Goal: Information Seeking & Learning: Compare options

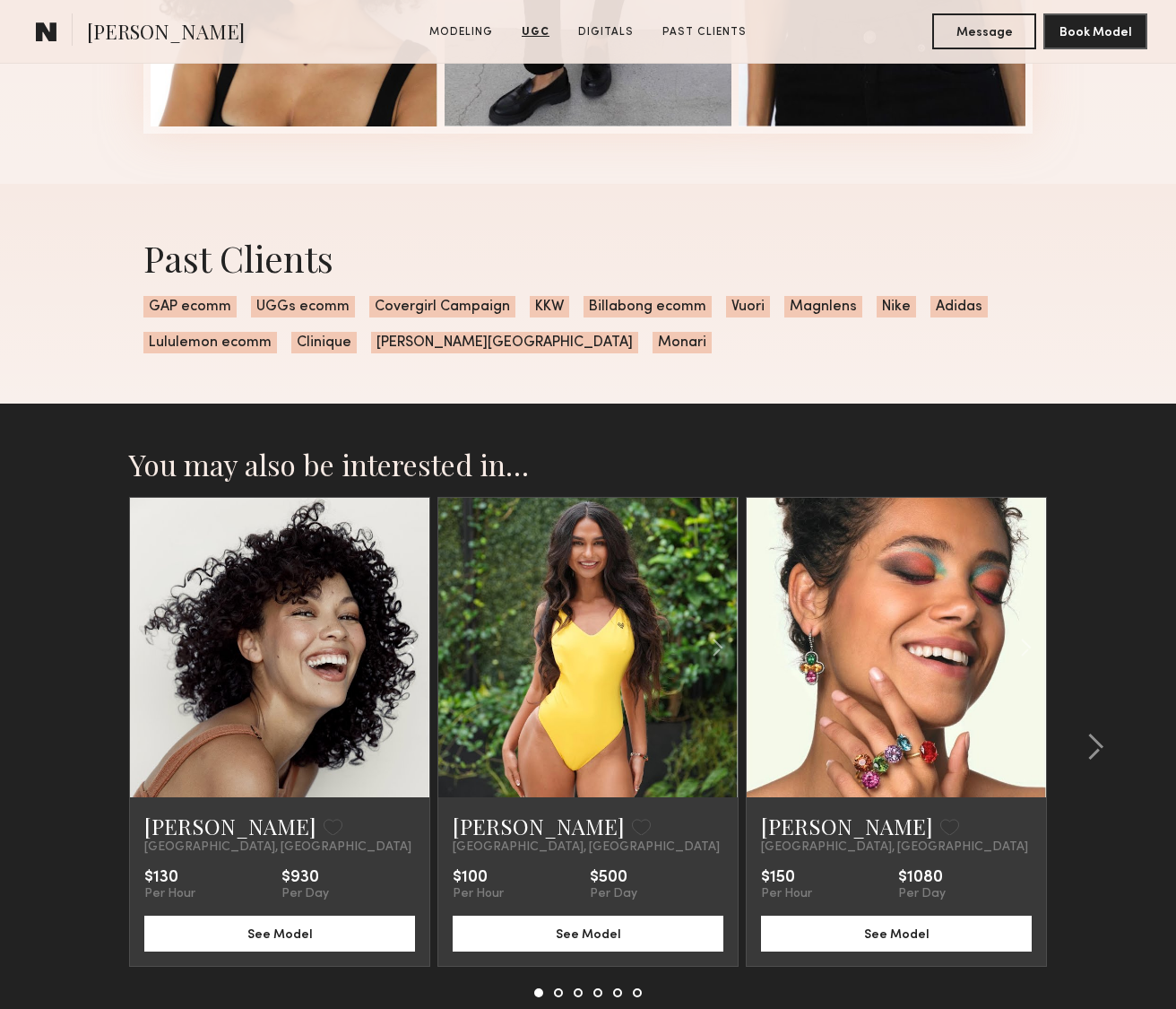
scroll to position [2980, 0]
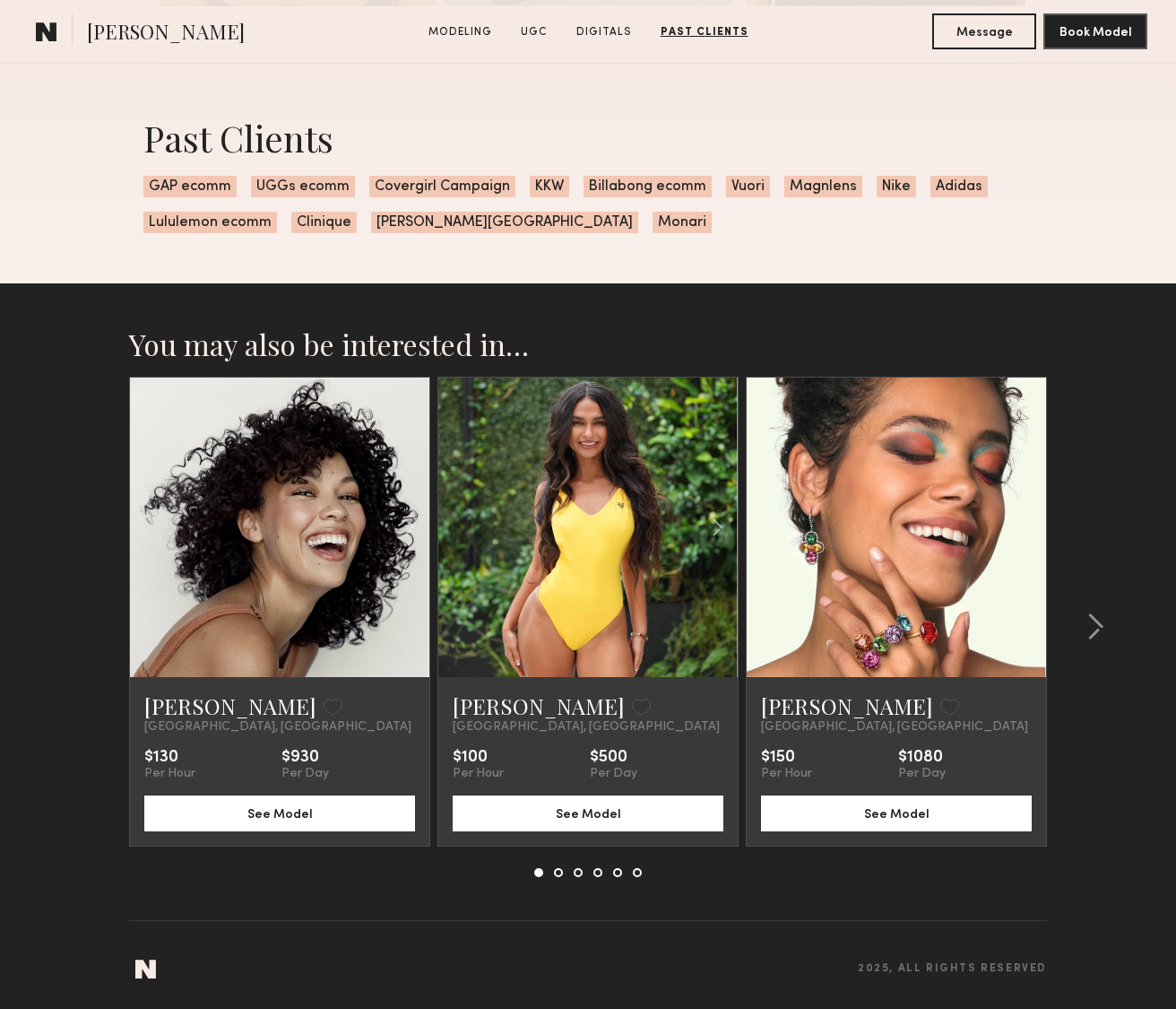
click at [312, 572] on link at bounding box center [279, 527] width 102 height 300
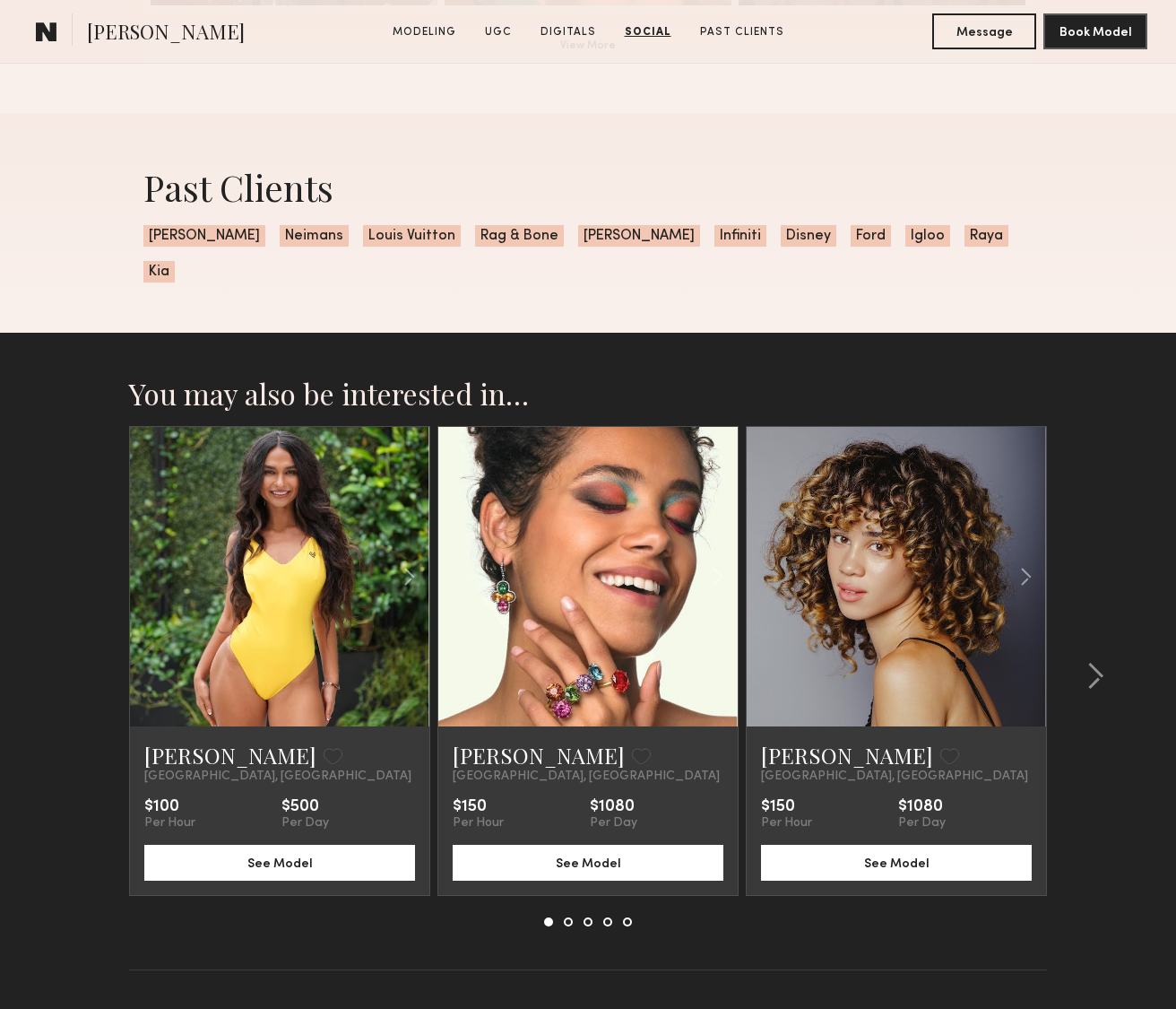
scroll to position [3749, 0]
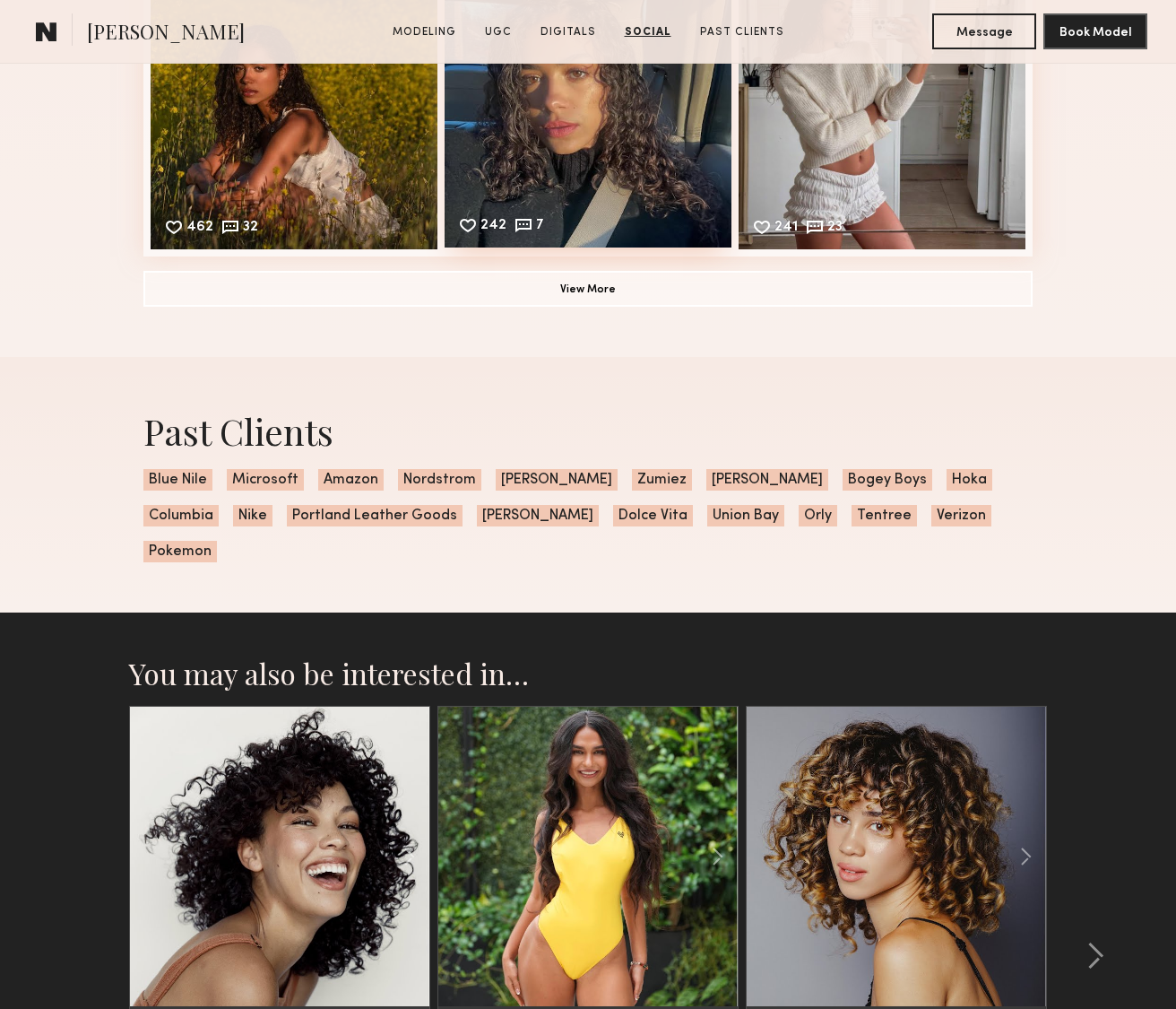
scroll to position [3834, 0]
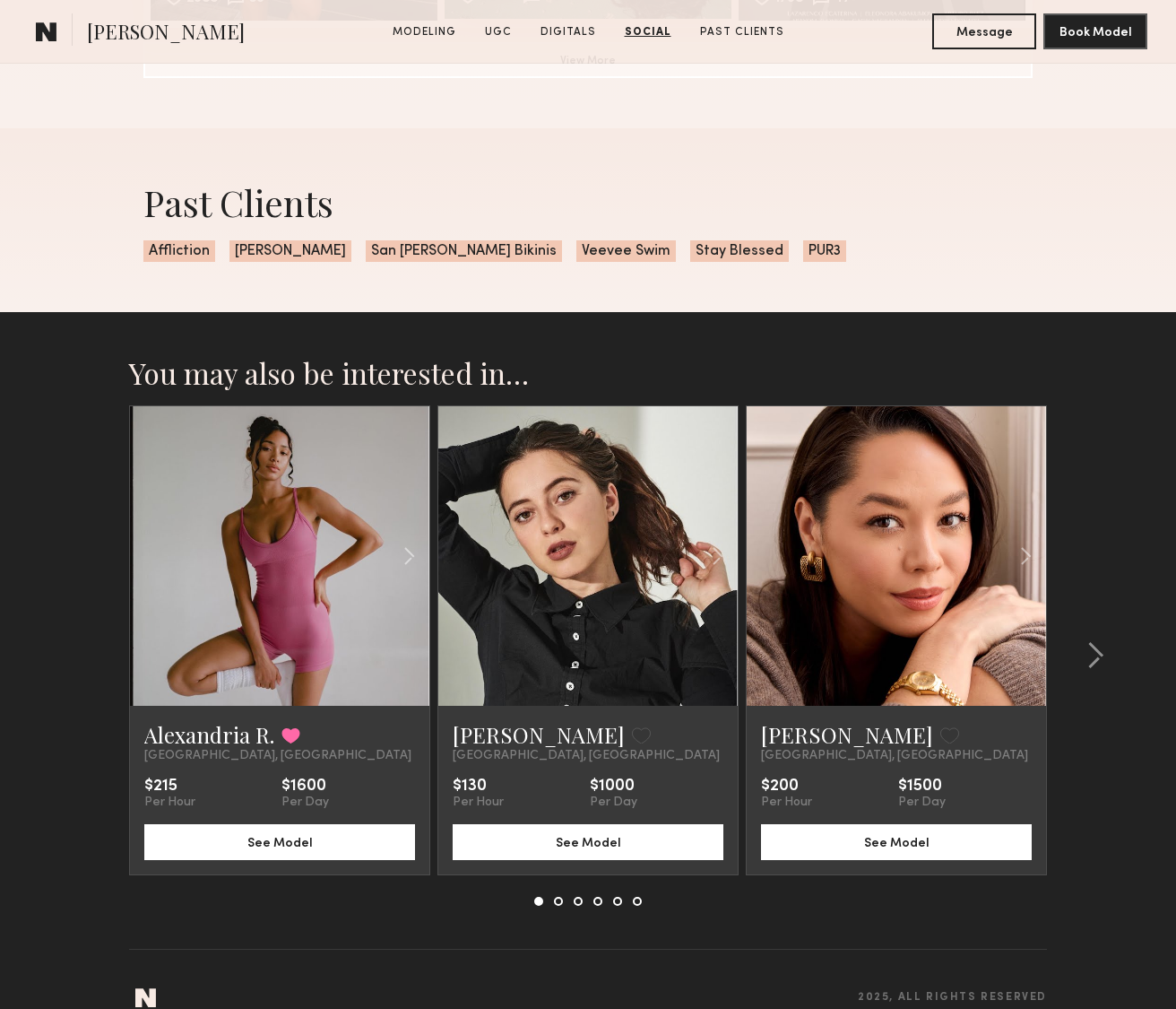
scroll to position [4093, 0]
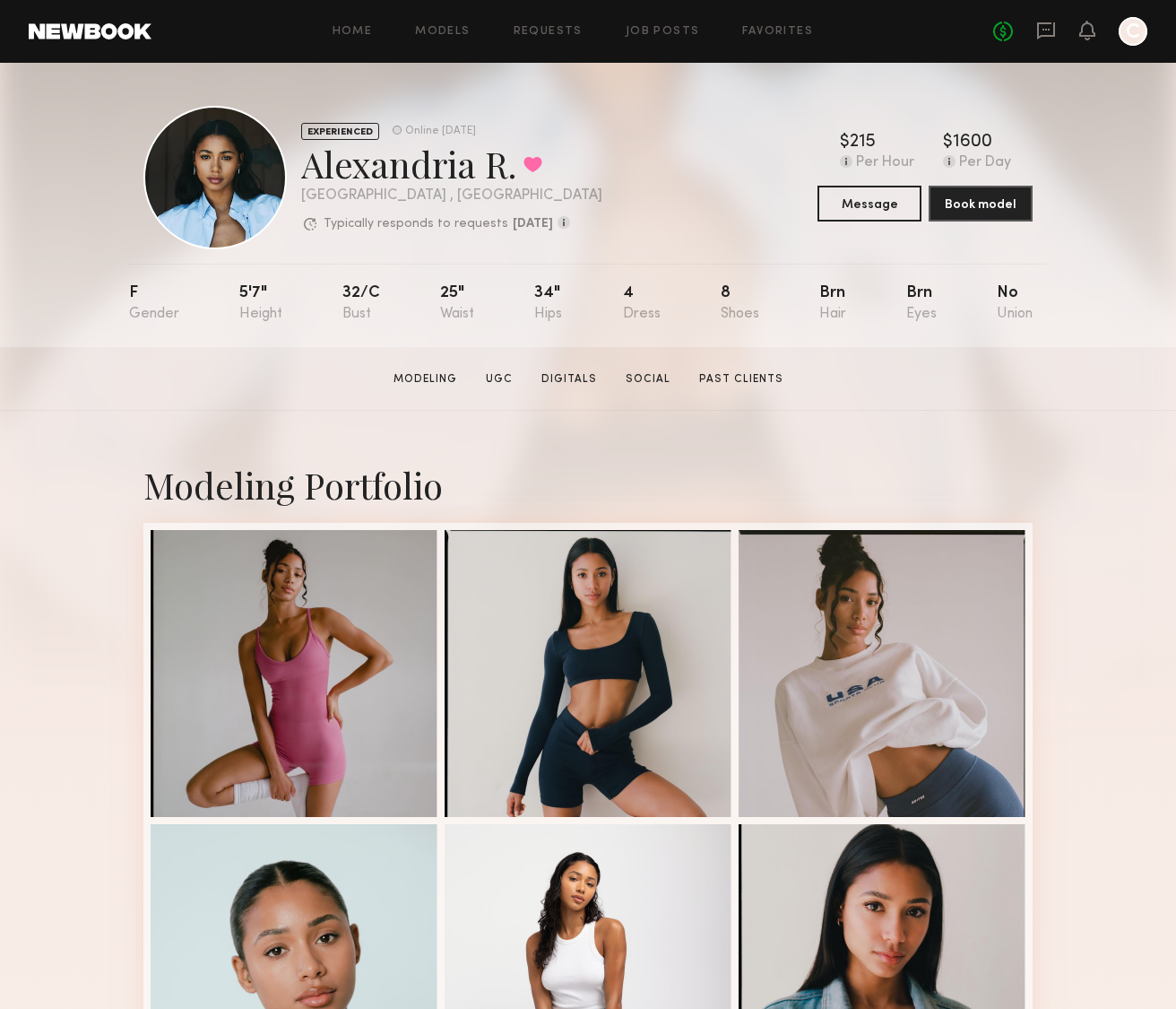
click at [988, 363] on section "Alexandria R. Modeling UGC Digitals Social Past Clients Message Book Model" at bounding box center [588, 378] width 1176 height 63
click at [343, 28] on link "Home" at bounding box center [352, 32] width 40 height 11
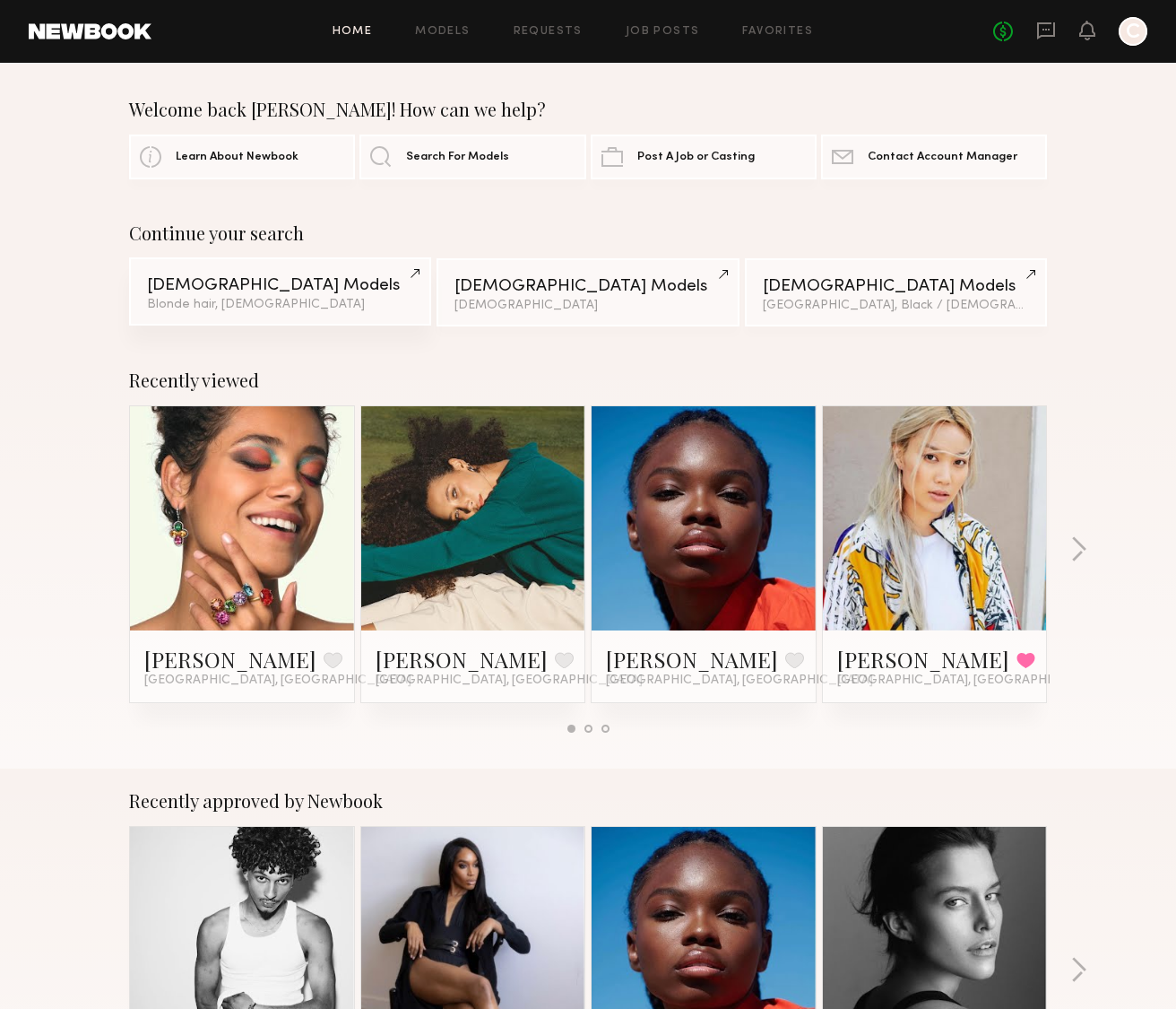
click at [306, 300] on div "Blonde hair, Asian" at bounding box center [280, 304] width 266 height 12
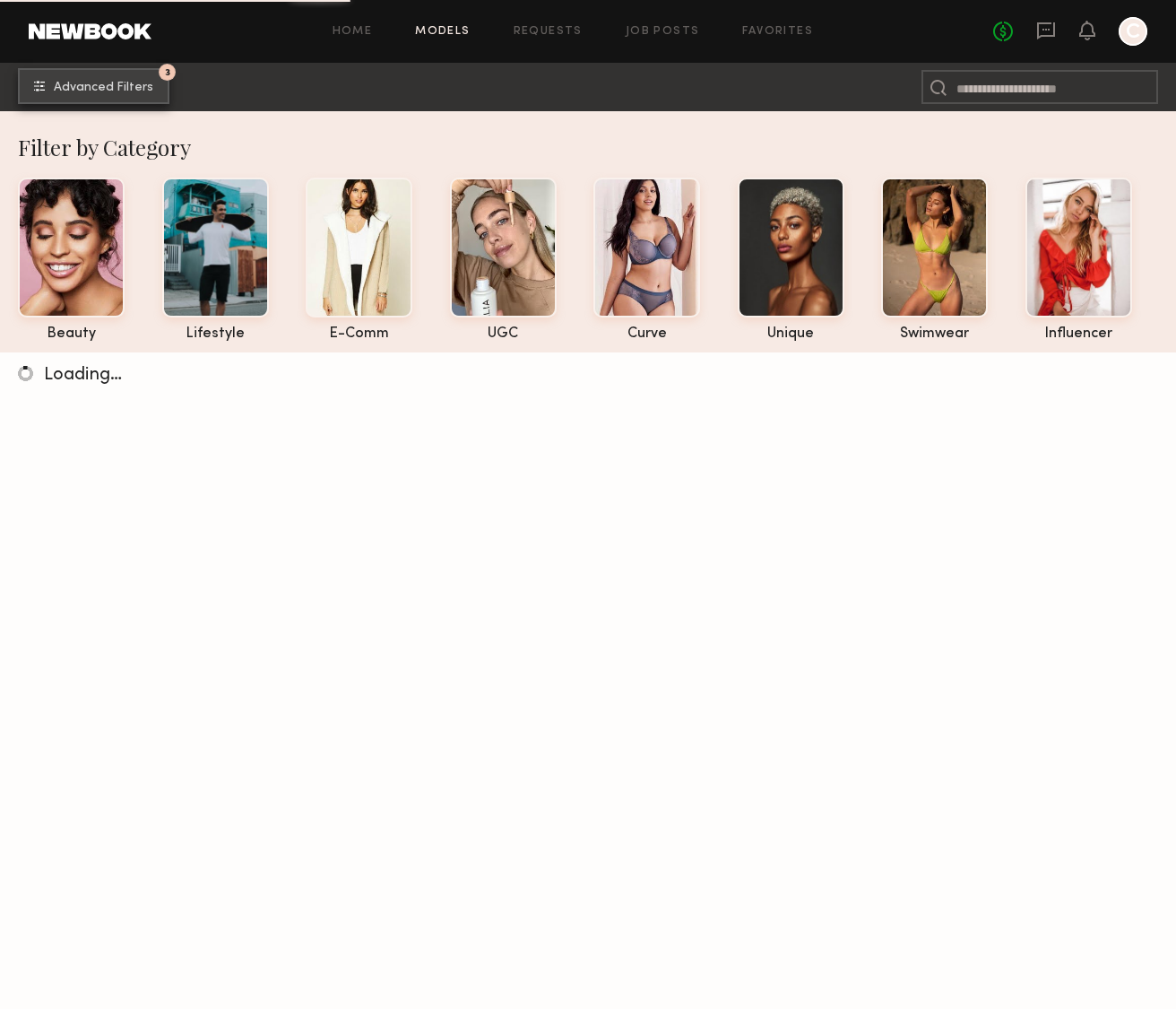
click at [132, 92] on span "Advanced Filters" at bounding box center [103, 87] width 100 height 12
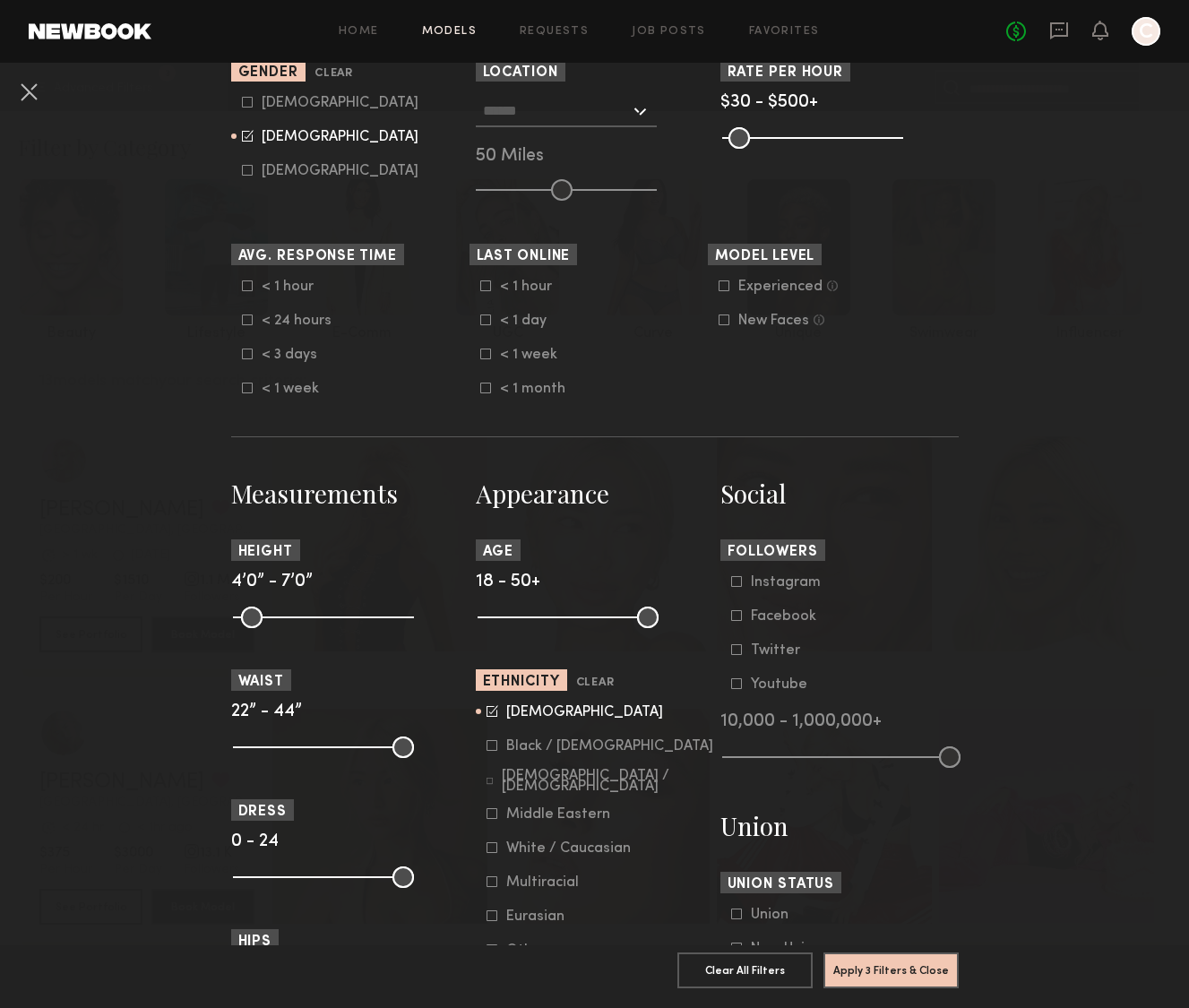
scroll to position [472, 0]
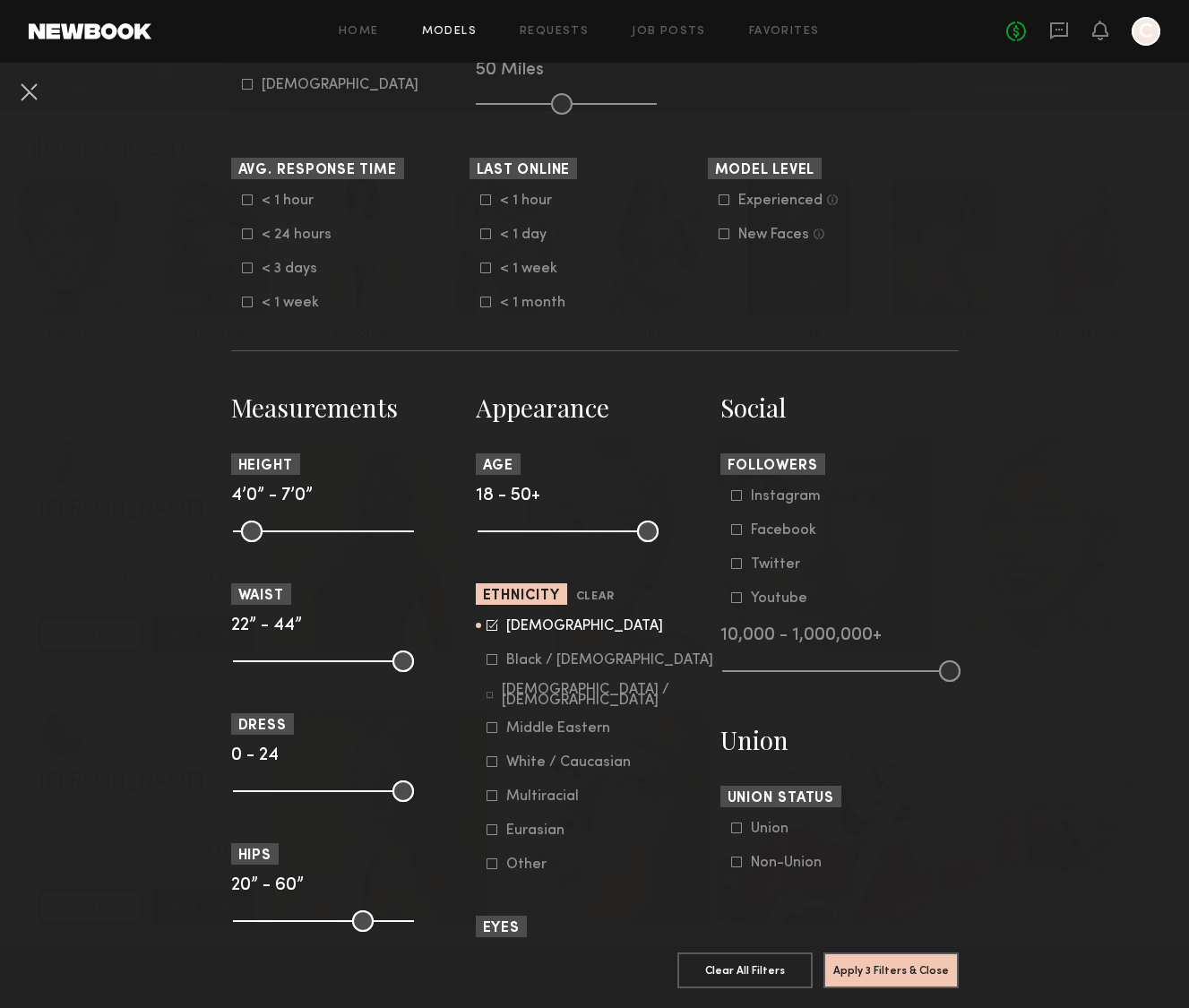
click at [487, 623] on icon at bounding box center [493, 625] width 11 height 11
click at [487, 658] on icon at bounding box center [492, 659] width 11 height 11
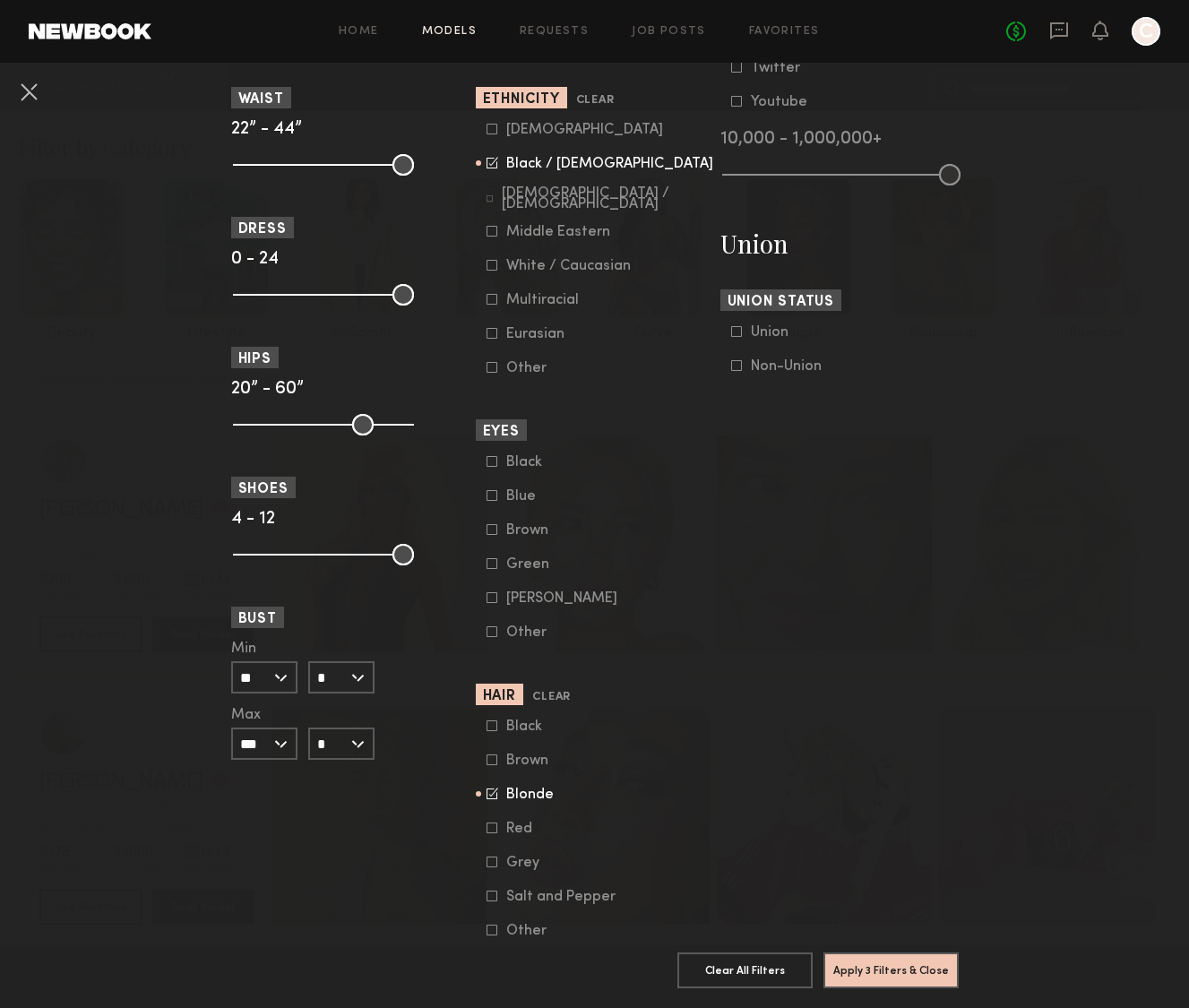
scroll to position [1033, 0]
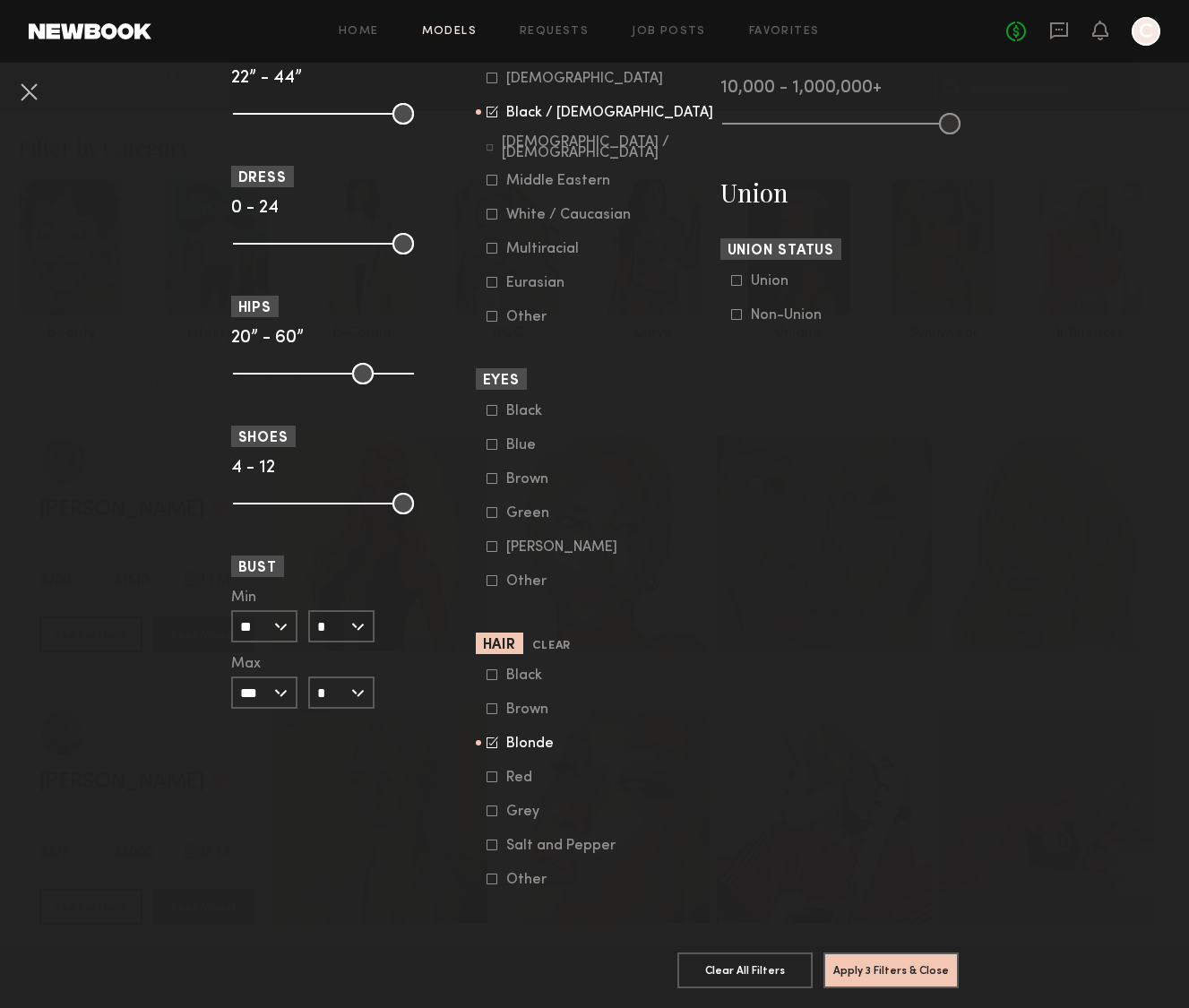
click at [487, 737] on icon at bounding box center [492, 742] width 11 height 11
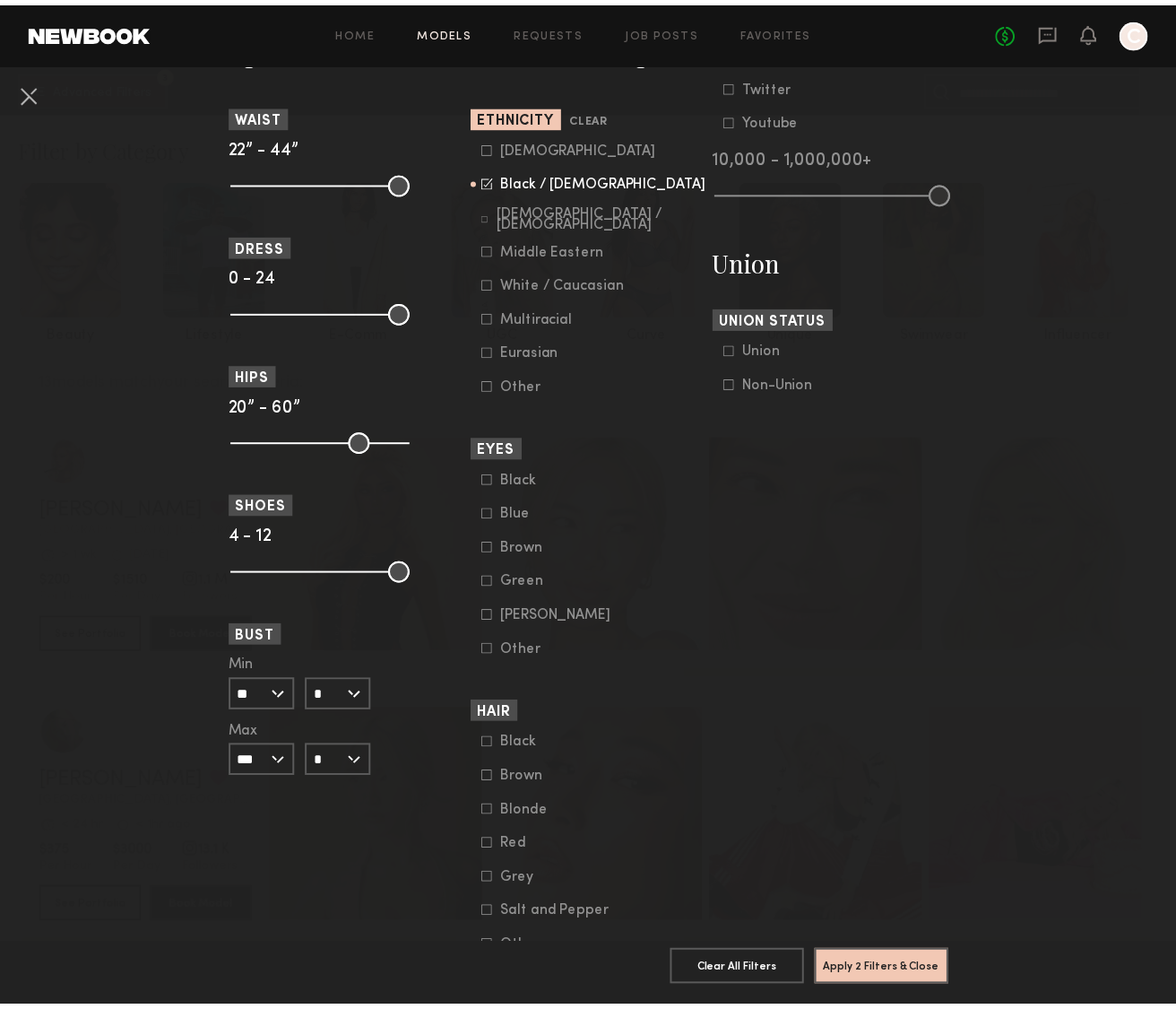
scroll to position [295, 0]
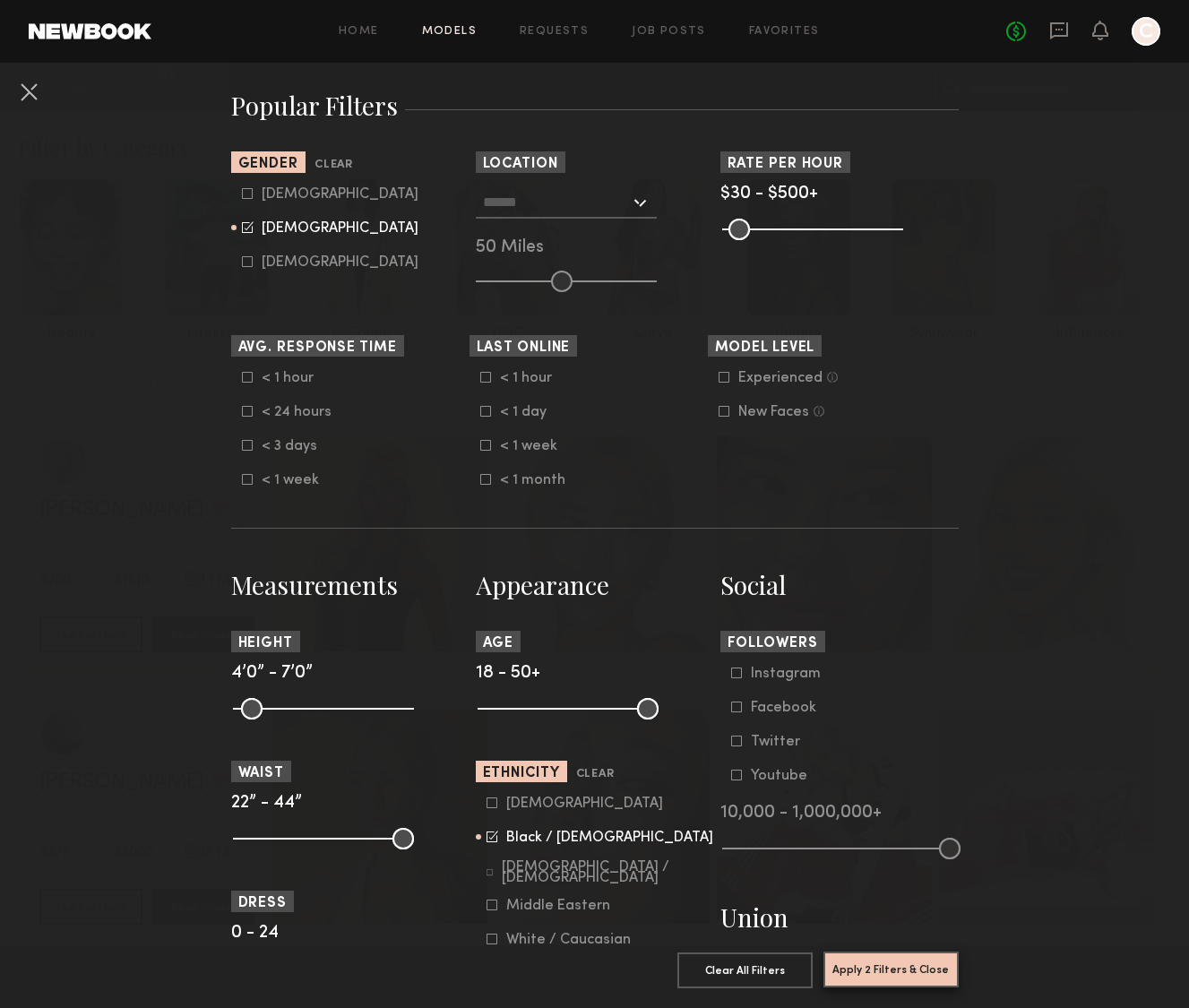
click at [919, 956] on button "Apply 2 Filters & Close" at bounding box center [891, 969] width 135 height 35
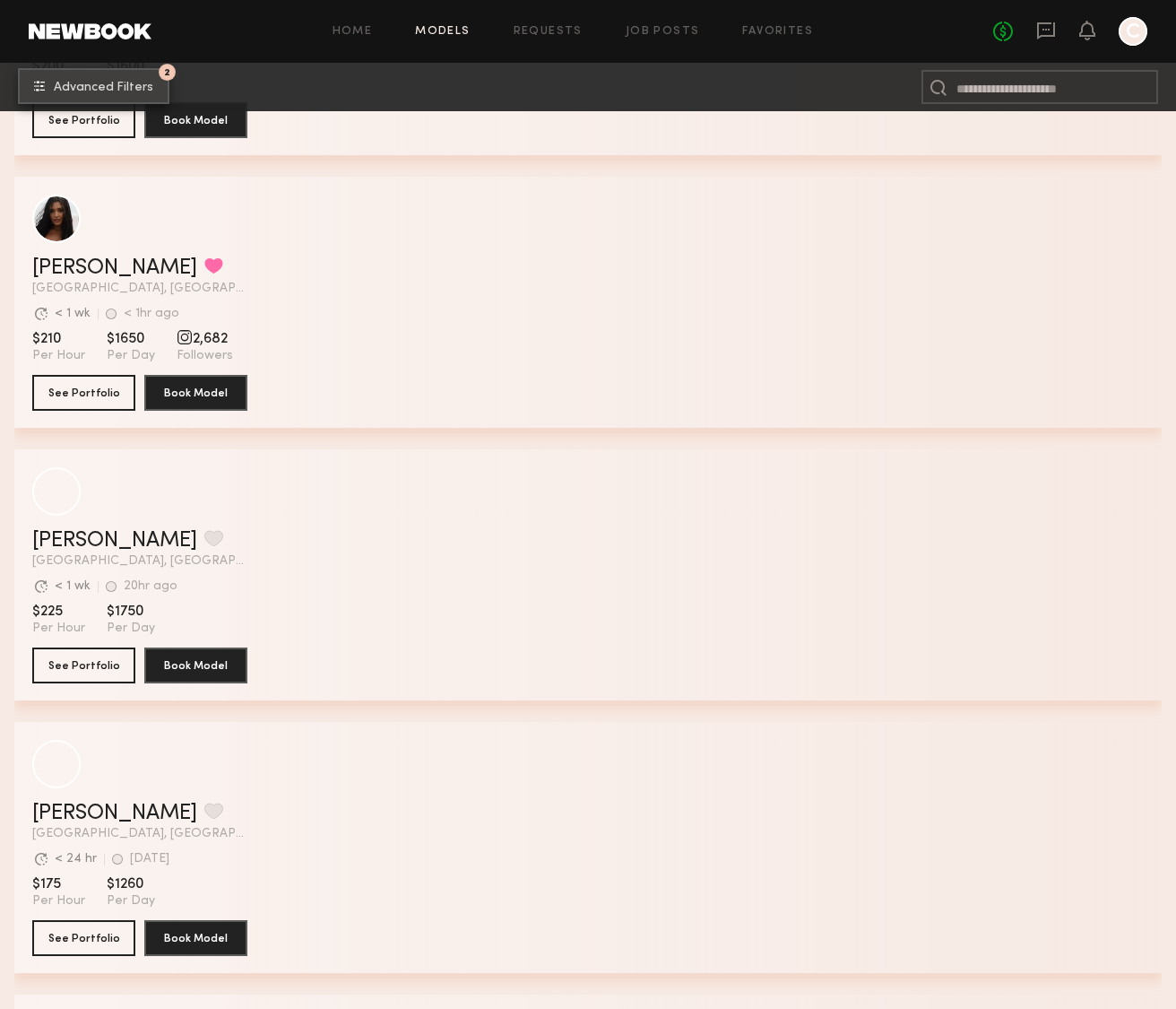
scroll to position [2440, 0]
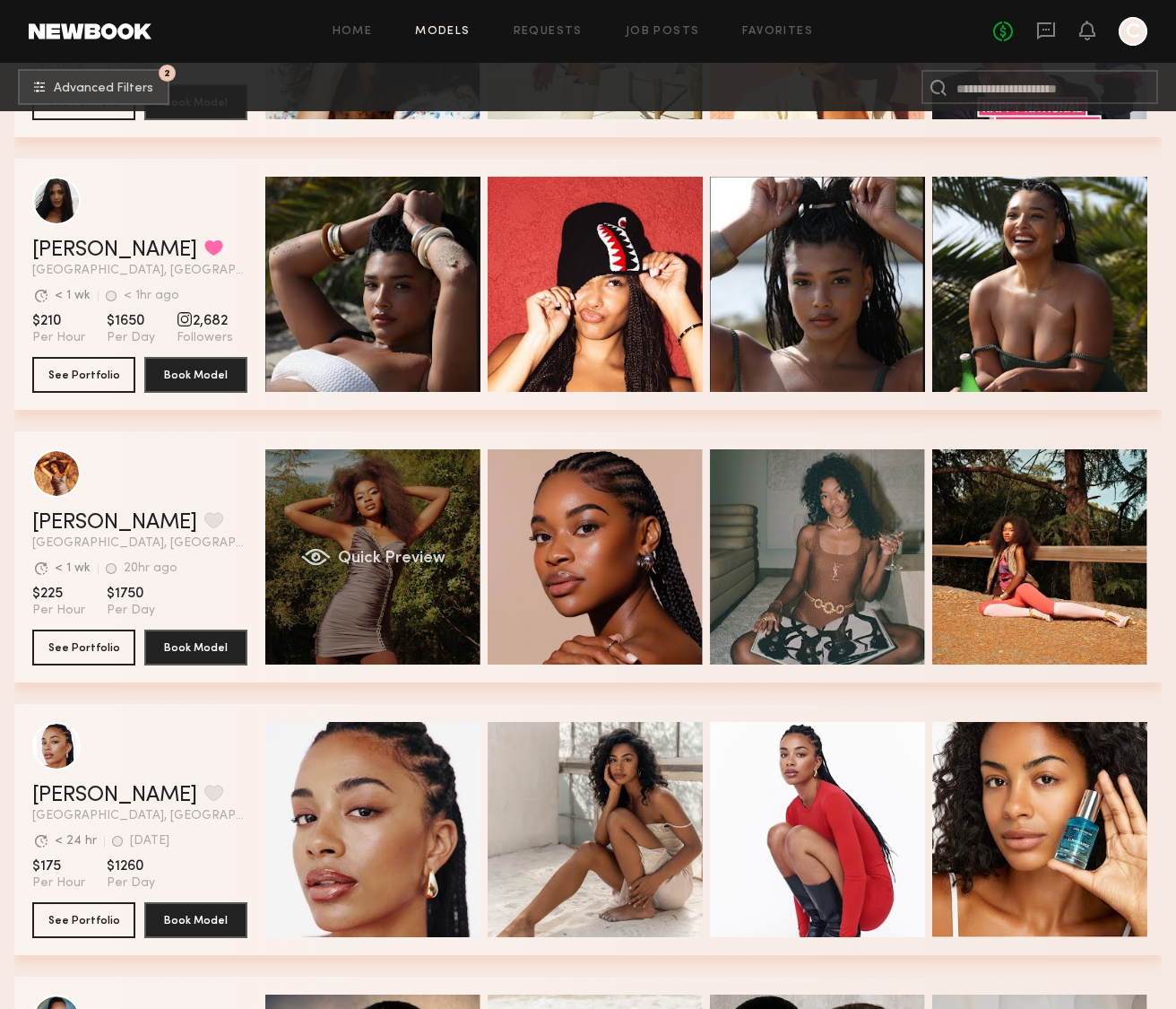
click at [353, 617] on div "Quick Preview" at bounding box center [372, 556] width 215 height 215
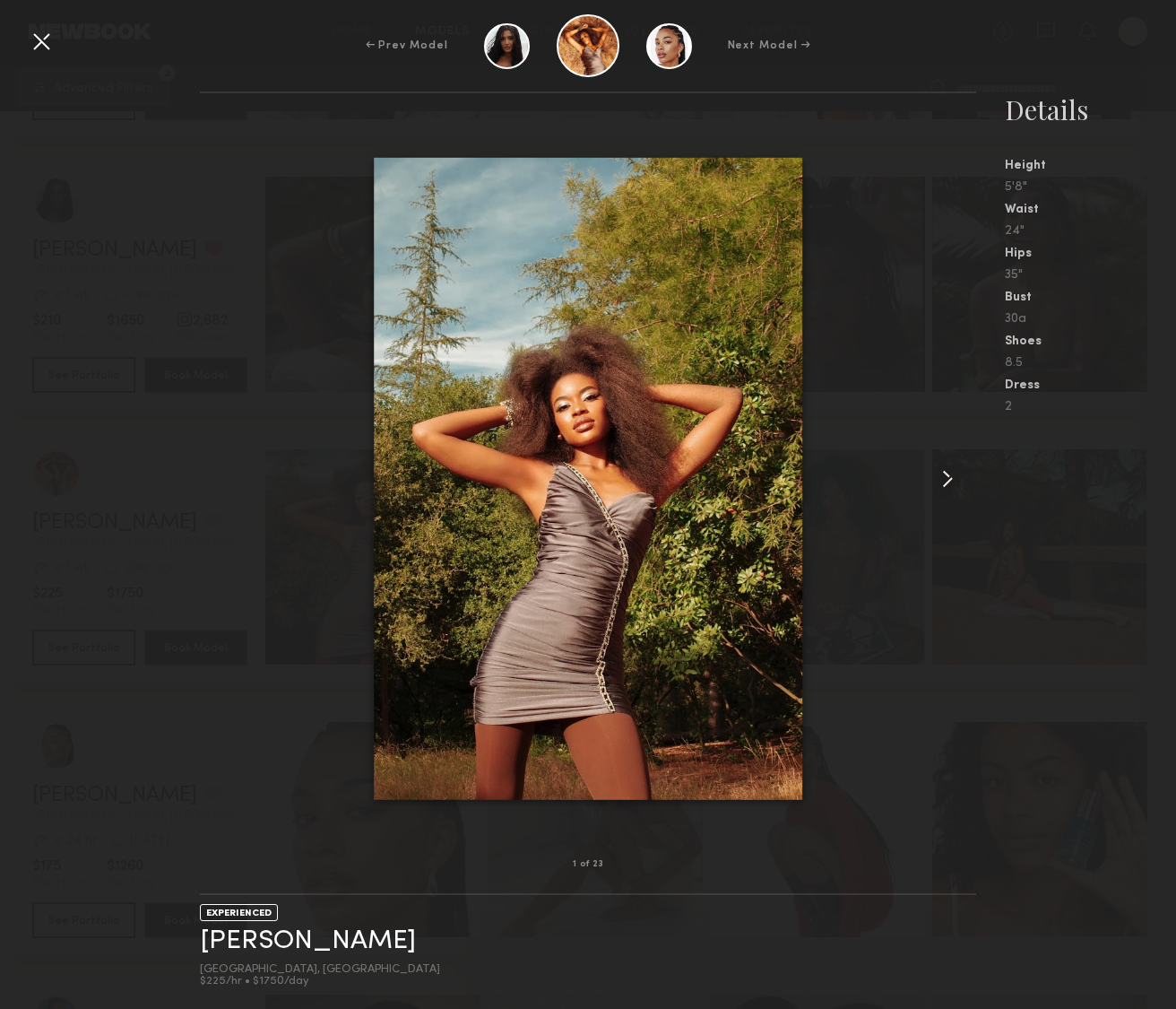
click at [938, 480] on common-icon at bounding box center [947, 479] width 29 height 29
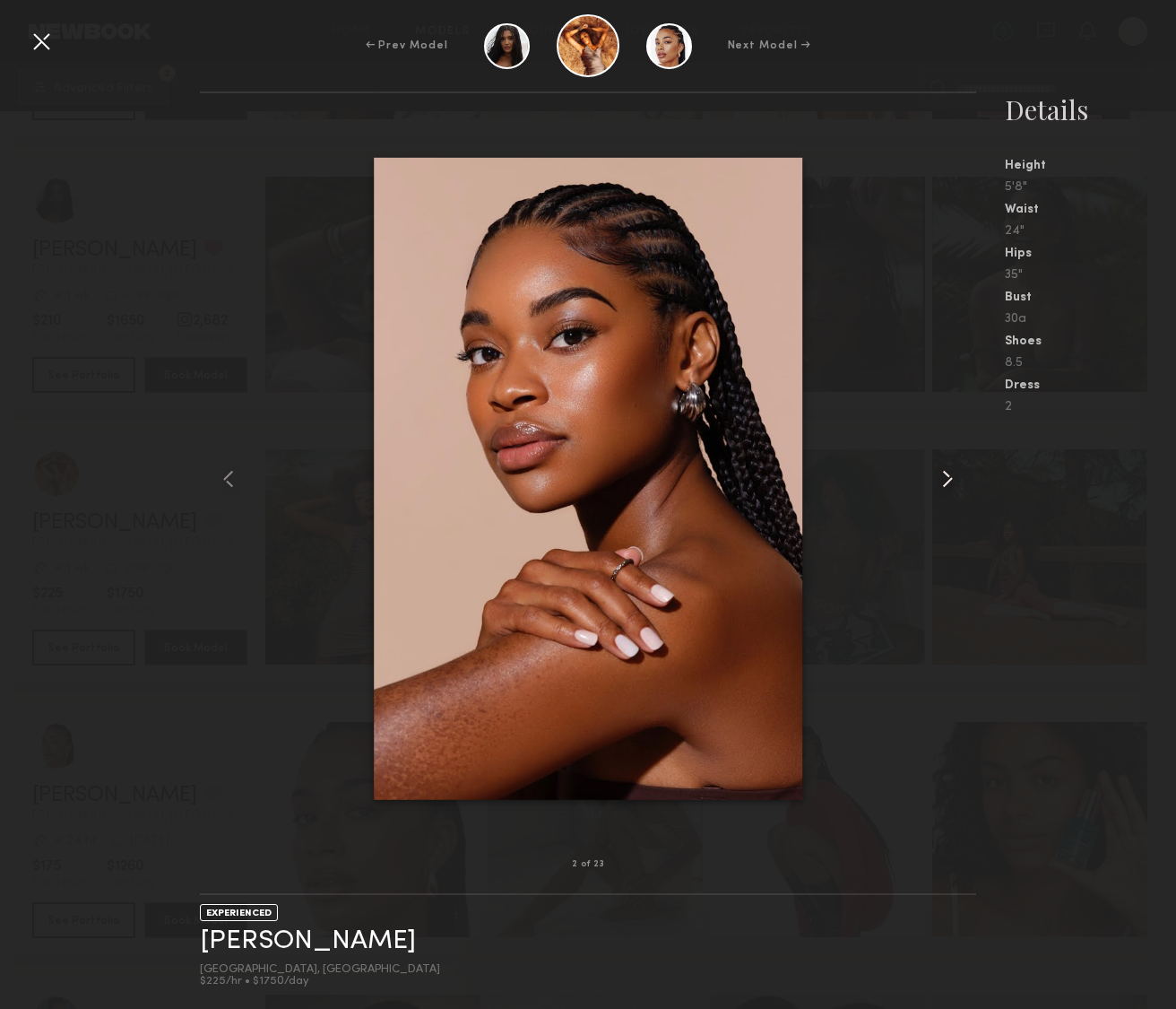
click at [943, 482] on common-icon at bounding box center [947, 479] width 29 height 29
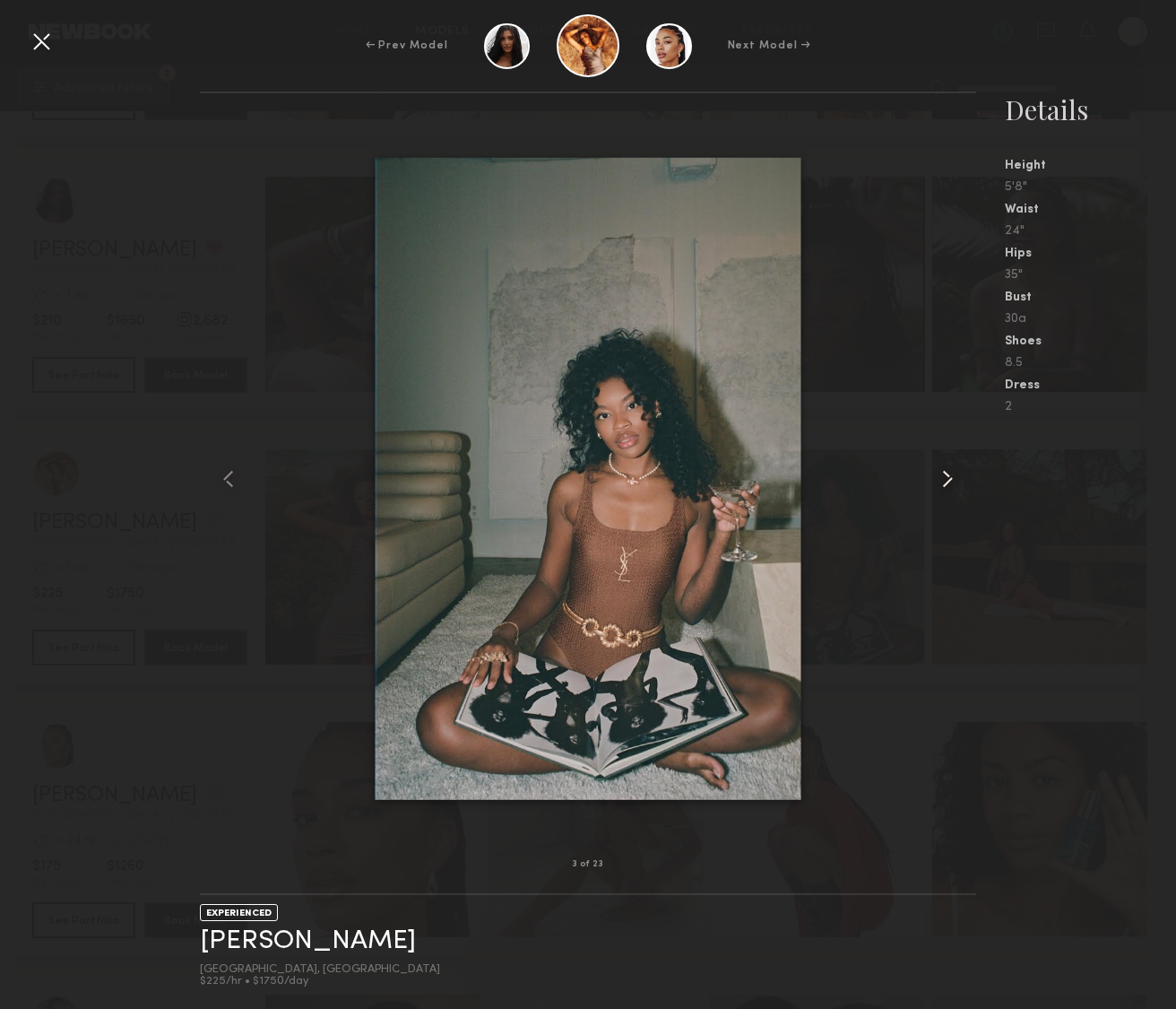
click at [943, 482] on common-icon at bounding box center [947, 479] width 29 height 29
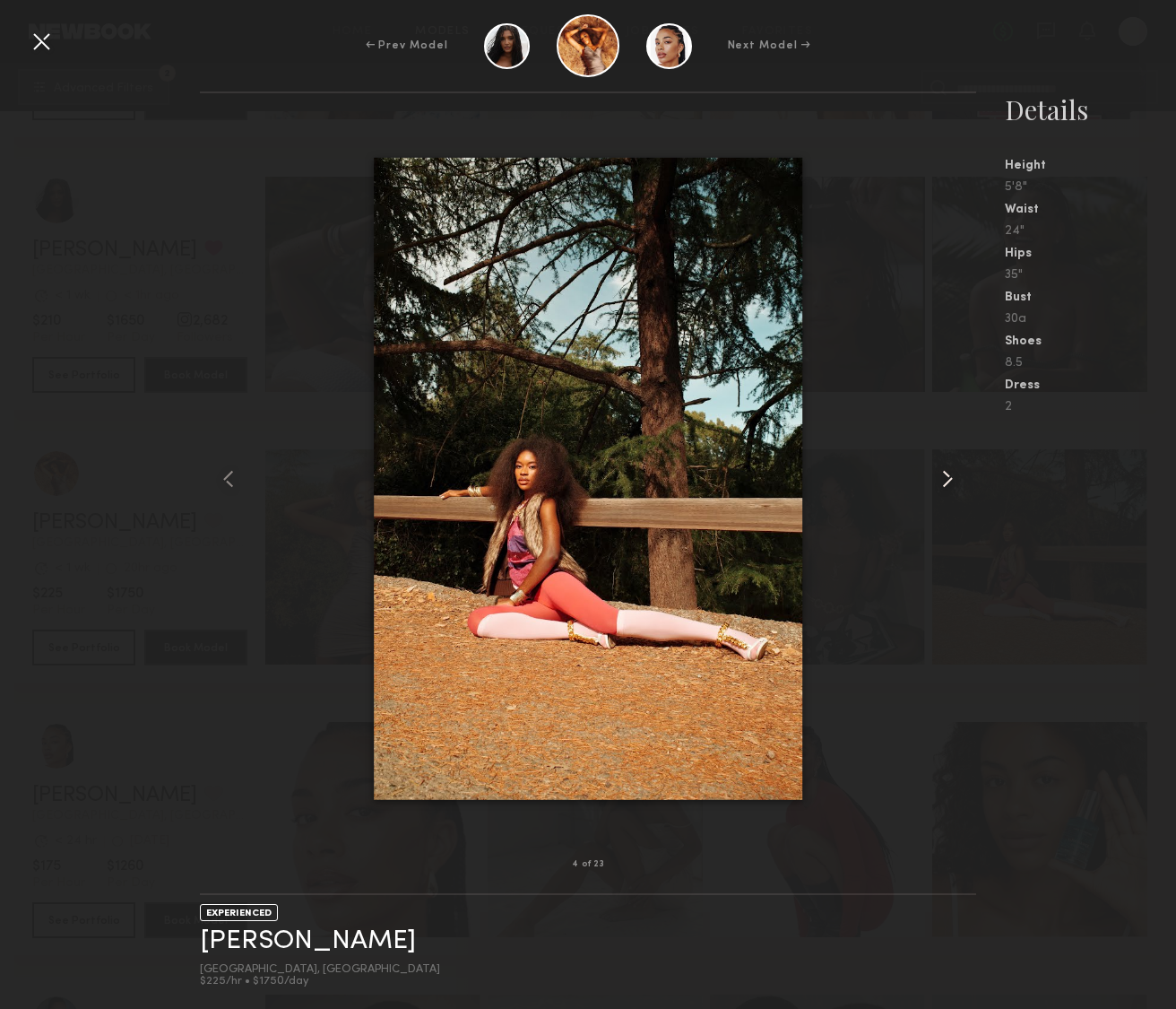
click at [943, 482] on common-icon at bounding box center [947, 479] width 29 height 29
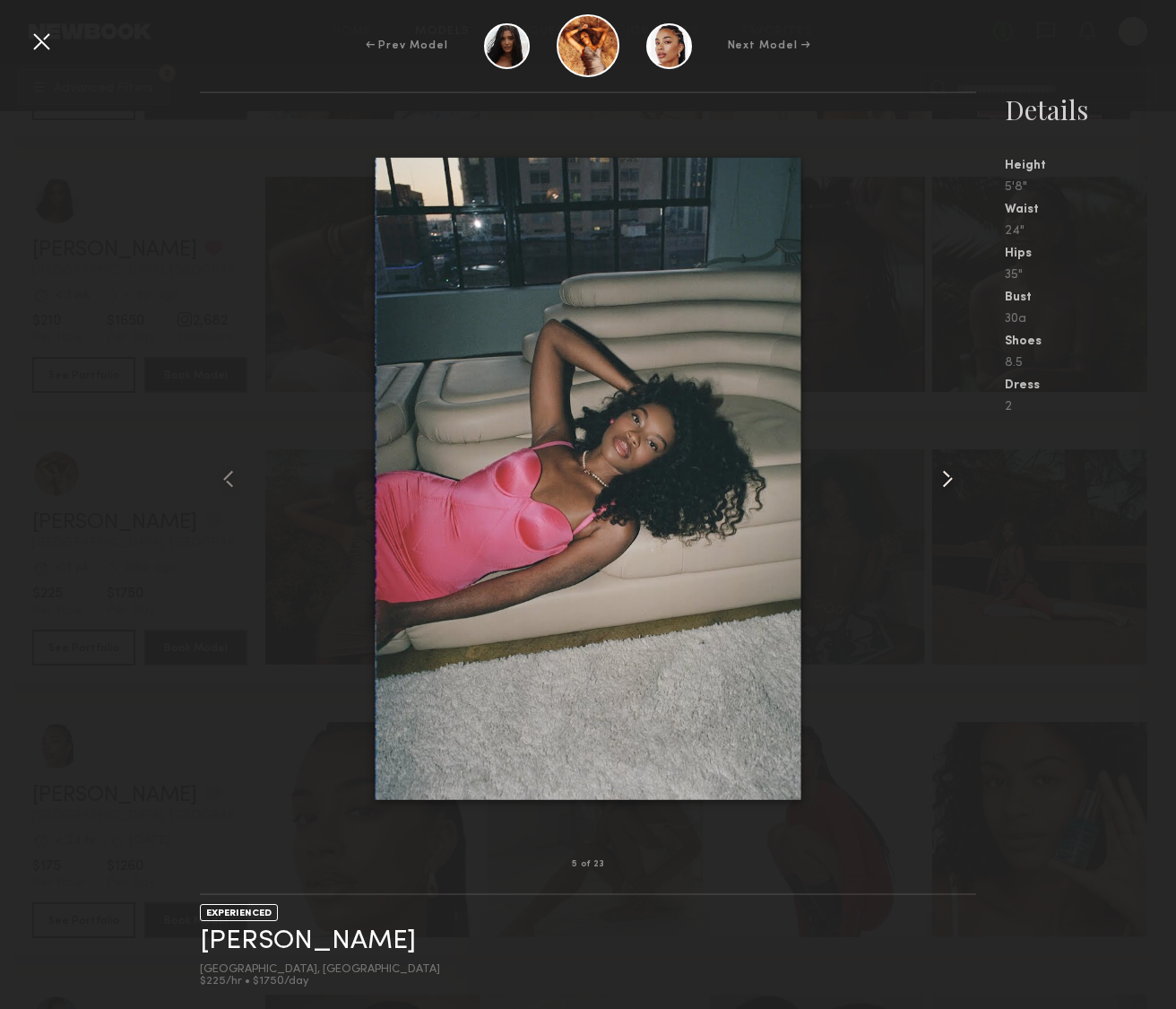
click at [943, 482] on common-icon at bounding box center [947, 479] width 29 height 29
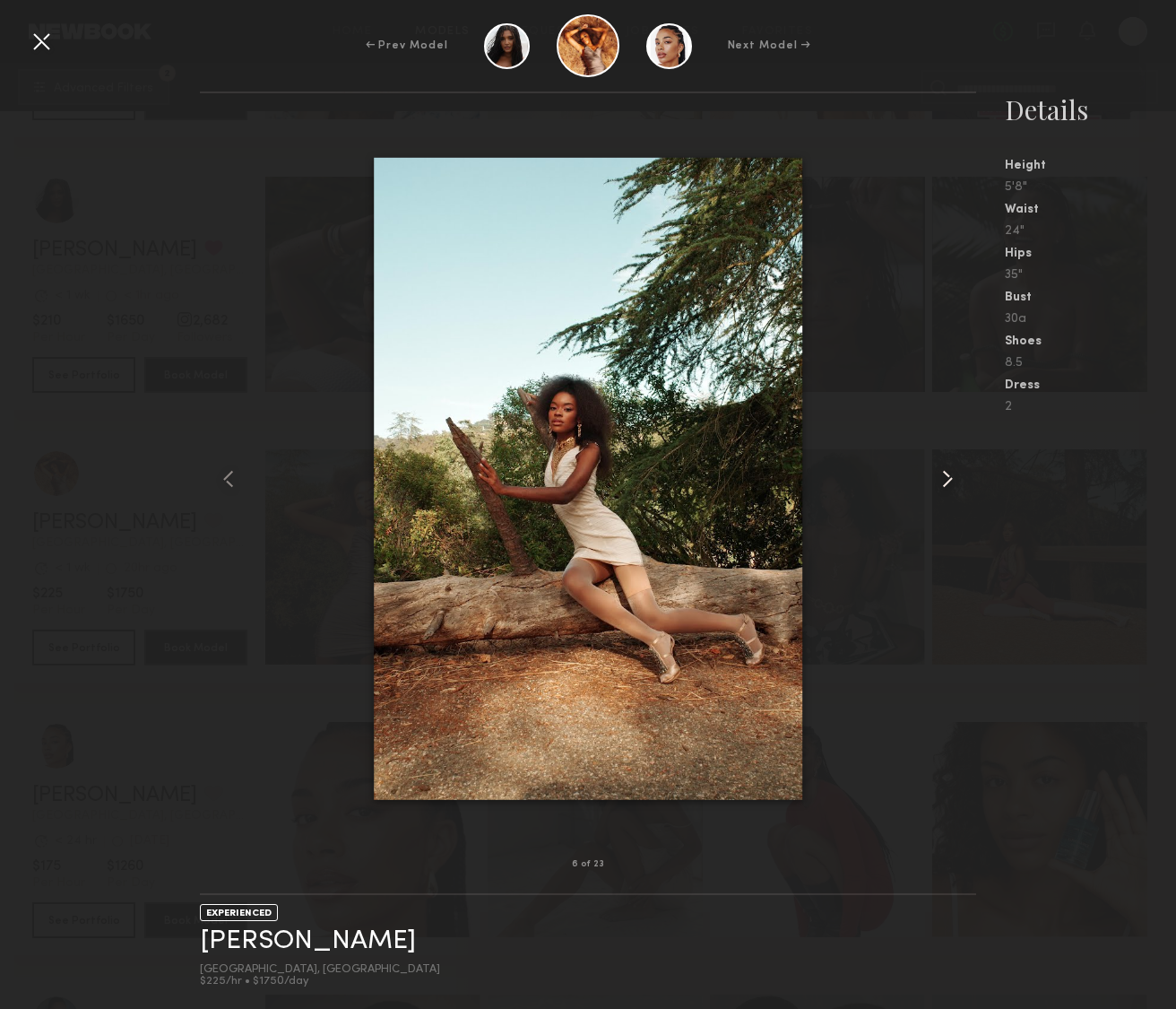
click at [944, 482] on common-icon at bounding box center [947, 479] width 29 height 29
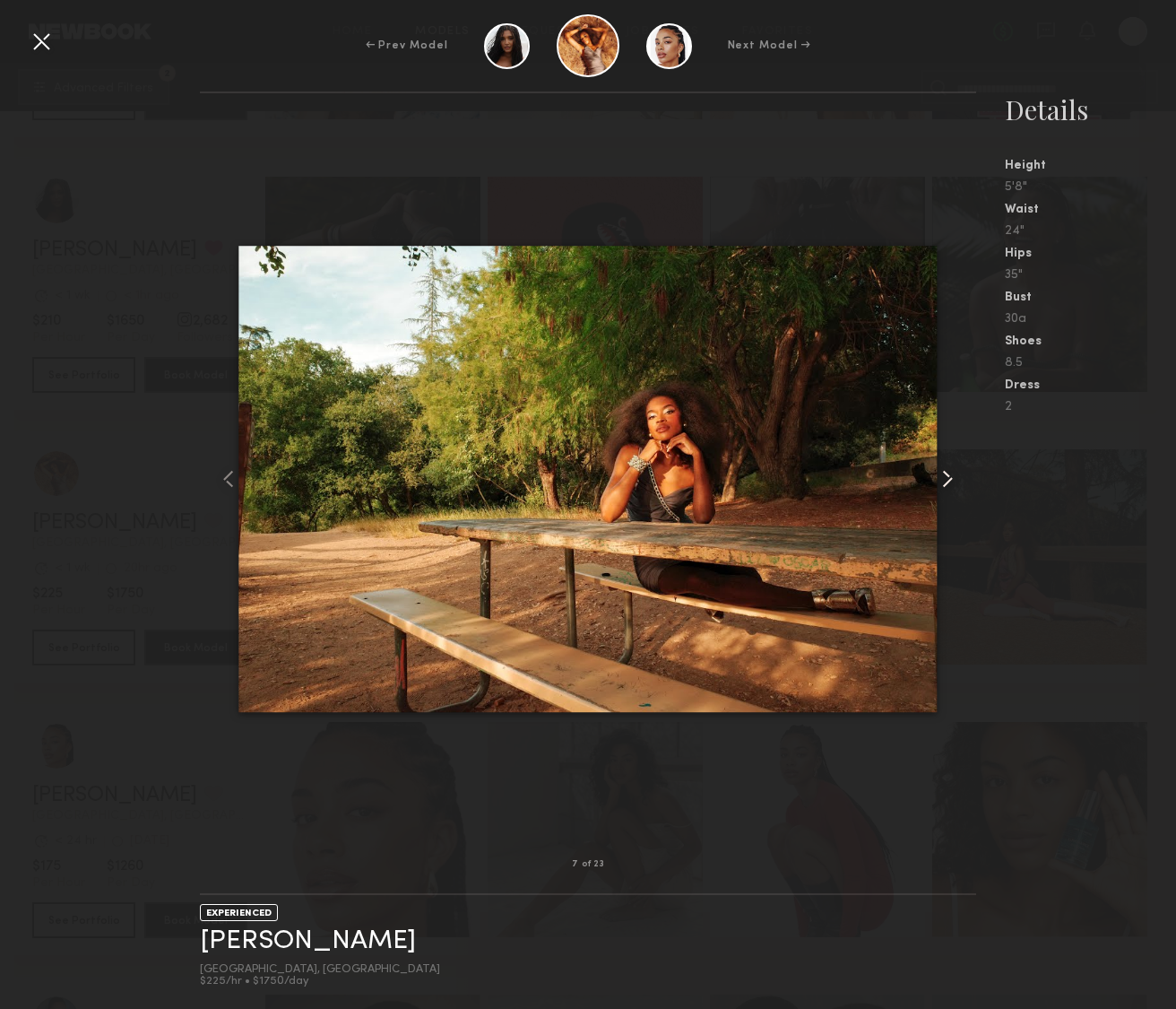
click at [944, 482] on common-icon at bounding box center [947, 479] width 29 height 29
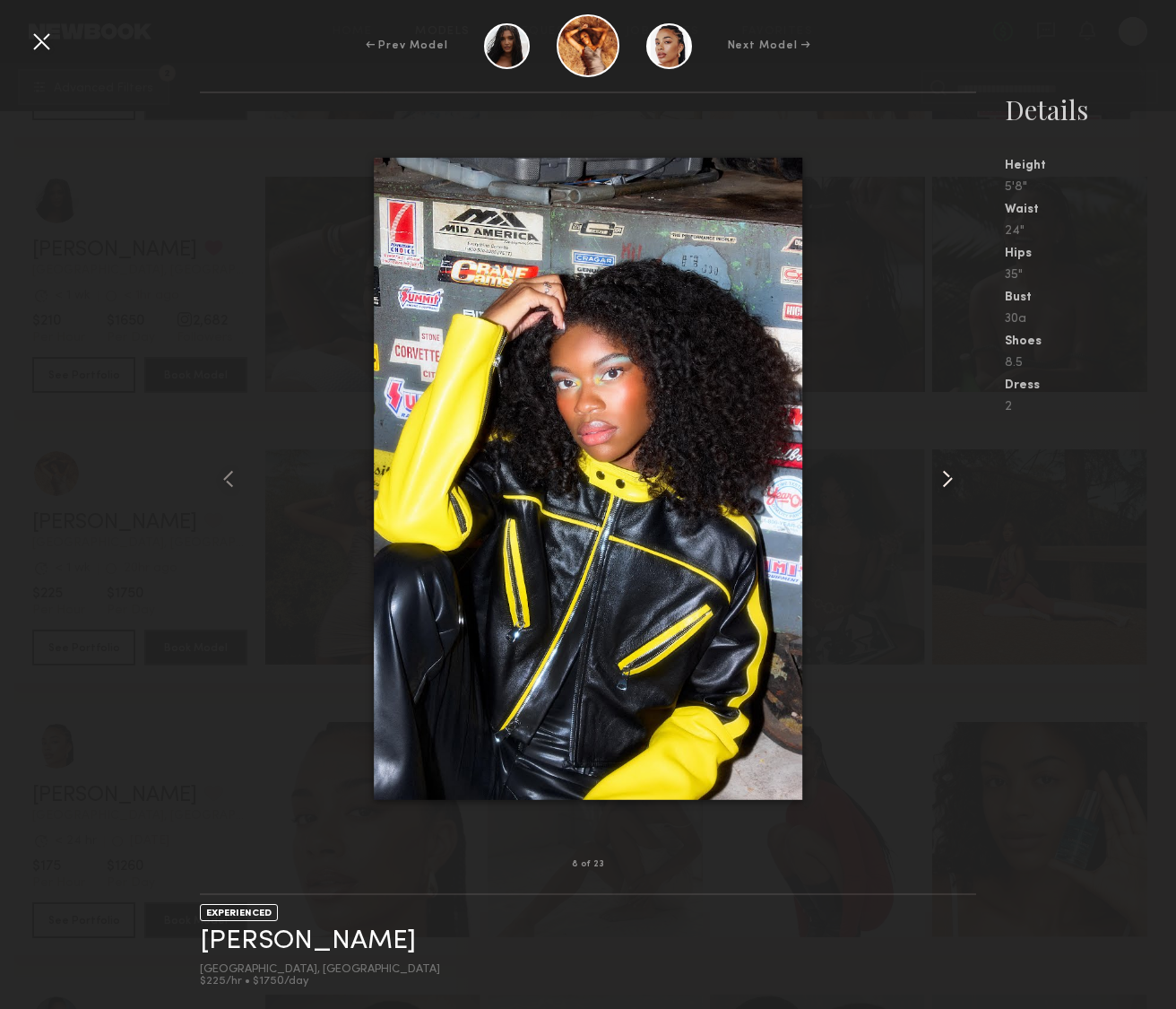
click at [944, 482] on common-icon at bounding box center [947, 479] width 29 height 29
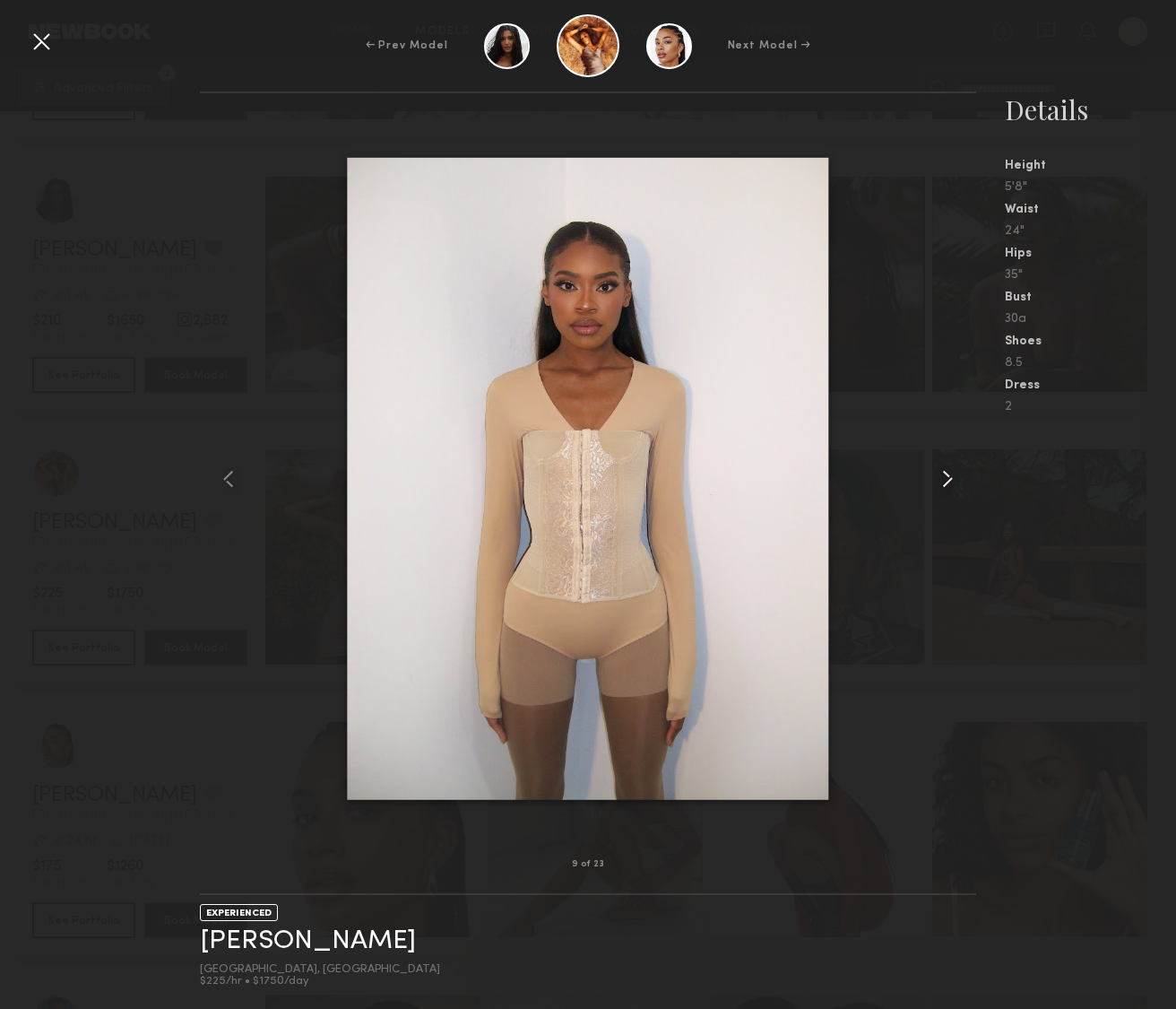
click at [944, 482] on common-icon at bounding box center [947, 479] width 29 height 29
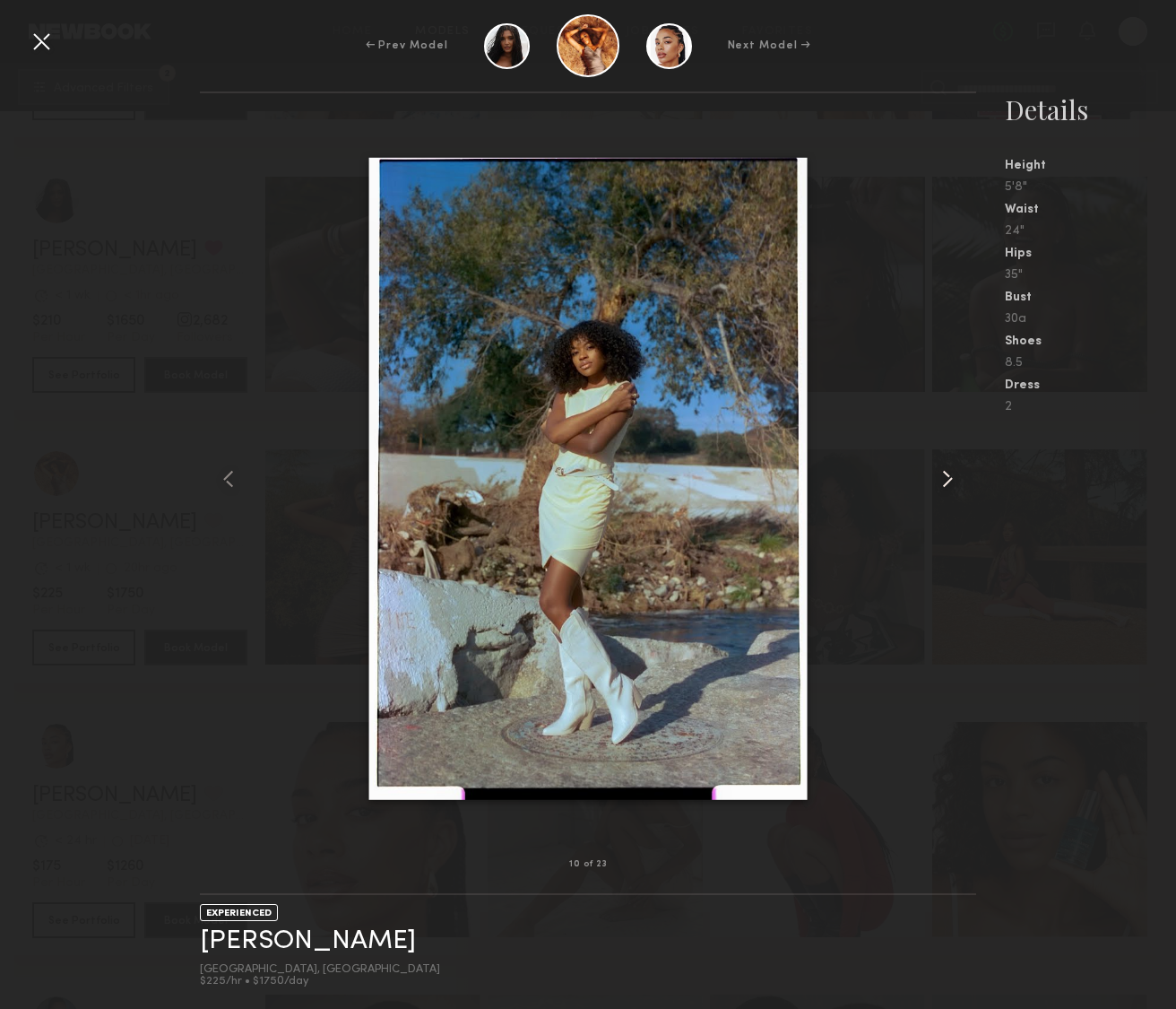
click at [944, 482] on common-icon at bounding box center [947, 479] width 29 height 29
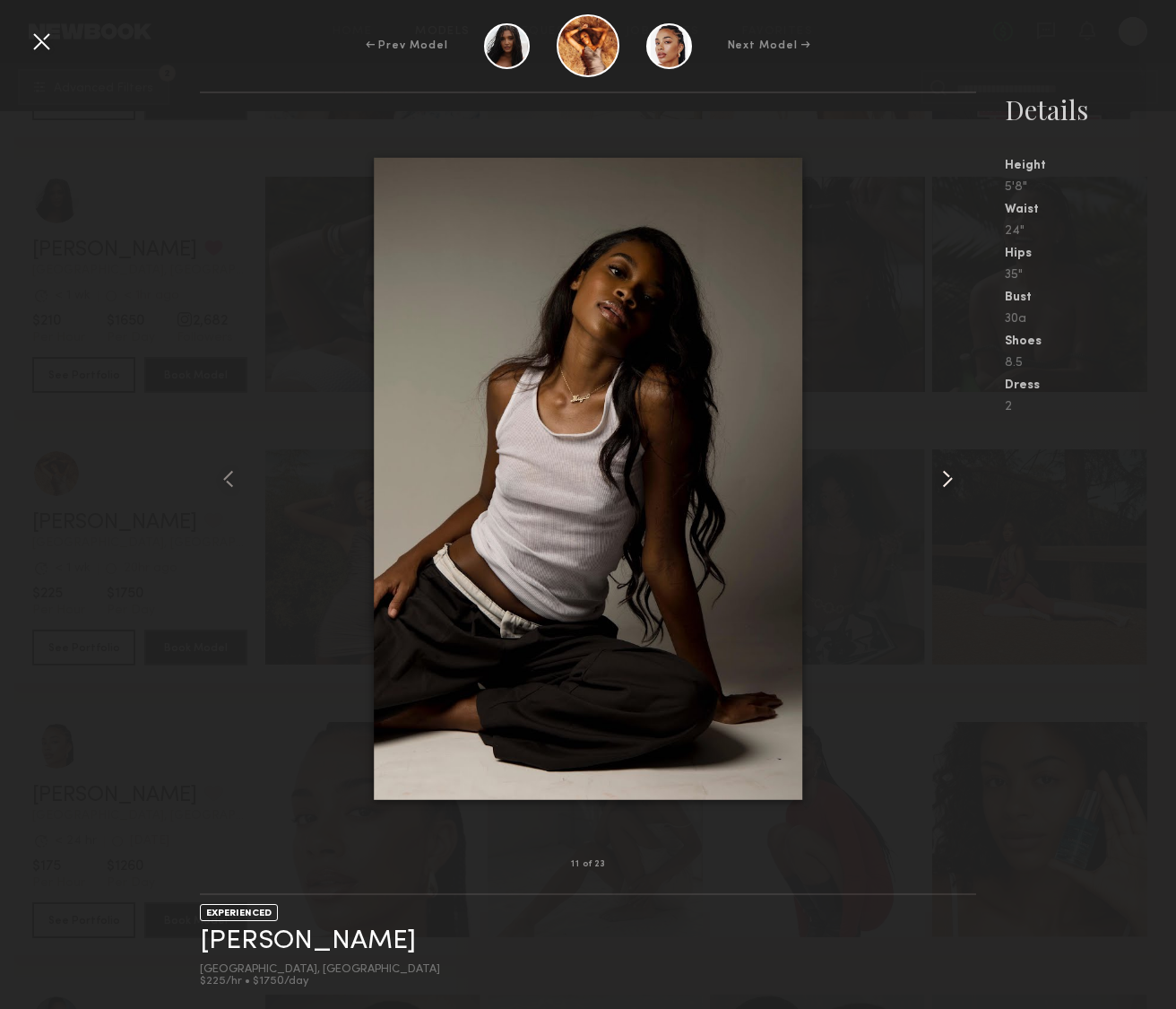
click at [944, 482] on common-icon at bounding box center [947, 479] width 29 height 29
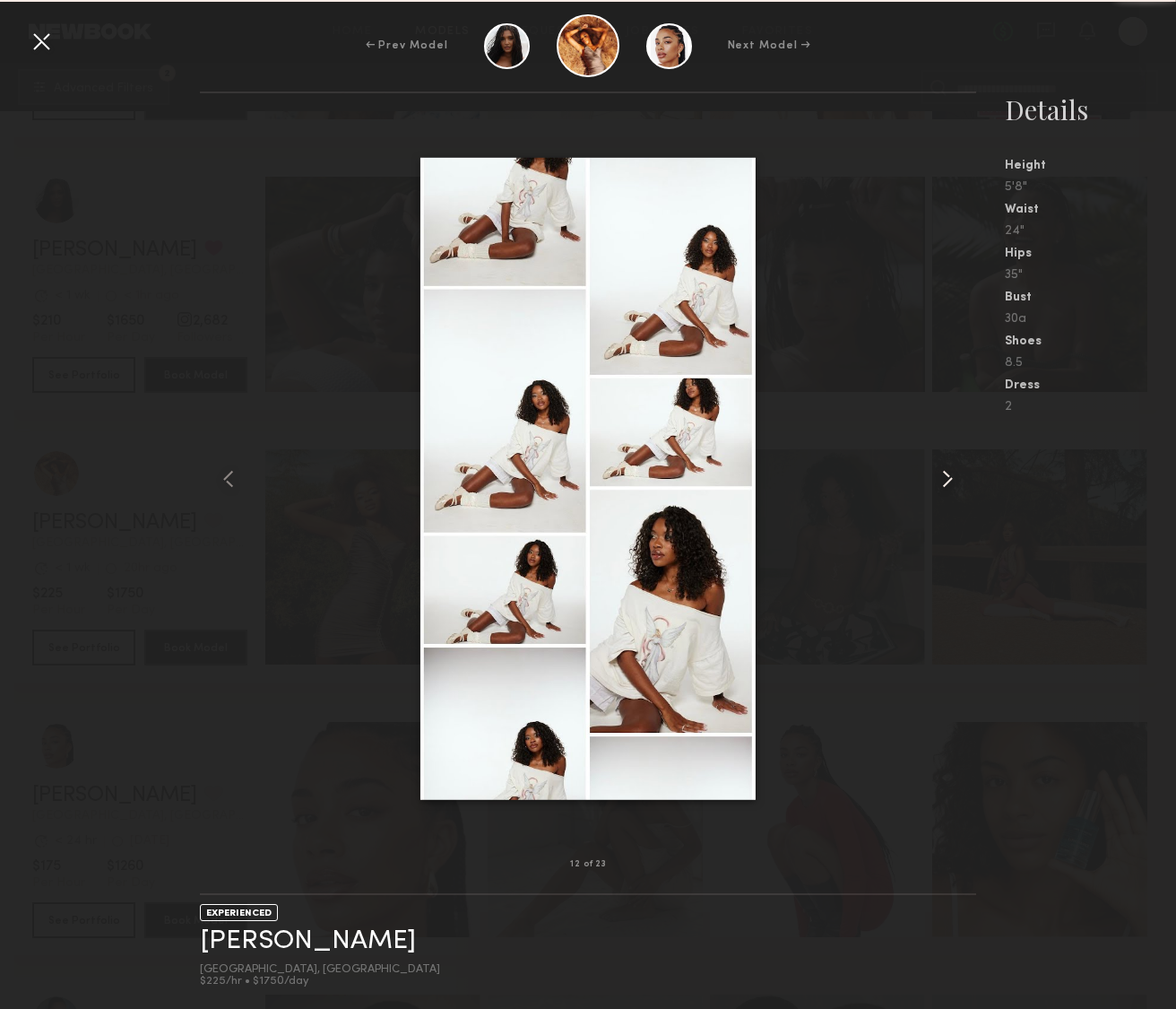
click at [944, 482] on common-icon at bounding box center [947, 479] width 29 height 29
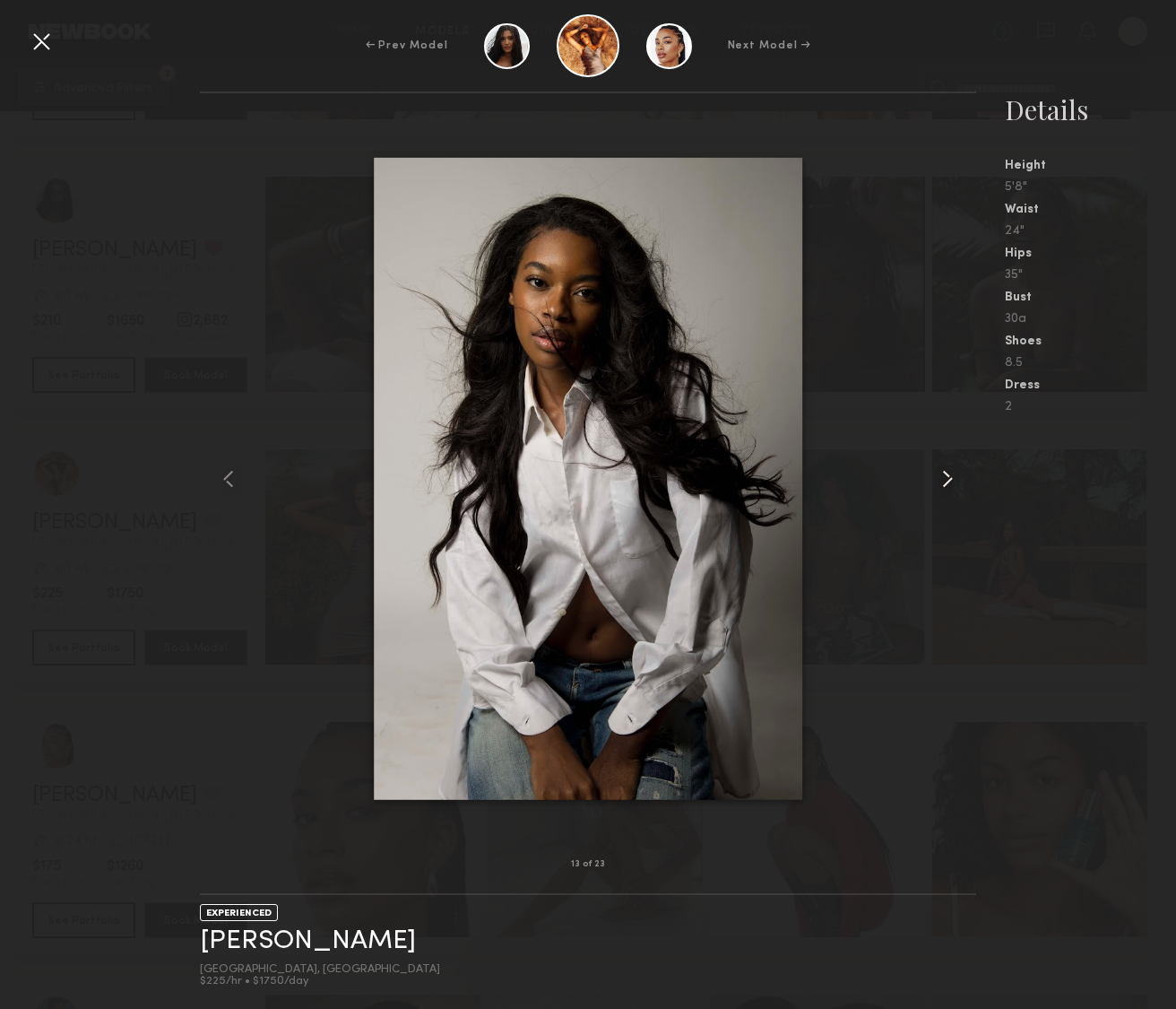
click at [944, 482] on common-icon at bounding box center [947, 479] width 29 height 29
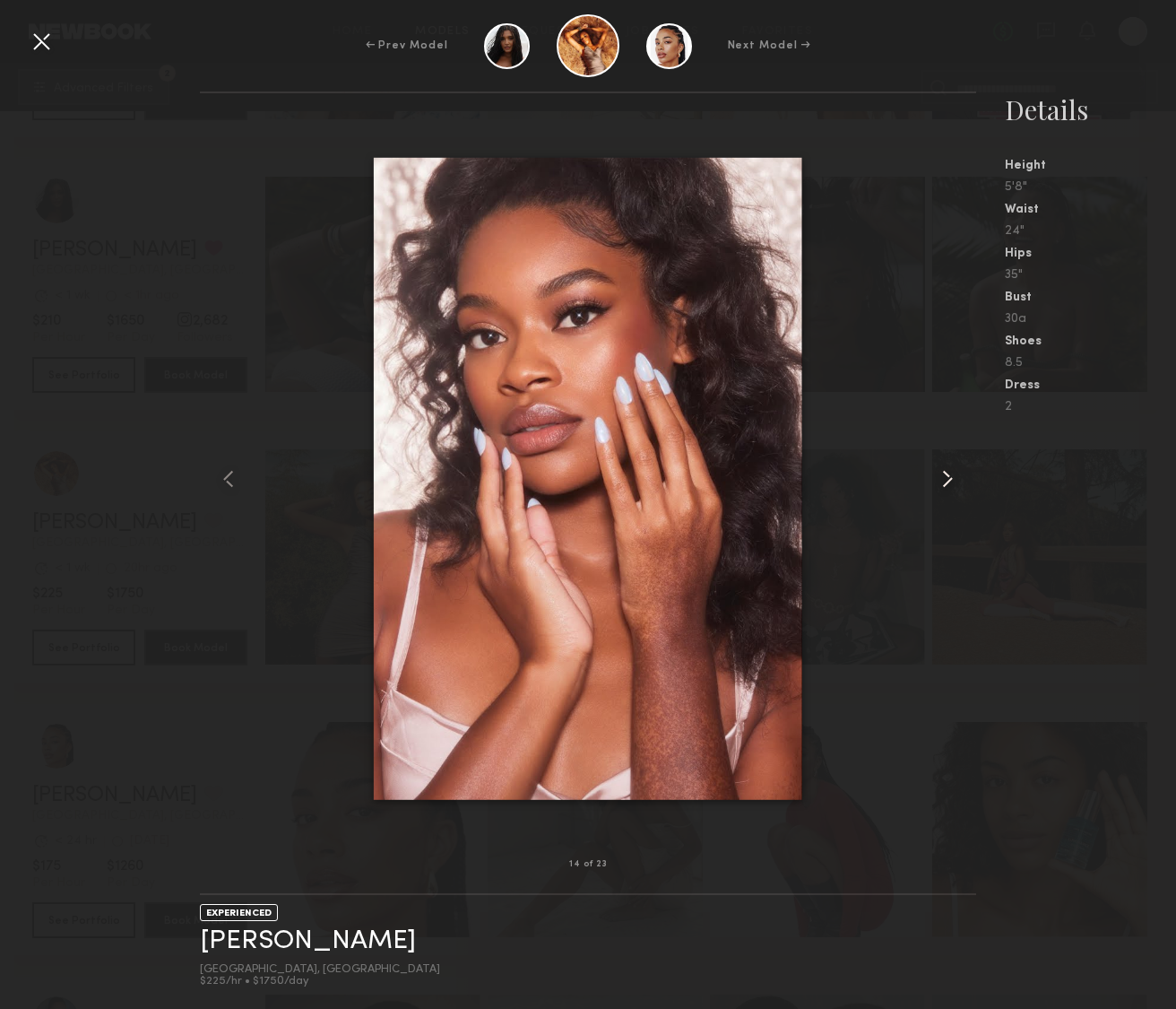
click at [944, 482] on common-icon at bounding box center [947, 479] width 29 height 29
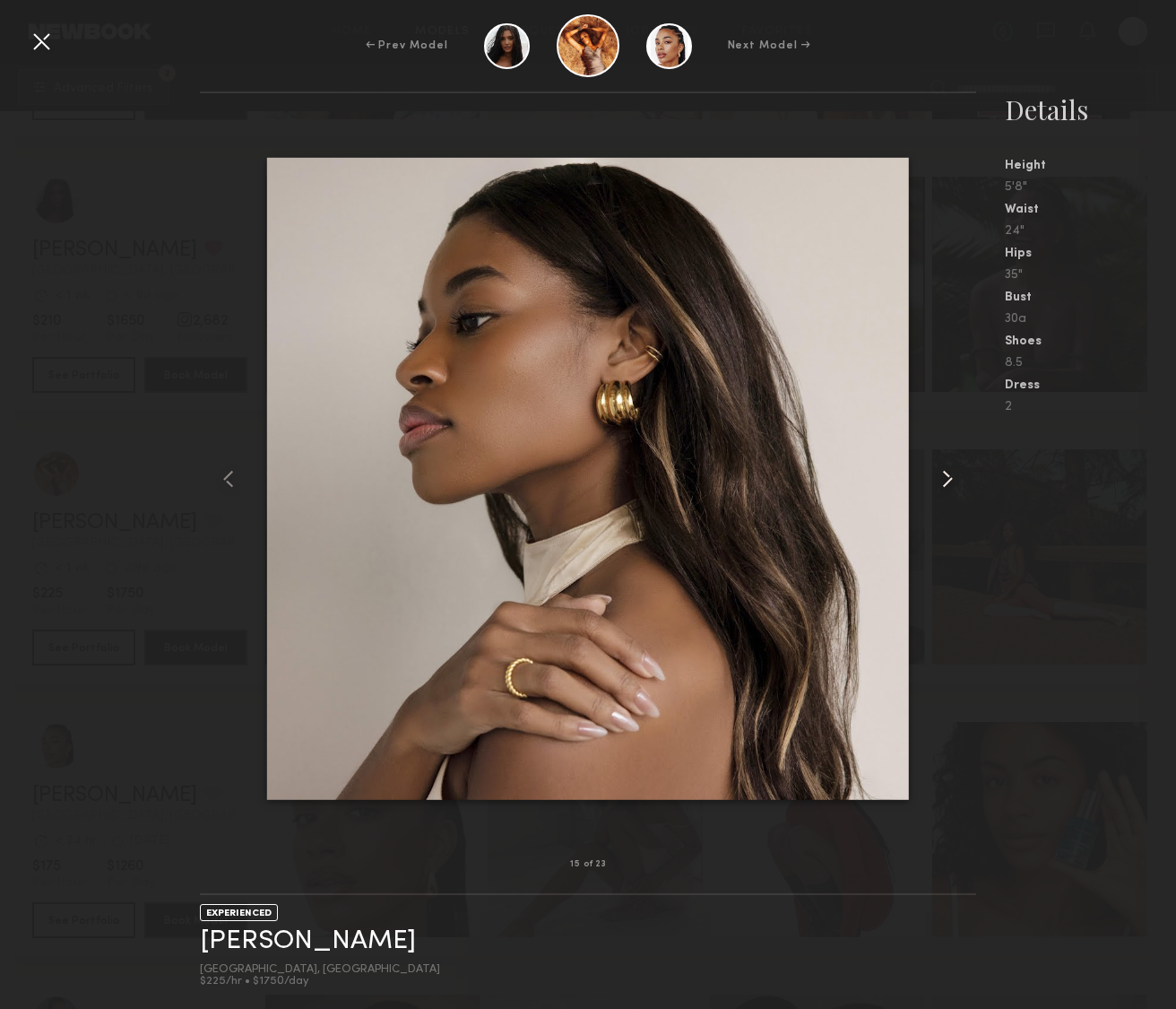
click at [944, 482] on common-icon at bounding box center [947, 479] width 29 height 29
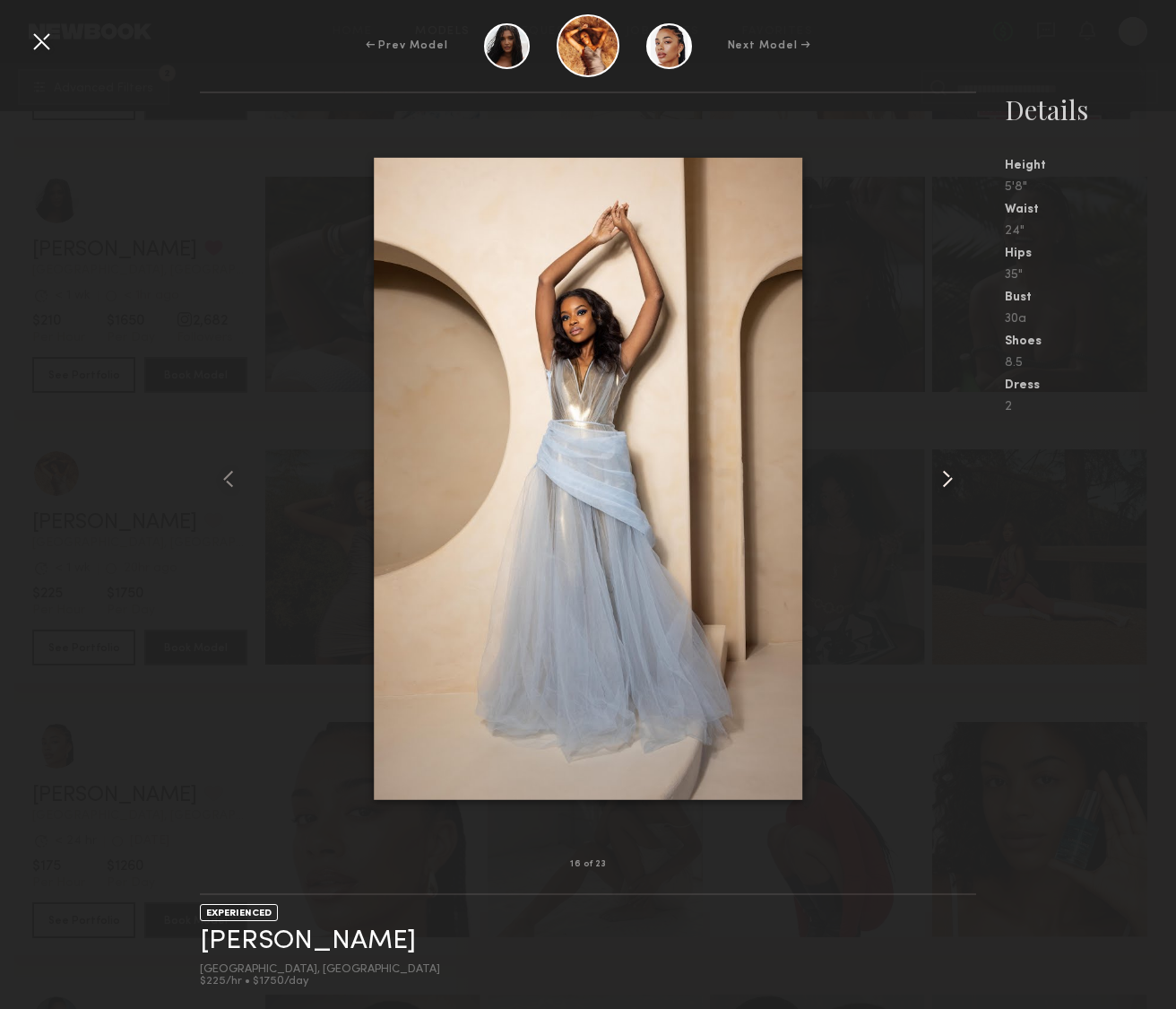
click at [944, 482] on common-icon at bounding box center [947, 479] width 29 height 29
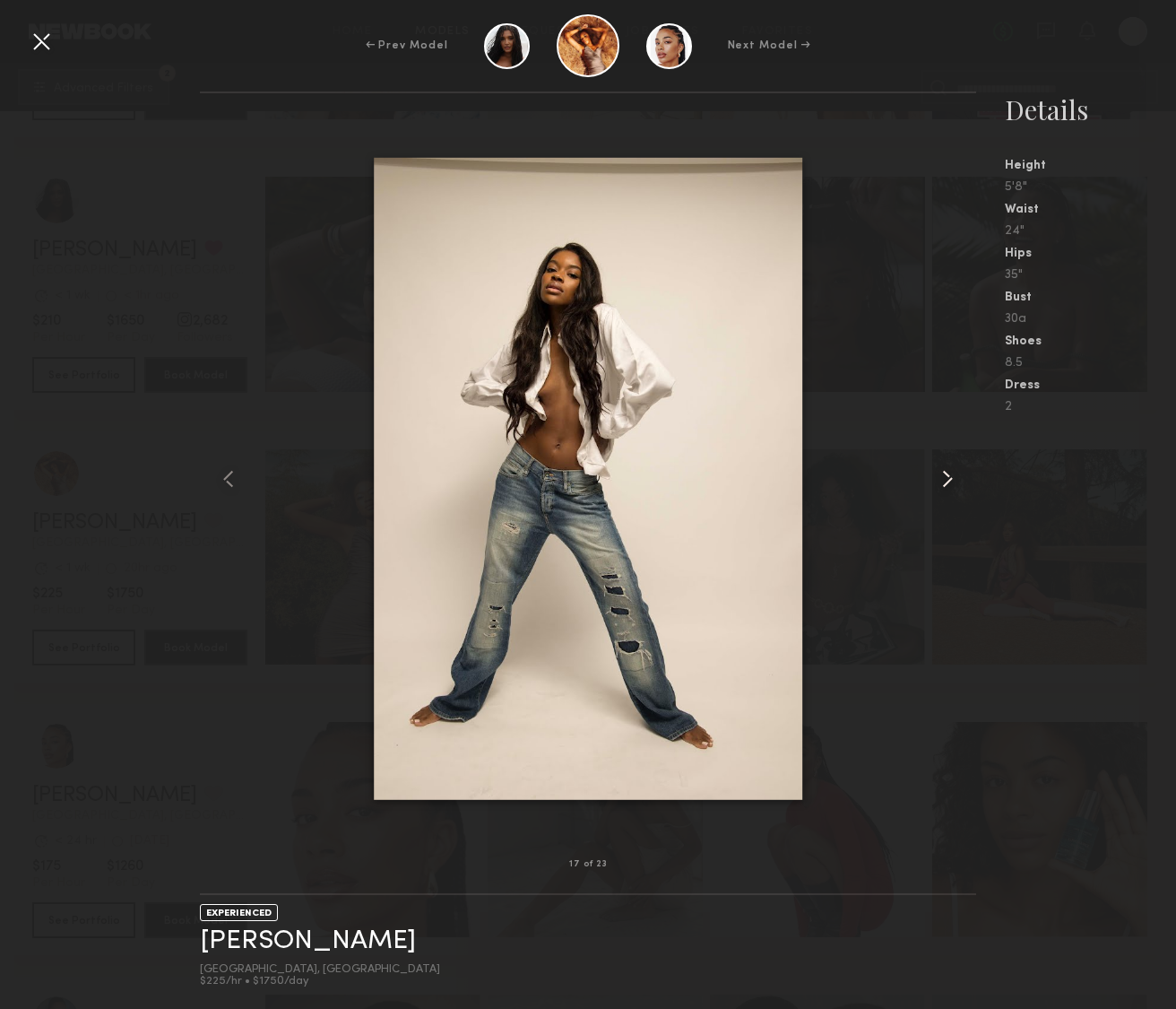
click at [944, 482] on common-icon at bounding box center [947, 479] width 29 height 29
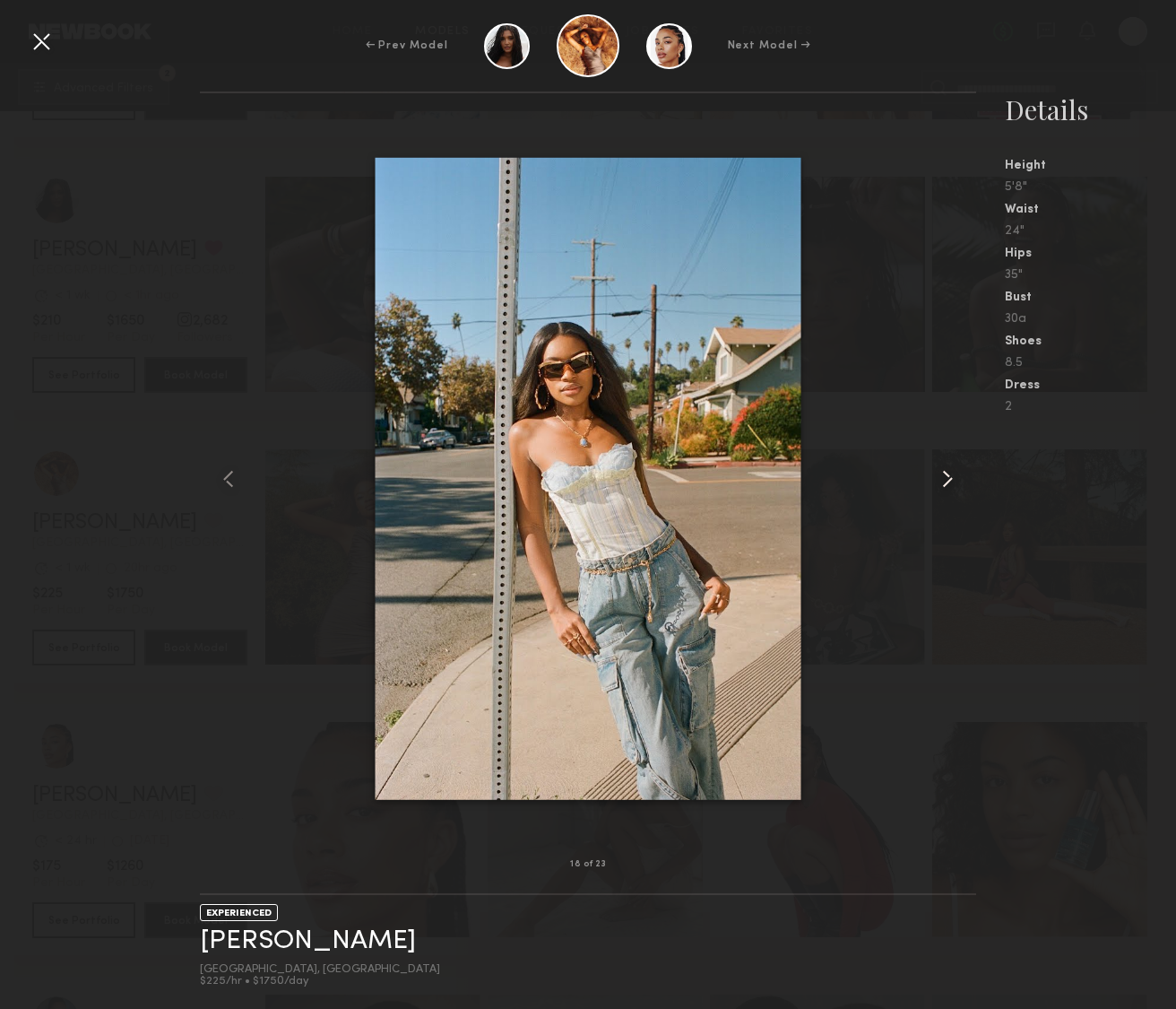
click at [944, 482] on common-icon at bounding box center [947, 479] width 29 height 29
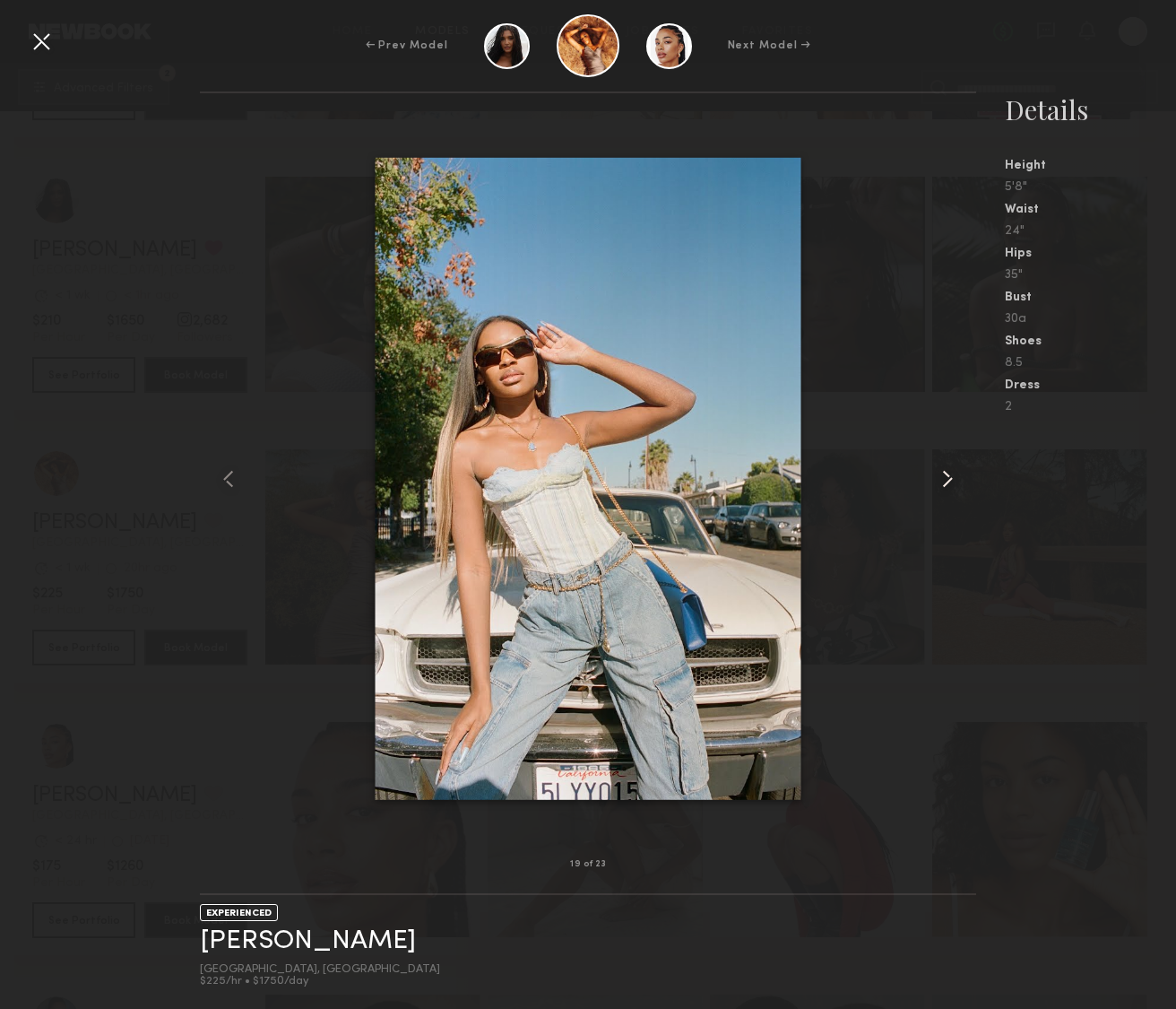
click at [944, 482] on common-icon at bounding box center [947, 479] width 29 height 29
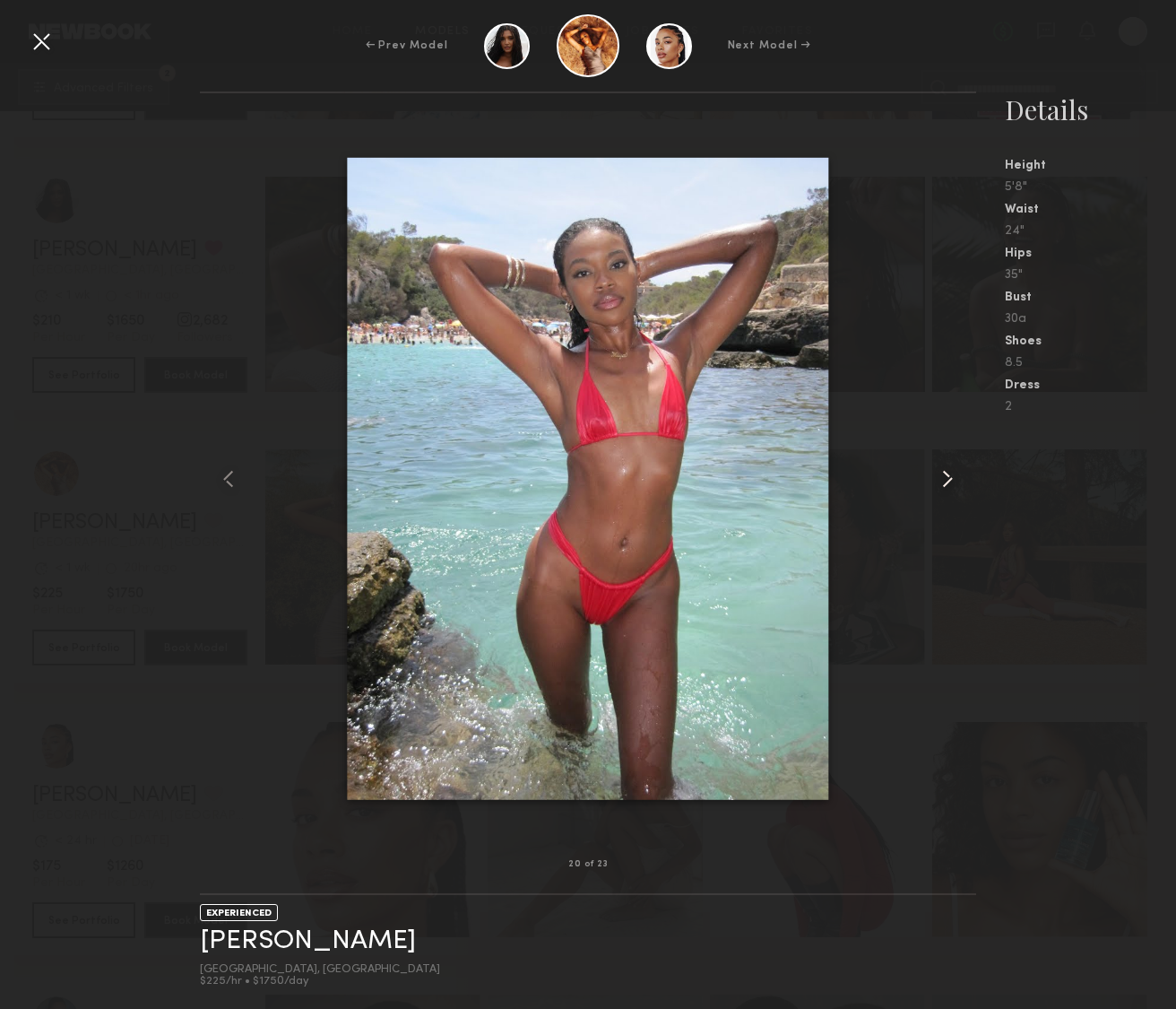
click at [944, 483] on common-icon at bounding box center [947, 479] width 29 height 29
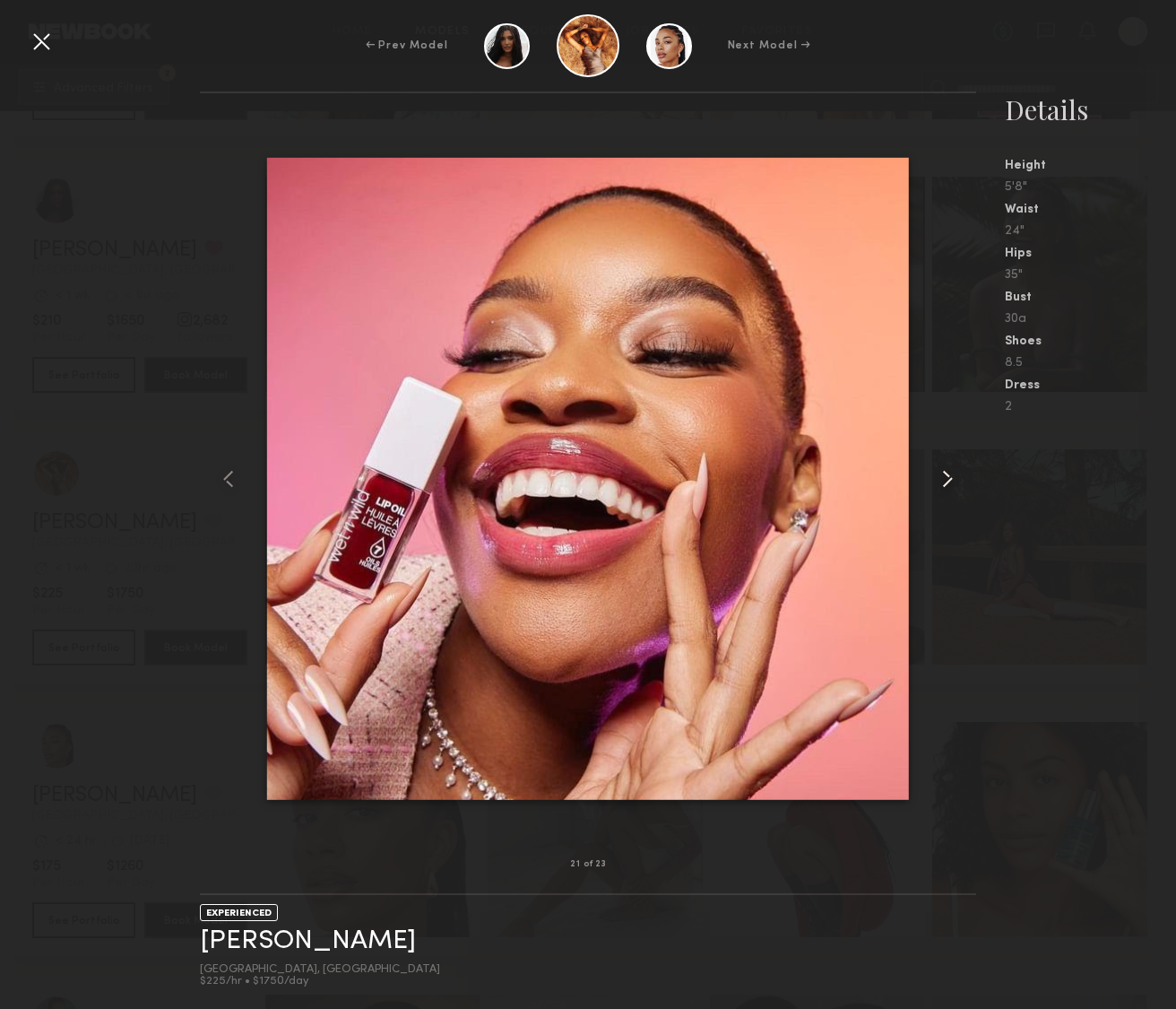
click at [944, 483] on common-icon at bounding box center [947, 479] width 29 height 29
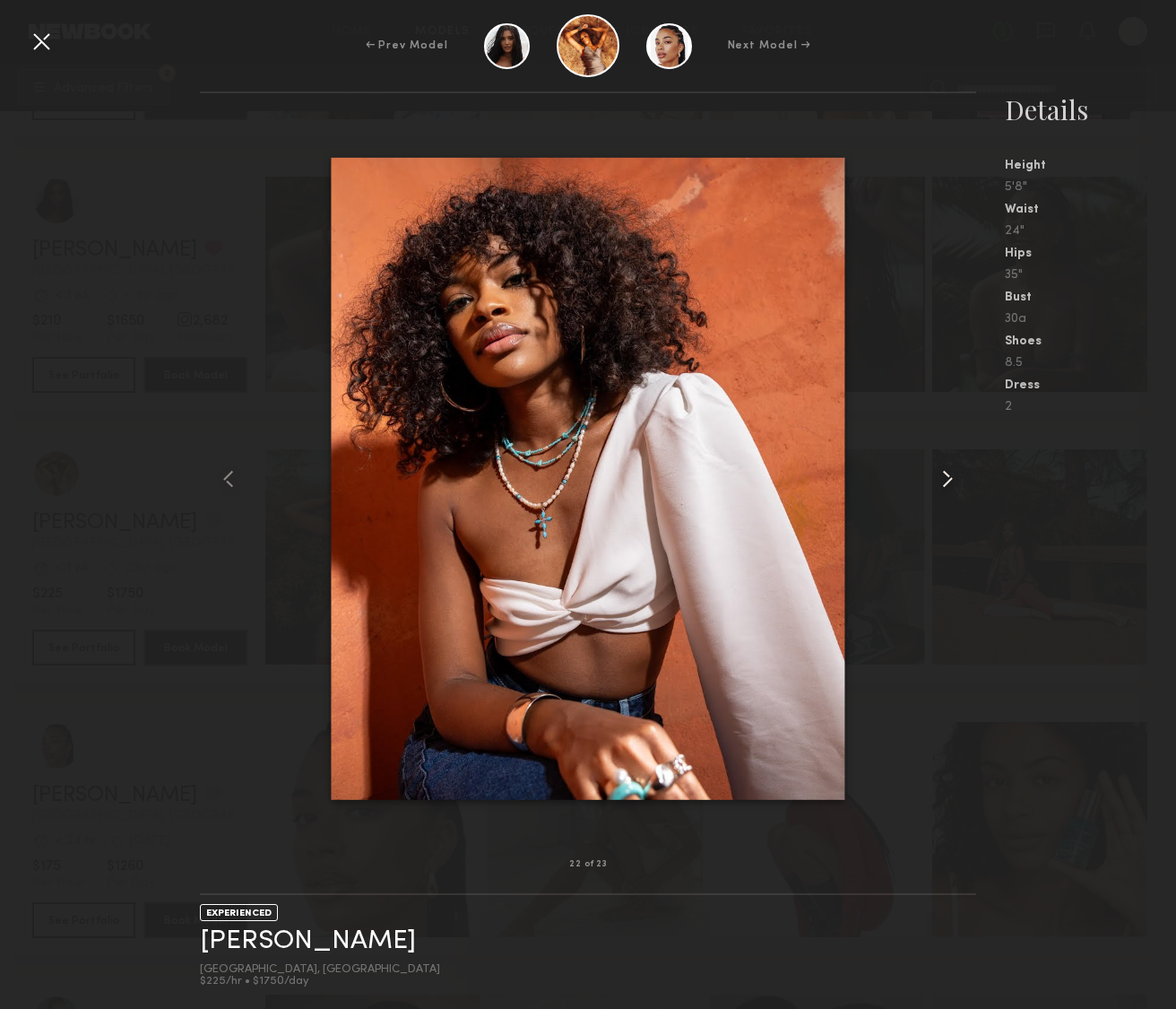
click at [944, 483] on common-icon at bounding box center [947, 479] width 29 height 29
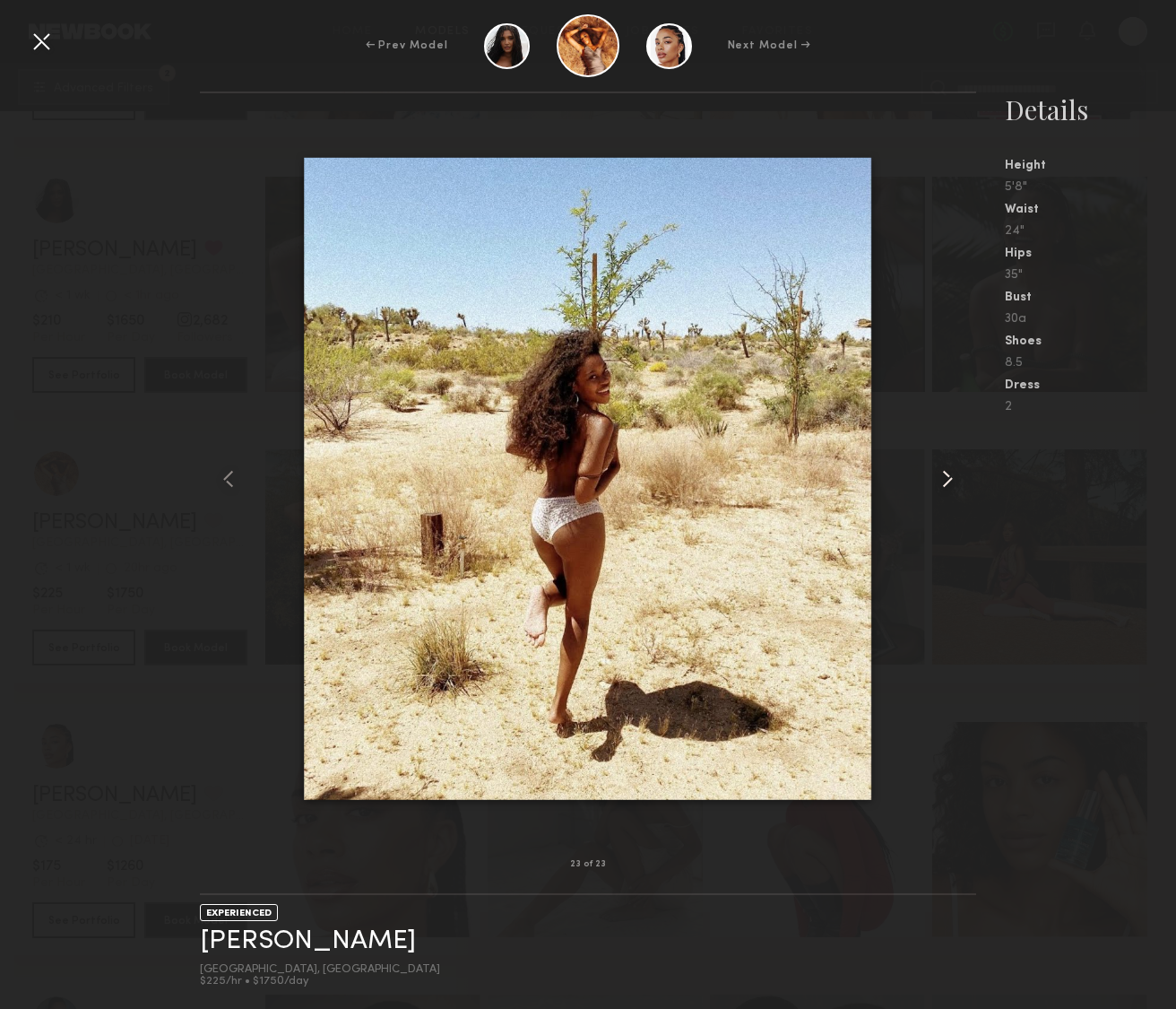
click at [944, 483] on common-icon at bounding box center [947, 479] width 29 height 29
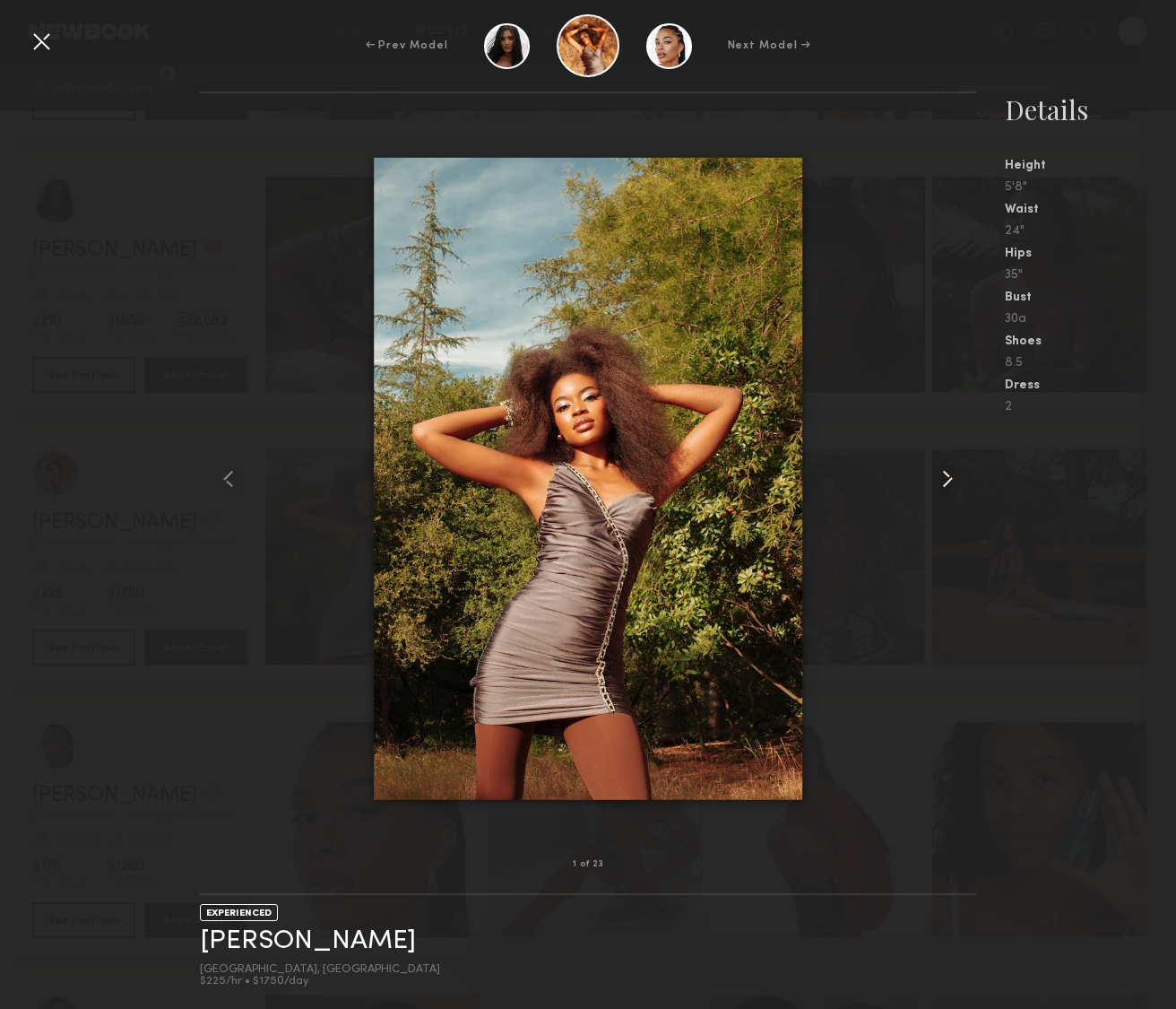
click at [944, 483] on common-icon at bounding box center [947, 479] width 29 height 29
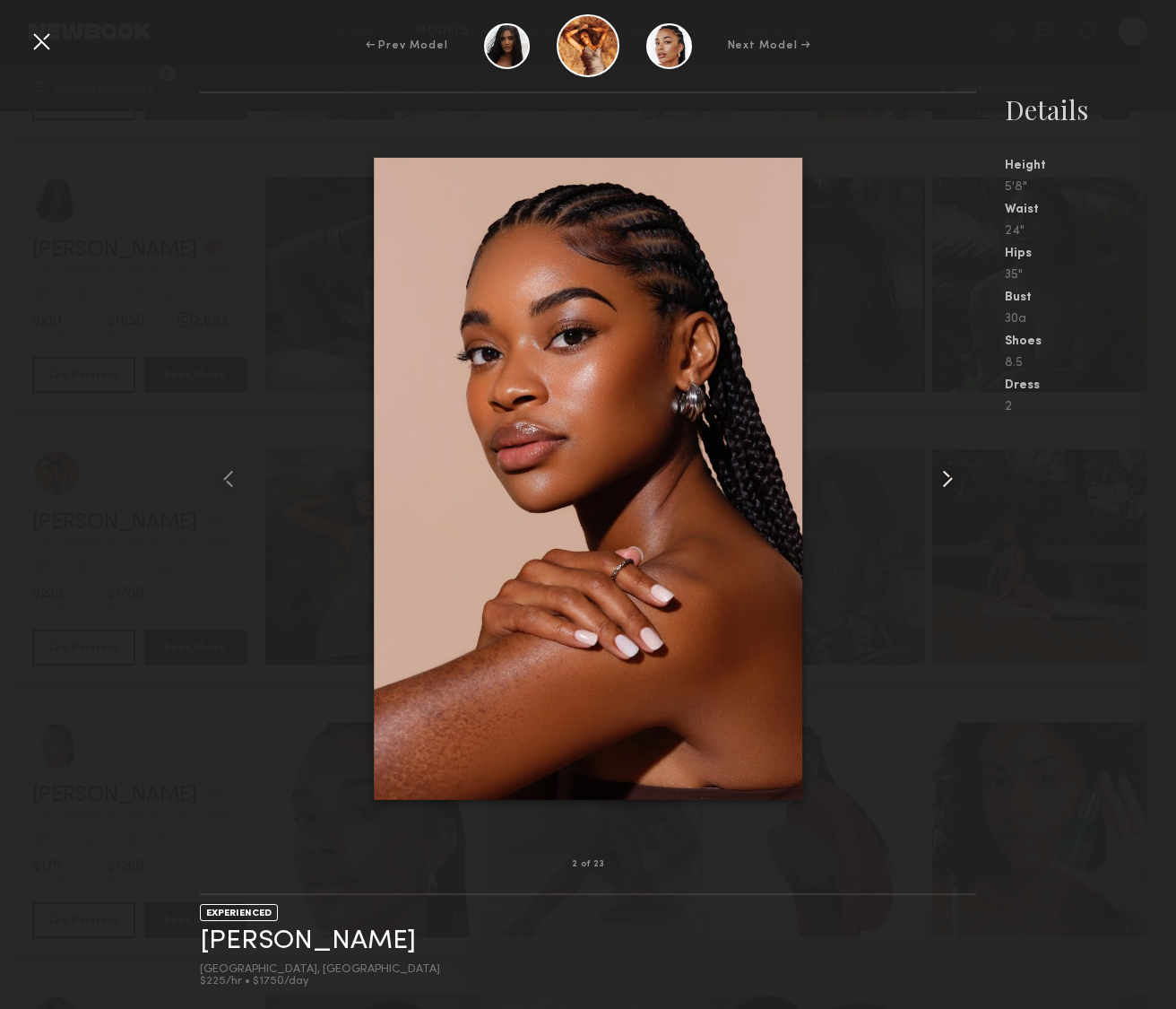
click at [944, 483] on common-icon at bounding box center [947, 479] width 29 height 29
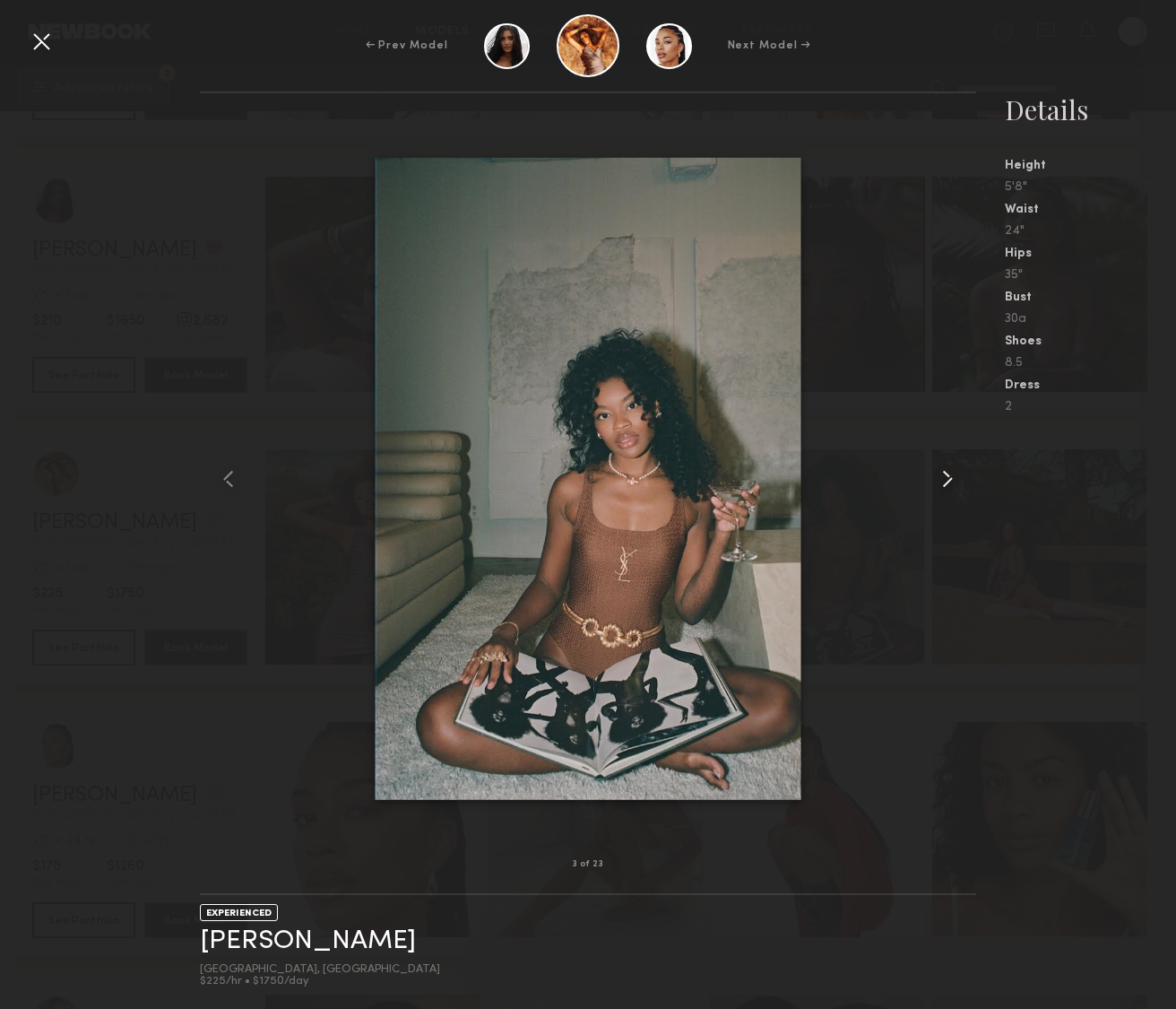
click at [952, 426] on div at bounding box center [960, 478] width 32 height 713
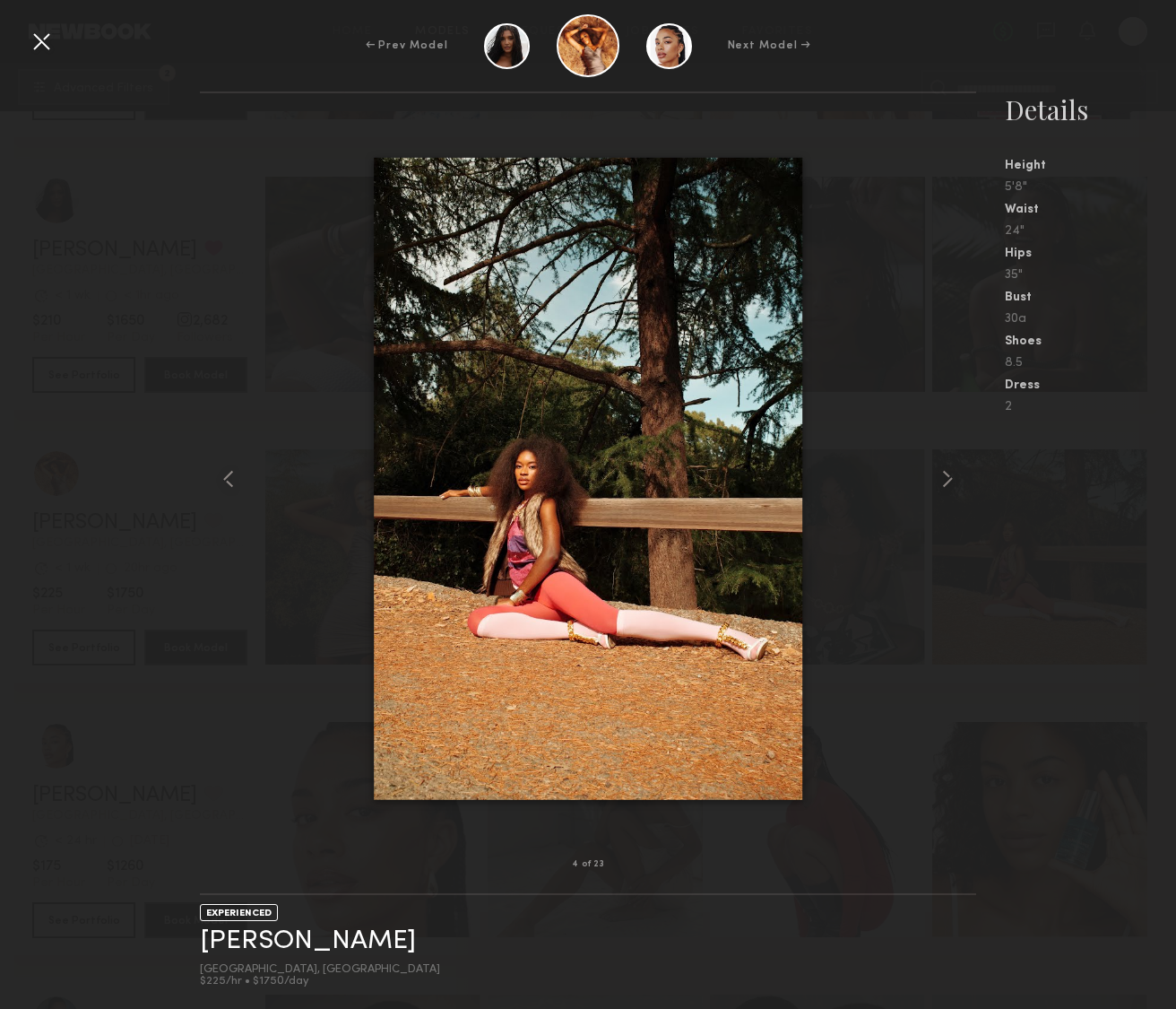
click at [295, 167] on div at bounding box center [588, 478] width 776 height 713
click at [35, 43] on div at bounding box center [41, 41] width 29 height 29
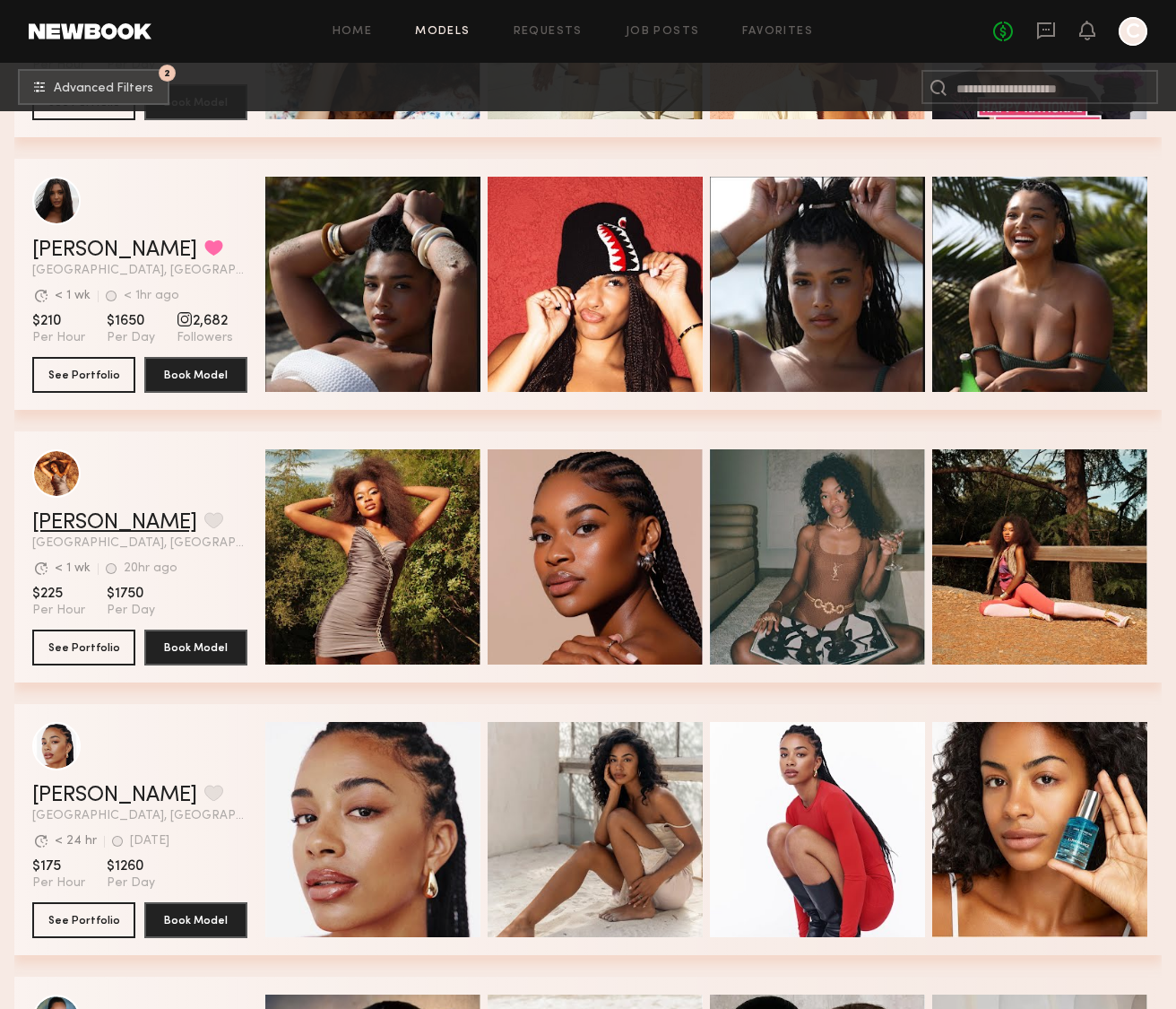
click at [72, 519] on link "Miya R." at bounding box center [115, 523] width 165 height 21
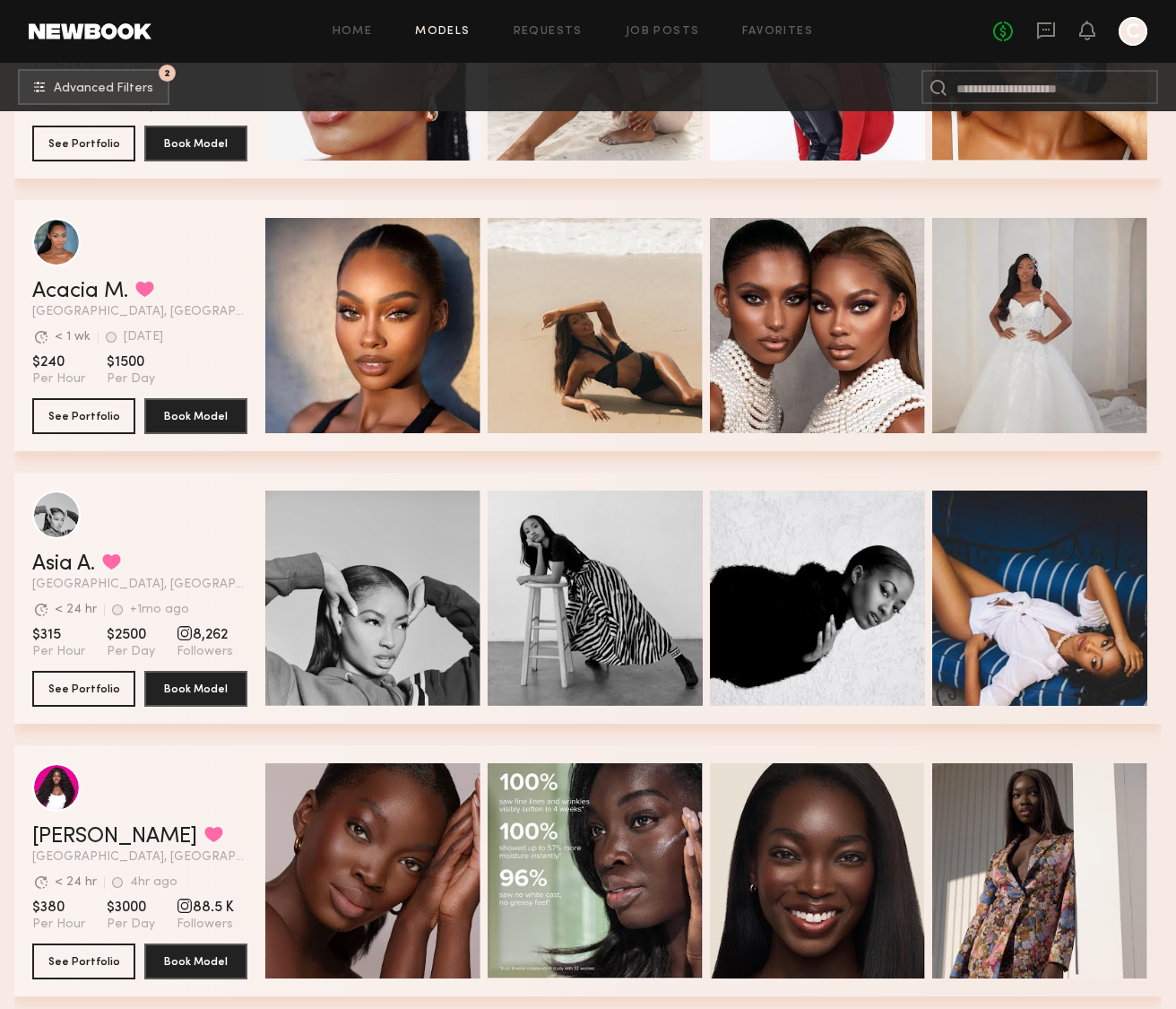
scroll to position [3630, 0]
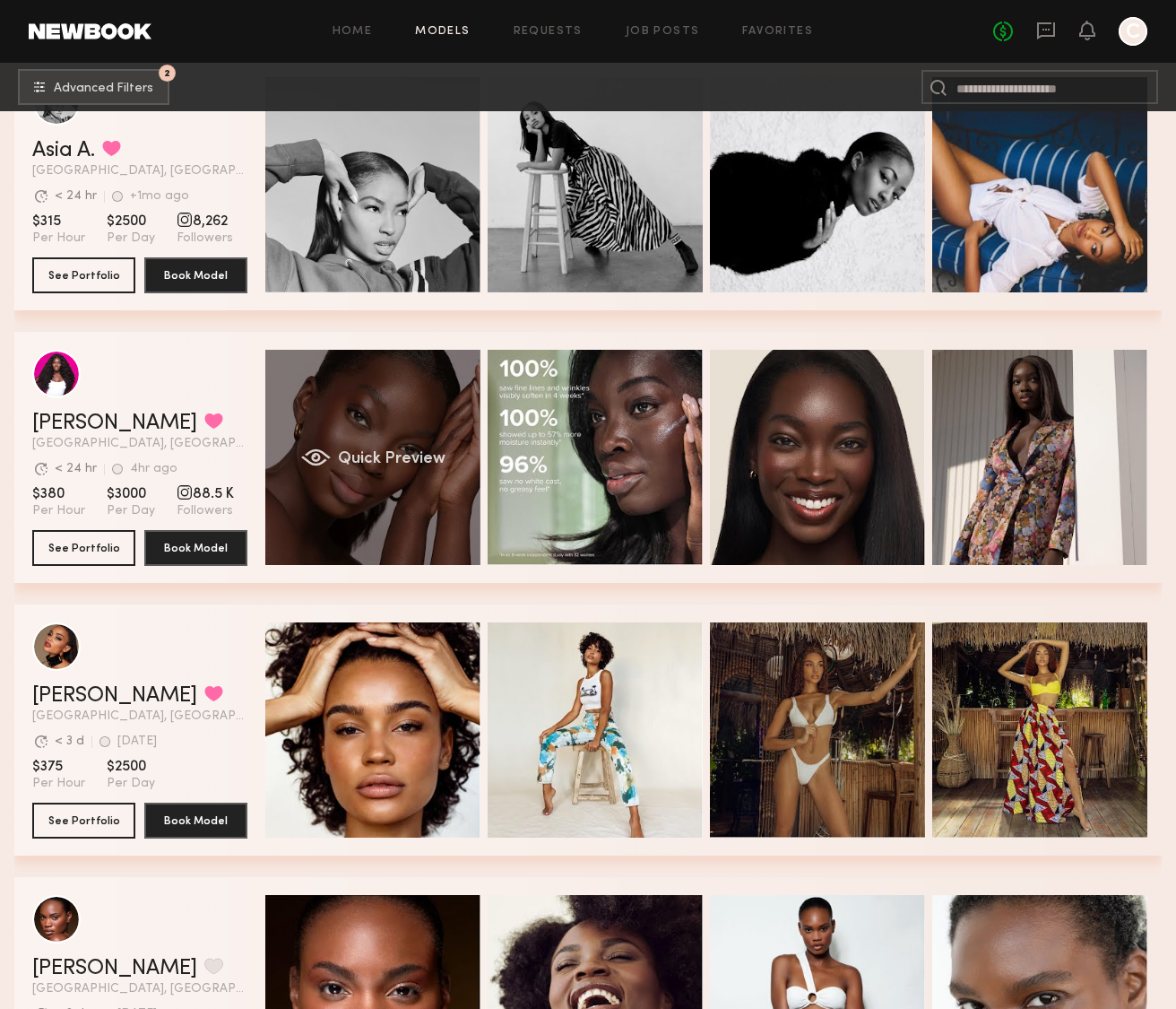
click at [367, 516] on div "Quick Preview" at bounding box center [372, 457] width 215 height 215
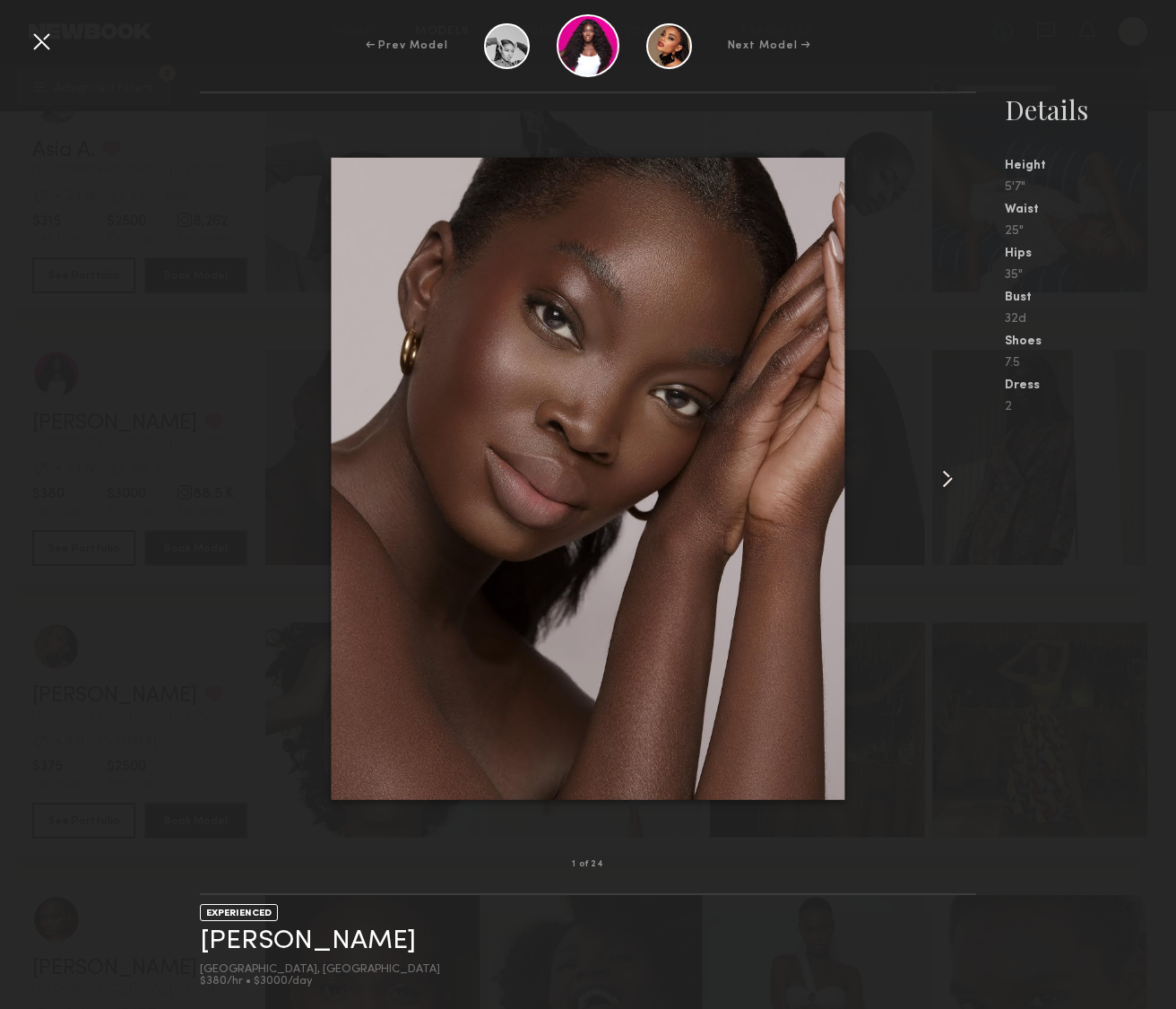
click at [946, 474] on common-icon at bounding box center [947, 479] width 29 height 29
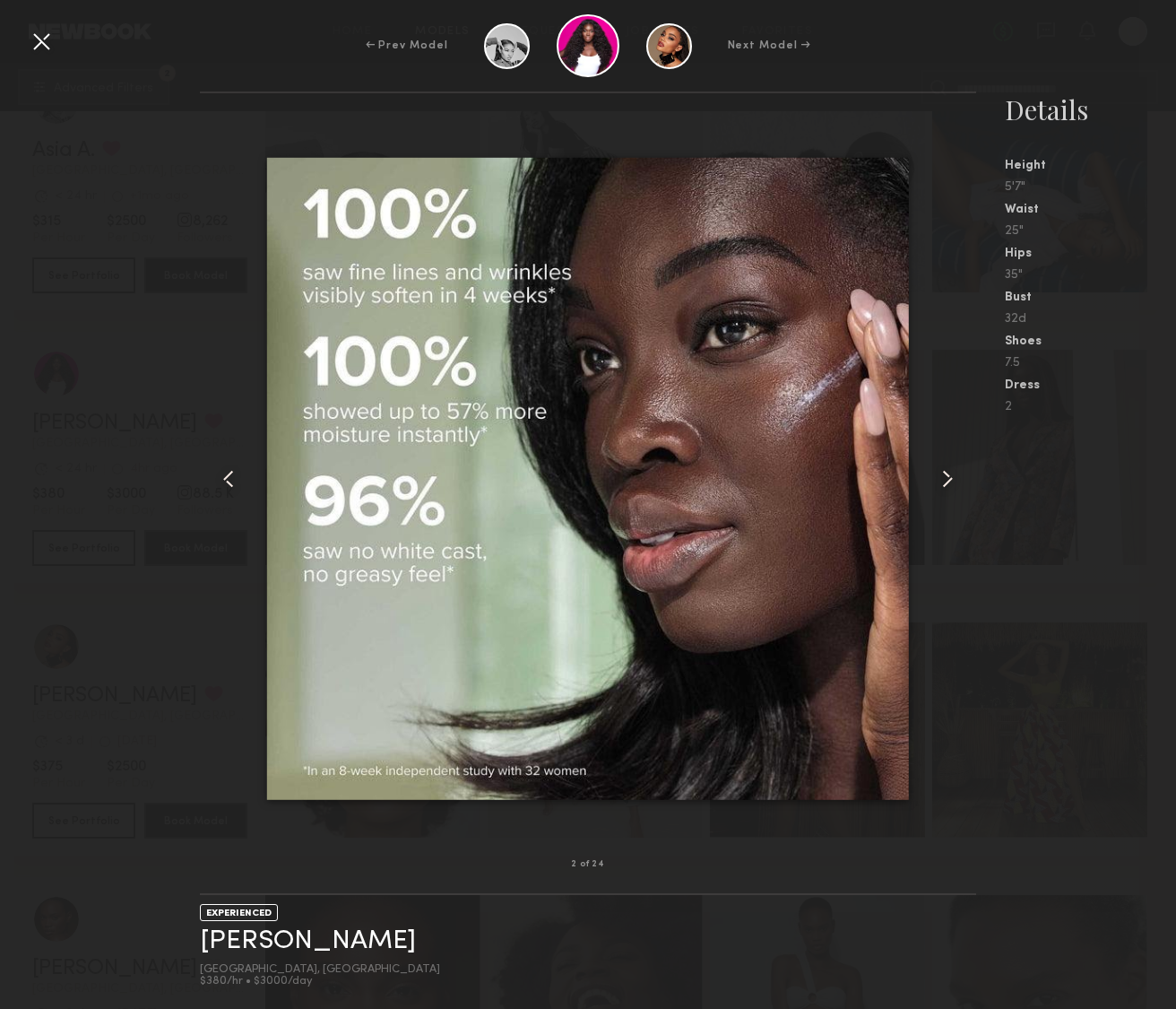
click at [946, 474] on common-icon at bounding box center [947, 479] width 29 height 29
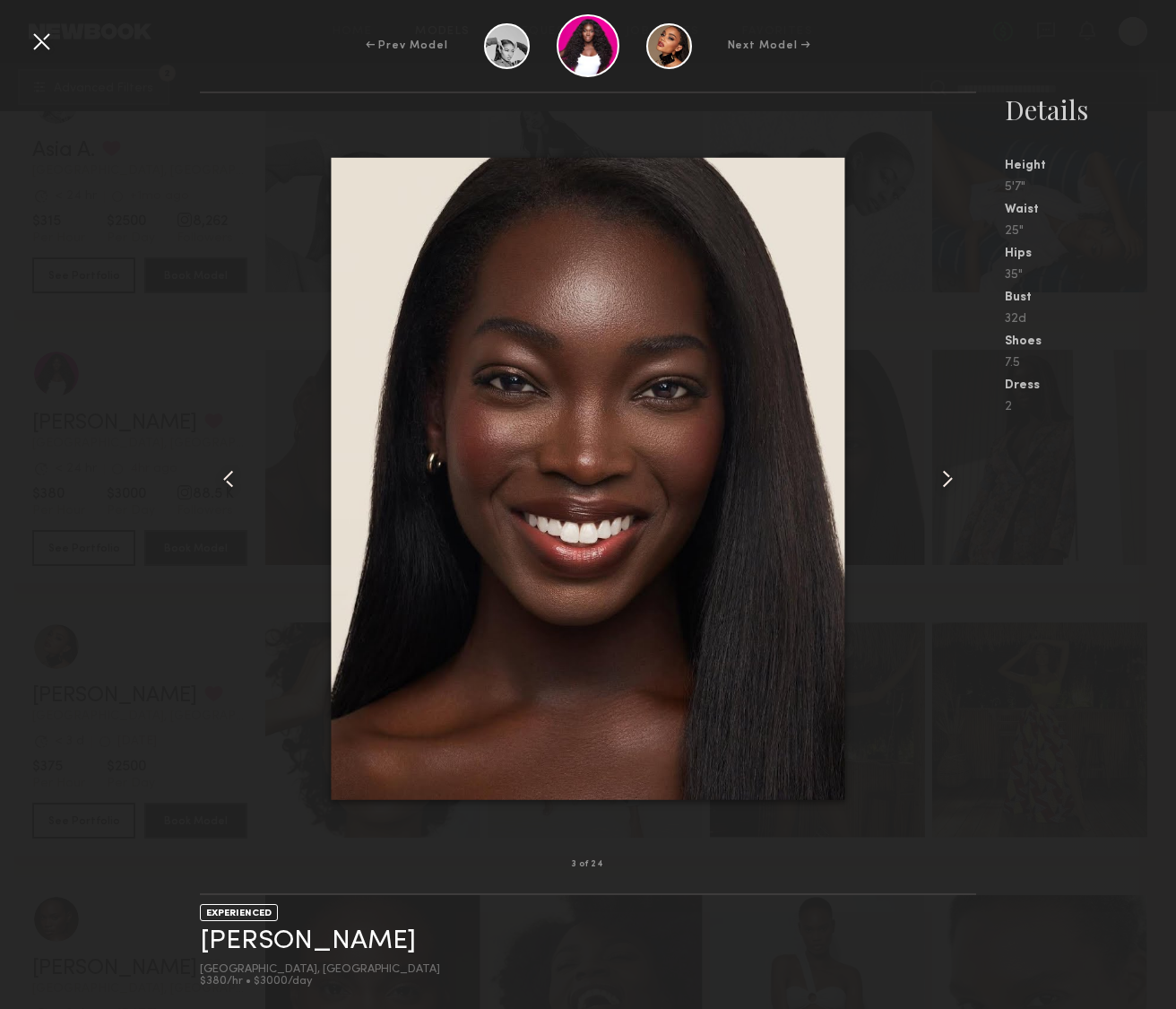
click at [946, 474] on common-icon at bounding box center [947, 479] width 29 height 29
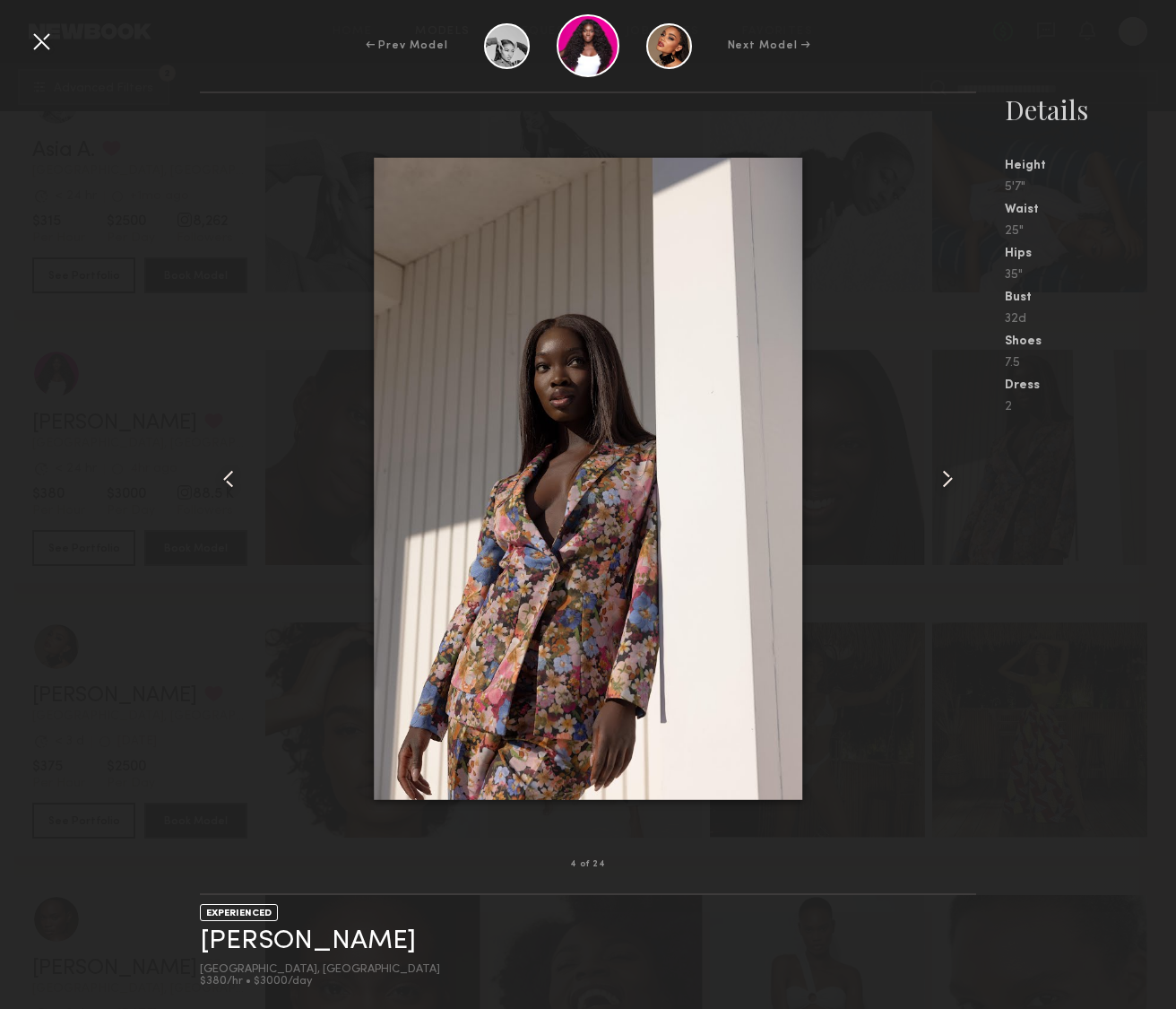
click at [946, 474] on common-icon at bounding box center [947, 479] width 29 height 29
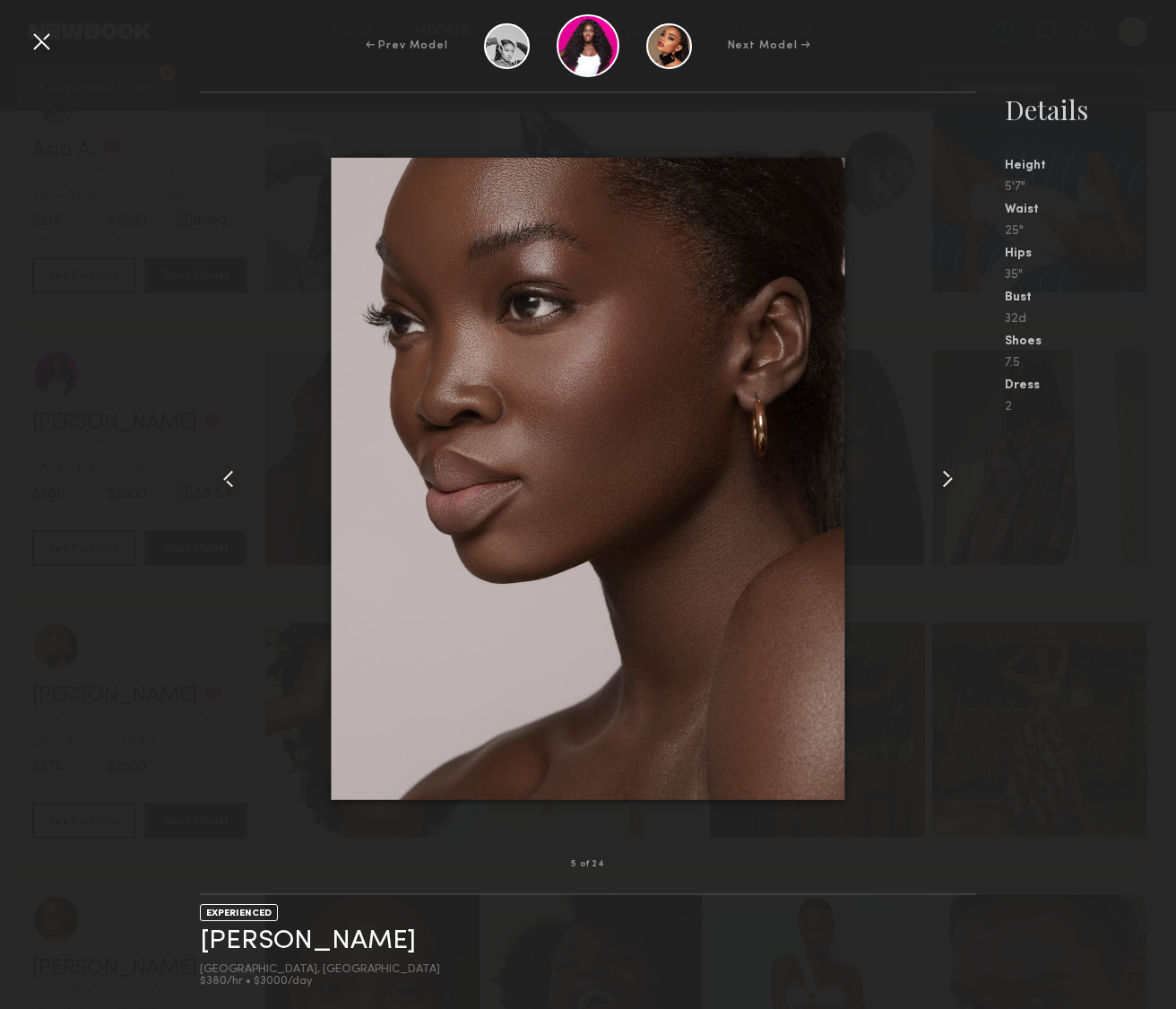
click at [946, 474] on common-icon at bounding box center [947, 479] width 29 height 29
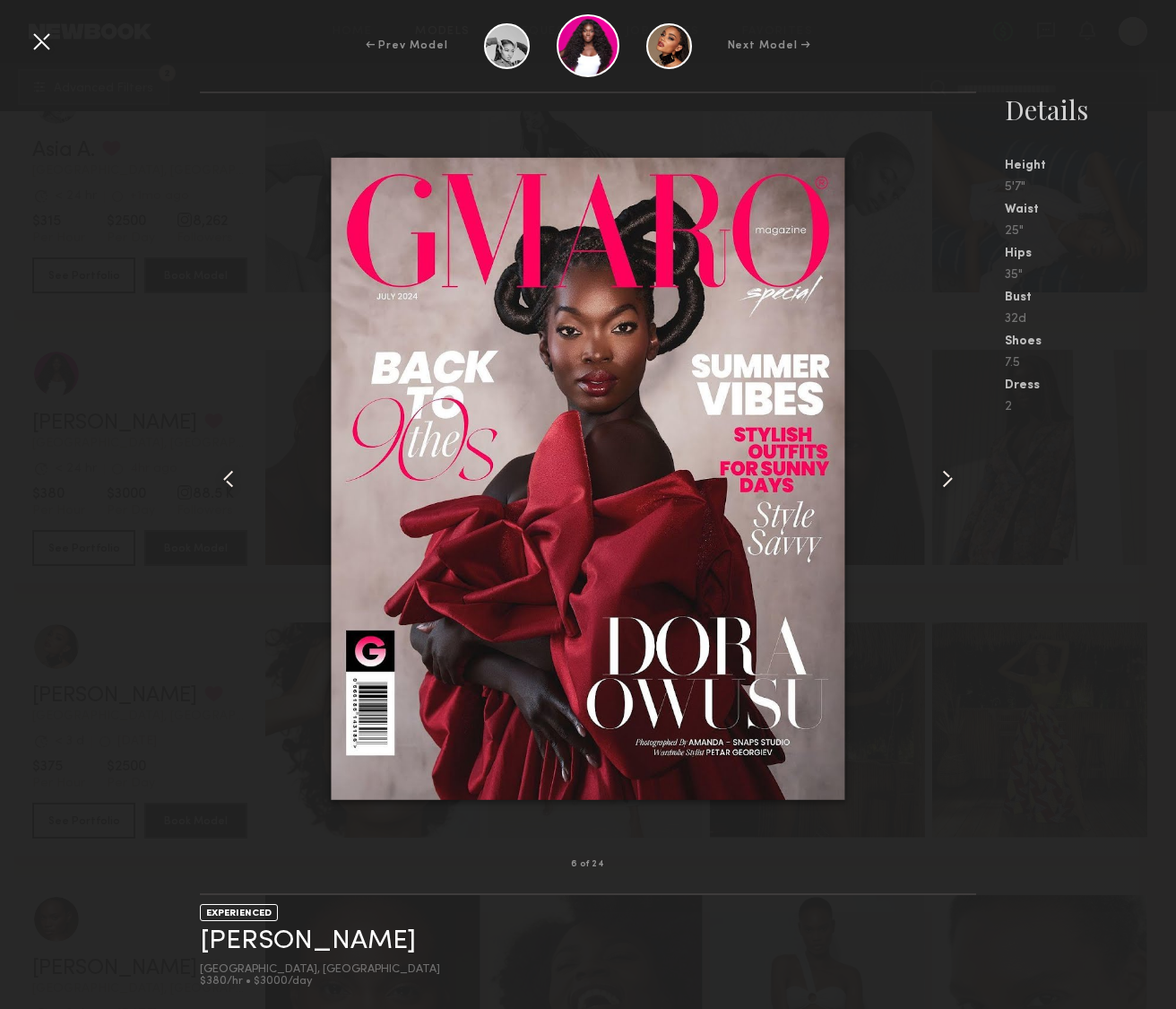
click at [946, 474] on common-icon at bounding box center [947, 479] width 29 height 29
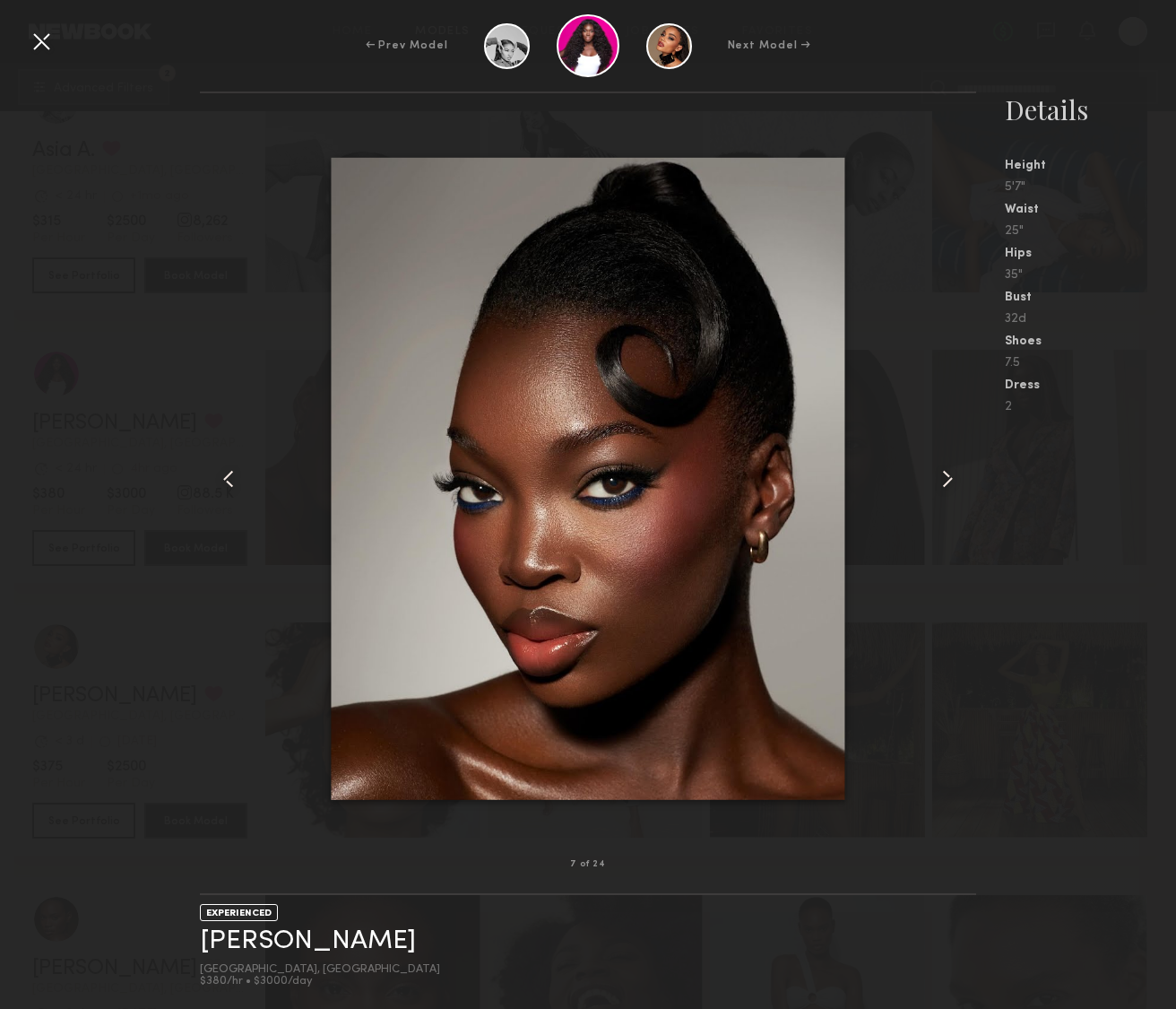
click at [946, 474] on common-icon at bounding box center [947, 479] width 29 height 29
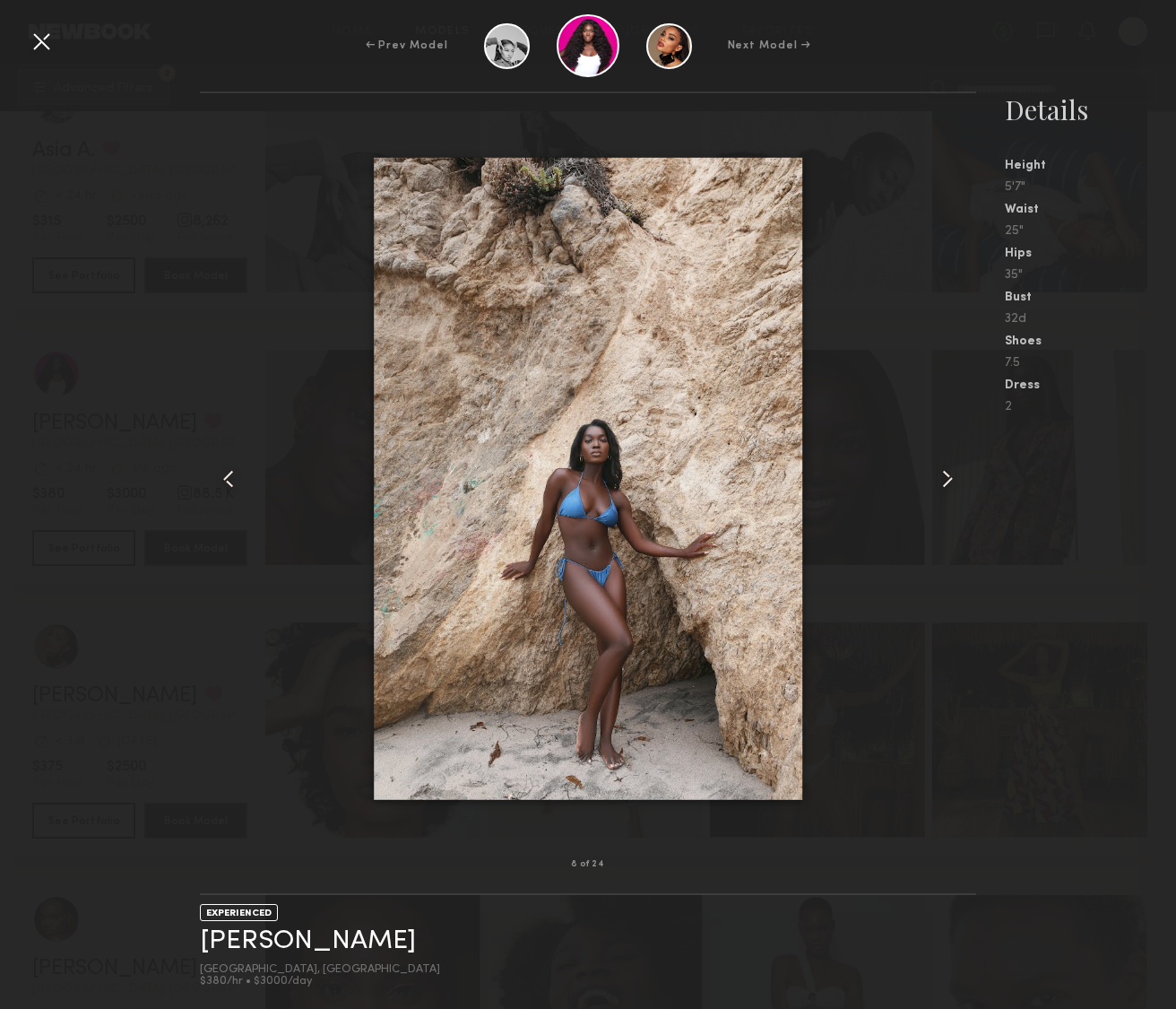
click at [946, 474] on common-icon at bounding box center [947, 479] width 29 height 29
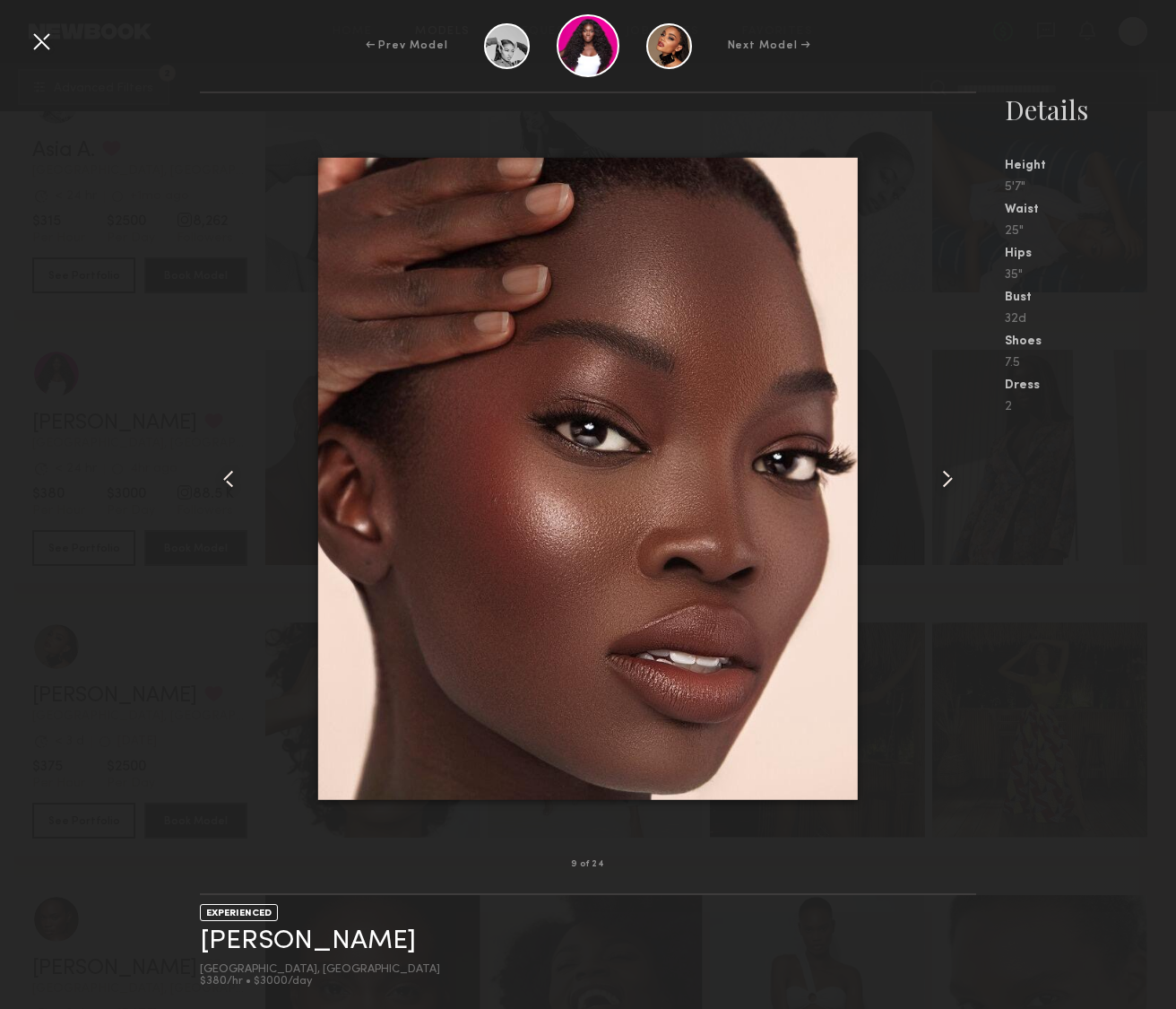
click at [946, 474] on common-icon at bounding box center [947, 479] width 29 height 29
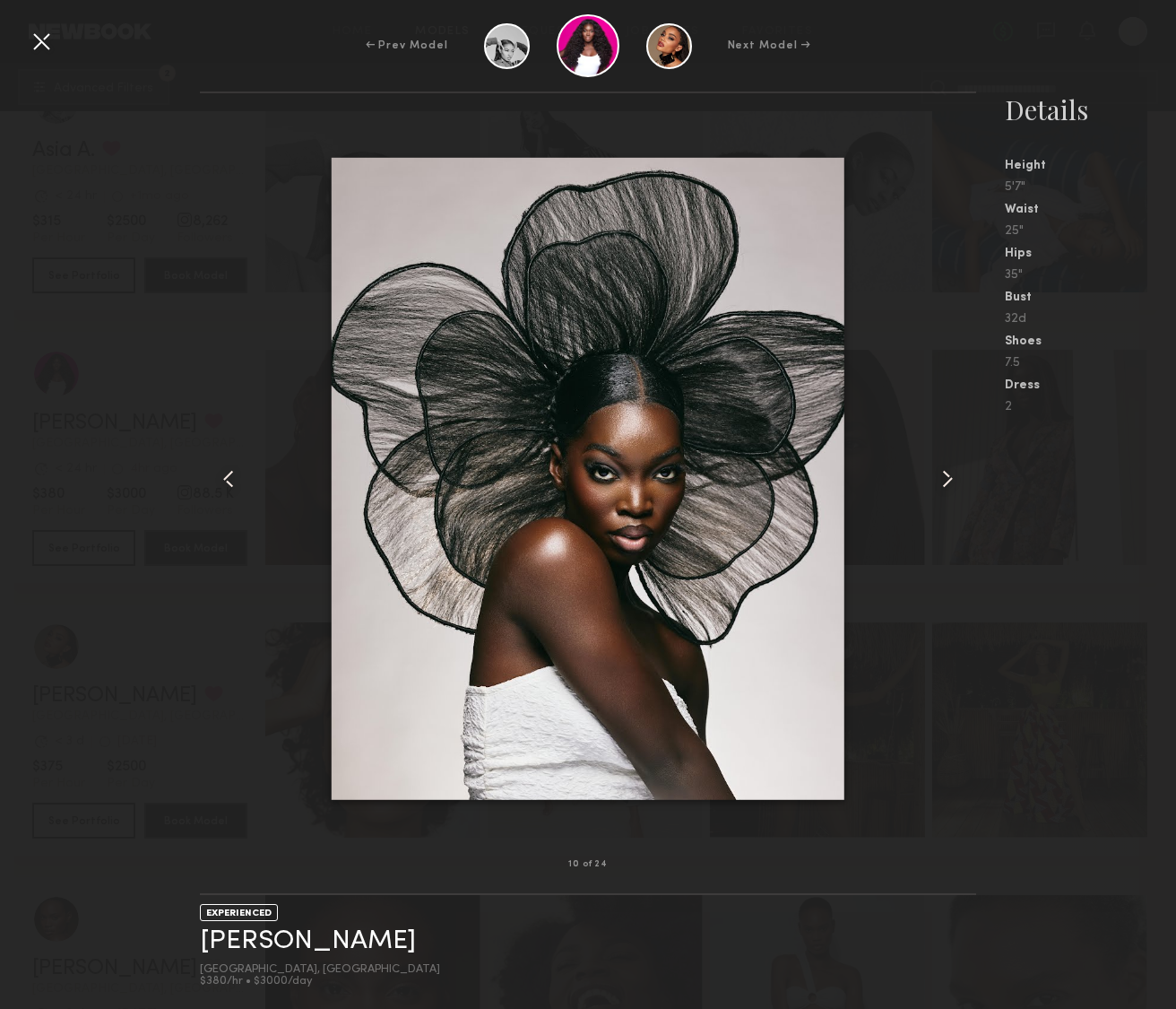
click at [946, 474] on common-icon at bounding box center [947, 479] width 29 height 29
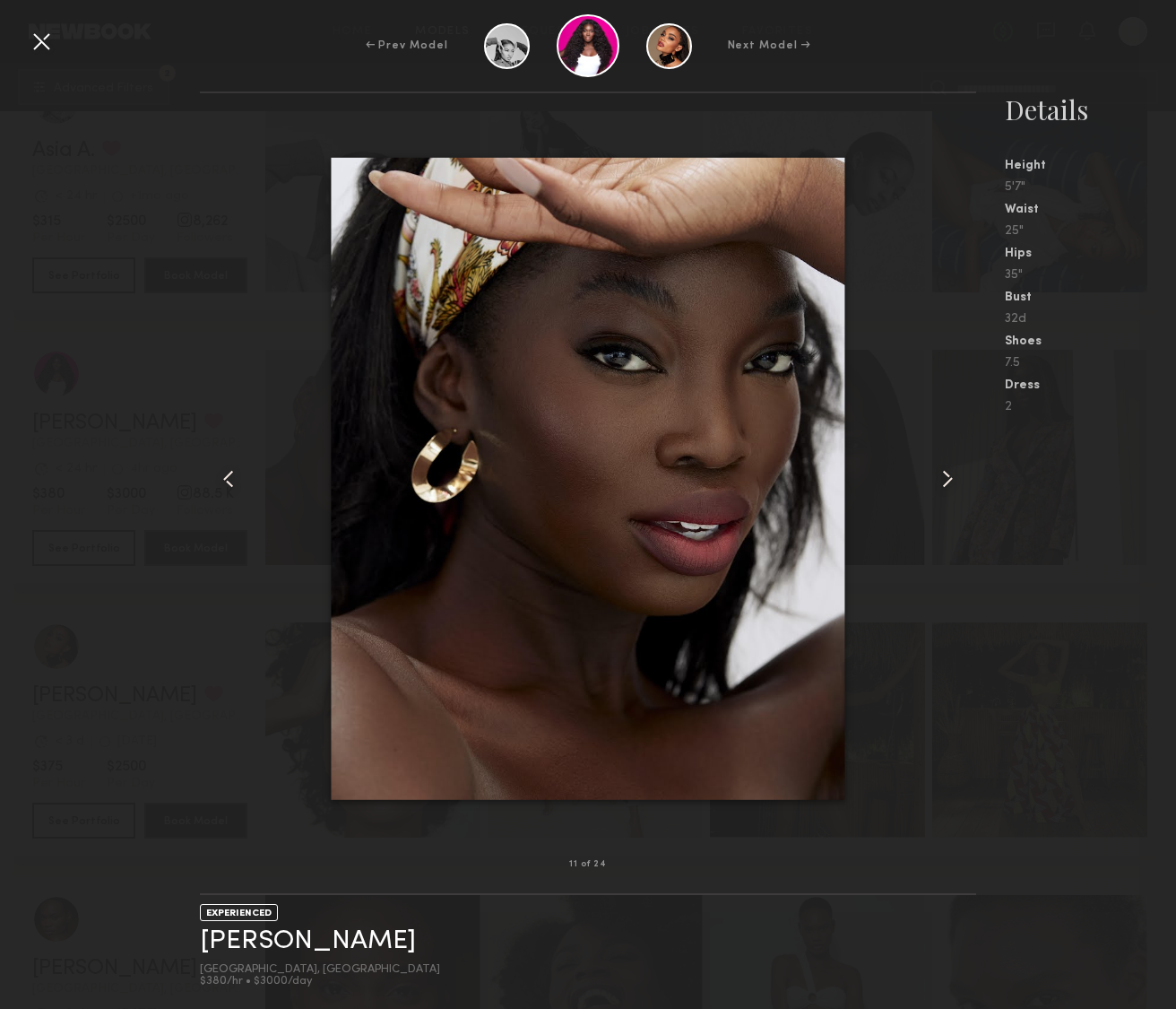
click at [946, 474] on common-icon at bounding box center [947, 479] width 29 height 29
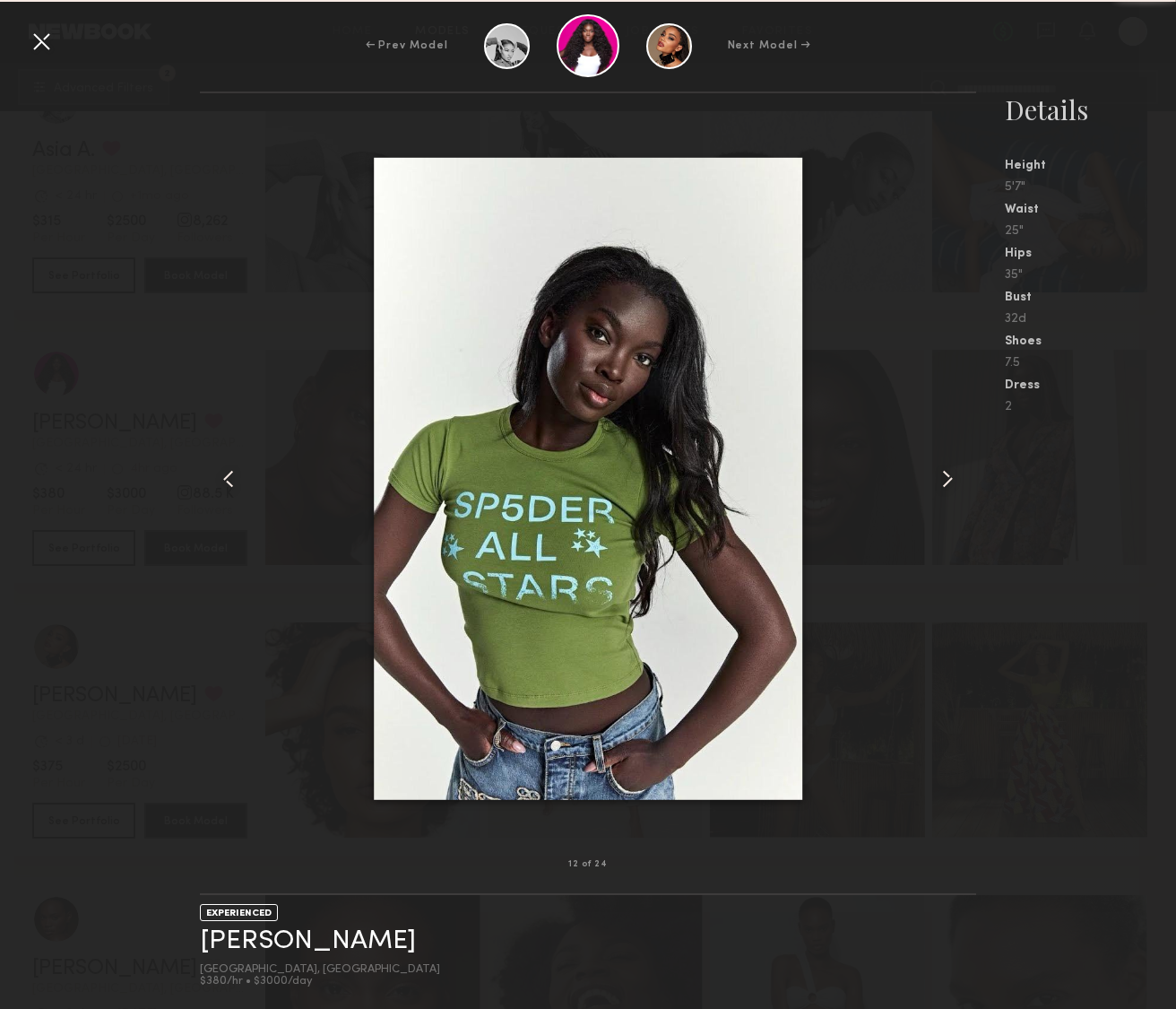
click at [946, 474] on common-icon at bounding box center [947, 479] width 29 height 29
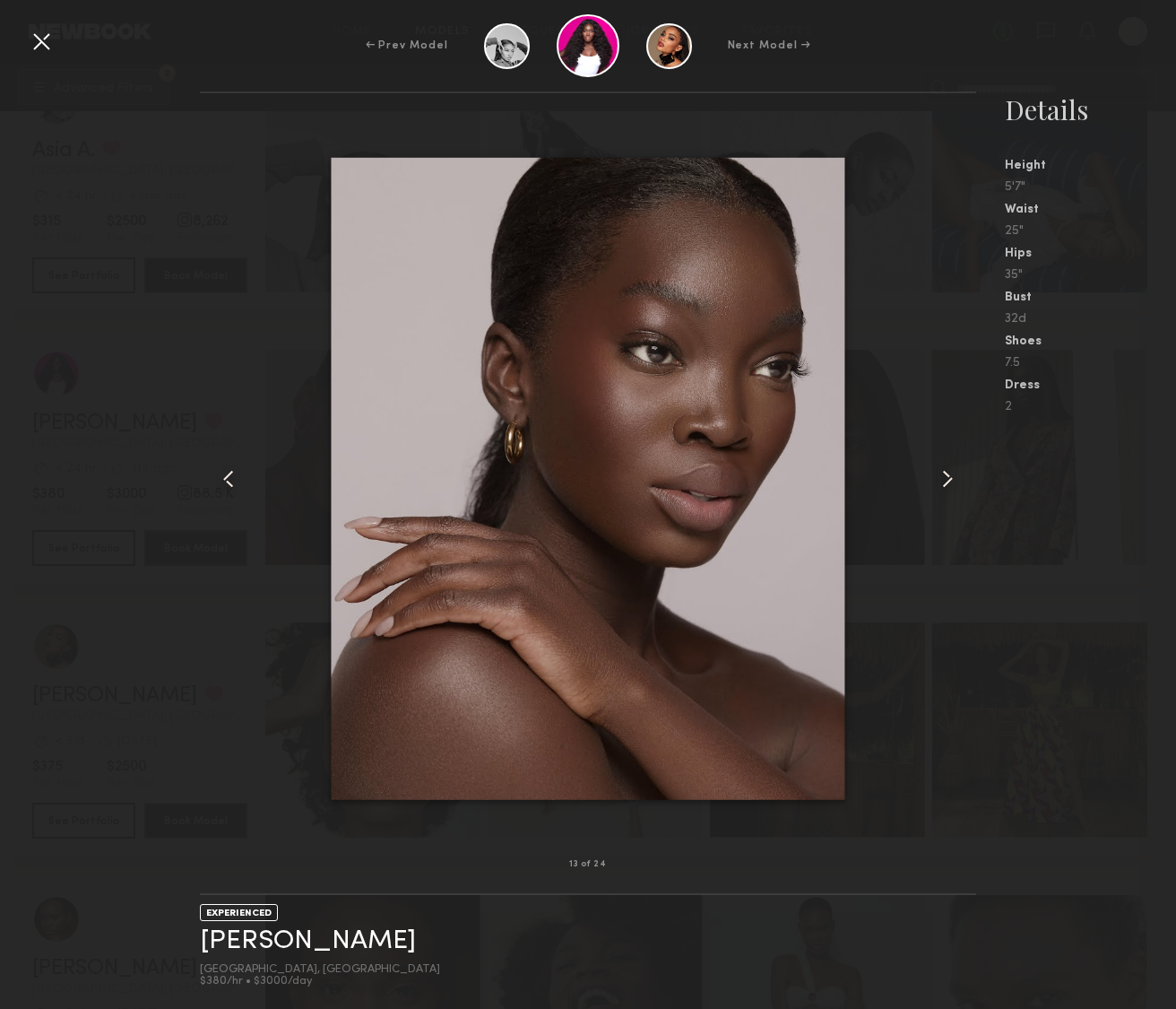
click at [1089, 549] on nb-gallery-model-stats "Details Height 5'7" Waist 25" Hips 35" Bust 32d Shoes 7.5 Dress 2" at bounding box center [1076, 550] width 200 height 917
drag, startPoint x: 40, startPoint y: 36, endPoint x: 52, endPoint y: 43, distance: 13.9
click at [41, 39] on div at bounding box center [41, 41] width 29 height 29
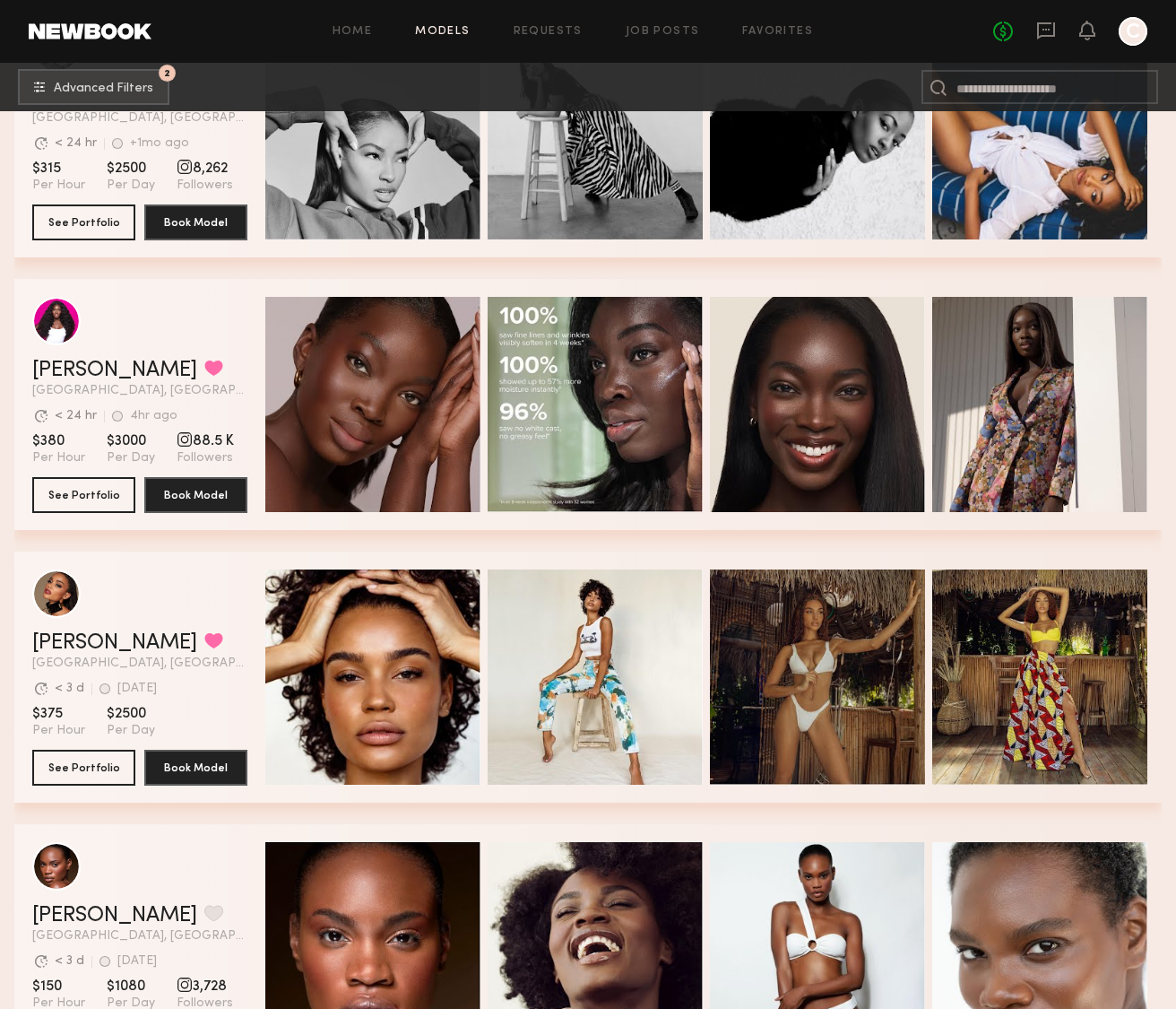
scroll to position [3706, 0]
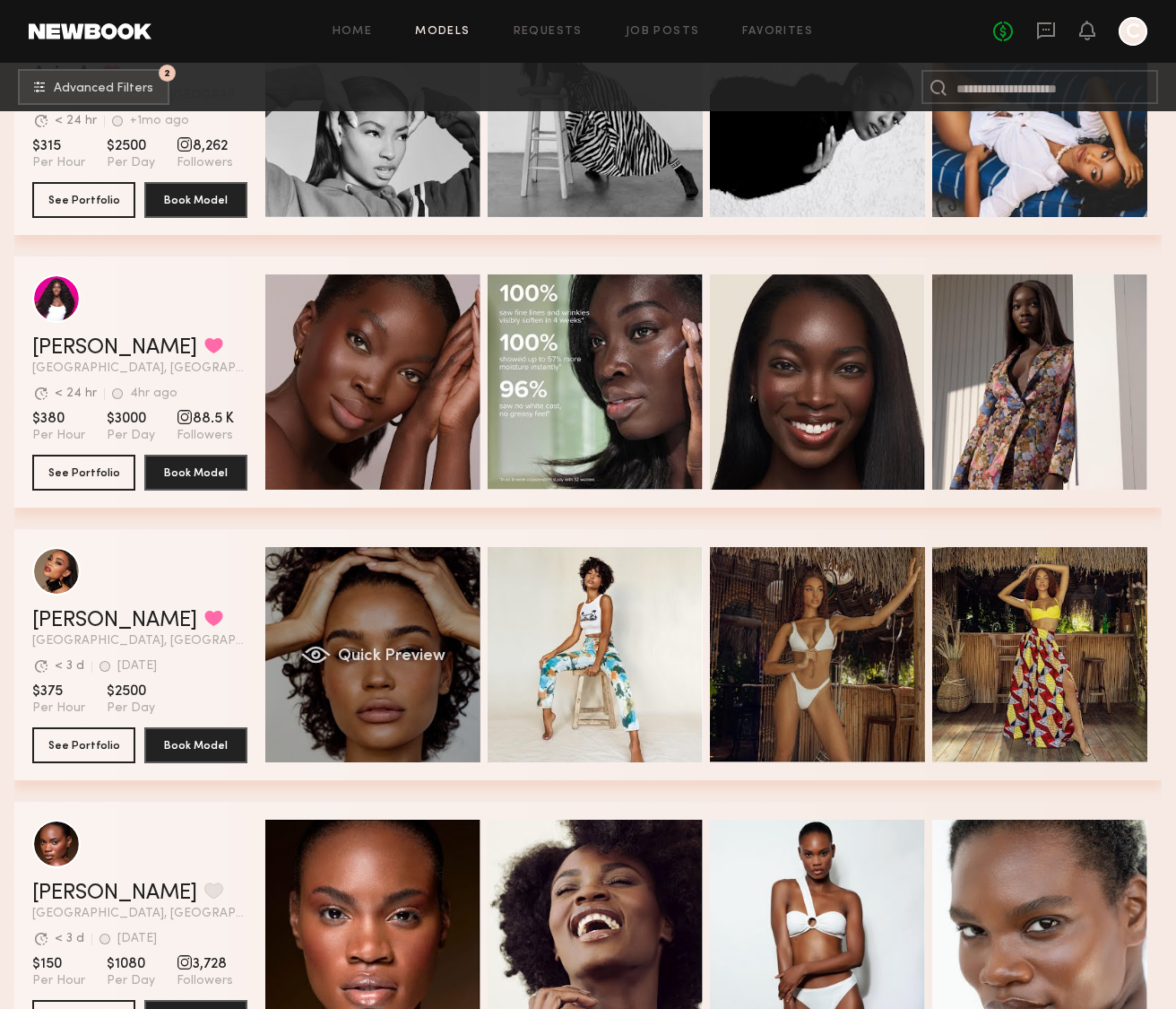
click at [445, 736] on div "Quick Preview" at bounding box center [372, 654] width 215 height 215
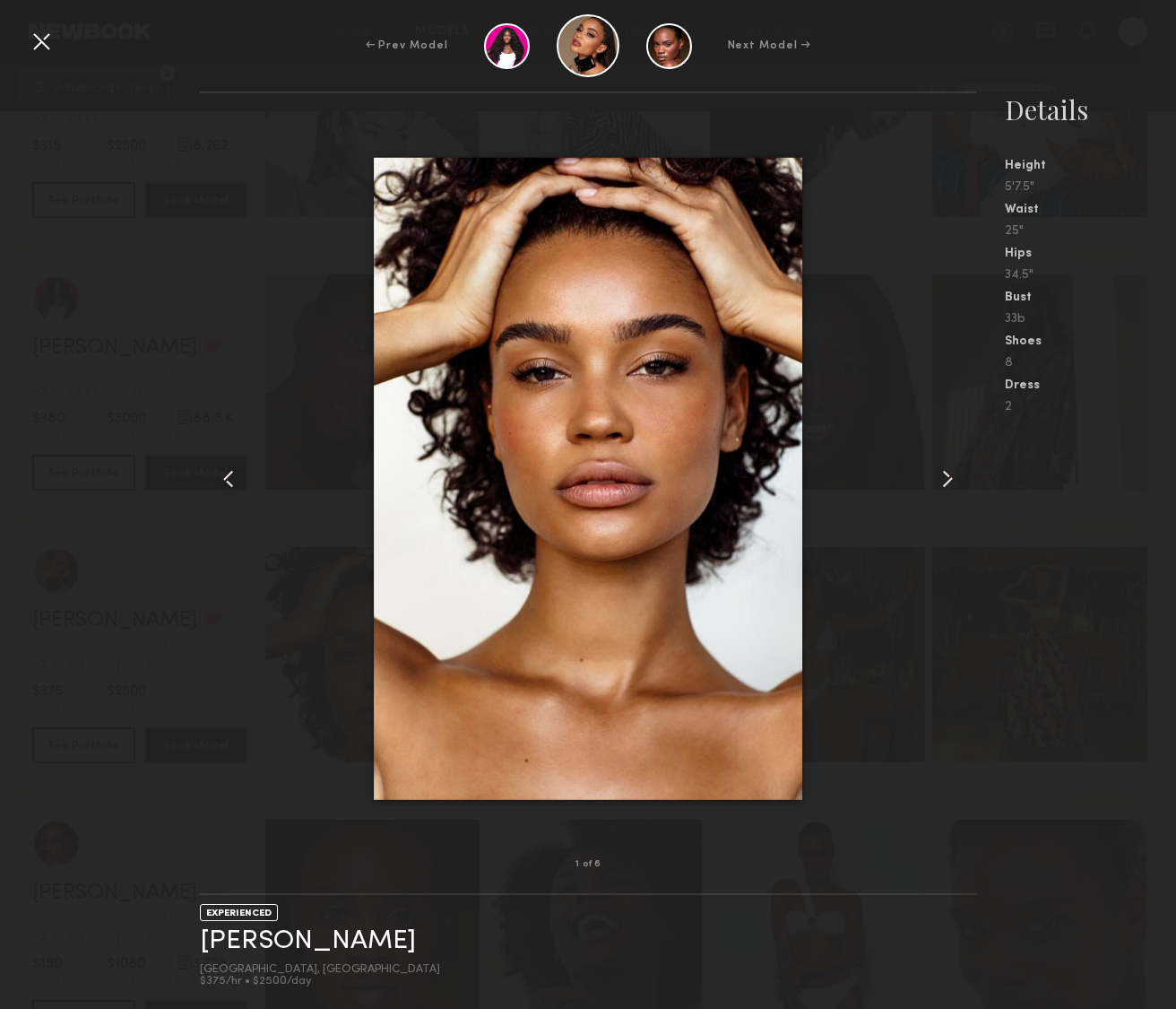
click at [943, 480] on common-icon at bounding box center [947, 479] width 29 height 29
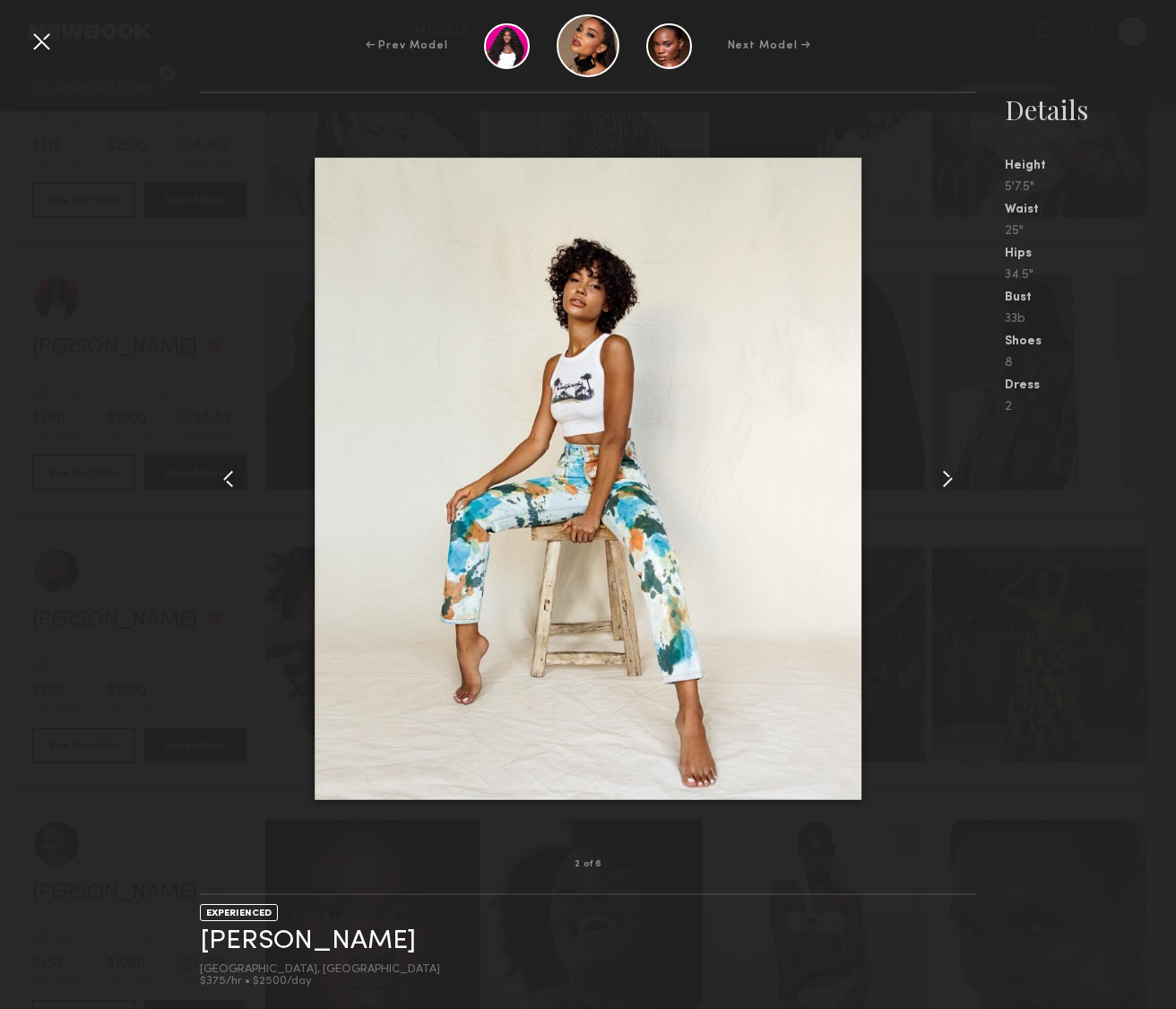
click at [943, 480] on common-icon at bounding box center [947, 479] width 29 height 29
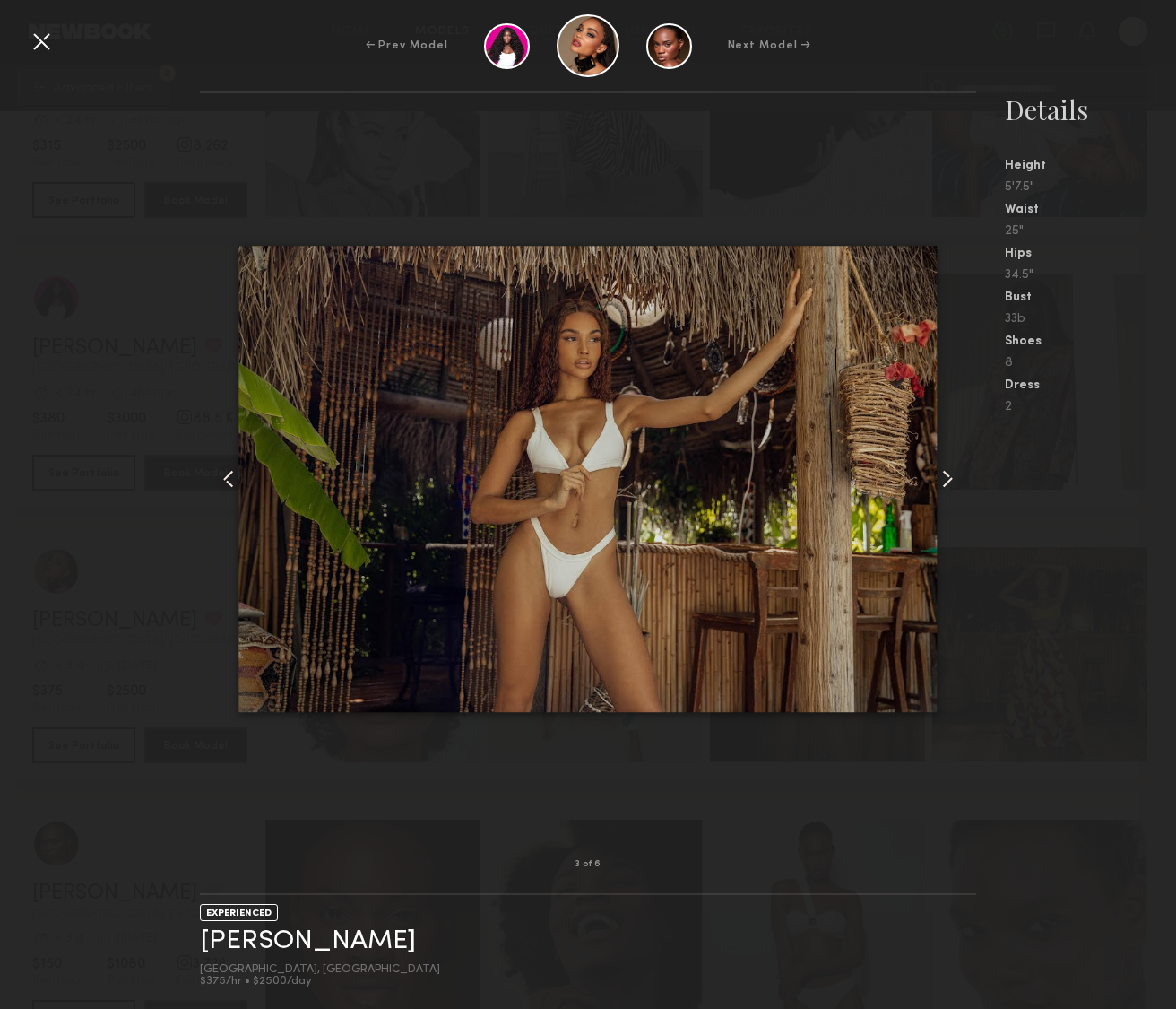
click at [943, 480] on common-icon at bounding box center [947, 479] width 29 height 29
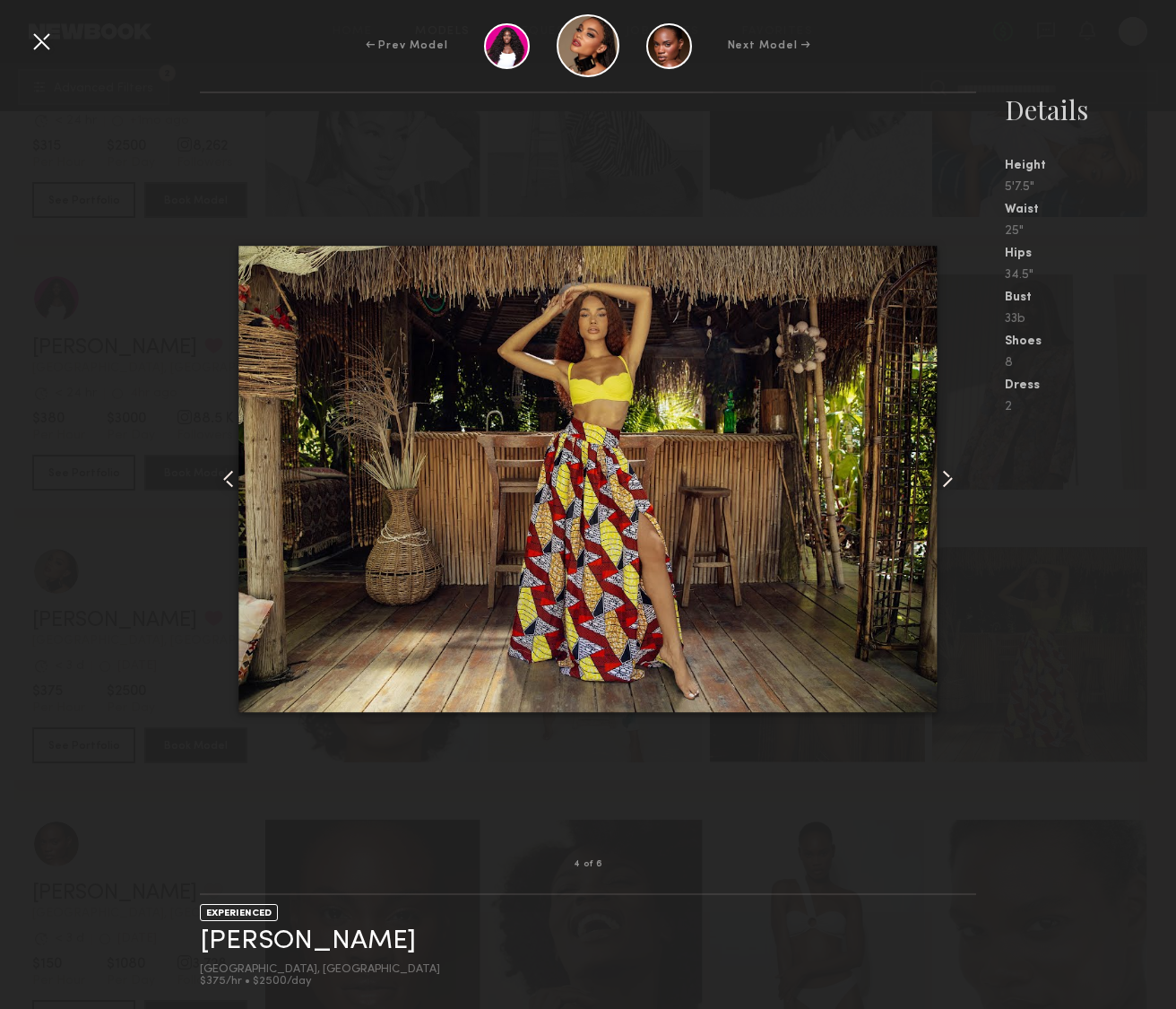
click at [943, 480] on common-icon at bounding box center [947, 479] width 29 height 29
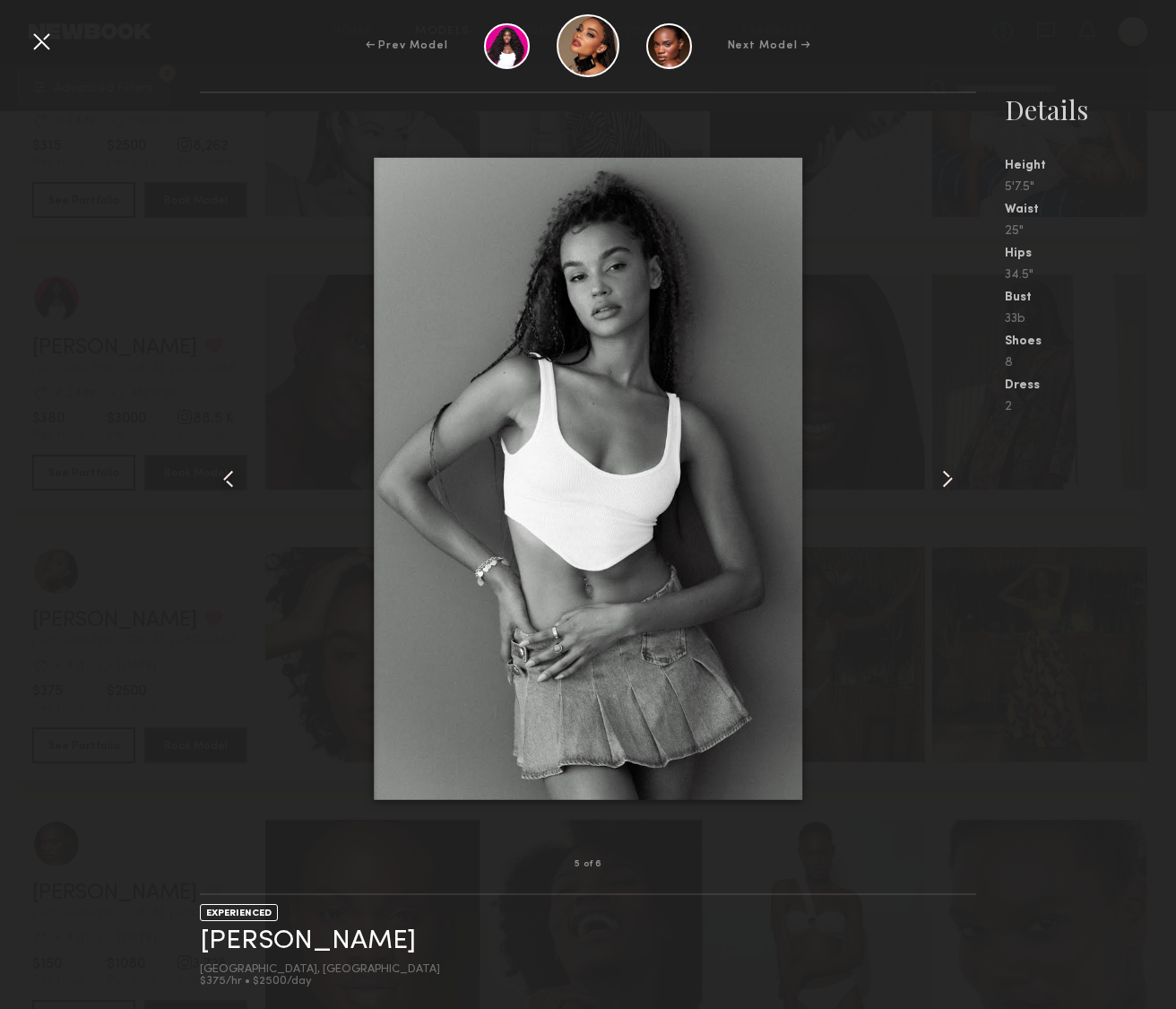
click at [943, 480] on common-icon at bounding box center [947, 479] width 29 height 29
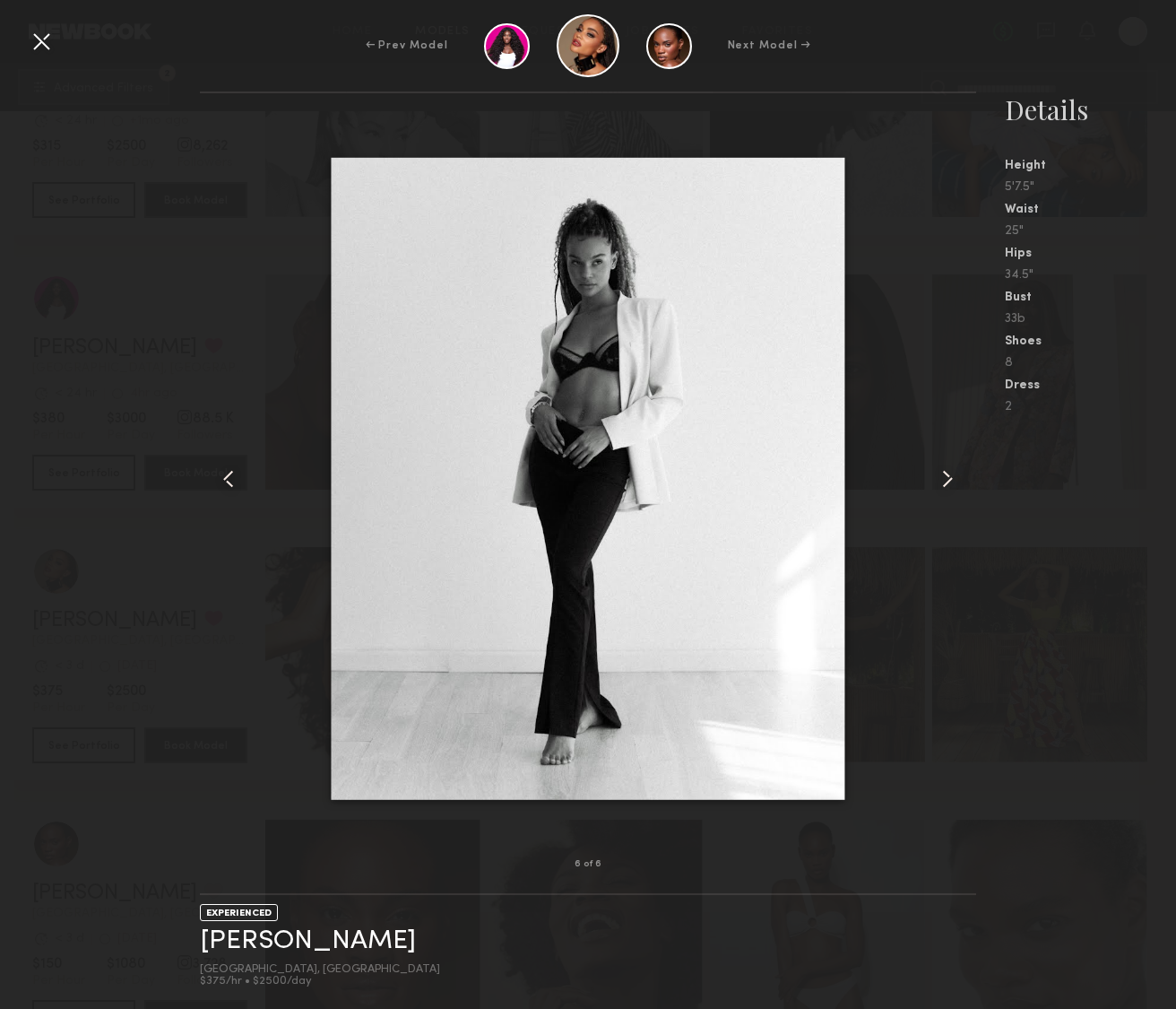
click at [943, 480] on common-icon at bounding box center [947, 479] width 29 height 29
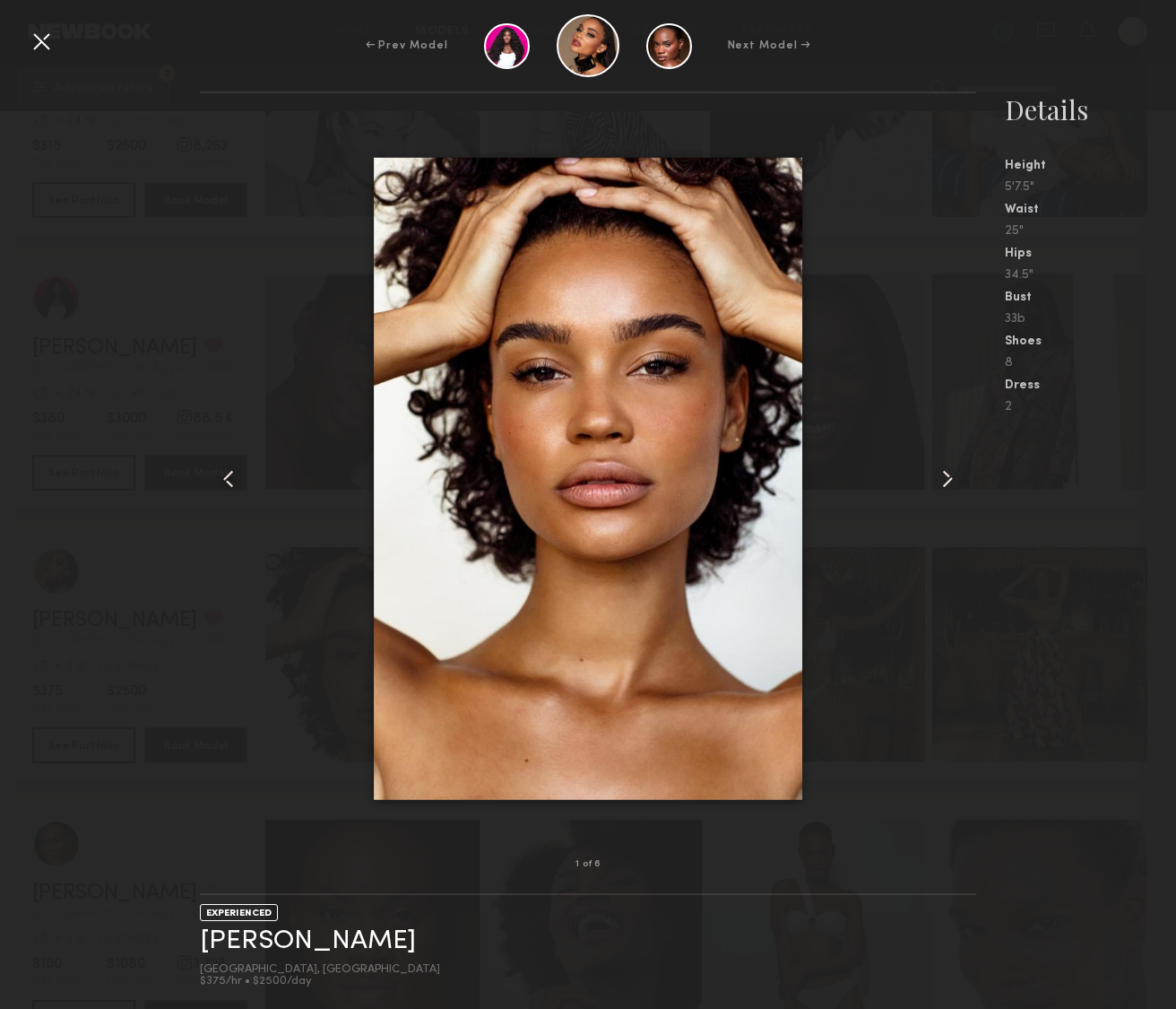
click at [943, 480] on common-icon at bounding box center [947, 479] width 29 height 29
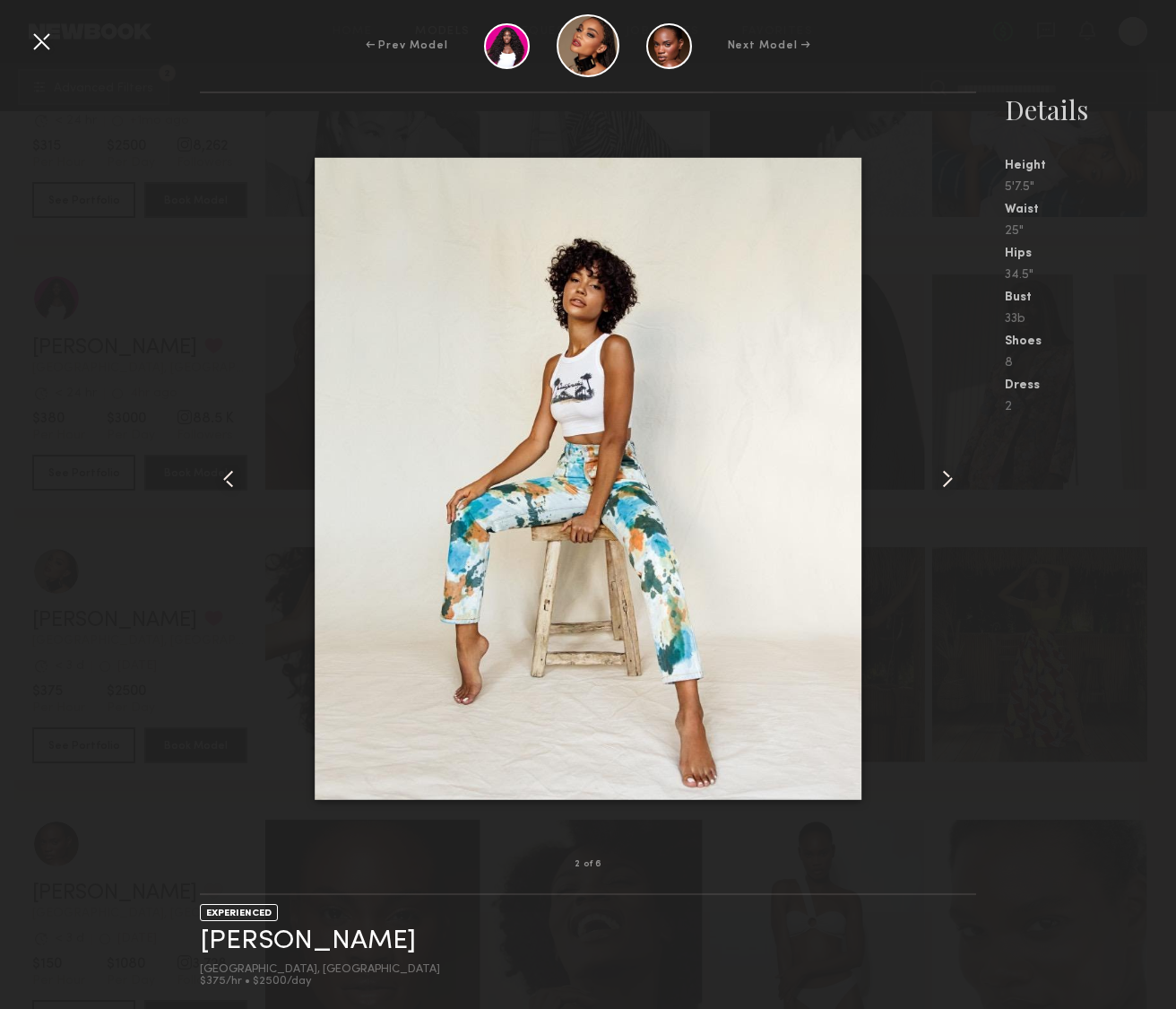
click at [943, 480] on common-icon at bounding box center [947, 479] width 29 height 29
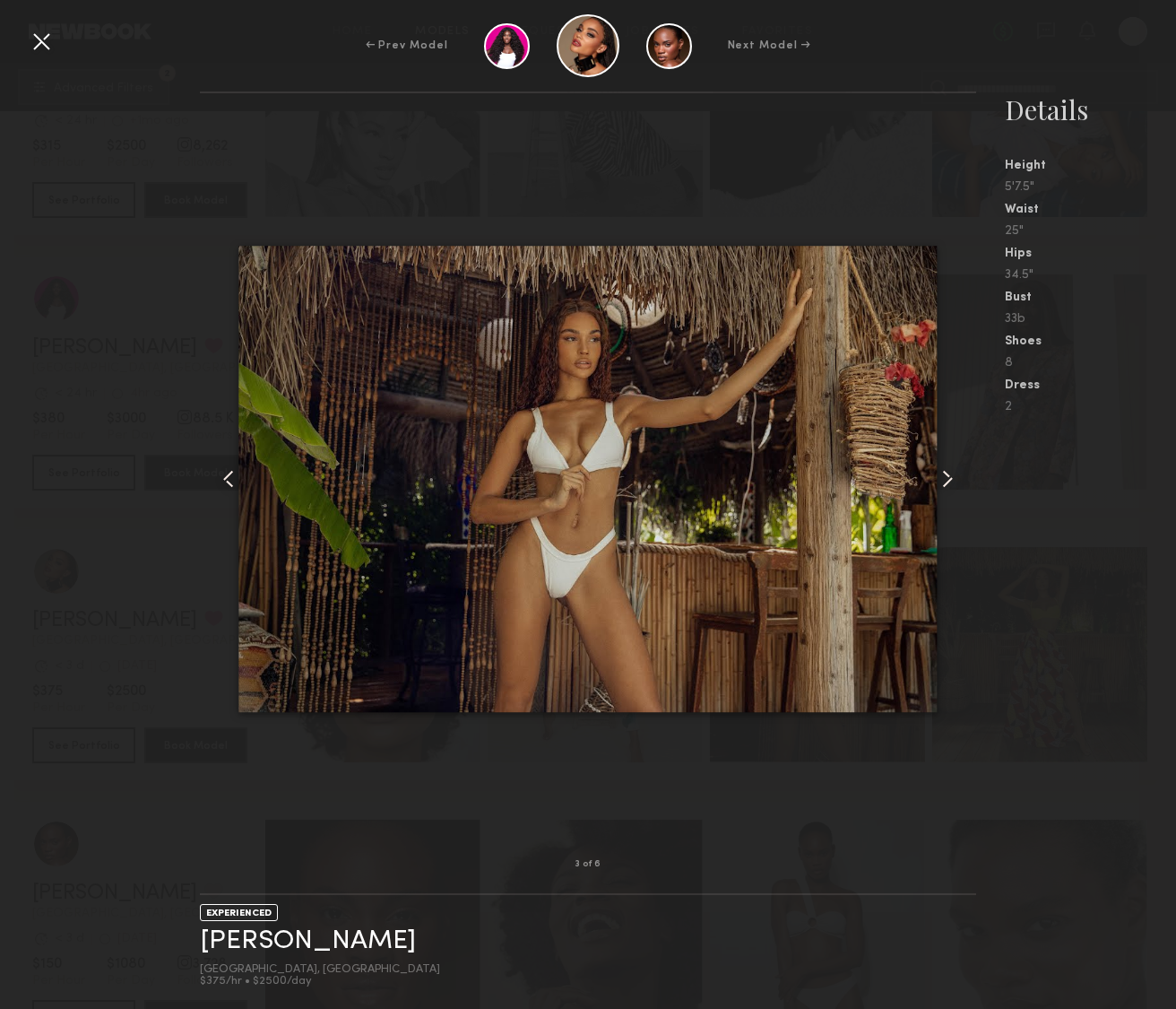
click at [943, 480] on common-icon at bounding box center [947, 479] width 29 height 29
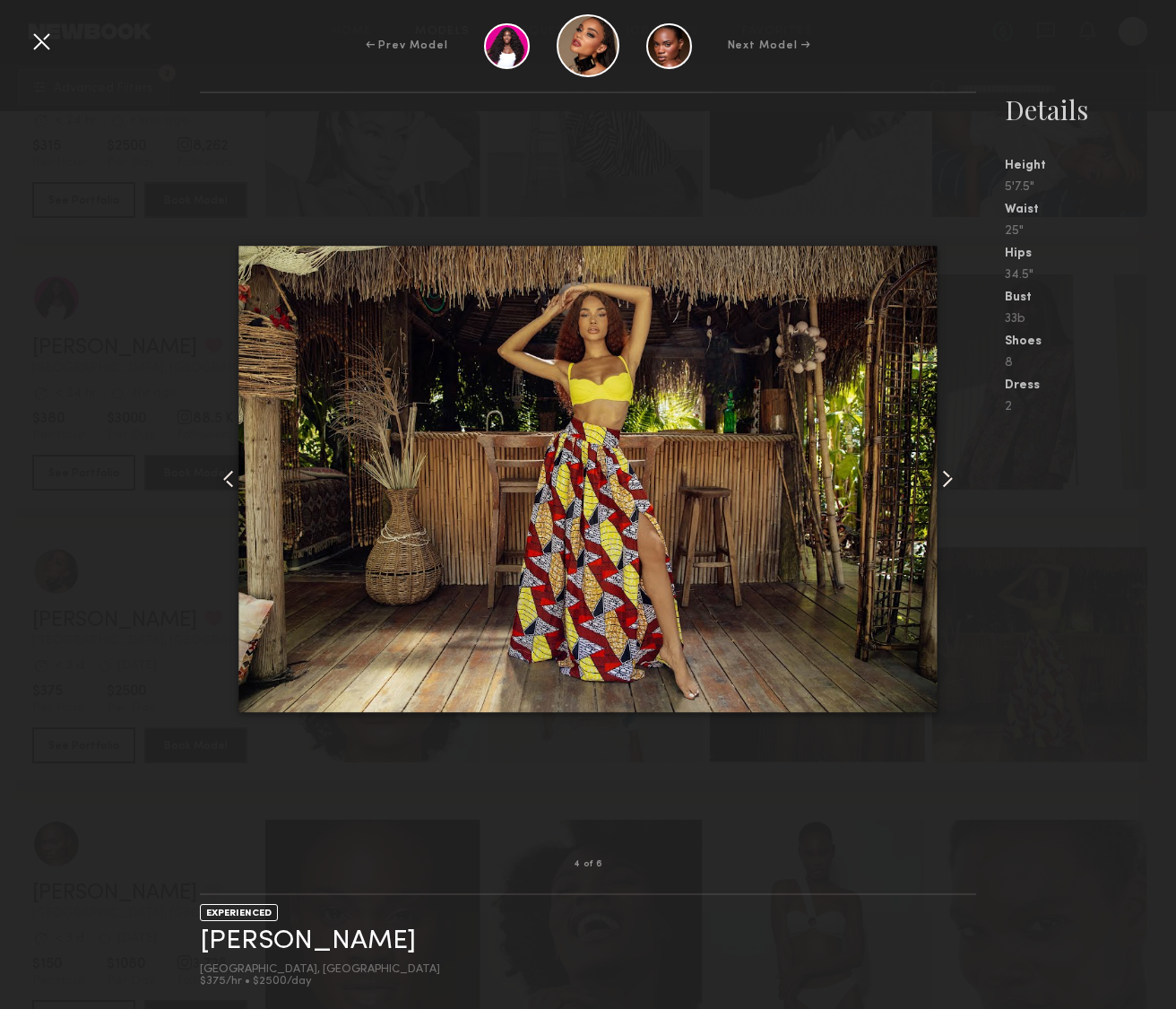
click at [1052, 635] on nb-gallery-model-stats "Details Height 5'7.5" Waist 25" Hips 34.5" Bust 33b Shoes 8 Dress 2" at bounding box center [1076, 550] width 200 height 917
click at [233, 934] on link "Juliette N." at bounding box center [308, 940] width 216 height 28
click at [881, 12] on div "← Prev Model Next Model → 4 of 6 EXPERIENCED Juliette N. Los Angeles, CA $375/h…" at bounding box center [588, 504] width 1176 height 1009
click at [50, 40] on div at bounding box center [41, 41] width 29 height 29
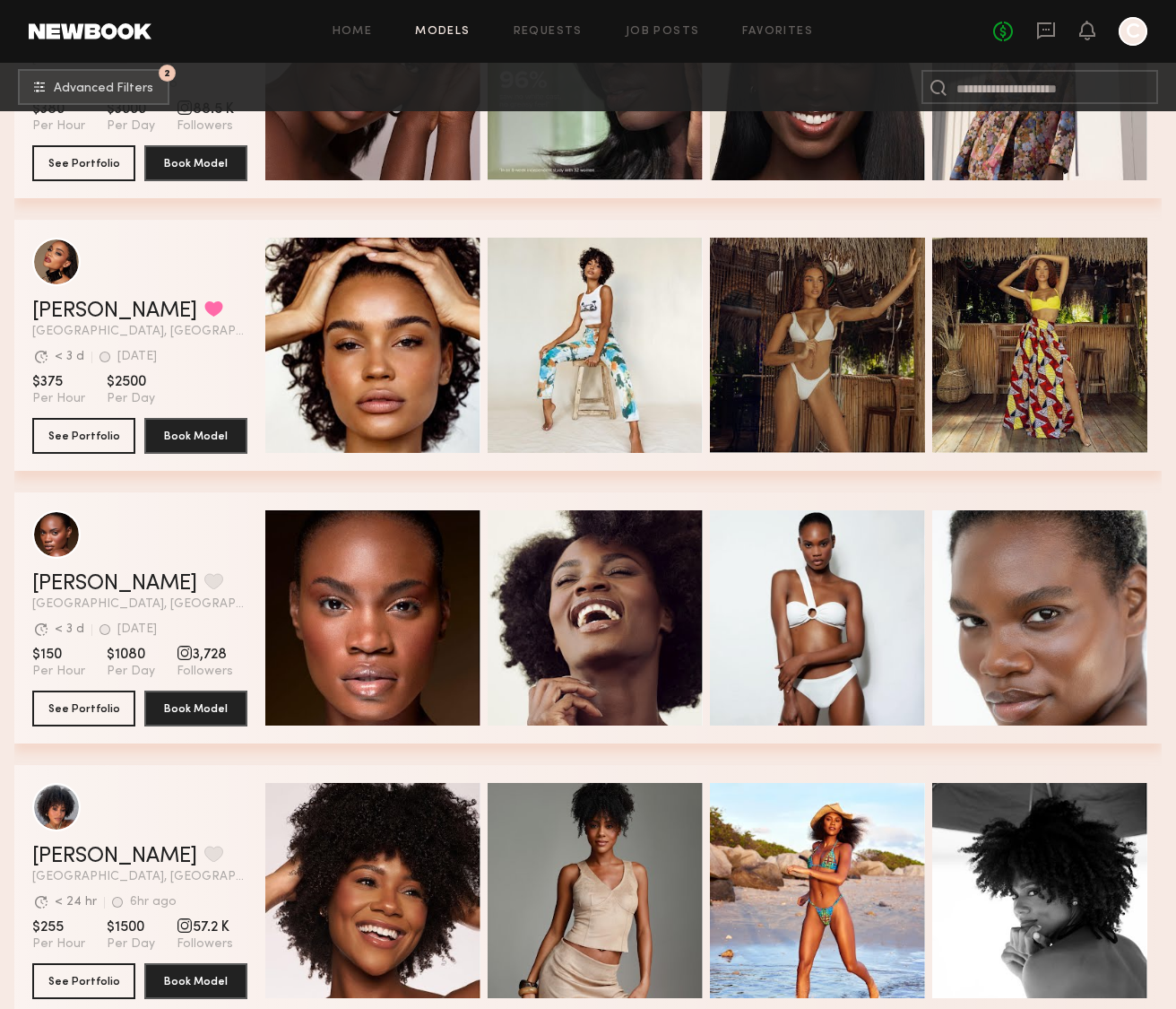
scroll to position [4344, 0]
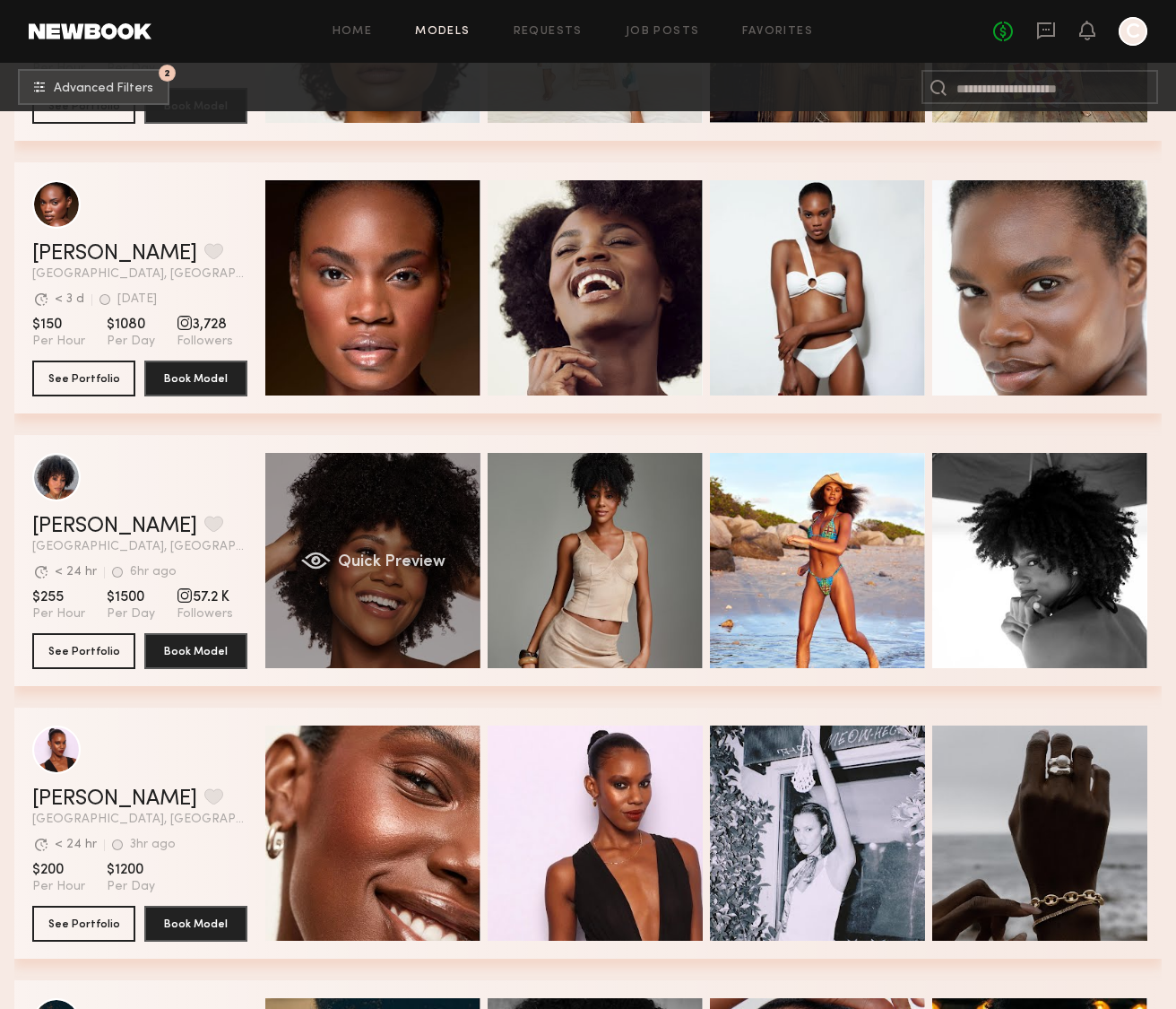
click at [351, 632] on div "Quick Preview" at bounding box center [372, 560] width 215 height 215
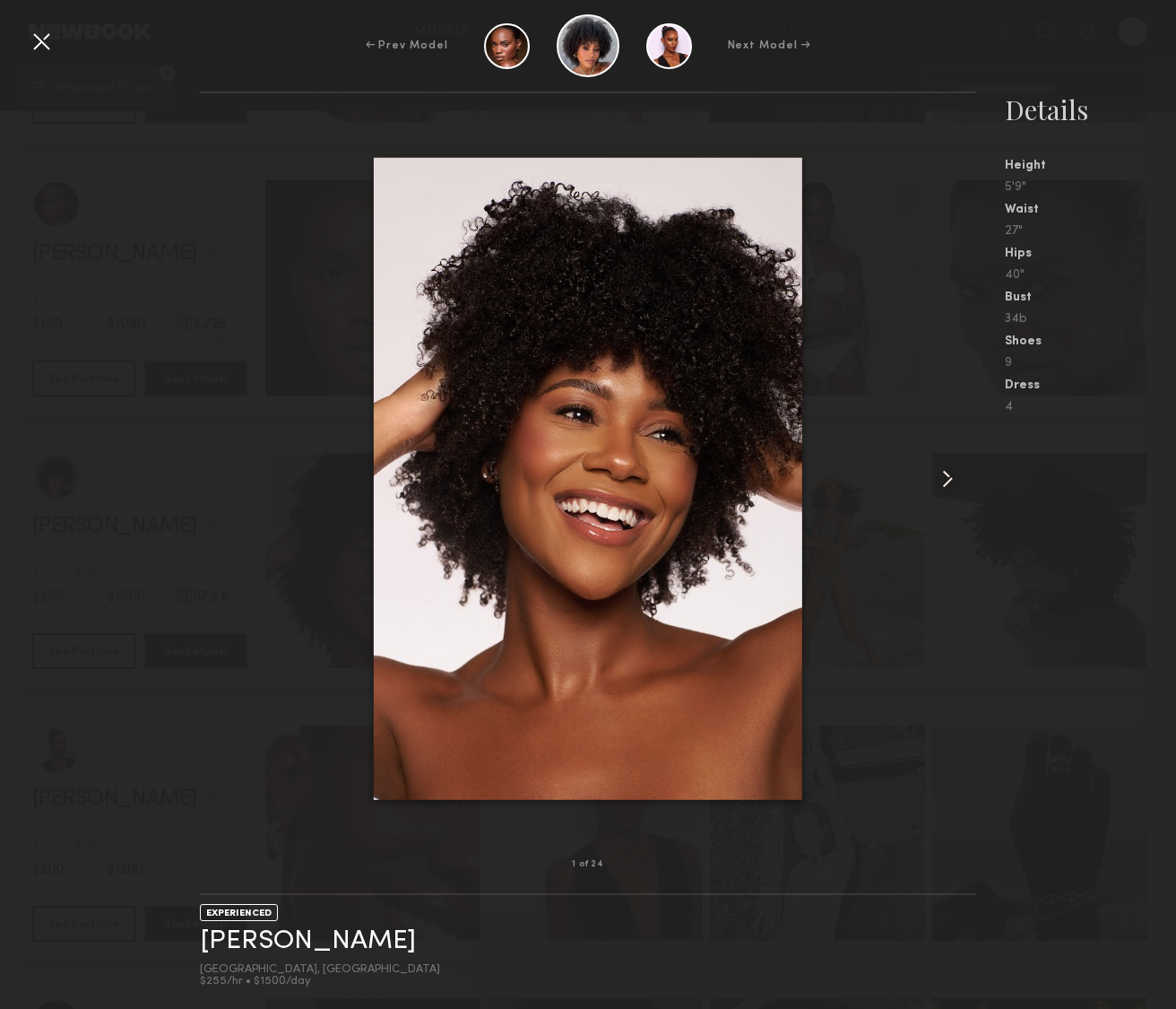
click at [941, 480] on common-icon at bounding box center [947, 479] width 29 height 29
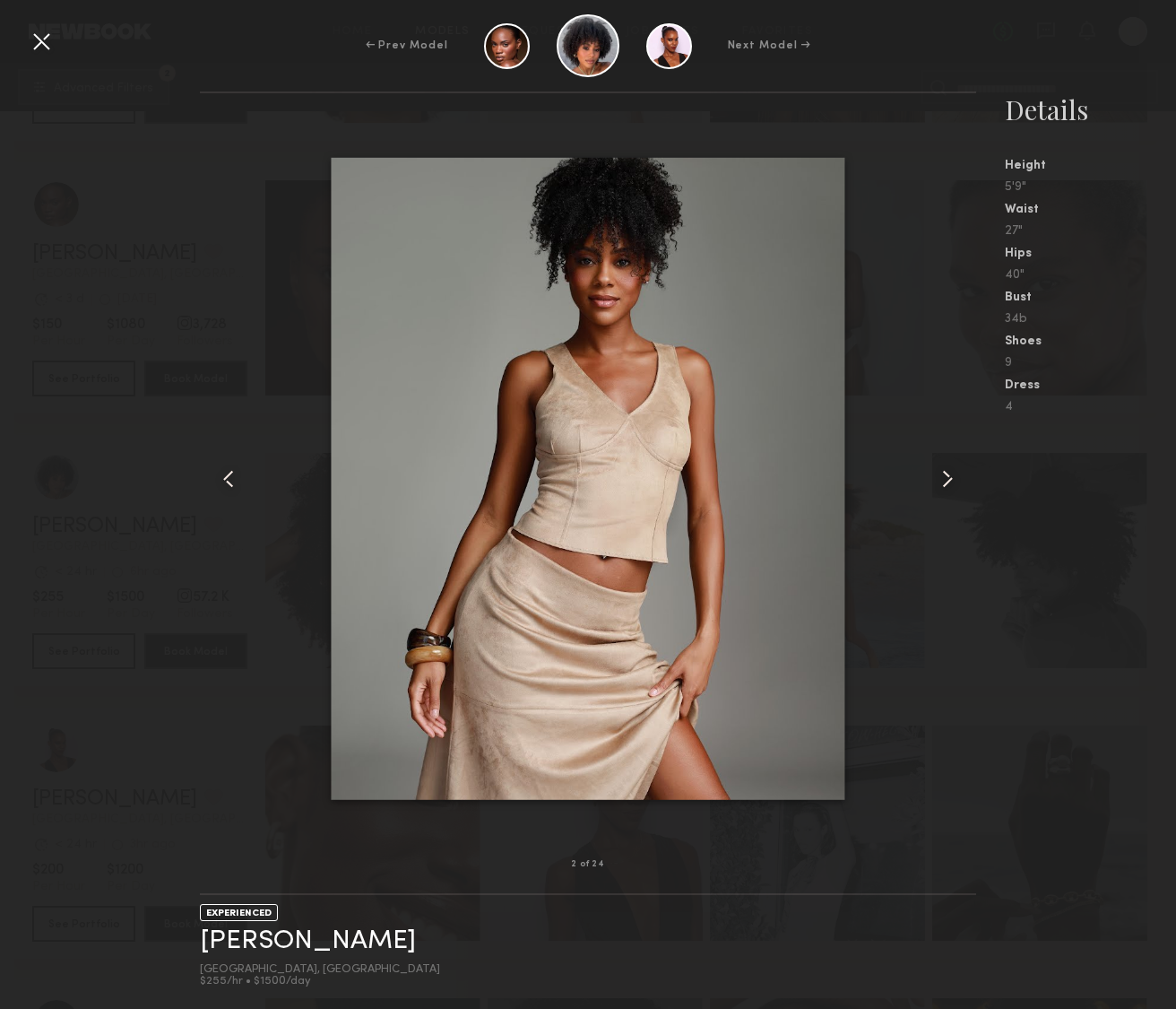
click at [941, 480] on common-icon at bounding box center [947, 479] width 29 height 29
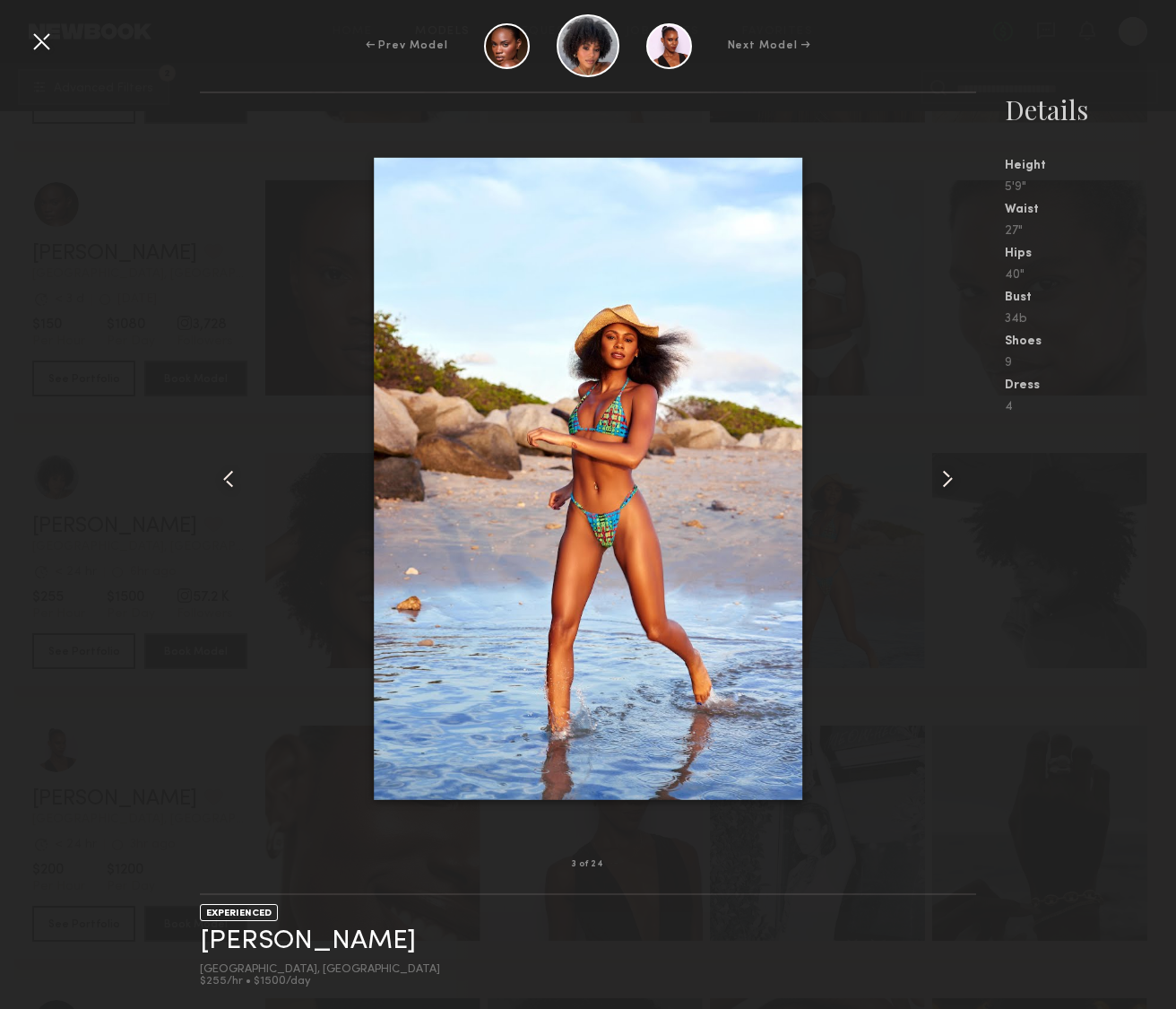
click at [941, 480] on common-icon at bounding box center [947, 479] width 29 height 29
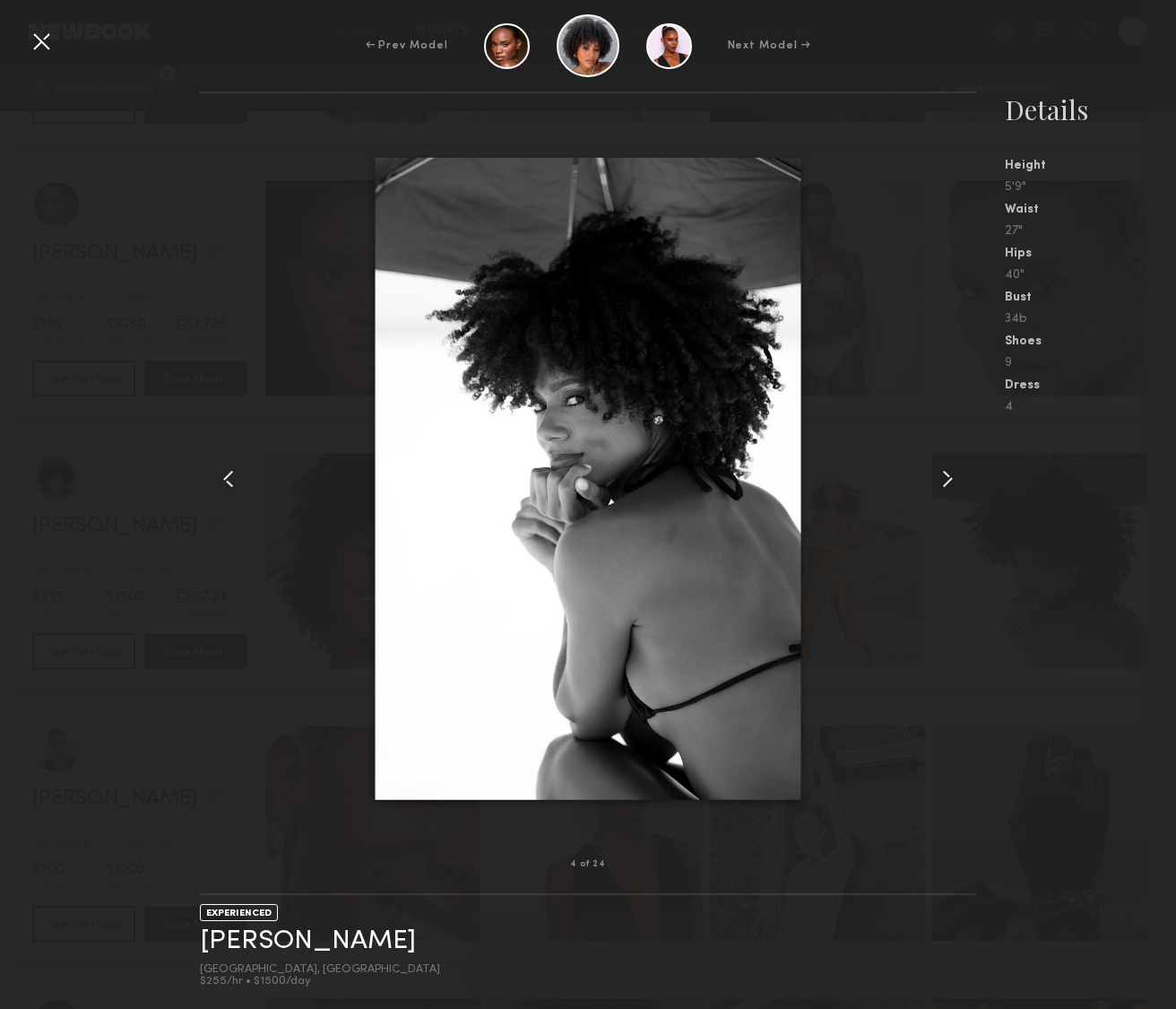
click at [941, 480] on common-icon at bounding box center [947, 479] width 29 height 29
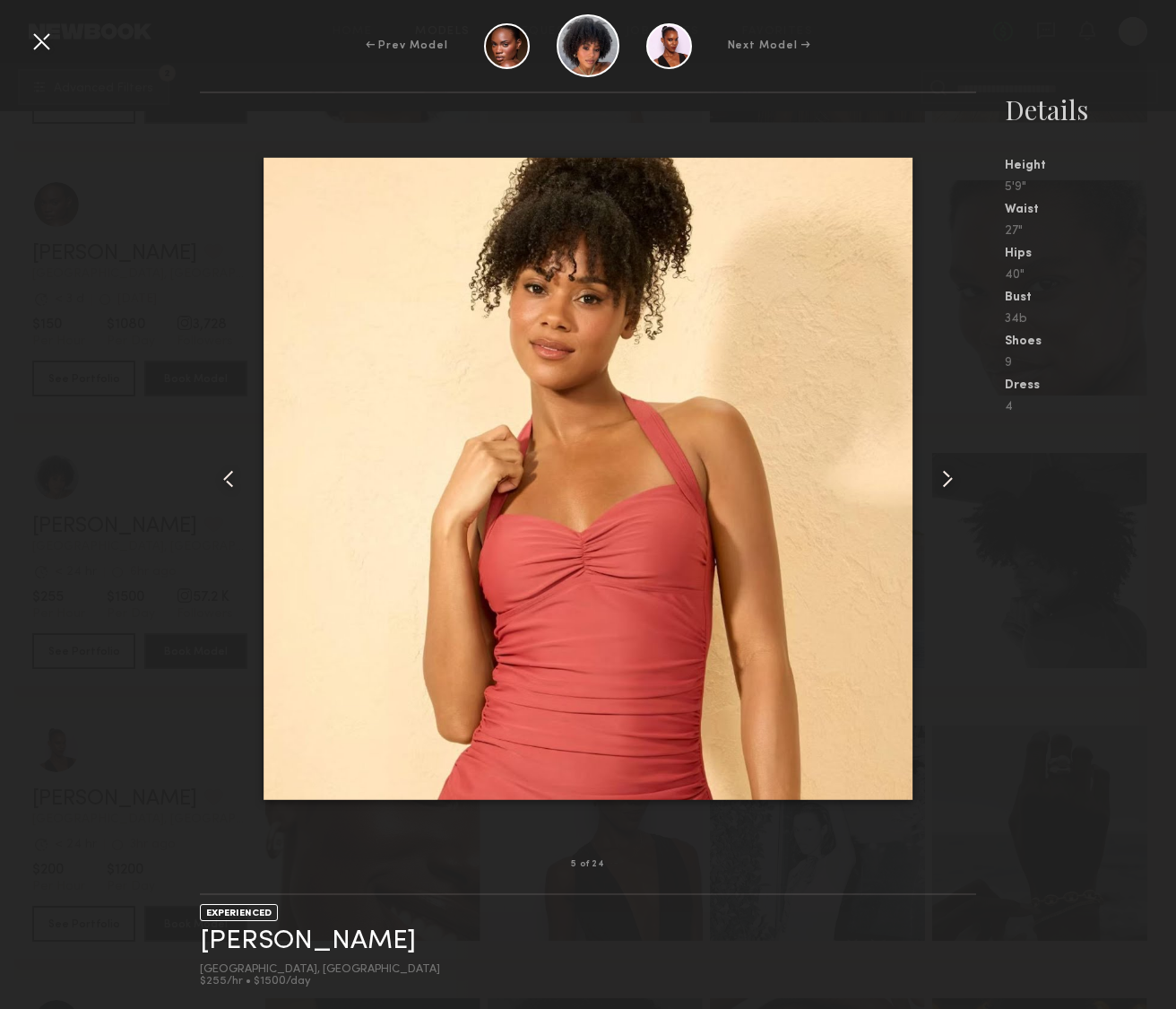
click at [941, 480] on common-icon at bounding box center [947, 479] width 29 height 29
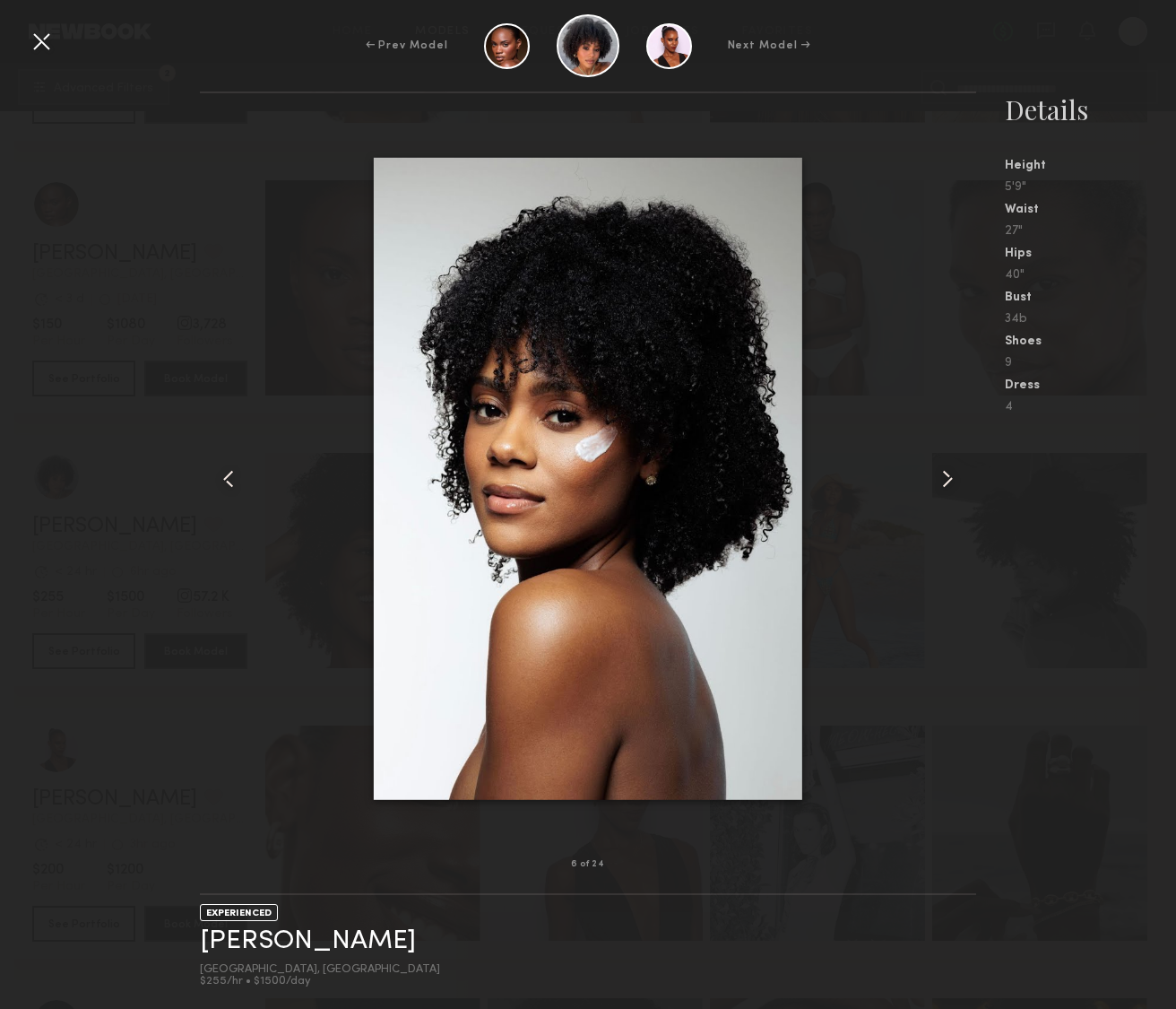
click at [941, 480] on common-icon at bounding box center [947, 479] width 29 height 29
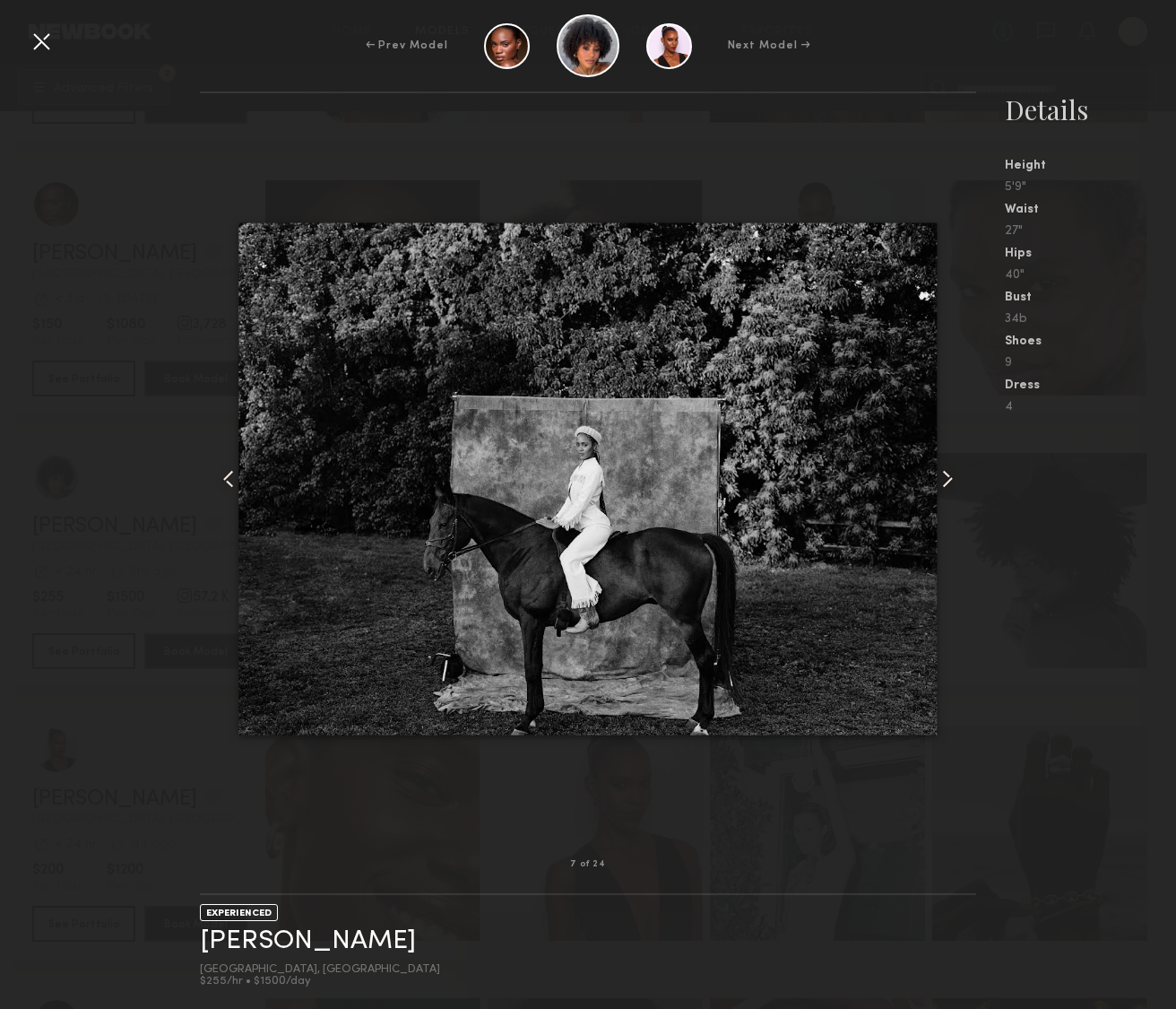
click at [941, 480] on common-icon at bounding box center [947, 479] width 29 height 29
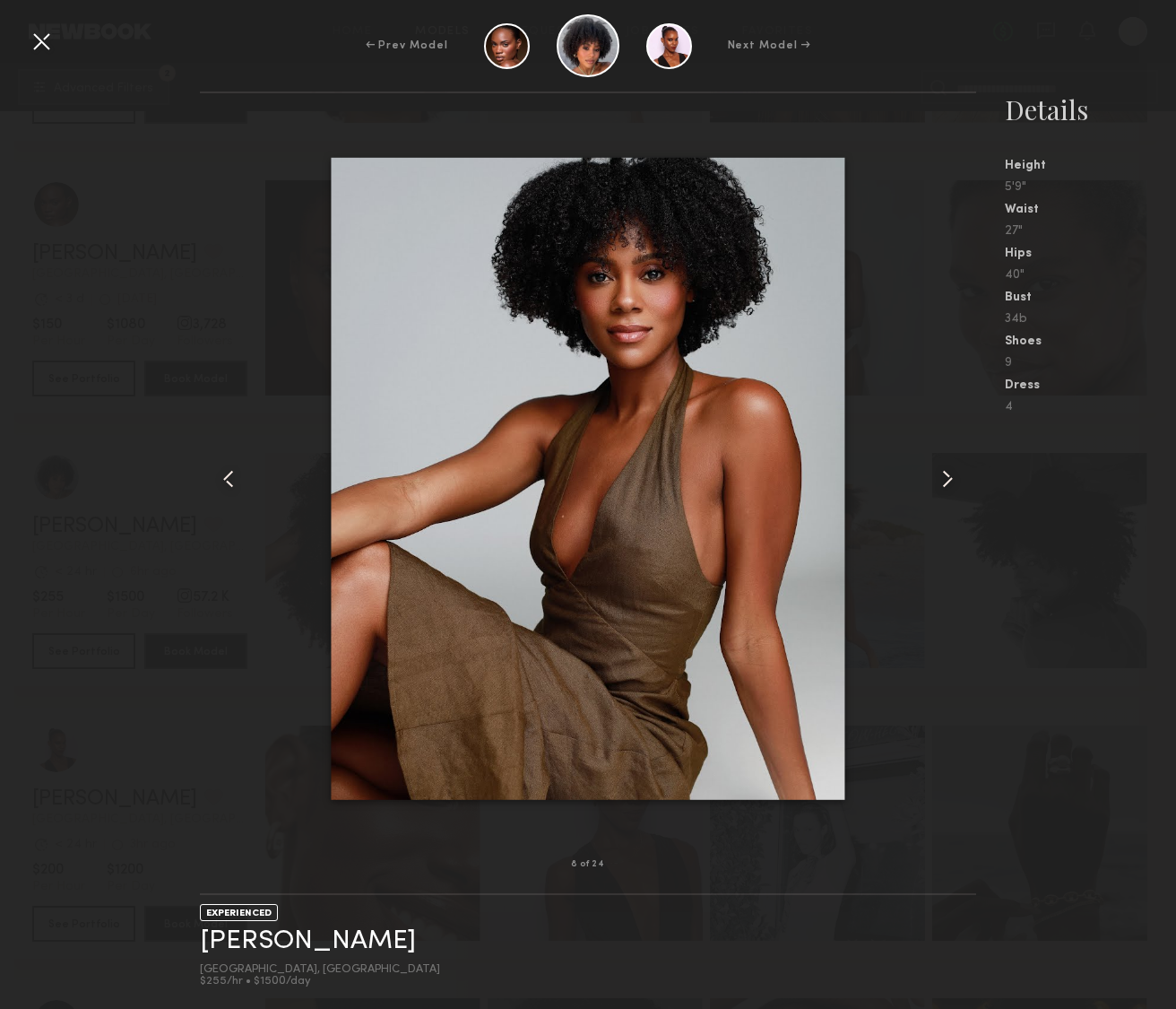
click at [54, 45] on div at bounding box center [41, 41] width 29 height 29
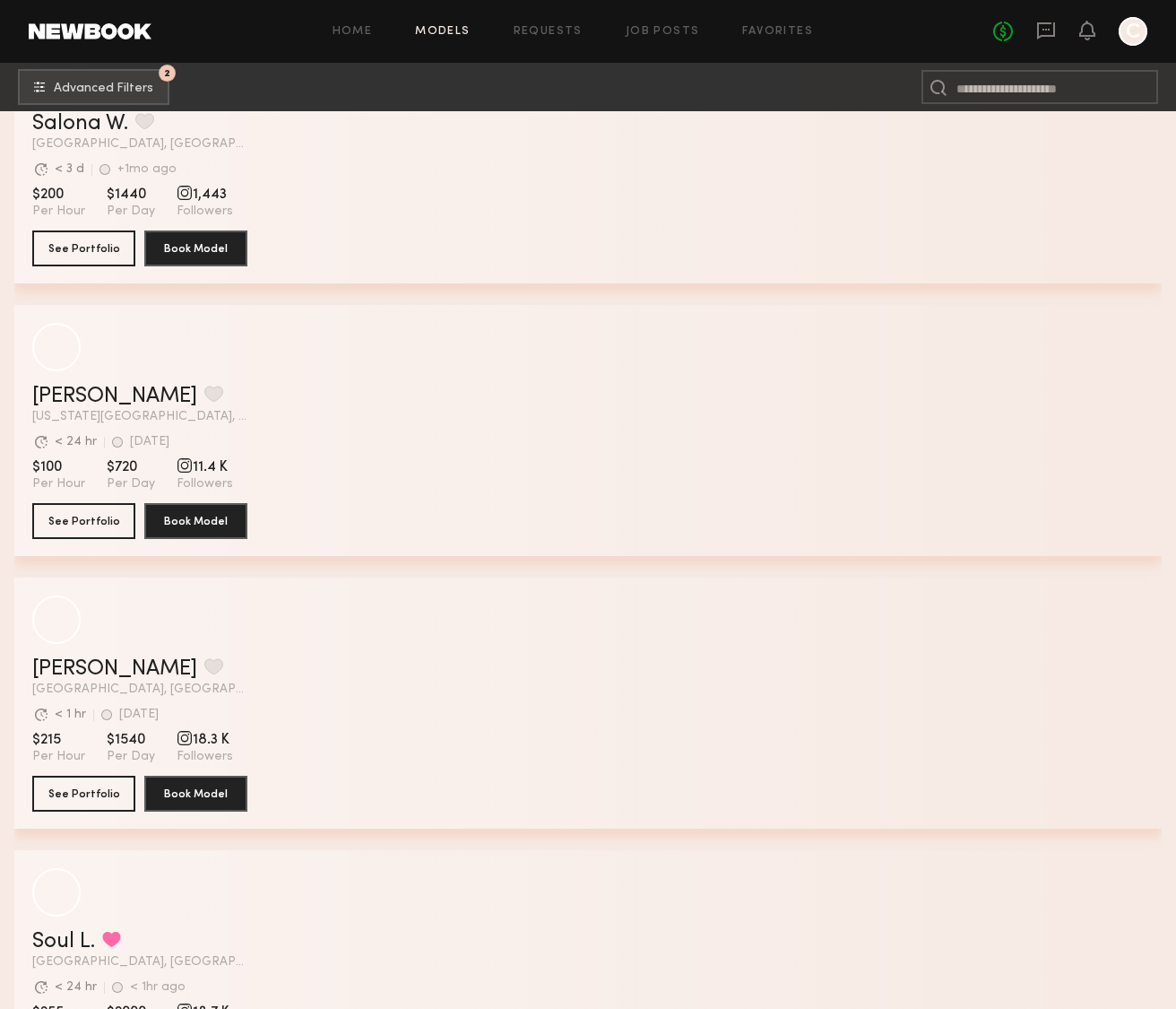
scroll to position [8089, 0]
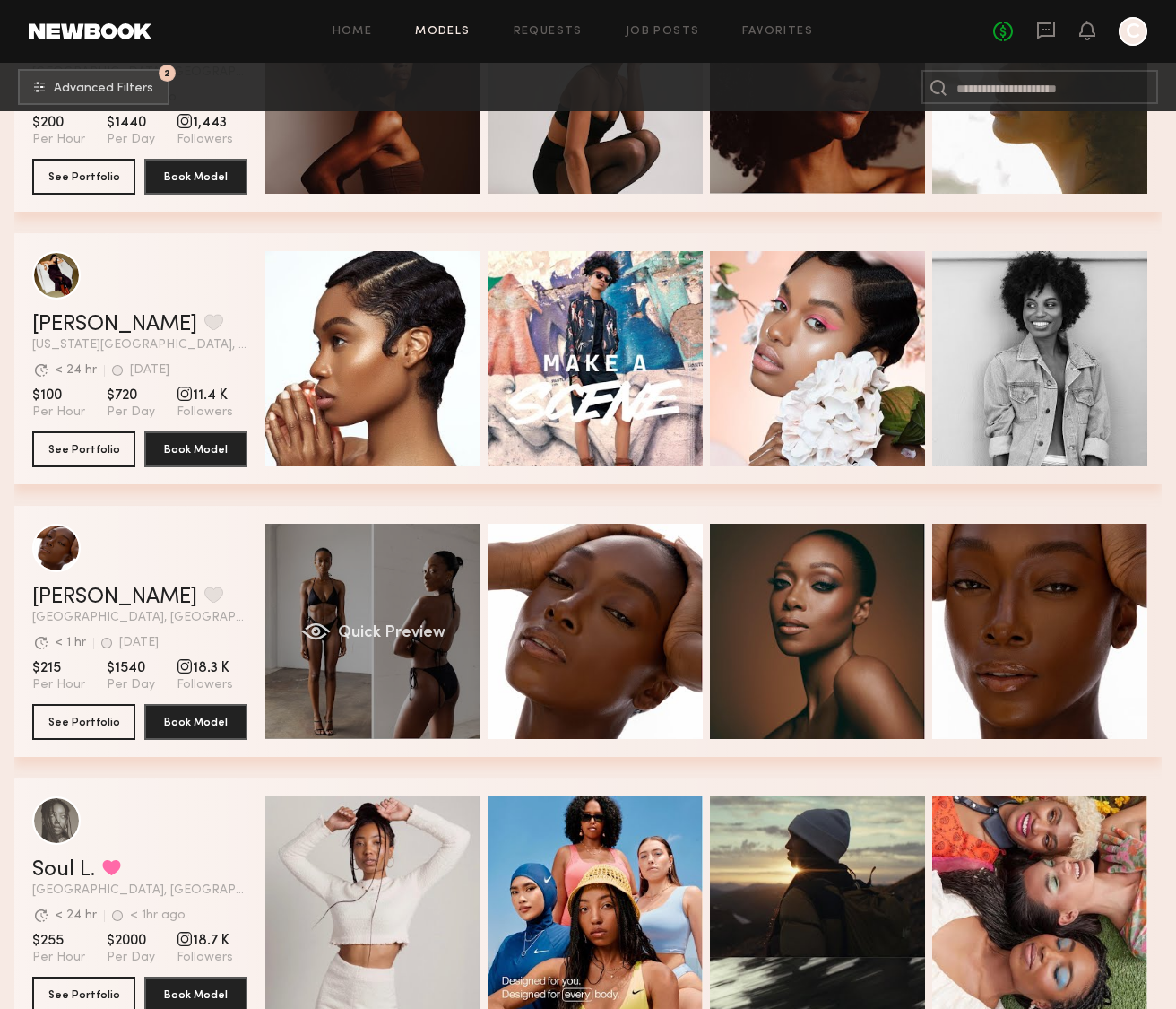
click at [430, 684] on div "Quick Preview" at bounding box center [372, 631] width 215 height 215
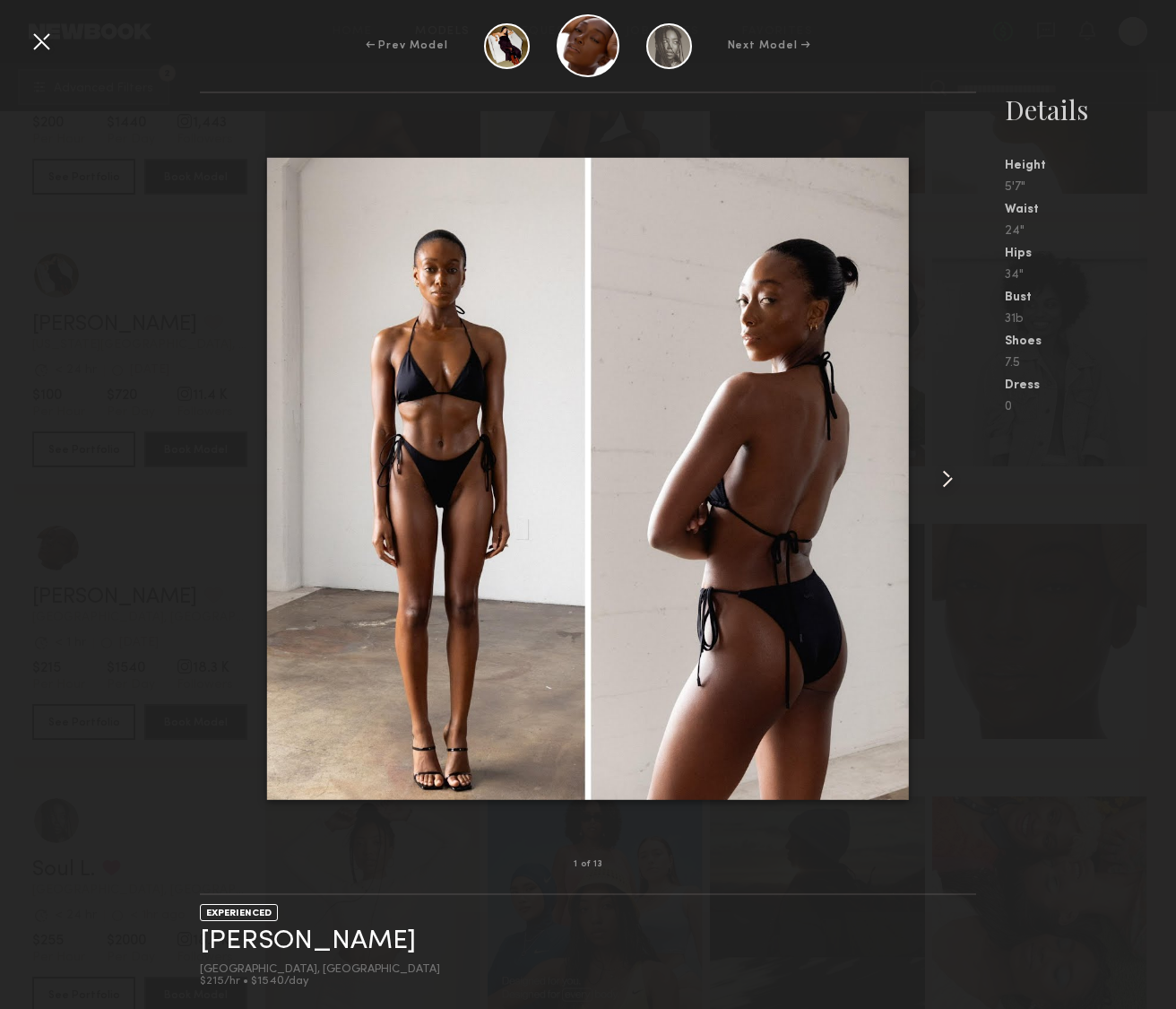
click at [953, 480] on common-icon at bounding box center [947, 479] width 29 height 29
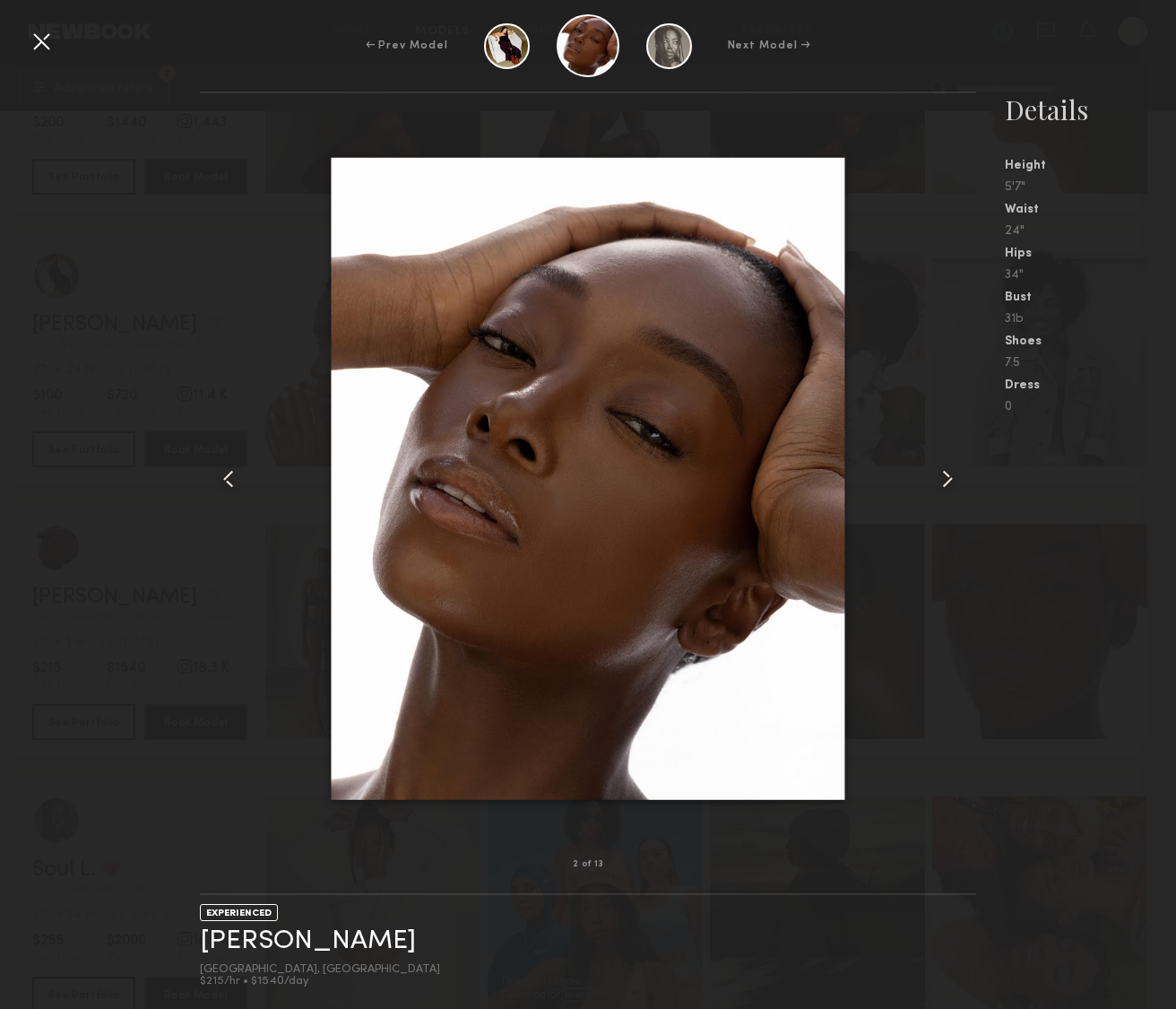
click at [939, 481] on common-icon at bounding box center [947, 479] width 29 height 29
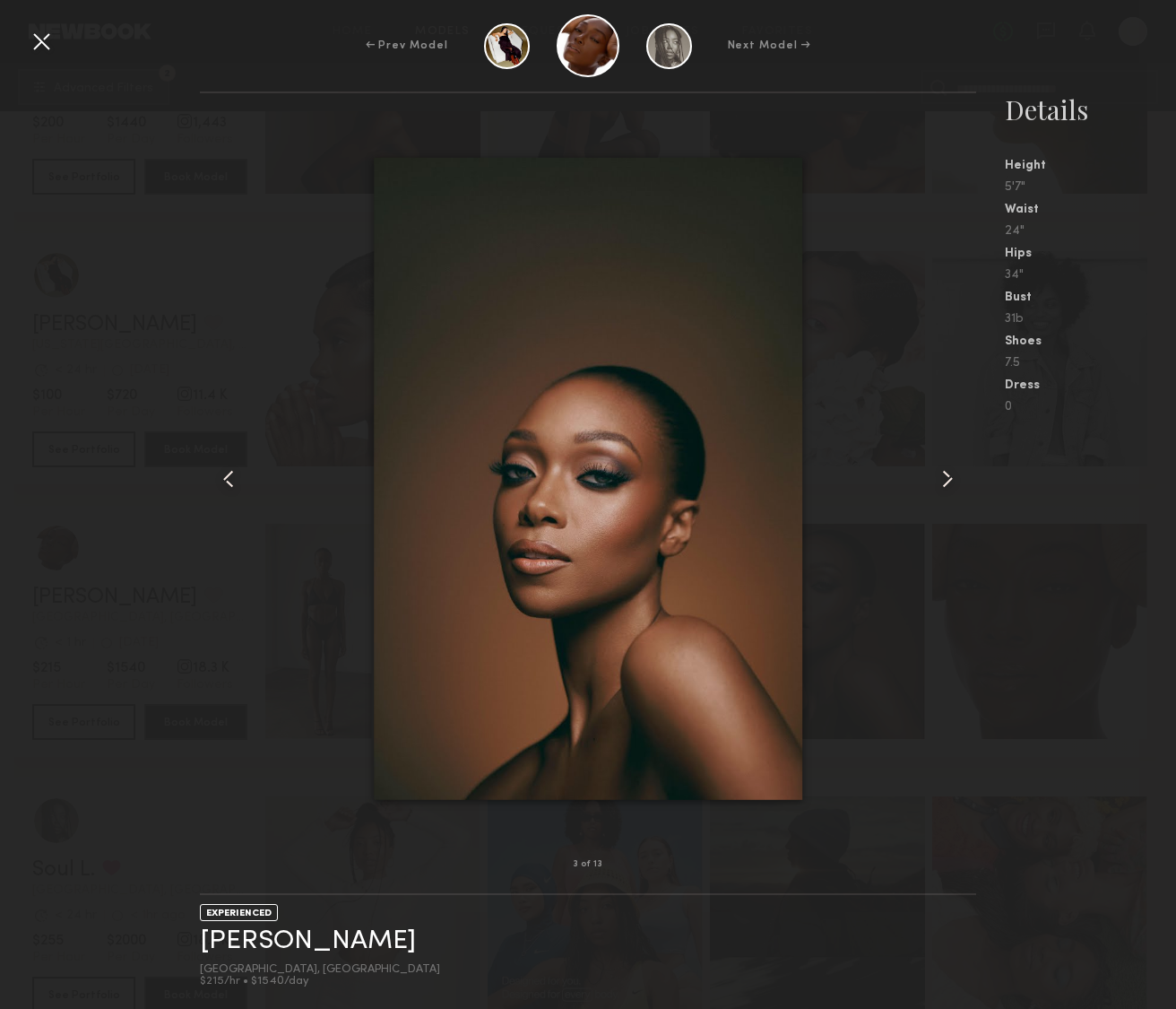
click at [939, 481] on common-icon at bounding box center [947, 479] width 29 height 29
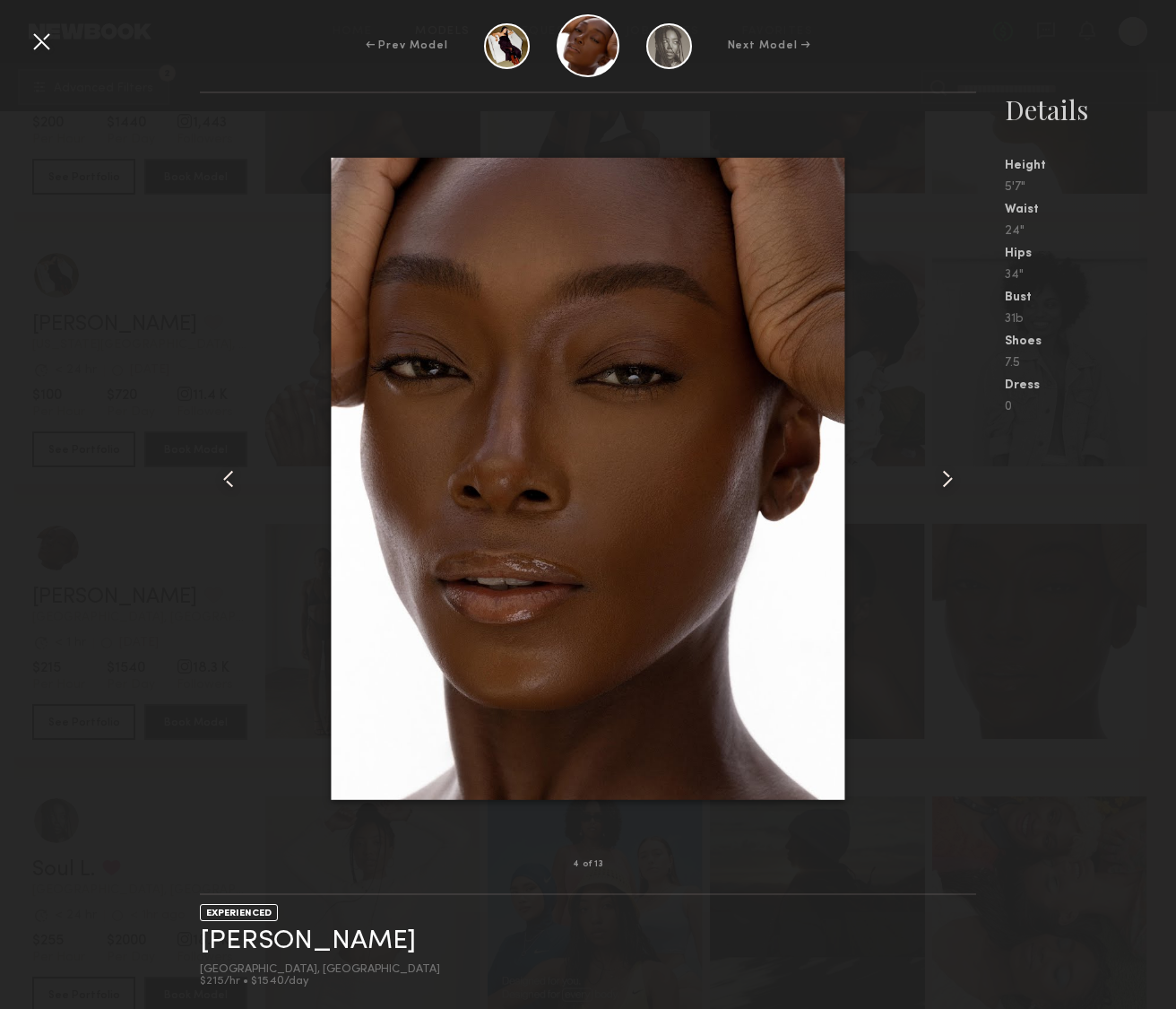
click at [939, 481] on common-icon at bounding box center [947, 479] width 29 height 29
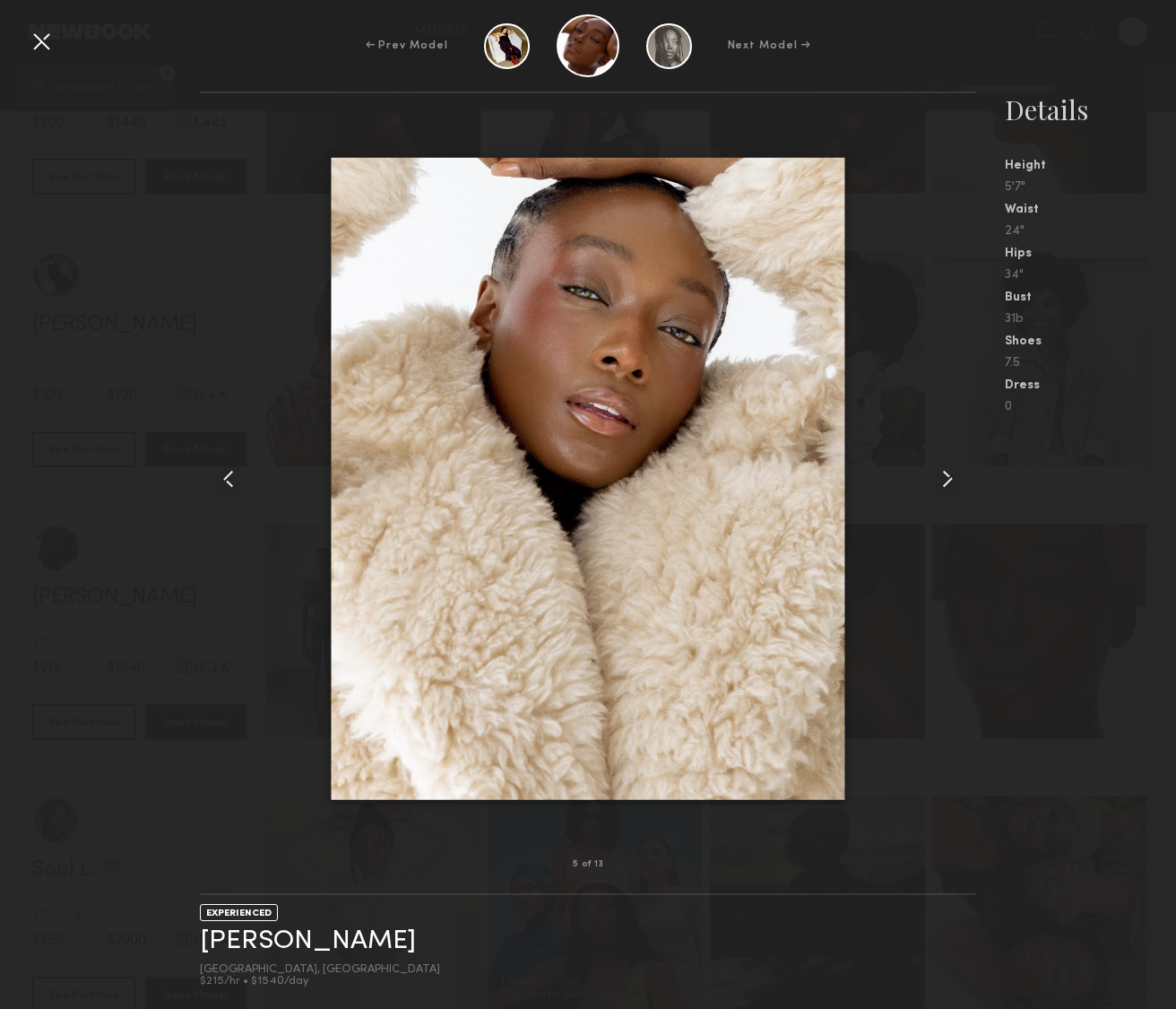
click at [939, 481] on common-icon at bounding box center [947, 479] width 29 height 29
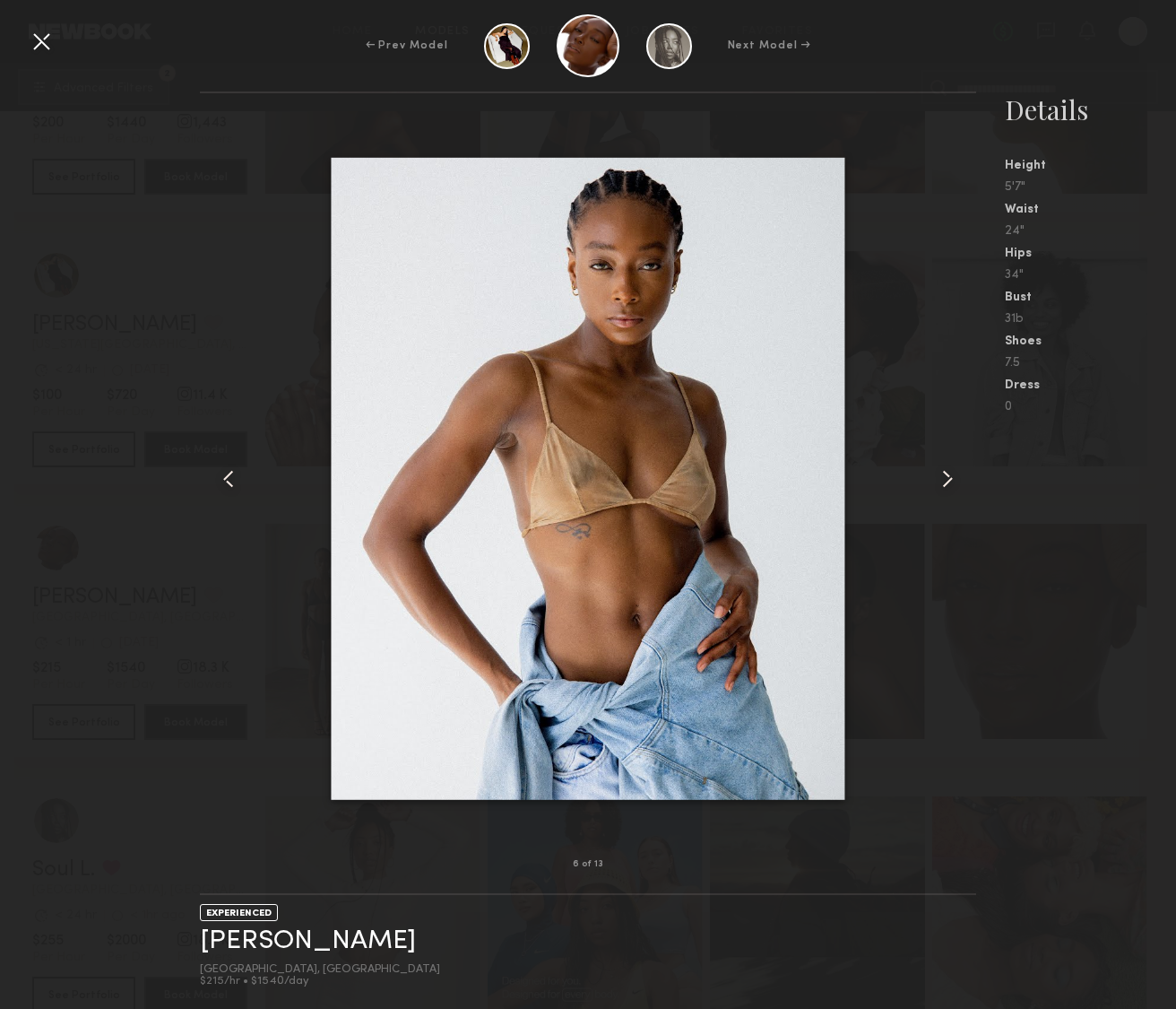
click at [939, 481] on common-icon at bounding box center [947, 479] width 29 height 29
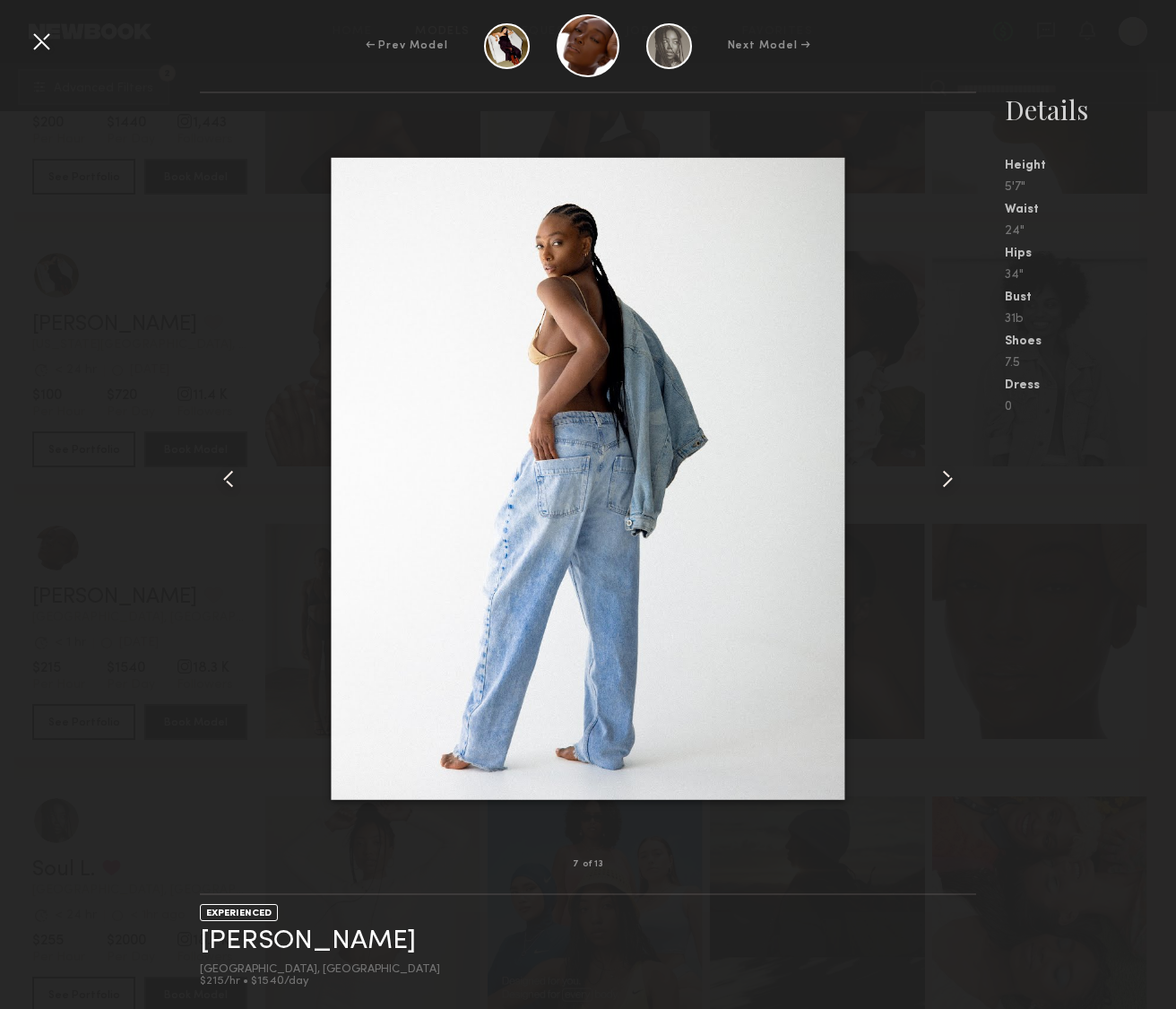
click at [939, 481] on common-icon at bounding box center [947, 479] width 29 height 29
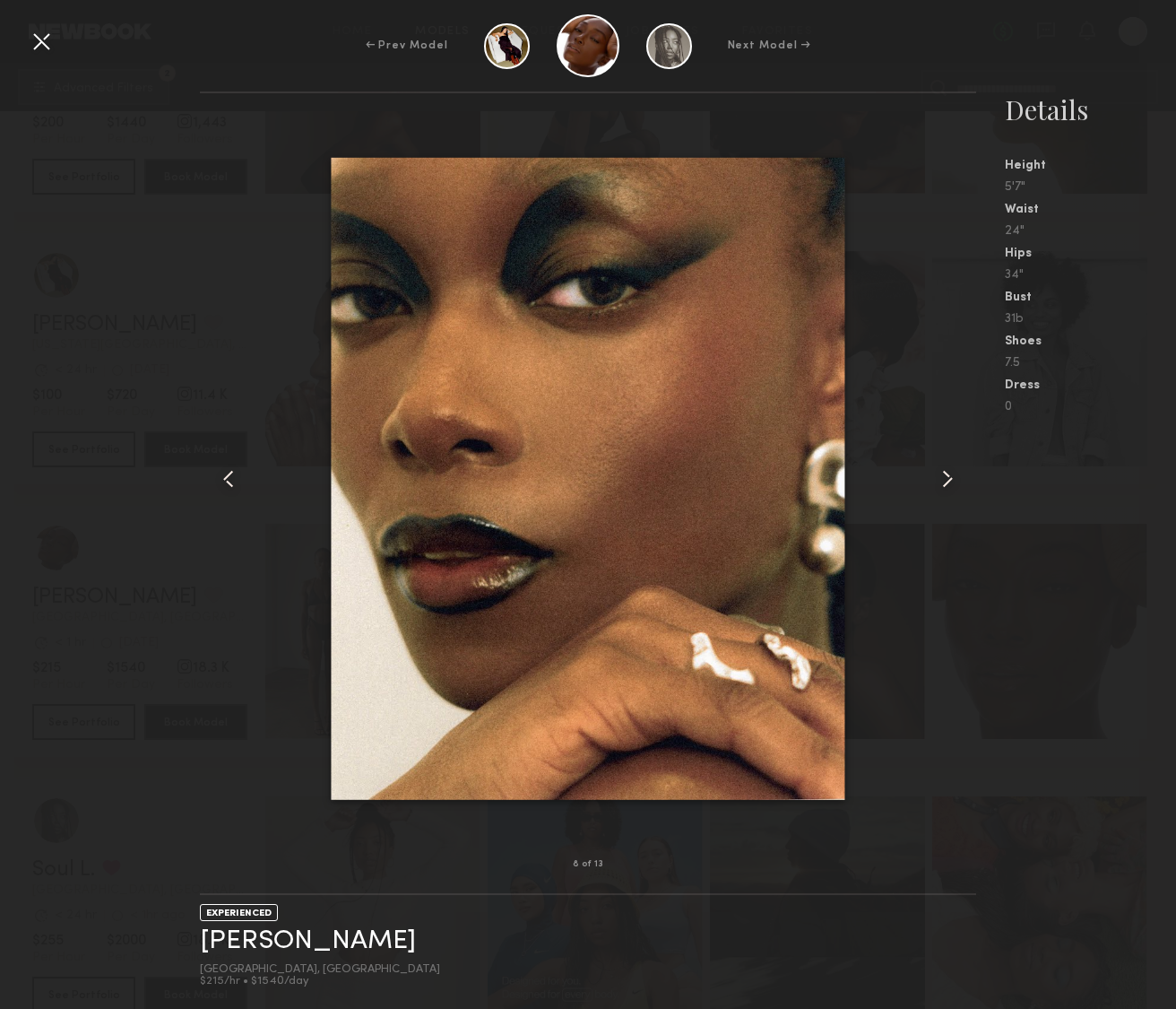
click at [939, 481] on common-icon at bounding box center [947, 479] width 29 height 29
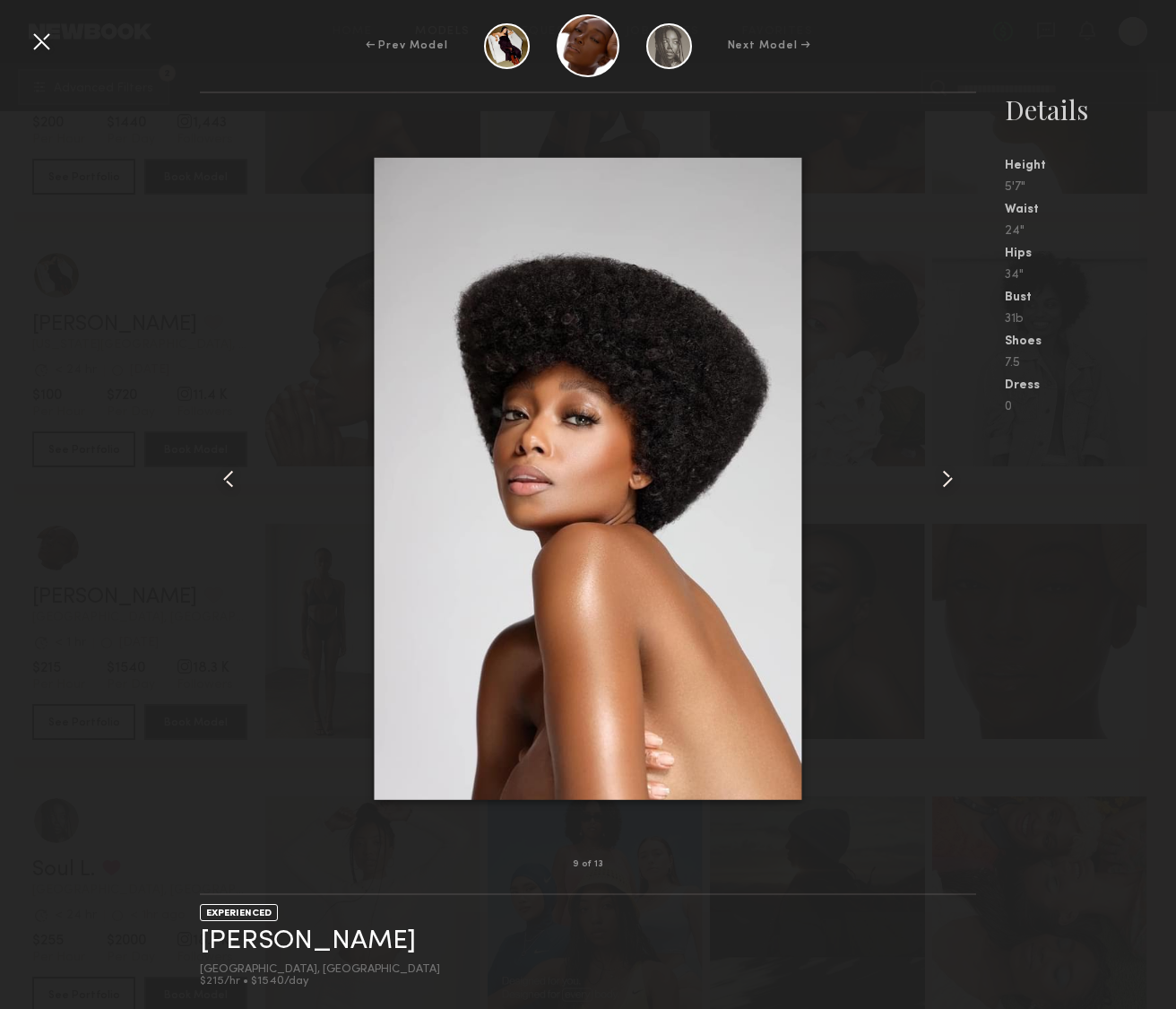
click at [939, 481] on common-icon at bounding box center [947, 479] width 29 height 29
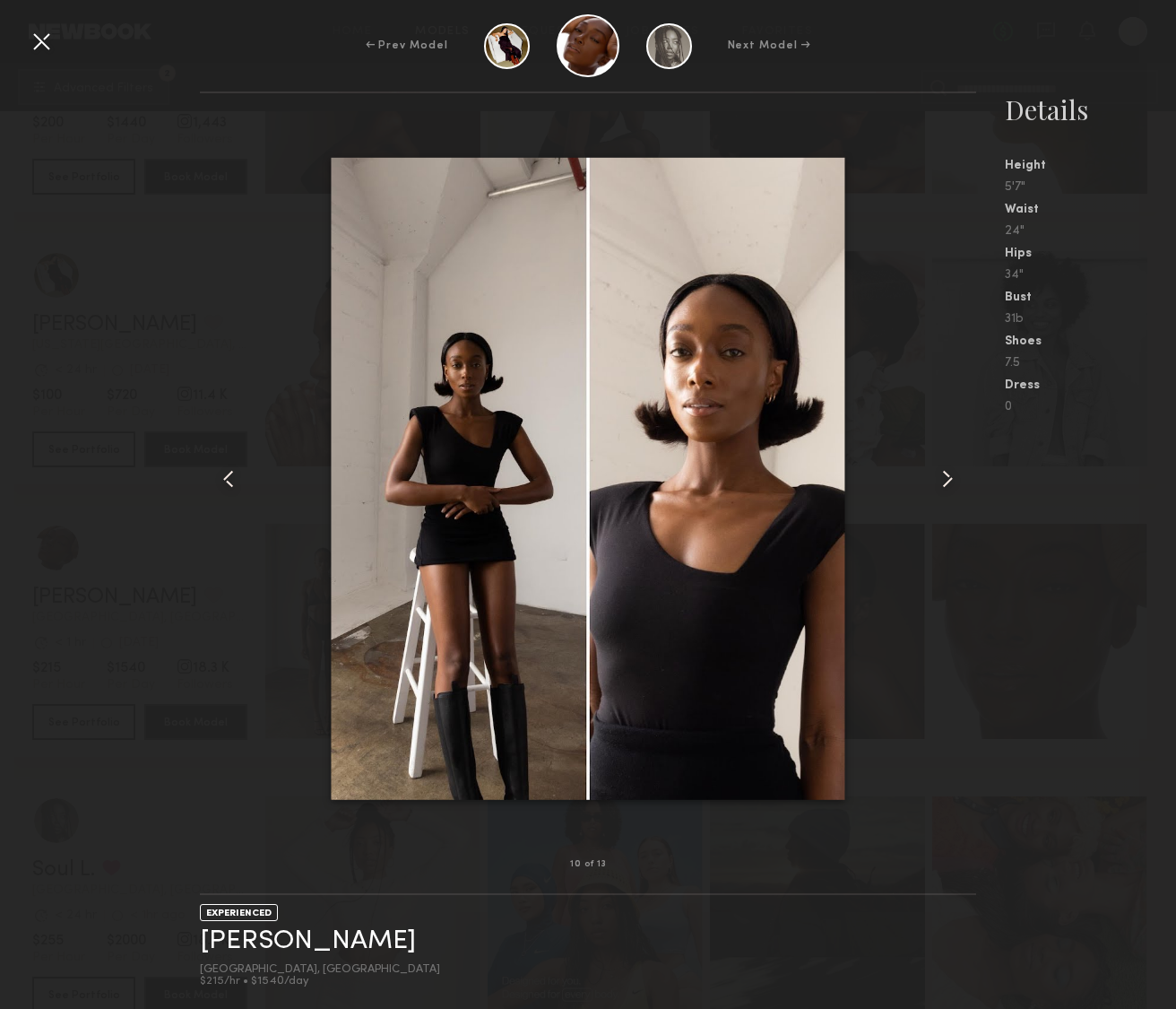
click at [939, 481] on common-icon at bounding box center [947, 479] width 29 height 29
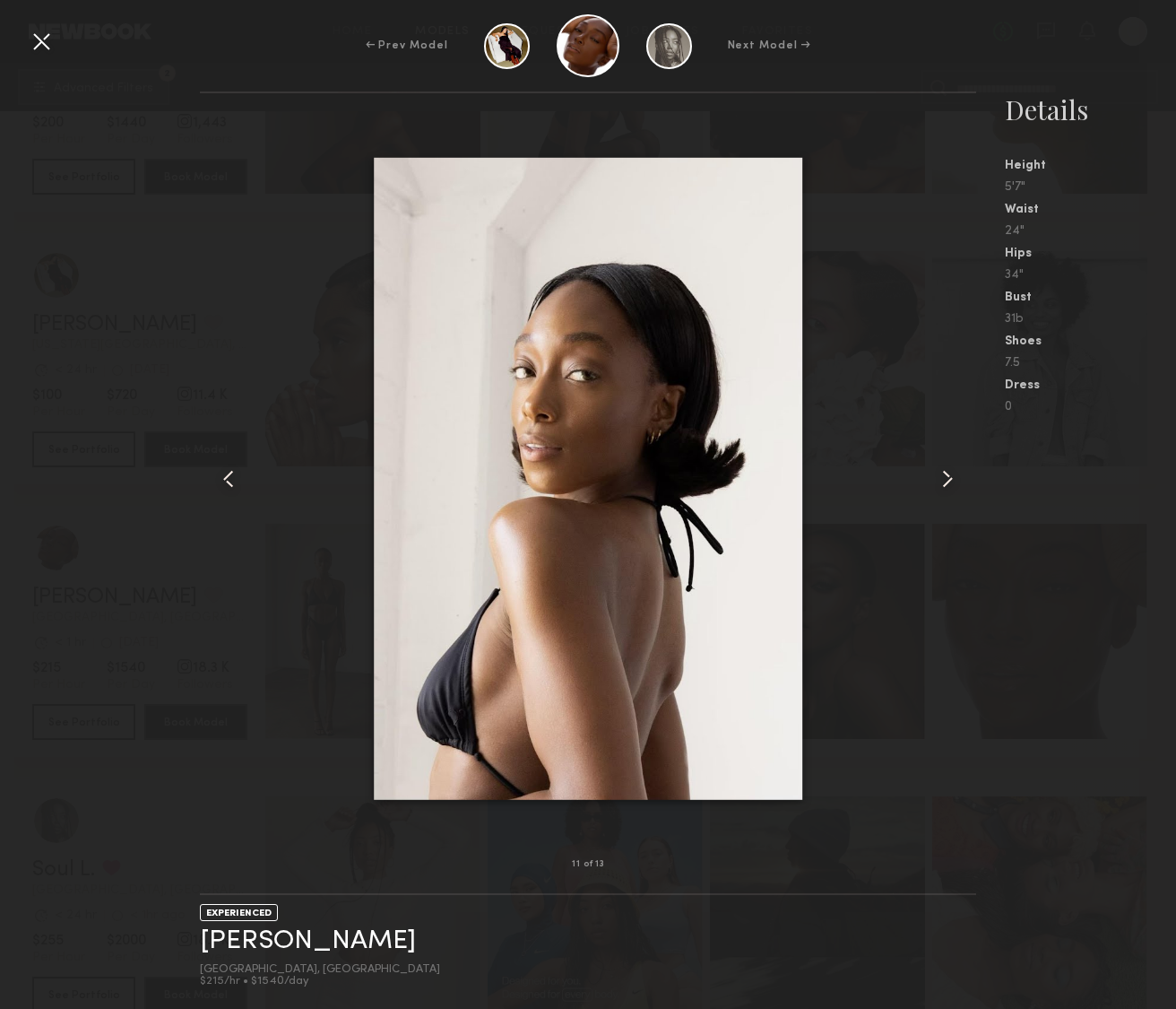
click at [939, 481] on common-icon at bounding box center [947, 479] width 29 height 29
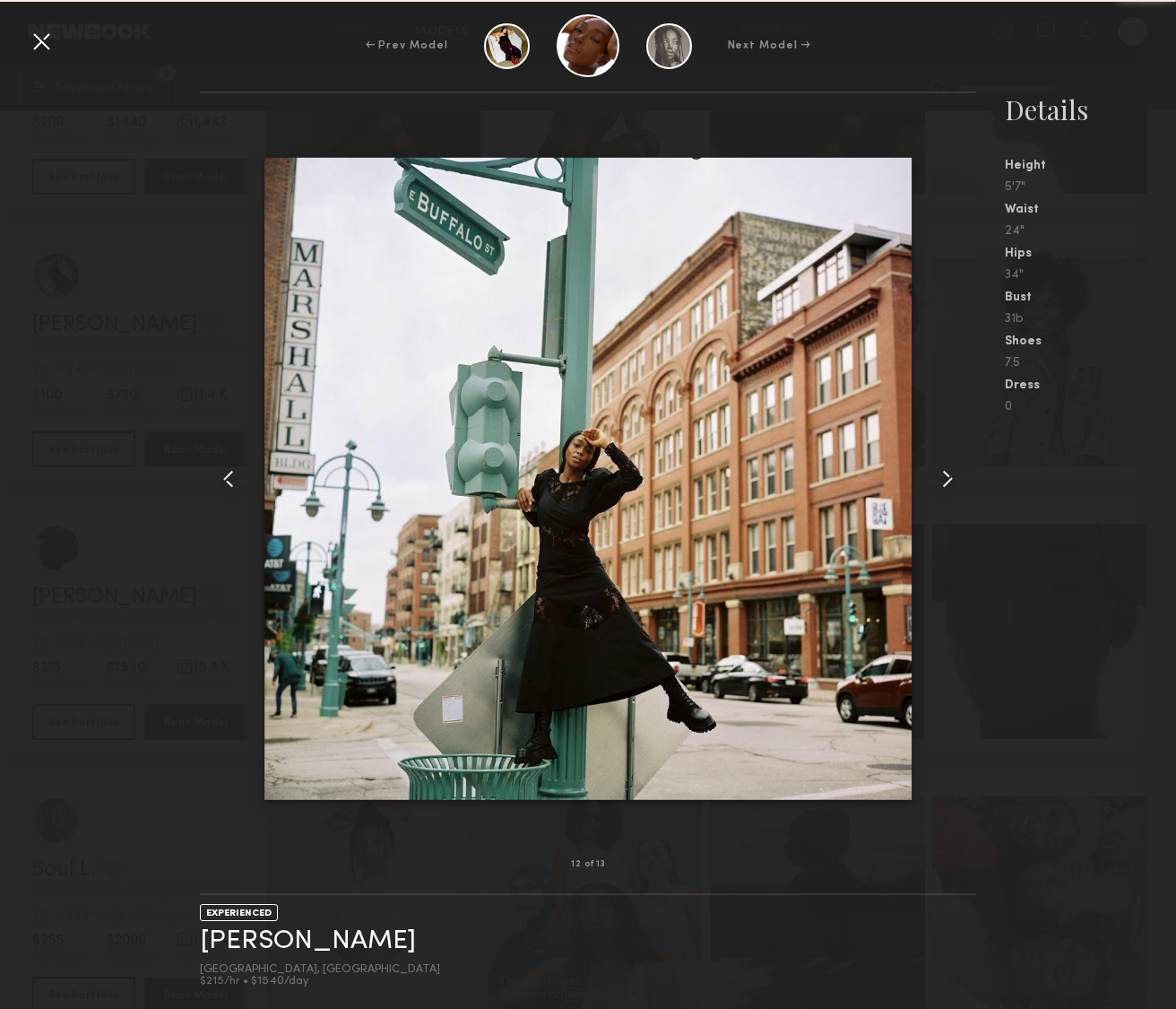
click at [939, 481] on common-icon at bounding box center [947, 479] width 29 height 29
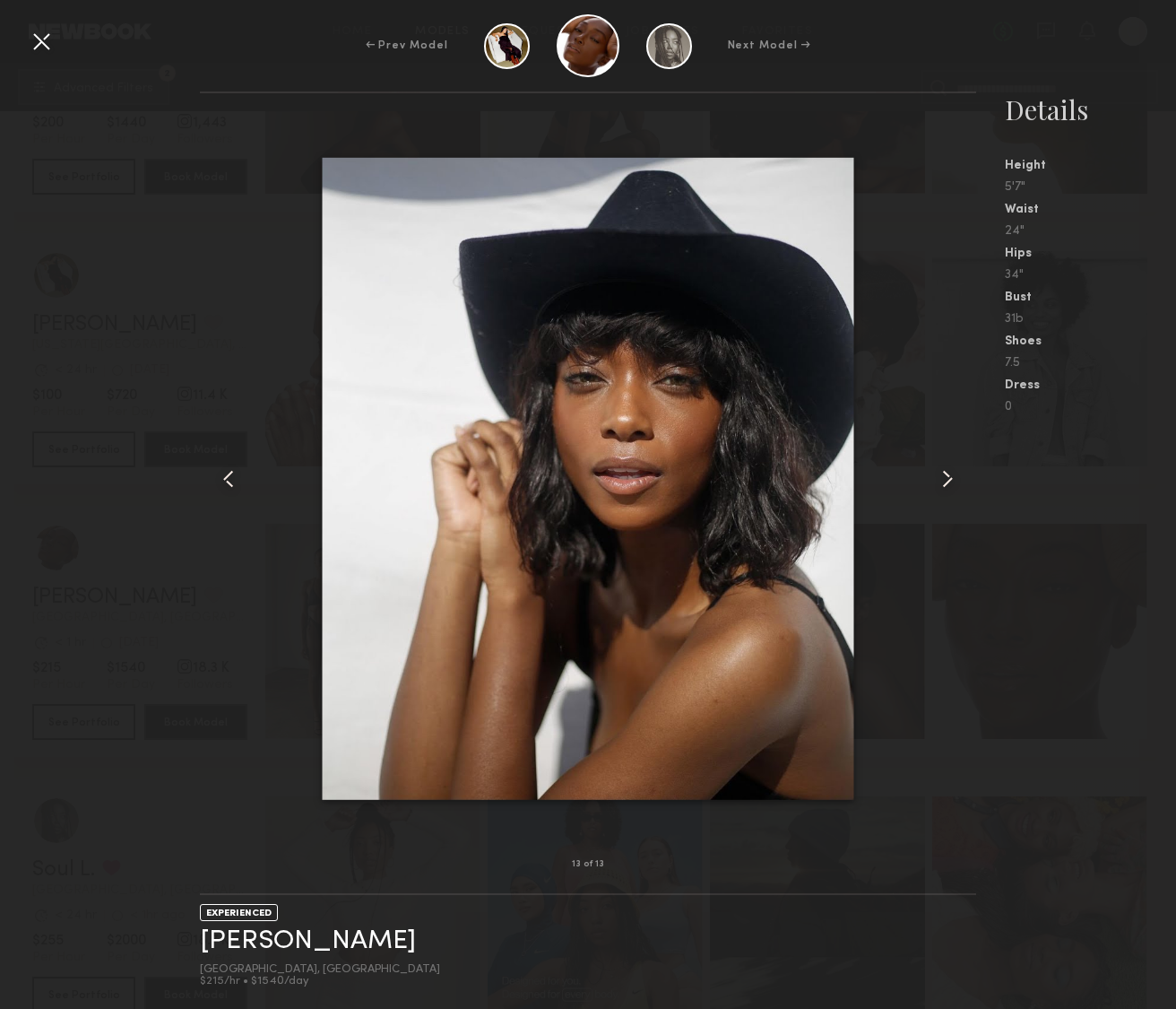
click at [939, 481] on common-icon at bounding box center [947, 479] width 29 height 29
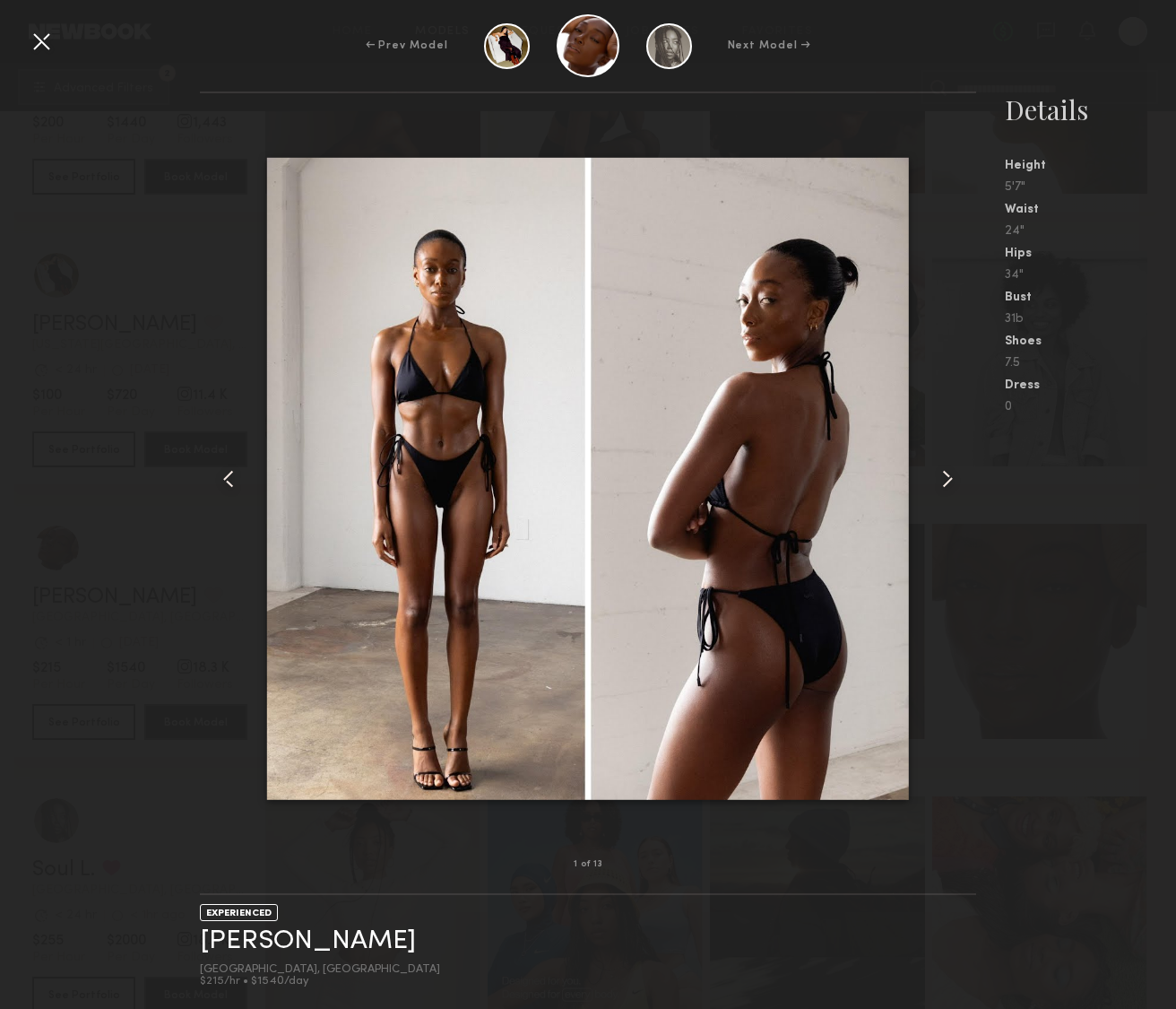
click at [1016, 626] on nb-gallery-model-stats "Details Height 5'7" Waist 24" Hips 34" Bust 31b Shoes 7.5 Dress 0" at bounding box center [1076, 550] width 200 height 917
click at [40, 41] on div at bounding box center [41, 41] width 29 height 29
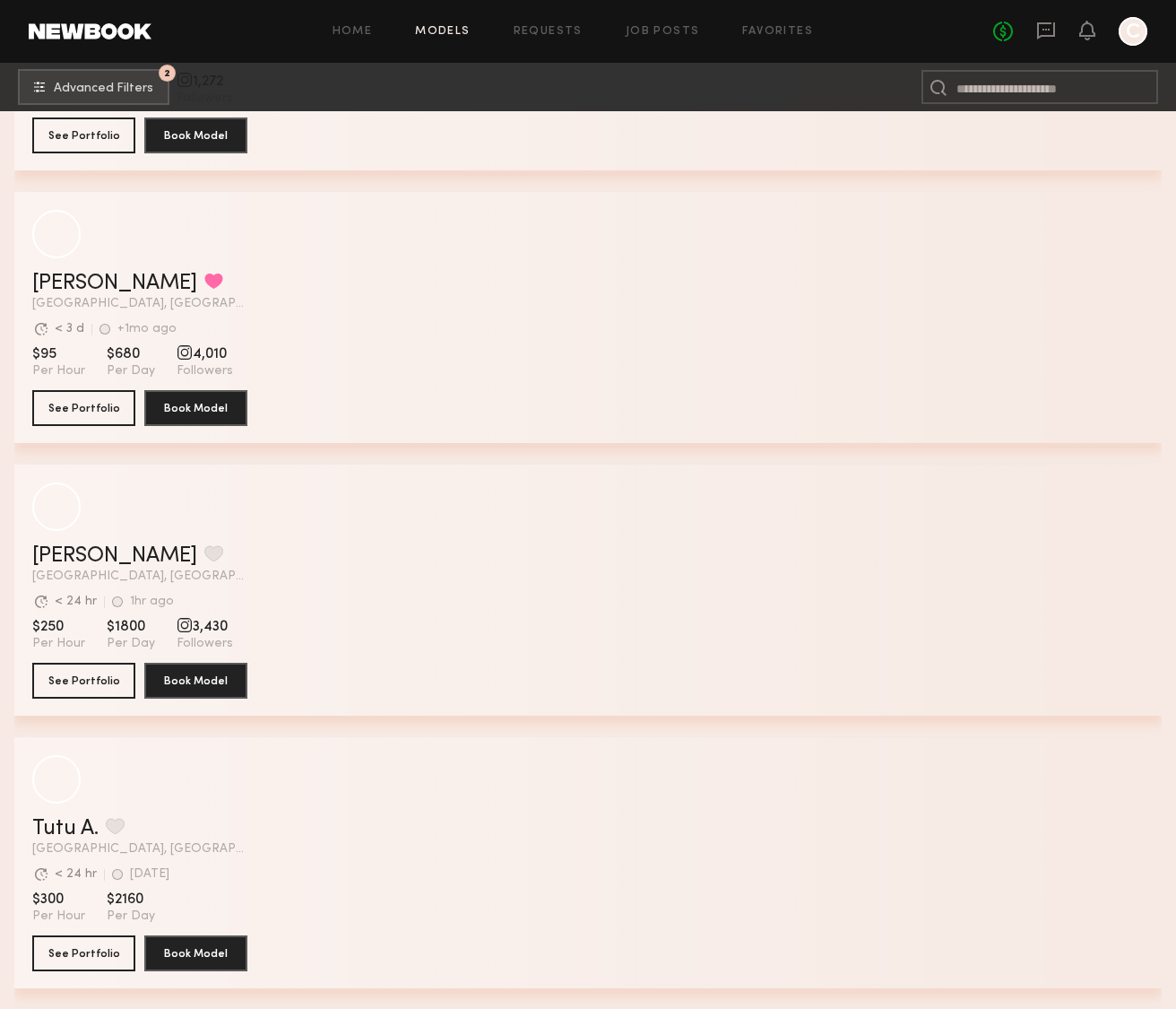
scroll to position [16448, 0]
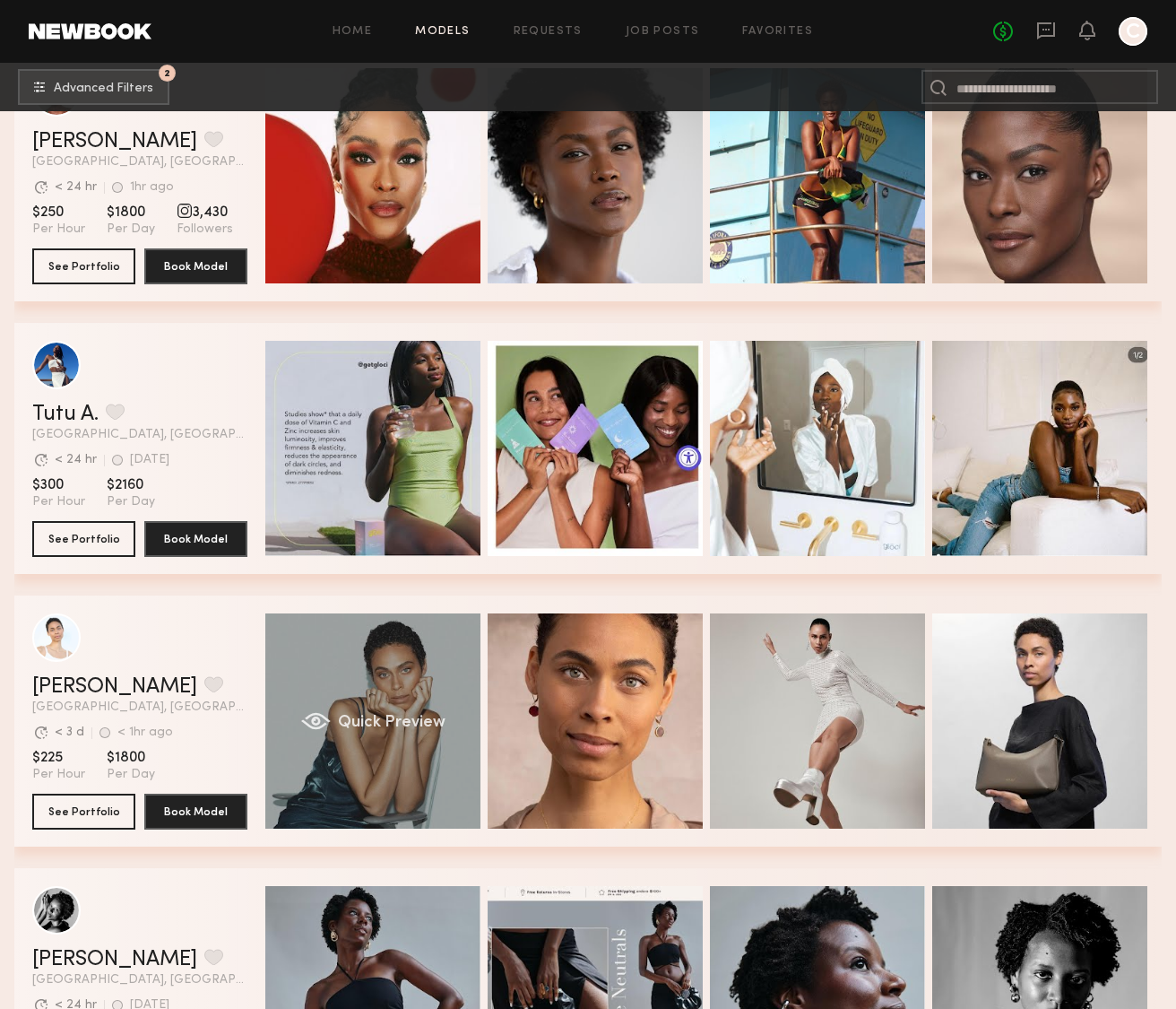
click at [389, 741] on div "Quick Preview" at bounding box center [372, 721] width 215 height 215
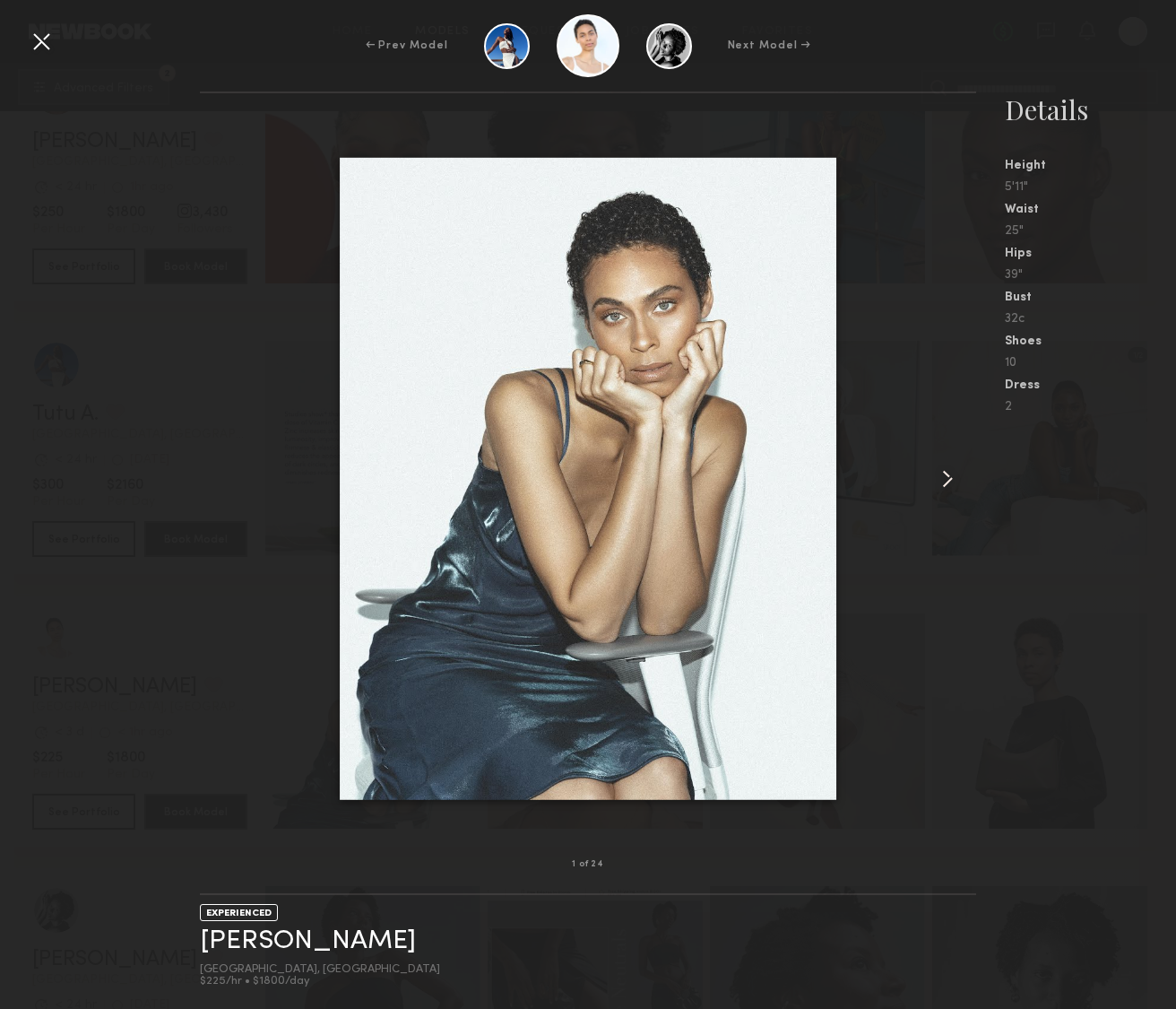
click at [925, 487] on div at bounding box center [588, 478] width 776 height 713
drag, startPoint x: 933, startPoint y: 482, endPoint x: 962, endPoint y: 481, distance: 29.0
click at [962, 481] on div at bounding box center [960, 478] width 32 height 713
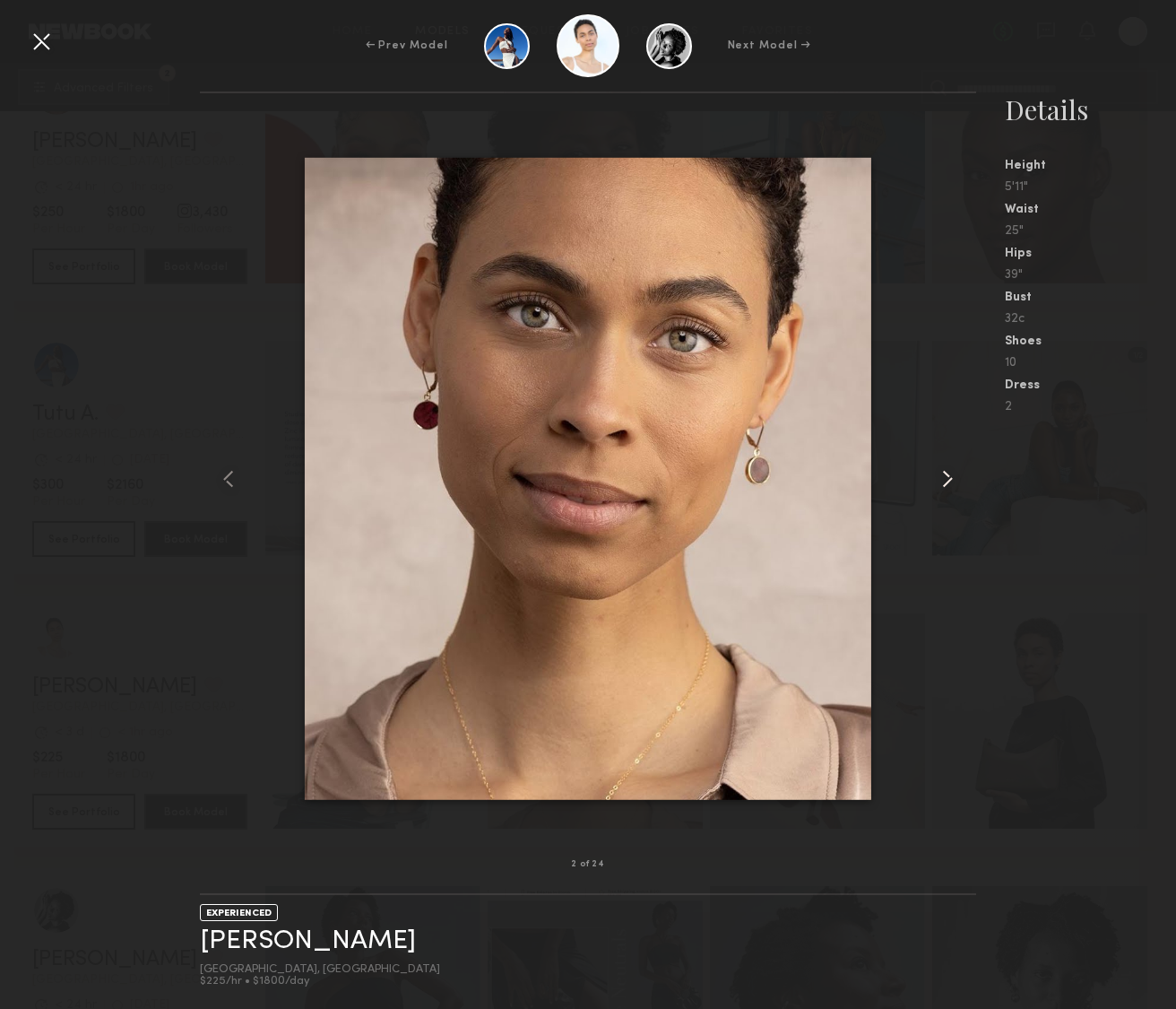
click at [962, 480] on div at bounding box center [960, 478] width 32 height 713
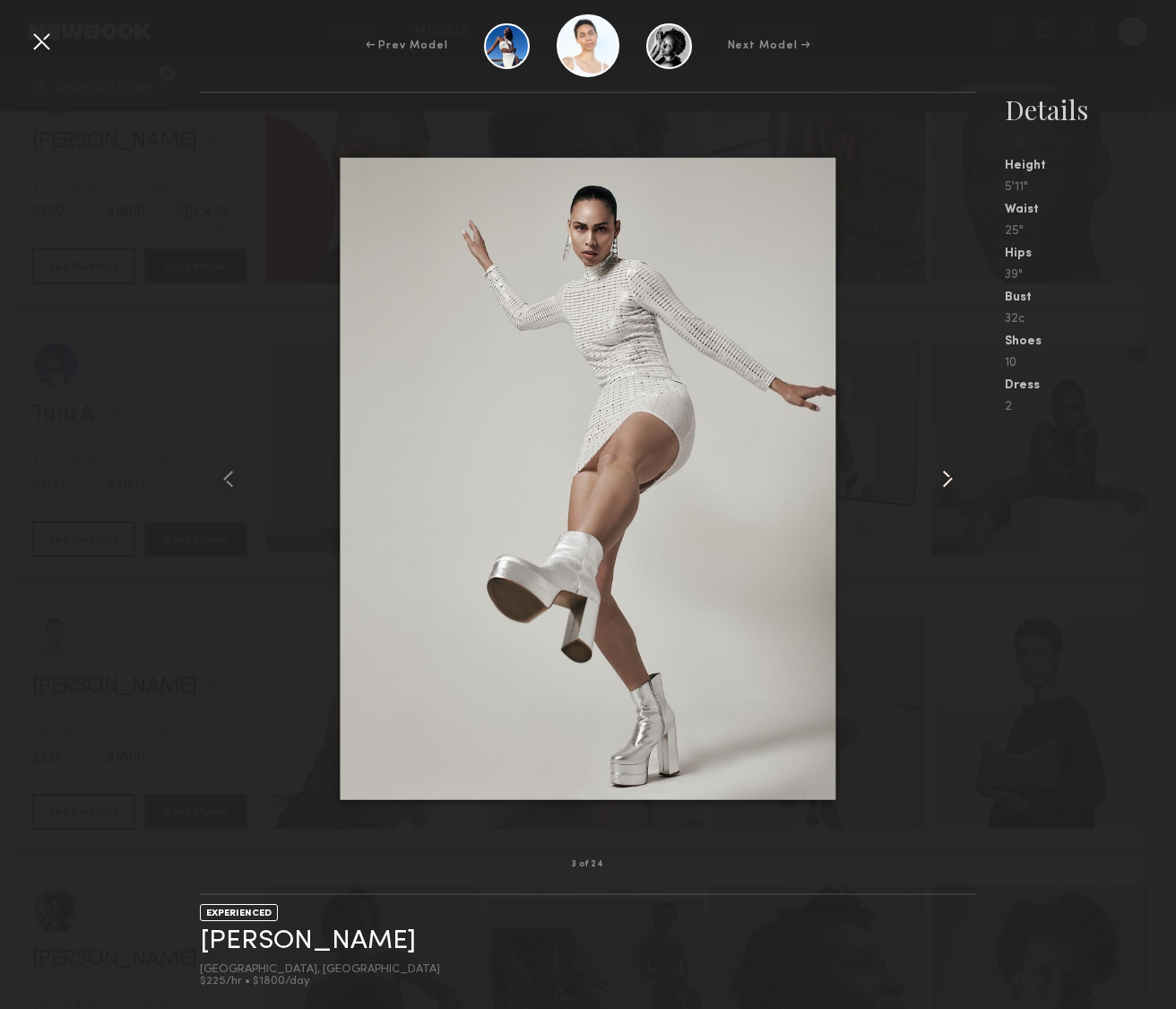
click at [962, 480] on div at bounding box center [960, 478] width 32 height 713
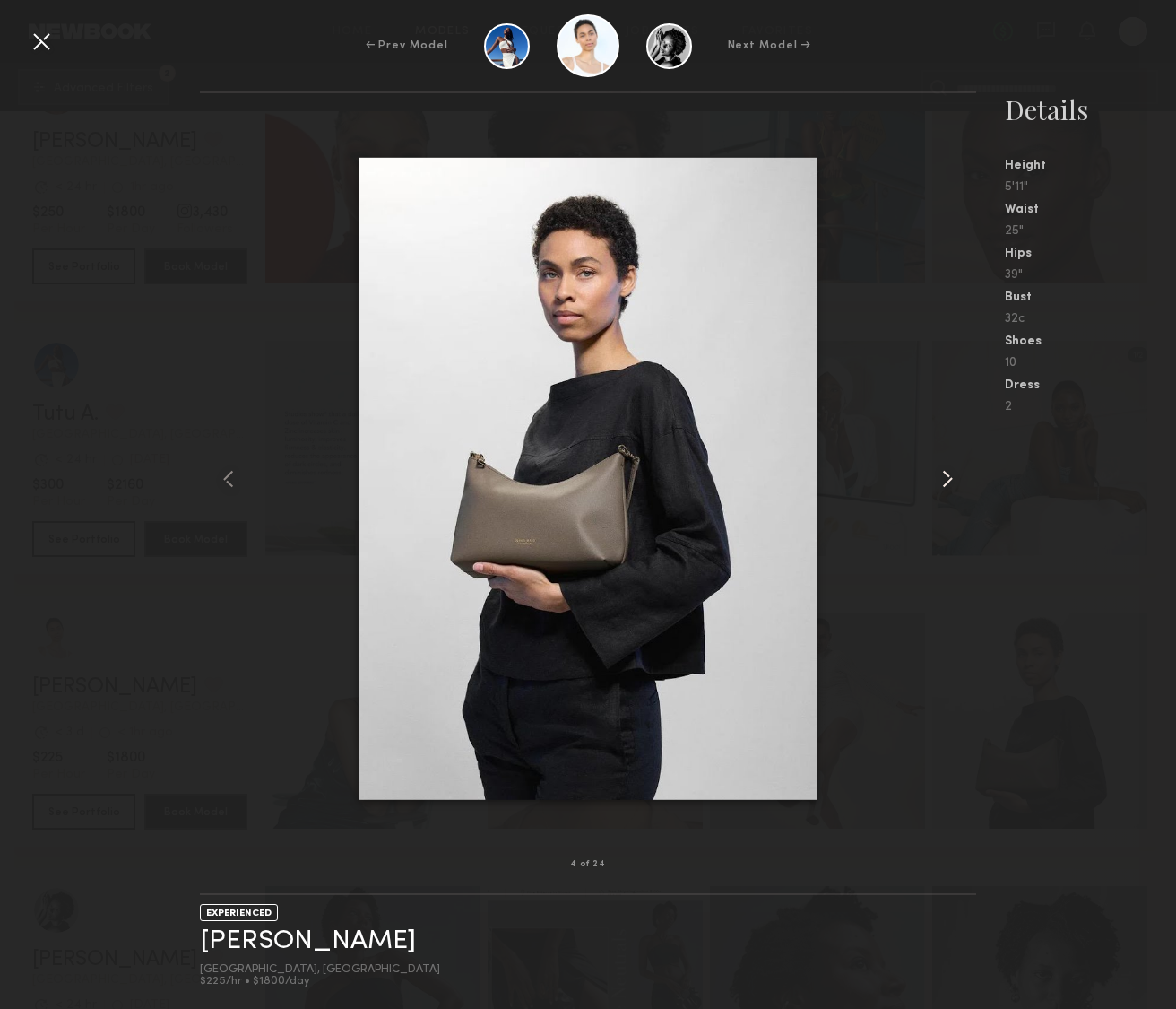
click at [962, 480] on div at bounding box center [960, 478] width 32 height 713
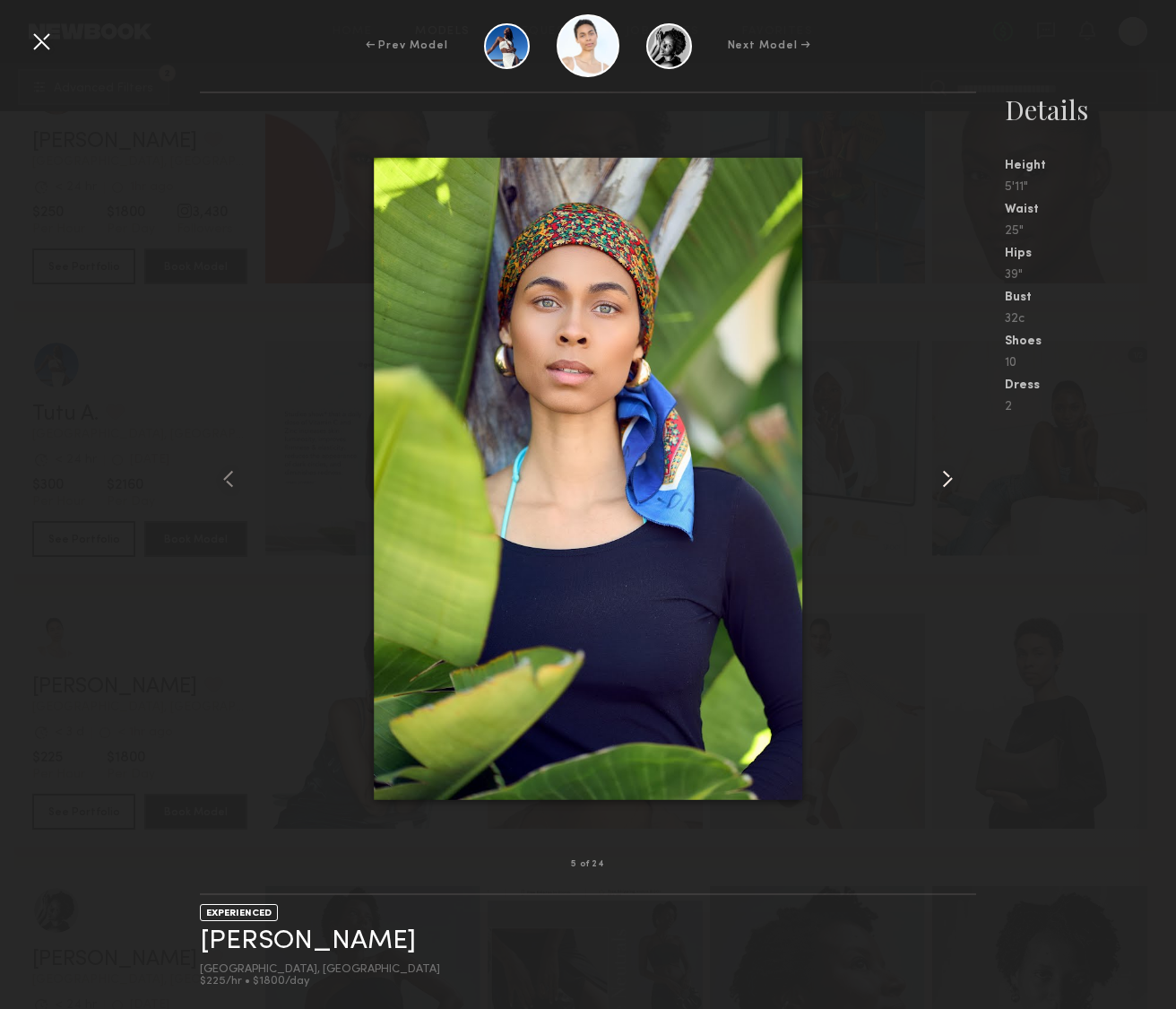
click at [962, 480] on div at bounding box center [960, 478] width 32 height 713
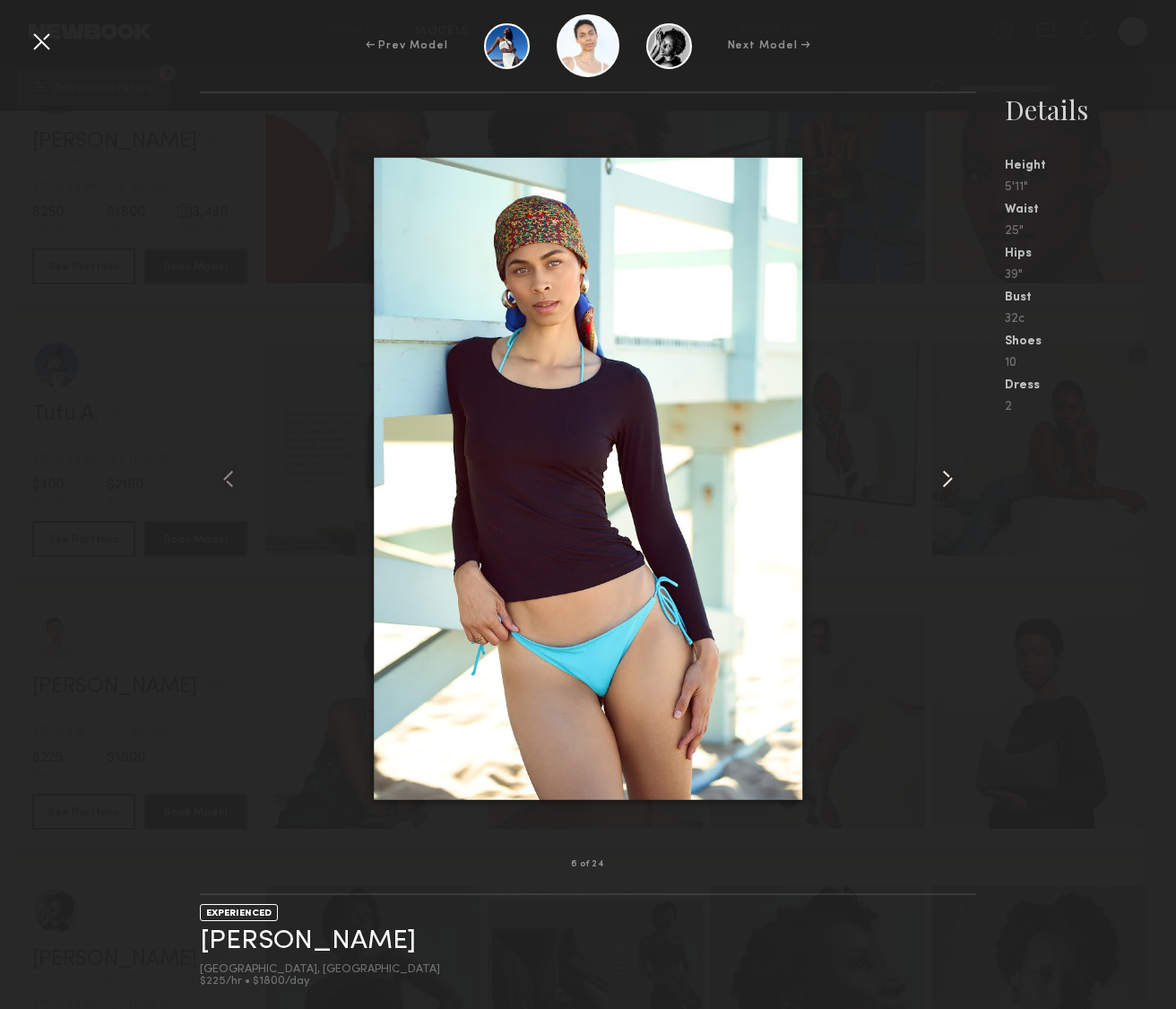
click at [962, 480] on div at bounding box center [960, 478] width 32 height 713
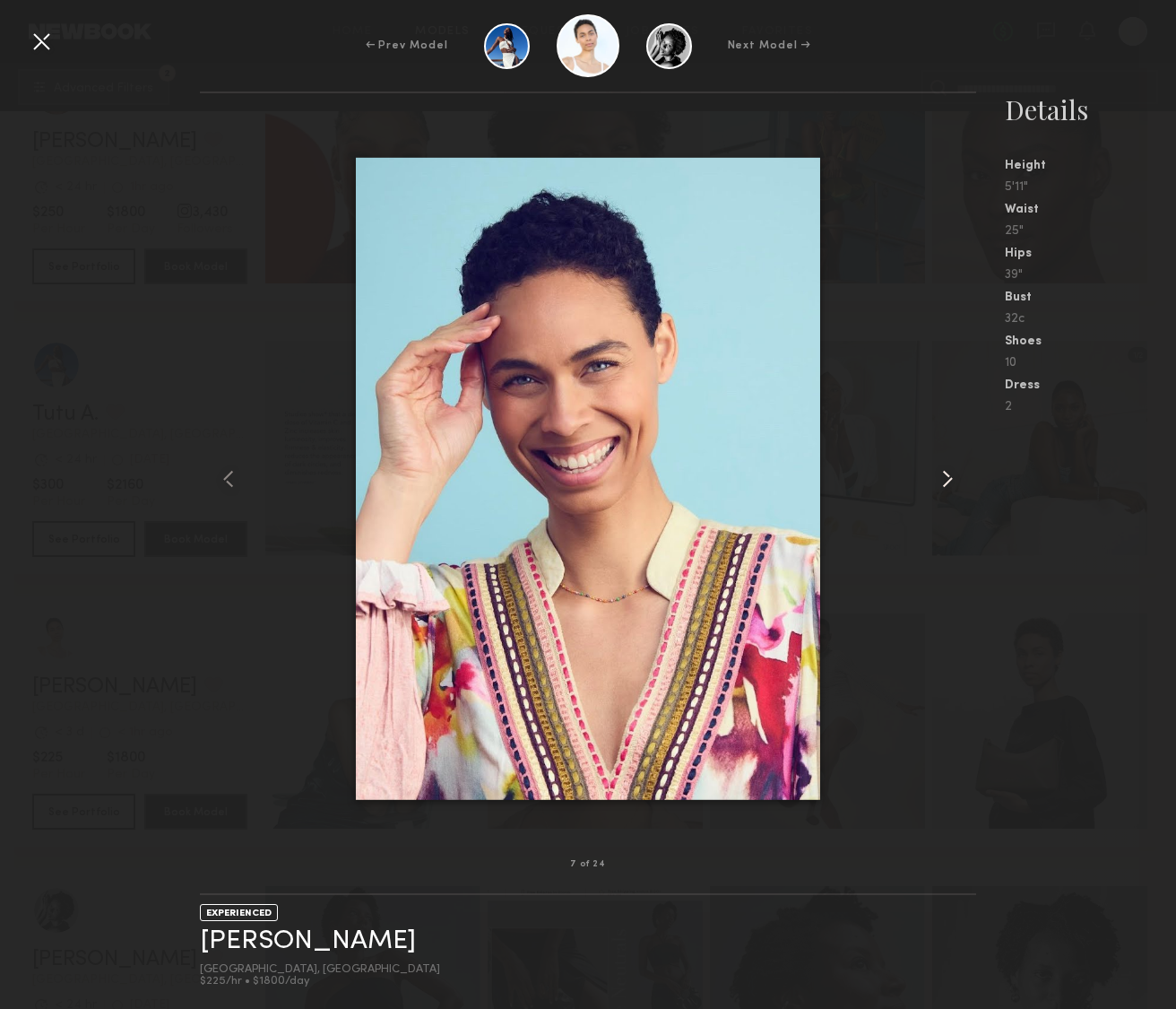
click at [962, 480] on div at bounding box center [960, 478] width 32 height 713
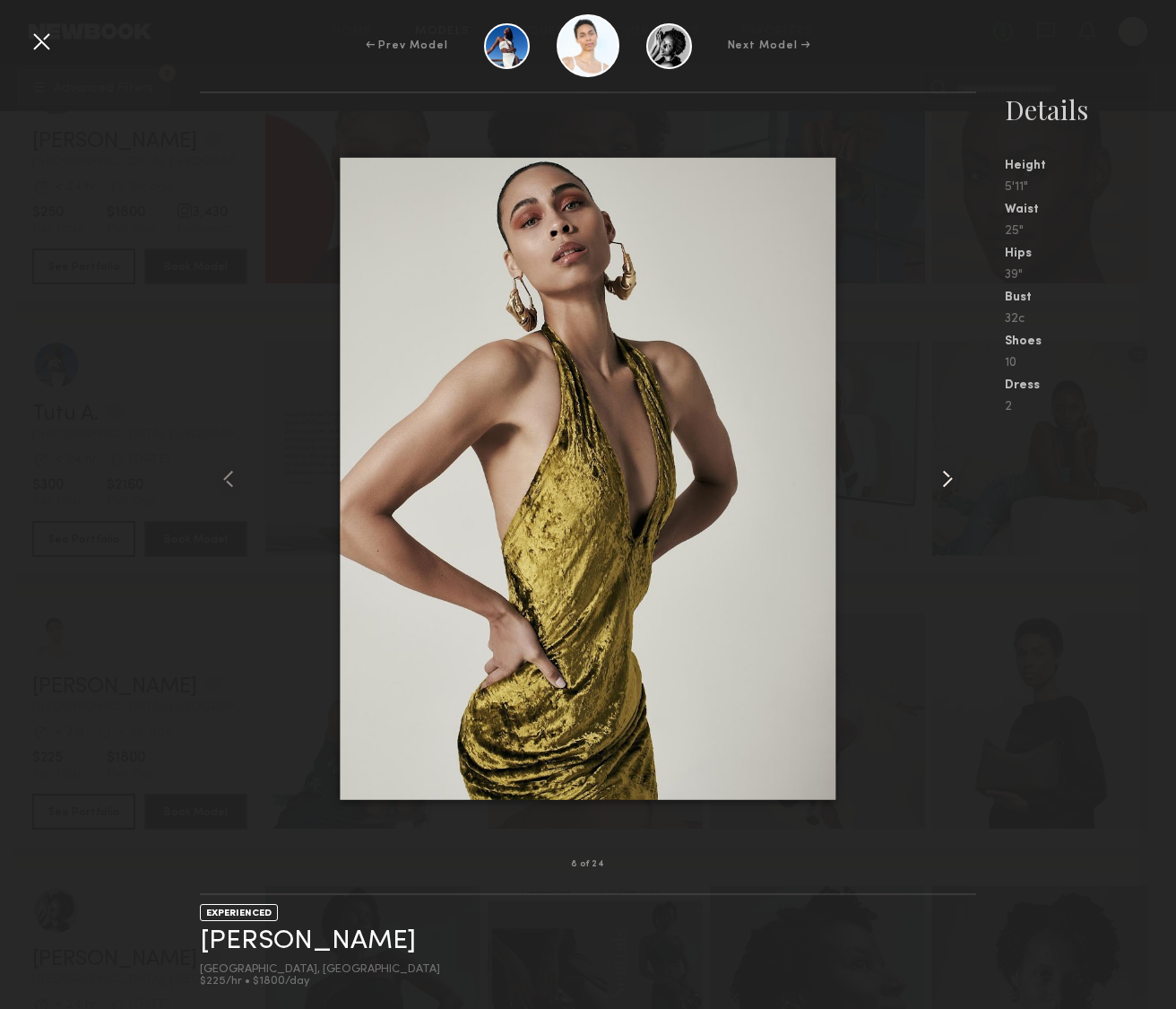
click at [962, 480] on div at bounding box center [960, 478] width 32 height 713
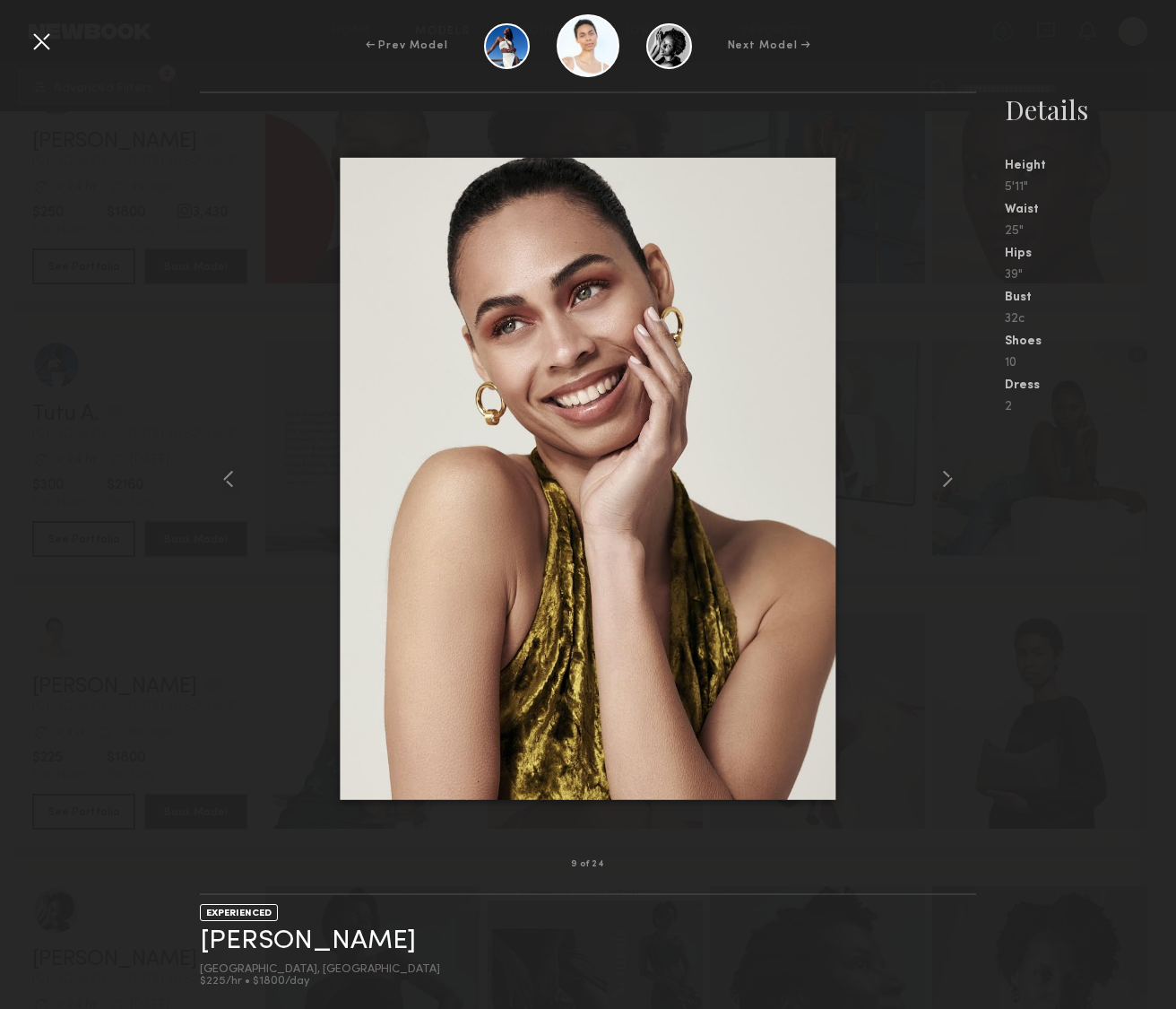
click at [1088, 613] on nb-gallery-model-stats "Details Height 5'11" Waist 25" Hips 39" Bust 32c Shoes 10 Dress 2" at bounding box center [1076, 550] width 200 height 917
click at [31, 50] on div at bounding box center [41, 41] width 29 height 29
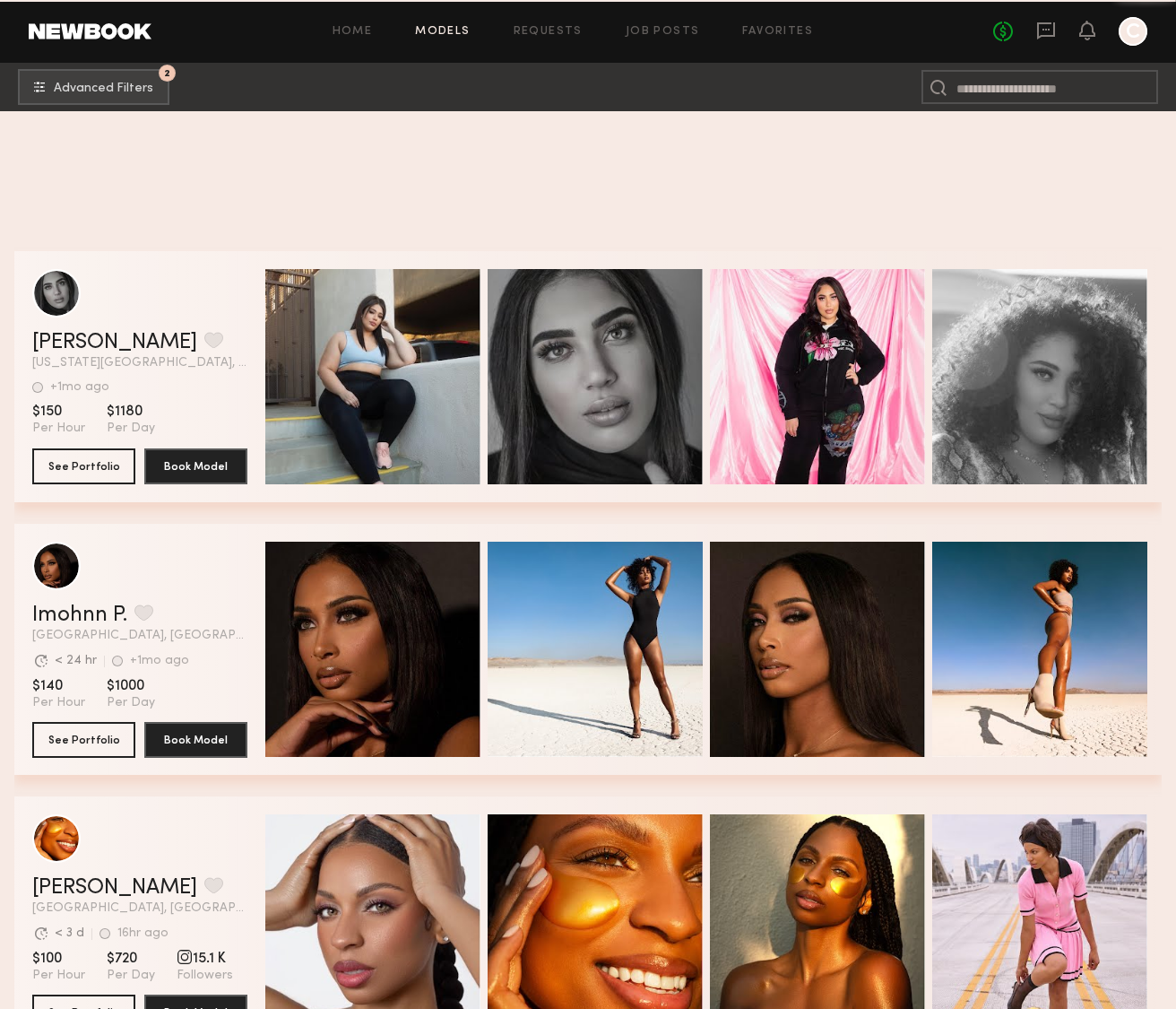
scroll to position [19615, 0]
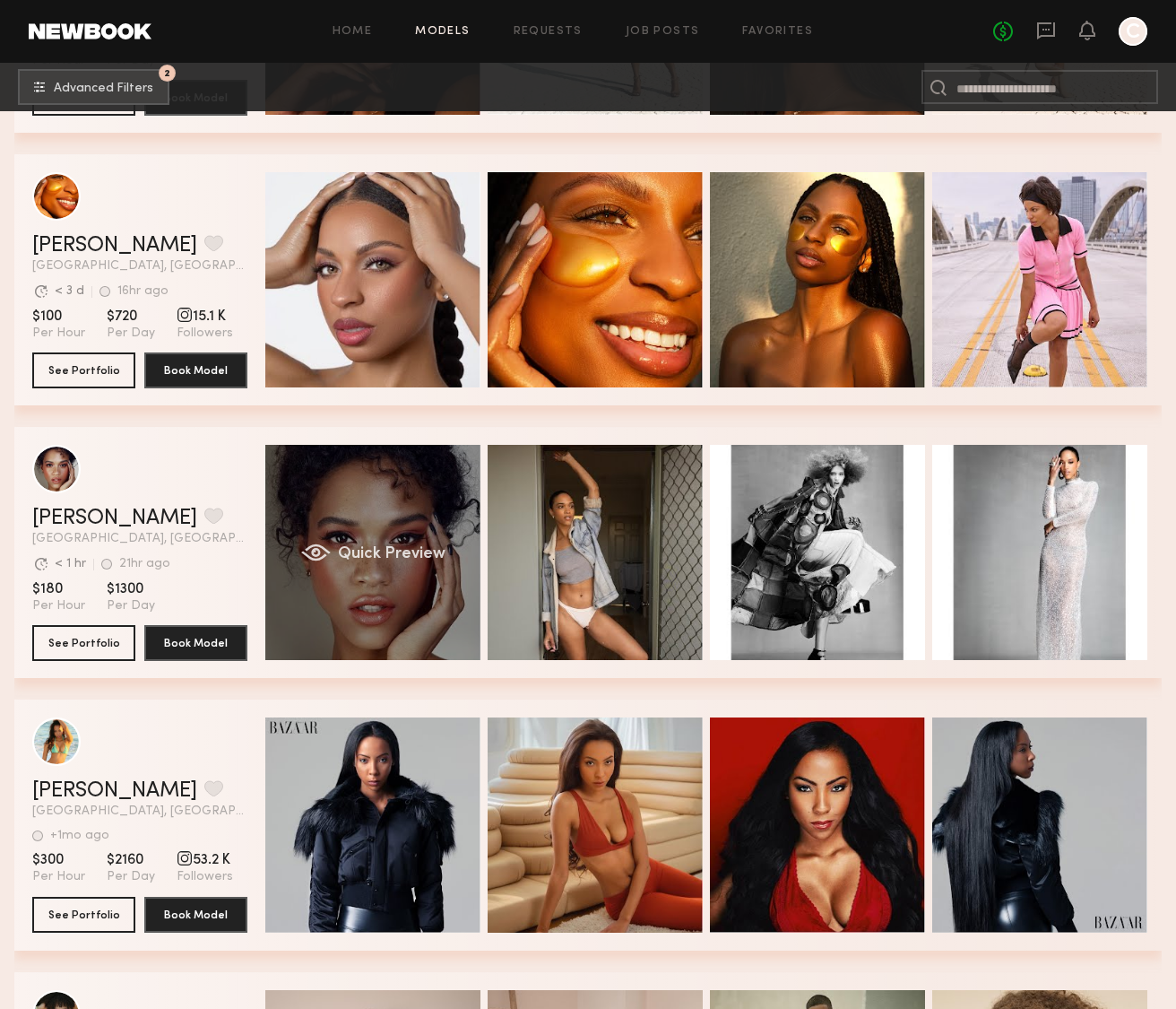
click at [383, 605] on div "Quick Preview" at bounding box center [372, 552] width 215 height 215
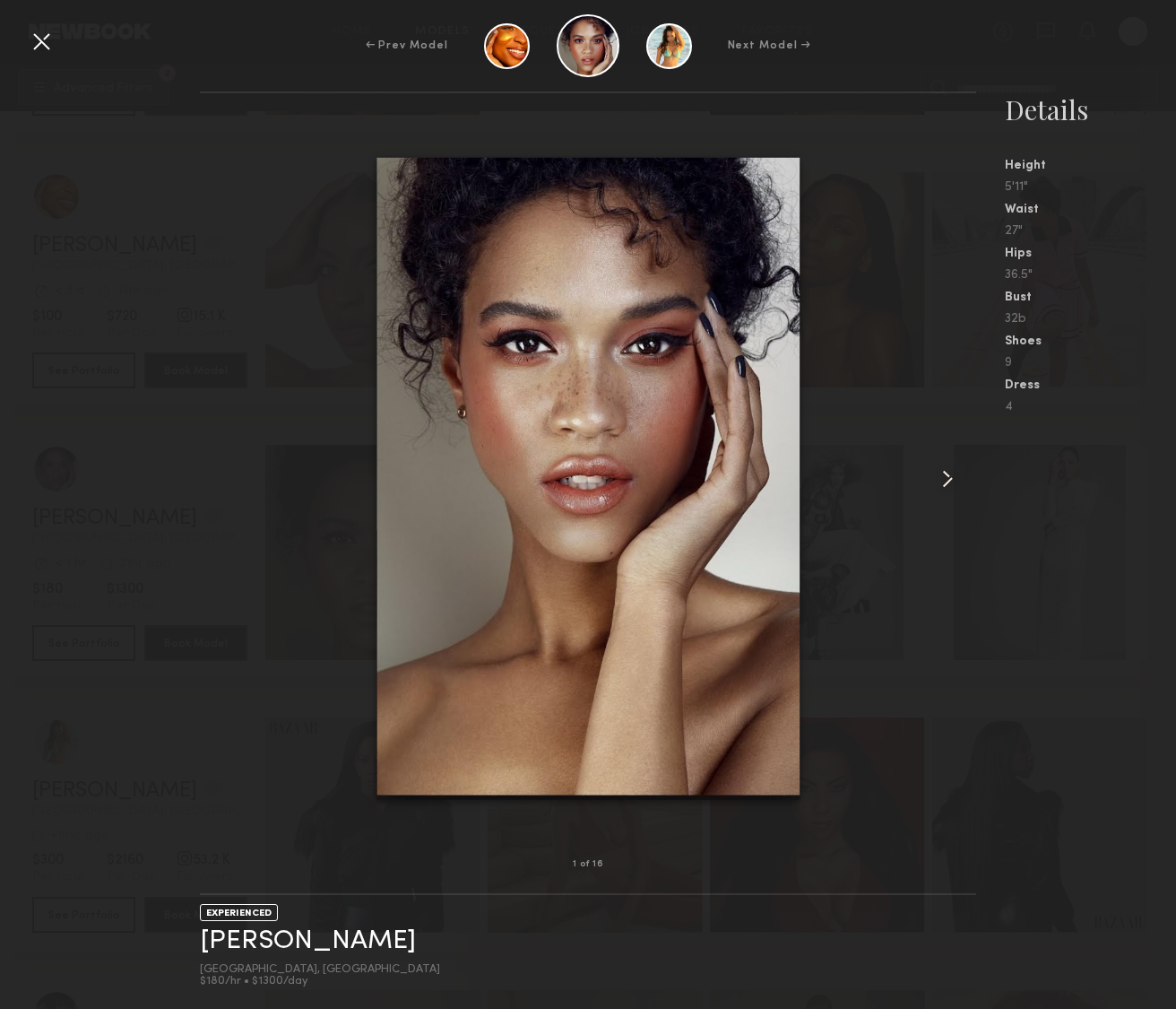
click at [953, 481] on common-icon at bounding box center [947, 479] width 29 height 29
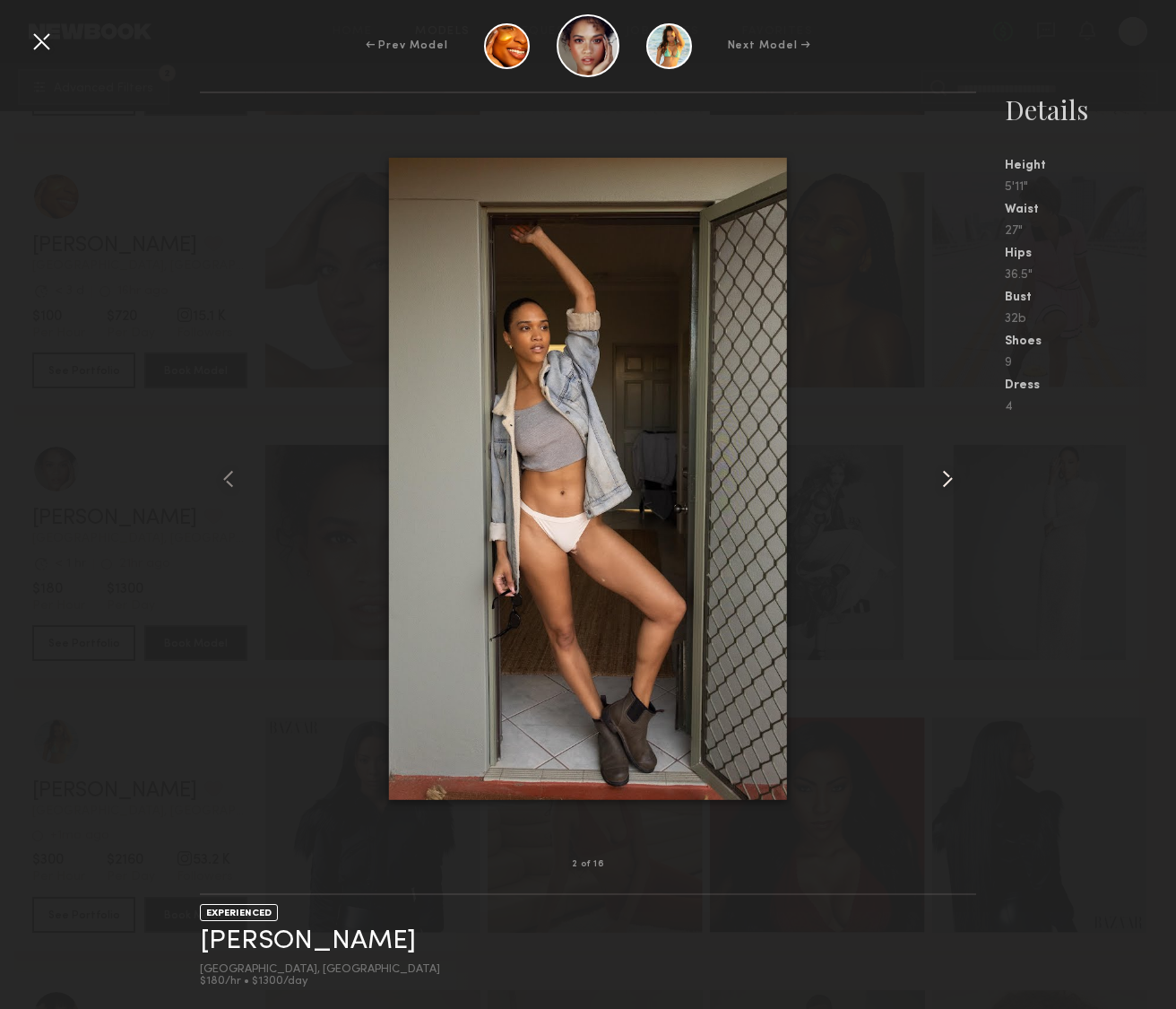
click at [953, 481] on common-icon at bounding box center [947, 479] width 29 height 29
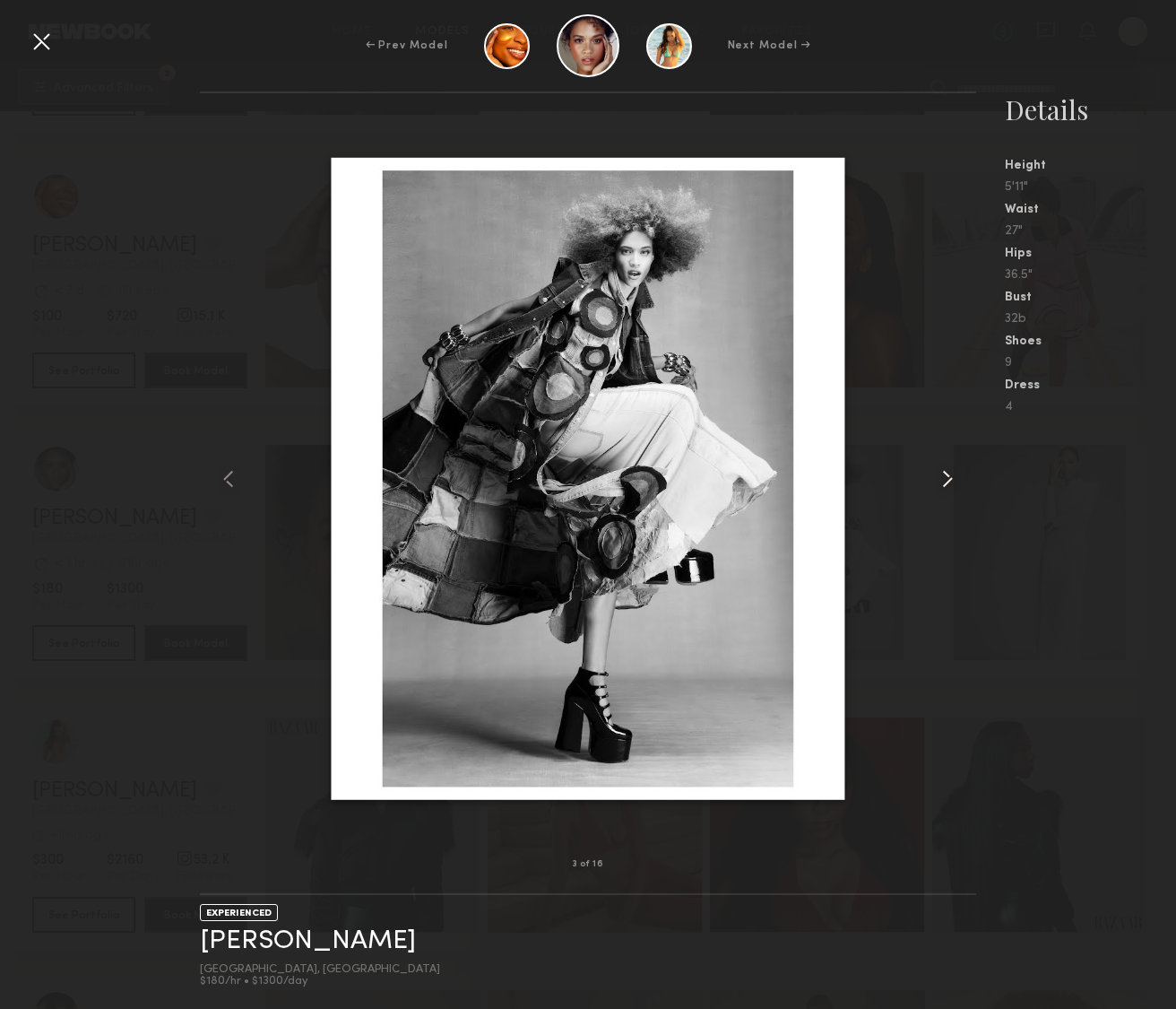
click at [953, 481] on common-icon at bounding box center [947, 479] width 29 height 29
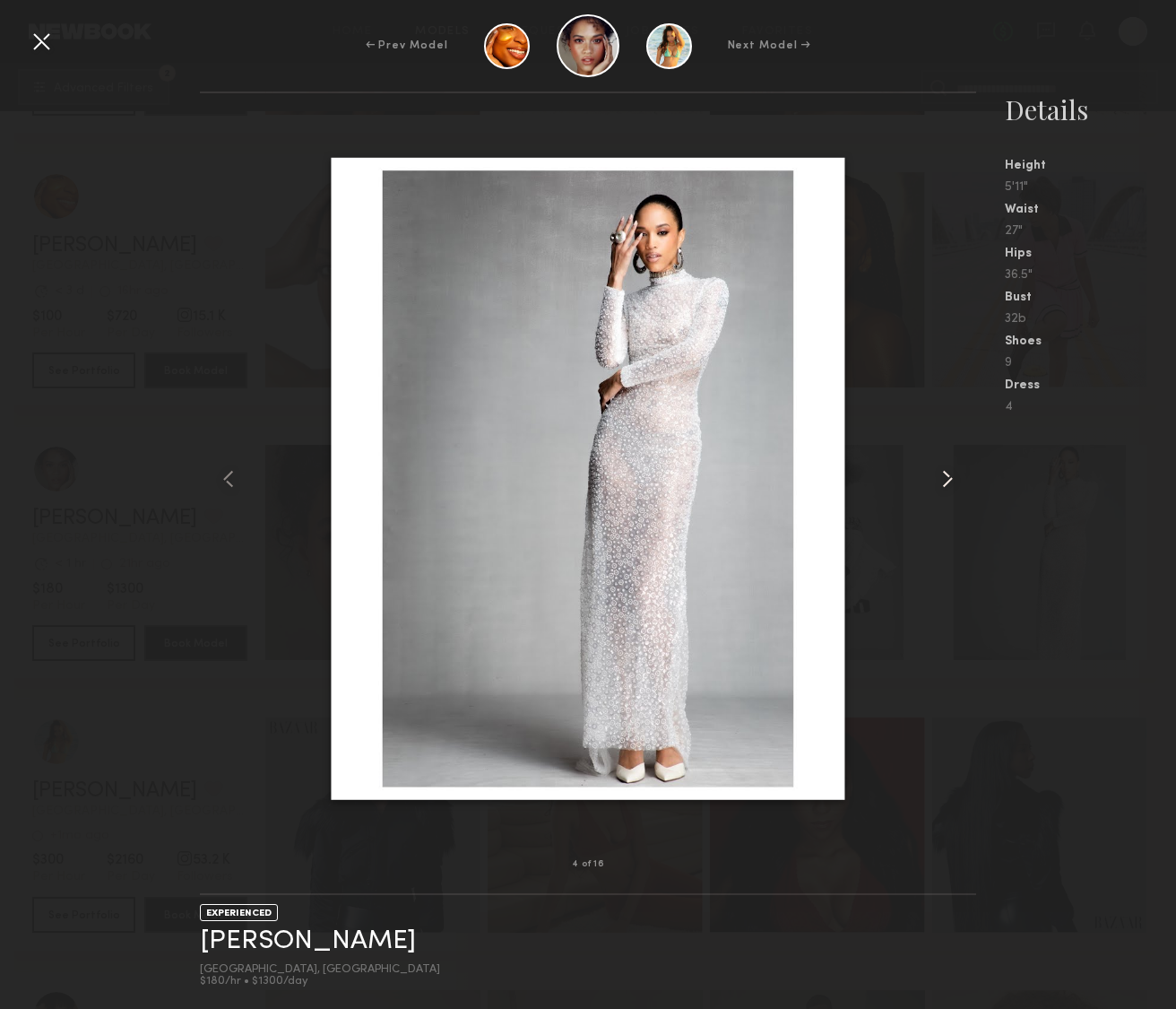
click at [953, 481] on common-icon at bounding box center [947, 479] width 29 height 29
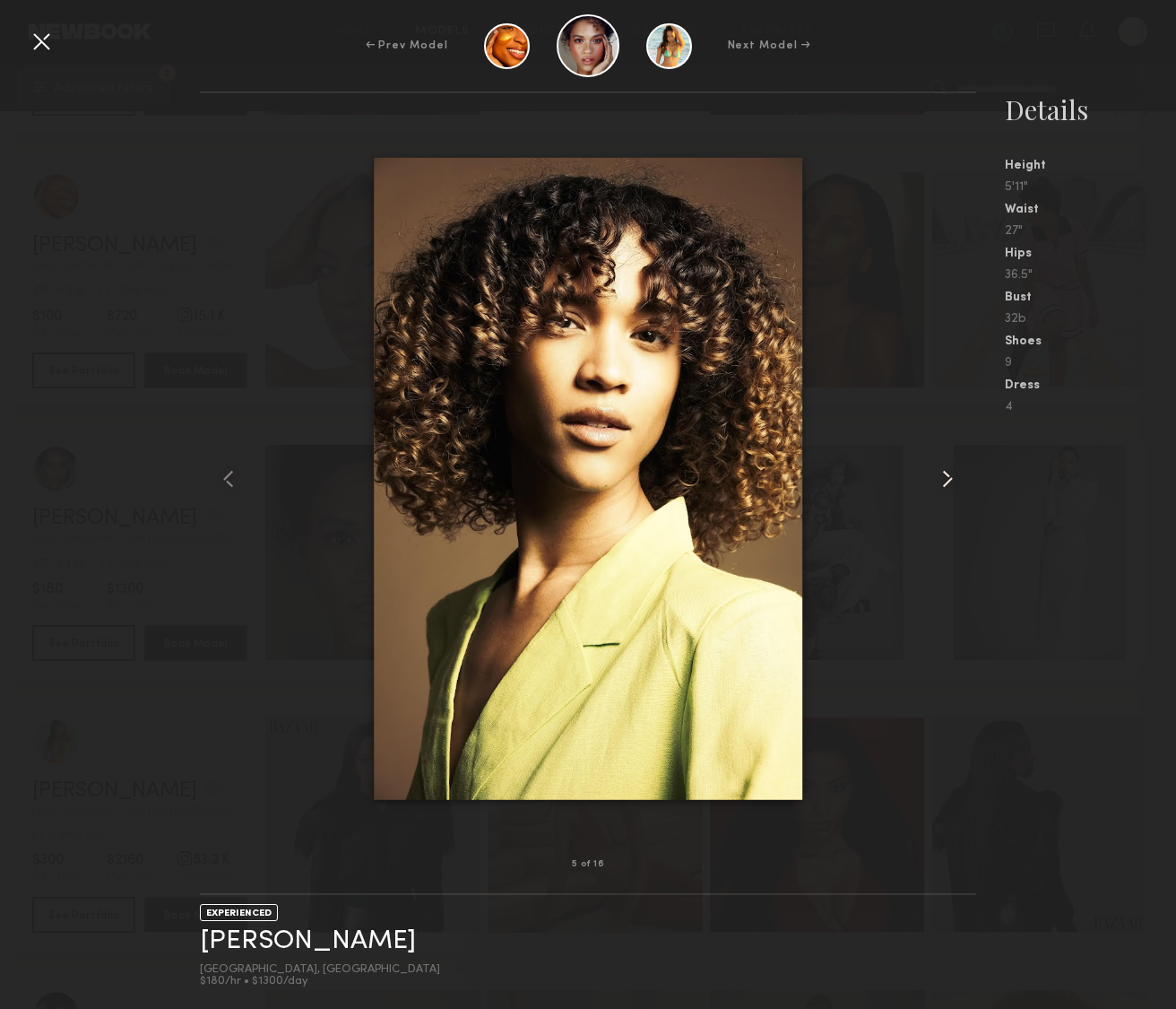
click at [953, 481] on common-icon at bounding box center [947, 479] width 29 height 29
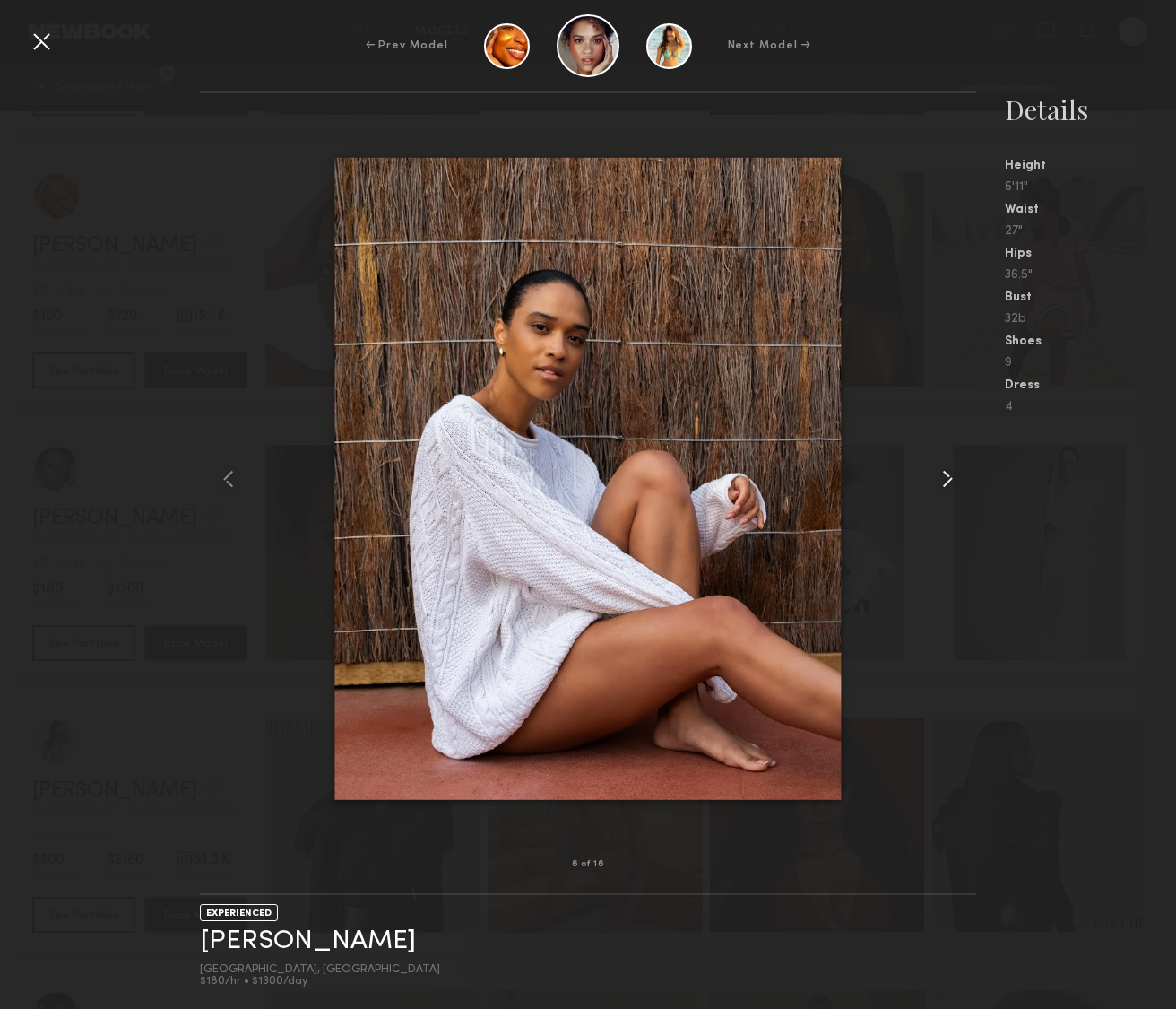
click at [953, 481] on common-icon at bounding box center [947, 479] width 29 height 29
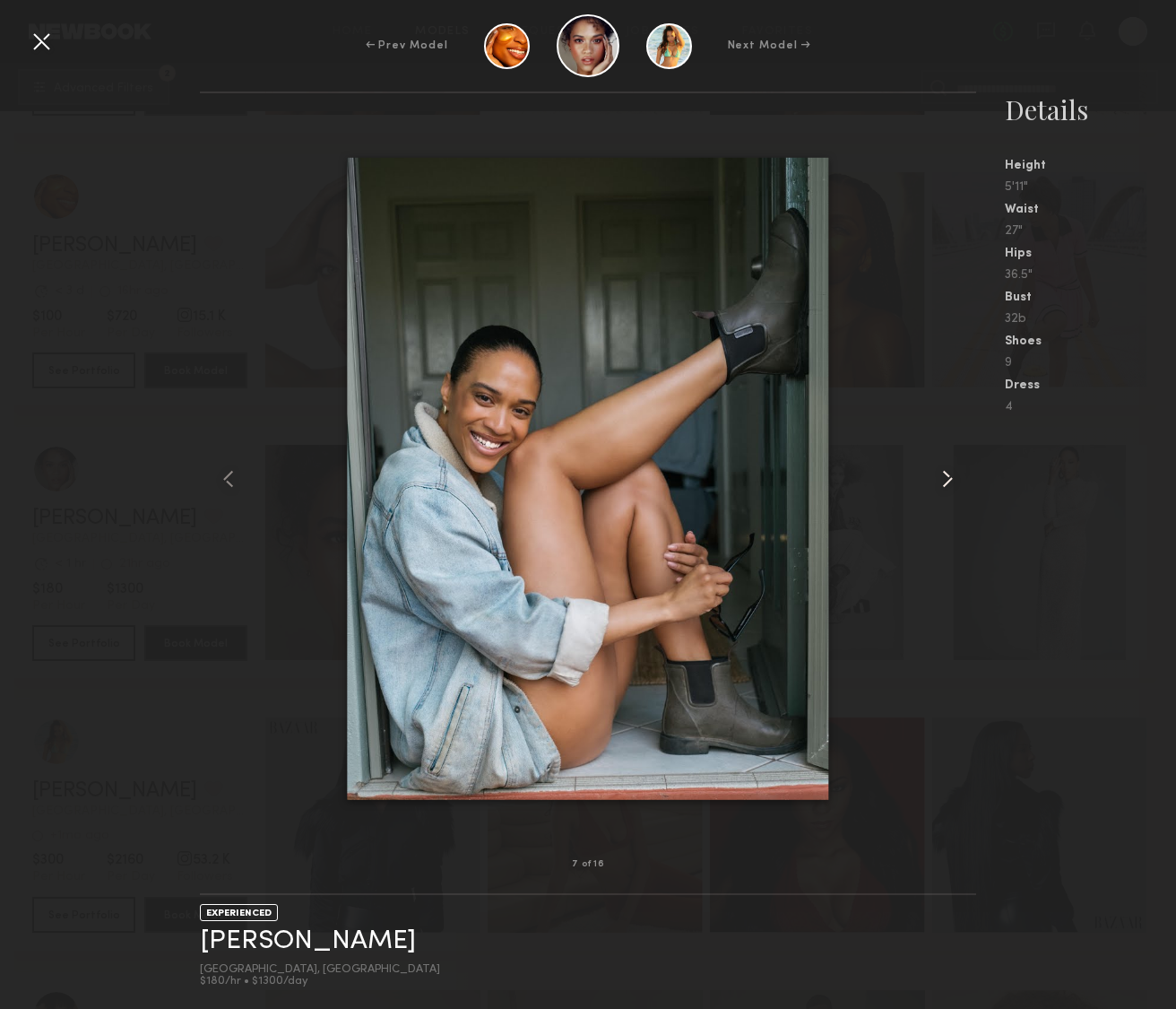
click at [953, 481] on common-icon at bounding box center [947, 479] width 29 height 29
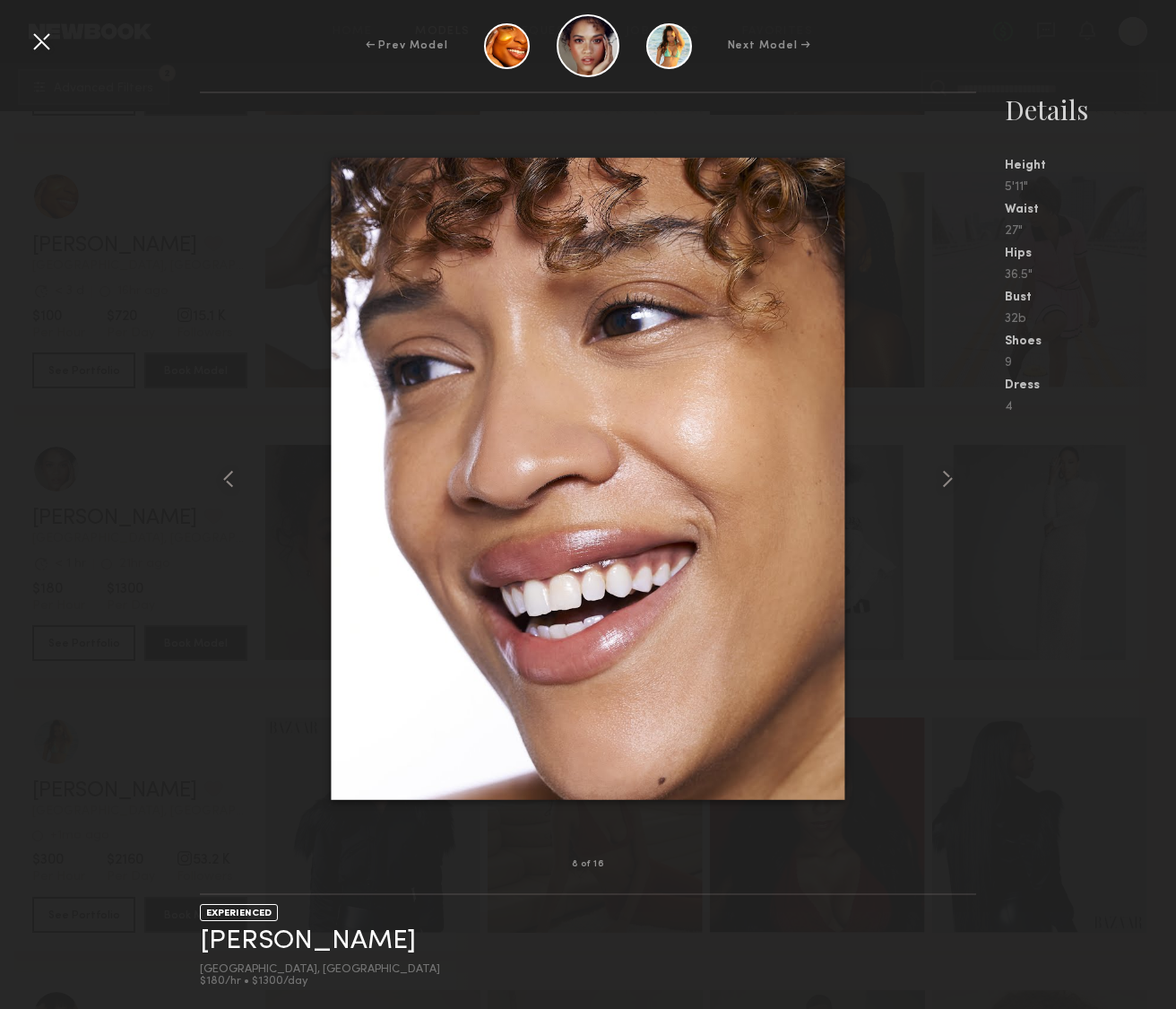
click at [1012, 682] on nb-gallery-model-stats "Details Height 5'11" Waist 27" Hips 36.5" Bust 32b Shoes 9 Dress 4" at bounding box center [1076, 550] width 200 height 917
click at [44, 38] on div at bounding box center [41, 41] width 29 height 29
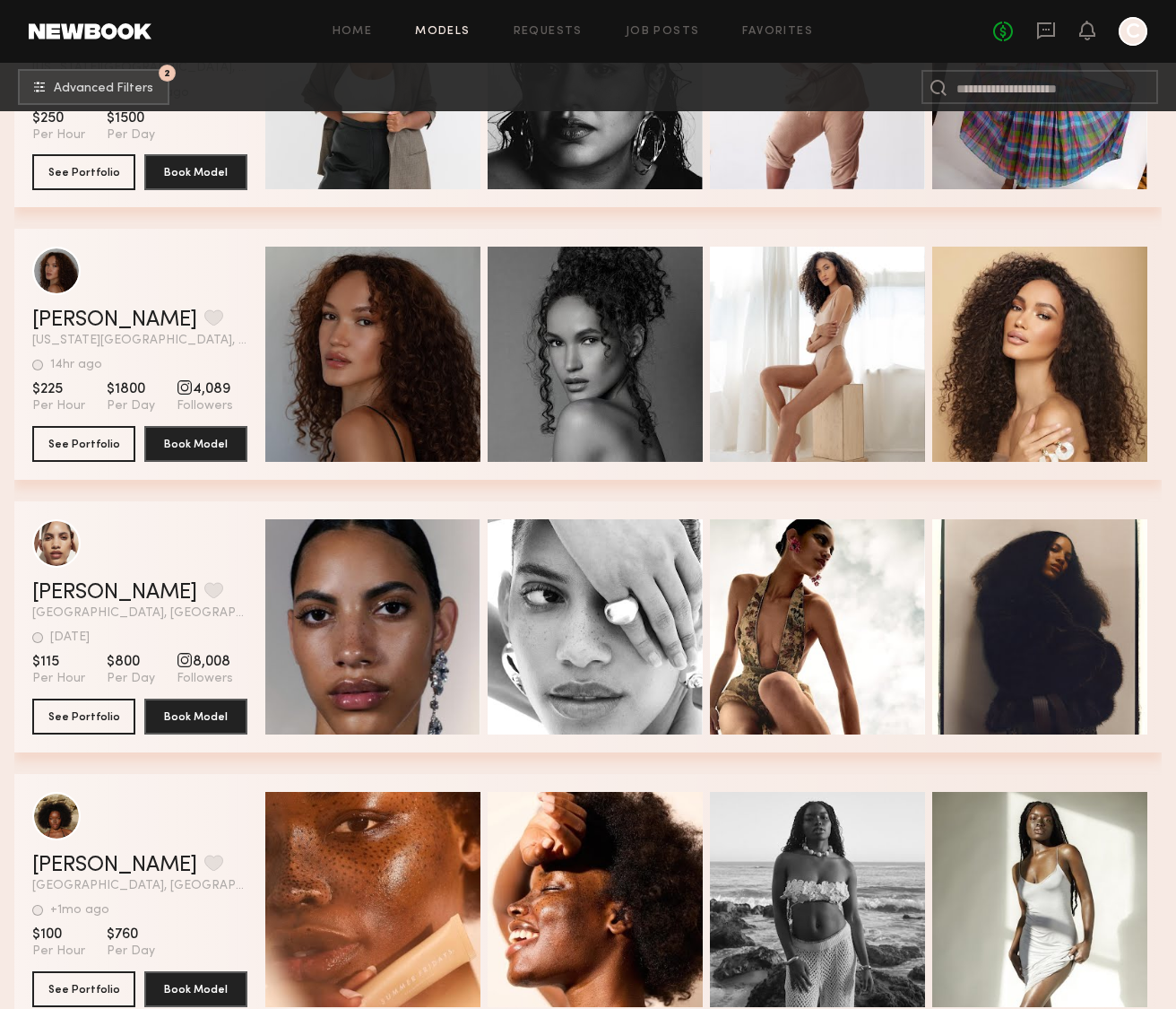
scroll to position [22676, 0]
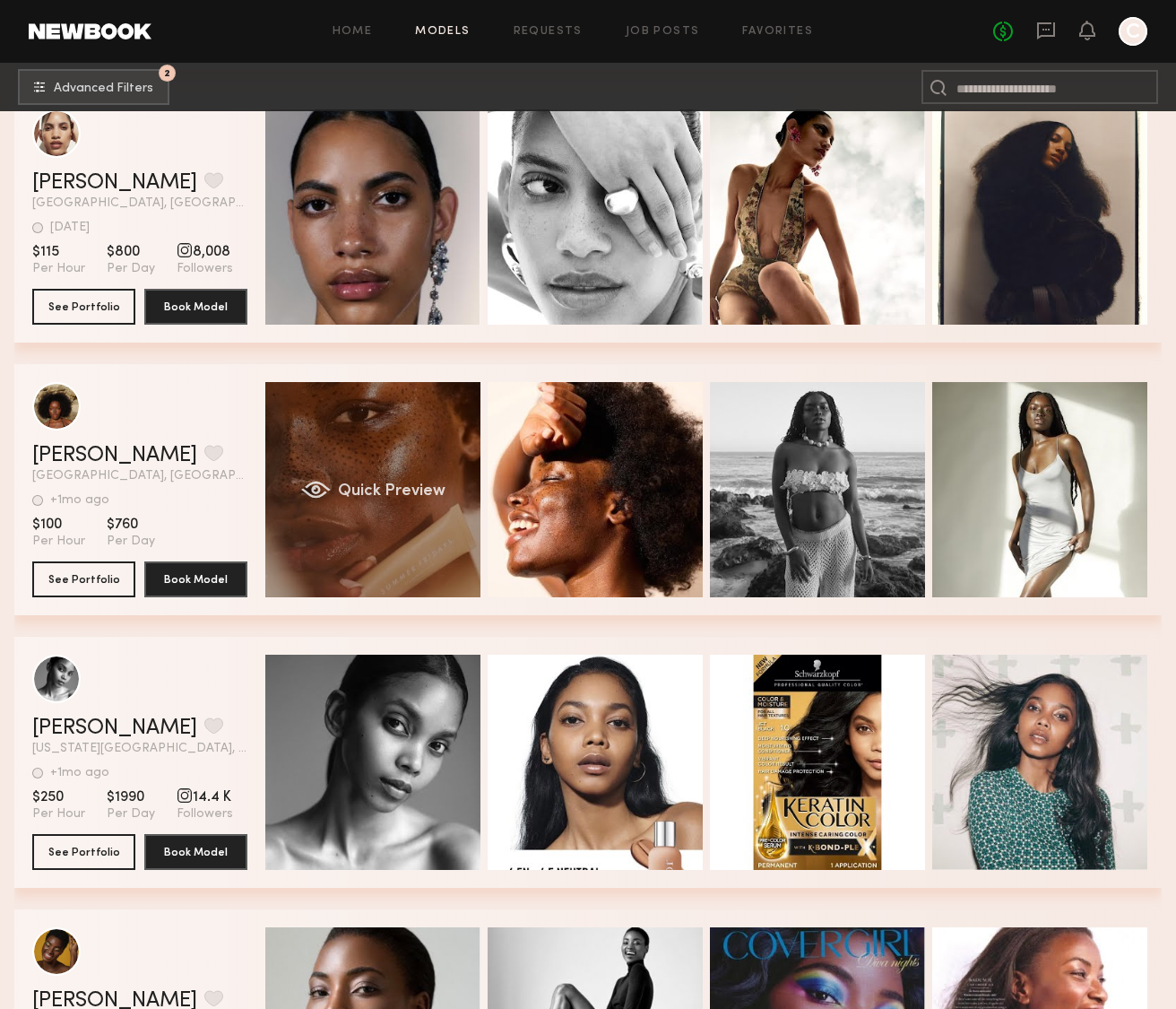
click at [374, 560] on div "Quick Preview" at bounding box center [372, 489] width 215 height 215
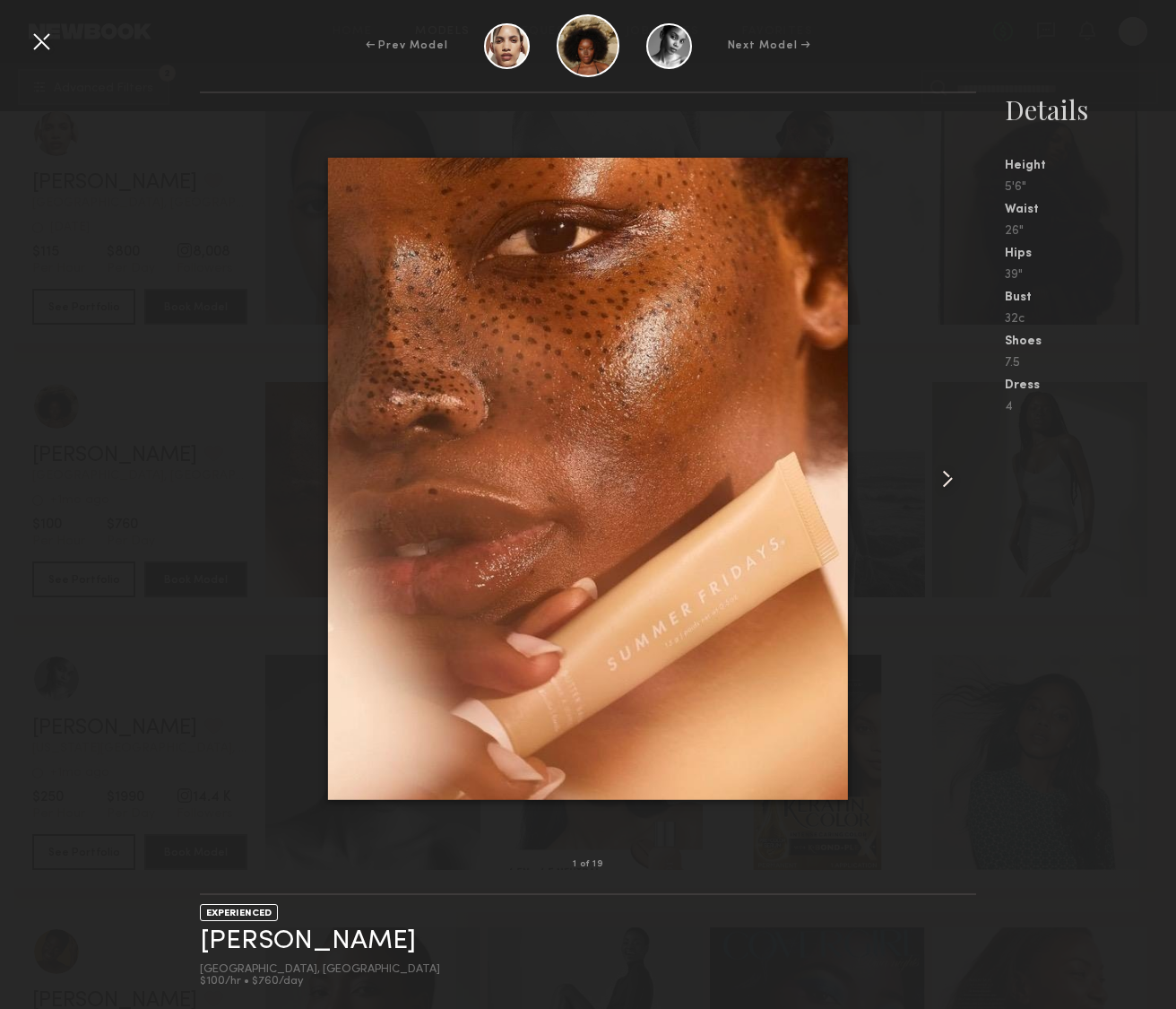
click at [945, 484] on common-icon at bounding box center [947, 479] width 29 height 29
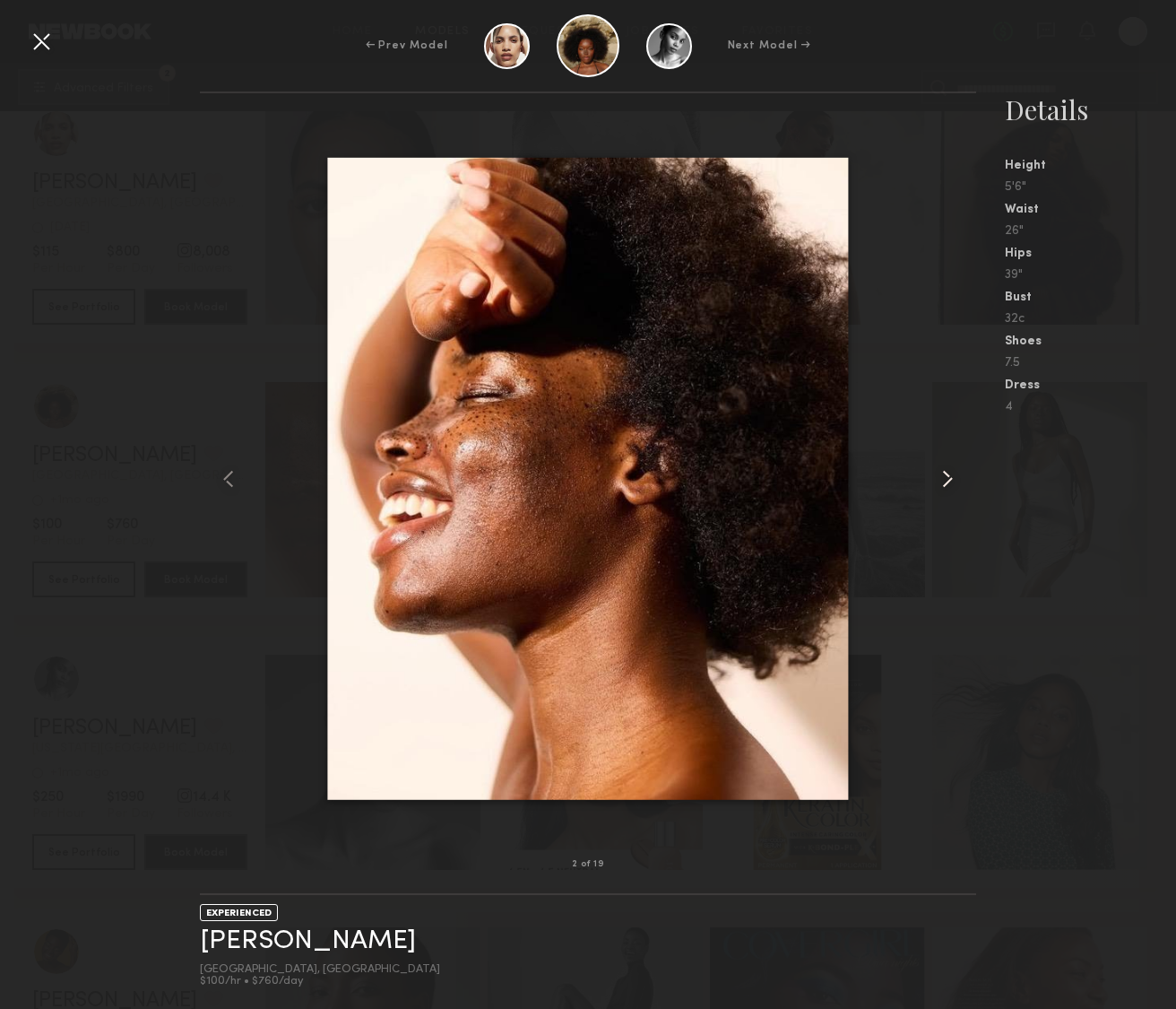
click at [945, 484] on common-icon at bounding box center [947, 479] width 29 height 29
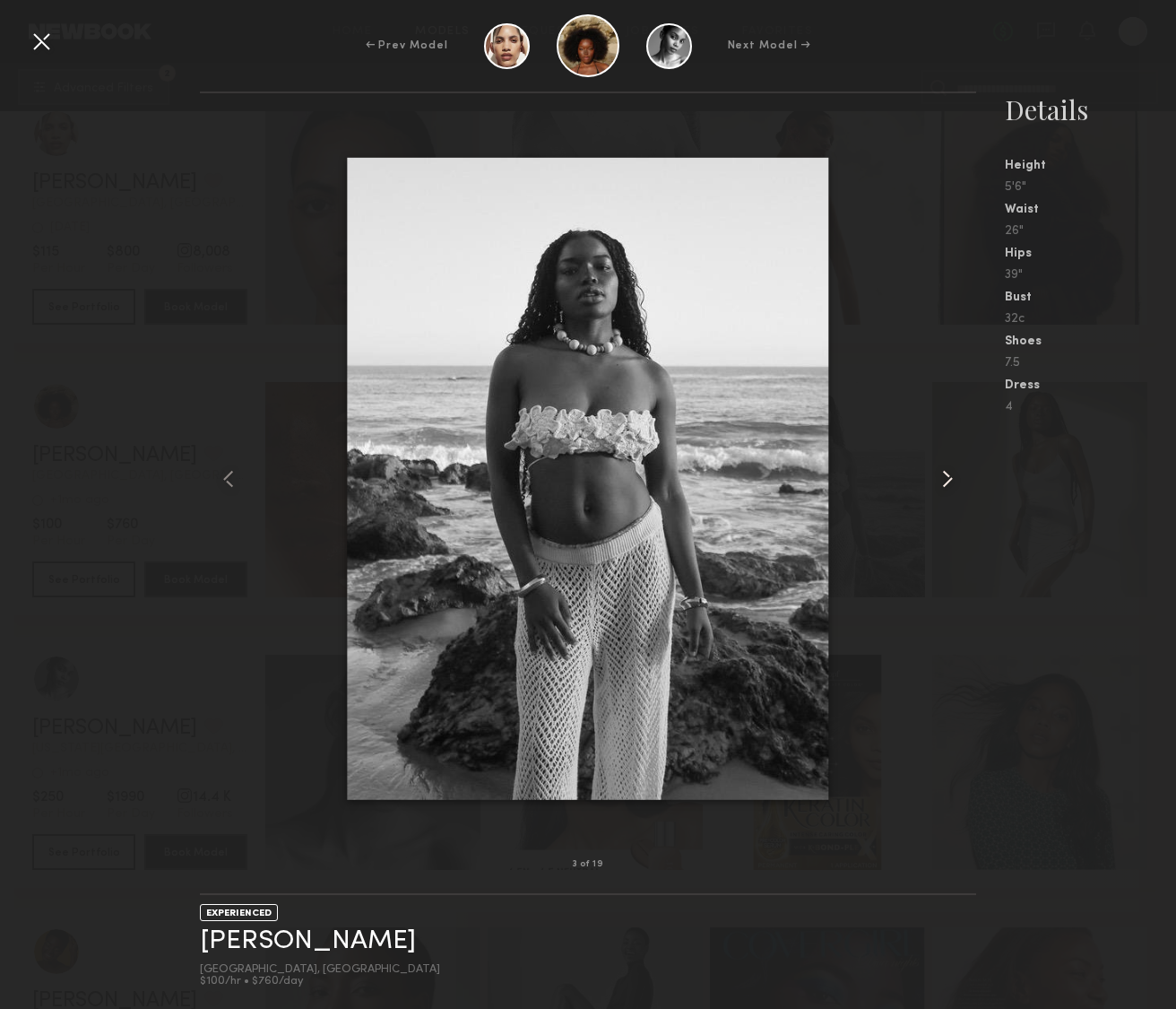
click at [945, 484] on common-icon at bounding box center [947, 479] width 29 height 29
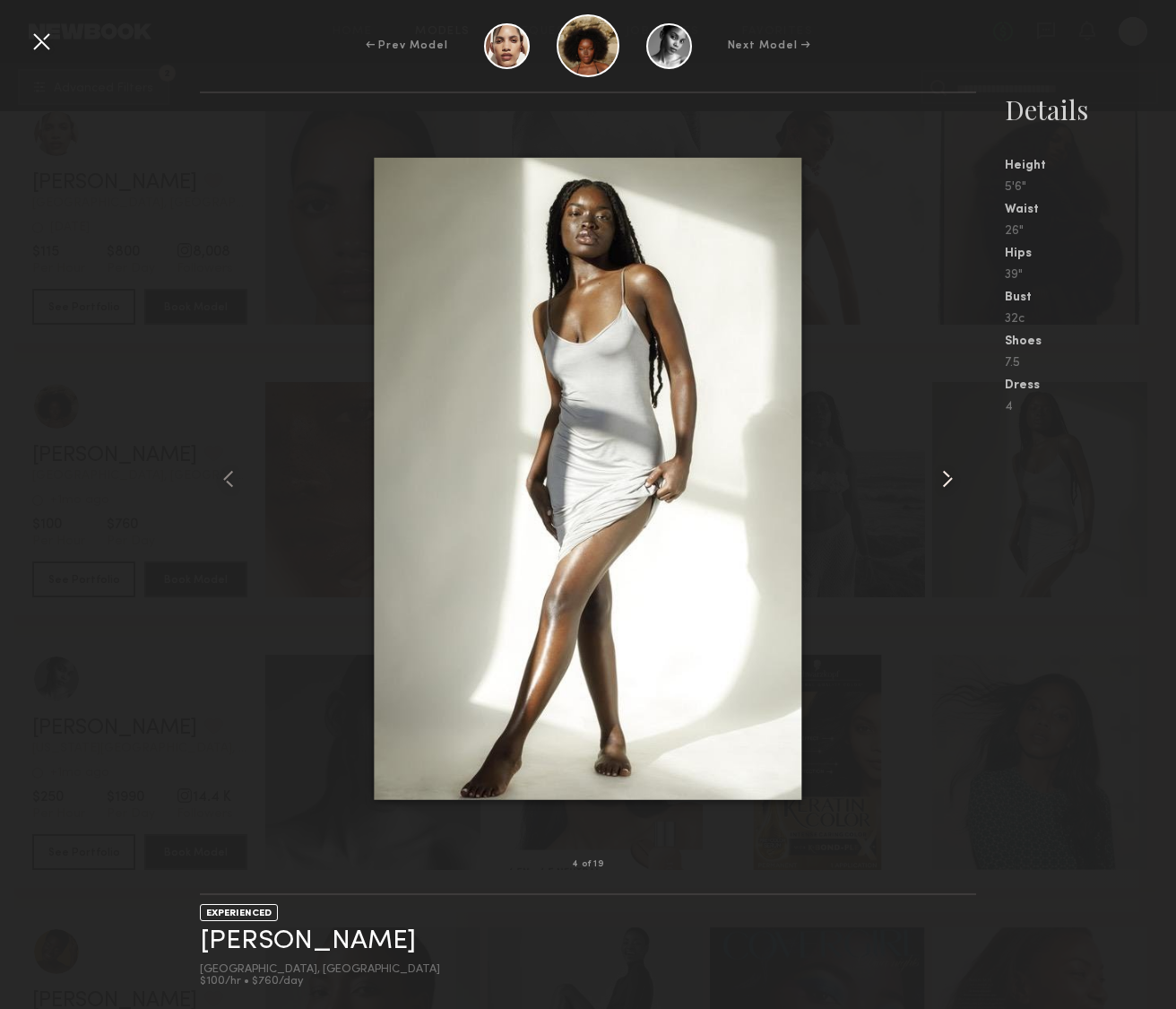
click at [943, 484] on common-icon at bounding box center [947, 479] width 29 height 29
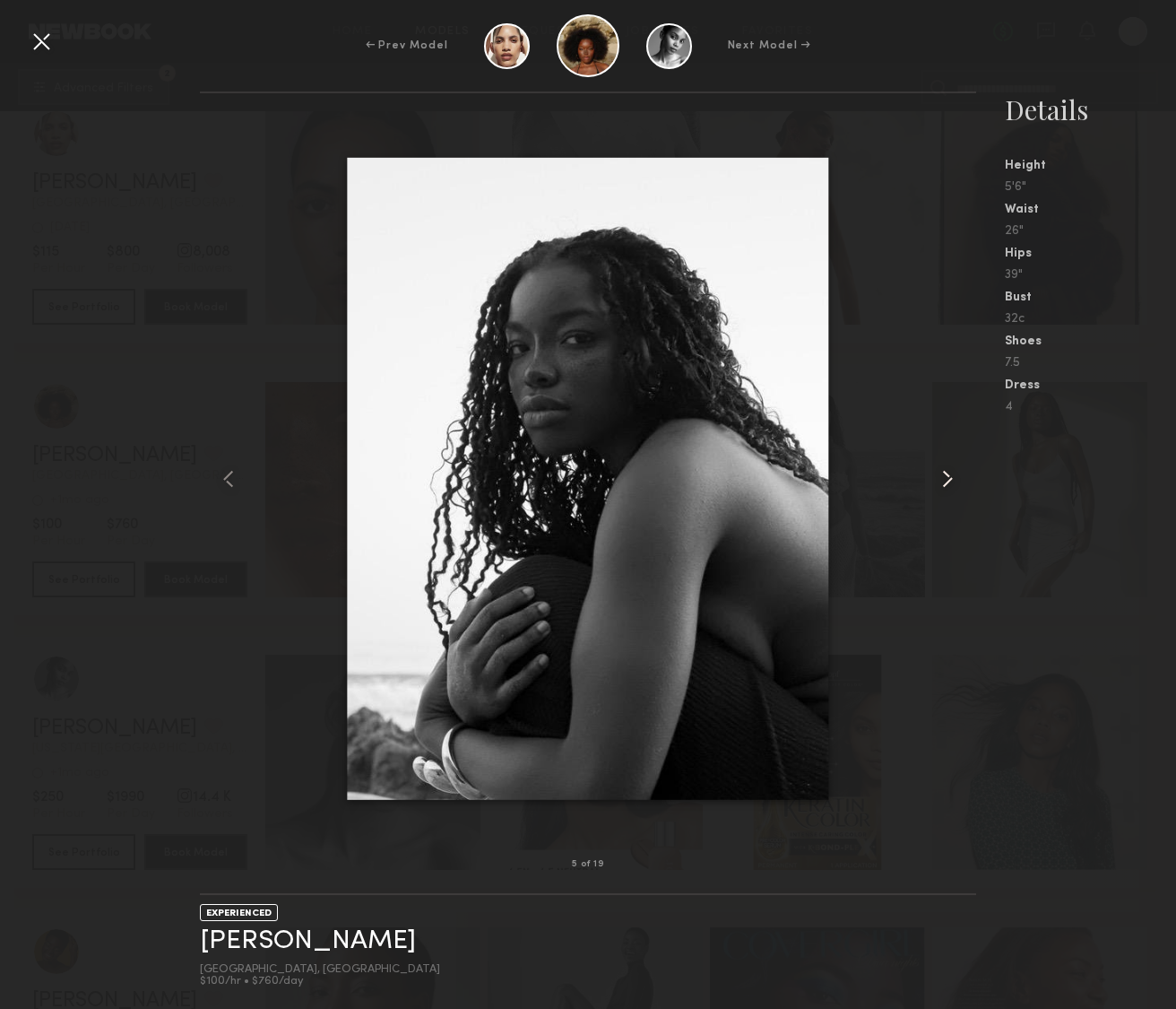
click at [943, 484] on common-icon at bounding box center [947, 479] width 29 height 29
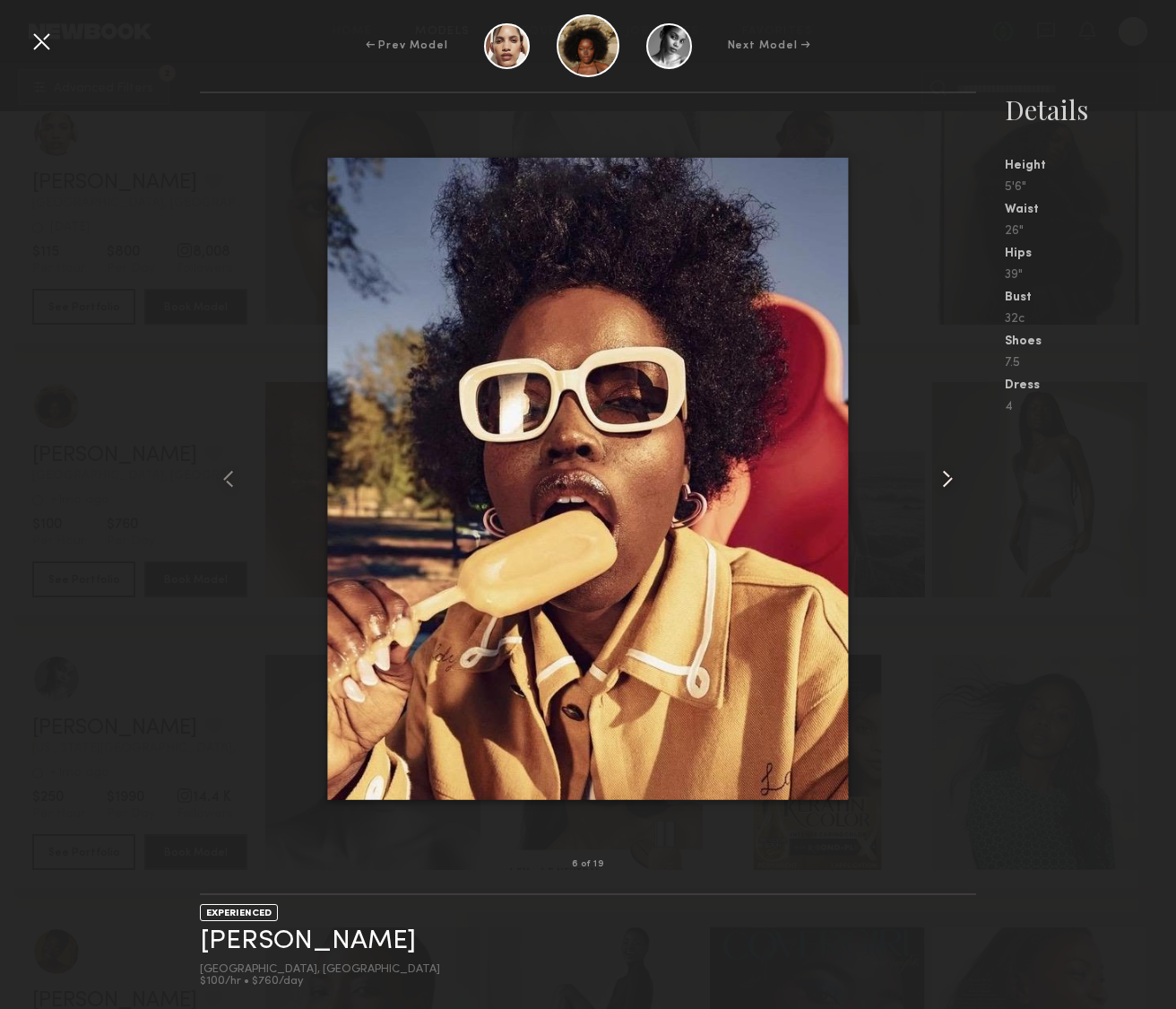
click at [943, 484] on common-icon at bounding box center [947, 479] width 29 height 29
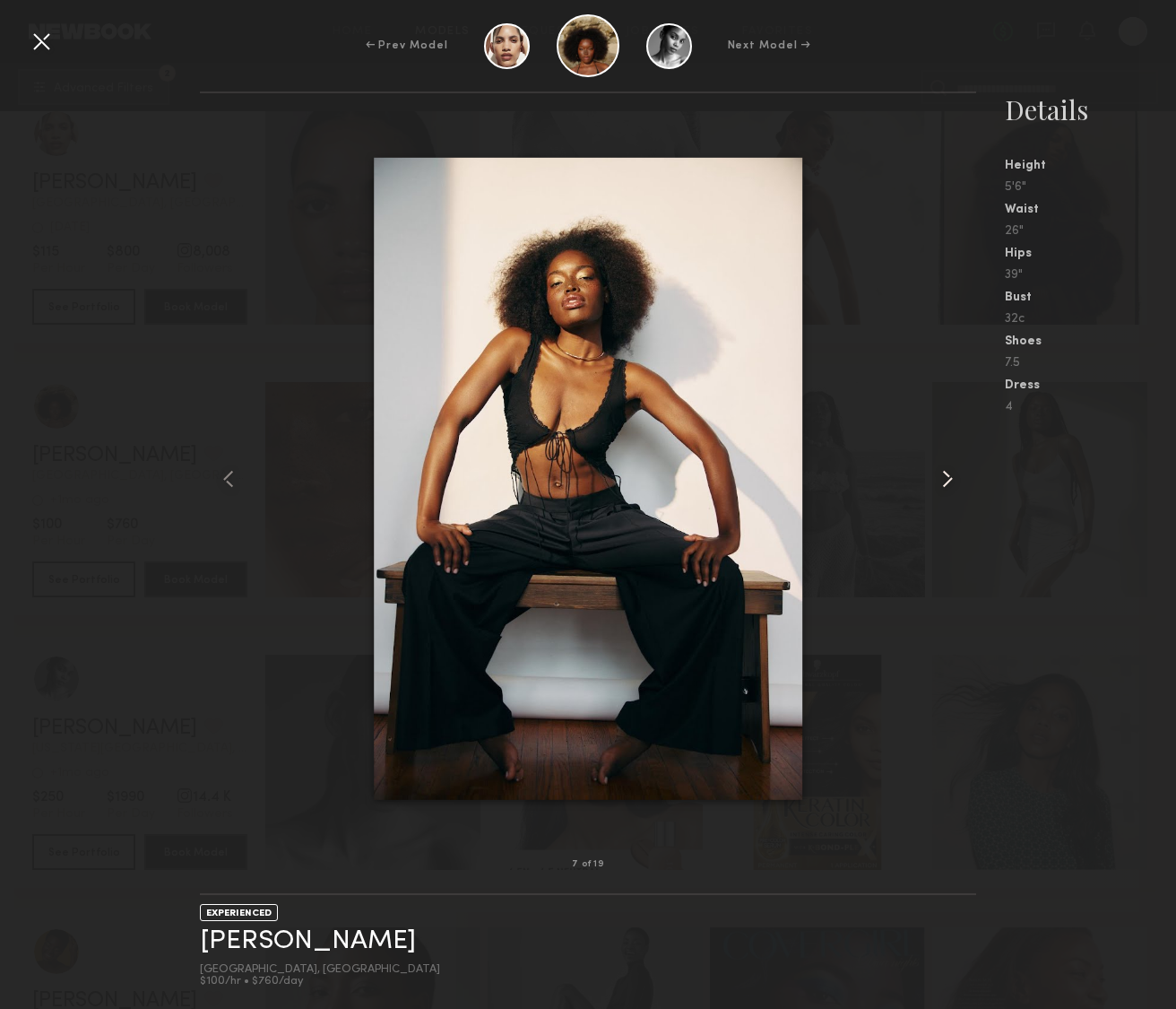
click at [943, 484] on common-icon at bounding box center [947, 479] width 29 height 29
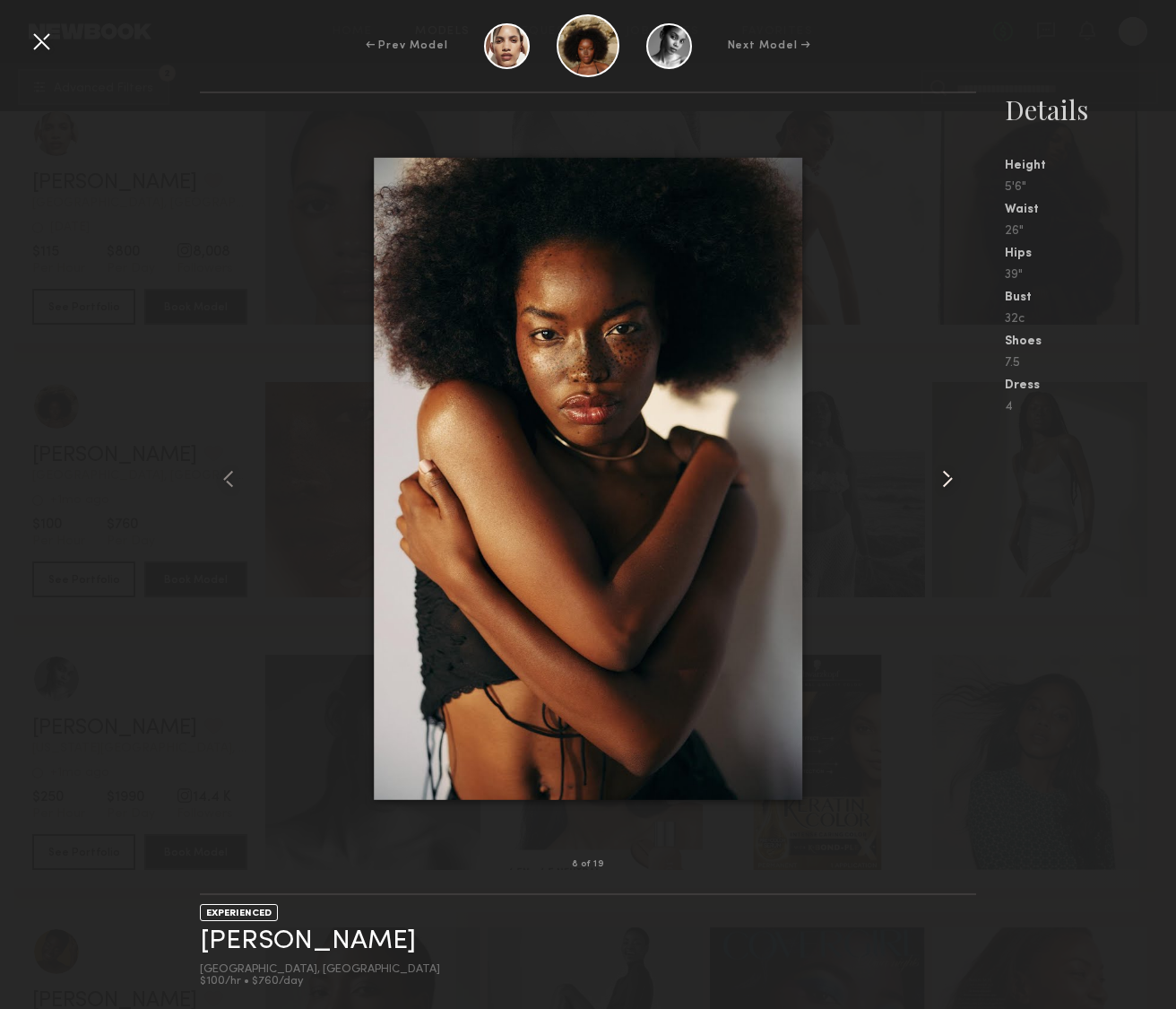
click at [943, 484] on common-icon at bounding box center [947, 479] width 29 height 29
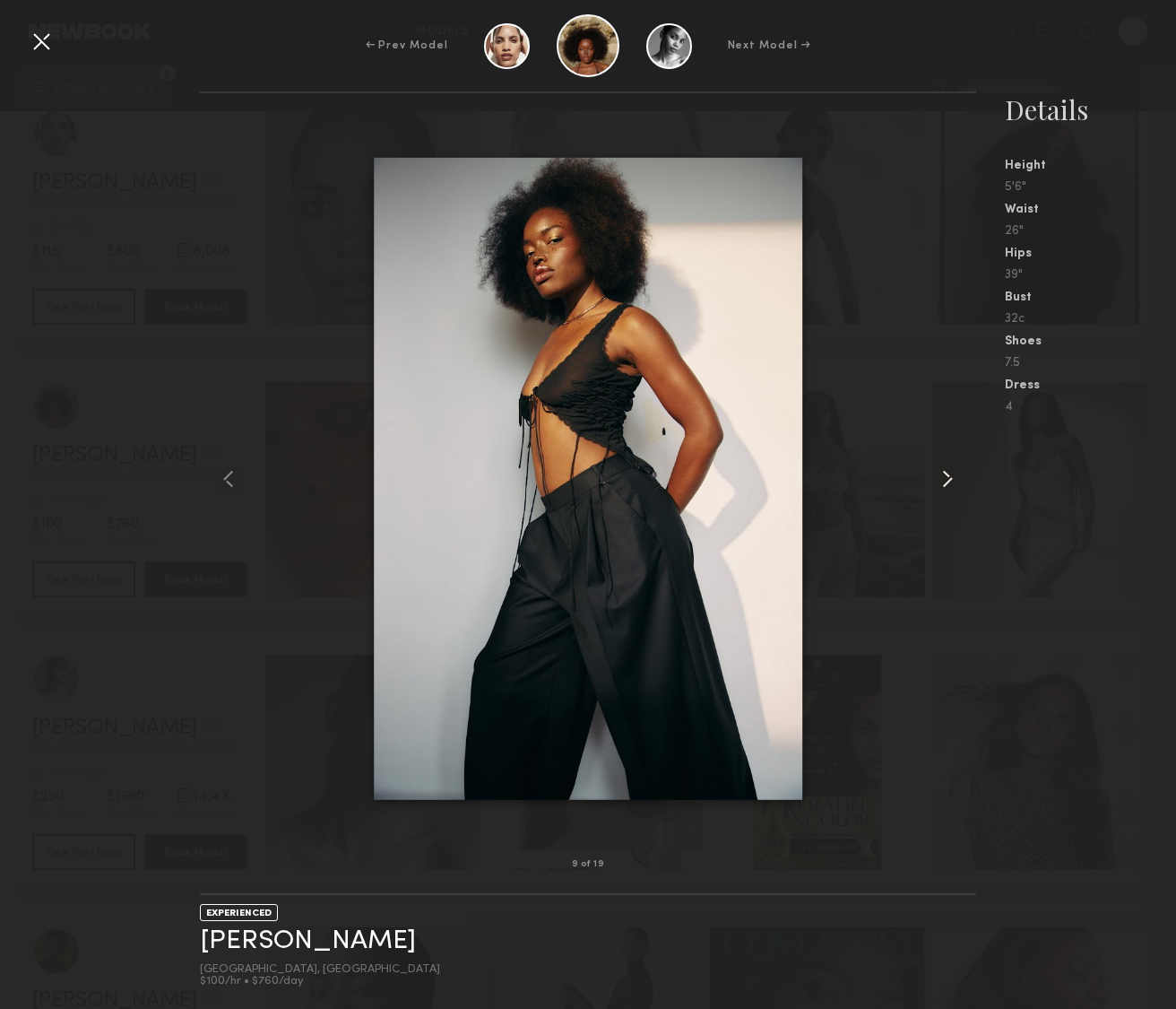
click at [943, 484] on common-icon at bounding box center [947, 479] width 29 height 29
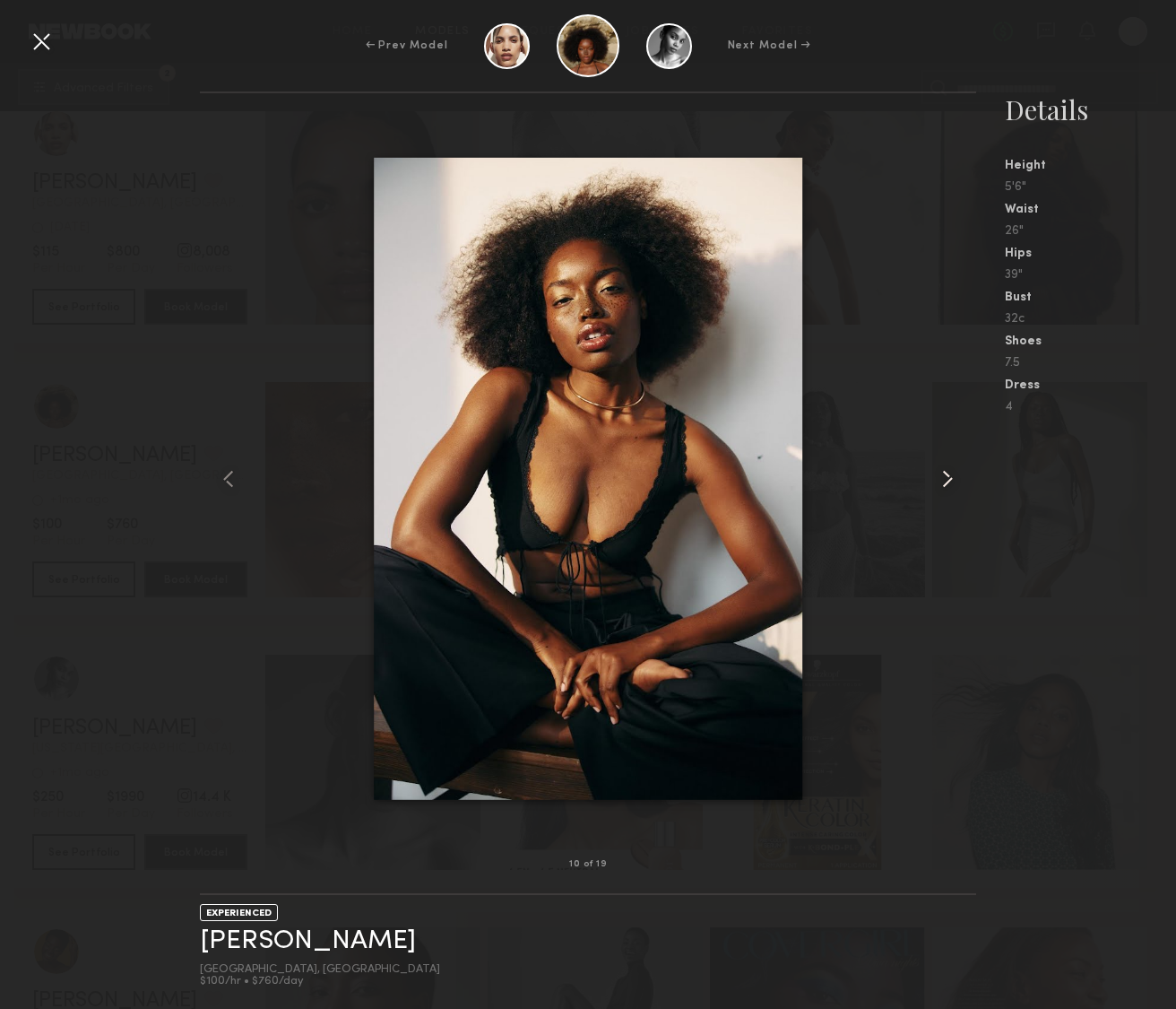
click at [943, 484] on common-icon at bounding box center [947, 479] width 29 height 29
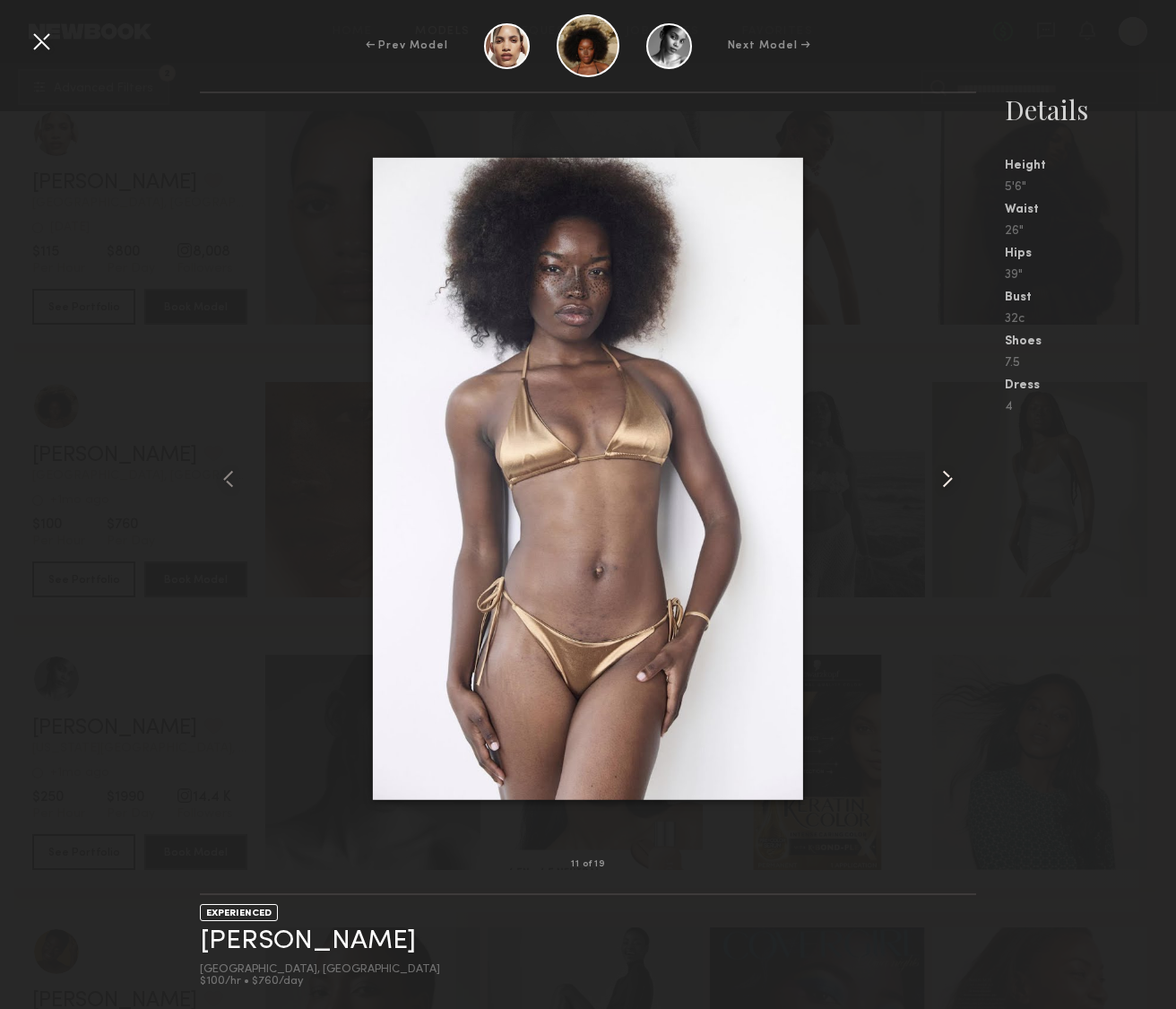
click at [943, 484] on common-icon at bounding box center [947, 479] width 29 height 29
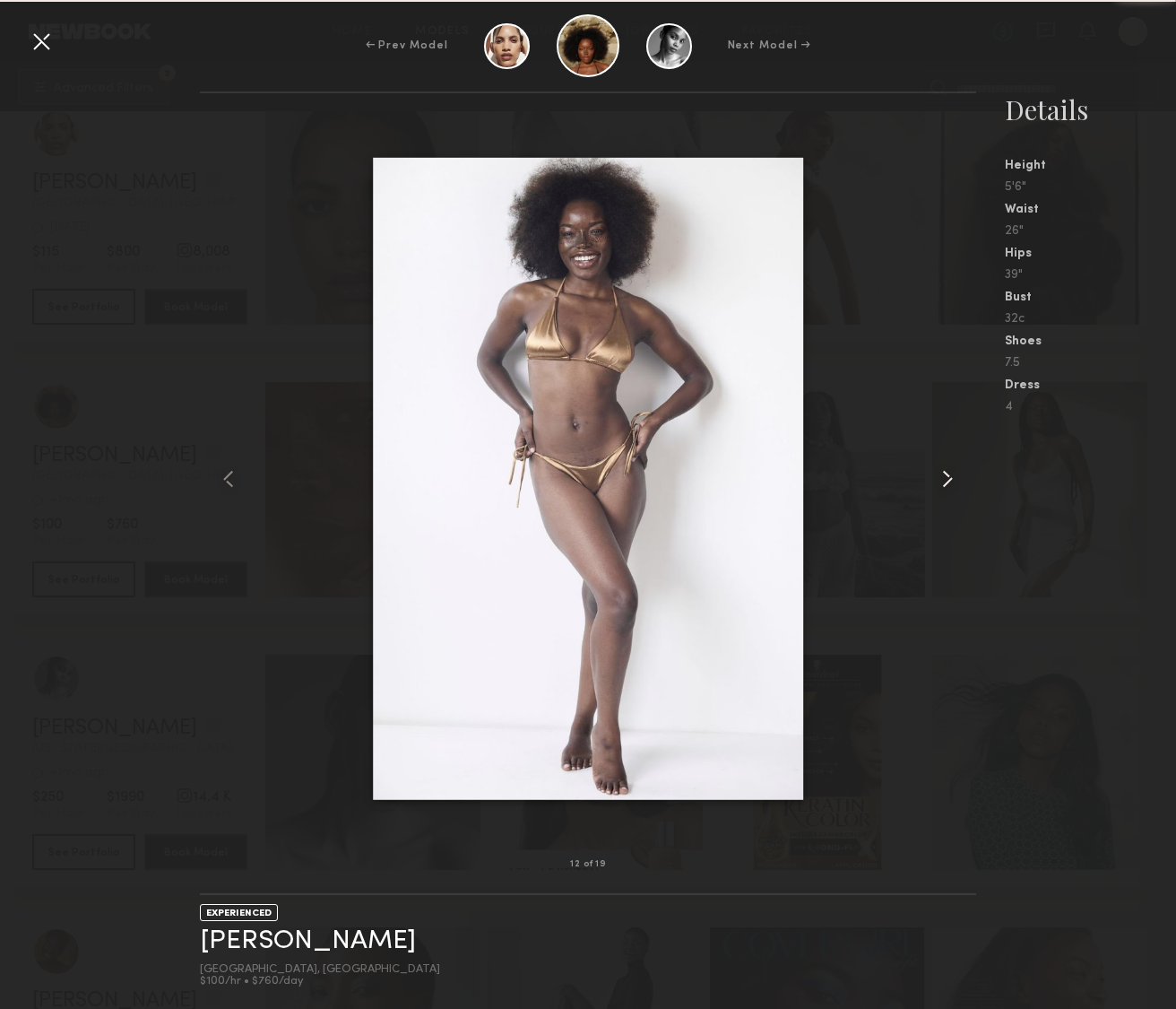
click at [943, 484] on common-icon at bounding box center [947, 479] width 29 height 29
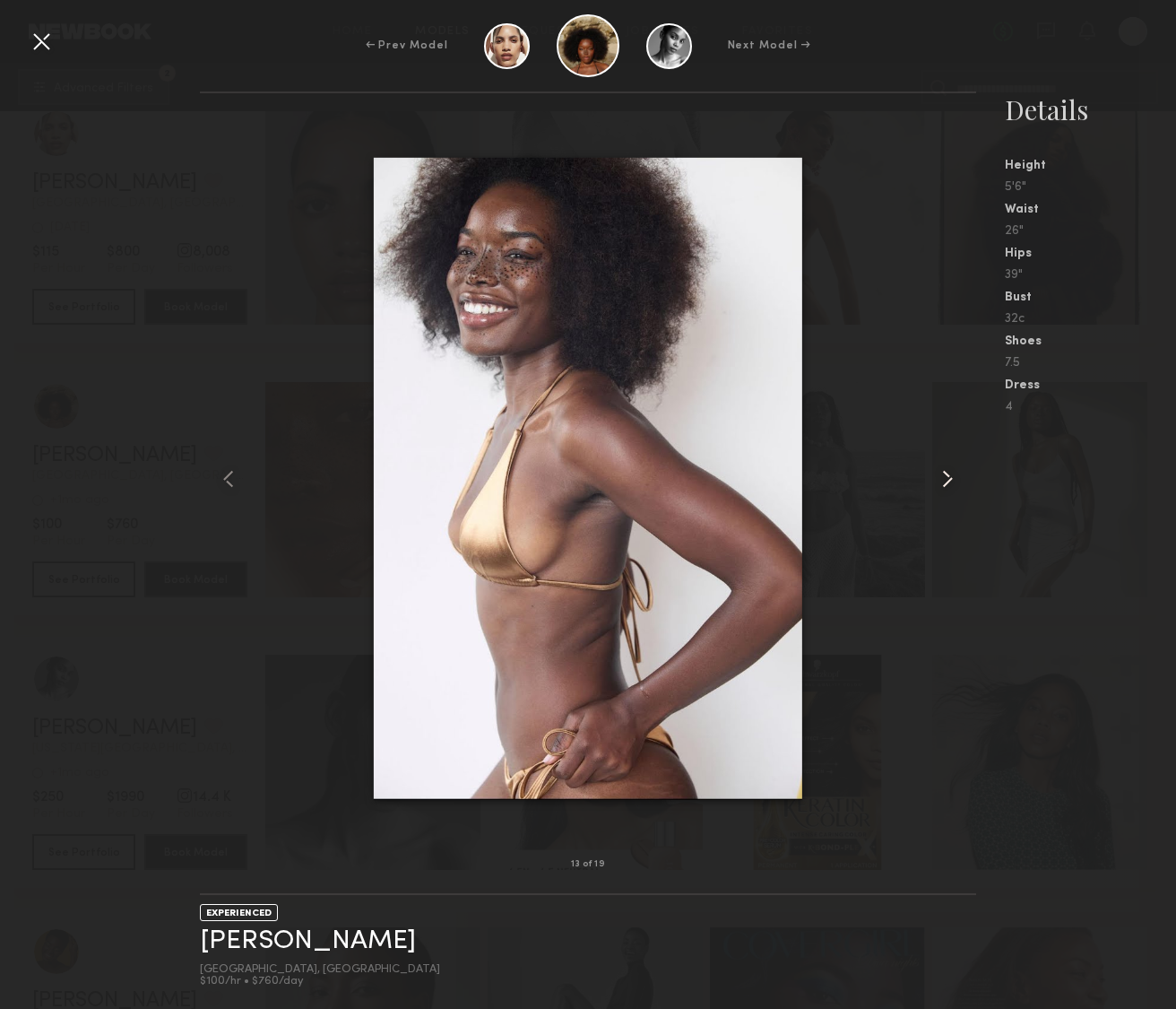
click at [943, 484] on common-icon at bounding box center [947, 479] width 29 height 29
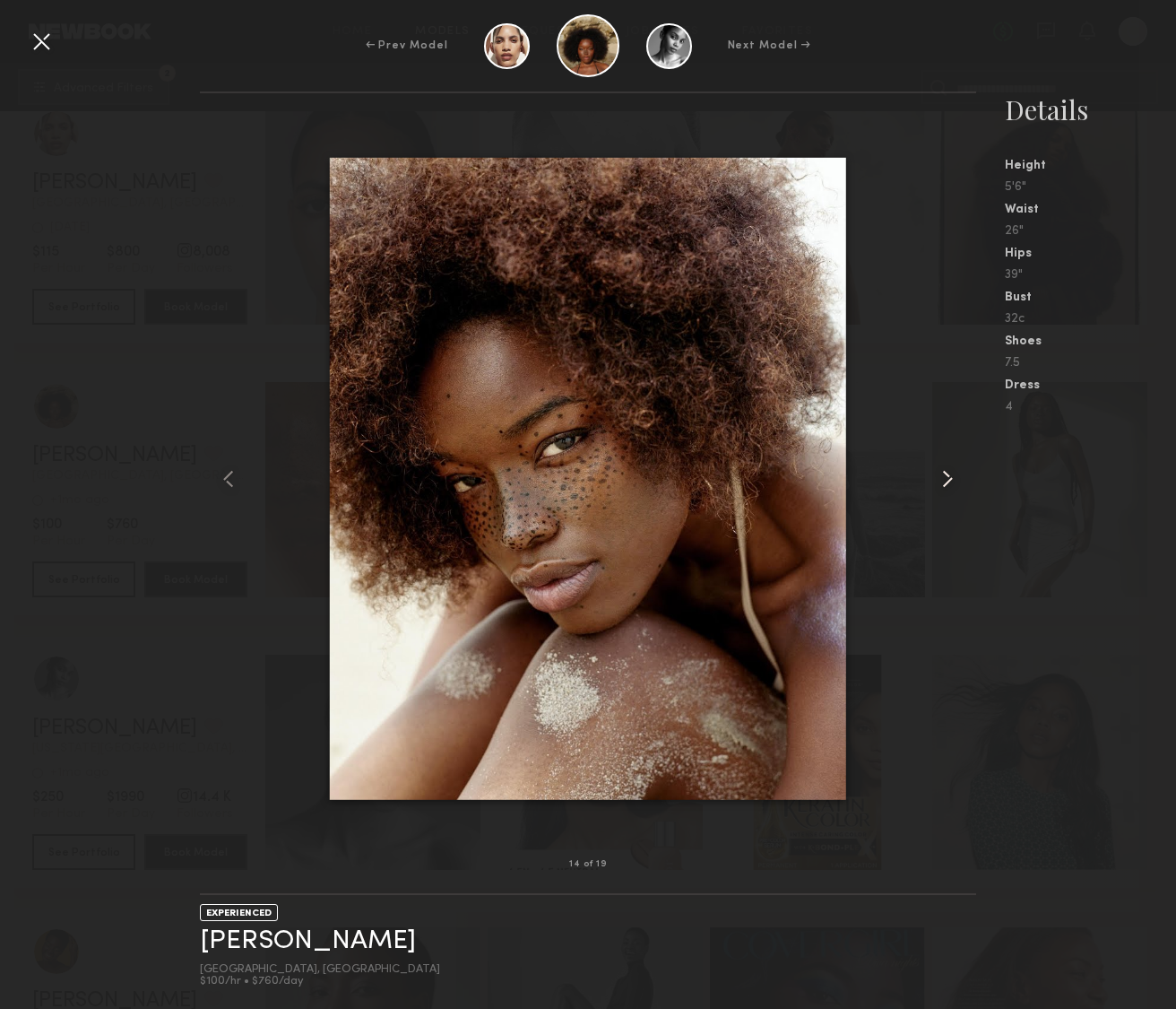
click at [943, 484] on common-icon at bounding box center [947, 479] width 29 height 29
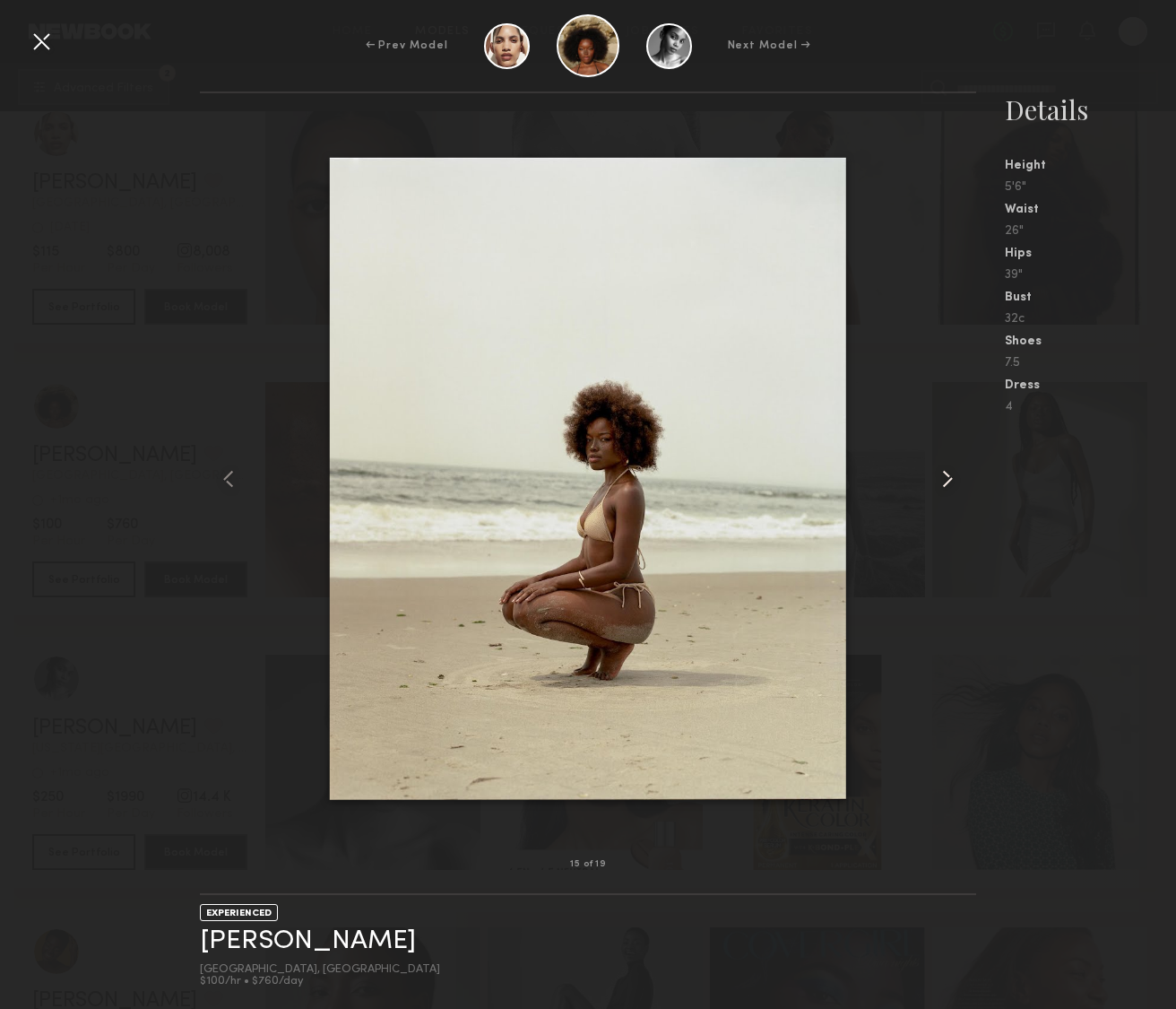
click at [943, 484] on common-icon at bounding box center [947, 479] width 29 height 29
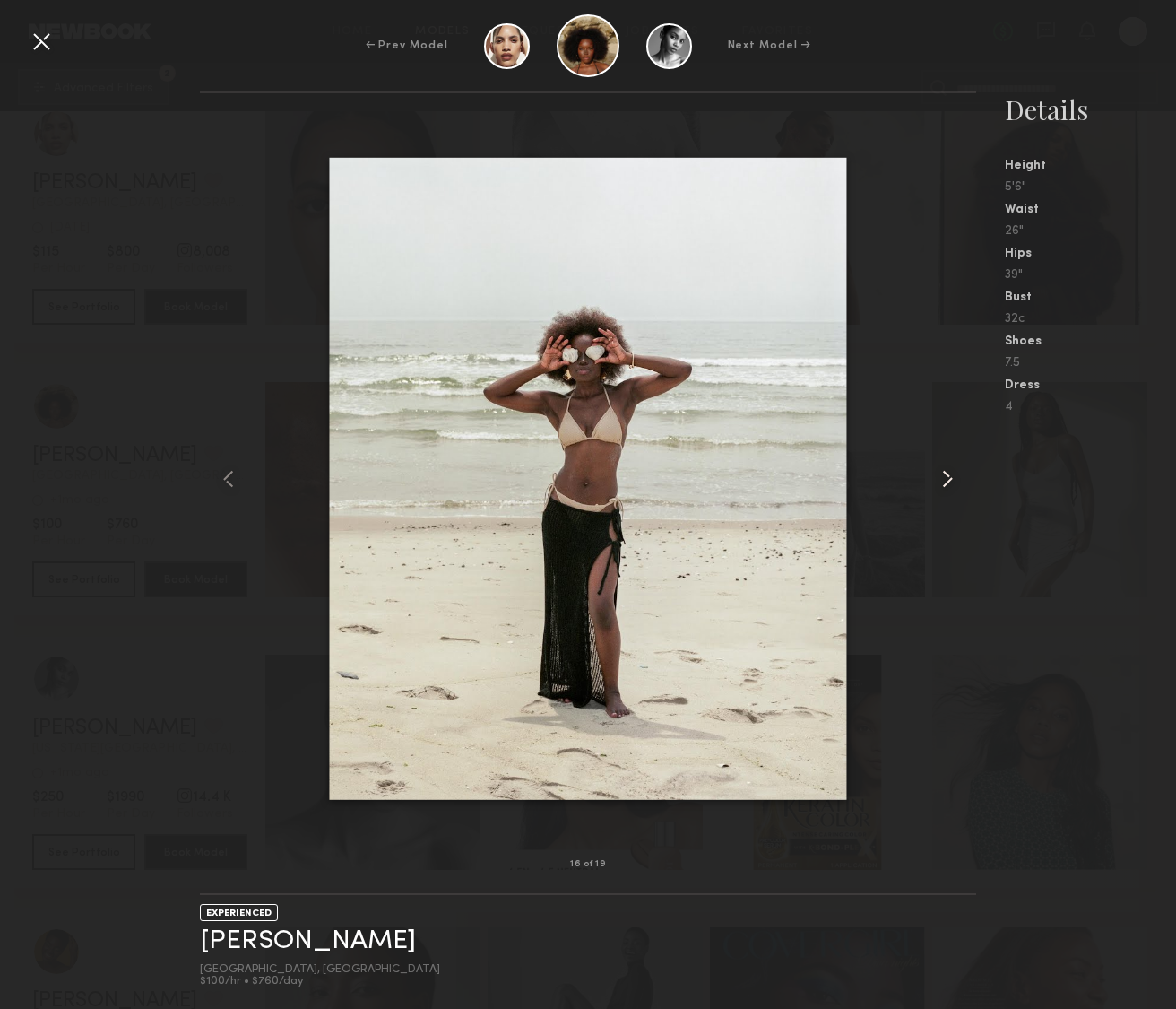
click at [943, 484] on common-icon at bounding box center [947, 479] width 29 height 29
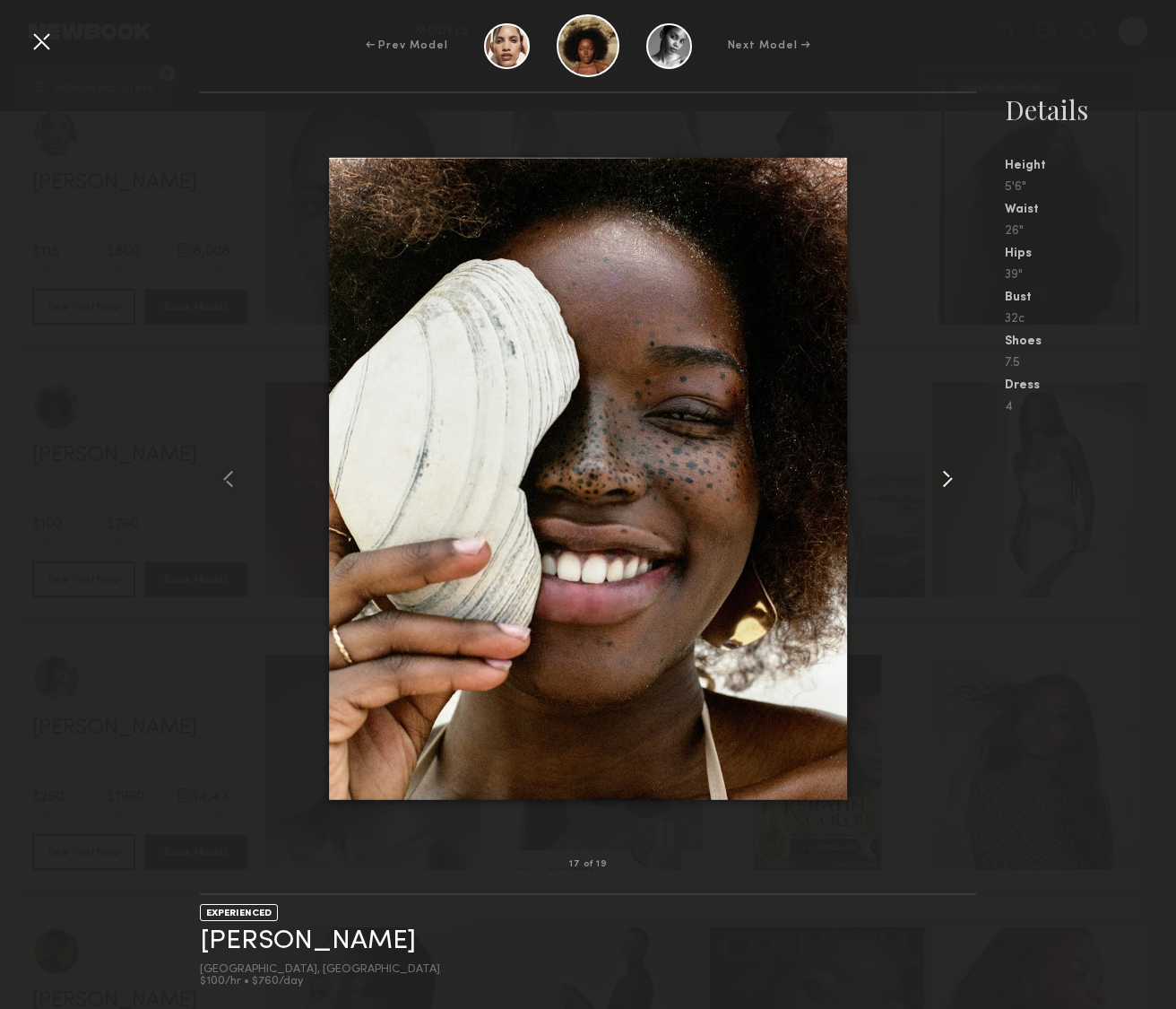
click at [943, 484] on common-icon at bounding box center [947, 479] width 29 height 29
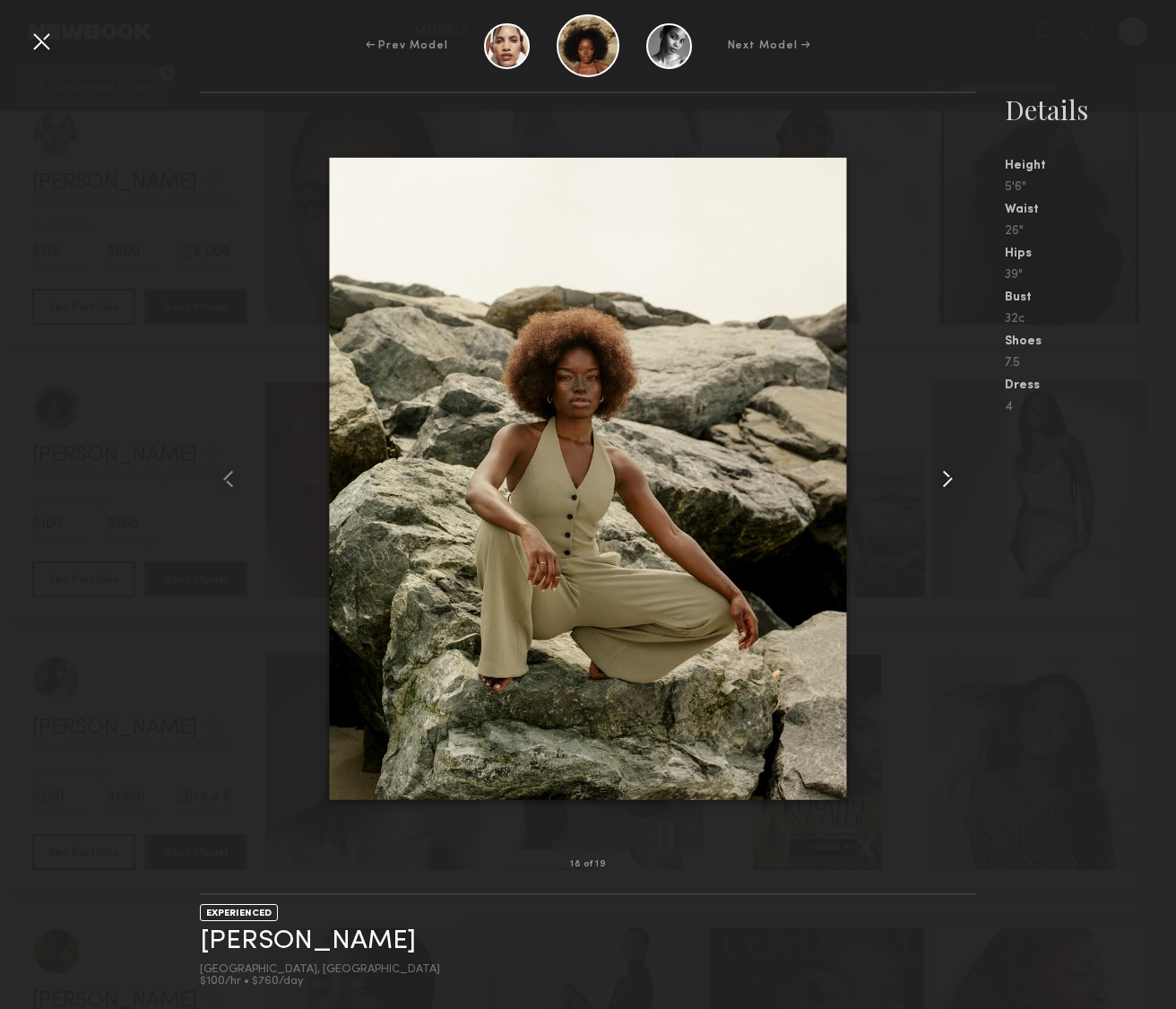
click at [943, 484] on common-icon at bounding box center [947, 479] width 29 height 29
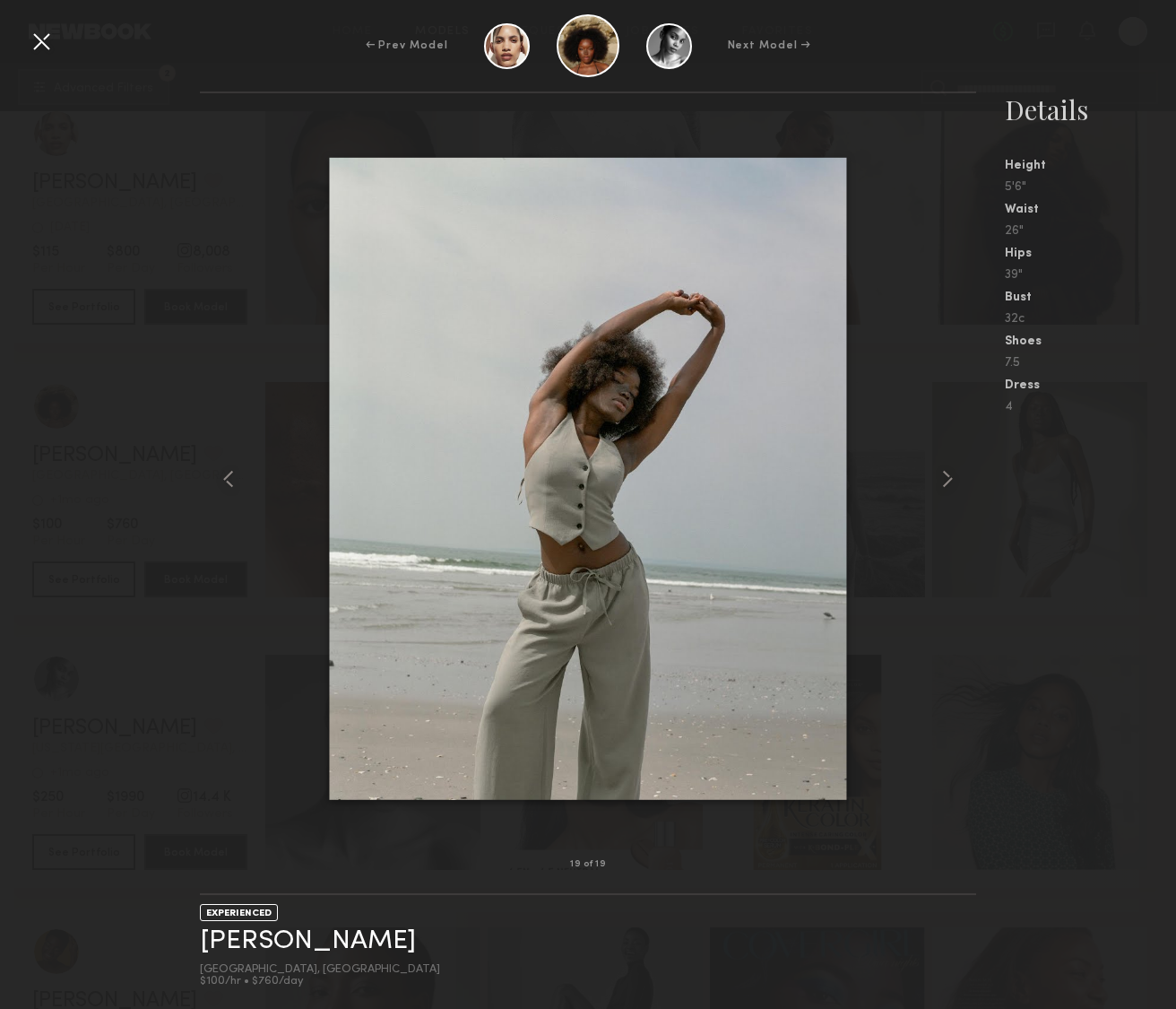
click at [937, 415] on div at bounding box center [588, 478] width 776 height 713
drag, startPoint x: 39, startPoint y: 42, endPoint x: 77, endPoint y: 76, distance: 51.0
click at [42, 46] on div at bounding box center [41, 41] width 29 height 29
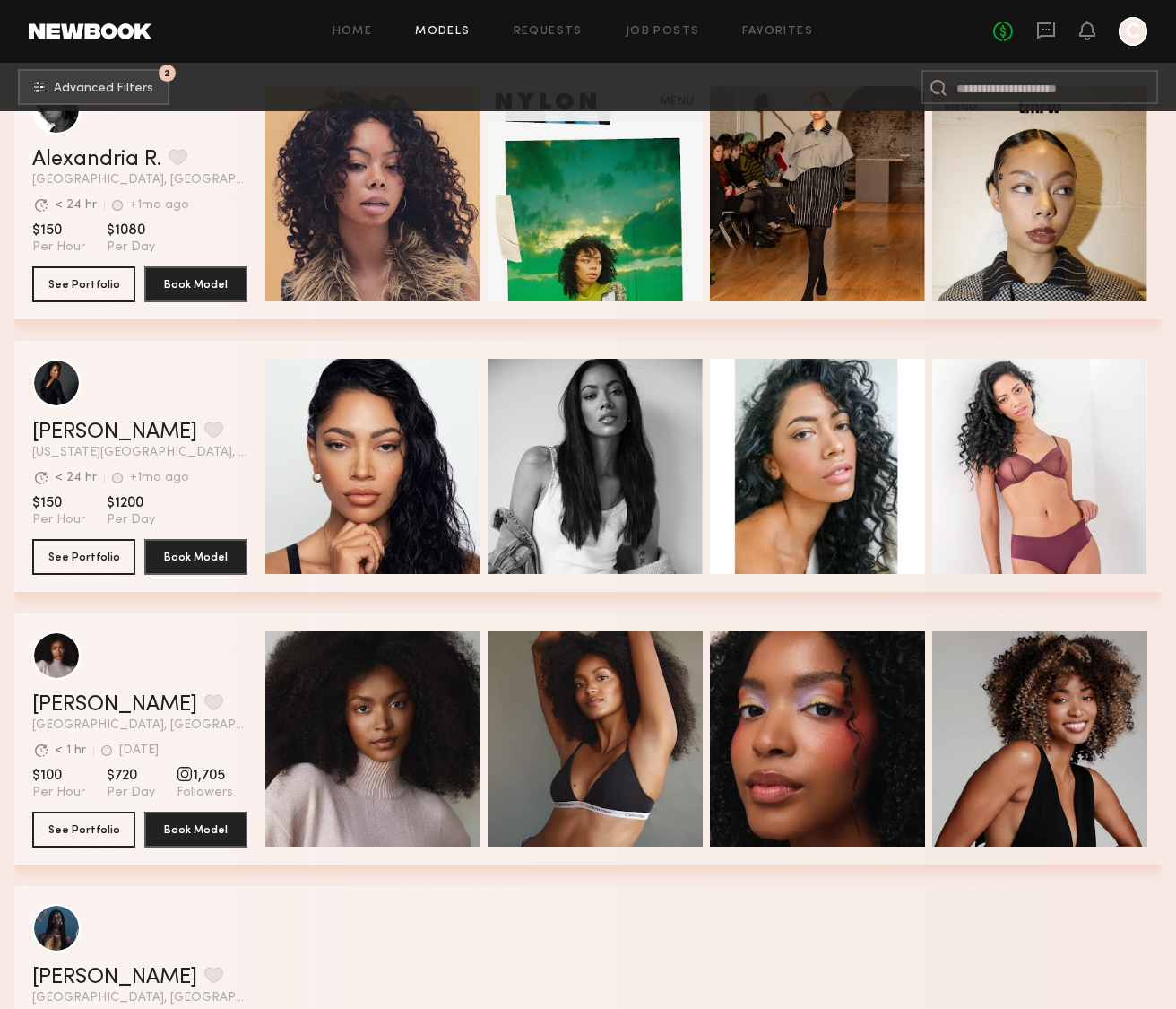
scroll to position [26107, 0]
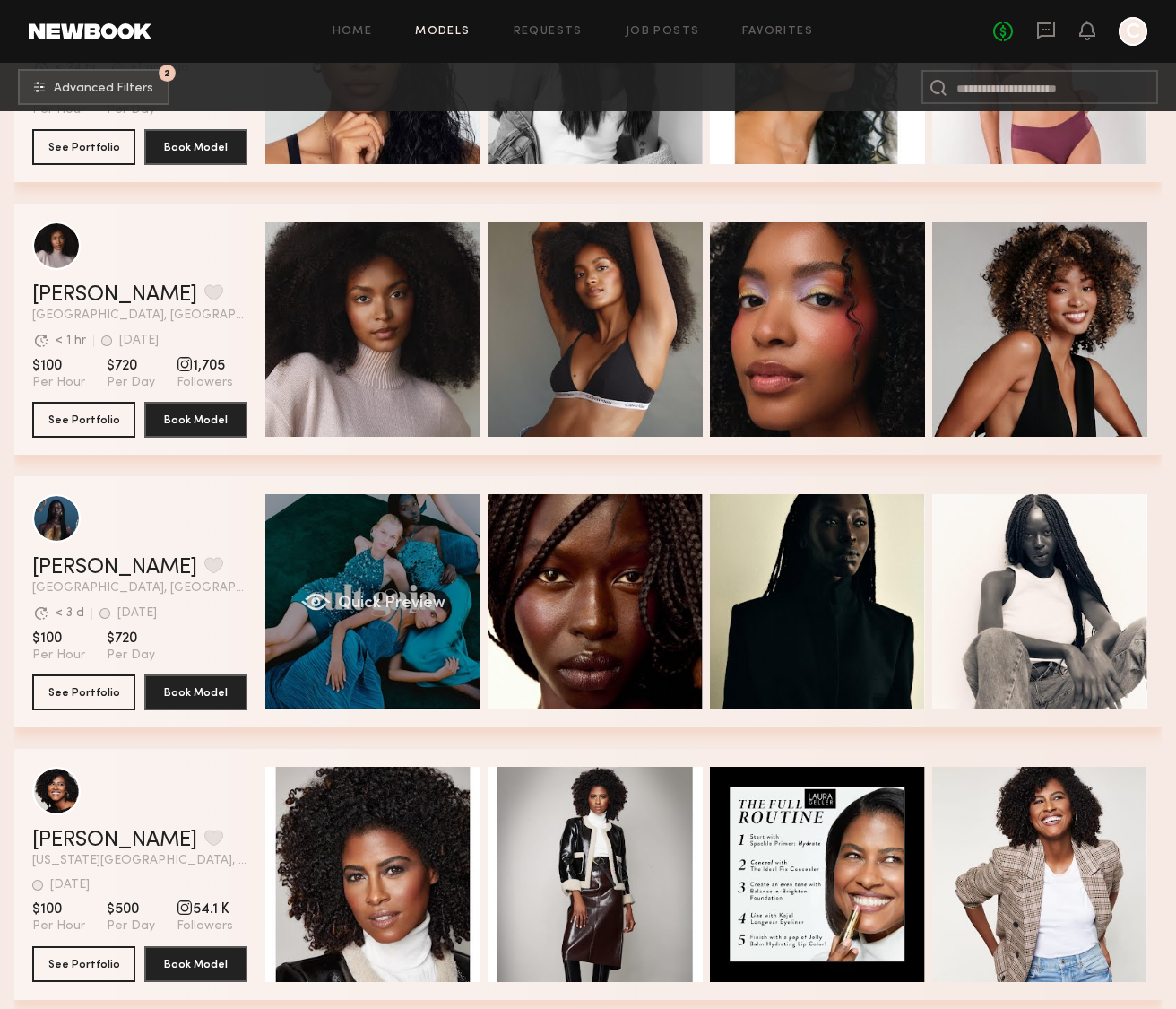
click at [403, 647] on div "Quick Preview" at bounding box center [372, 601] width 215 height 215
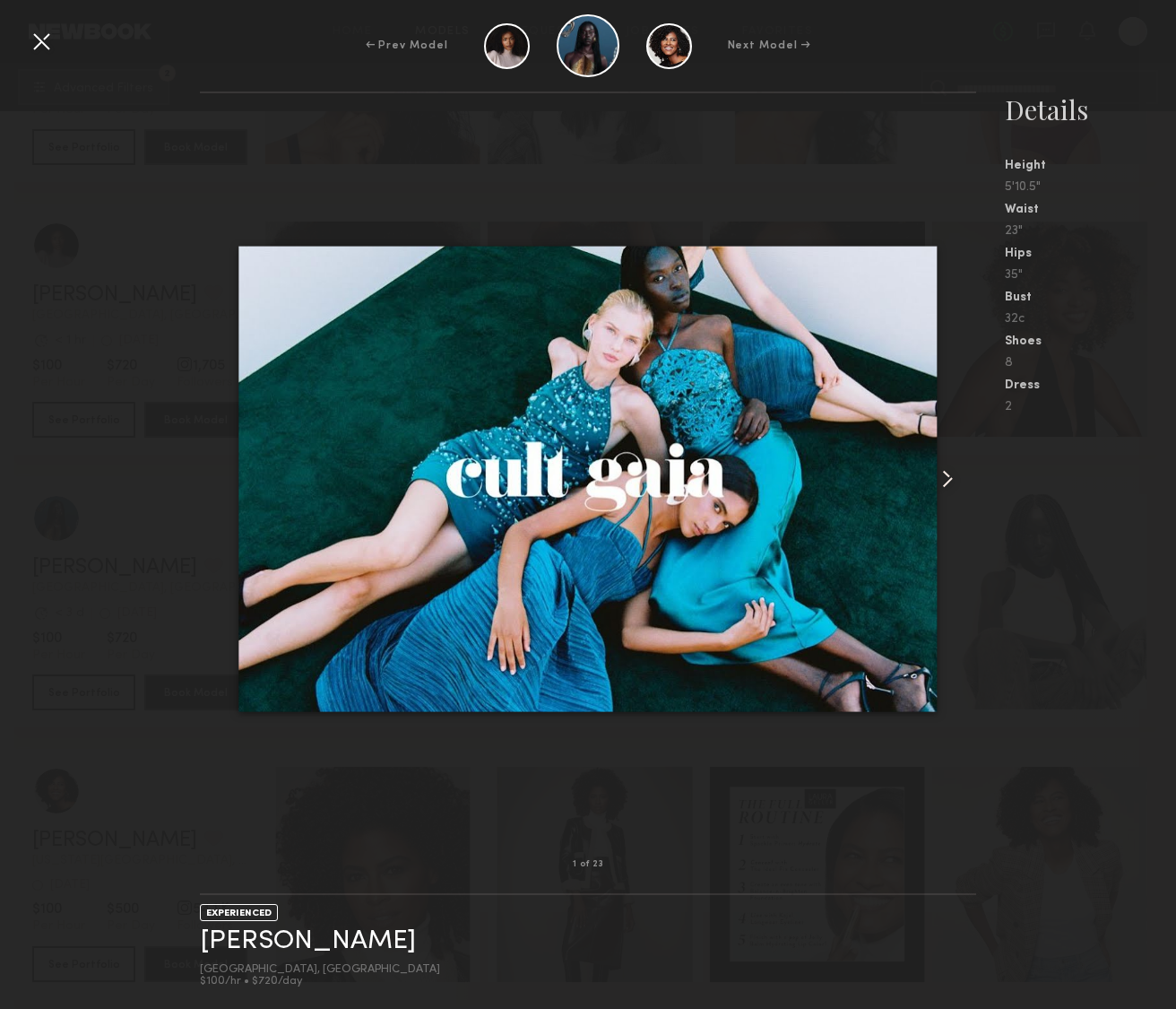
click at [947, 473] on common-icon at bounding box center [947, 479] width 29 height 29
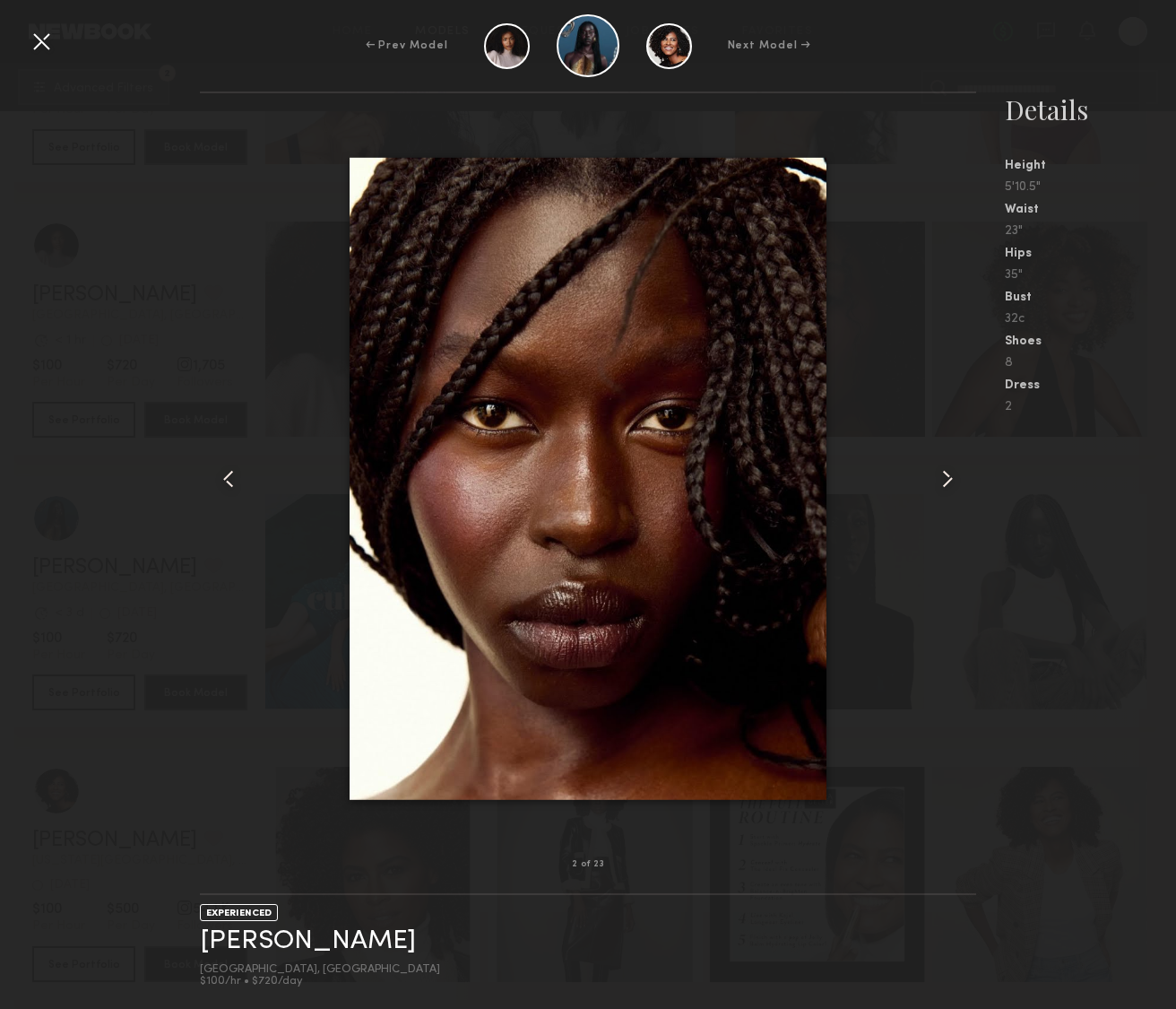
click at [947, 473] on common-icon at bounding box center [947, 479] width 29 height 29
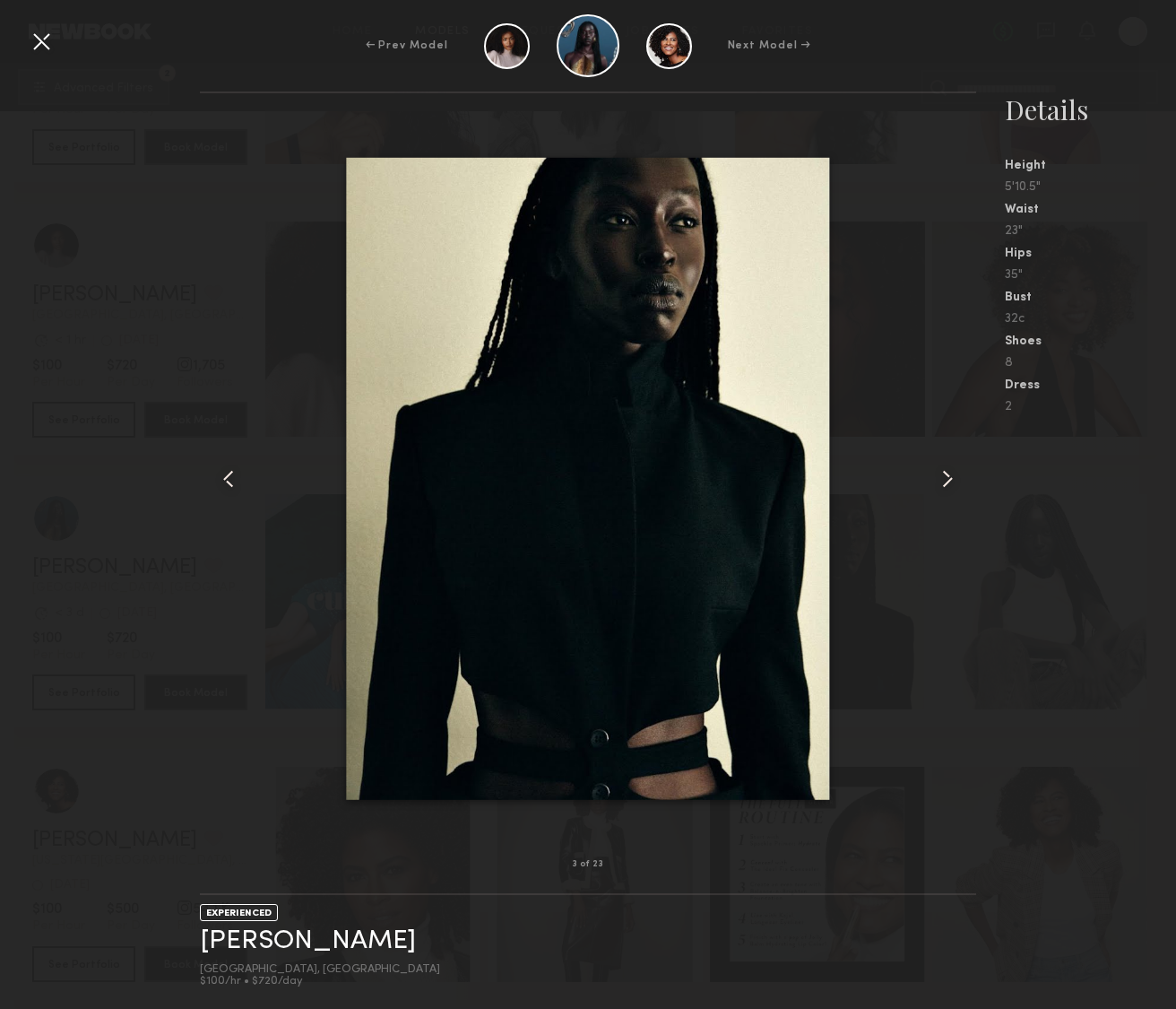
click at [947, 473] on common-icon at bounding box center [947, 479] width 29 height 29
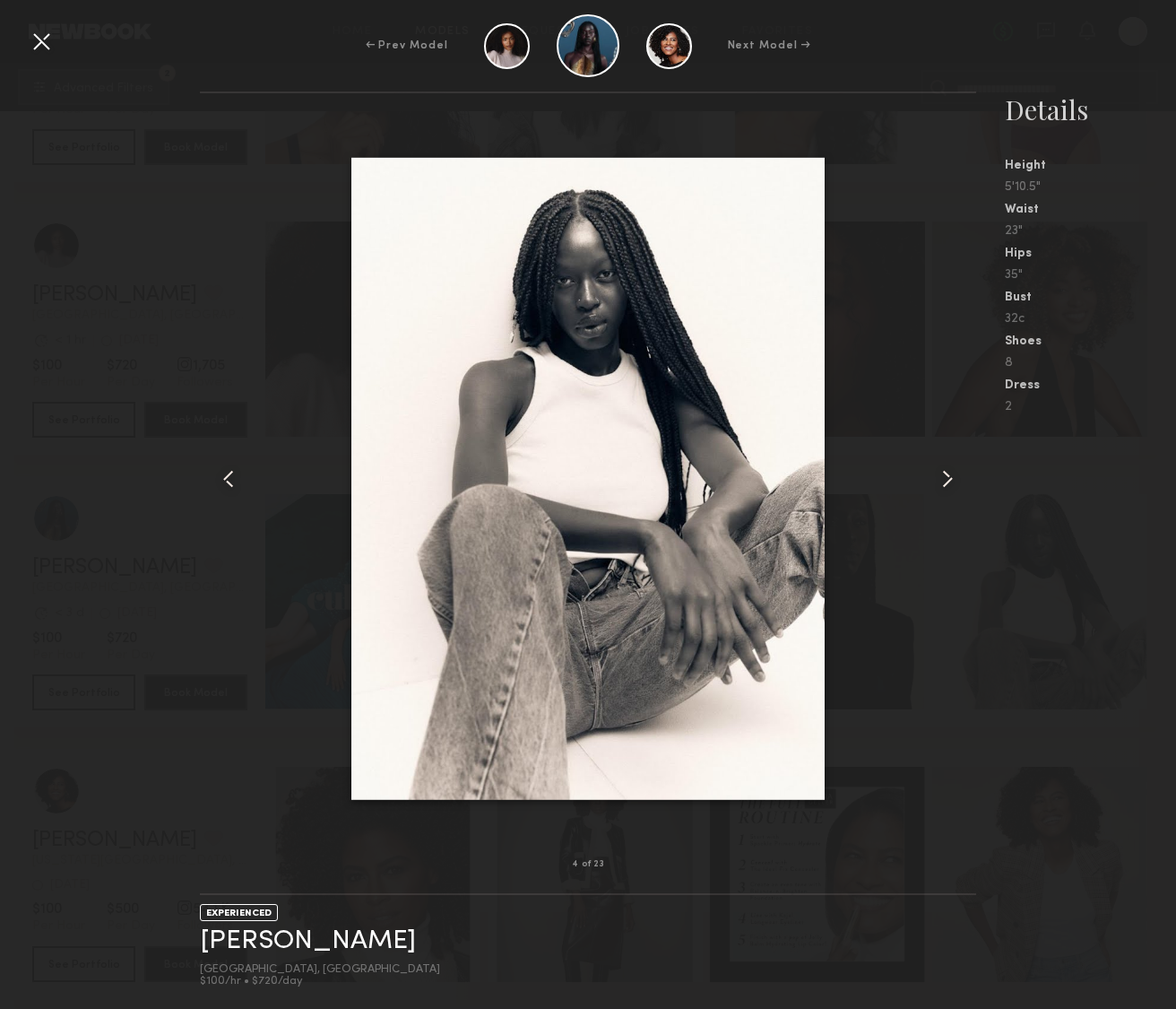
click at [947, 473] on common-icon at bounding box center [947, 479] width 29 height 29
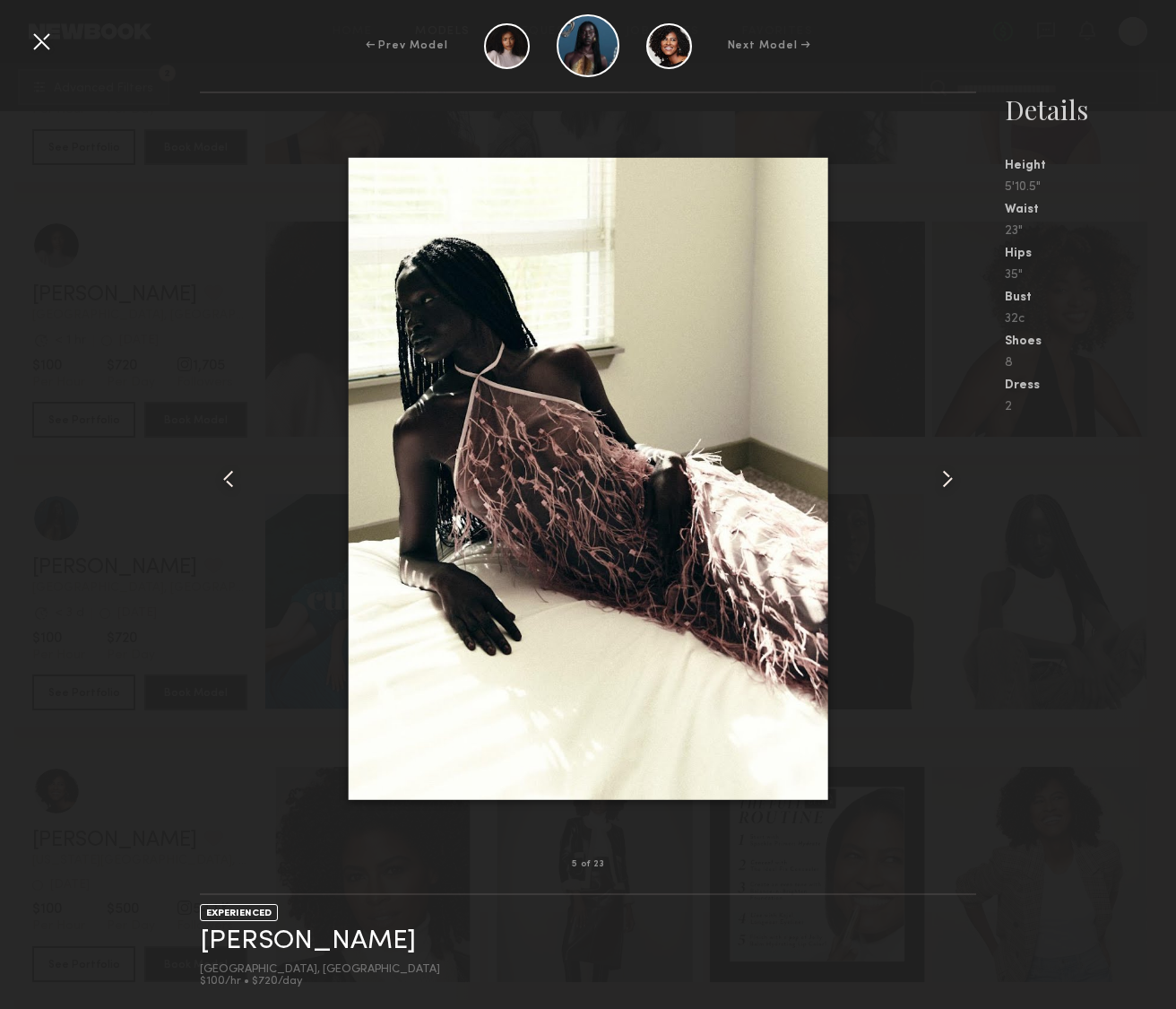
click at [947, 473] on common-icon at bounding box center [947, 479] width 29 height 29
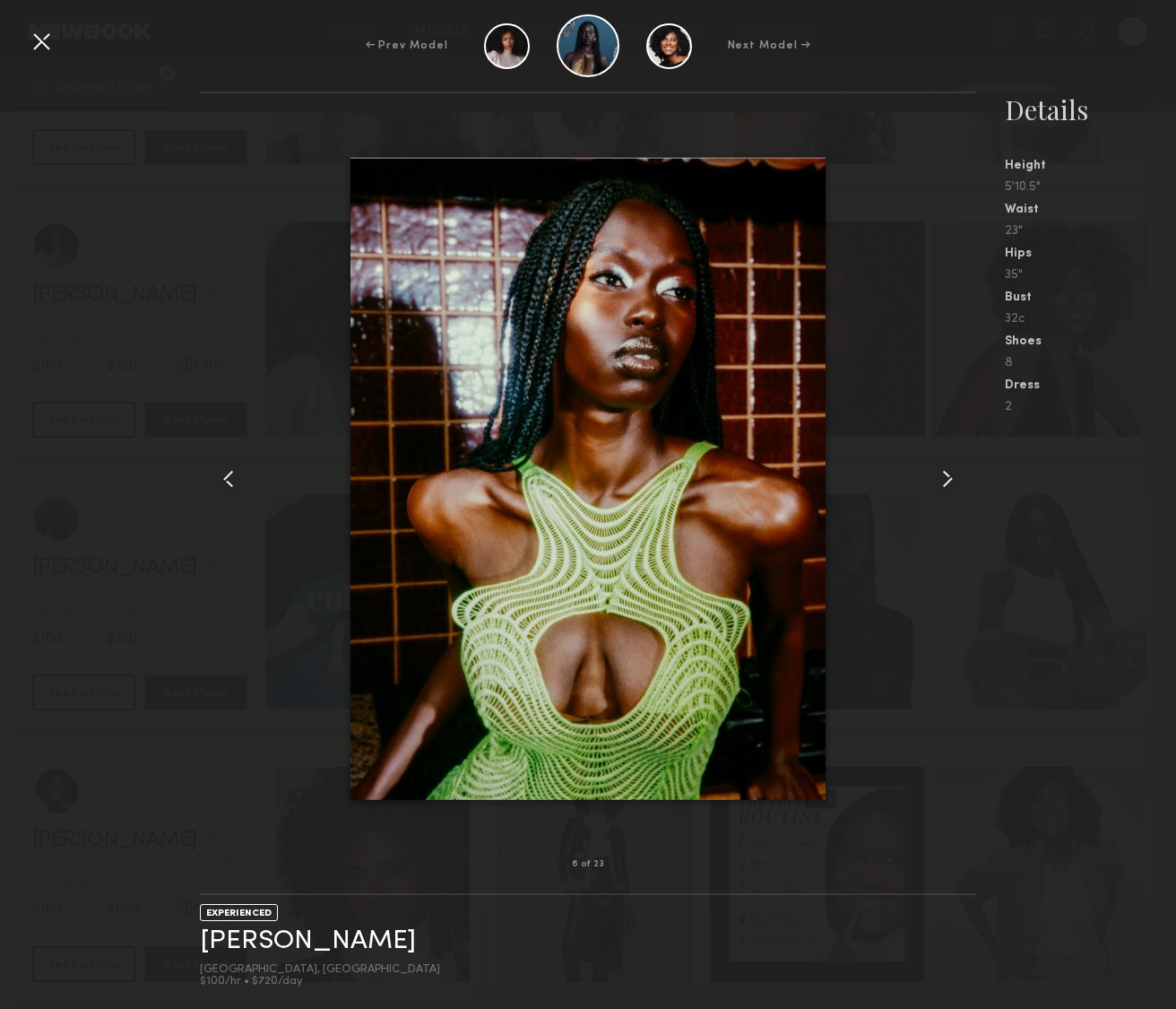
click at [947, 473] on common-icon at bounding box center [947, 479] width 29 height 29
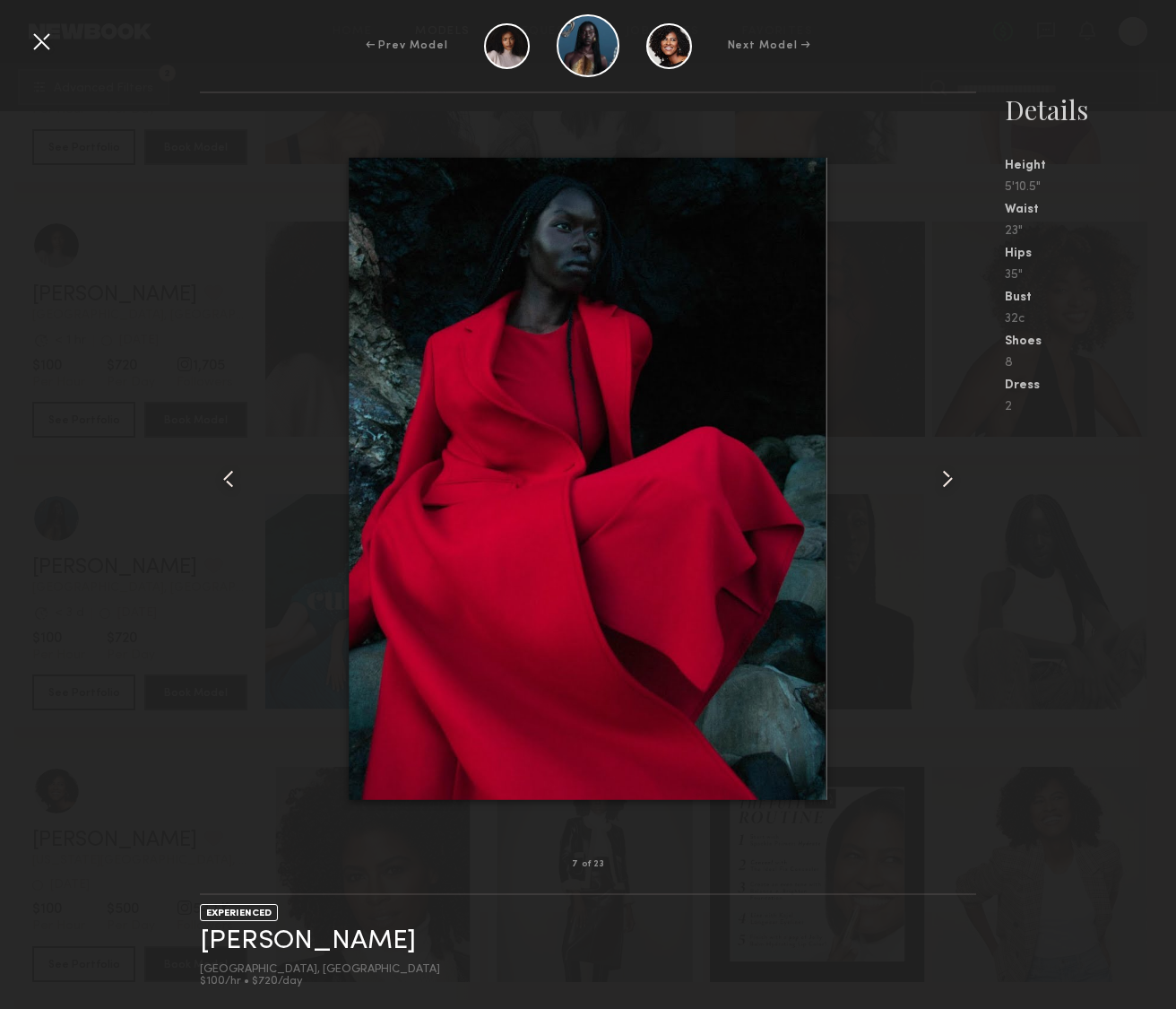
click at [947, 473] on common-icon at bounding box center [947, 479] width 29 height 29
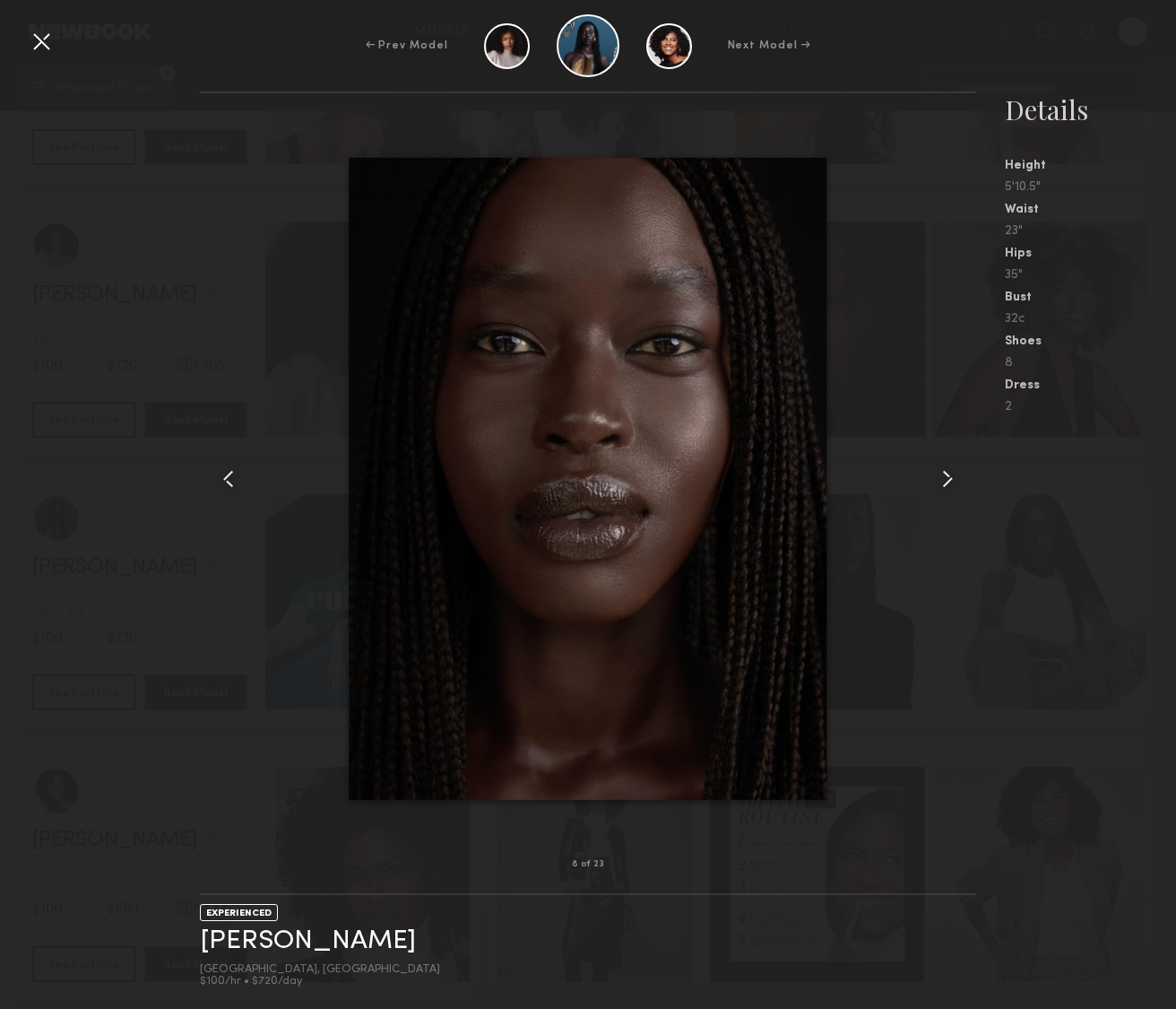
click at [947, 473] on common-icon at bounding box center [947, 479] width 29 height 29
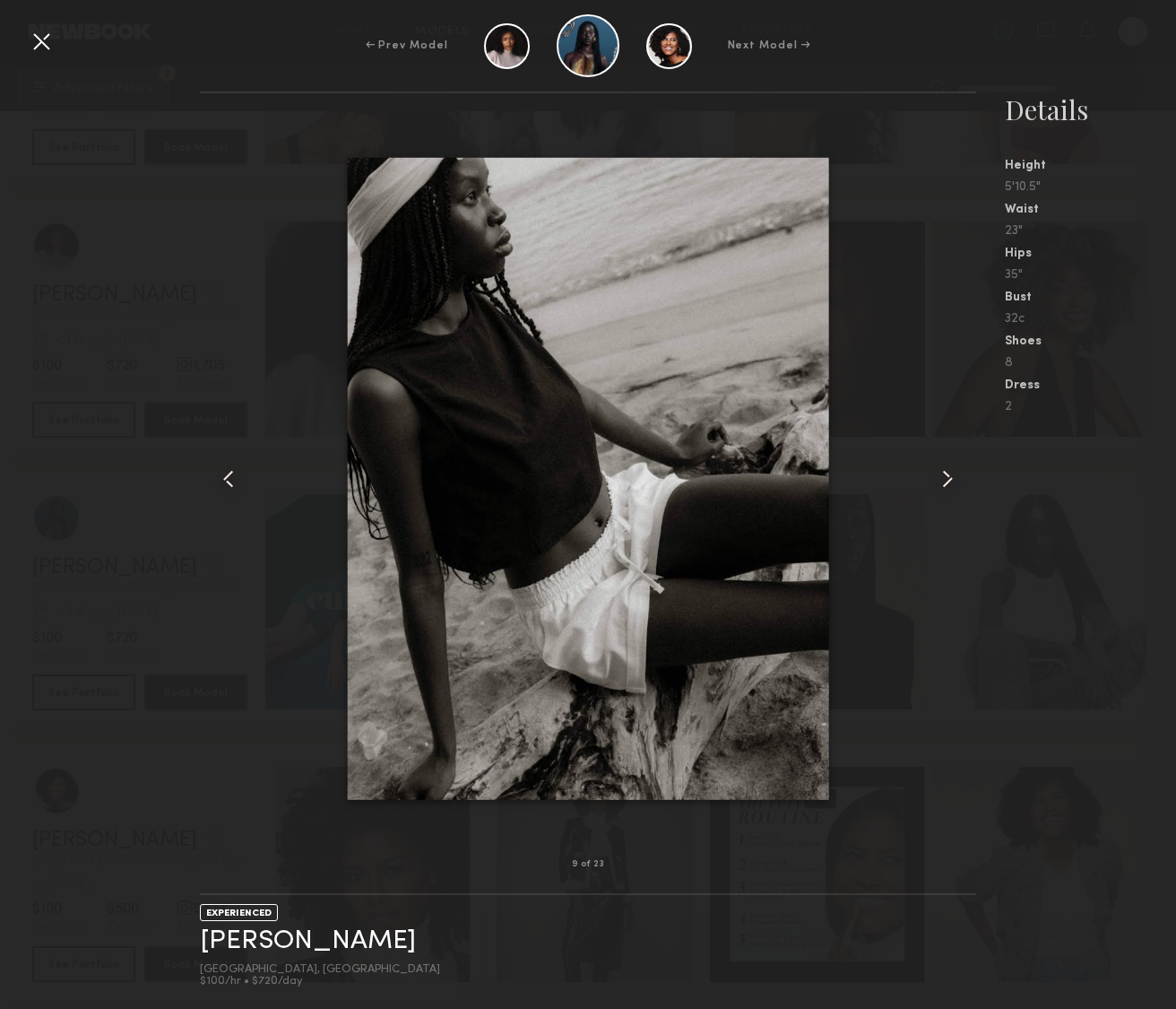
click at [947, 473] on common-icon at bounding box center [947, 479] width 29 height 29
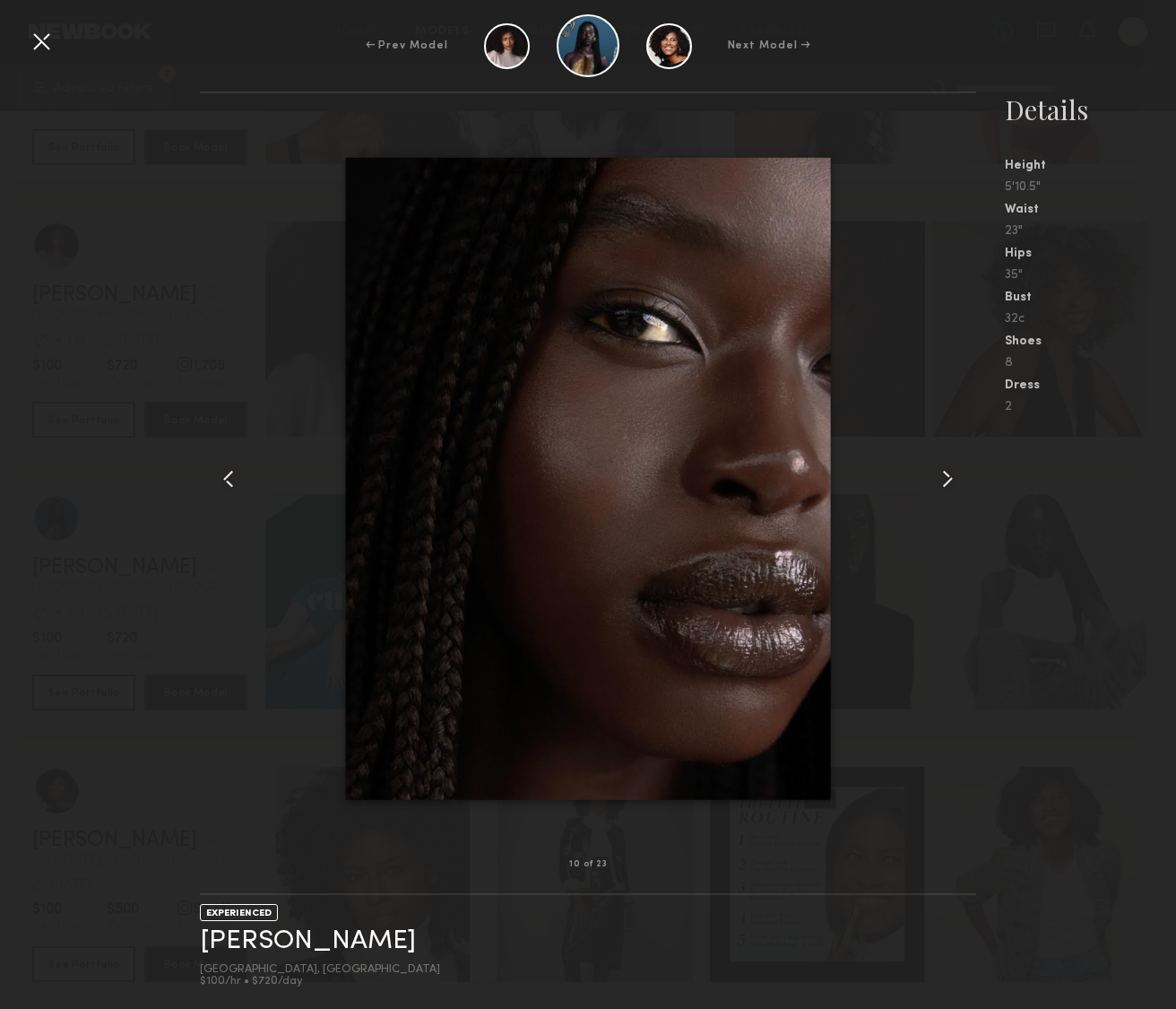
click at [947, 473] on common-icon at bounding box center [947, 479] width 29 height 29
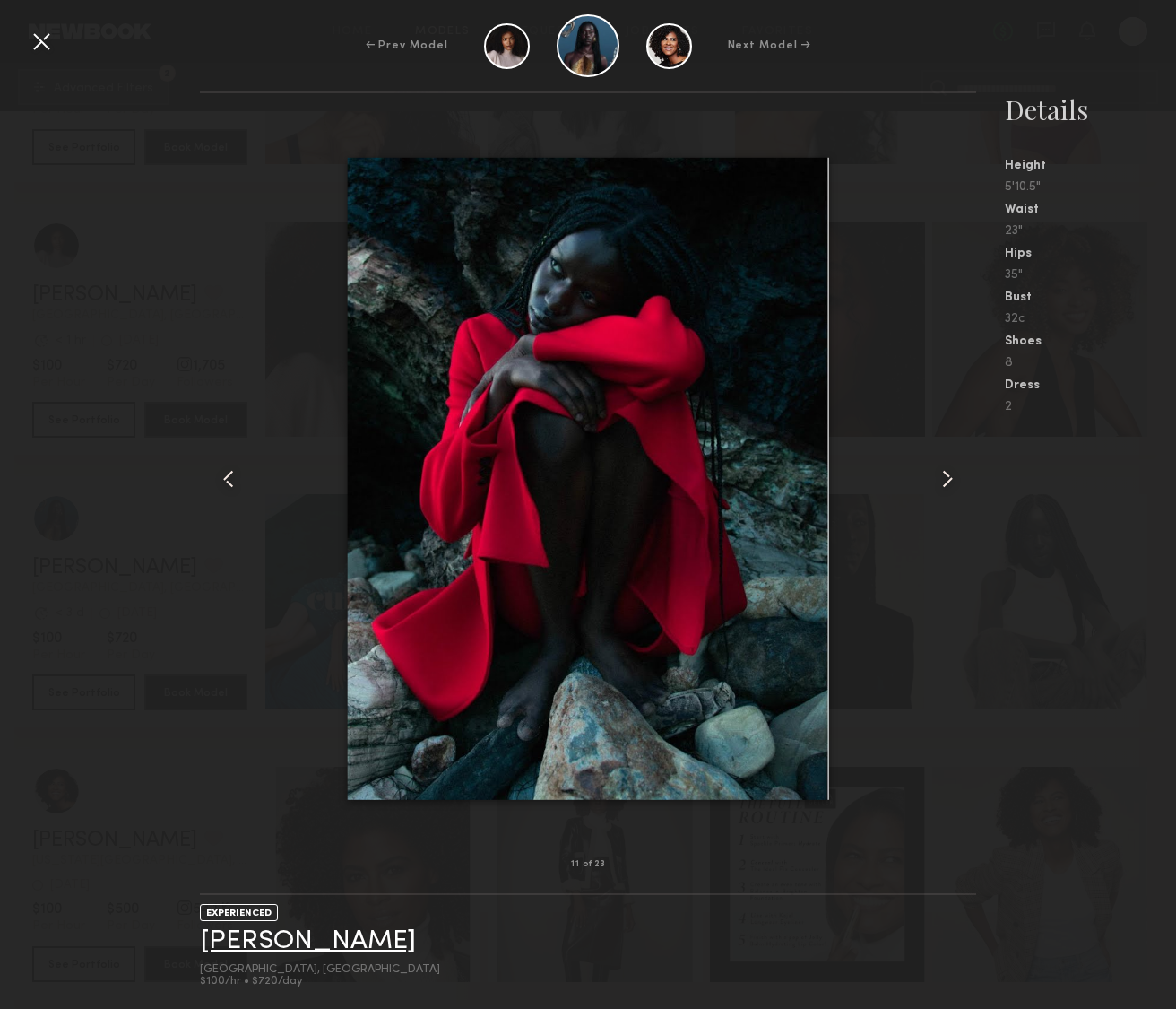
click at [296, 938] on link "Nyawuta C." at bounding box center [308, 940] width 216 height 28
click at [43, 41] on div at bounding box center [41, 41] width 29 height 29
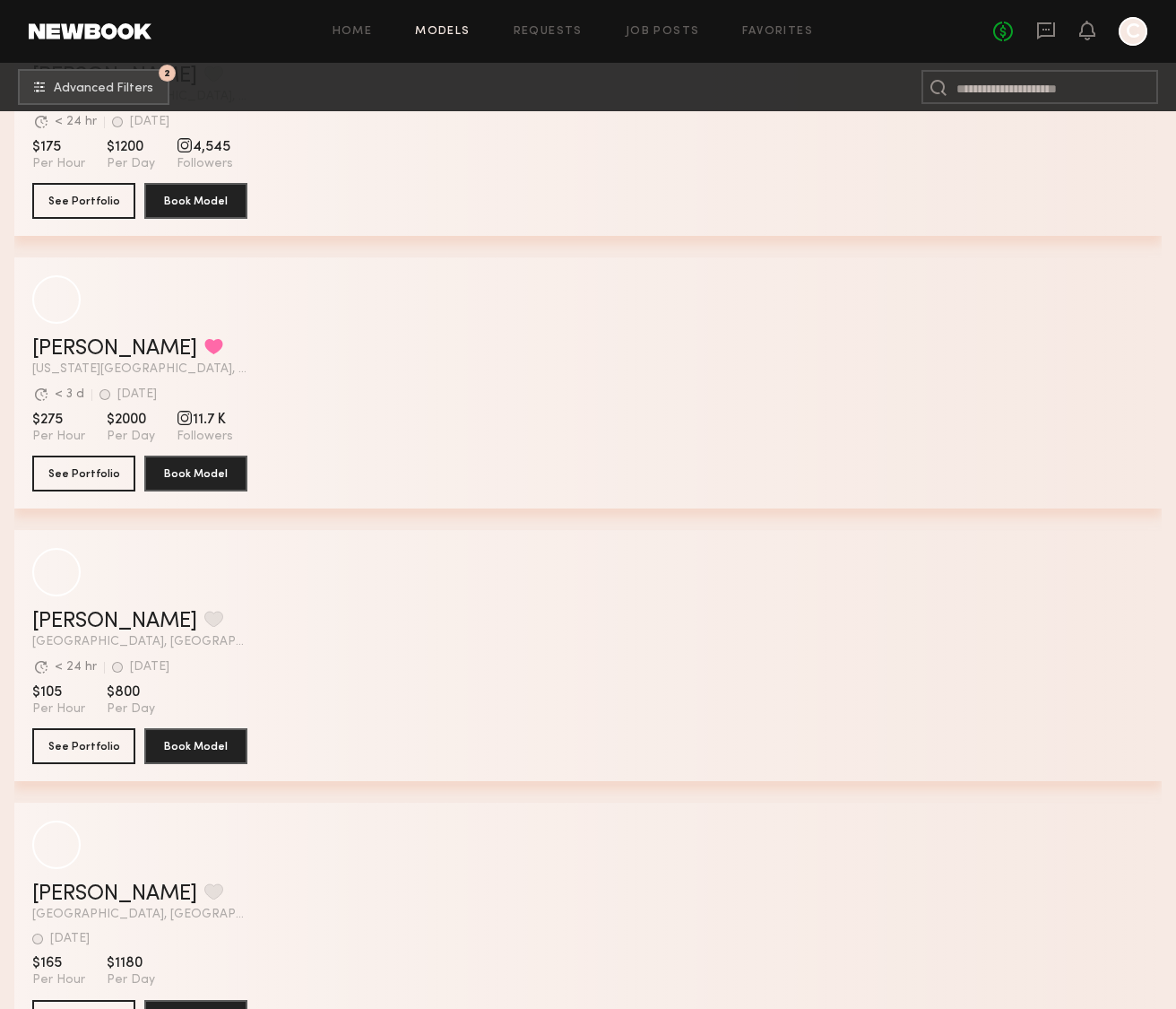
scroll to position [30887, 0]
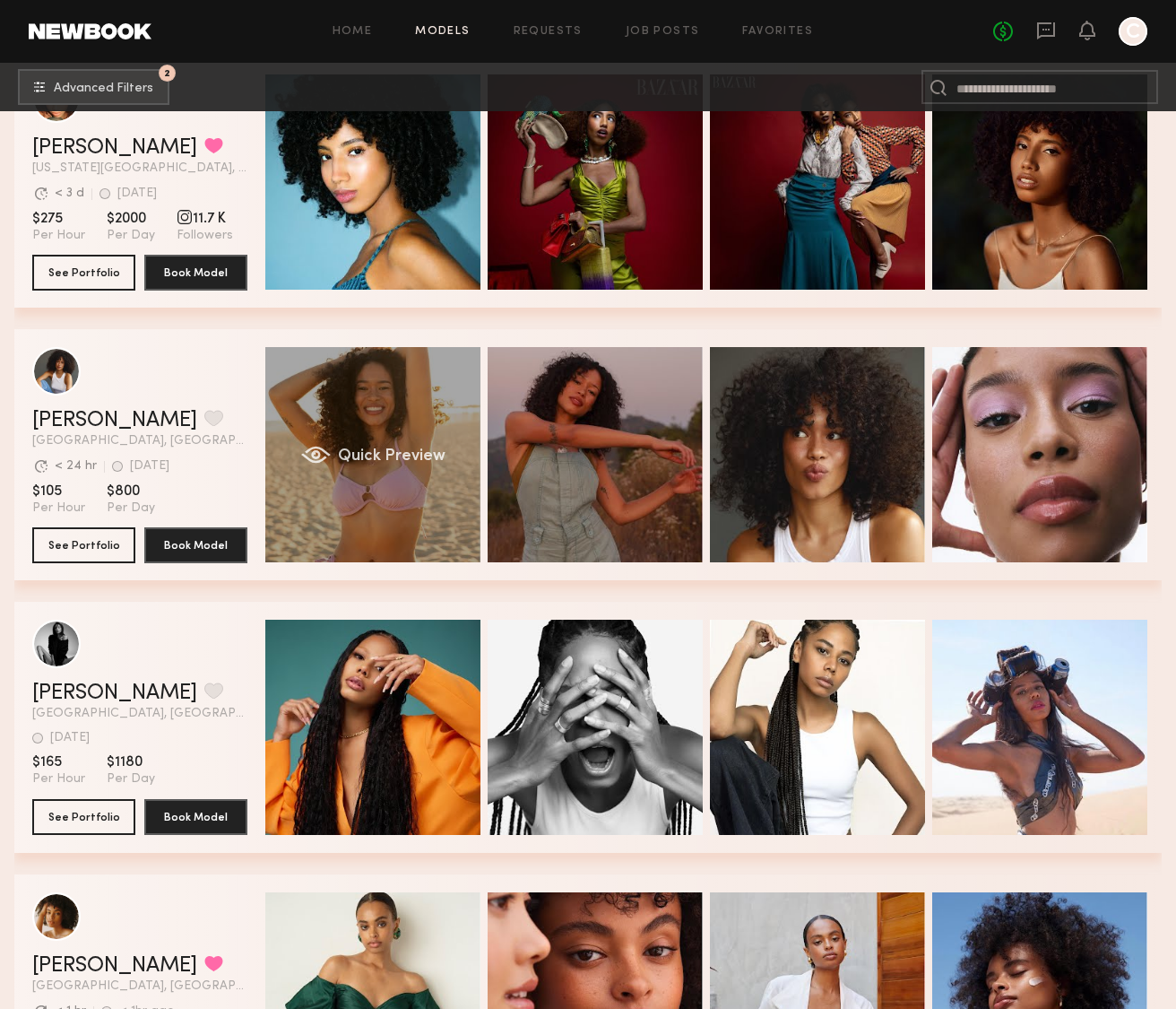
click at [365, 522] on div "Quick Preview" at bounding box center [372, 454] width 215 height 215
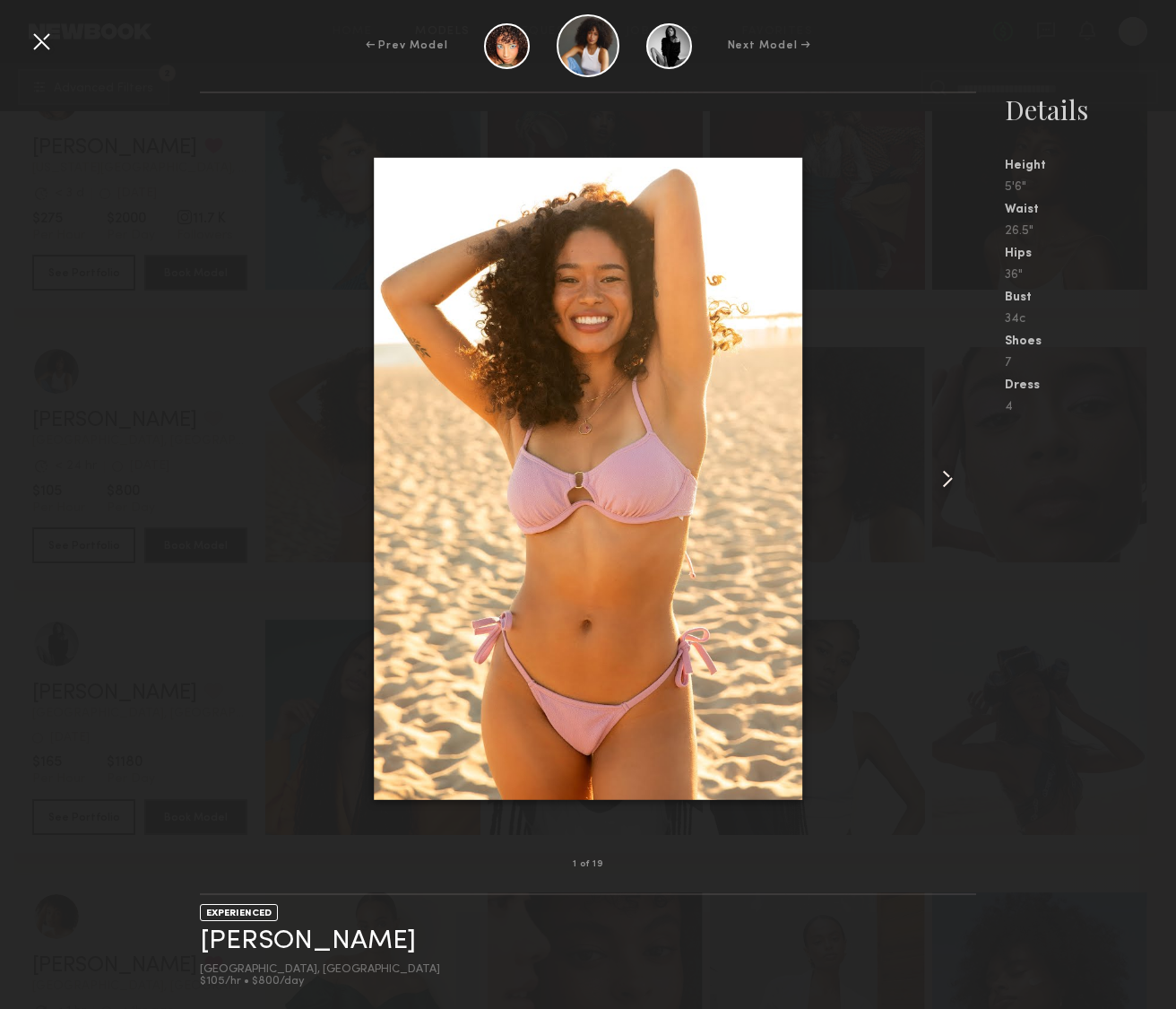
click at [954, 478] on common-icon at bounding box center [947, 479] width 29 height 29
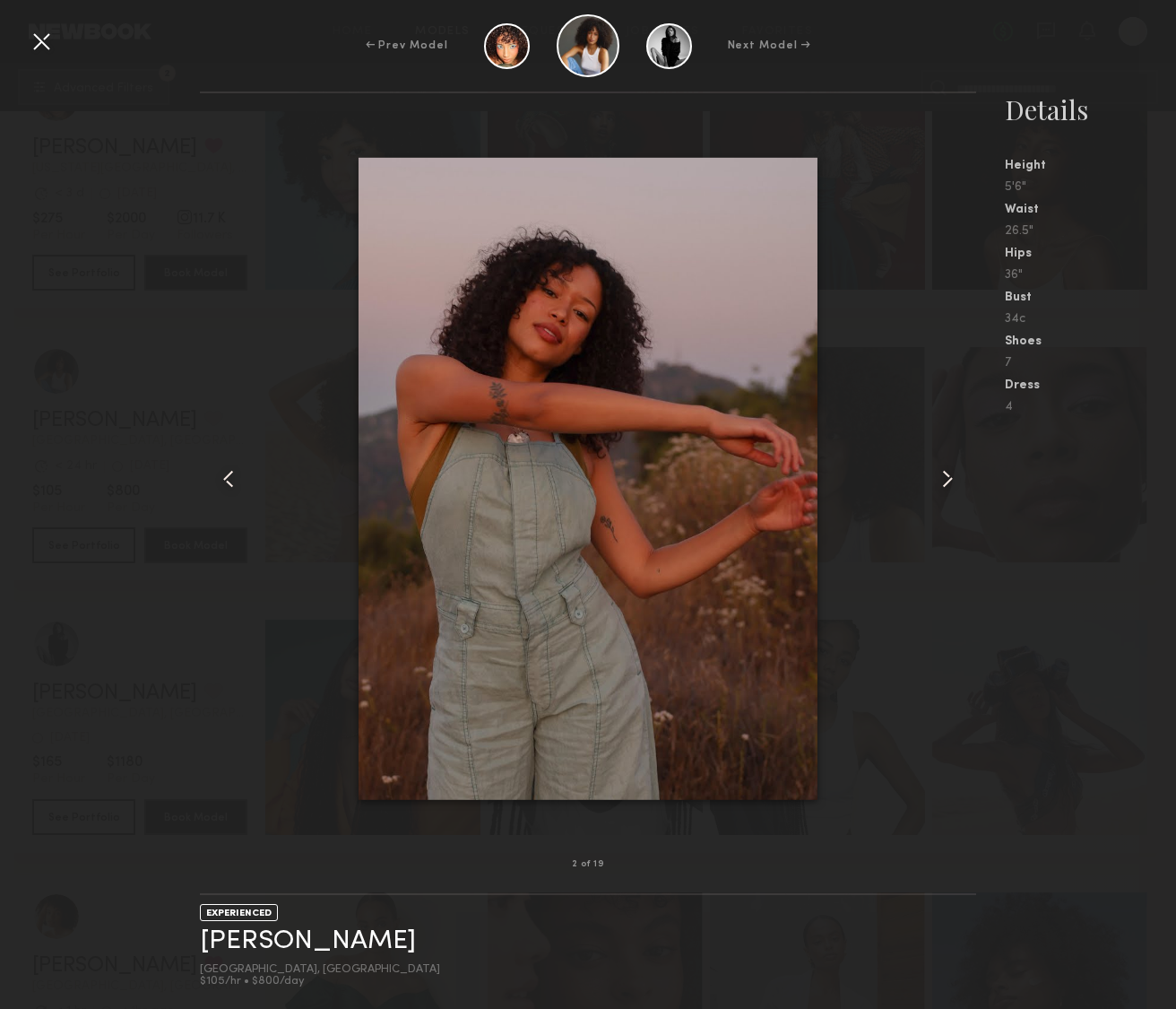
click at [954, 478] on common-icon at bounding box center [947, 479] width 29 height 29
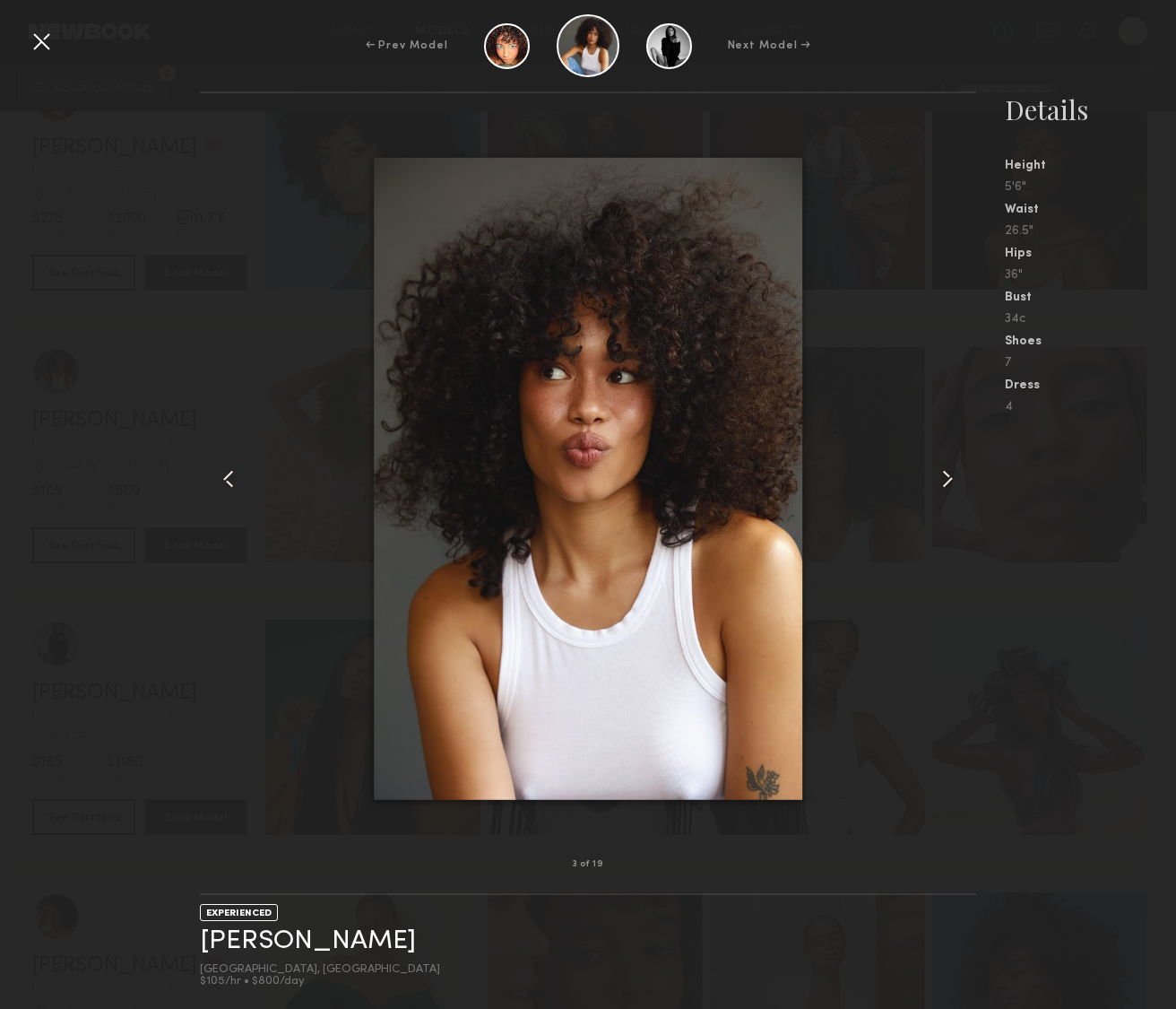
click at [954, 478] on common-icon at bounding box center [947, 479] width 29 height 29
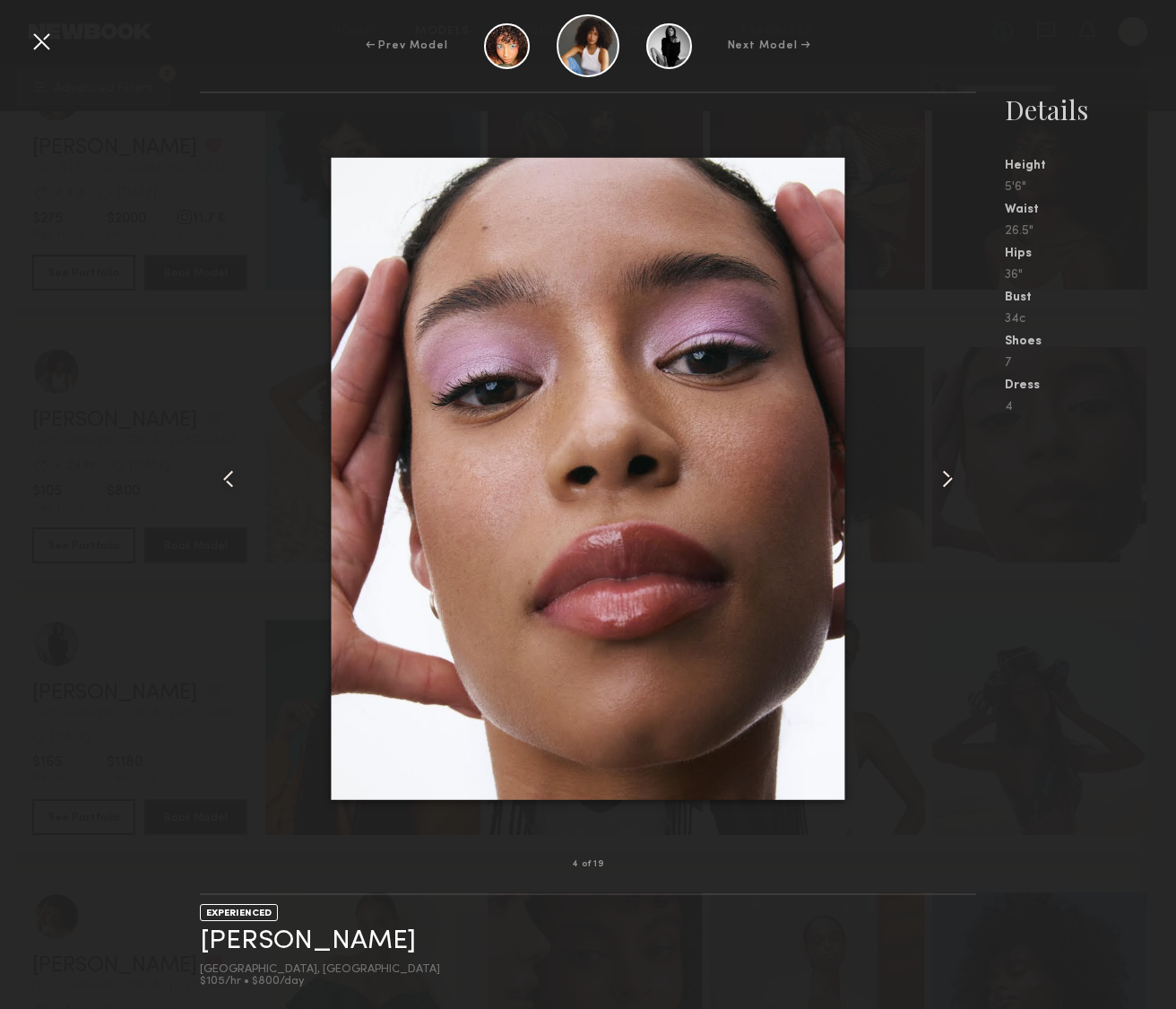
click at [954, 478] on common-icon at bounding box center [947, 479] width 29 height 29
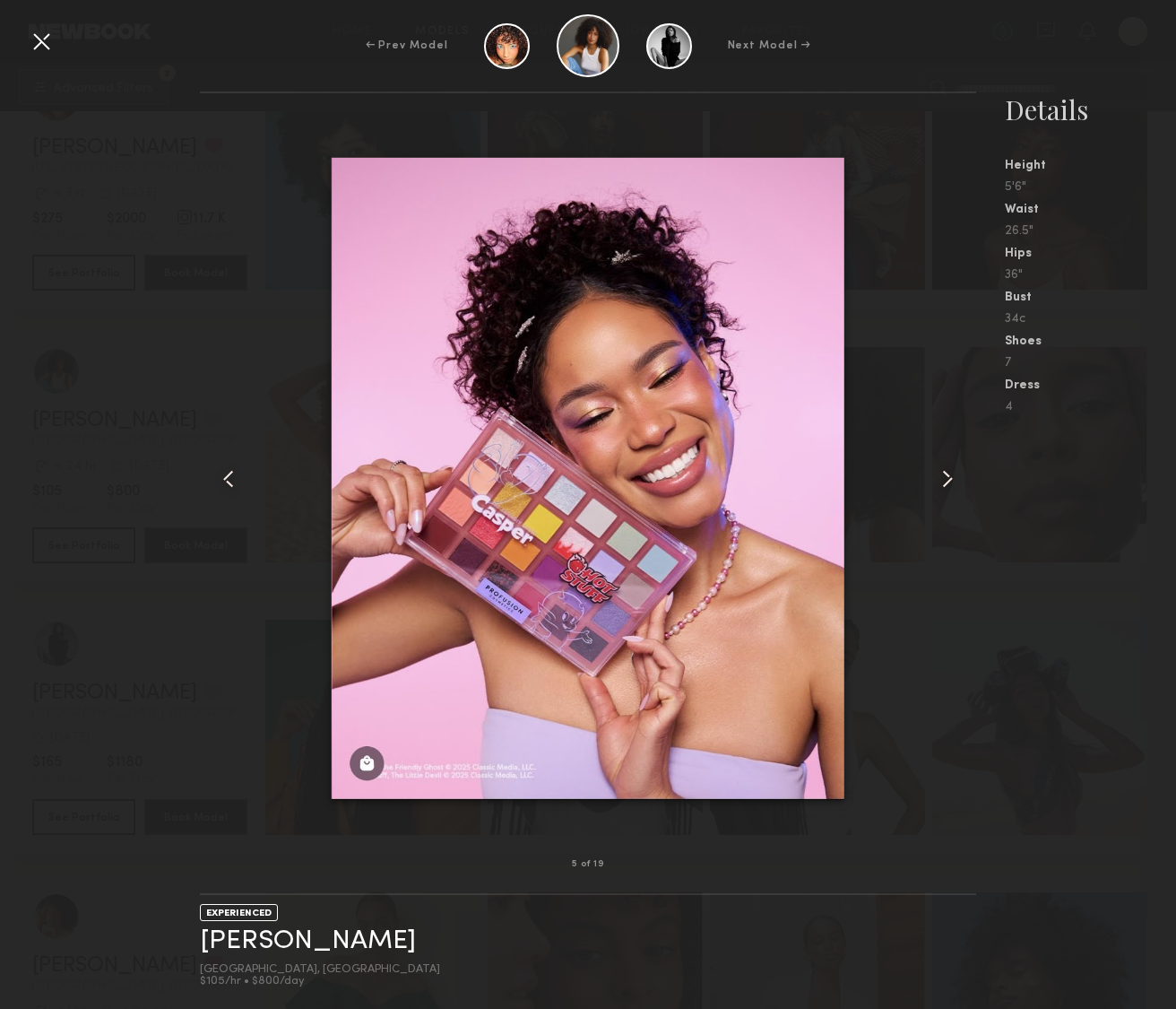
click at [954, 478] on common-icon at bounding box center [947, 479] width 29 height 29
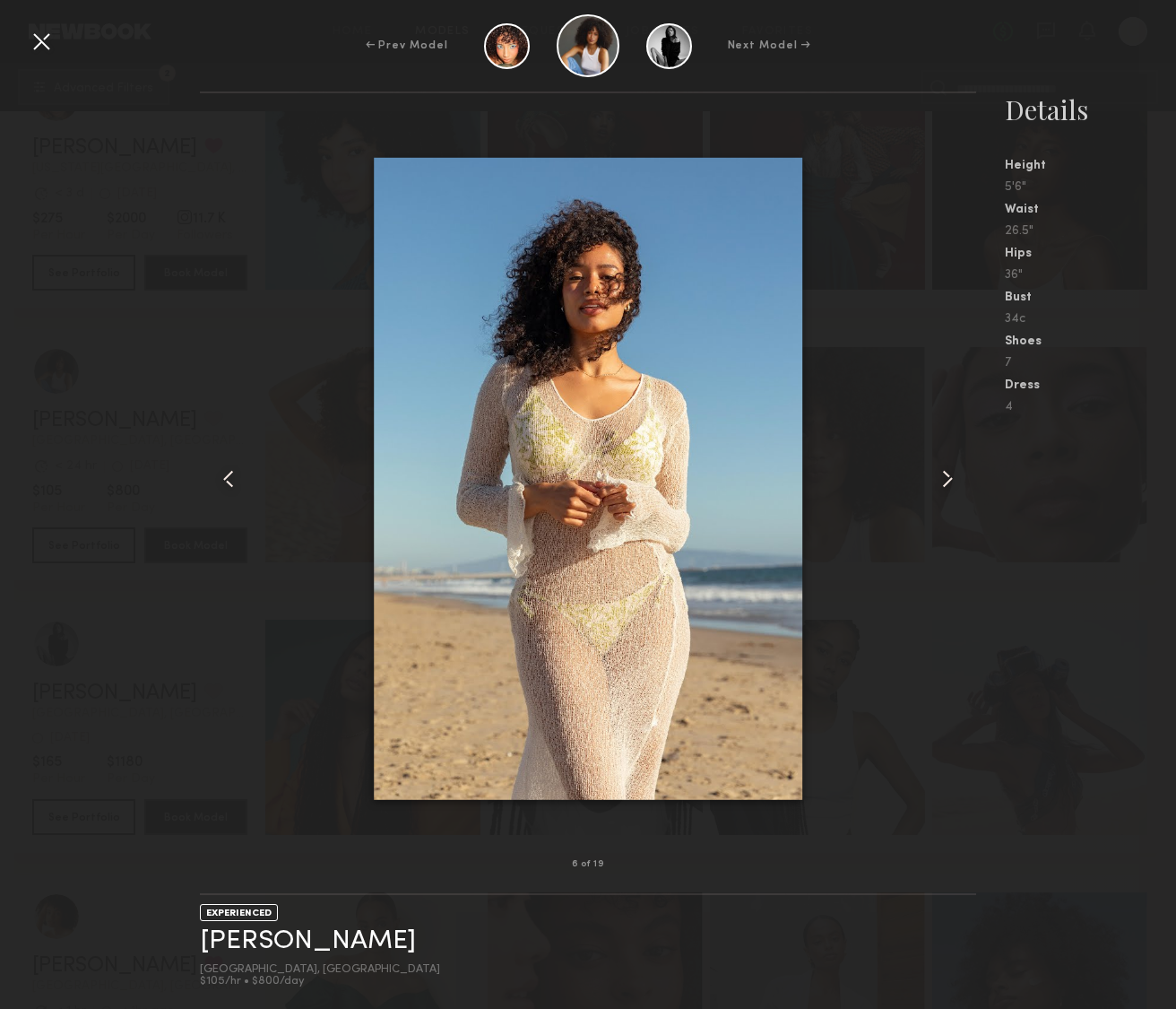
click at [954, 478] on common-icon at bounding box center [947, 479] width 29 height 29
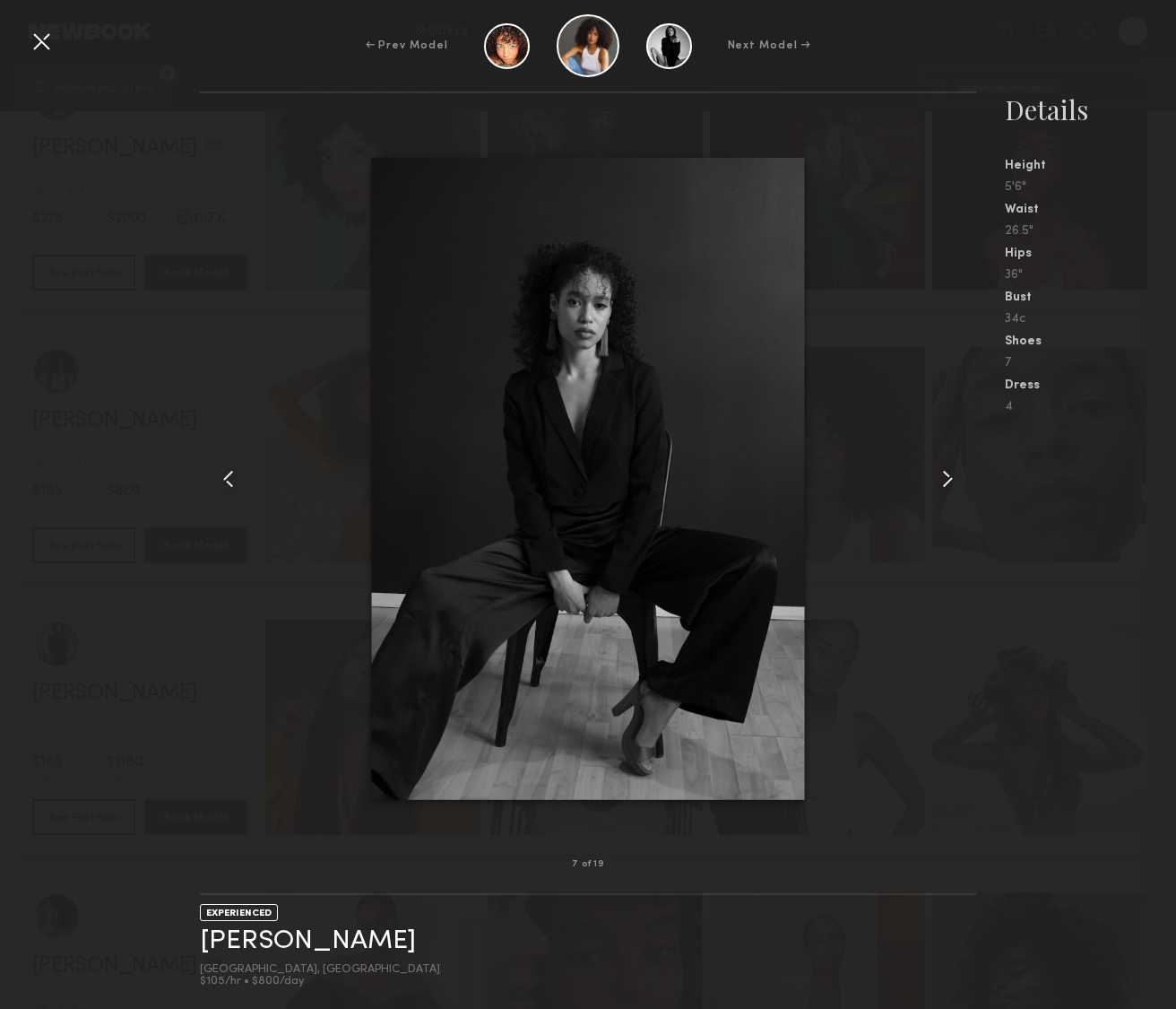
click at [954, 478] on common-icon at bounding box center [947, 479] width 29 height 29
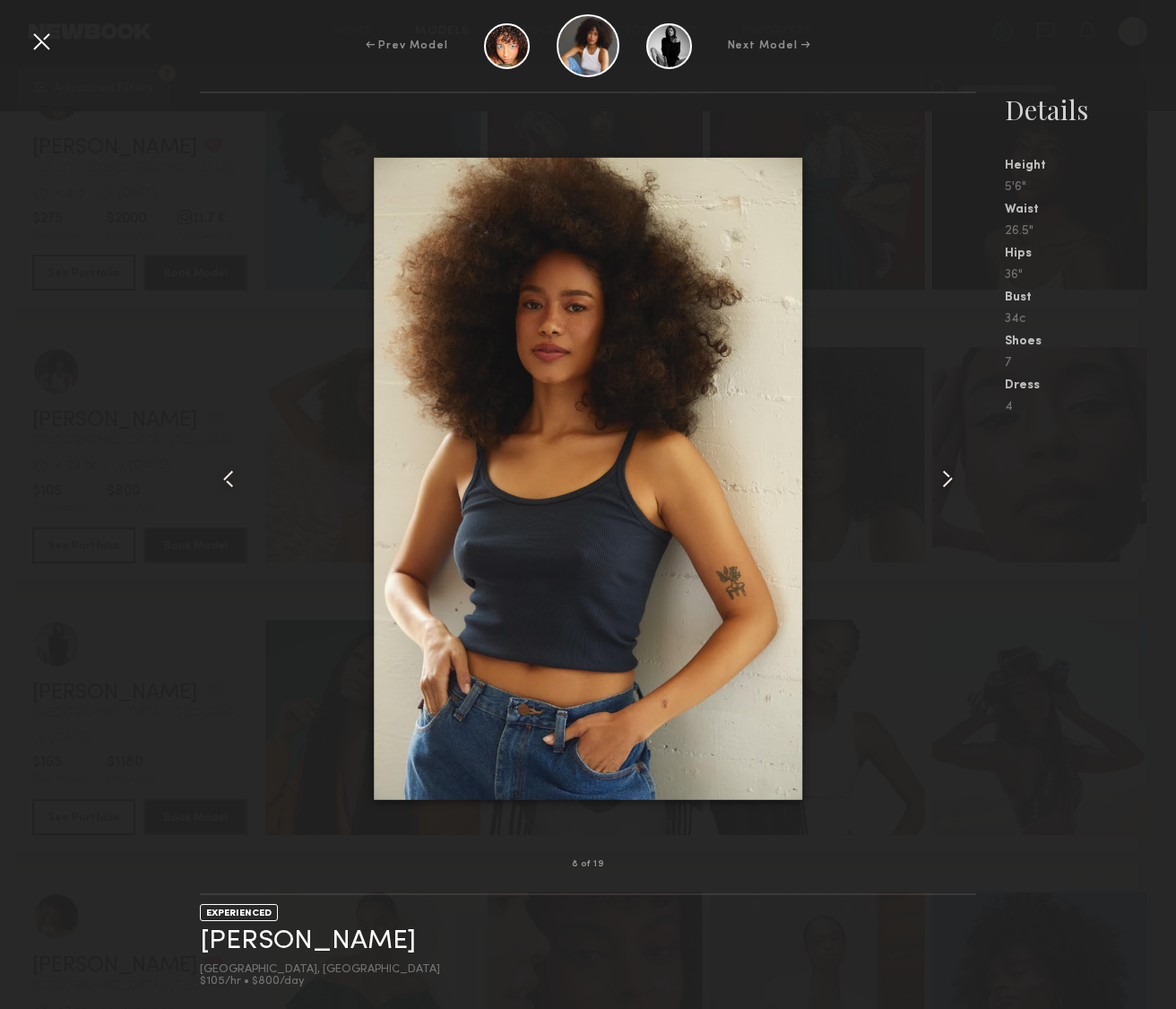
click at [954, 478] on common-icon at bounding box center [947, 479] width 29 height 29
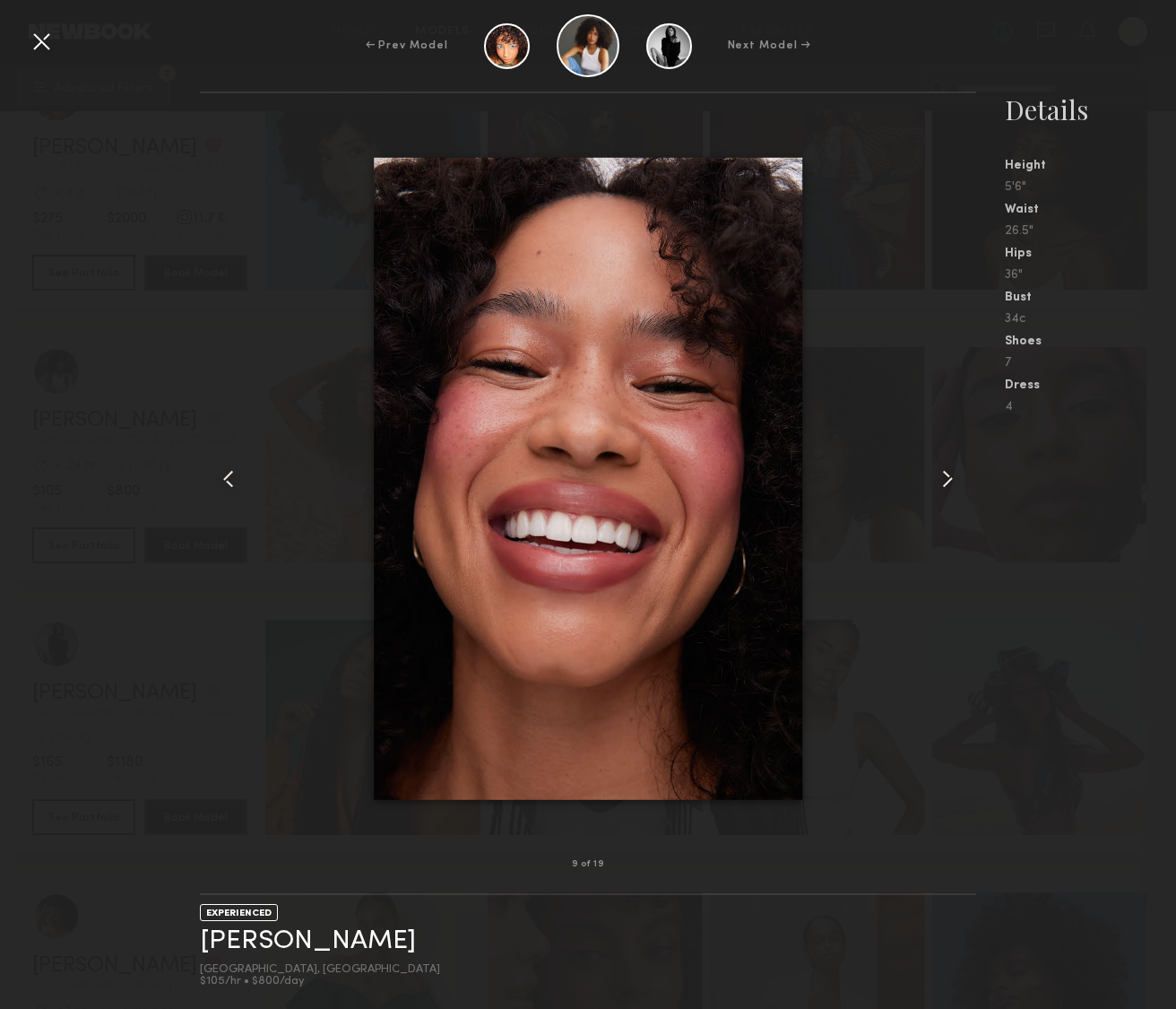
click at [954, 478] on common-icon at bounding box center [947, 479] width 29 height 29
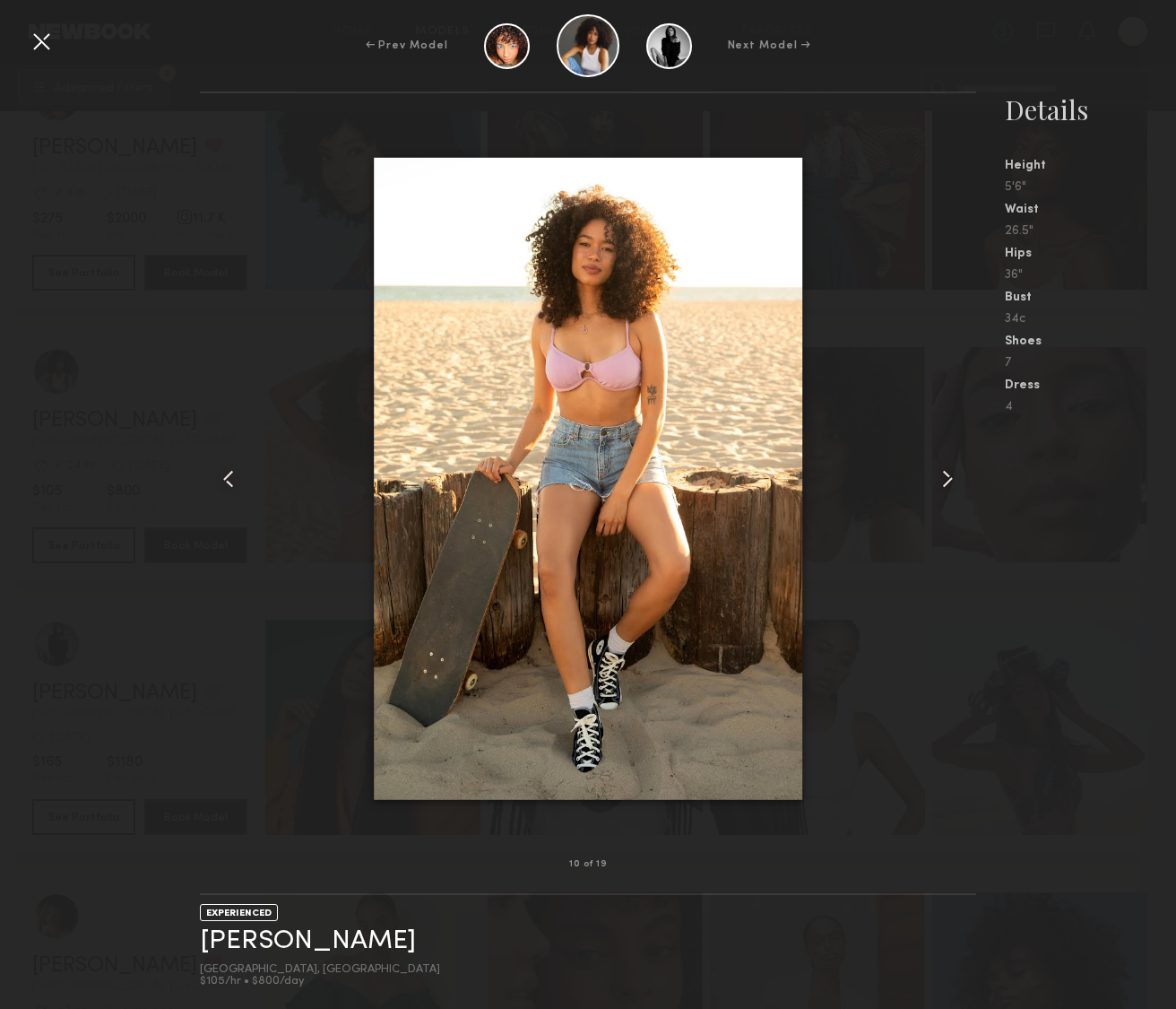
click at [954, 478] on common-icon at bounding box center [947, 479] width 29 height 29
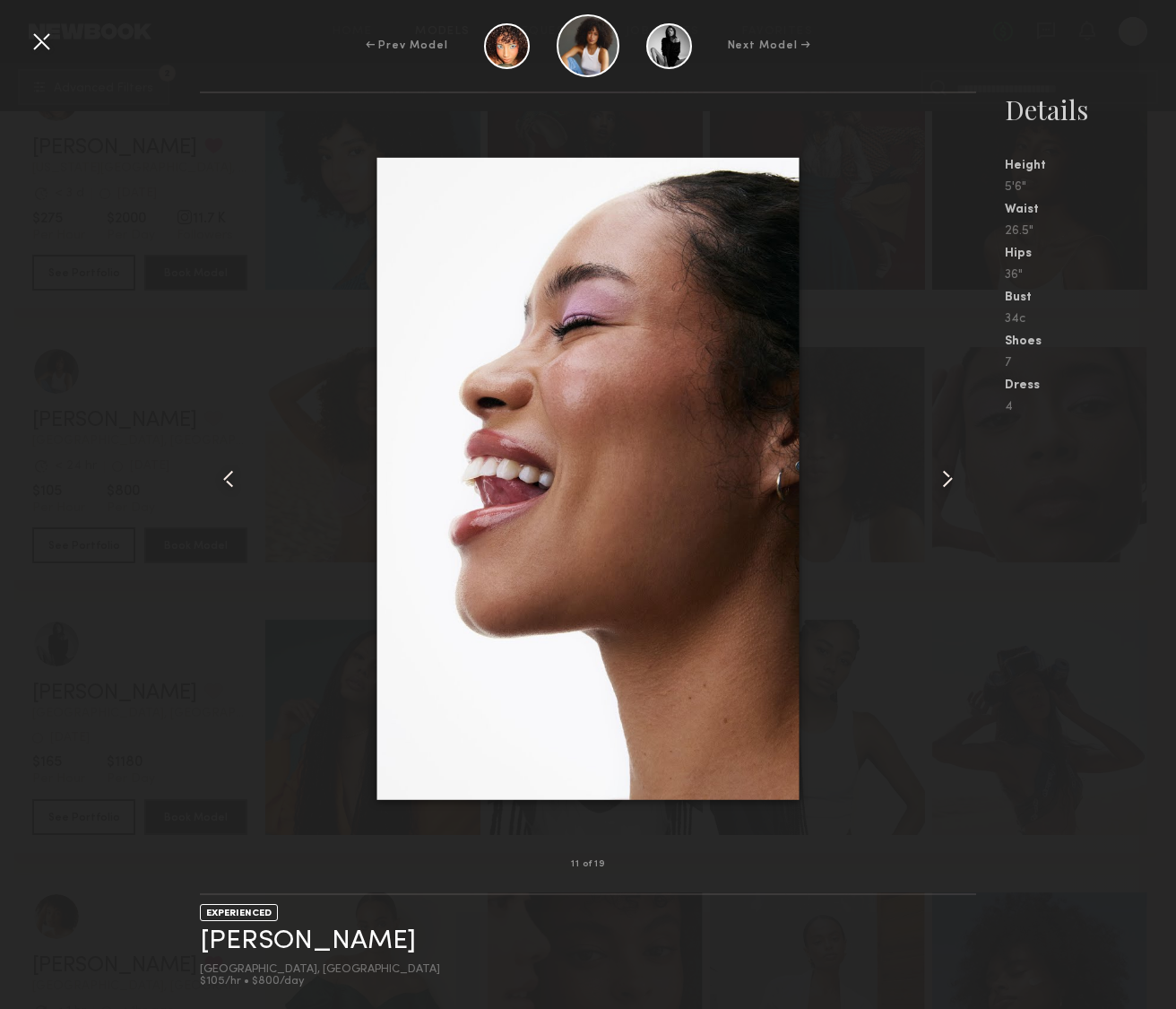
click at [952, 388] on div at bounding box center [960, 478] width 32 height 713
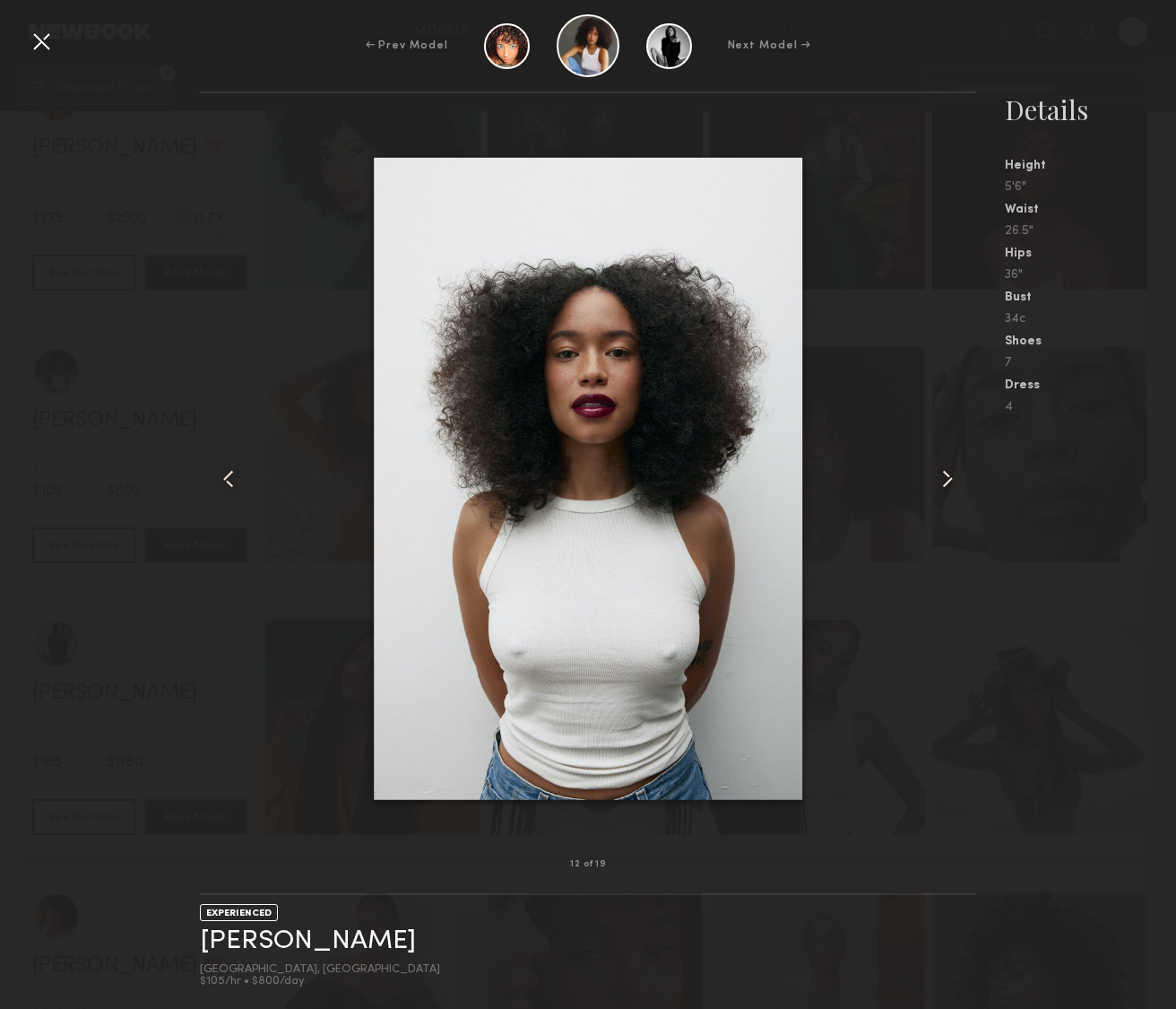
click at [253, 189] on div at bounding box center [588, 478] width 776 height 713
click at [141, 166] on div "12 of 19 EXPERIENCED Cyan C. Los Angeles, CA $105/hr • $800/day Details Height …" at bounding box center [588, 550] width 1176 height 917
click at [41, 40] on div at bounding box center [41, 41] width 29 height 29
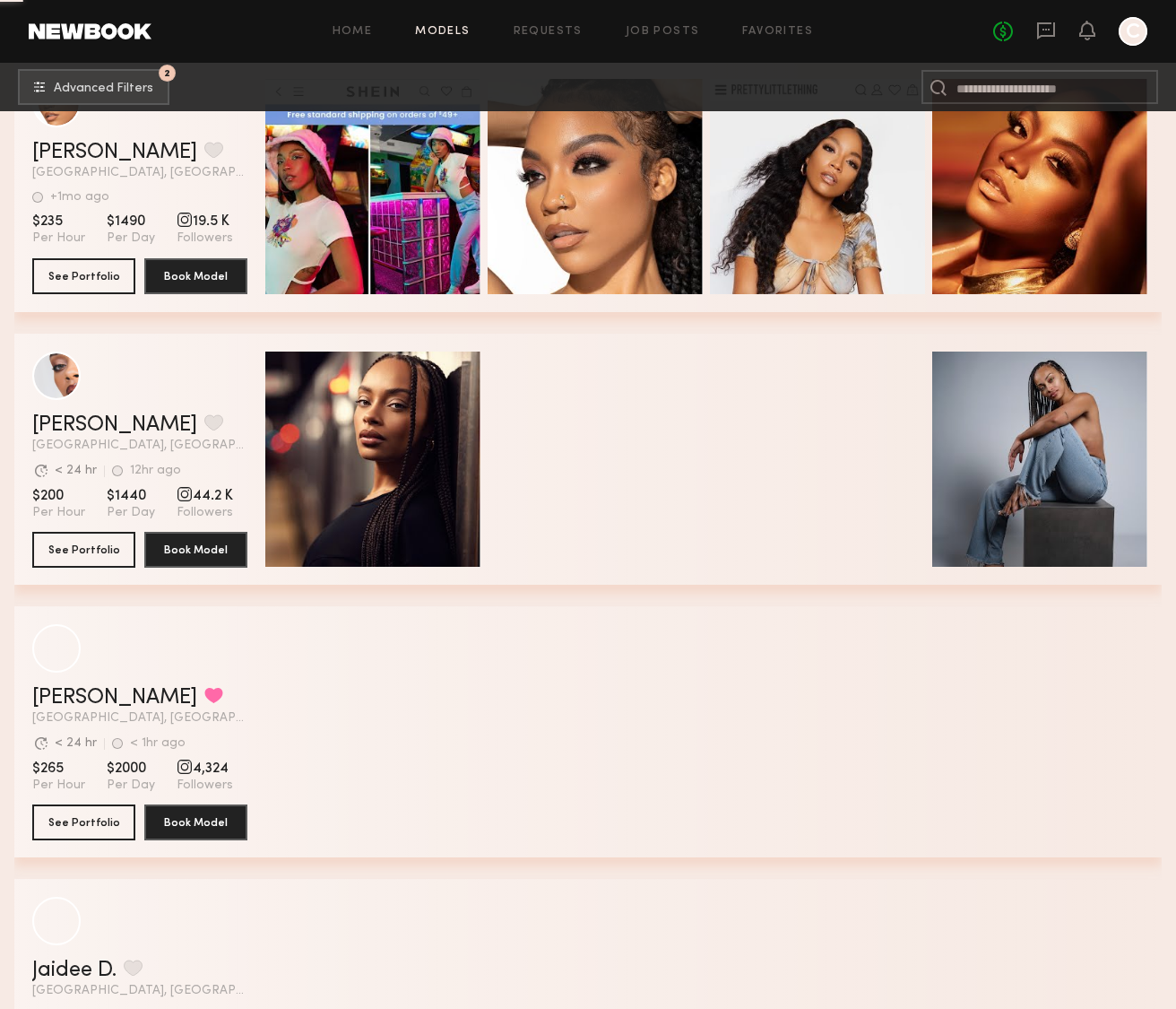
scroll to position [37800, 0]
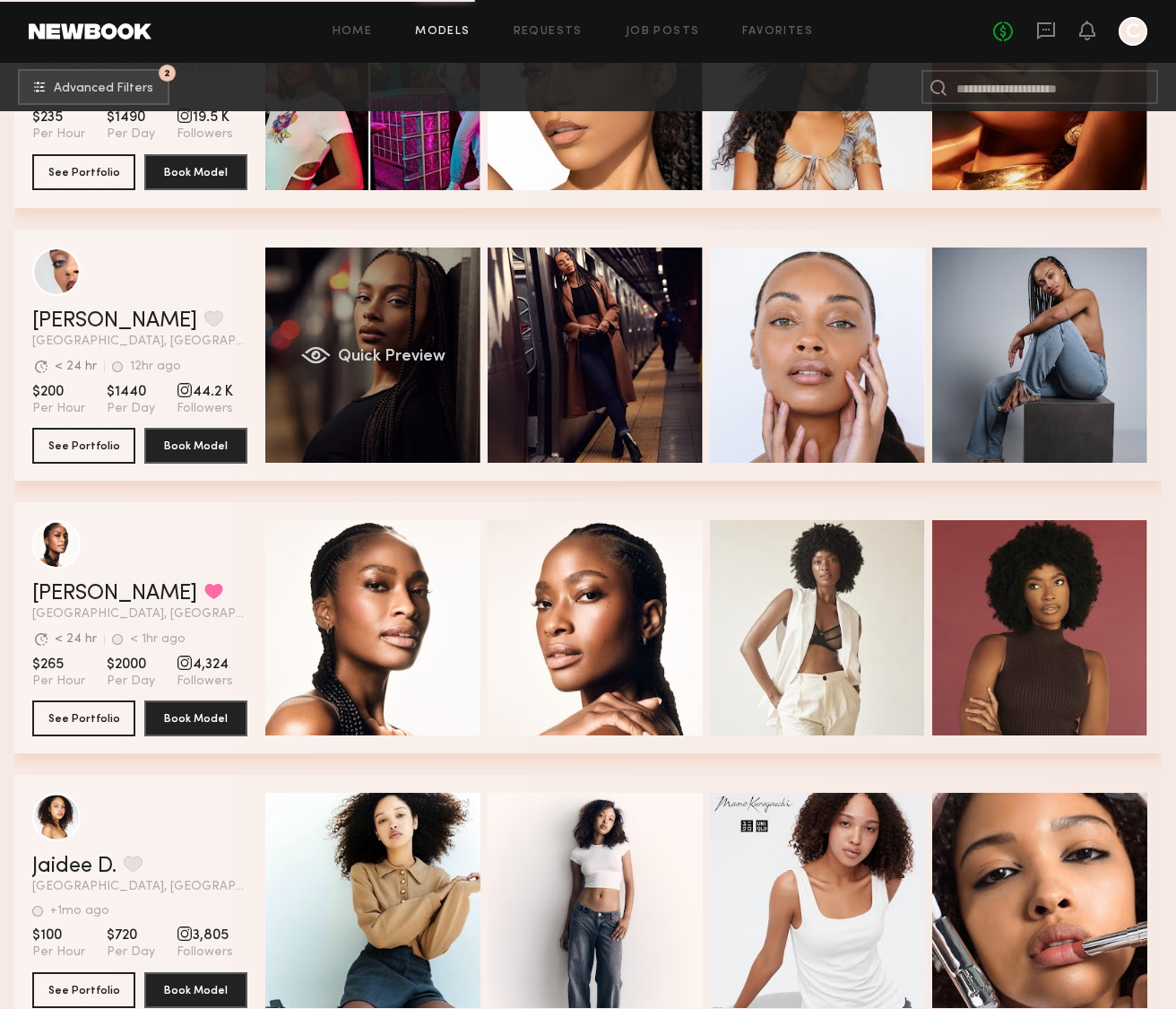
click at [341, 425] on div "Quick Preview" at bounding box center [372, 354] width 215 height 215
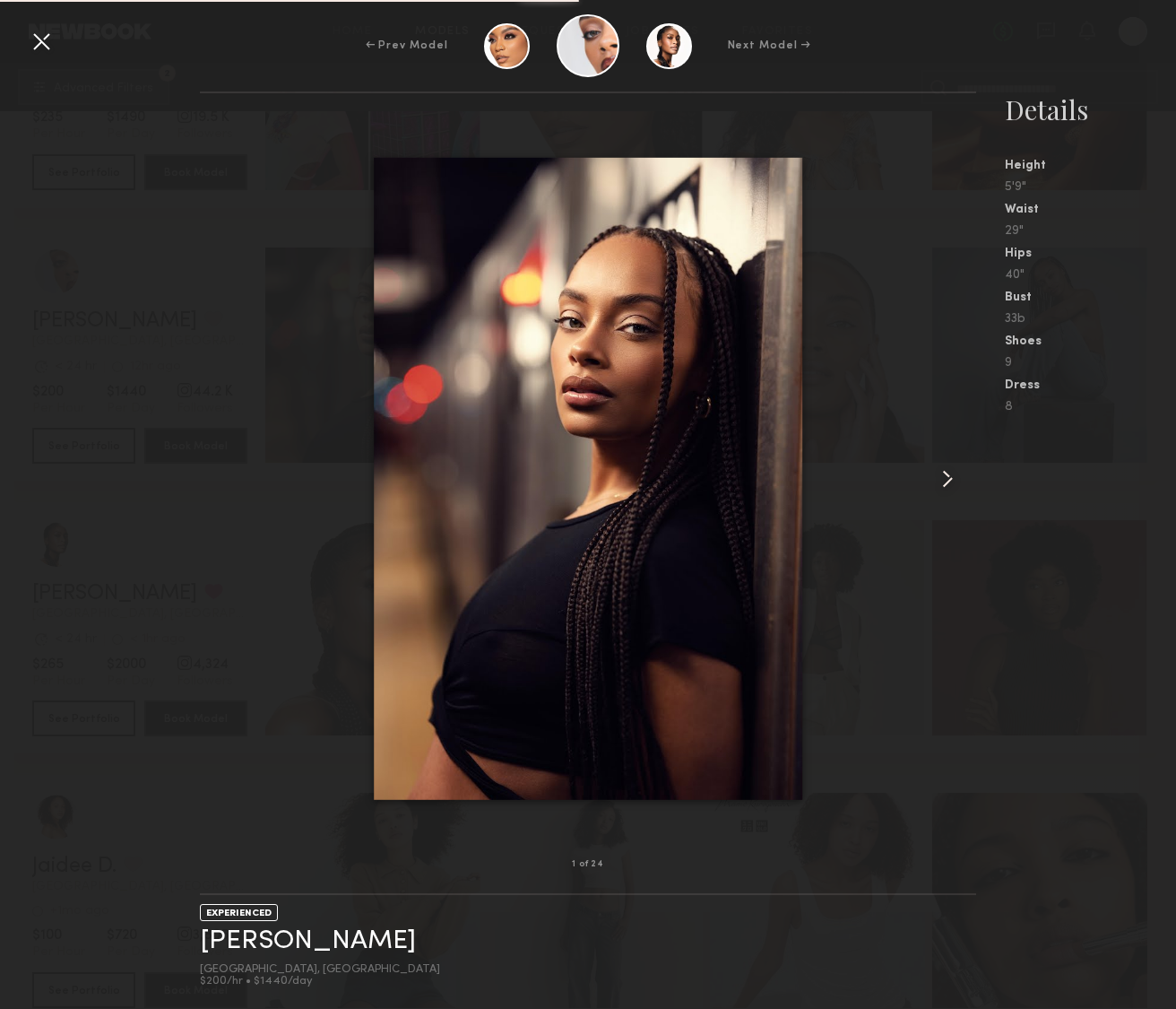
click at [946, 476] on common-icon at bounding box center [947, 479] width 29 height 29
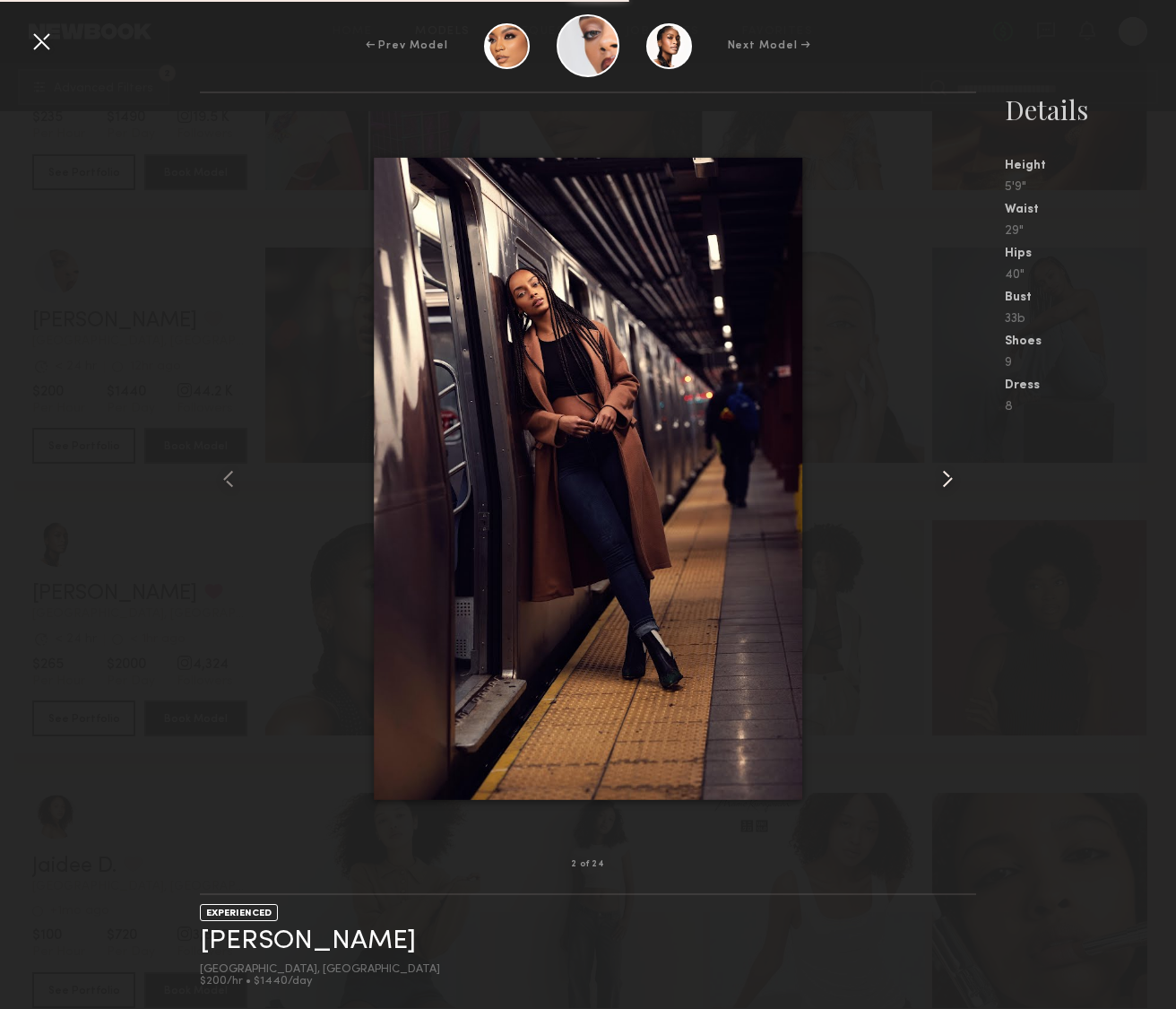
click at [946, 476] on common-icon at bounding box center [947, 479] width 29 height 29
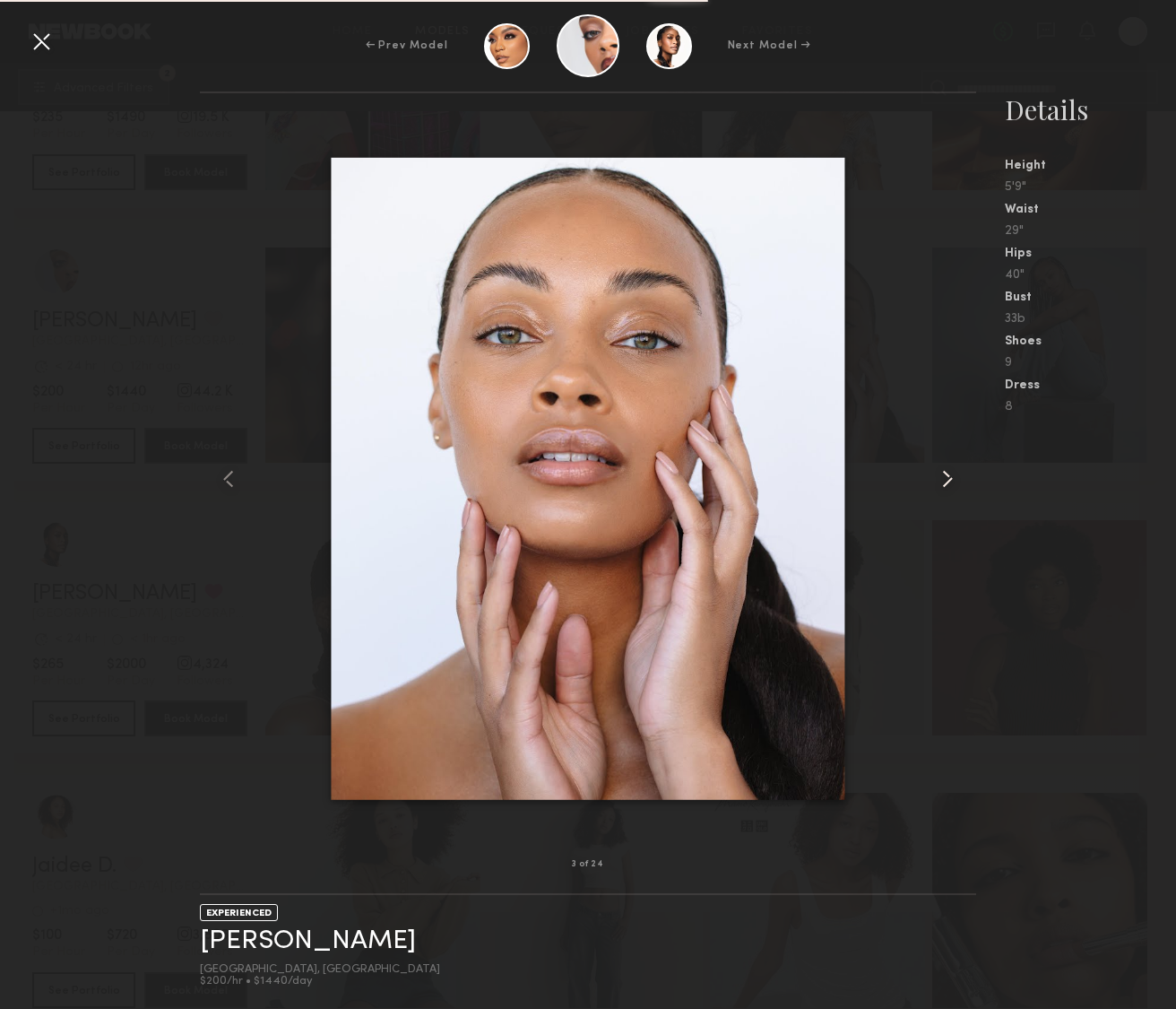
click at [946, 476] on common-icon at bounding box center [947, 479] width 29 height 29
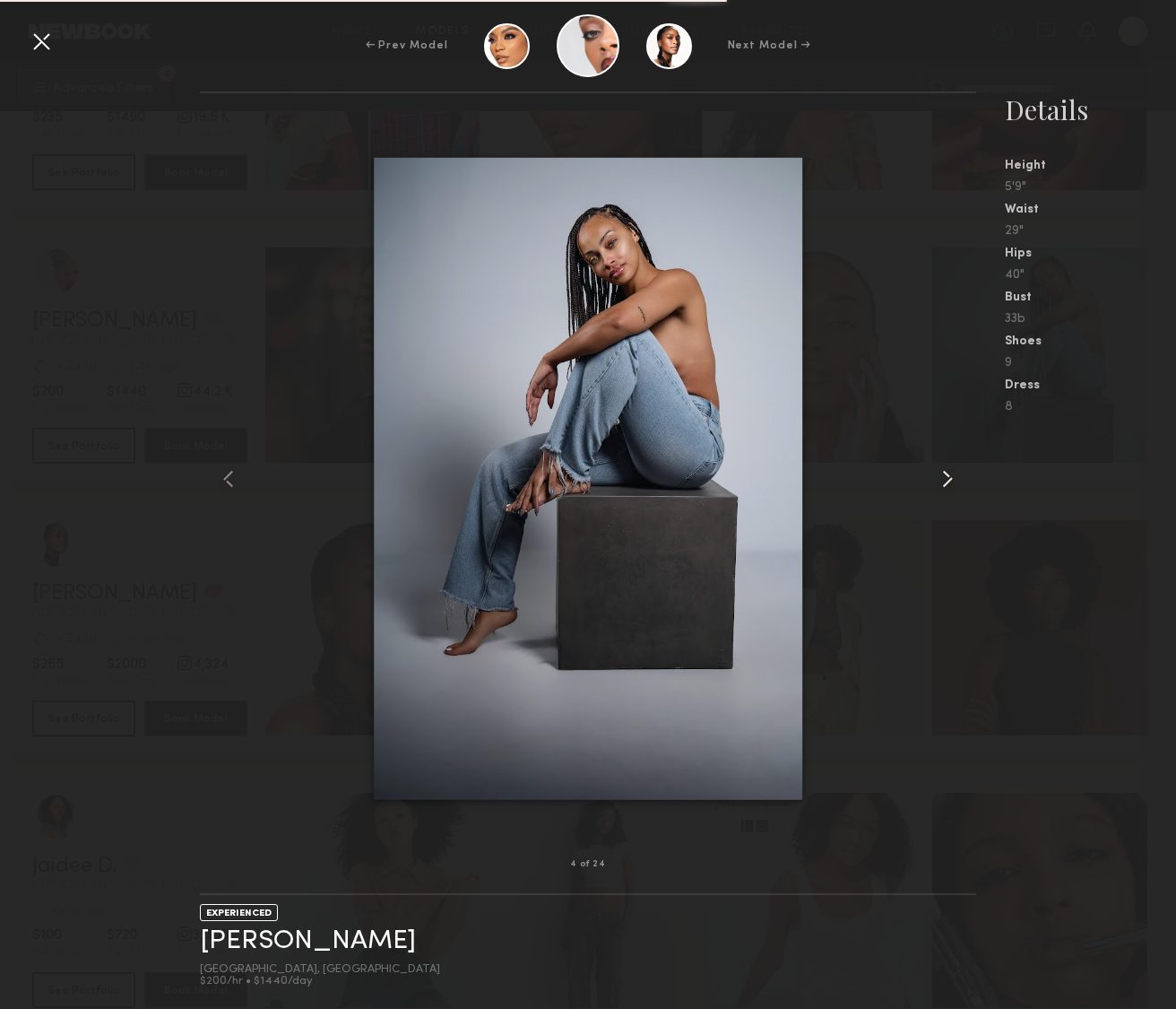
click at [948, 476] on common-icon at bounding box center [947, 479] width 29 height 29
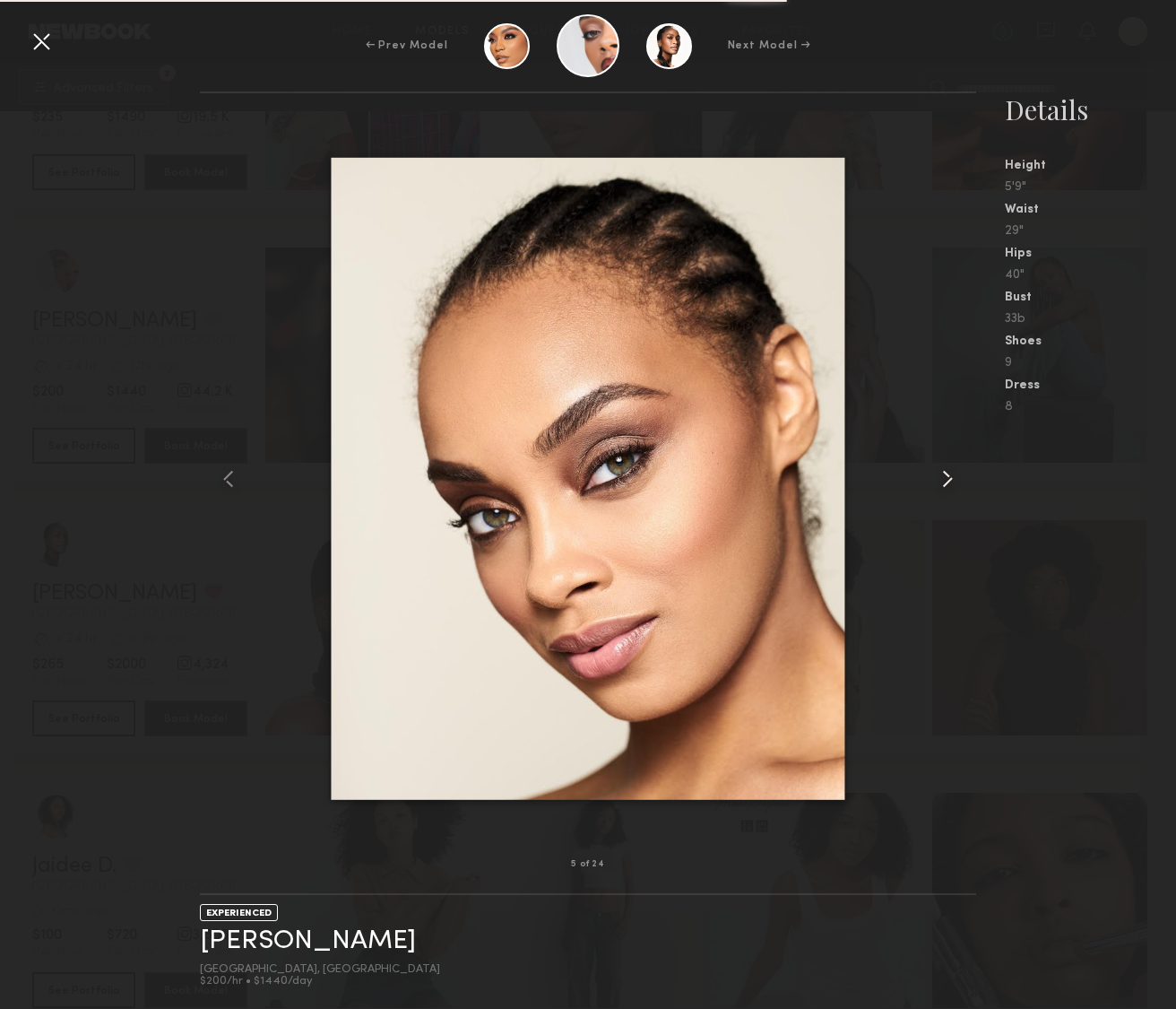
click at [948, 475] on common-icon at bounding box center [947, 479] width 29 height 29
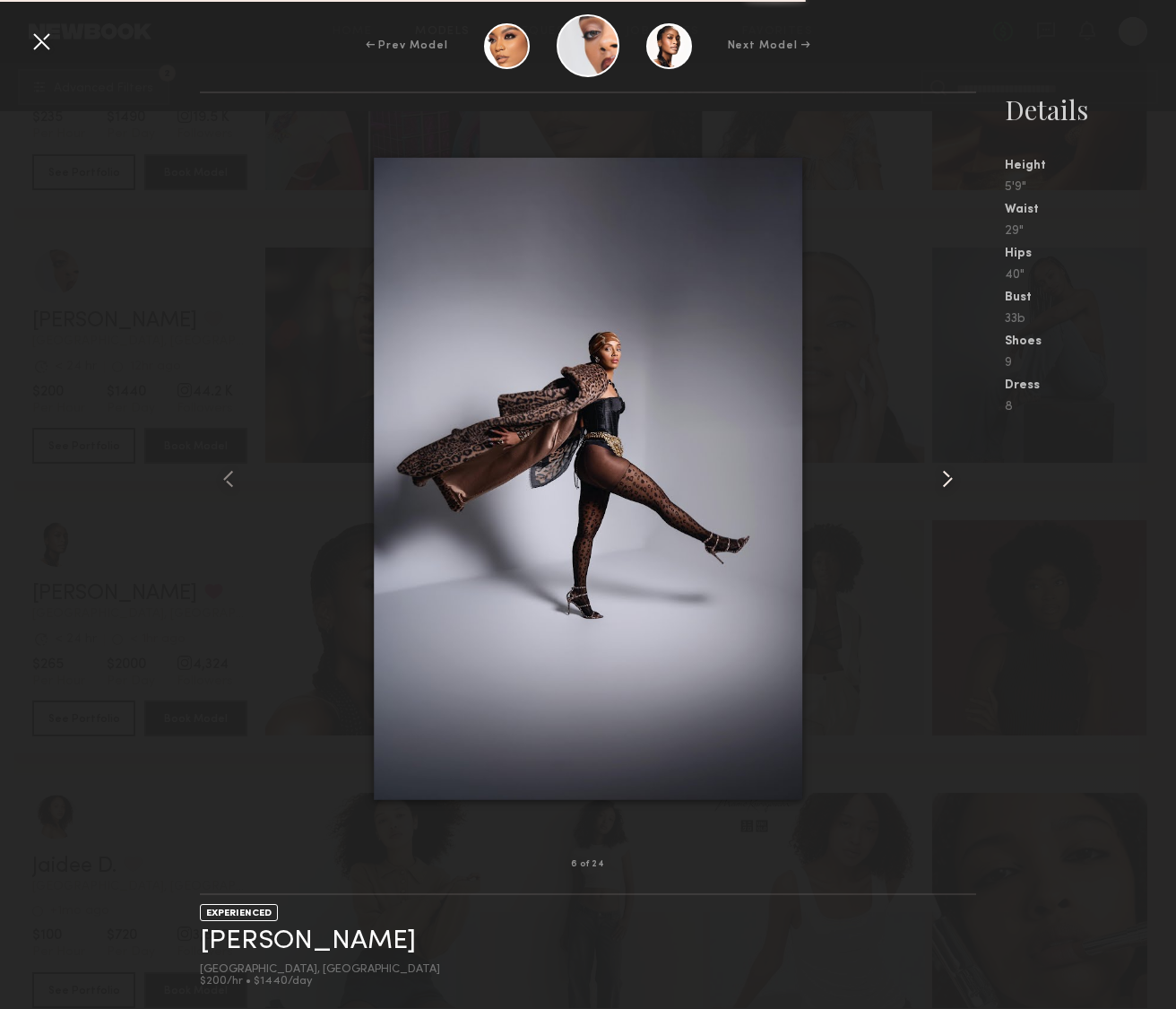
click at [948, 475] on common-icon at bounding box center [947, 479] width 29 height 29
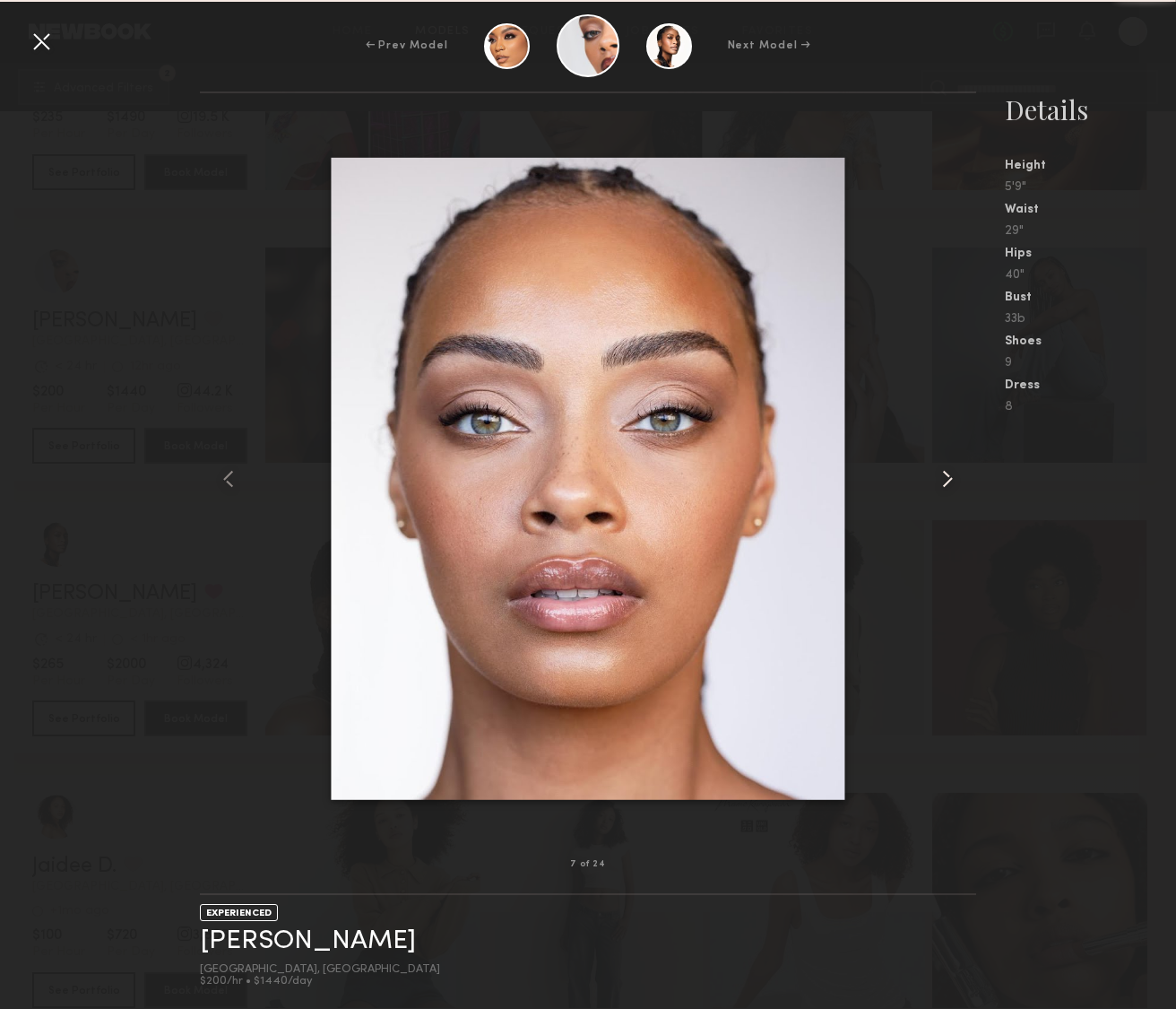
click at [948, 475] on common-icon at bounding box center [947, 479] width 29 height 29
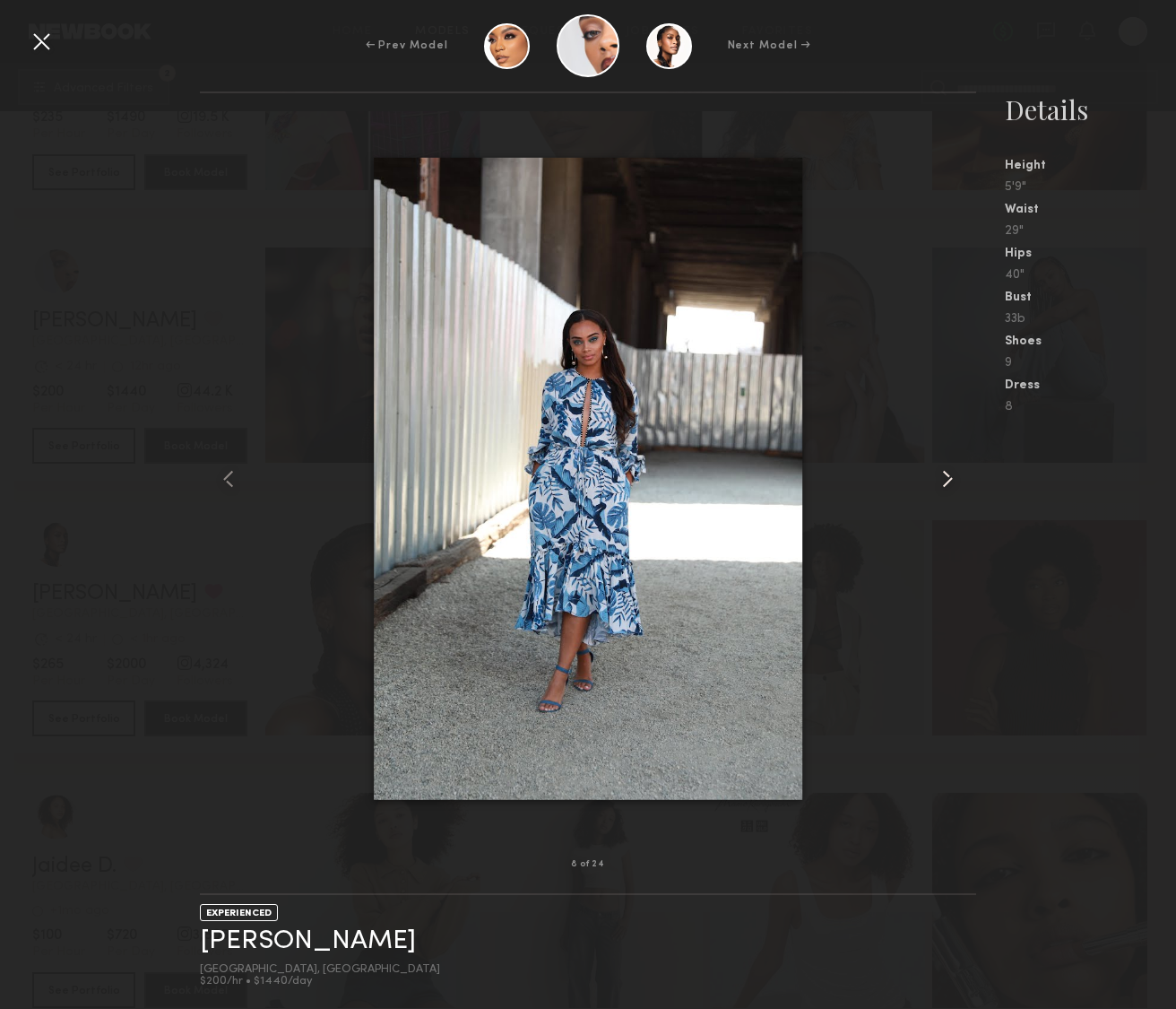
click at [948, 475] on common-icon at bounding box center [947, 479] width 29 height 29
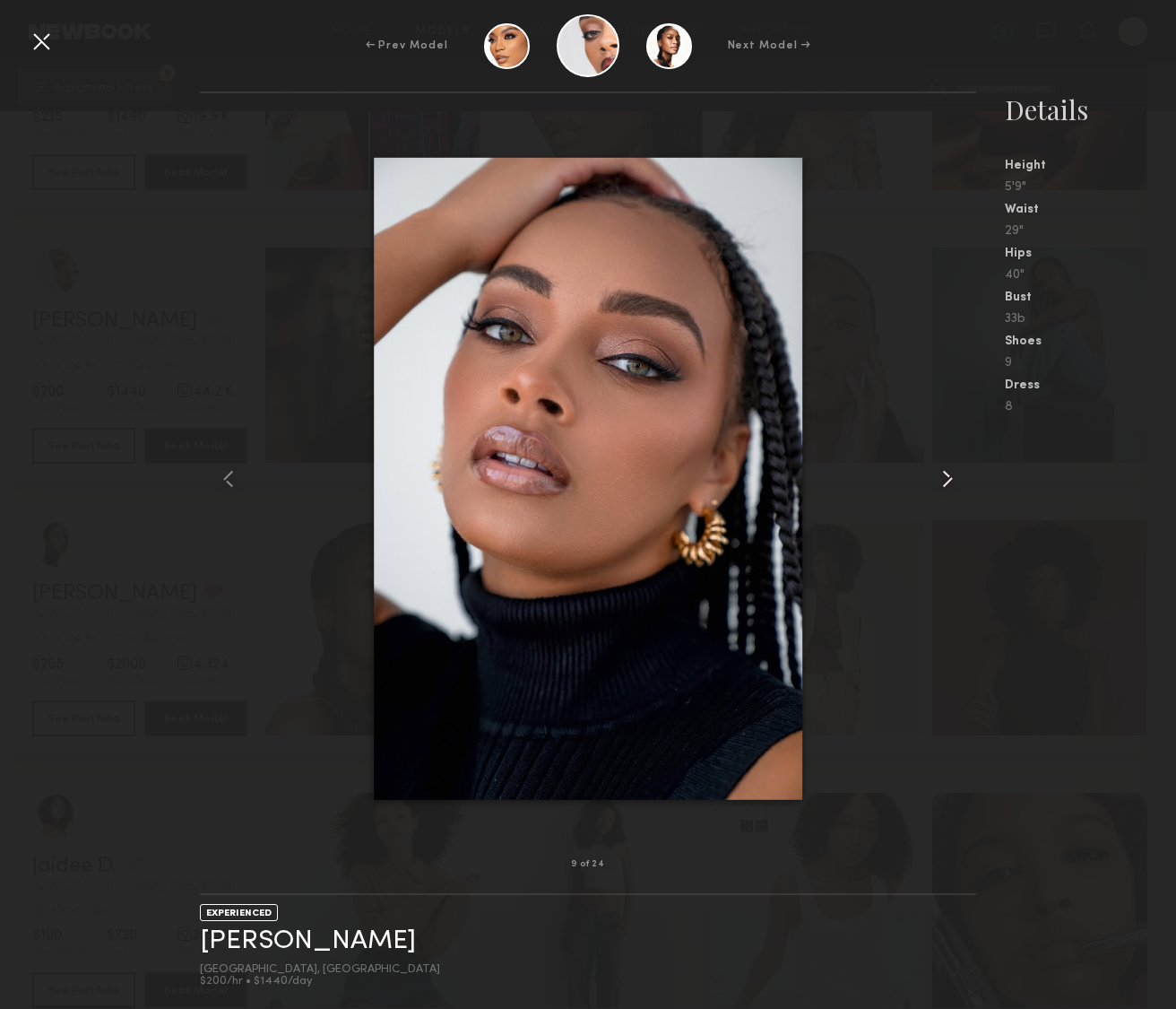
click at [948, 475] on common-icon at bounding box center [947, 479] width 29 height 29
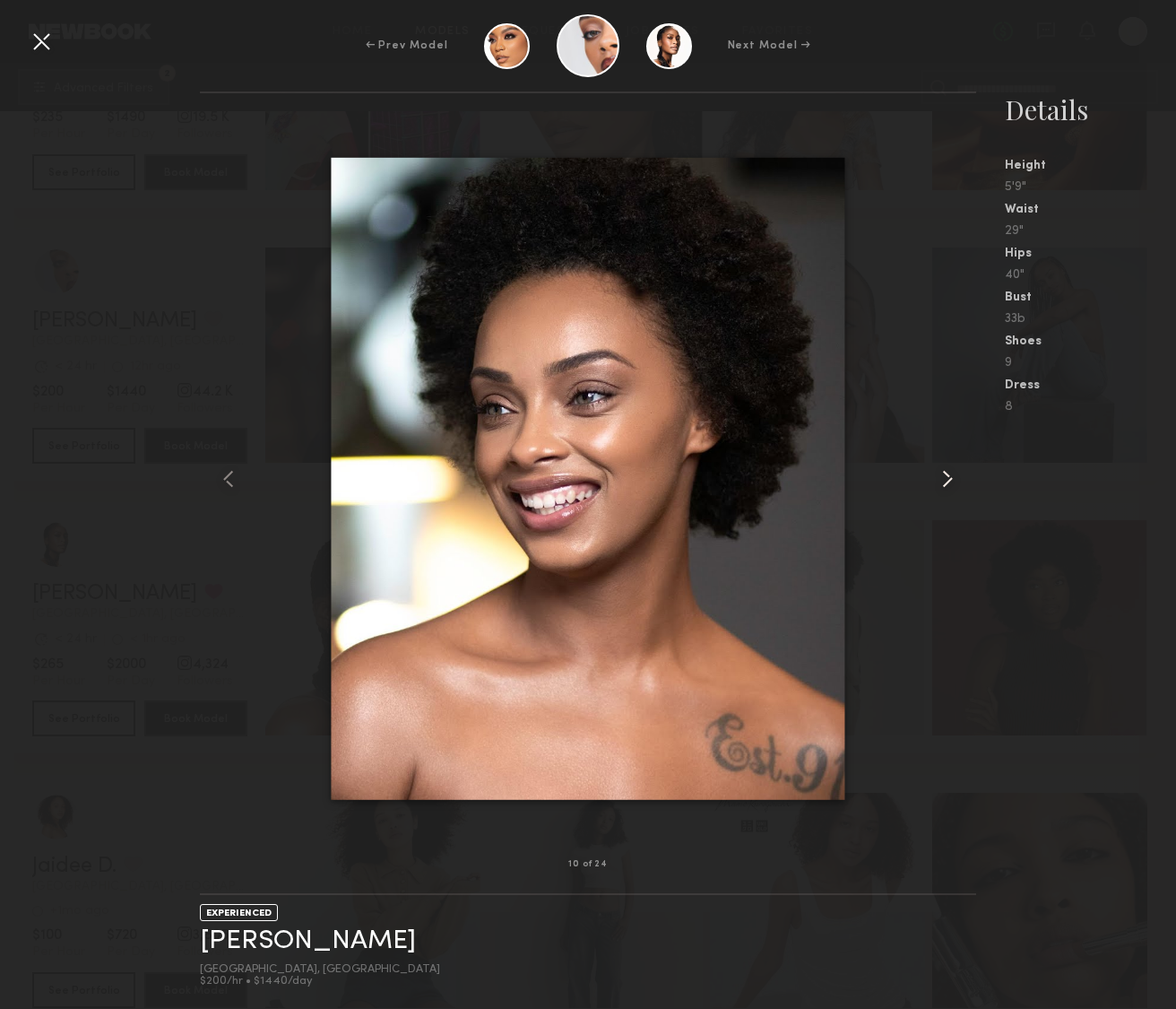
click at [948, 475] on common-icon at bounding box center [947, 479] width 29 height 29
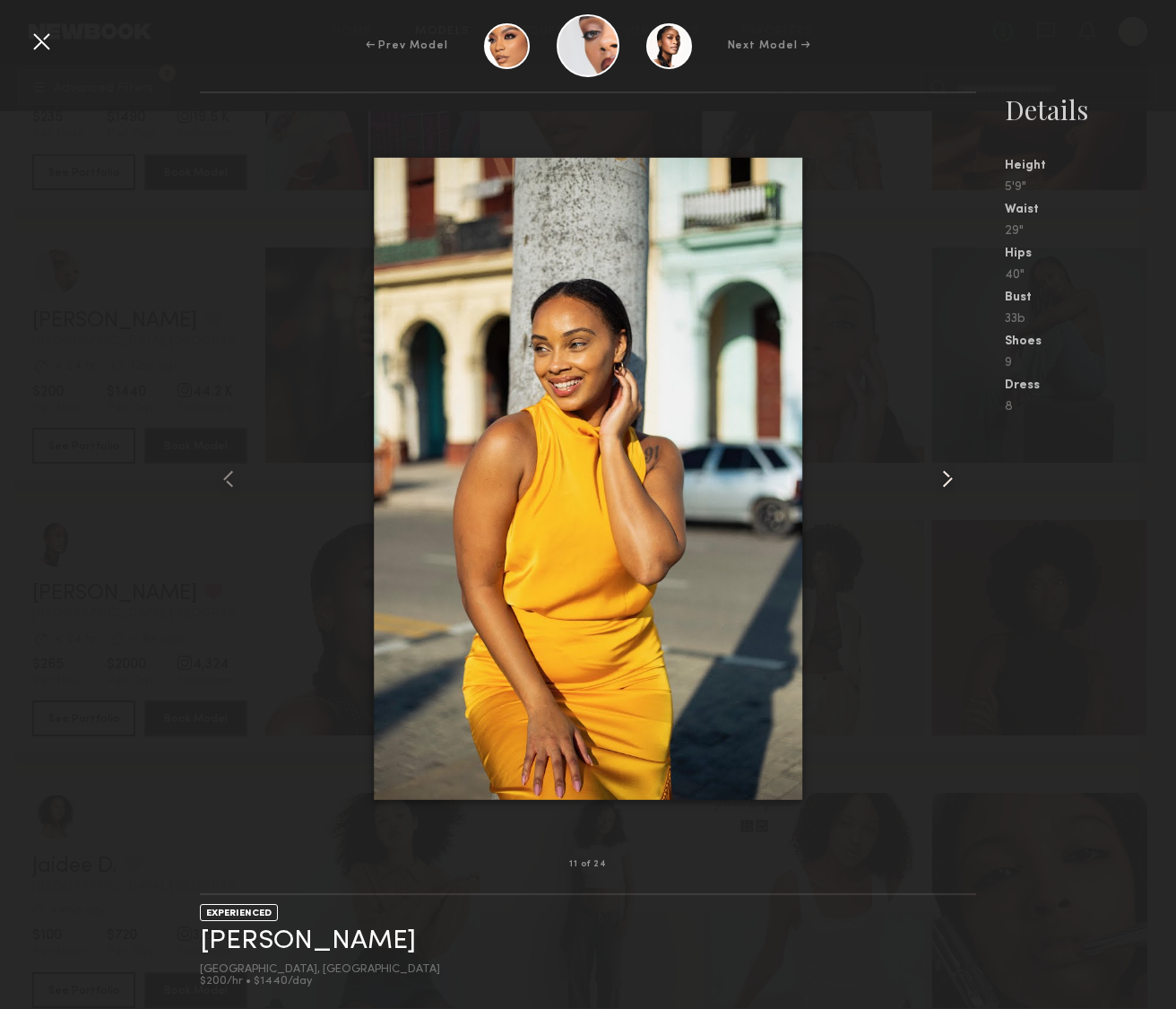
click at [948, 475] on common-icon at bounding box center [947, 479] width 29 height 29
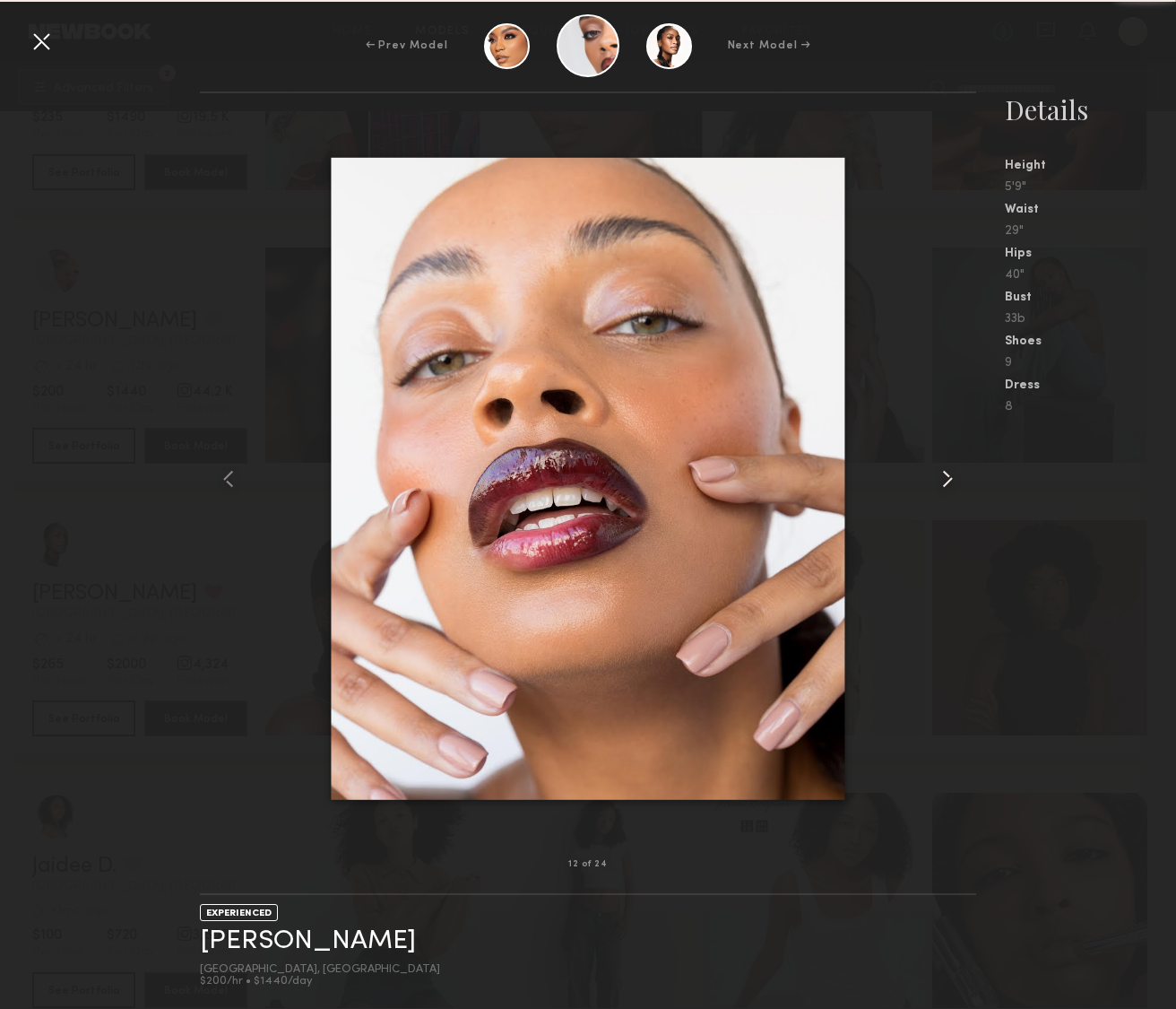
click at [948, 475] on common-icon at bounding box center [947, 479] width 29 height 29
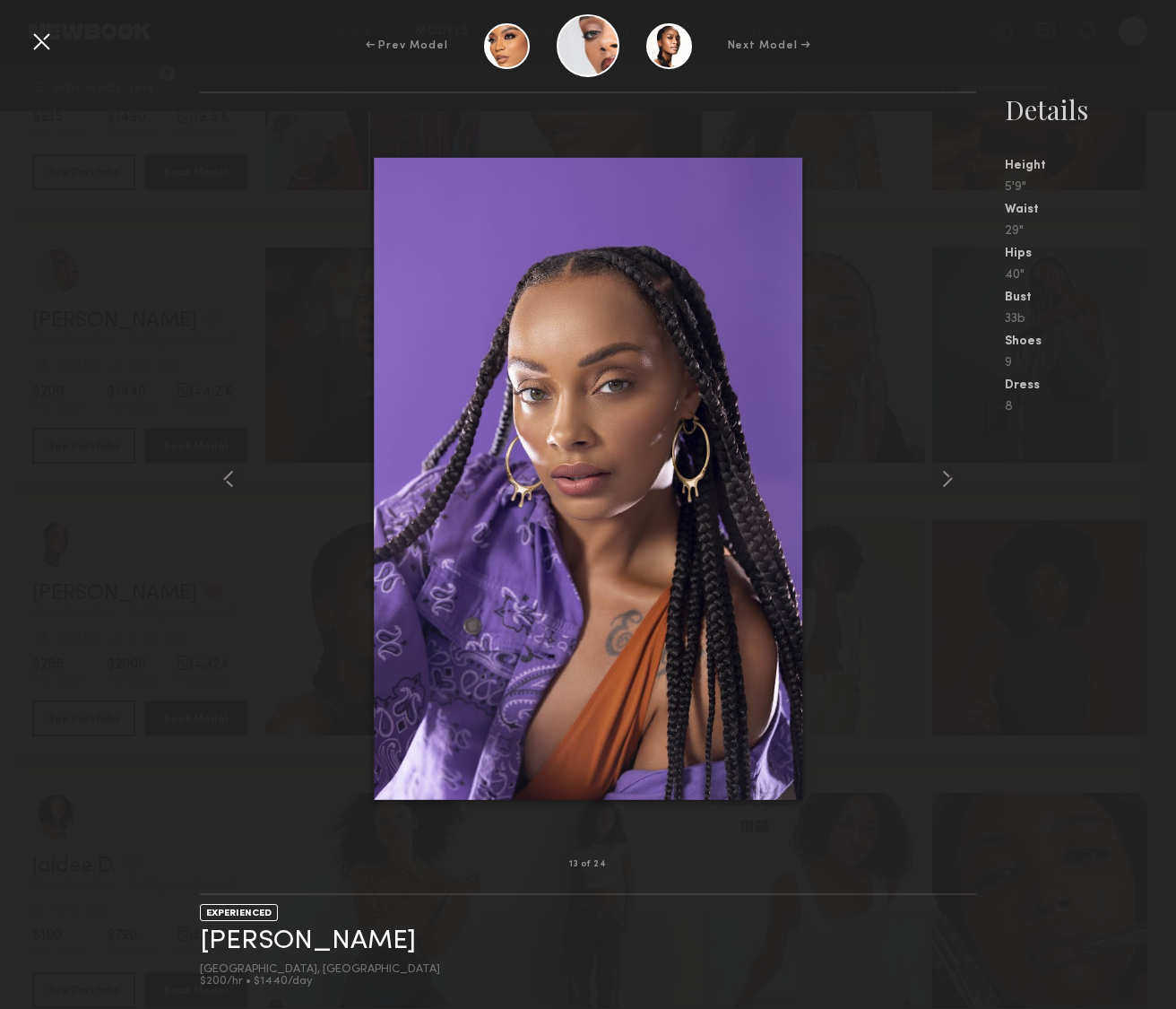
click at [33, 43] on div at bounding box center [41, 41] width 29 height 29
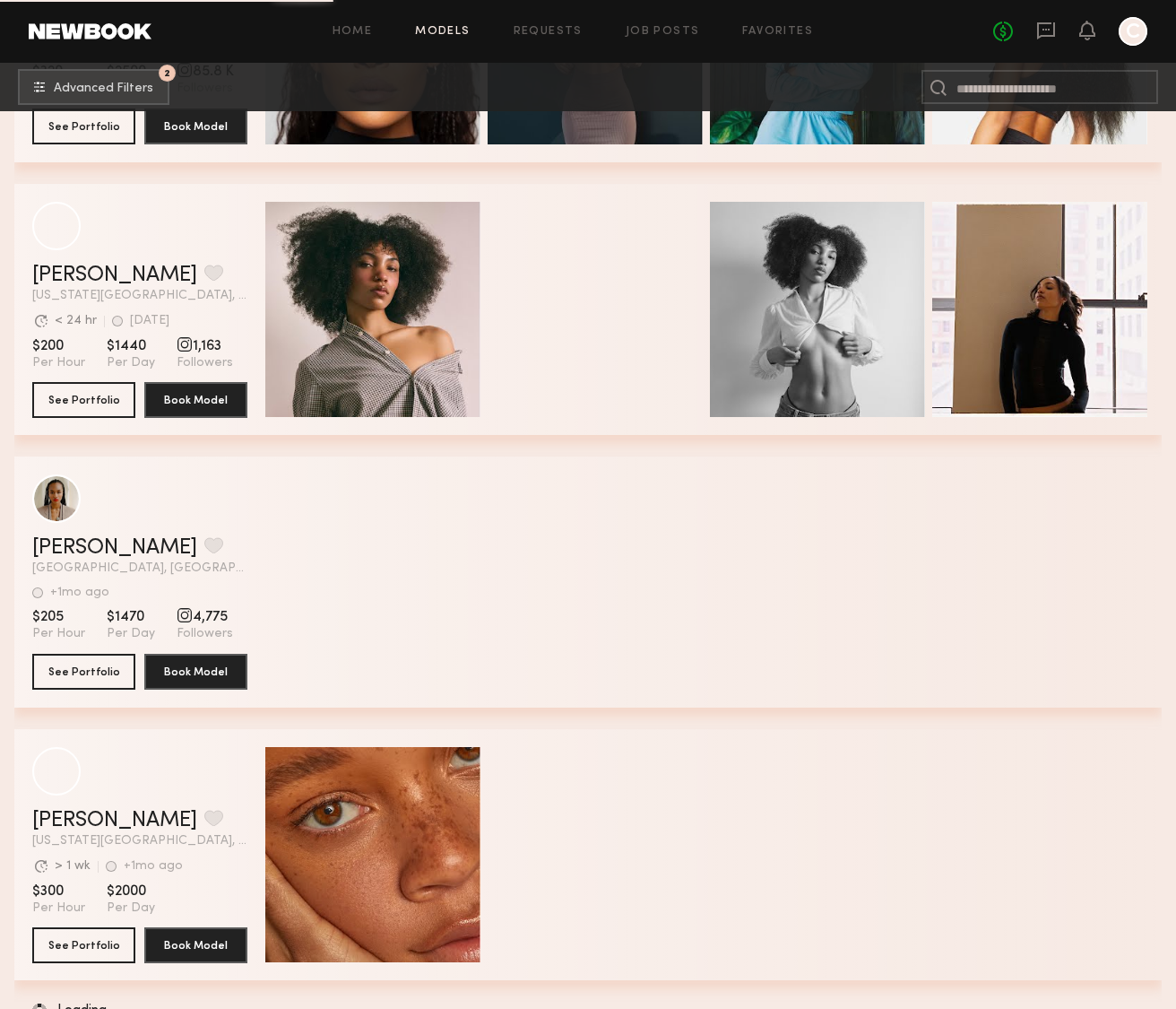
scroll to position [41973, 0]
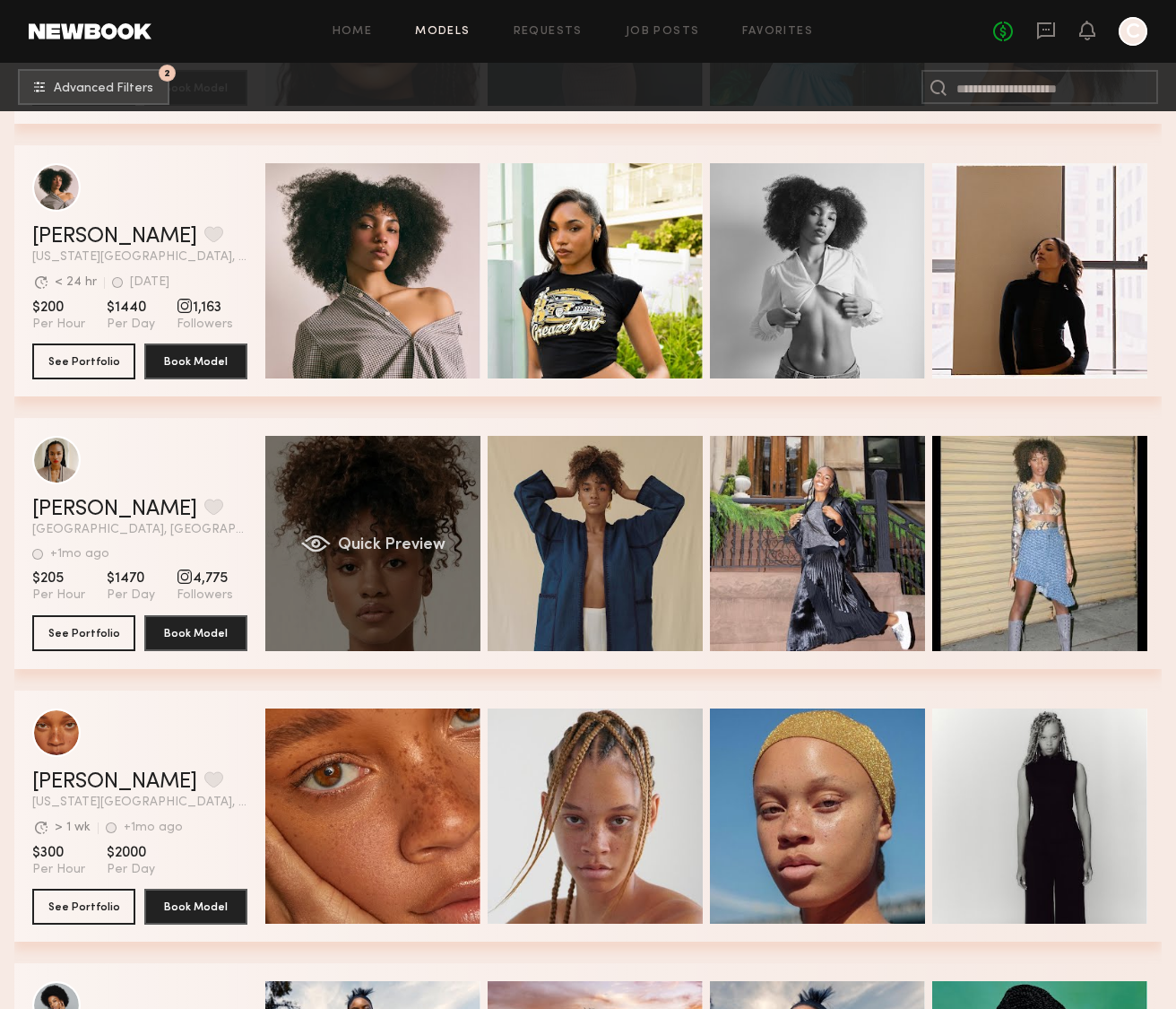
click at [415, 548] on span "Quick Preview" at bounding box center [391, 545] width 107 height 16
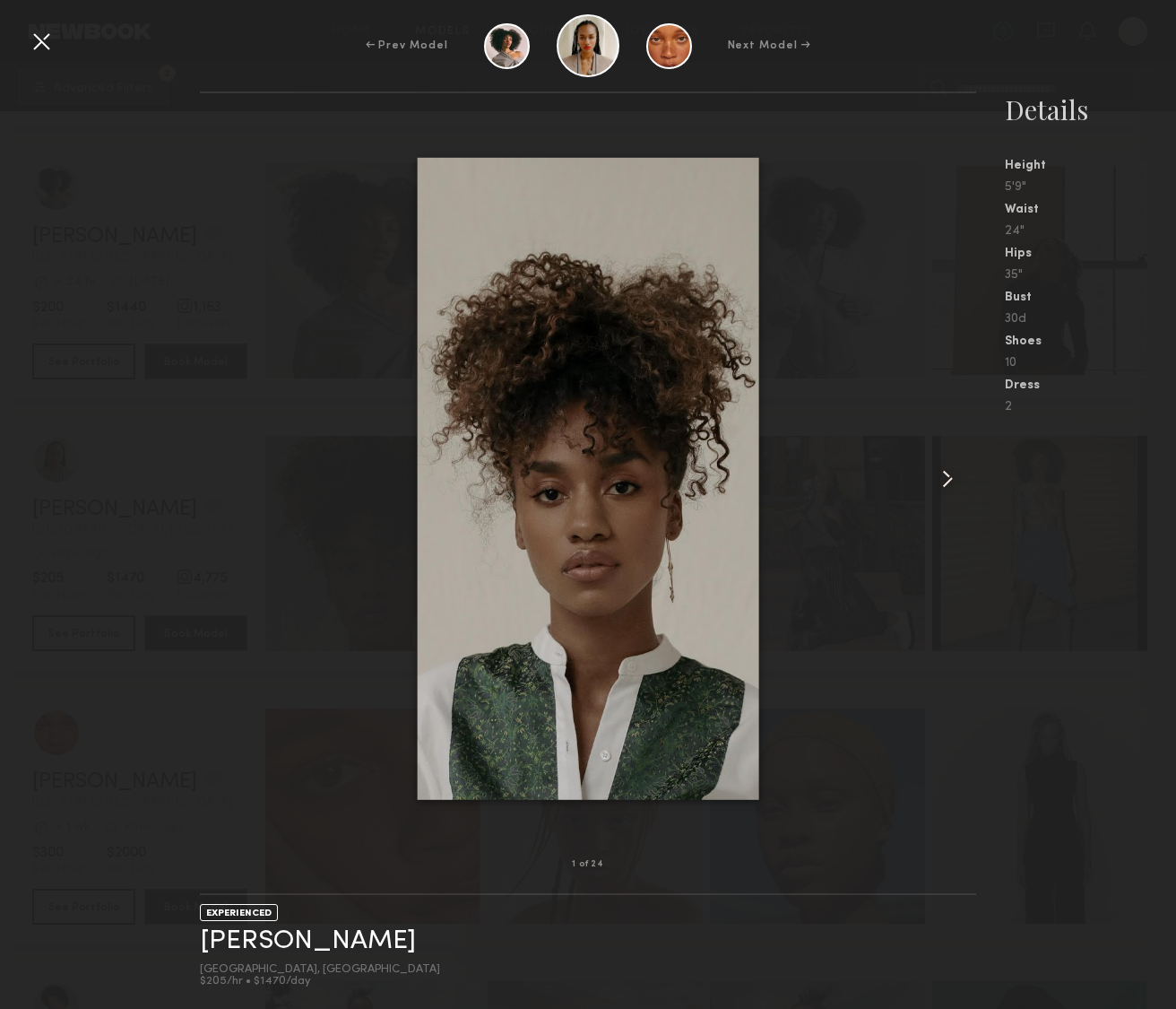
click at [947, 478] on common-icon at bounding box center [947, 479] width 29 height 29
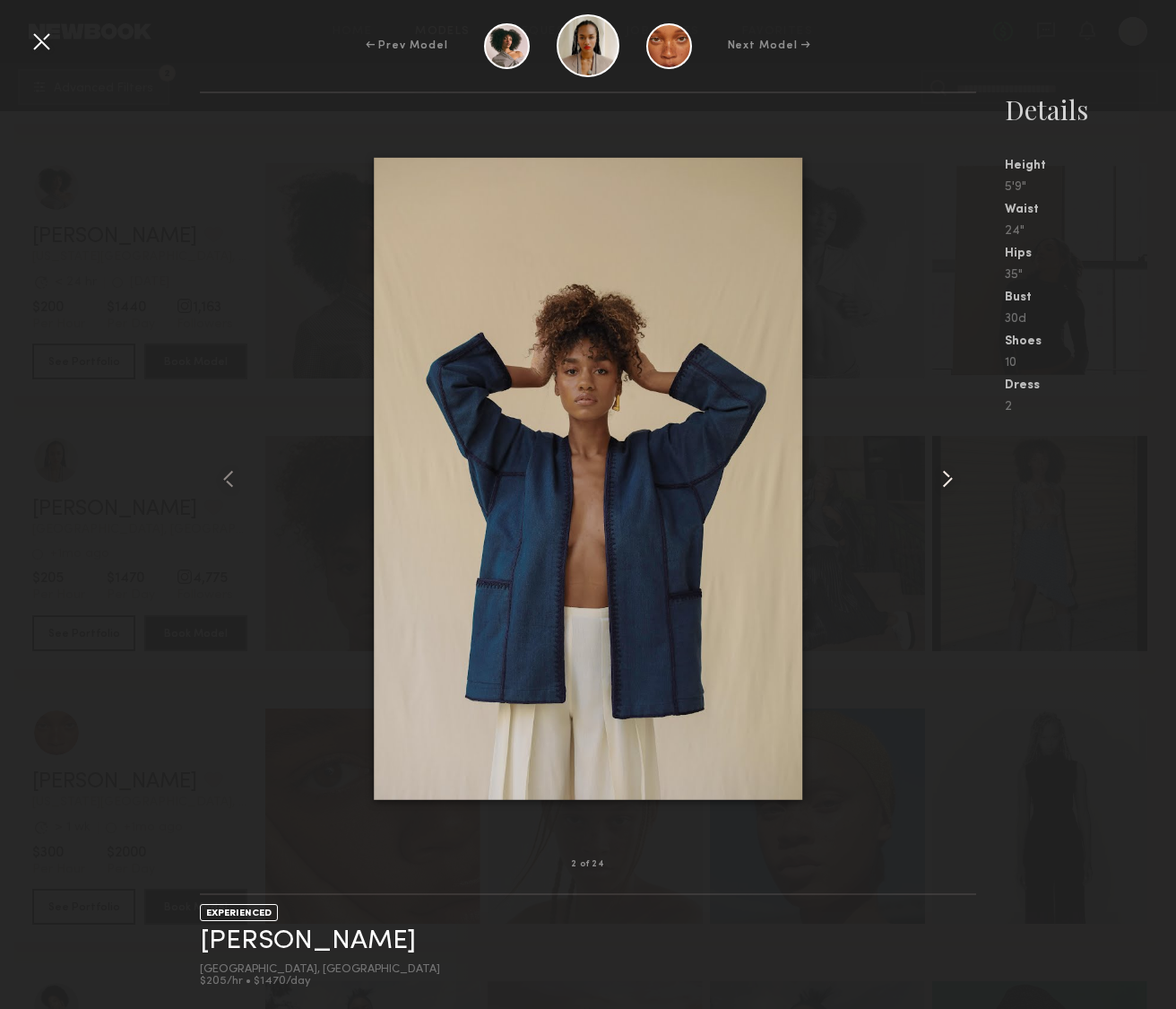
click at [947, 478] on common-icon at bounding box center [947, 479] width 29 height 29
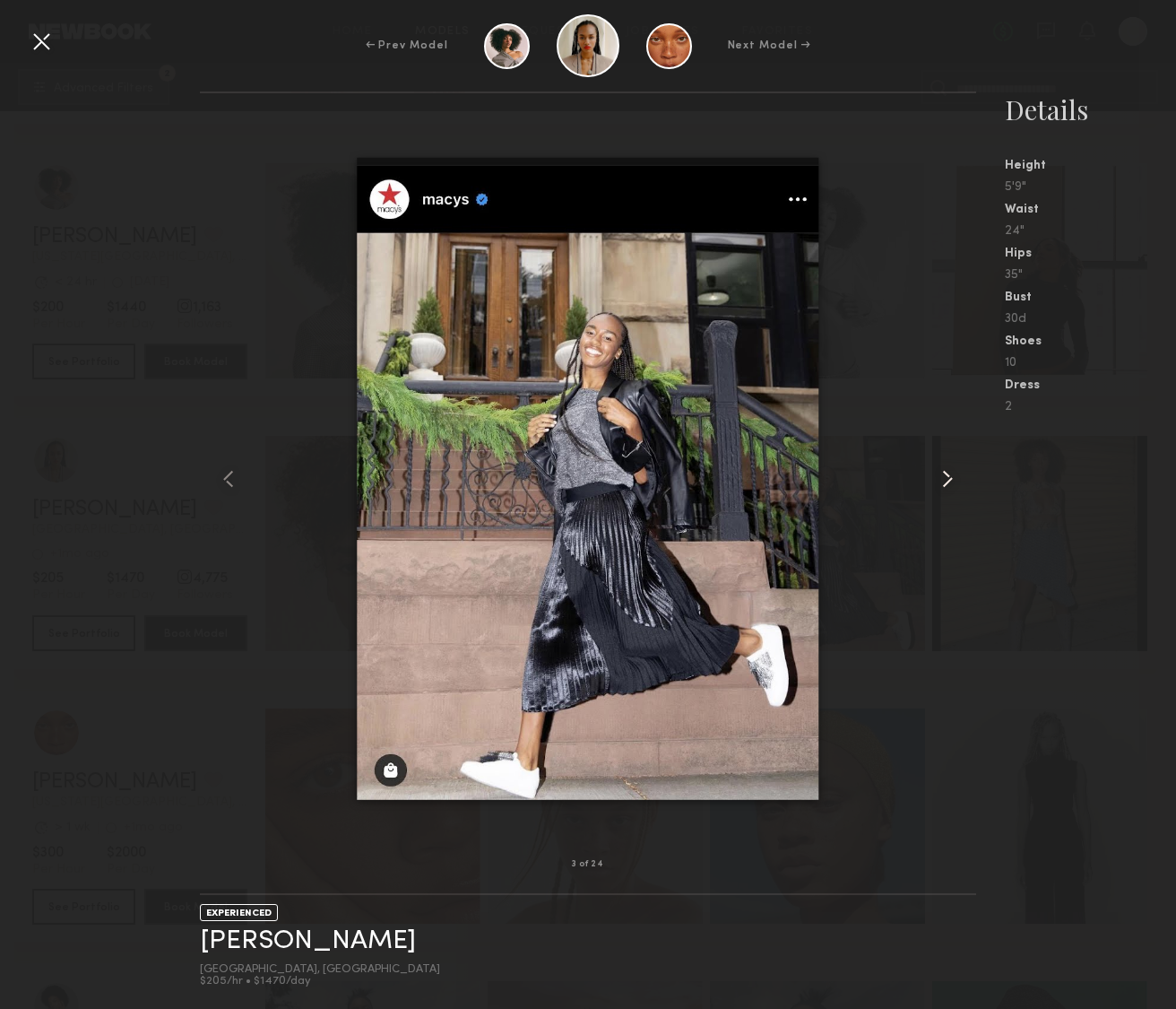
click at [947, 478] on common-icon at bounding box center [947, 479] width 29 height 29
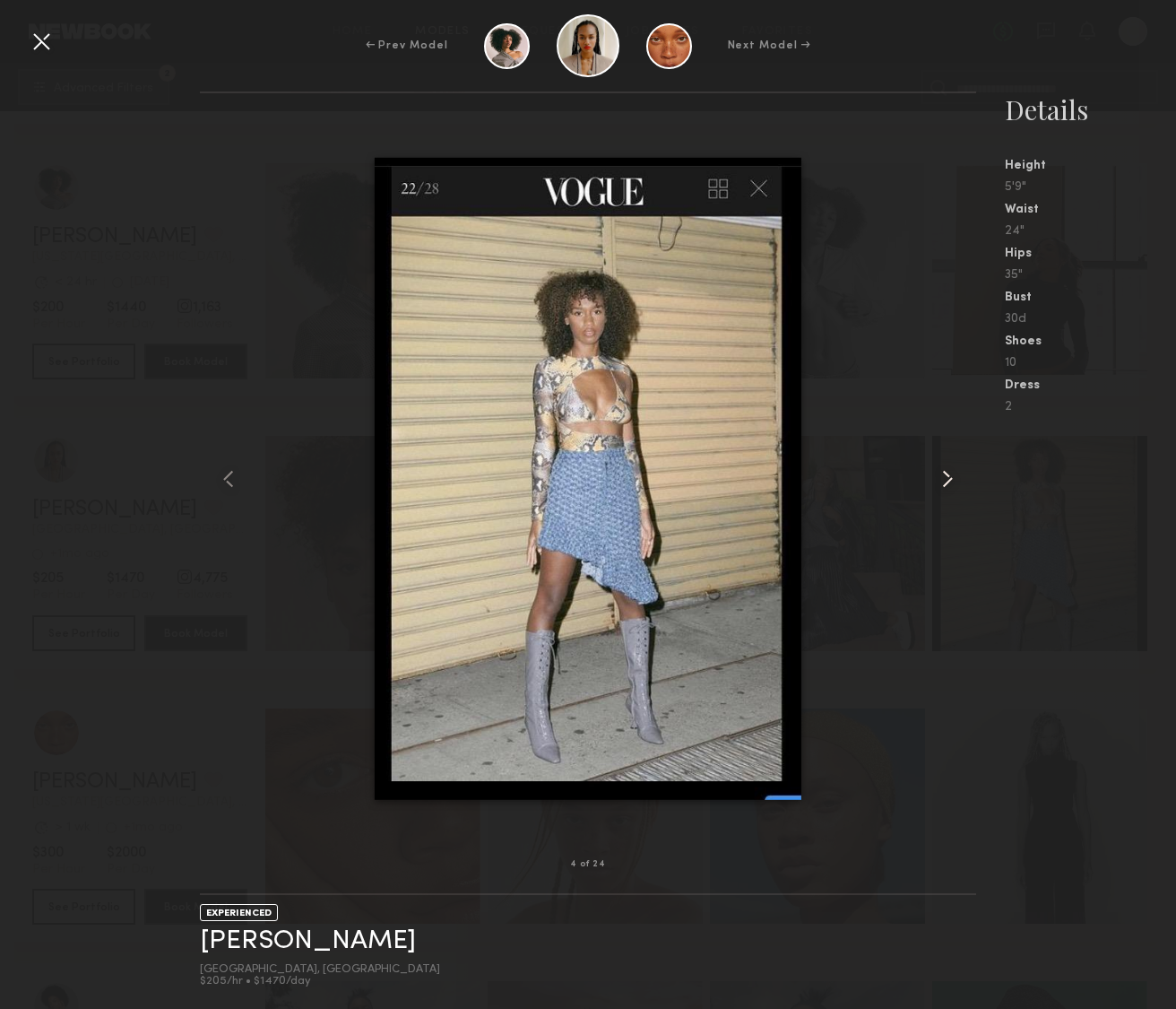
click at [947, 478] on common-icon at bounding box center [947, 479] width 29 height 29
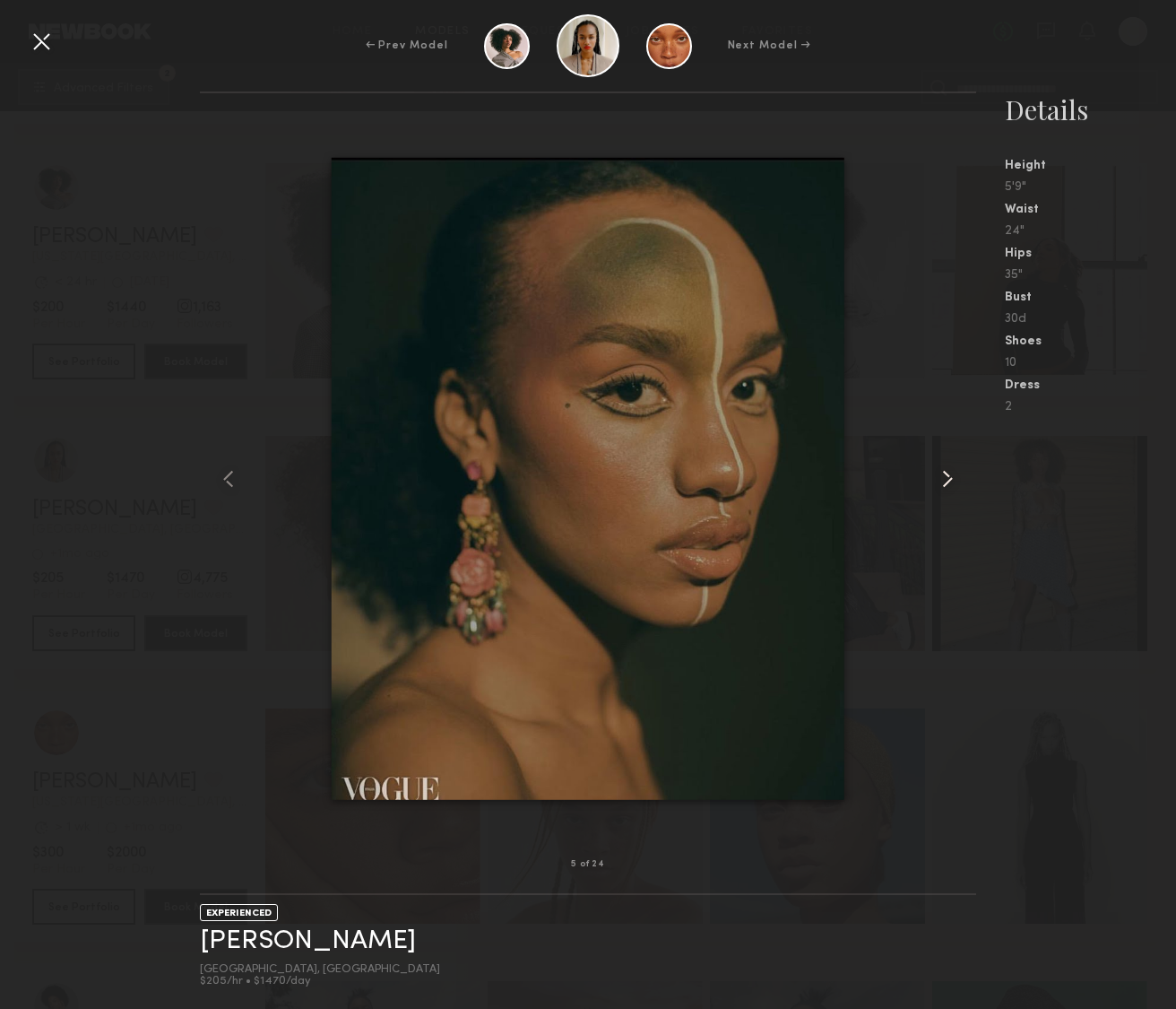
click at [947, 478] on common-icon at bounding box center [947, 479] width 29 height 29
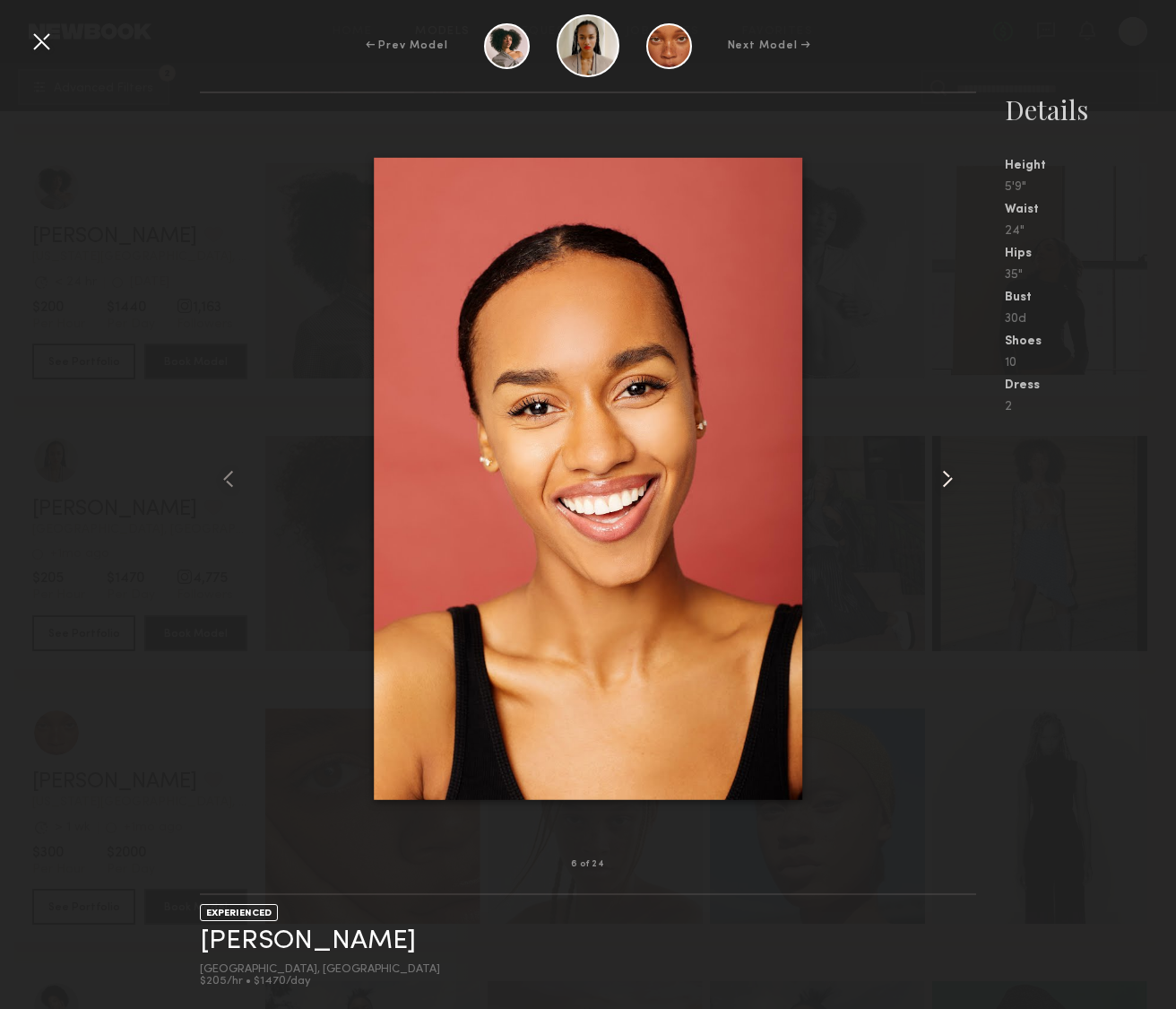
click at [947, 478] on common-icon at bounding box center [947, 479] width 29 height 29
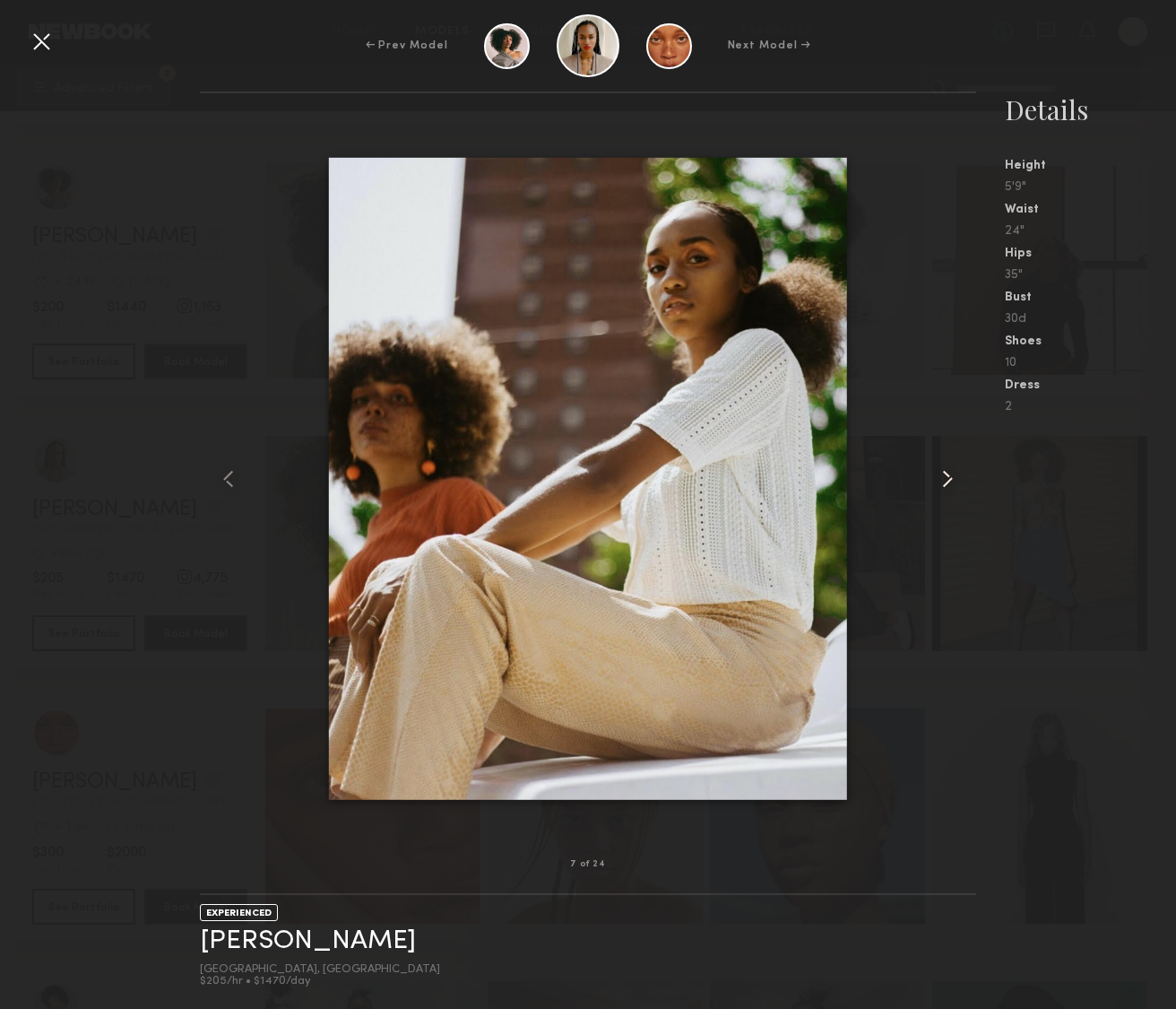
click at [947, 478] on common-icon at bounding box center [947, 479] width 29 height 29
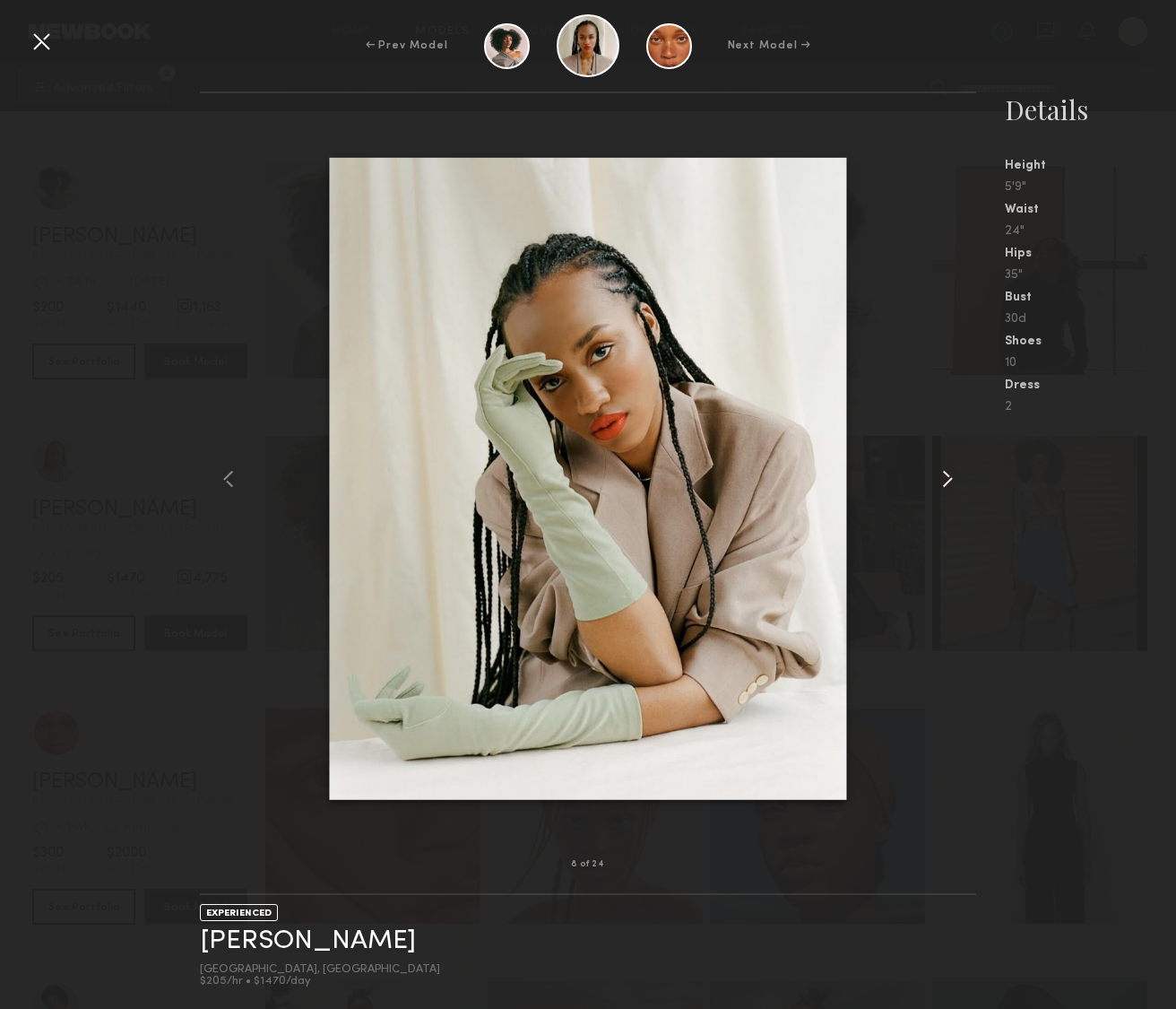
click at [947, 478] on common-icon at bounding box center [947, 479] width 29 height 29
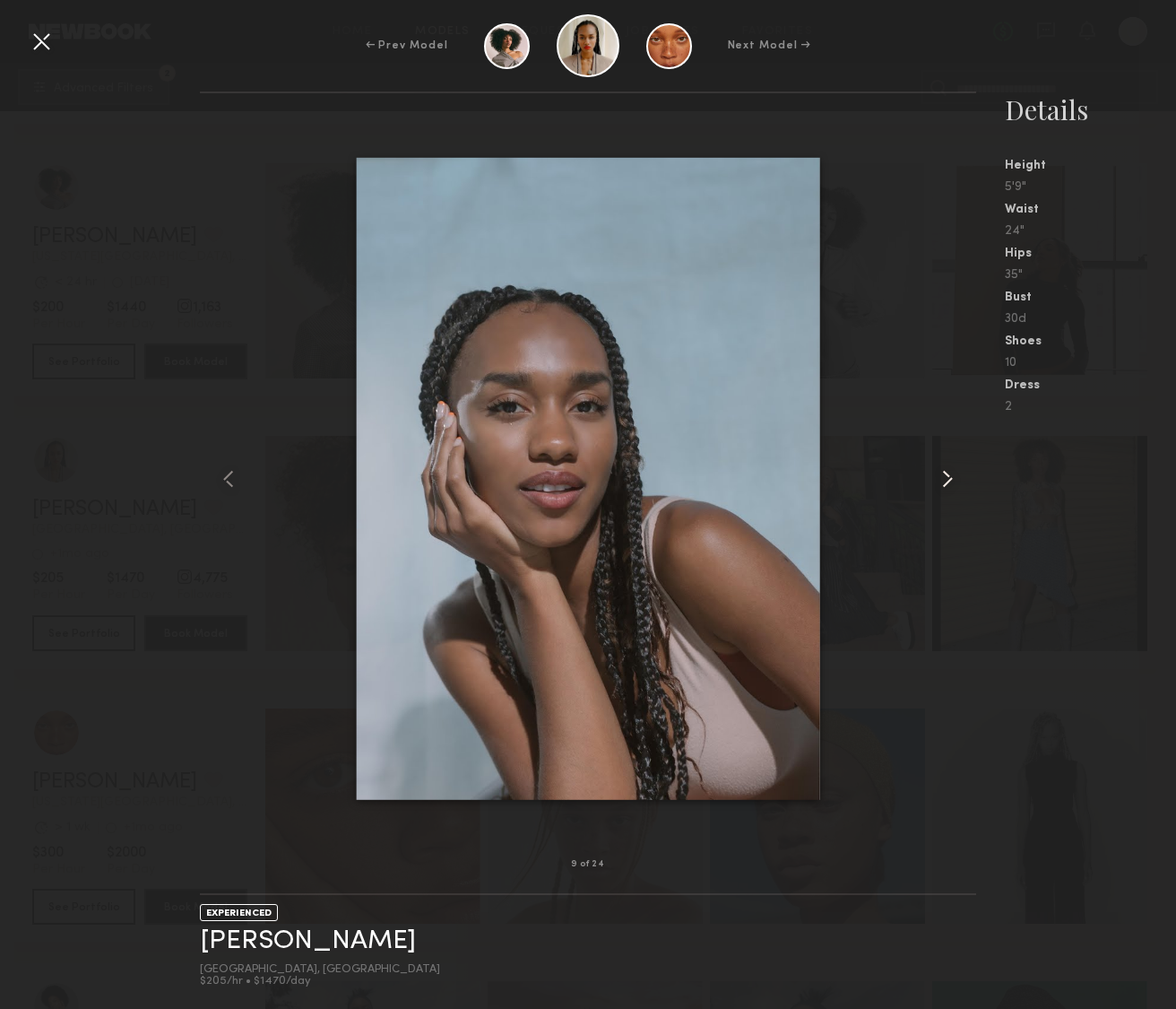
click at [947, 478] on common-icon at bounding box center [947, 479] width 29 height 29
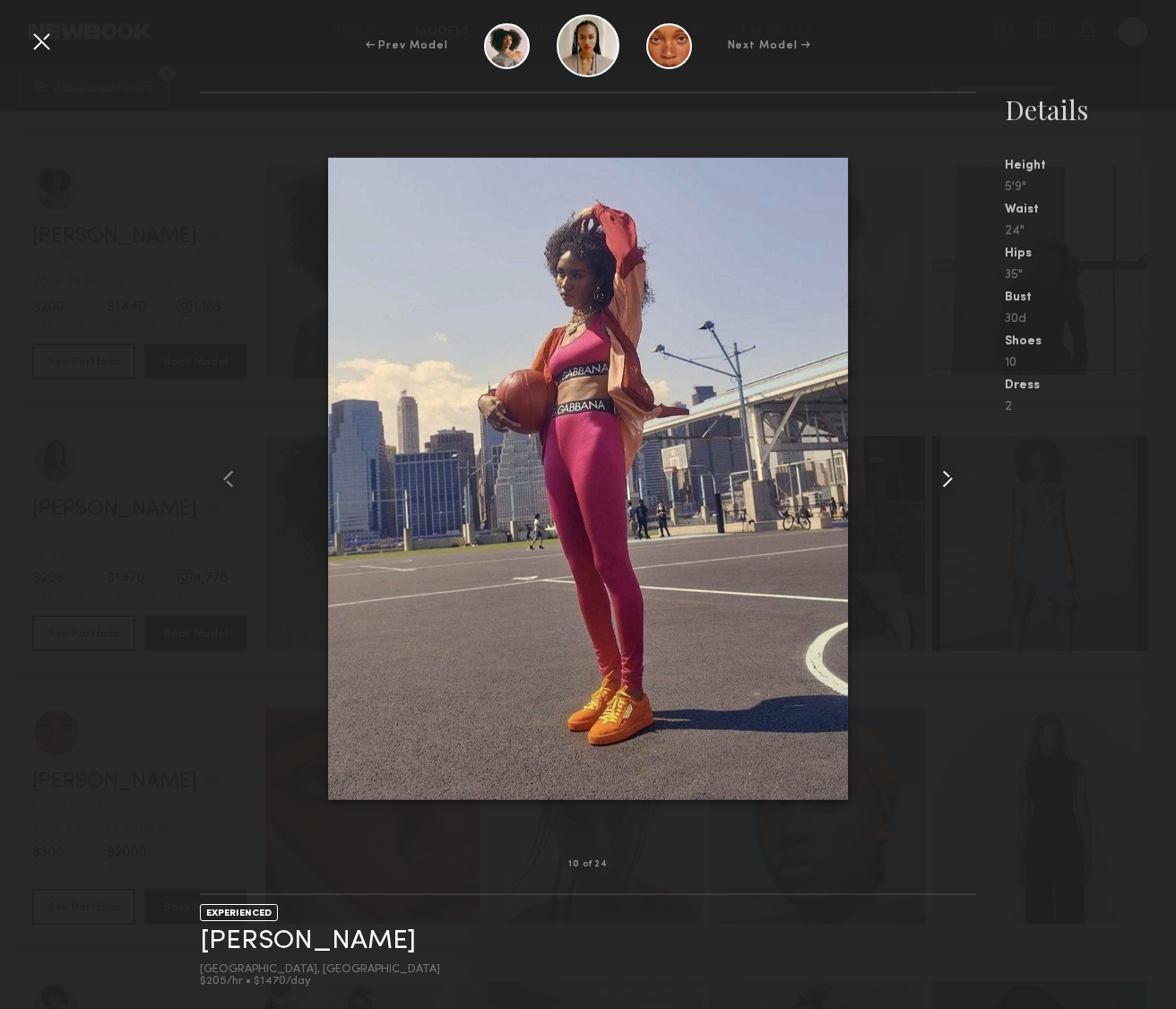
click at [947, 478] on common-icon at bounding box center [947, 479] width 29 height 29
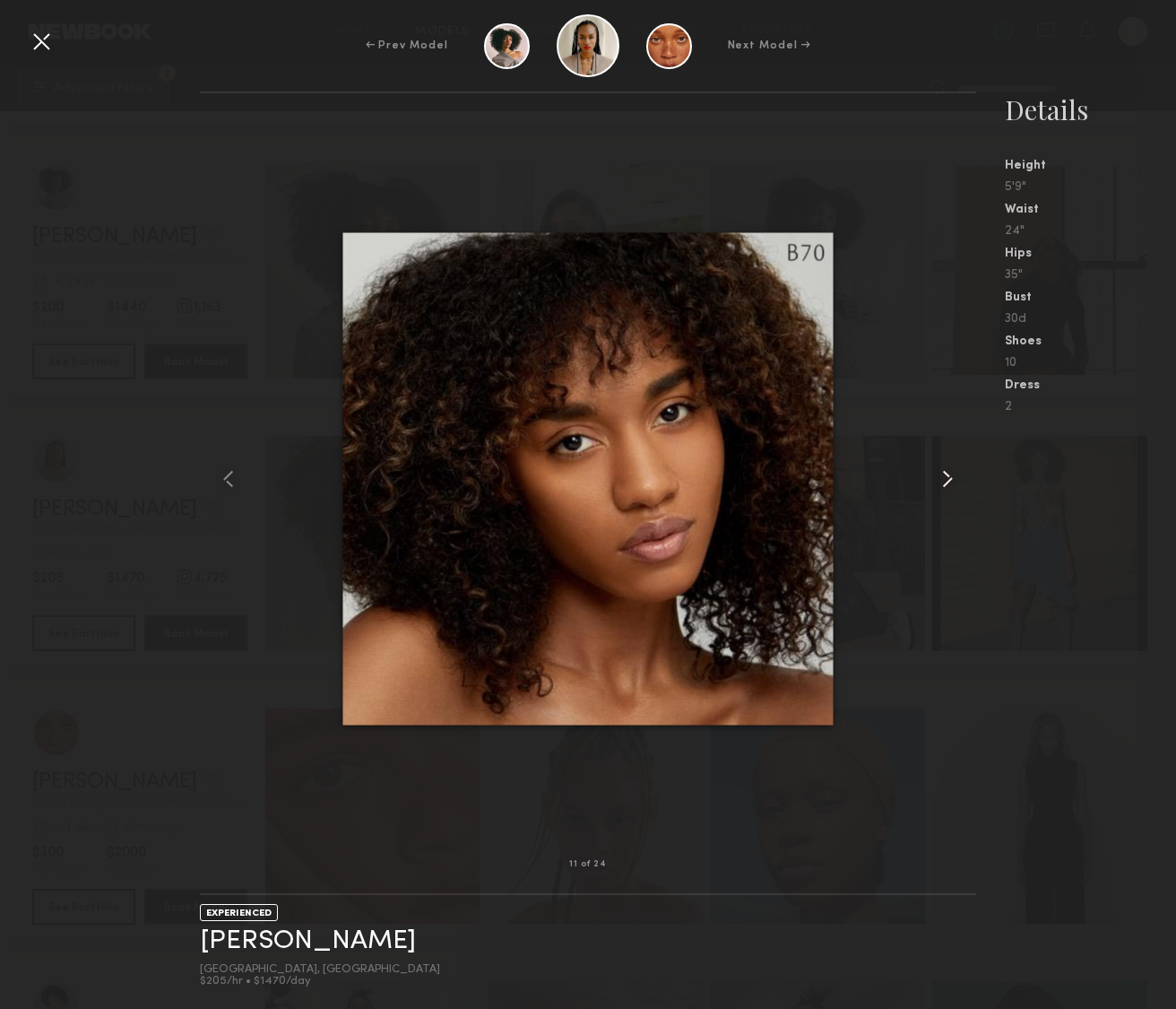
click at [947, 478] on common-icon at bounding box center [947, 479] width 29 height 29
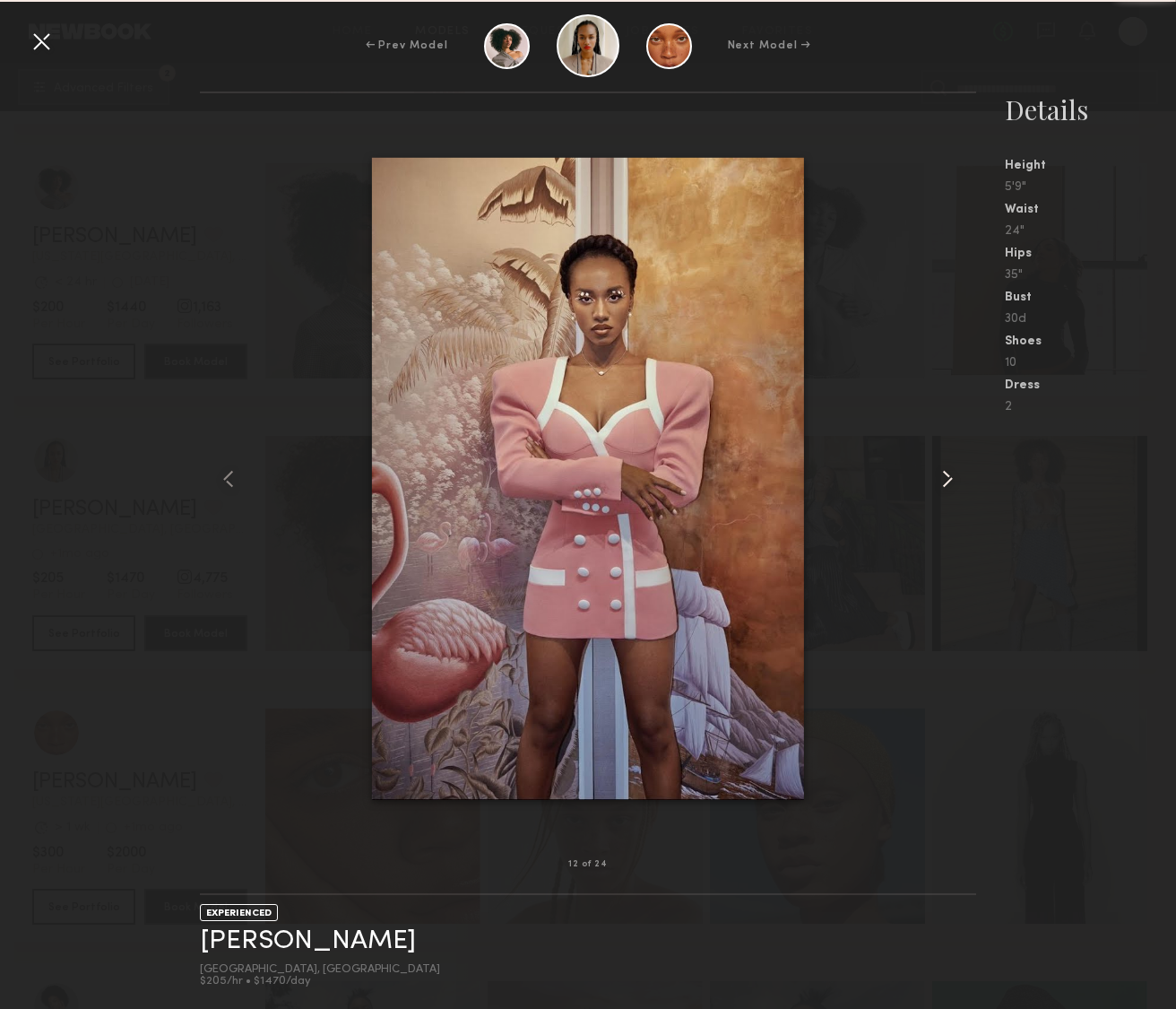
click at [947, 478] on common-icon at bounding box center [947, 479] width 29 height 29
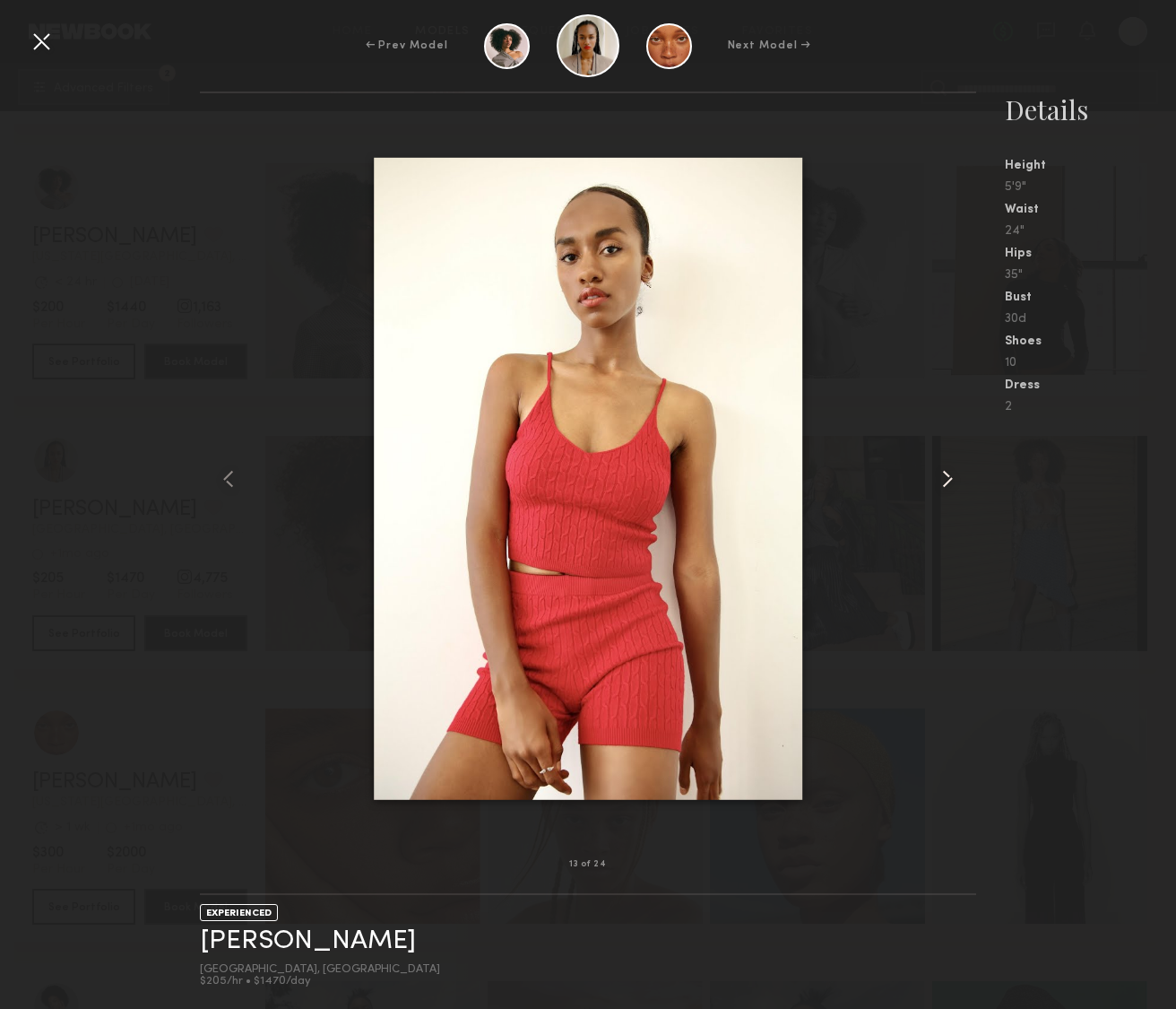
click at [947, 478] on common-icon at bounding box center [947, 479] width 29 height 29
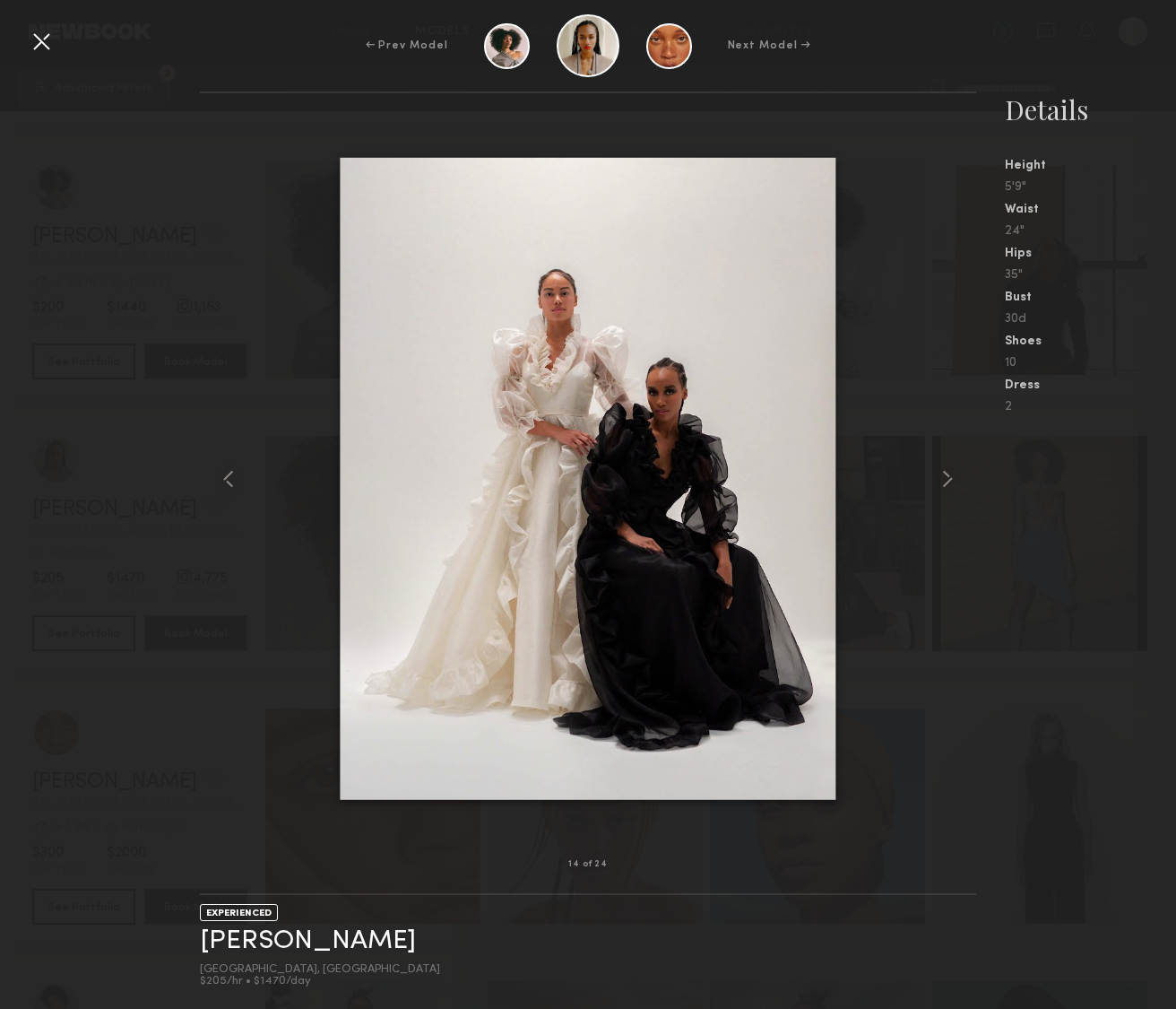
click at [1018, 545] on nb-gallery-model-stats "Details Height 5'9" Waist 24" Hips 35" Bust 30d Shoes 10 Dress 2" at bounding box center [1076, 550] width 200 height 917
click at [43, 37] on div at bounding box center [41, 41] width 29 height 29
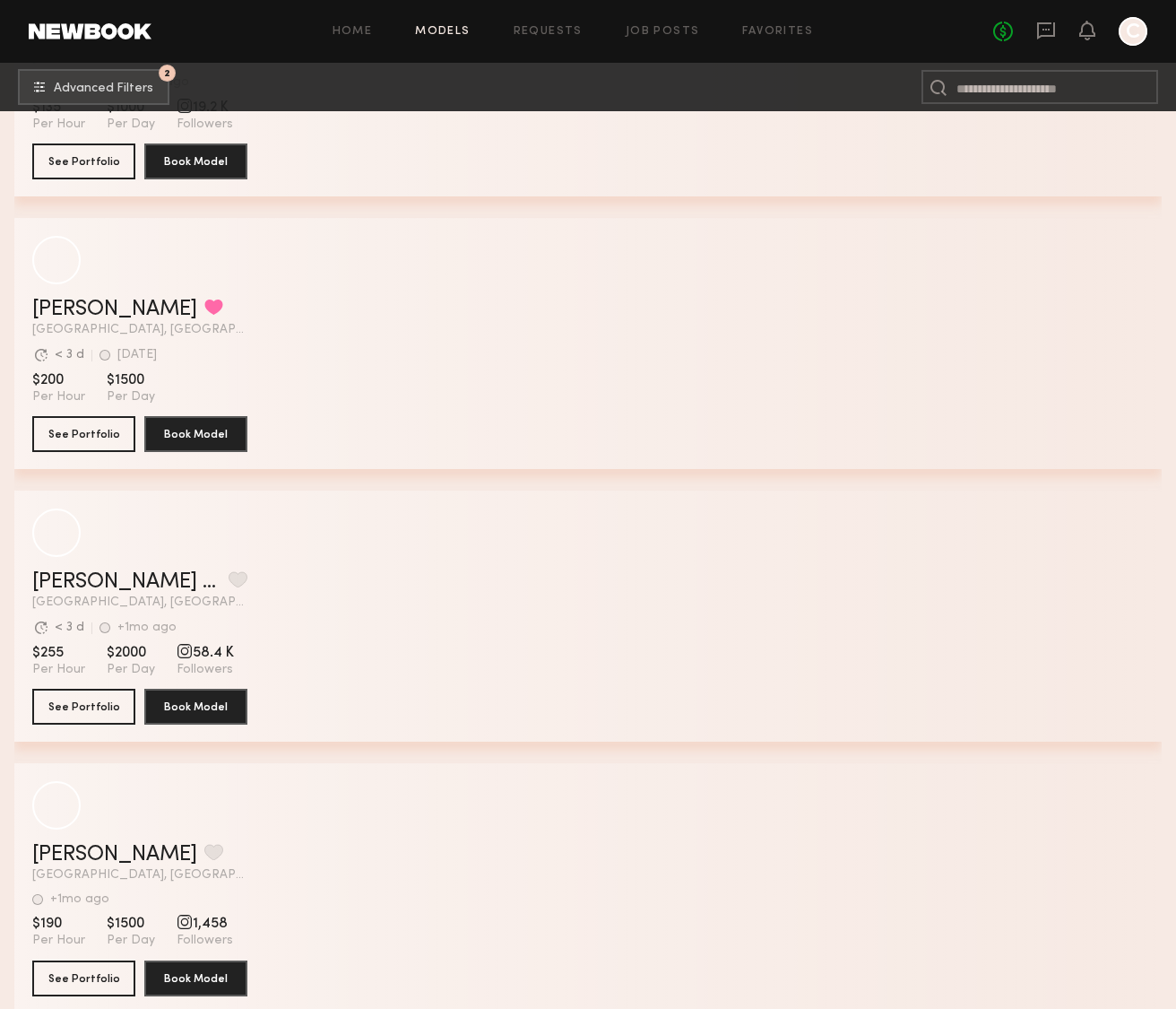
scroll to position [52056, 0]
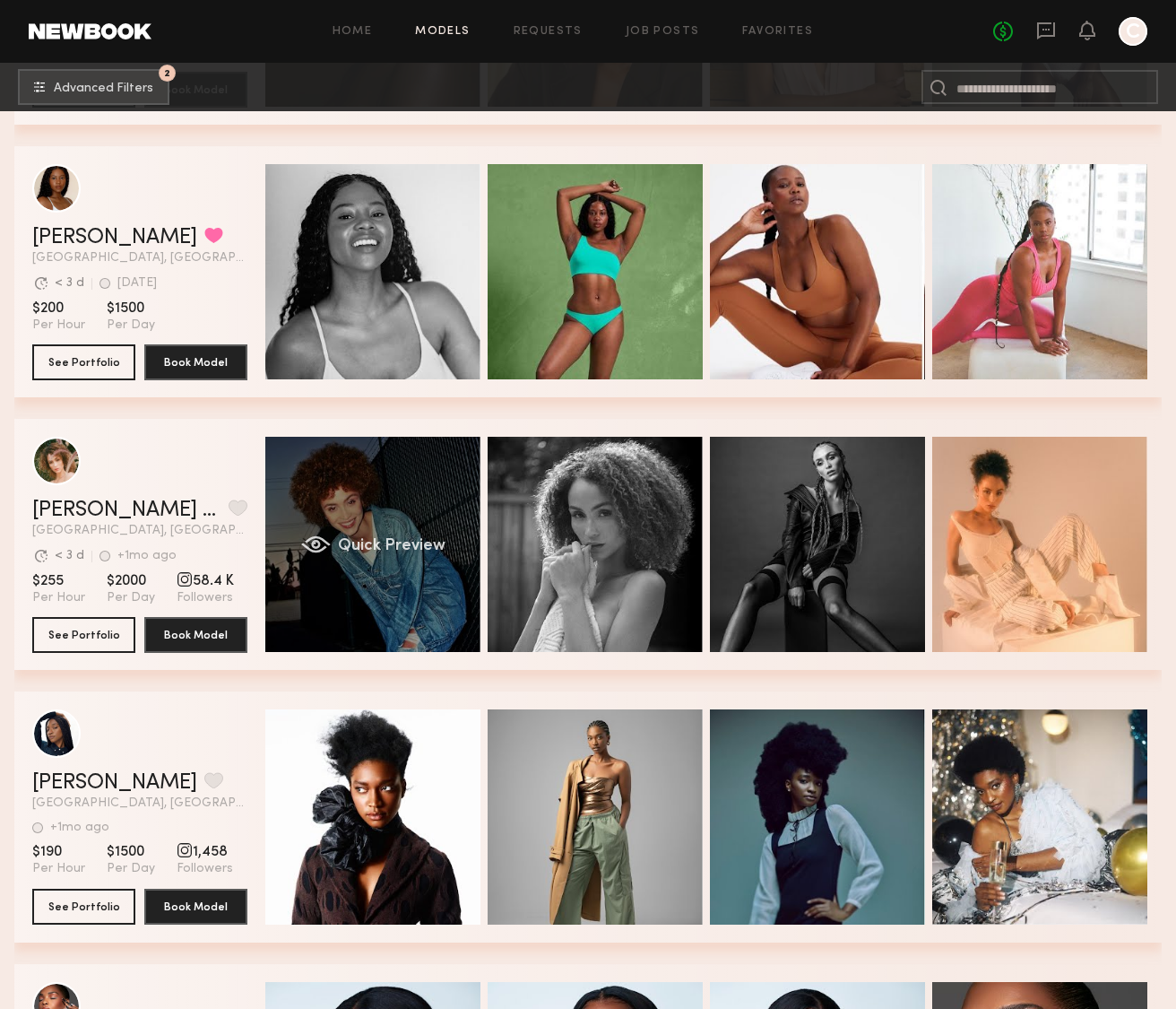
click at [368, 579] on div "Quick Preview" at bounding box center [372, 544] width 215 height 215
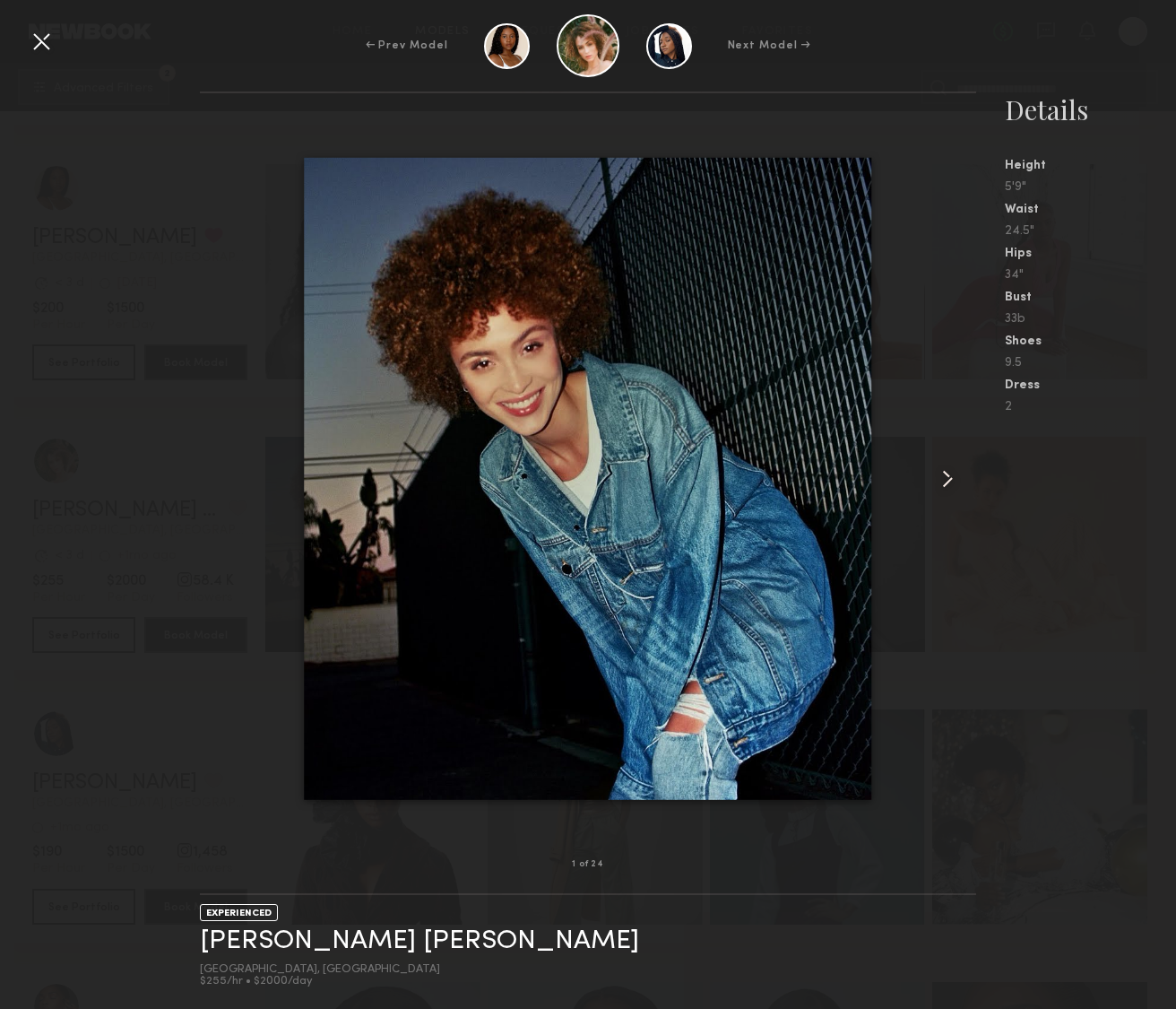
click at [939, 472] on common-icon at bounding box center [947, 479] width 29 height 29
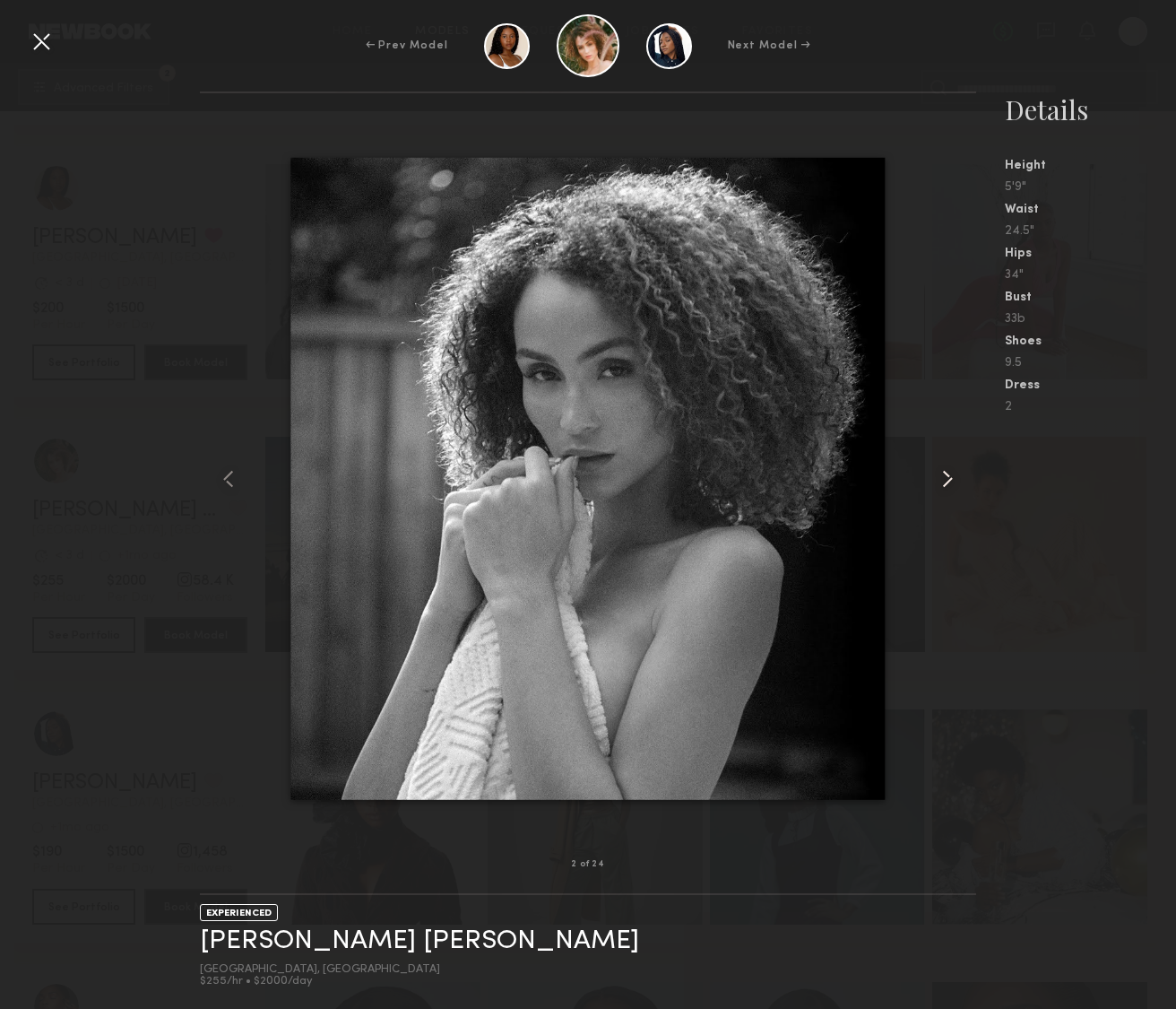
click at [939, 472] on common-icon at bounding box center [947, 479] width 29 height 29
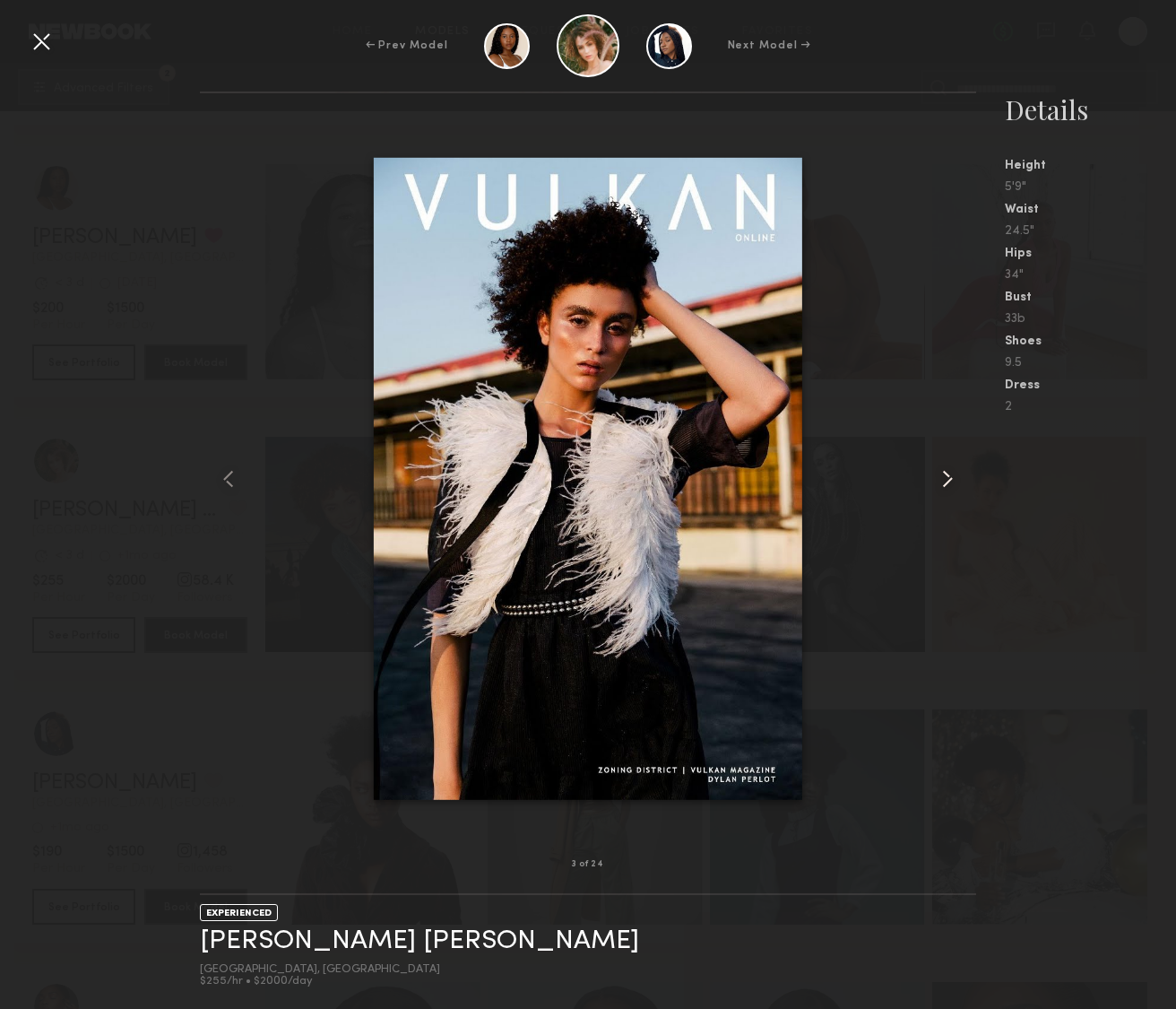
click at [939, 472] on common-icon at bounding box center [947, 479] width 29 height 29
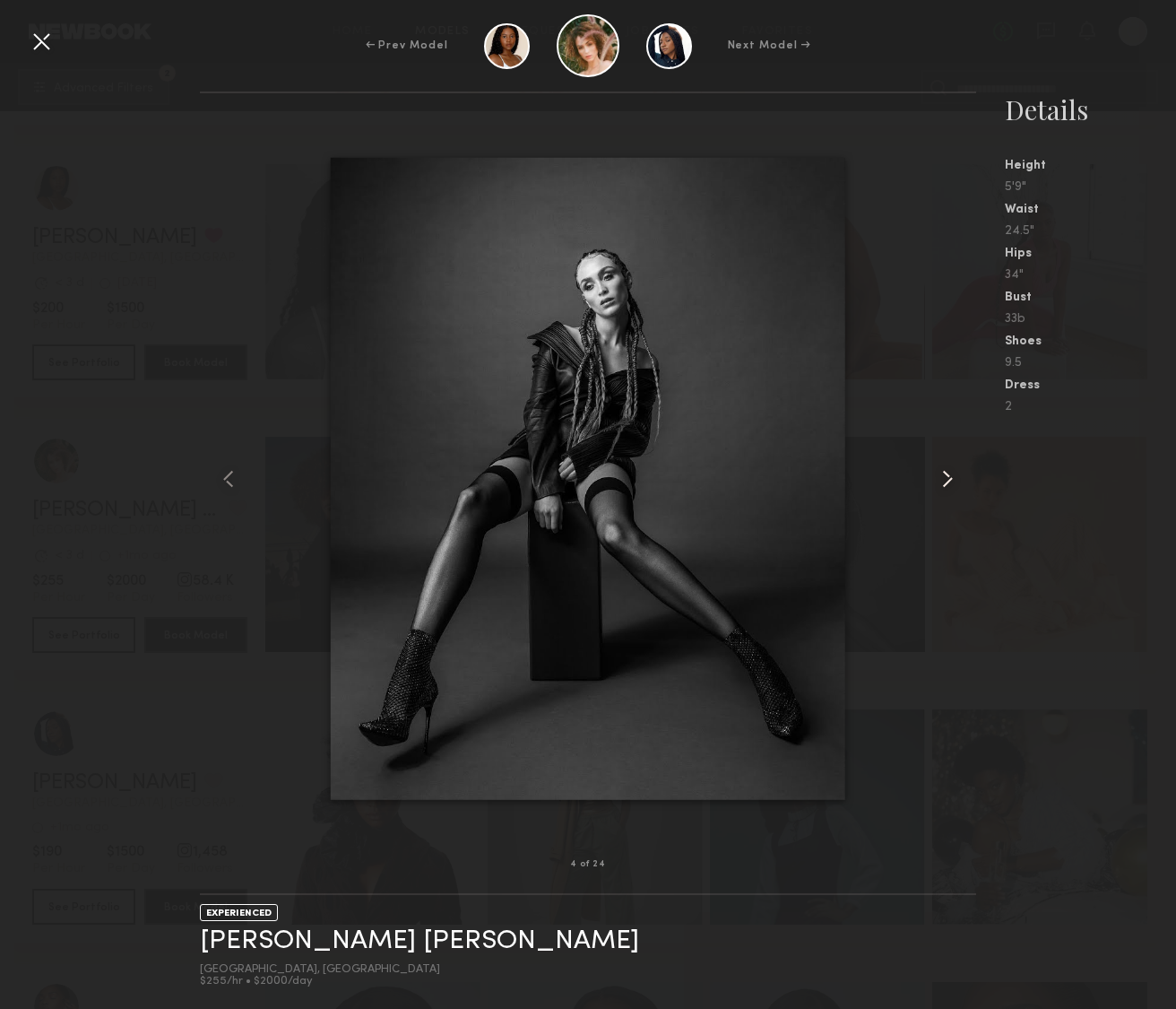
click at [939, 472] on common-icon at bounding box center [947, 479] width 29 height 29
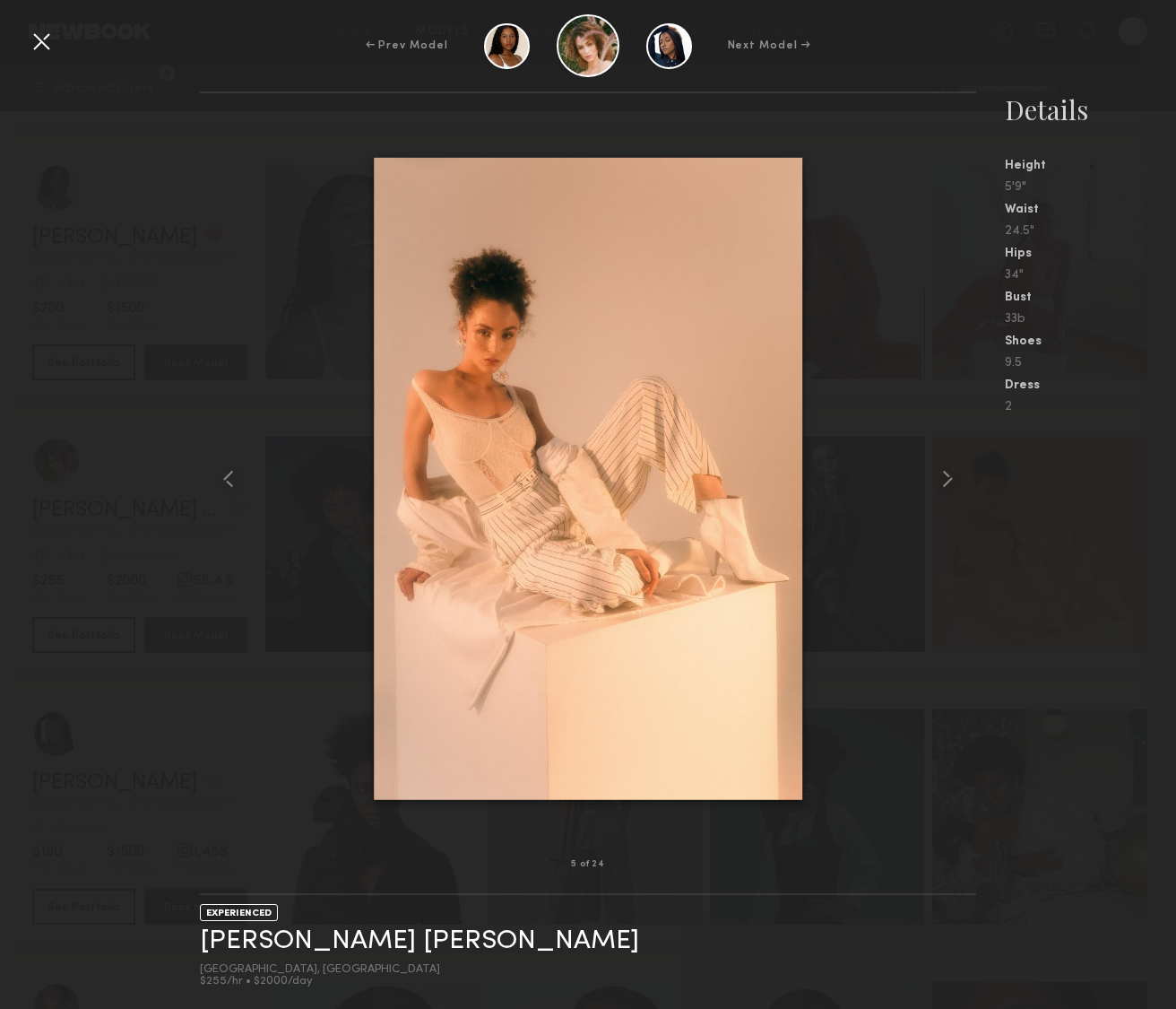
click at [45, 46] on div at bounding box center [41, 41] width 29 height 29
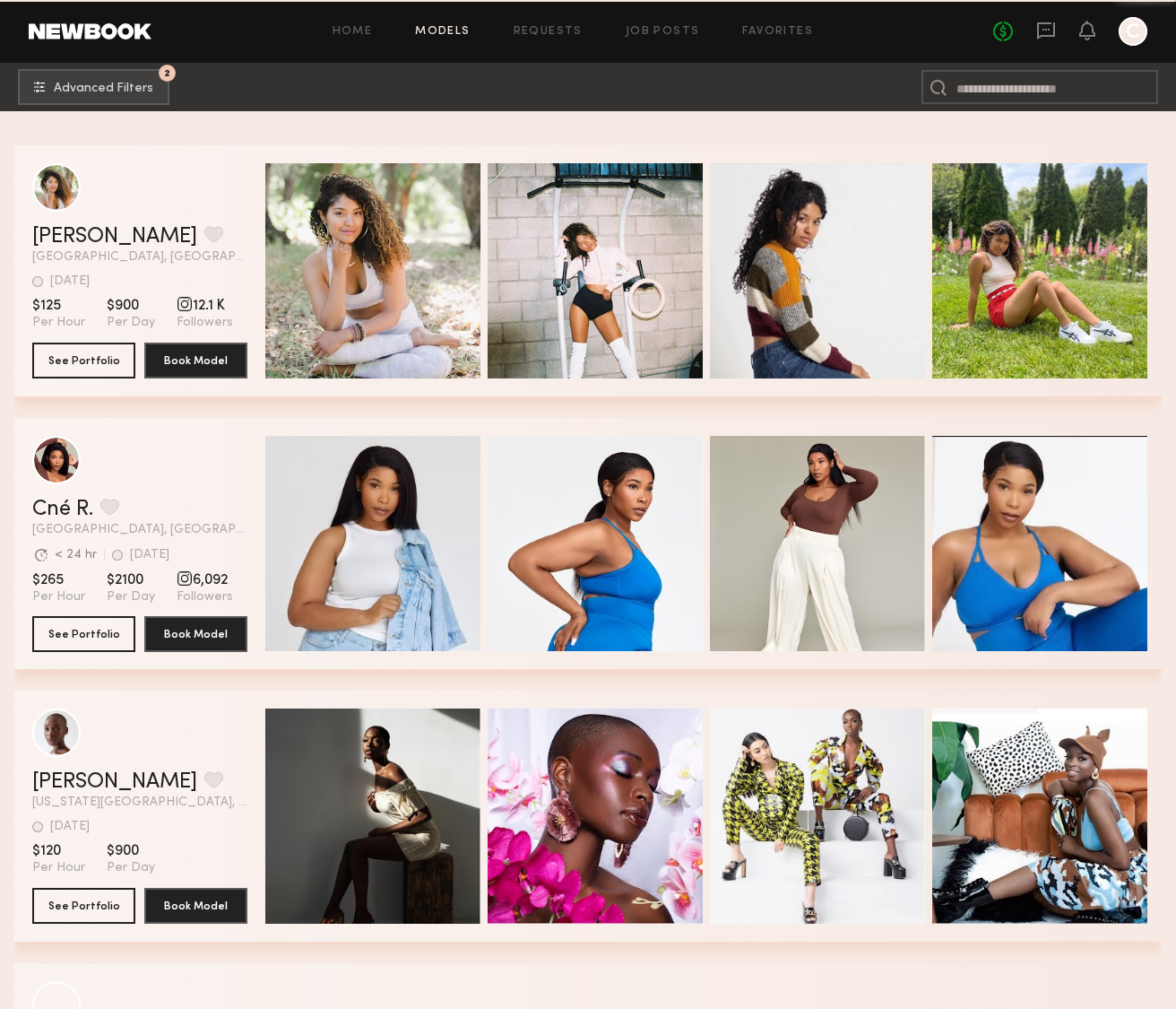
scroll to position [62656, 0]
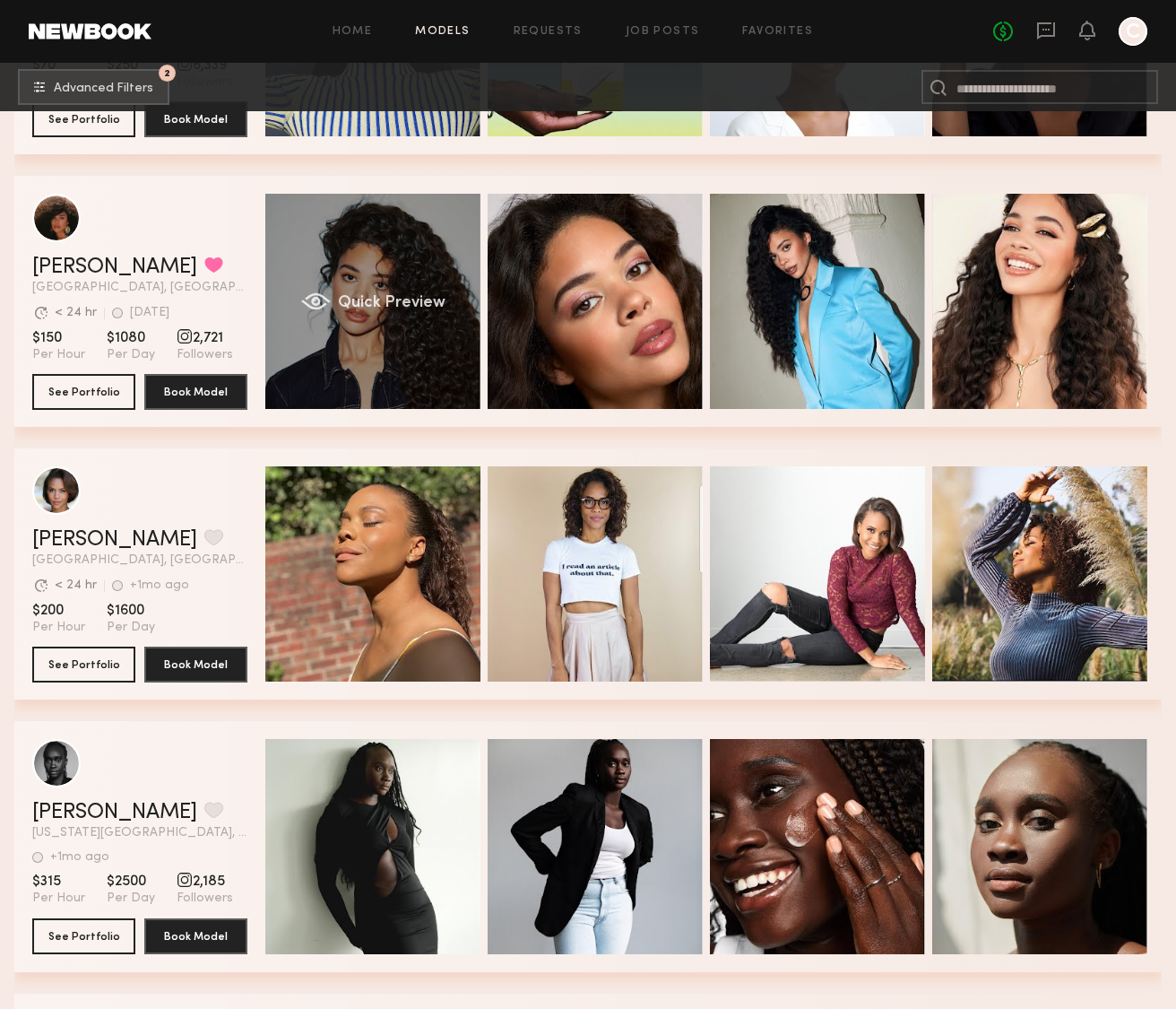
drag, startPoint x: 417, startPoint y: 349, endPoint x: 440, endPoint y: 360, distance: 25.5
click at [417, 349] on div "Quick Preview" at bounding box center [372, 301] width 215 height 215
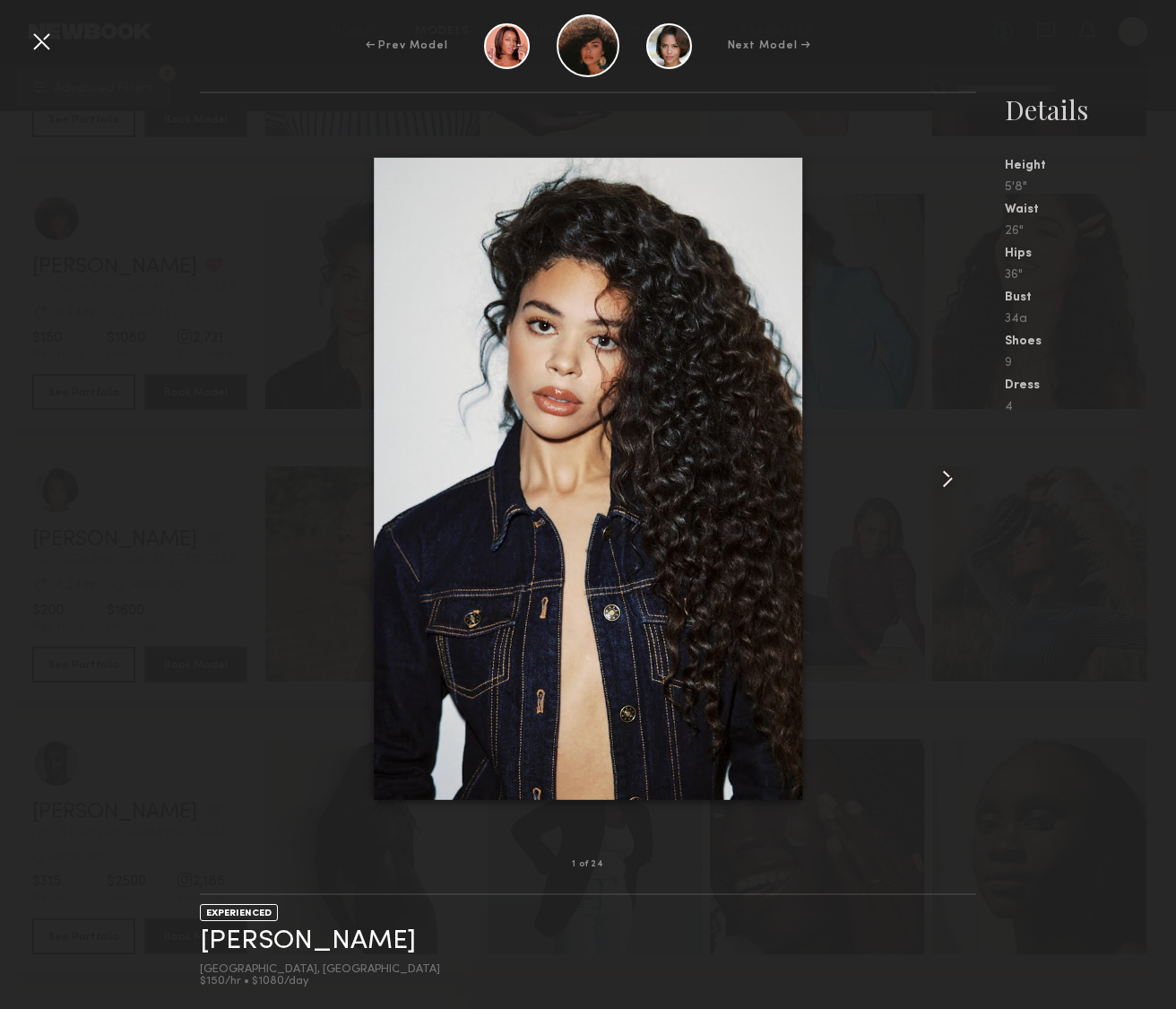
click at [939, 479] on common-icon at bounding box center [947, 479] width 29 height 29
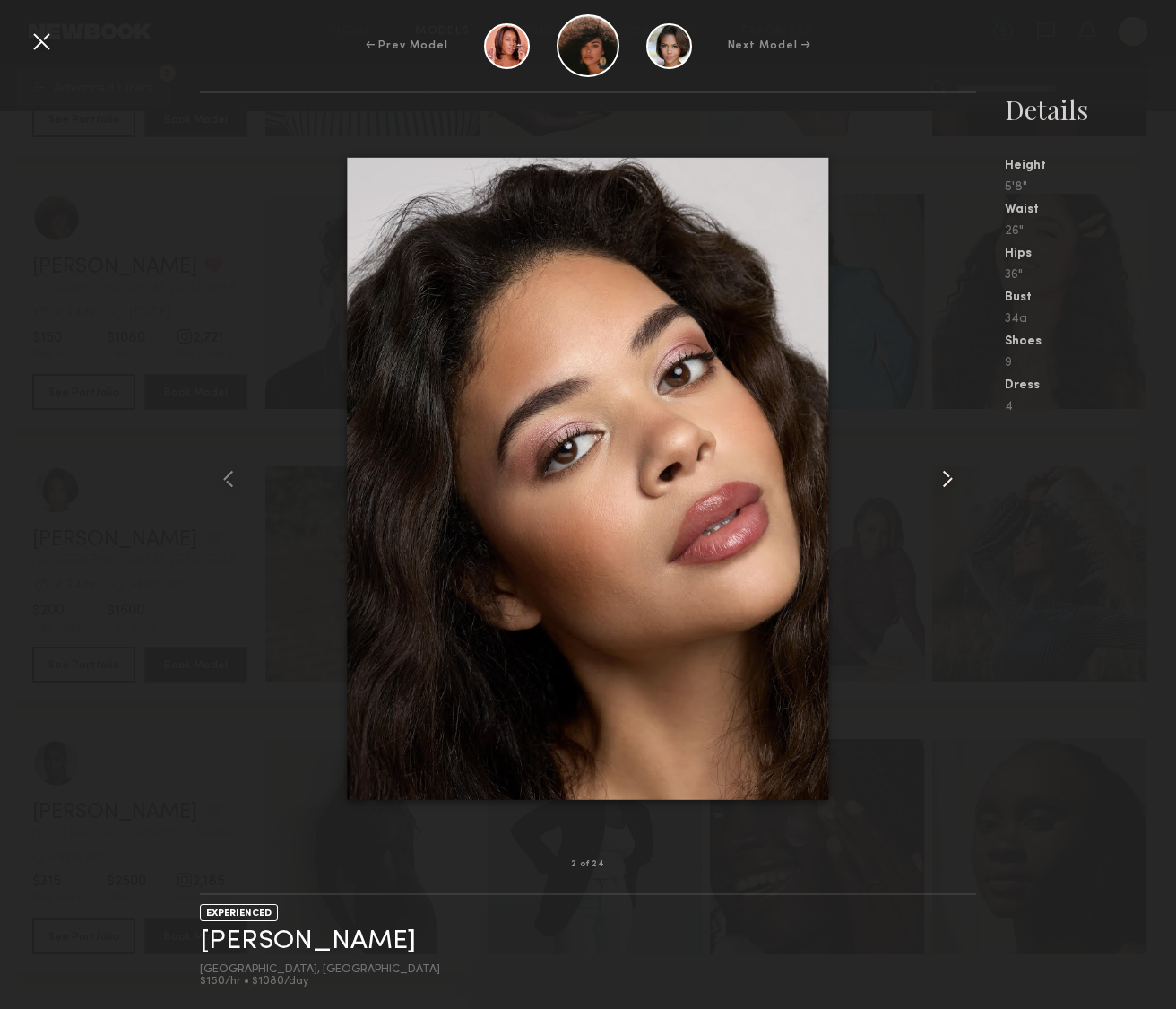
click at [939, 479] on common-icon at bounding box center [947, 479] width 29 height 29
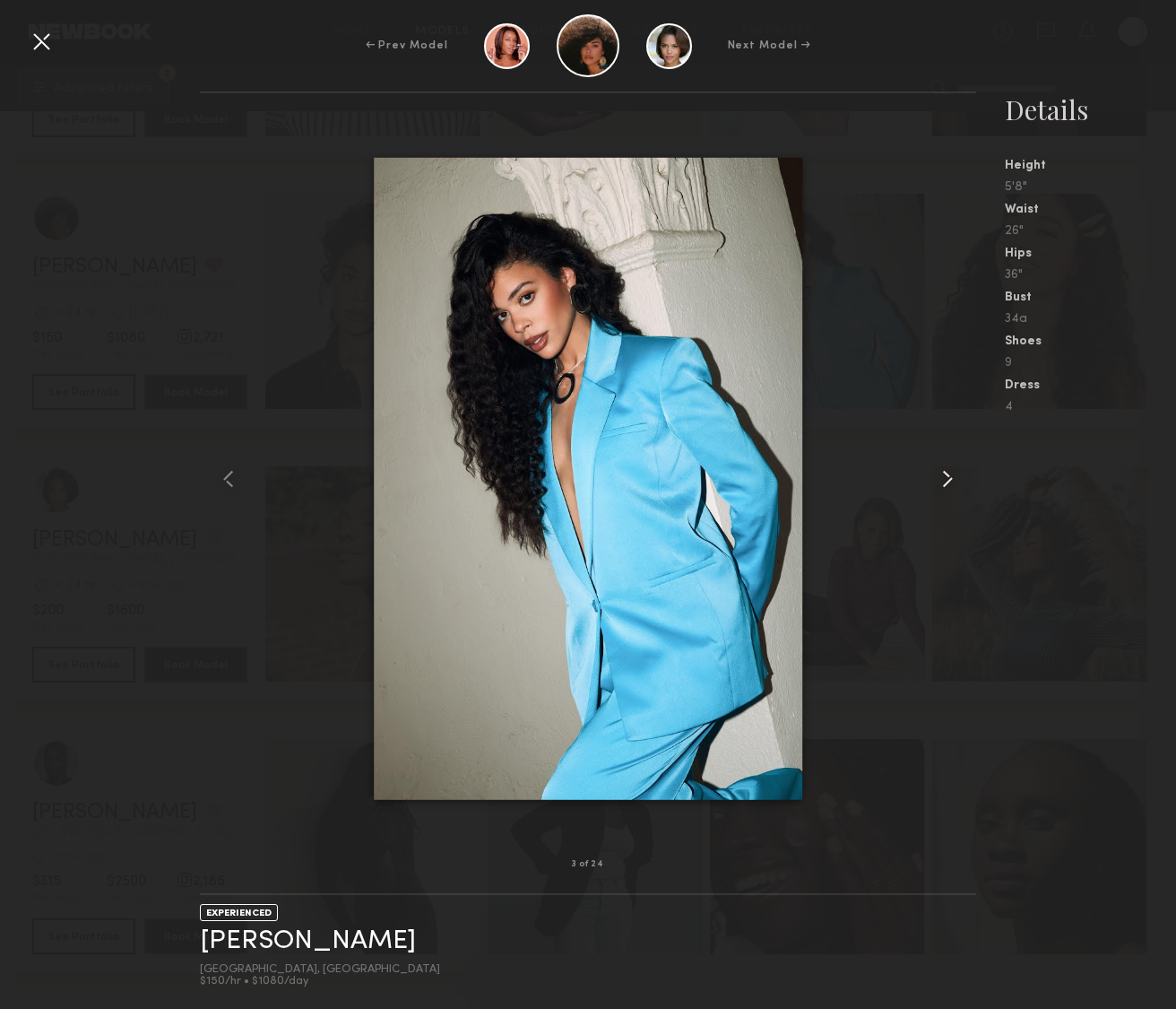
click at [939, 479] on common-icon at bounding box center [947, 479] width 29 height 29
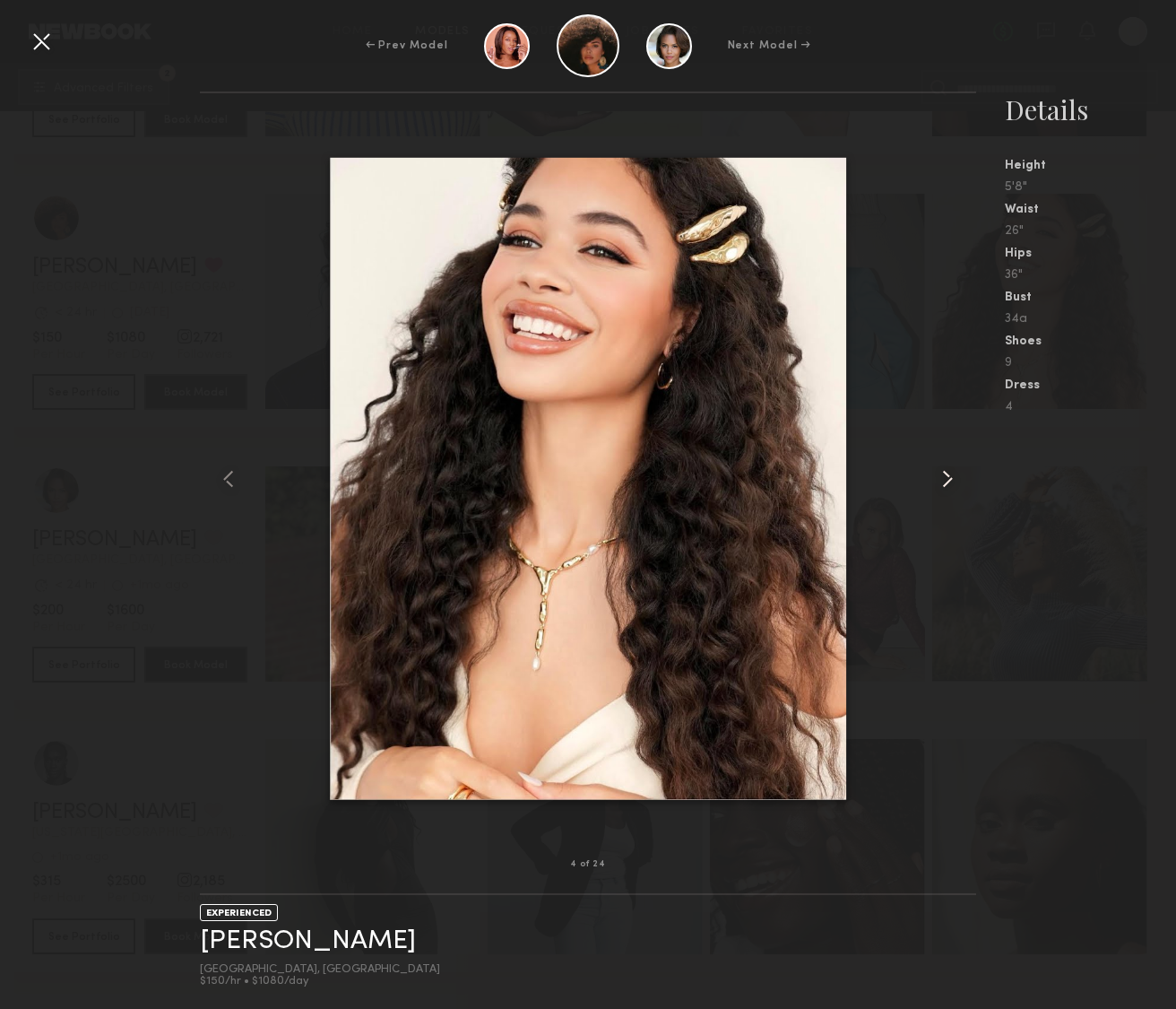
click at [939, 479] on common-icon at bounding box center [947, 479] width 29 height 29
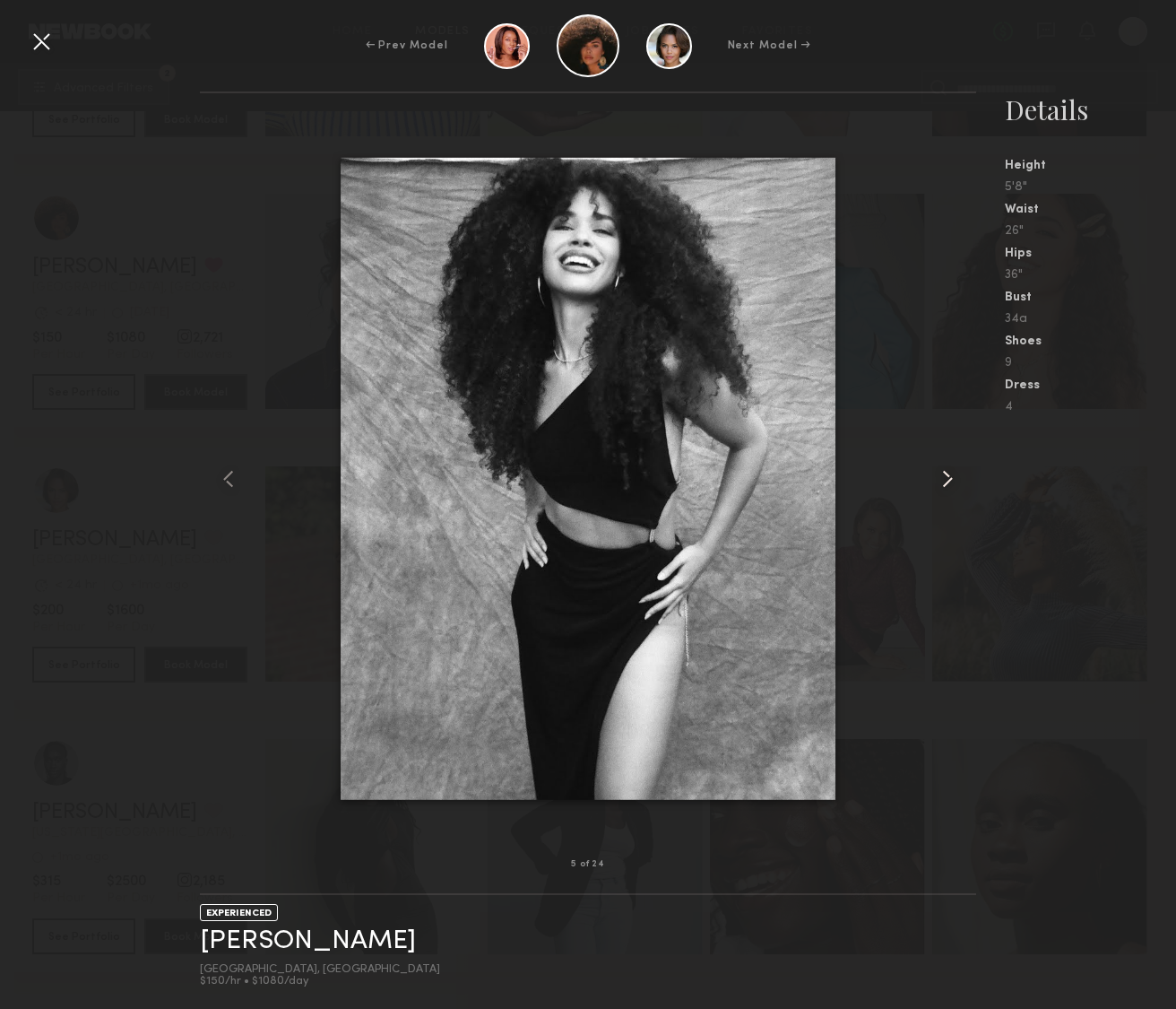
click at [939, 479] on common-icon at bounding box center [947, 479] width 29 height 29
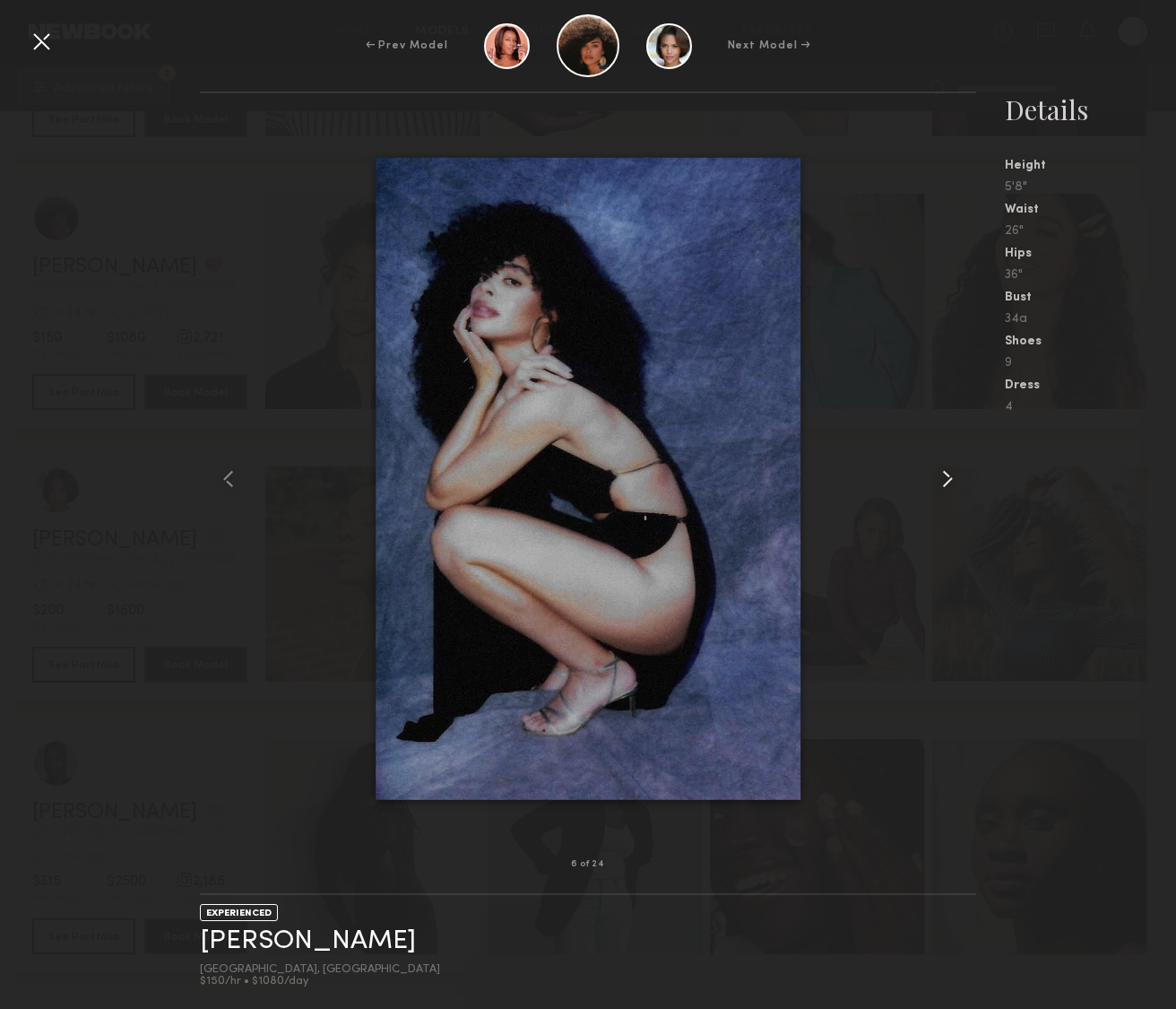
click at [939, 479] on common-icon at bounding box center [947, 479] width 29 height 29
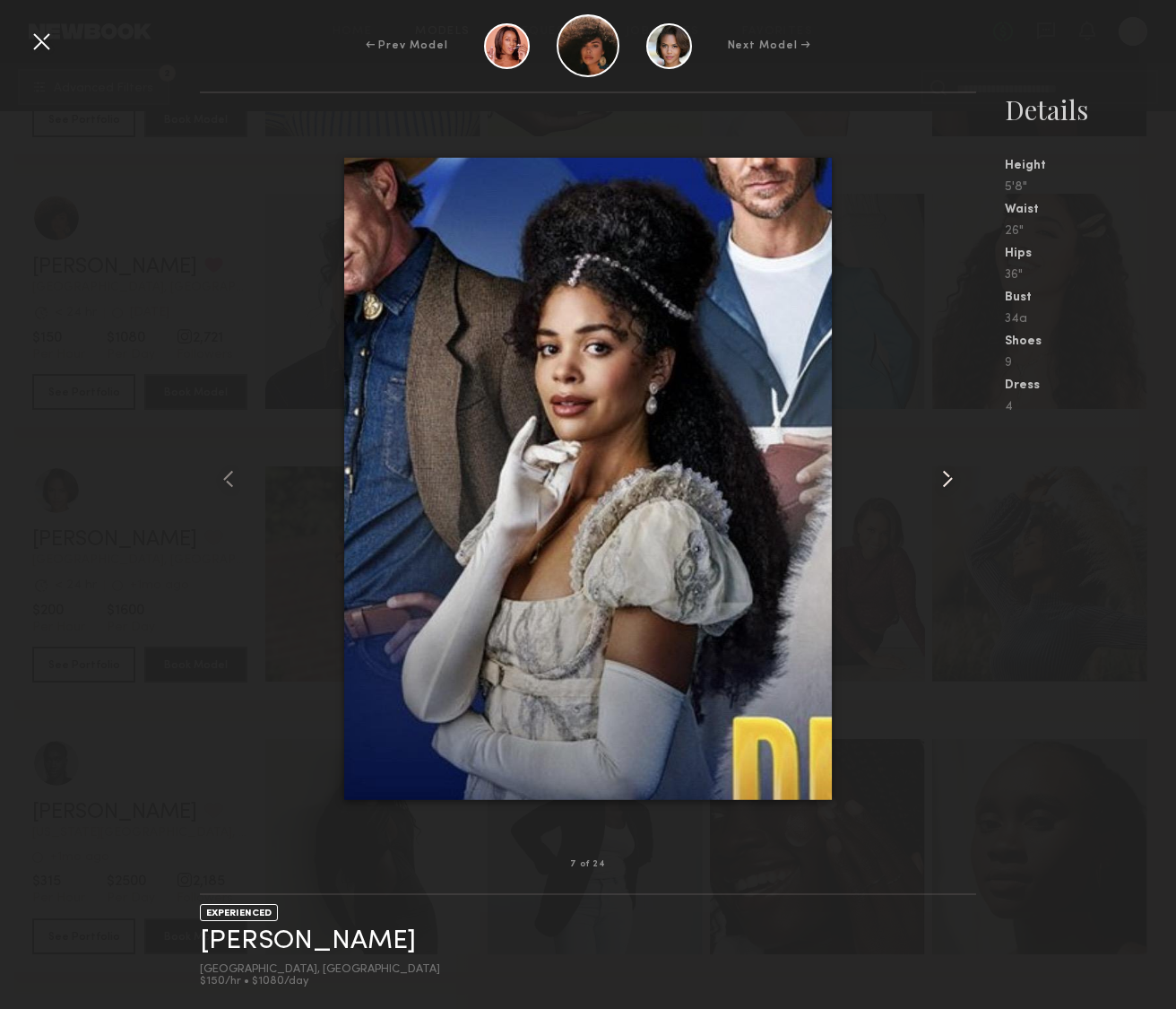
click at [939, 479] on common-icon at bounding box center [947, 479] width 29 height 29
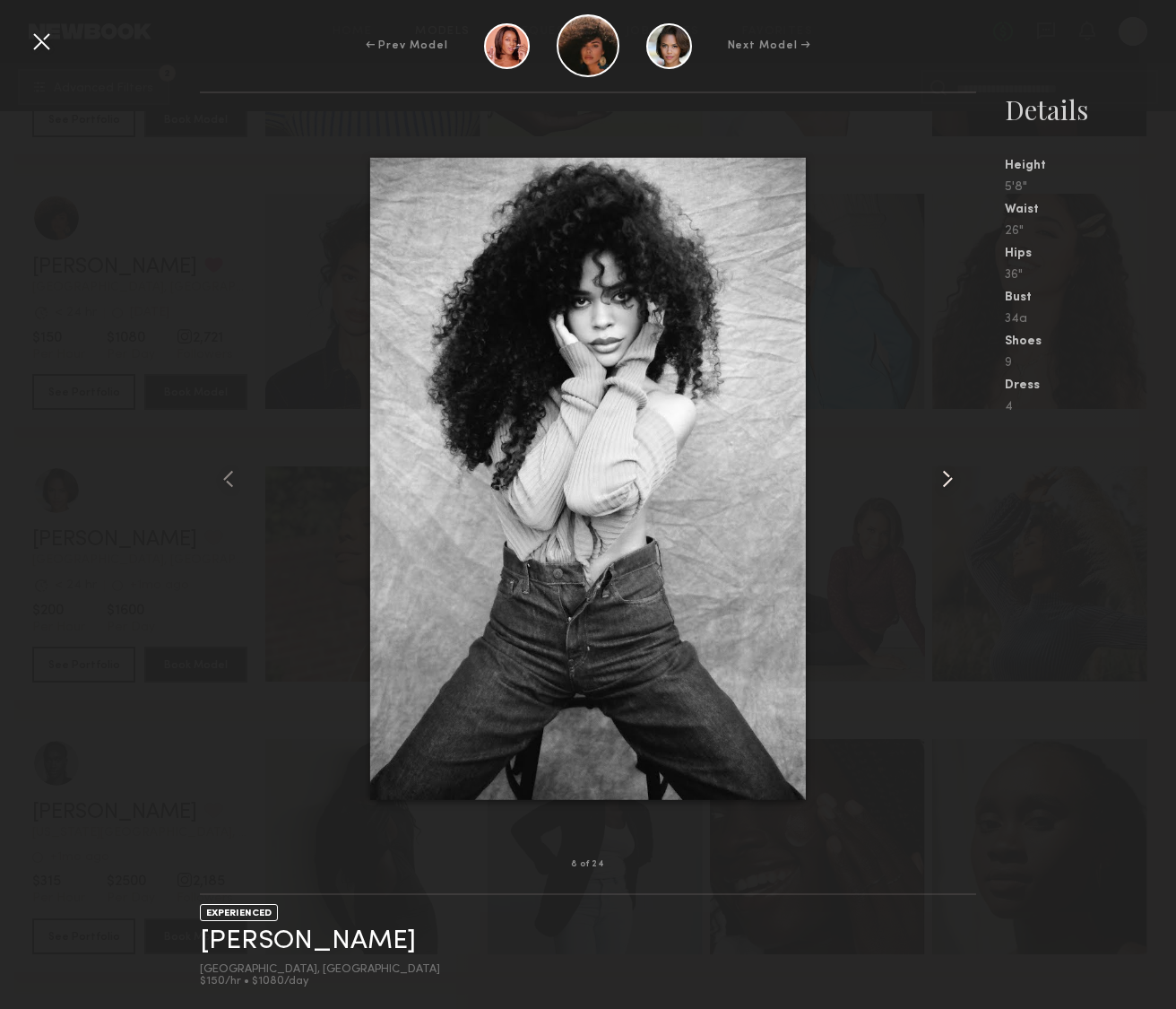
click at [939, 479] on common-icon at bounding box center [947, 479] width 29 height 29
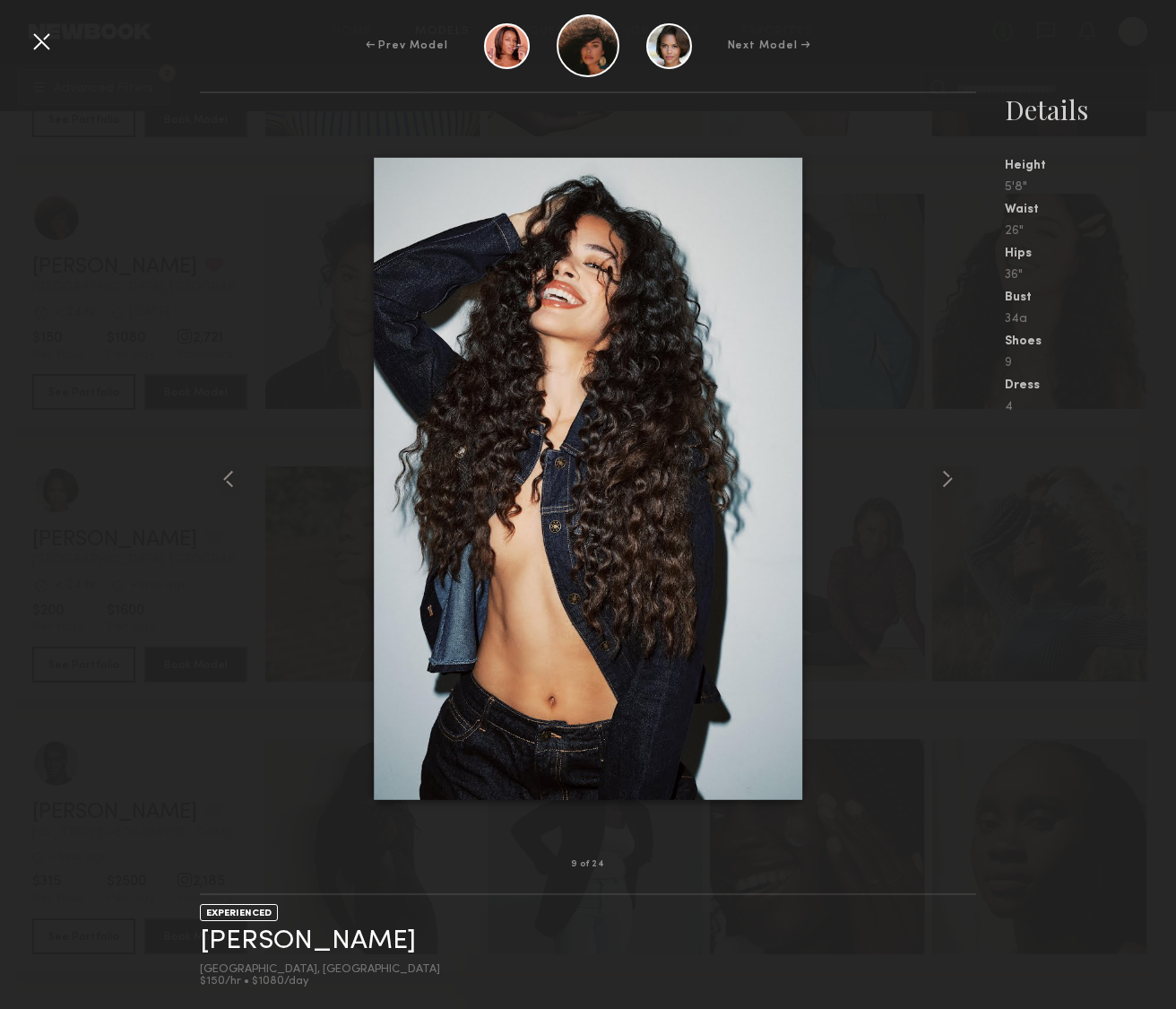
click at [39, 38] on div at bounding box center [41, 41] width 29 height 29
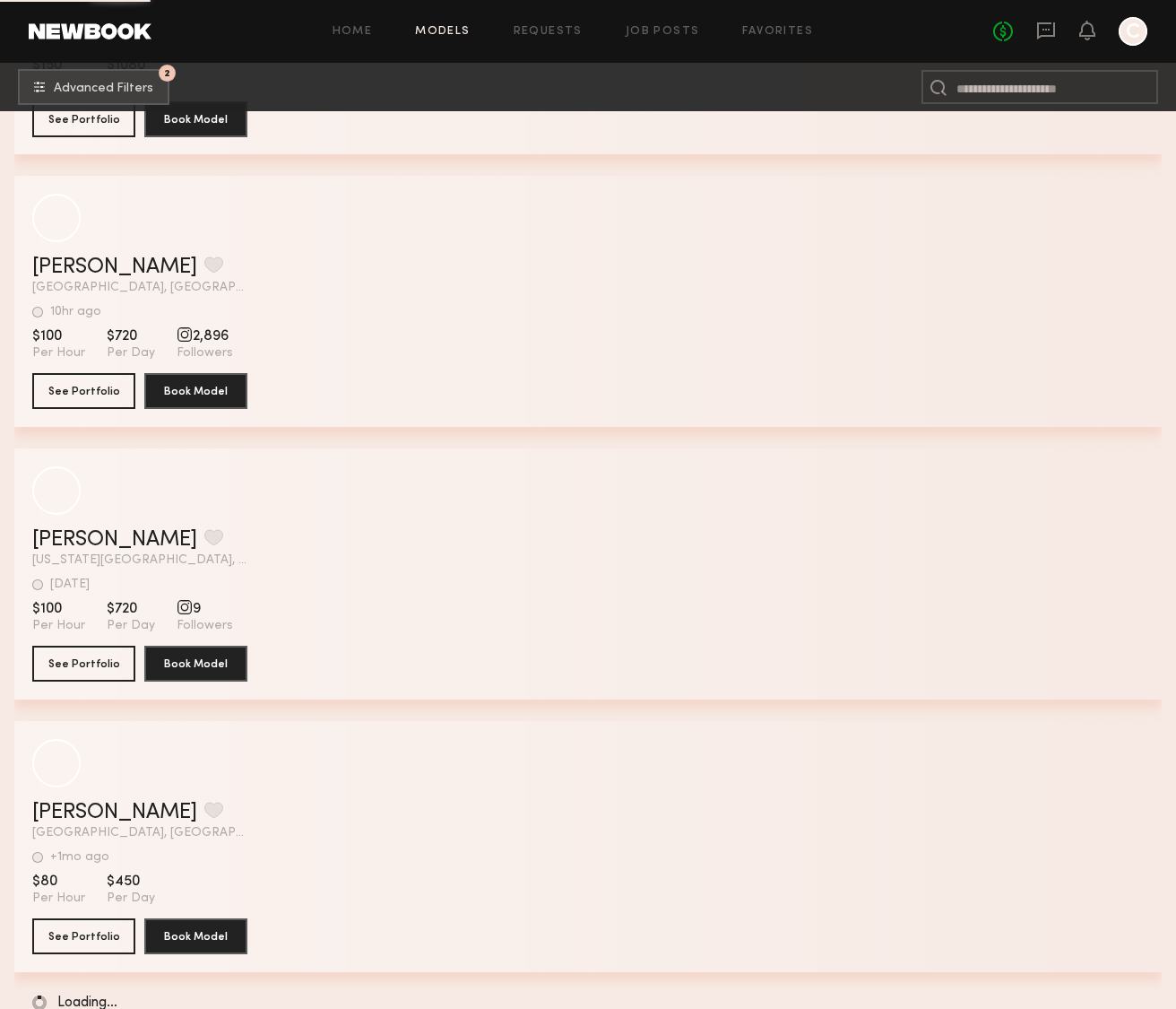
scroll to position [104113, 0]
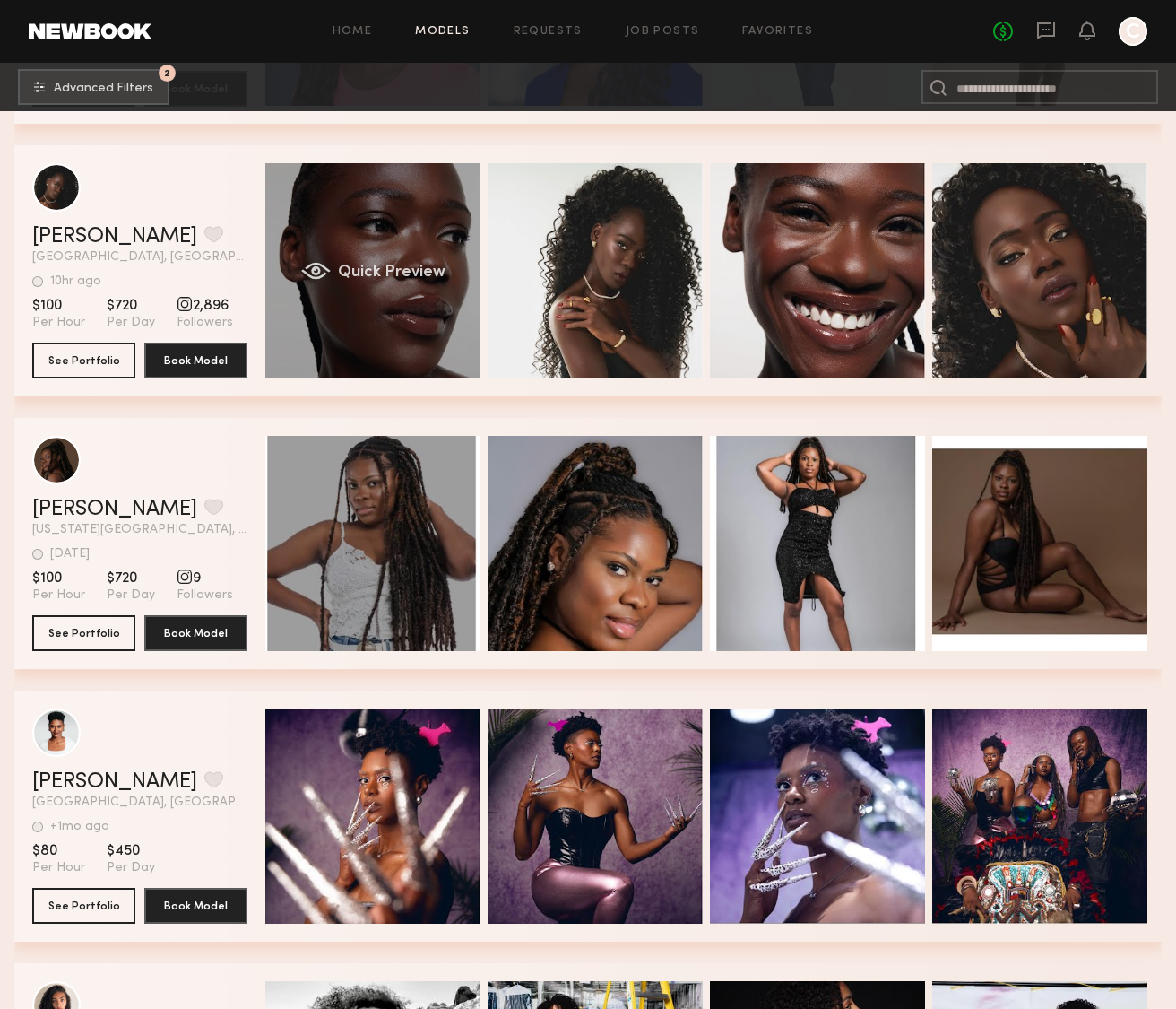
click at [459, 362] on div "Quick Preview" at bounding box center [372, 270] width 215 height 215
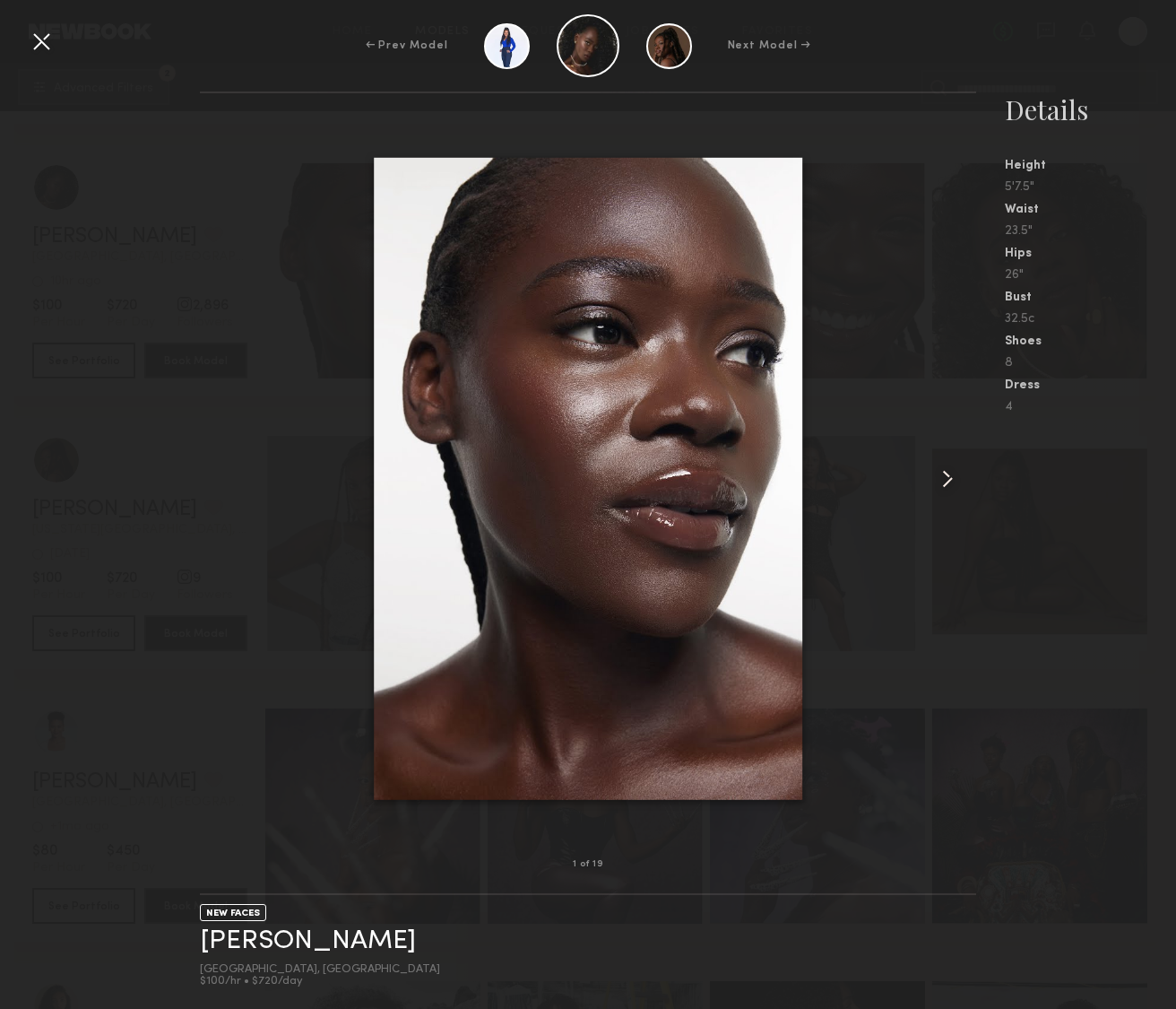
click at [945, 477] on common-icon at bounding box center [947, 479] width 29 height 29
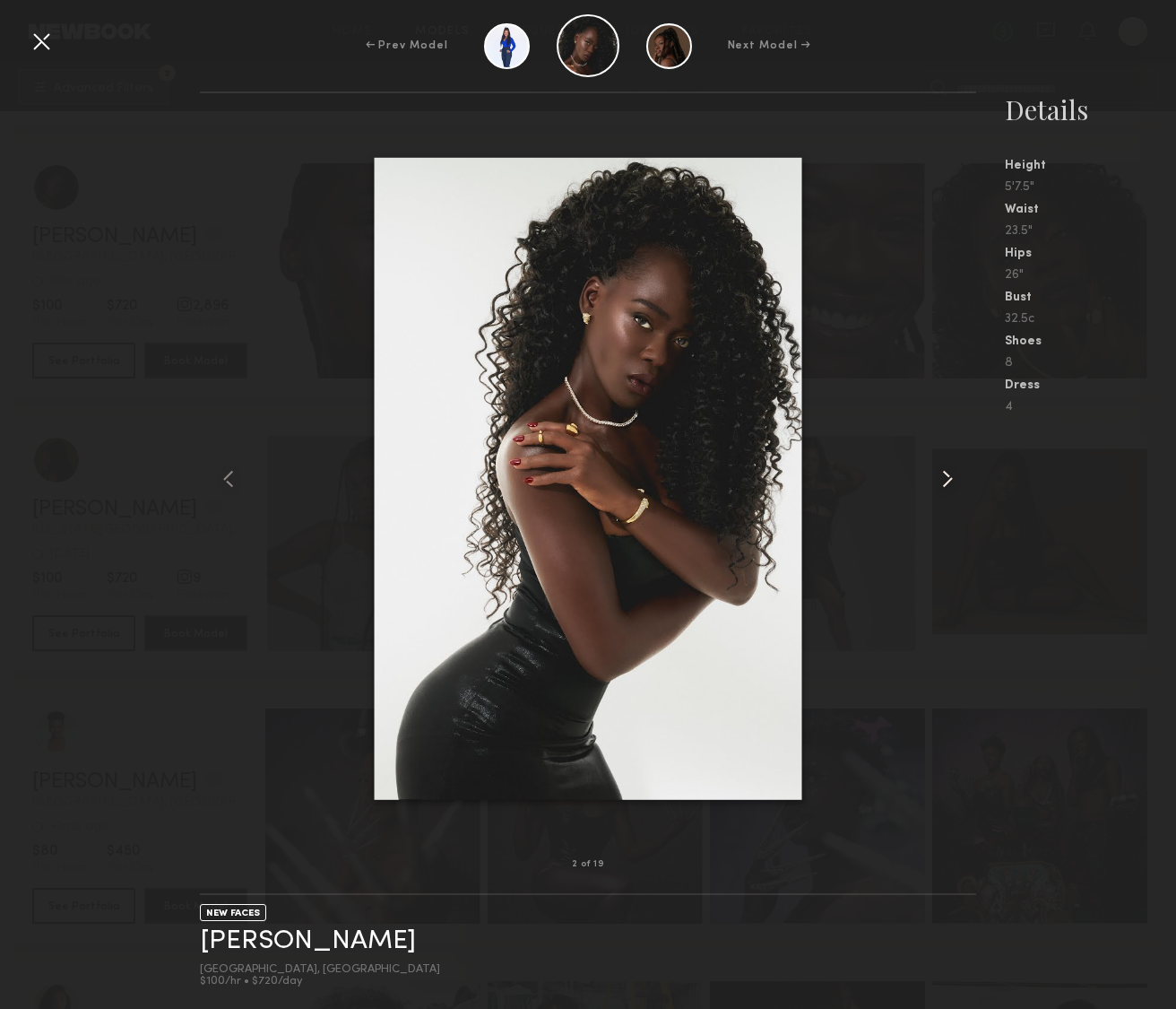
click at [945, 477] on common-icon at bounding box center [947, 479] width 29 height 29
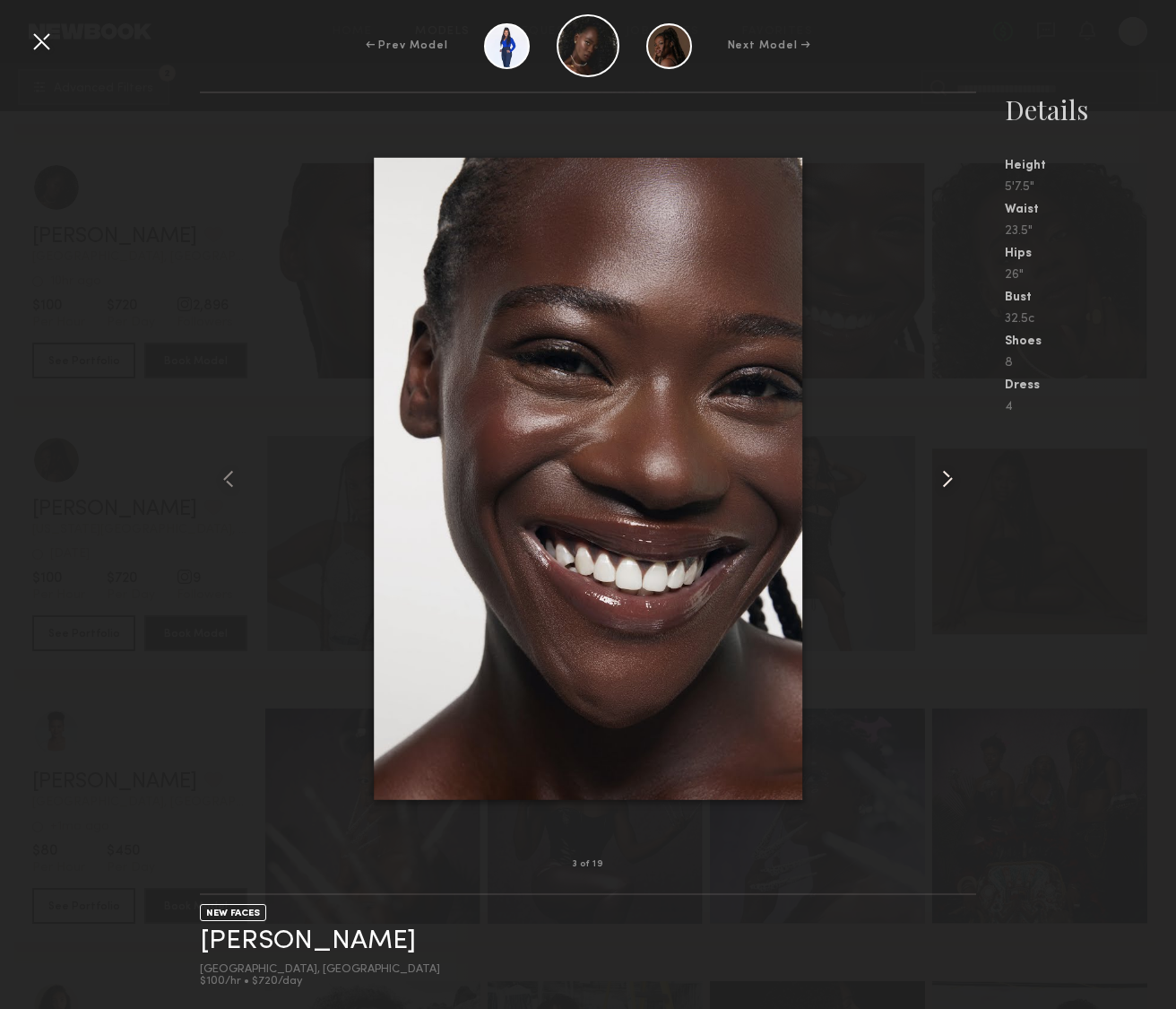
click at [945, 477] on common-icon at bounding box center [947, 479] width 29 height 29
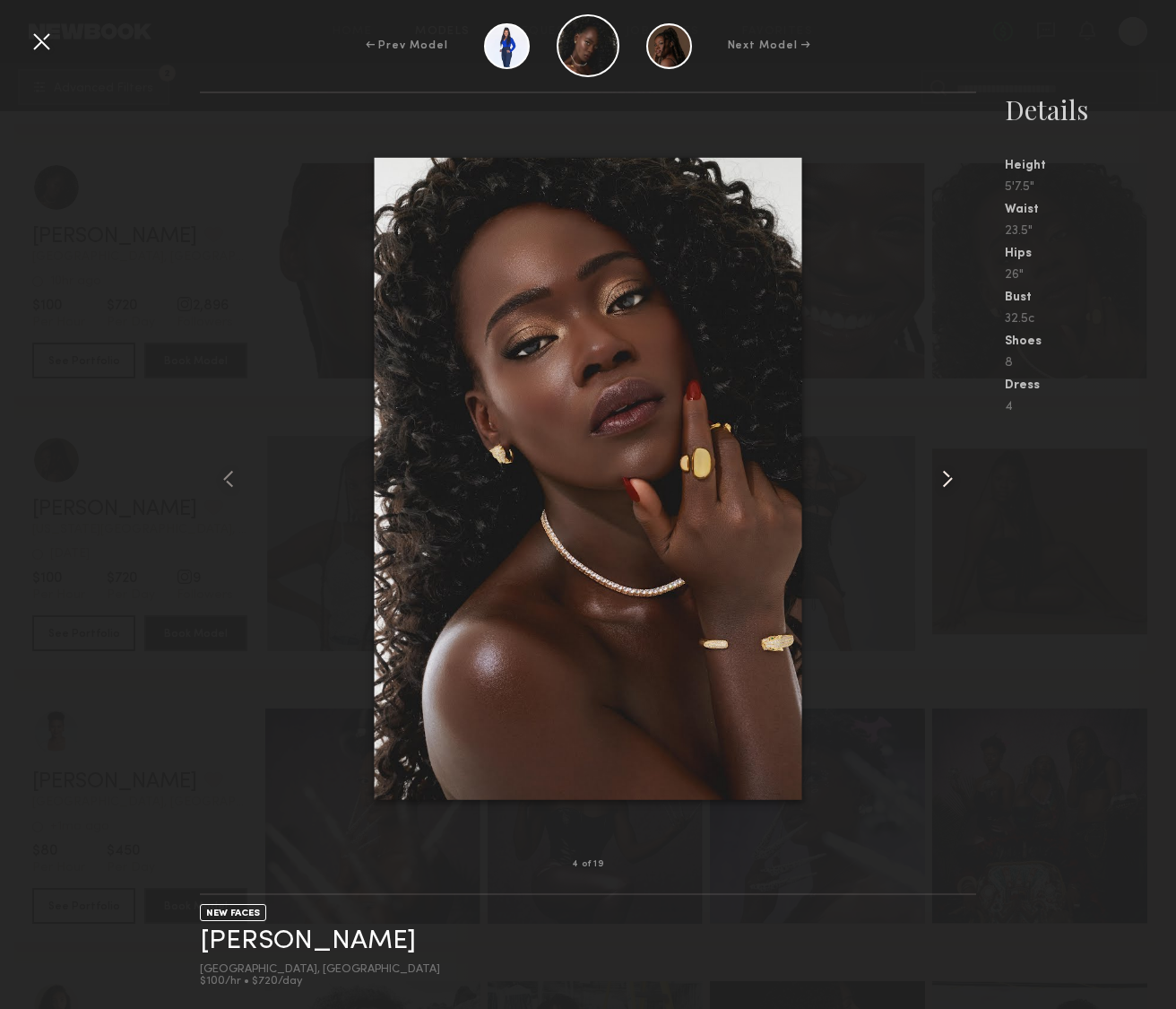
click at [945, 477] on common-icon at bounding box center [947, 479] width 29 height 29
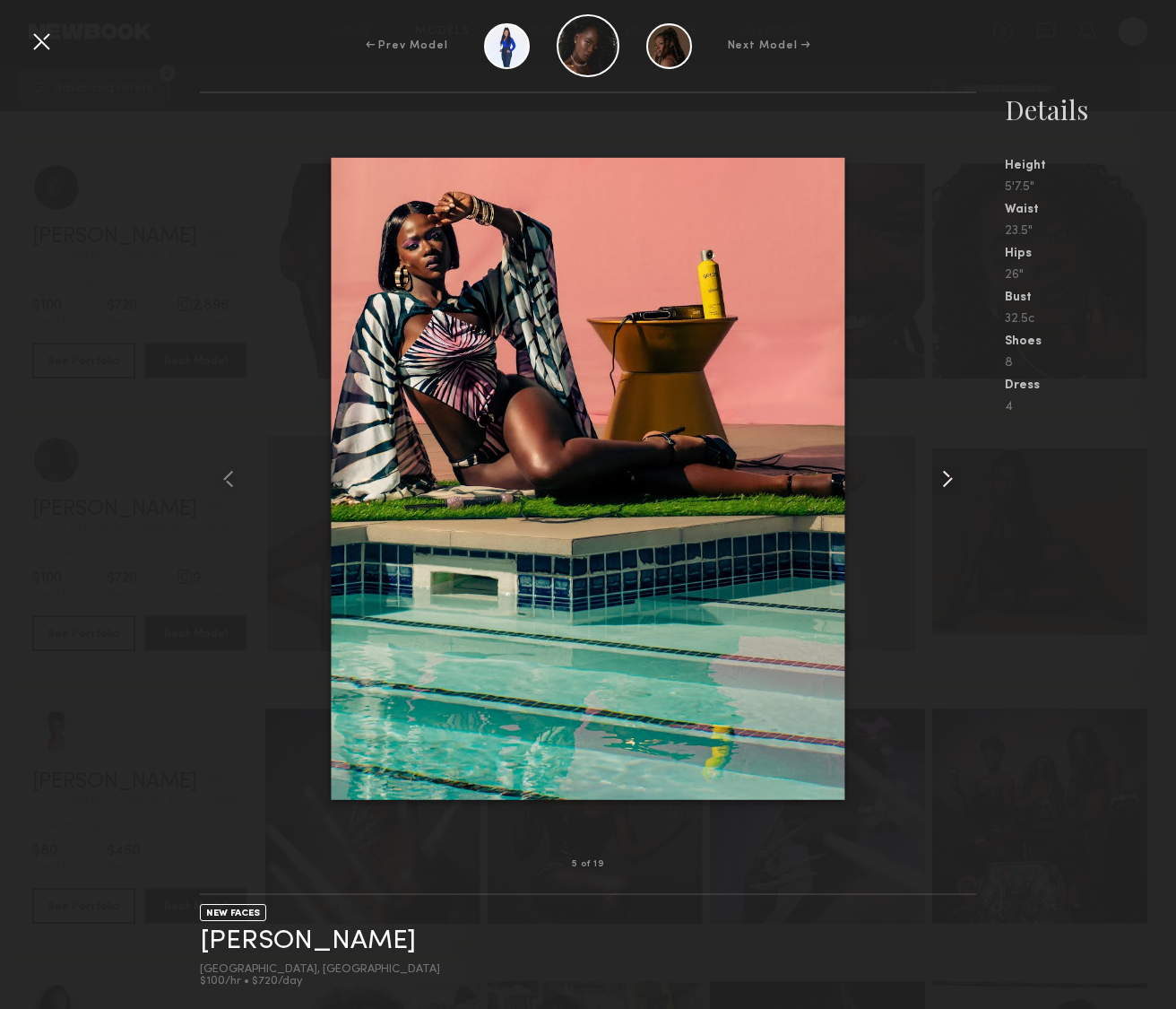
click at [945, 477] on common-icon at bounding box center [947, 479] width 29 height 29
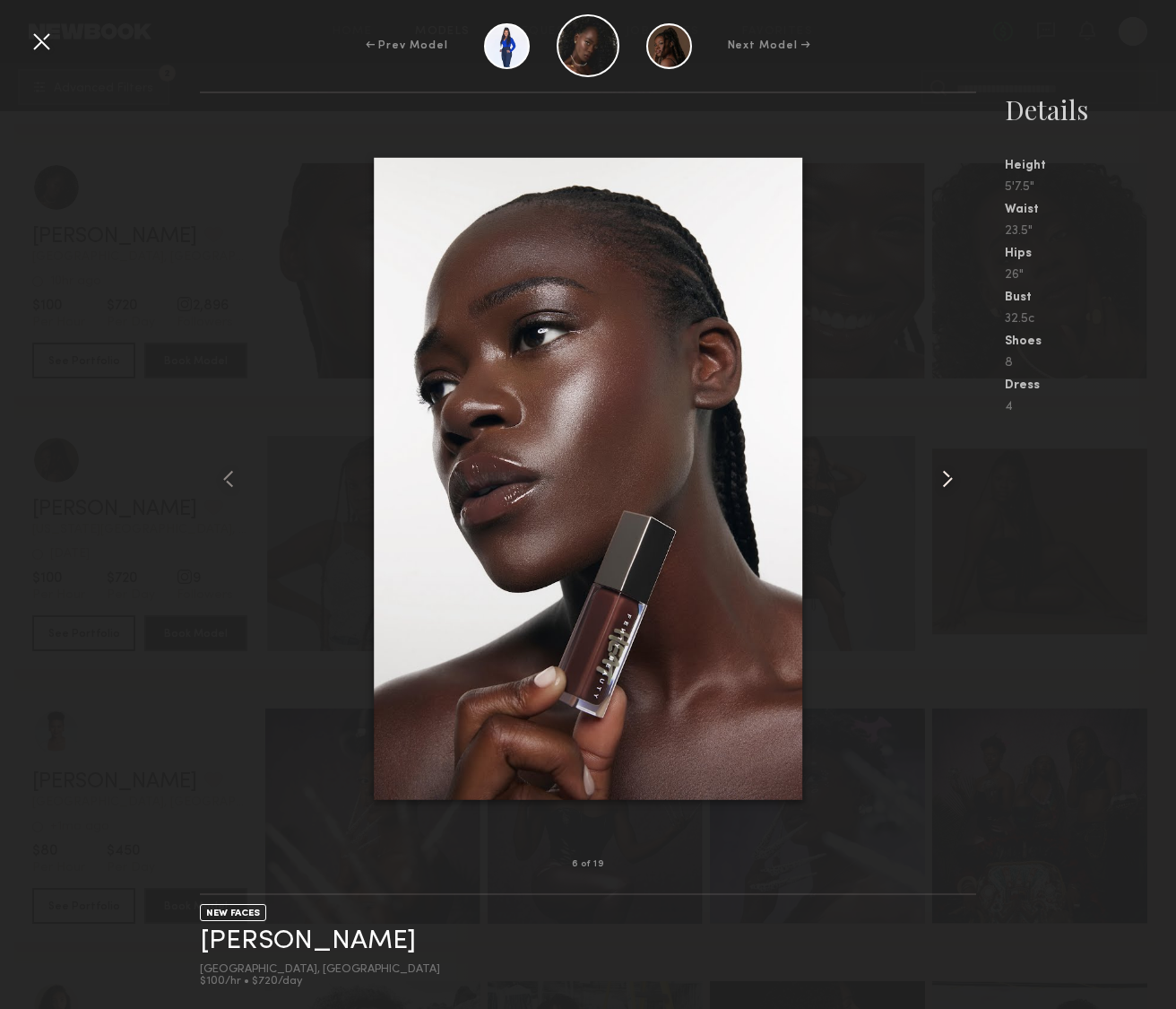
click at [945, 477] on common-icon at bounding box center [947, 479] width 29 height 29
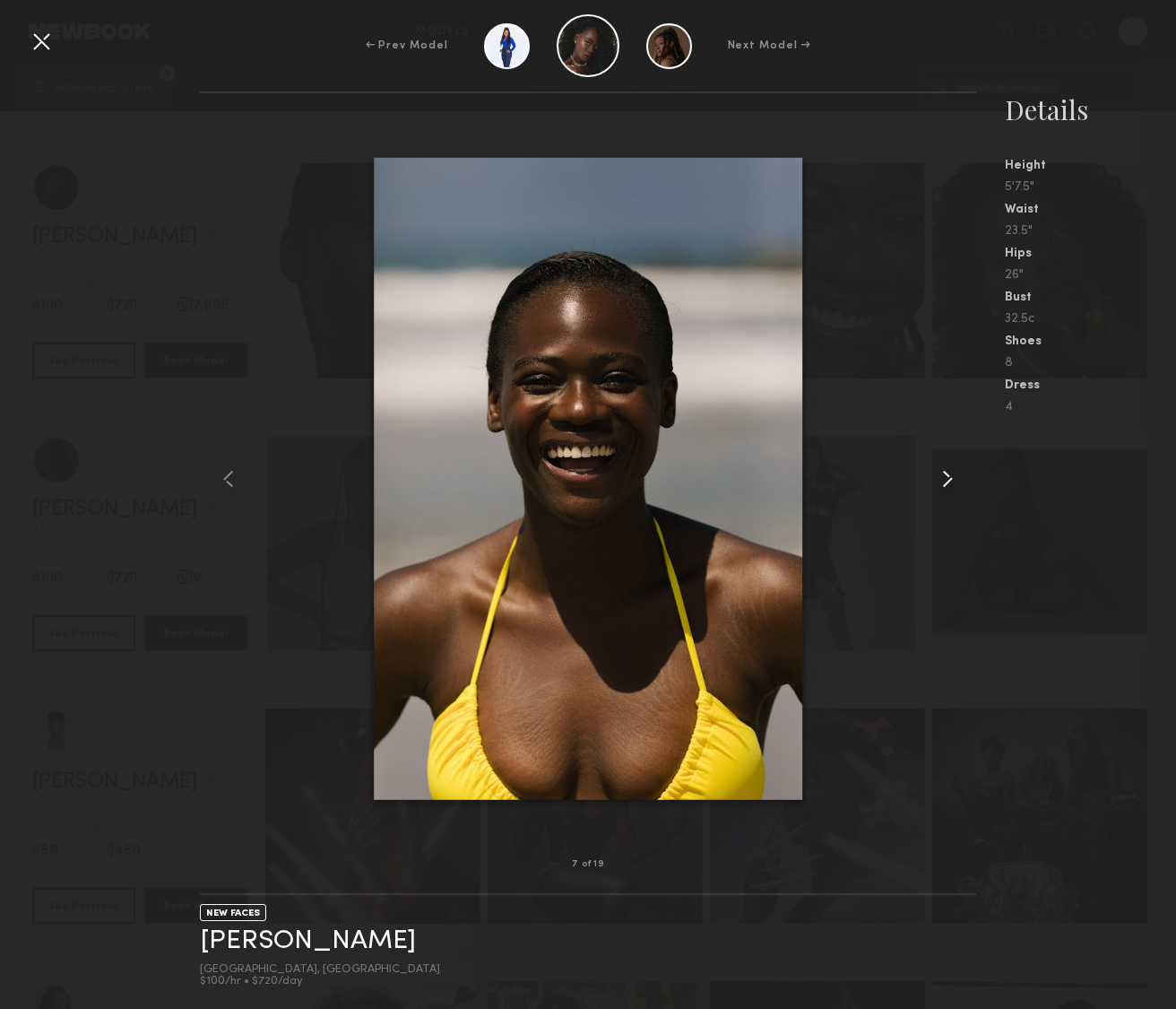
click at [945, 477] on common-icon at bounding box center [947, 479] width 29 height 29
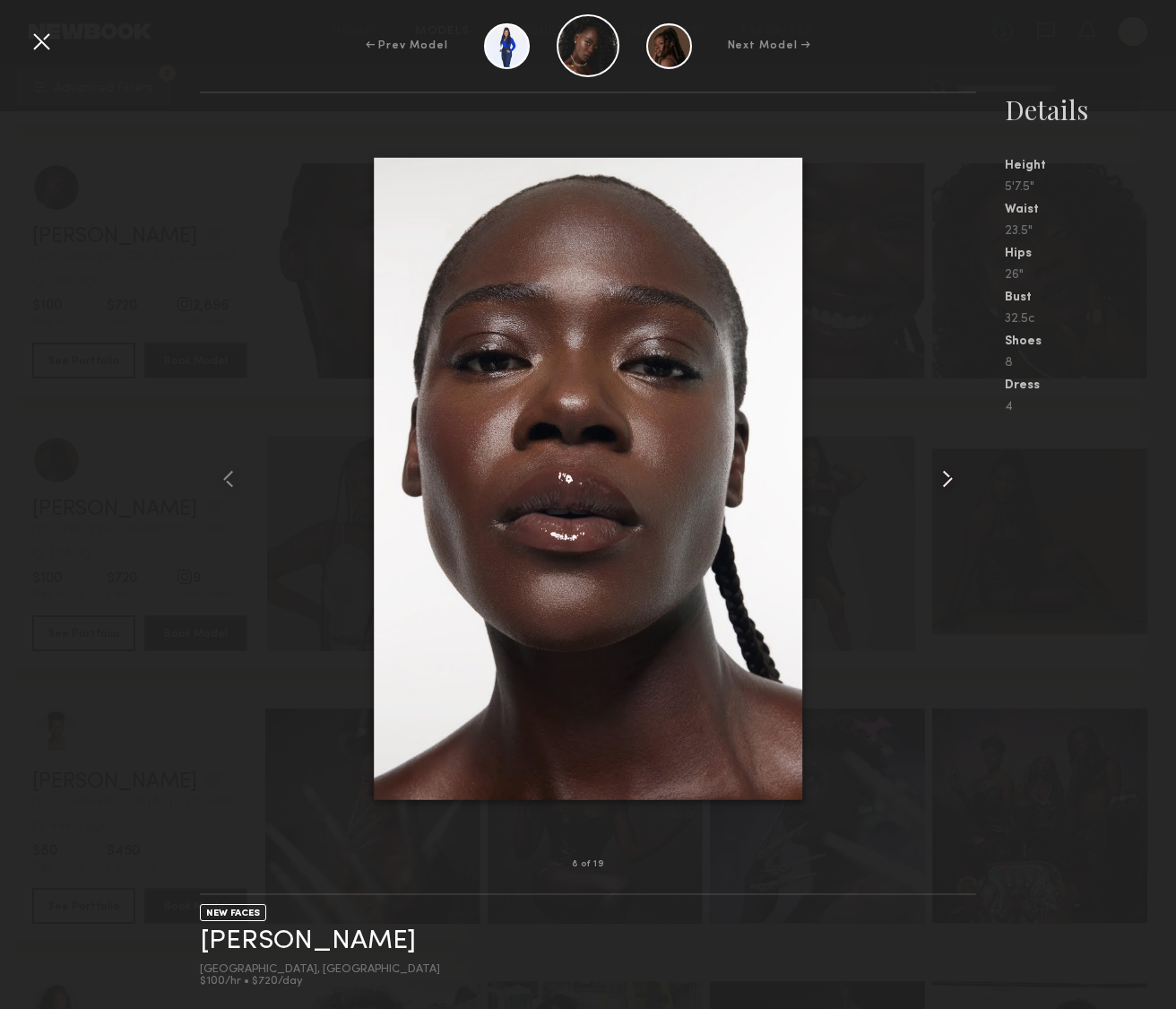
click at [945, 477] on common-icon at bounding box center [947, 479] width 29 height 29
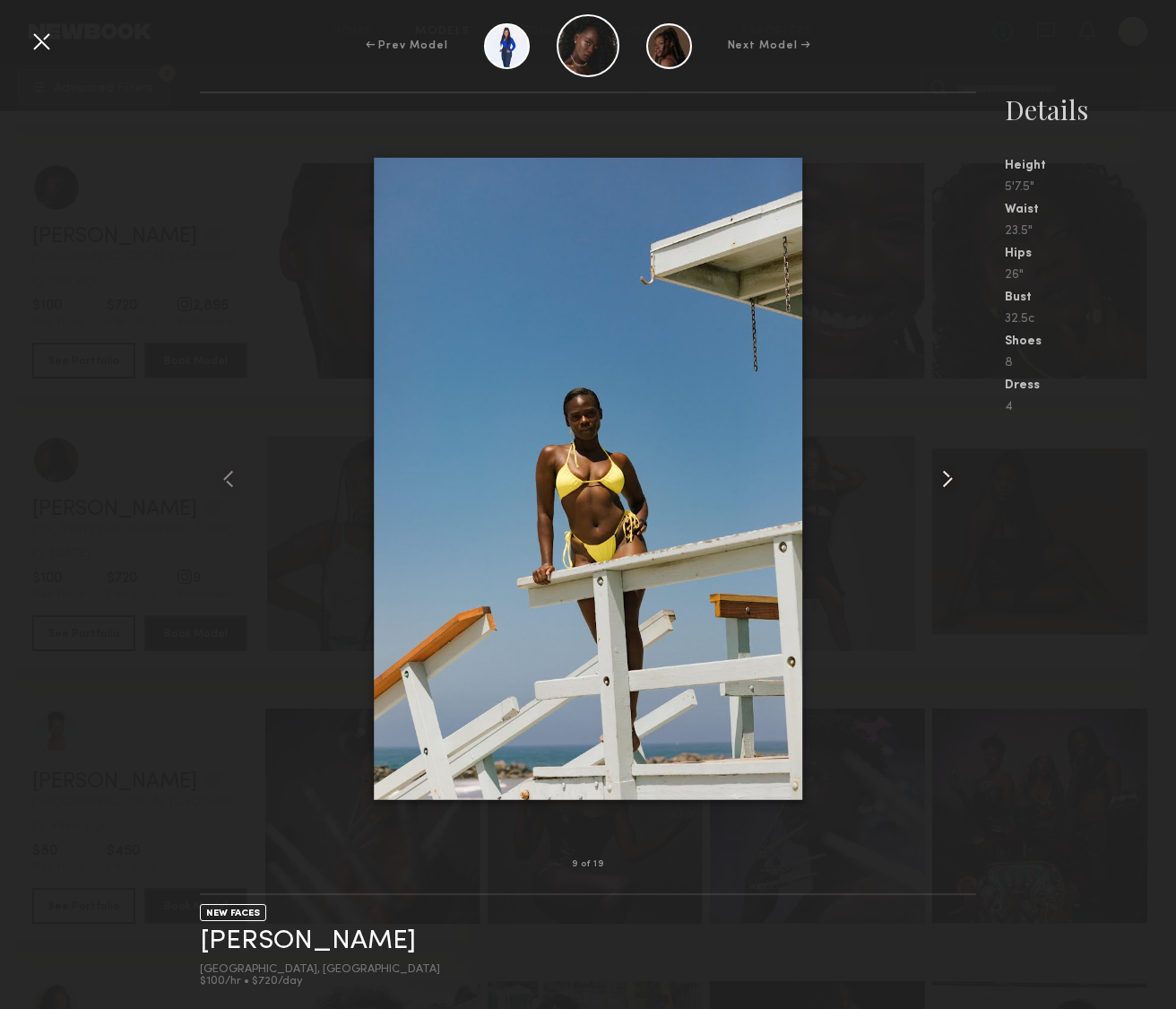
click at [945, 477] on common-icon at bounding box center [947, 479] width 29 height 29
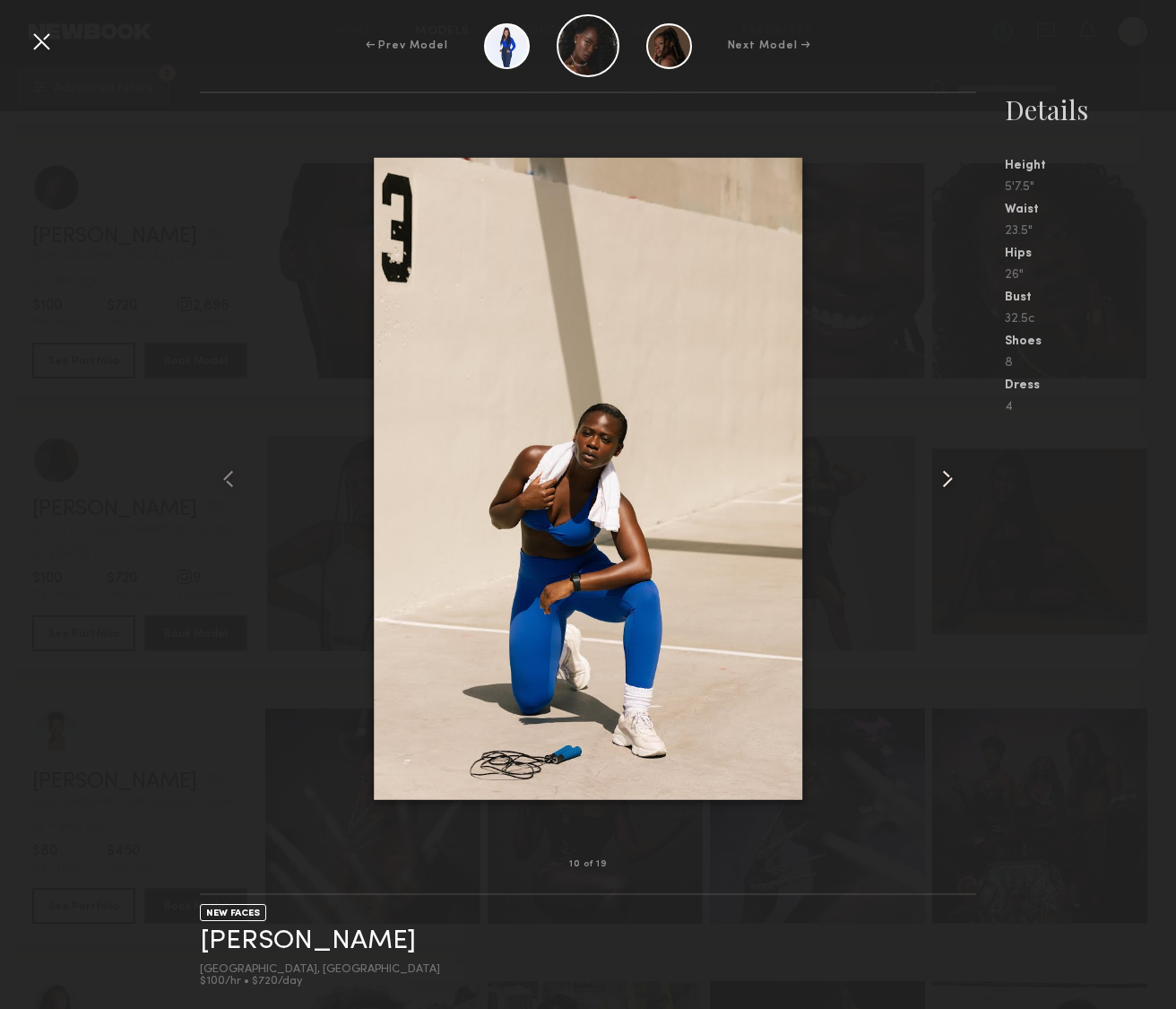
click at [945, 477] on common-icon at bounding box center [947, 479] width 29 height 29
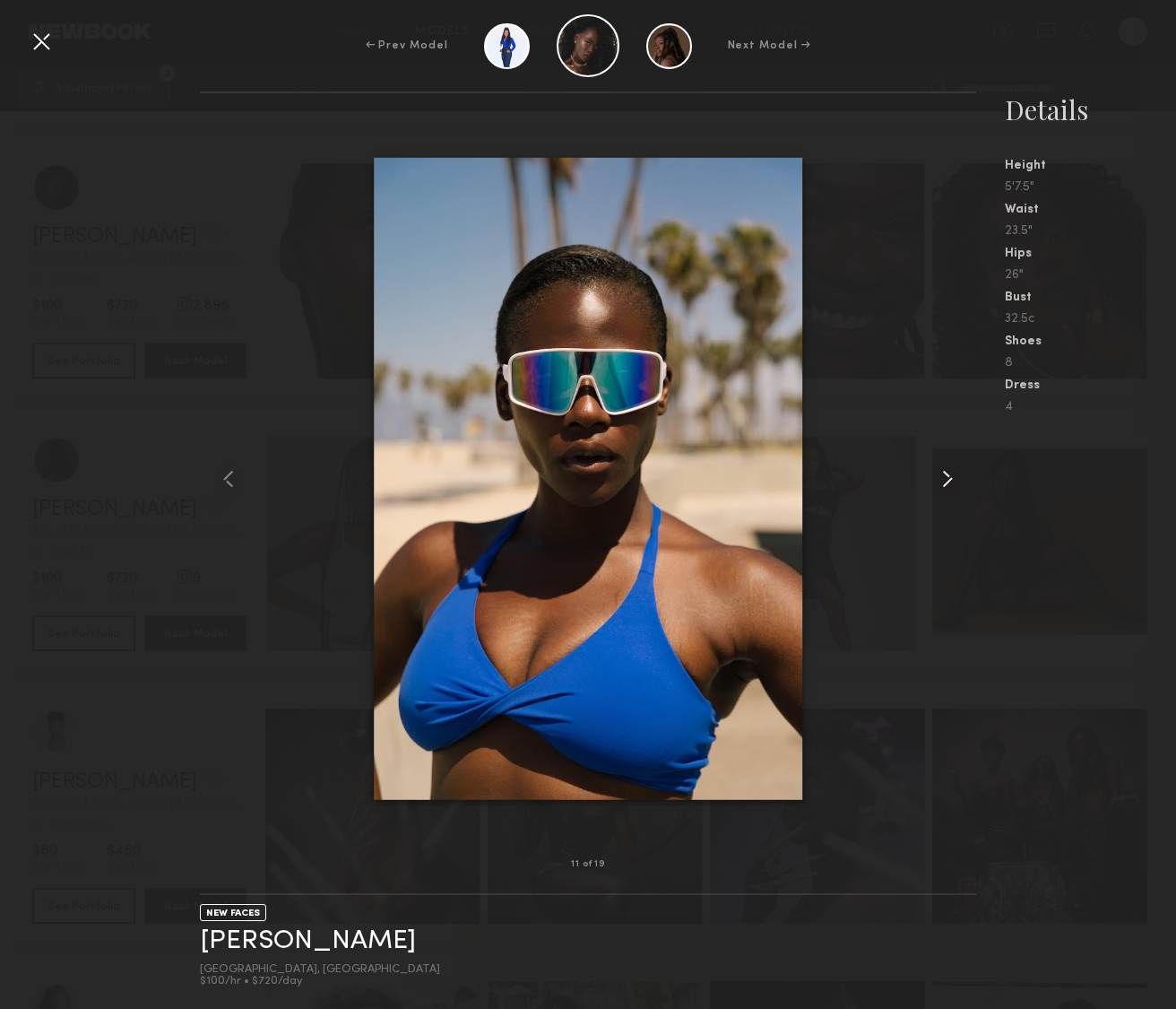
click at [945, 477] on common-icon at bounding box center [947, 479] width 29 height 29
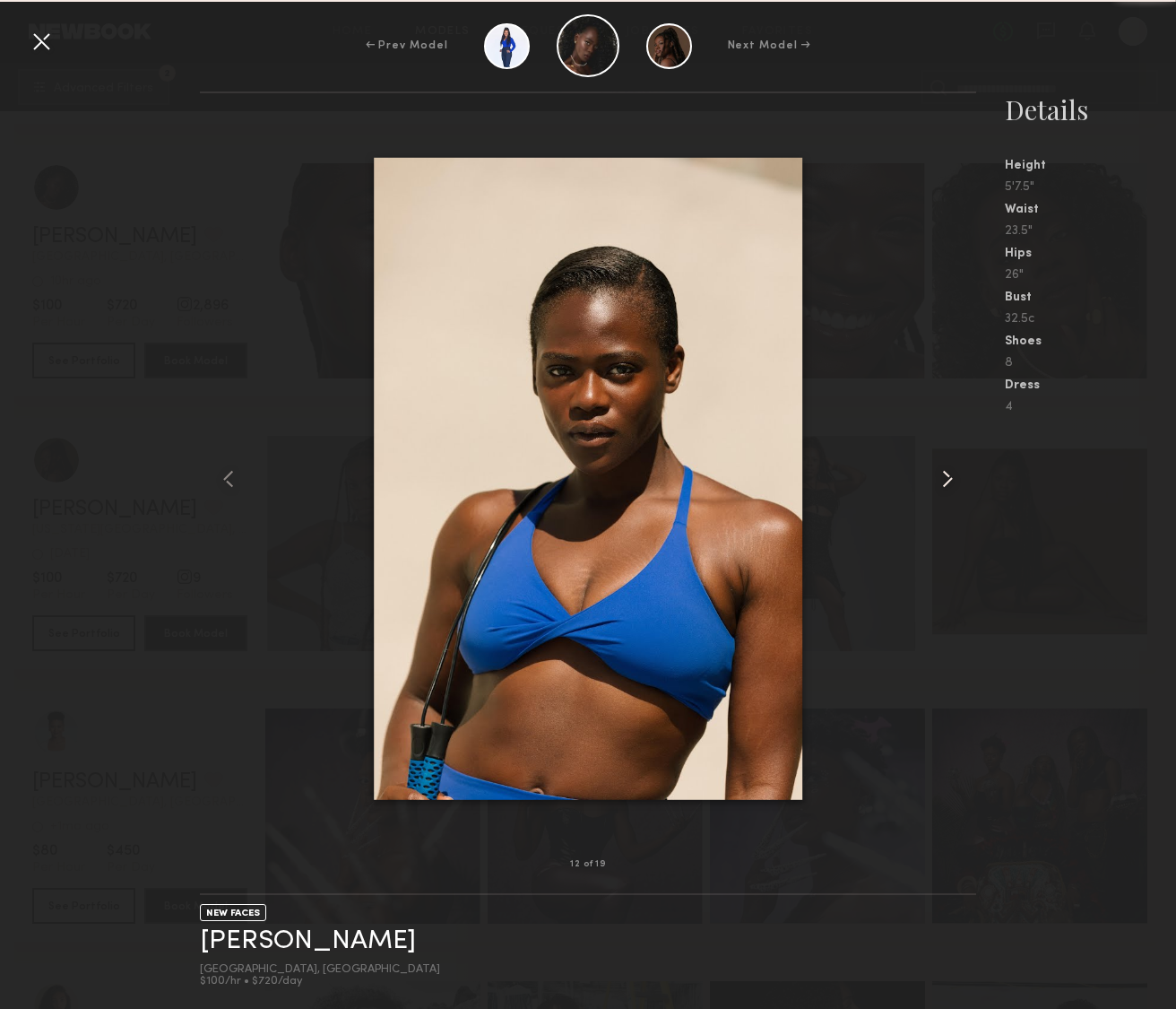
click at [945, 477] on common-icon at bounding box center [947, 479] width 29 height 29
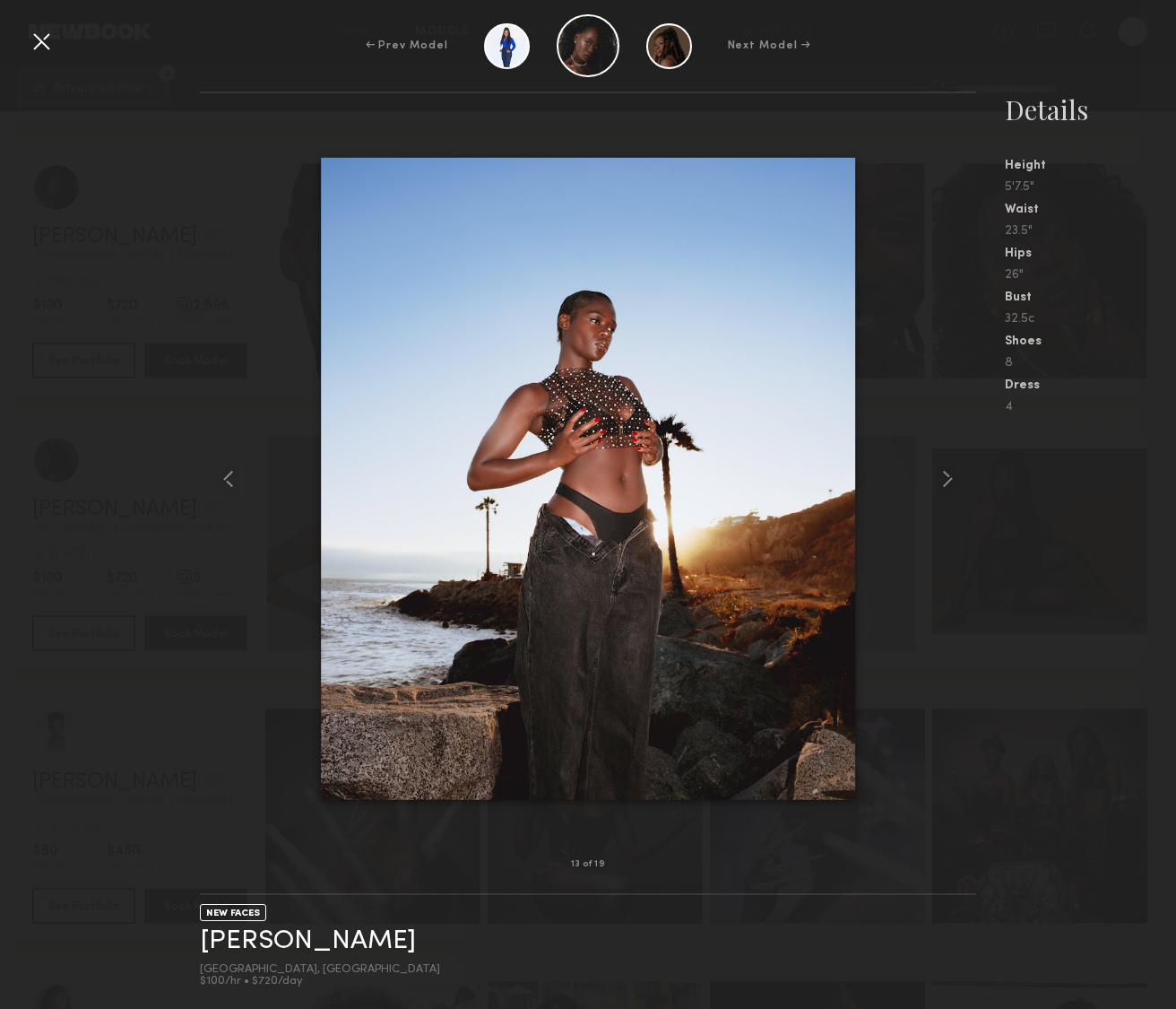
click at [35, 48] on div at bounding box center [41, 41] width 29 height 29
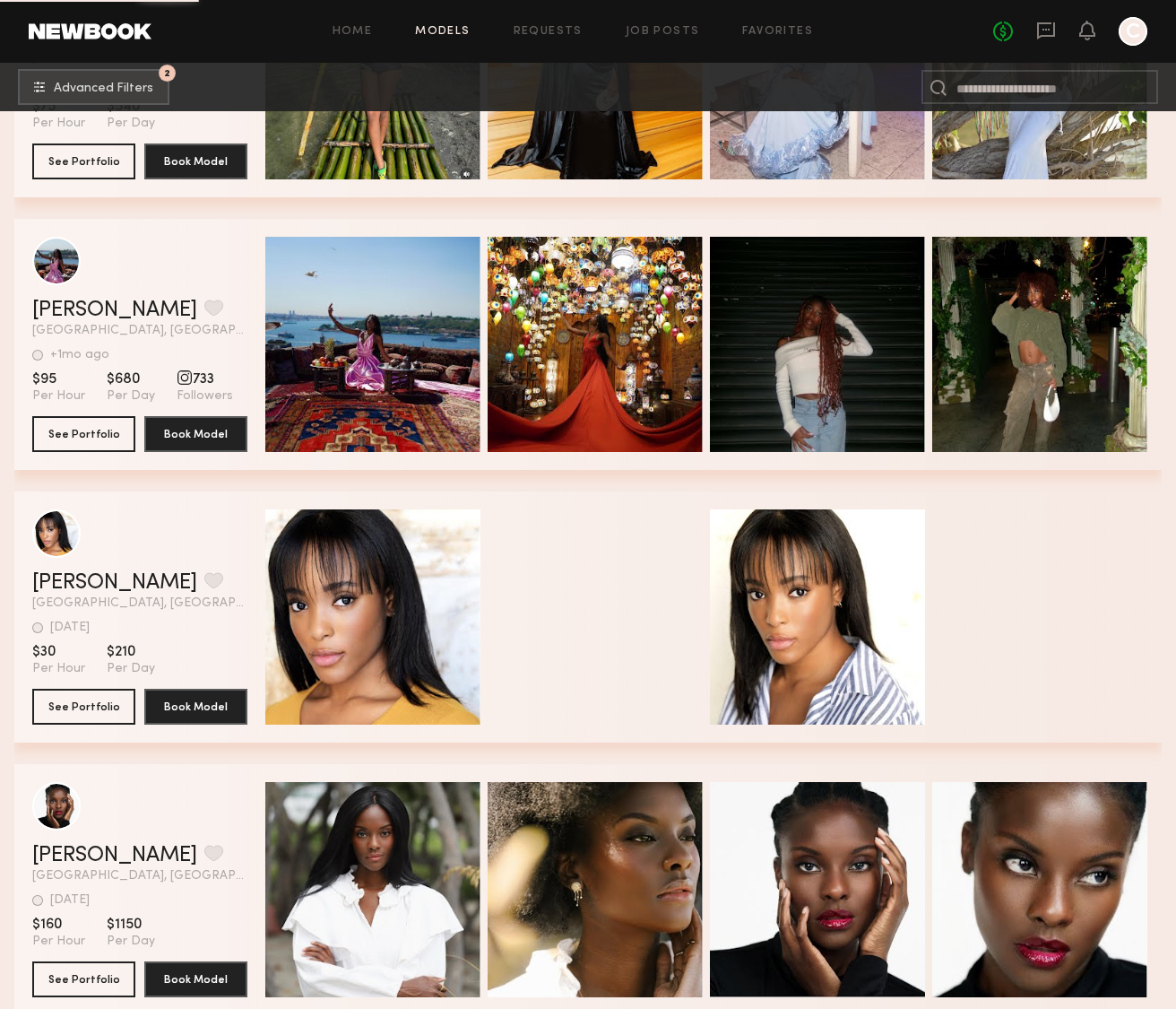
scroll to position [133548, 0]
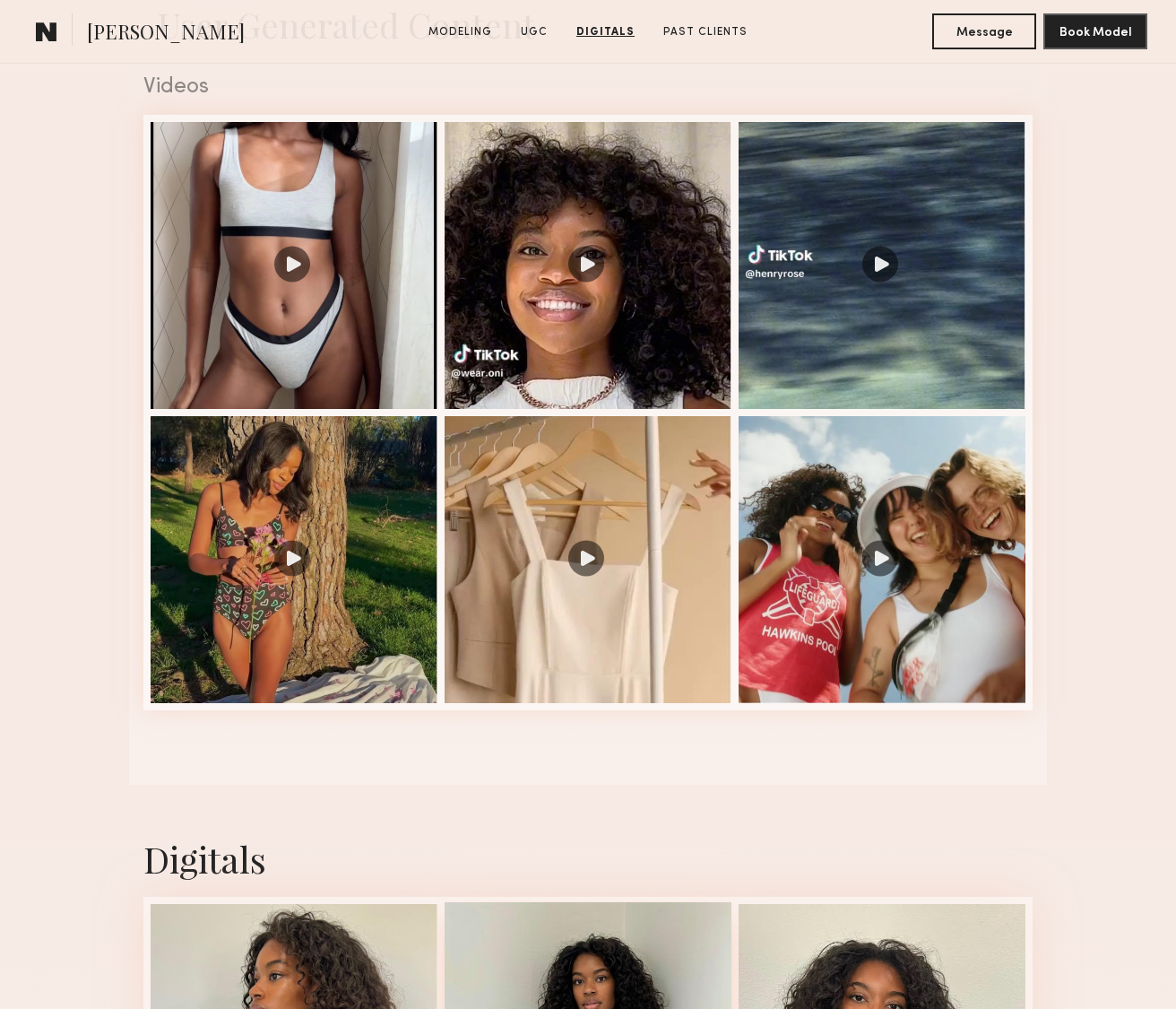
scroll to position [1670, 0]
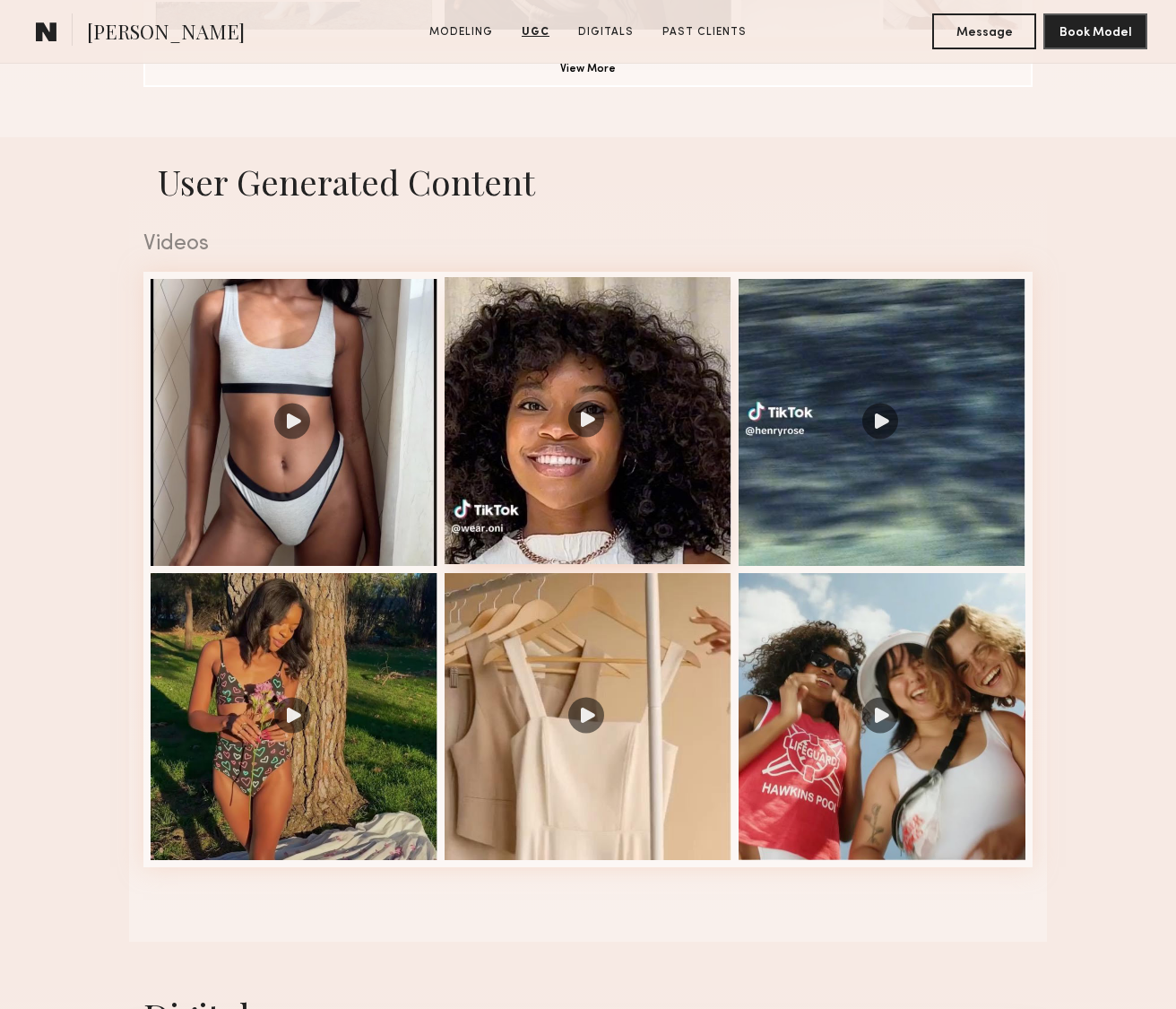
click at [638, 509] on div at bounding box center [588, 420] width 287 height 287
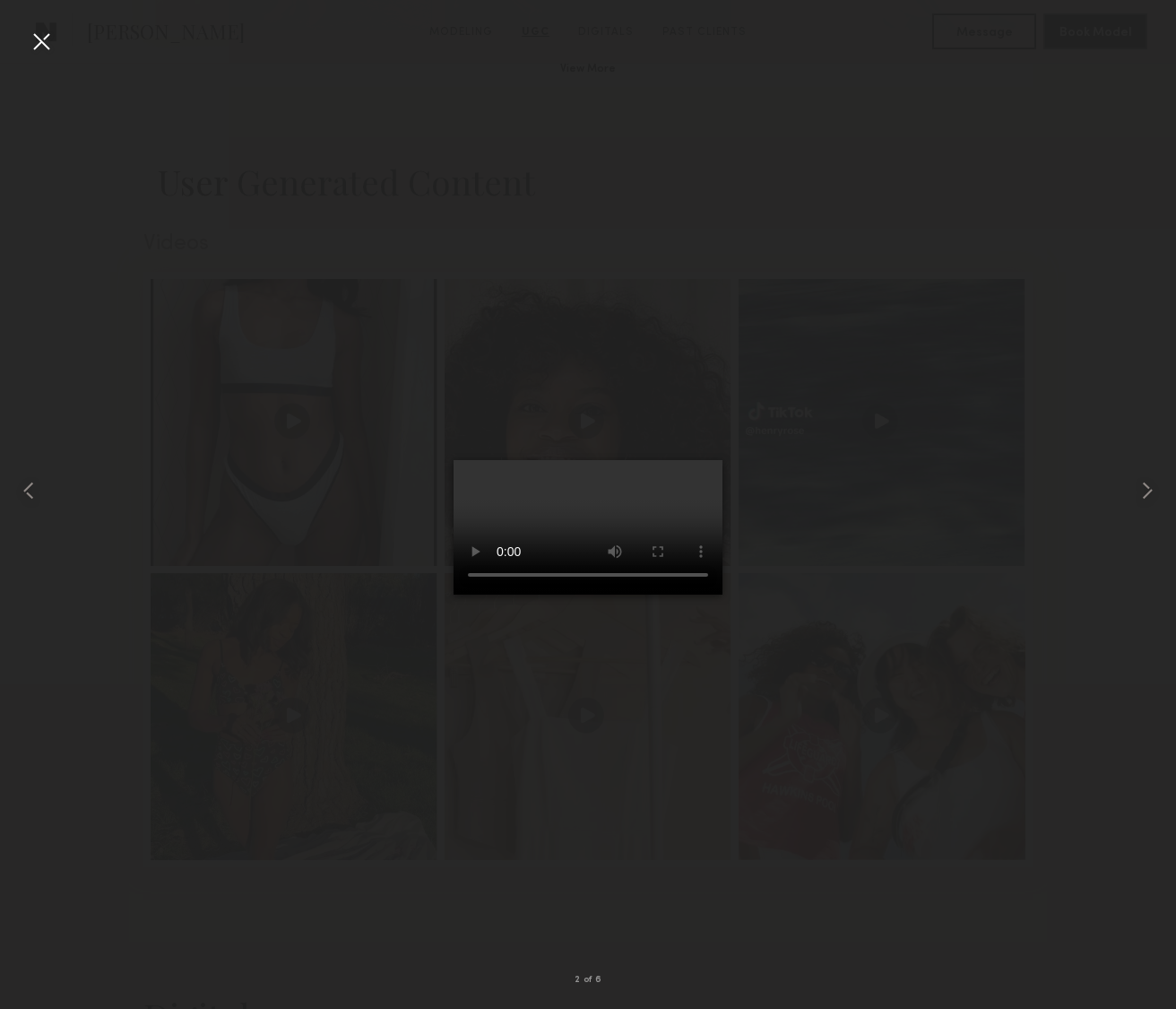
click at [991, 212] on div at bounding box center [588, 490] width 1176 height 923
click at [44, 48] on div at bounding box center [41, 41] width 29 height 29
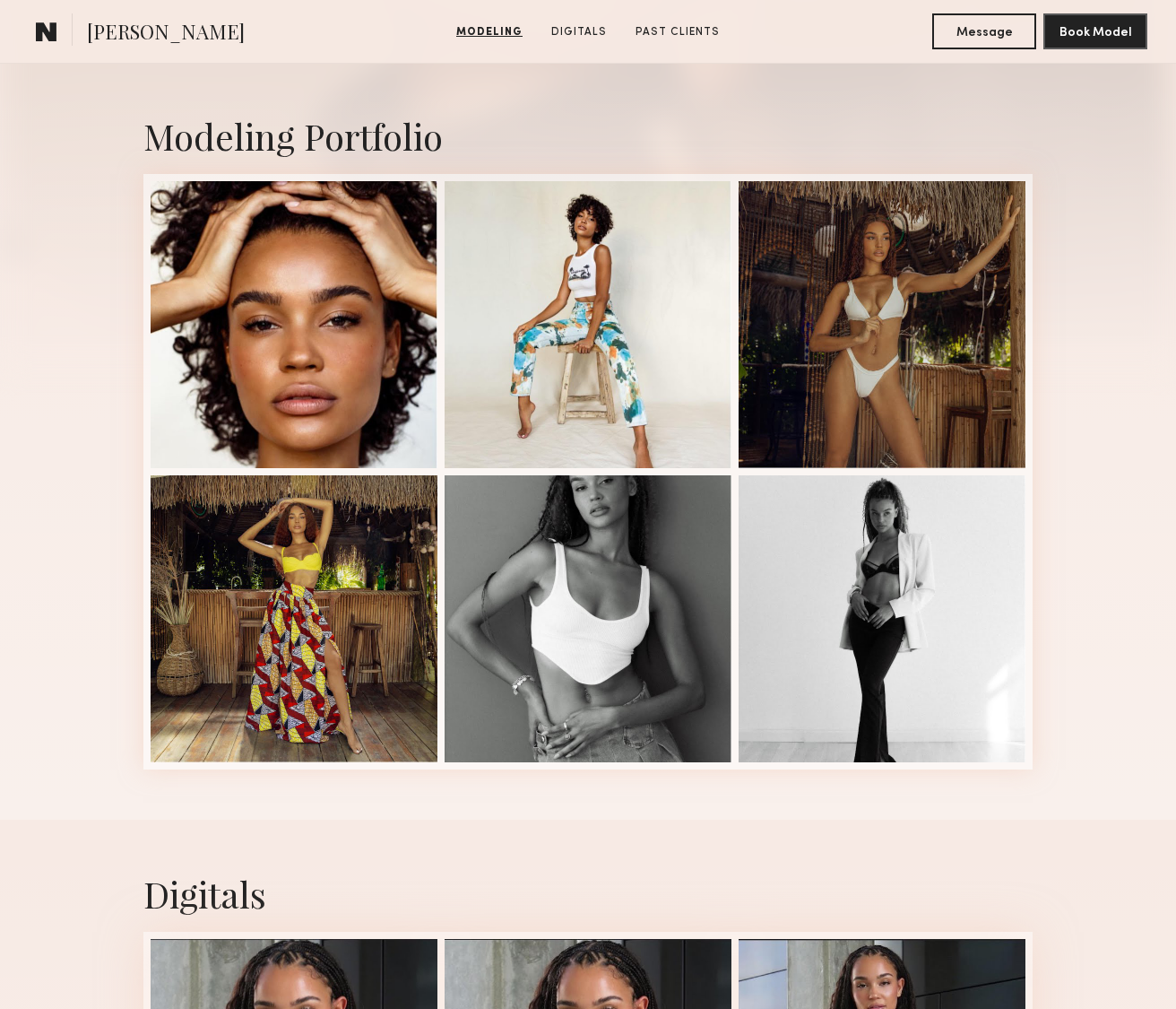
scroll to position [190, 0]
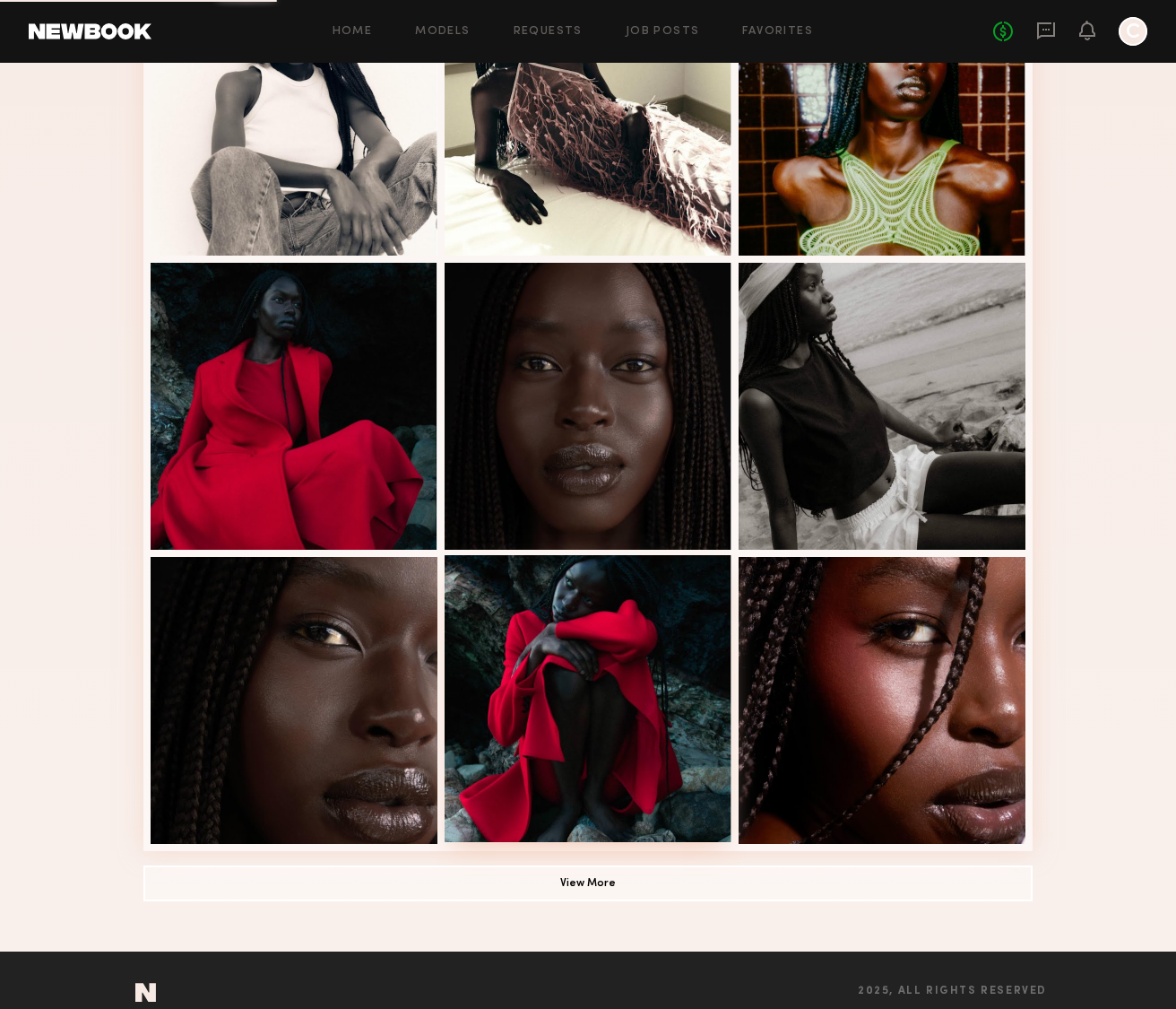
scroll to position [815, 0]
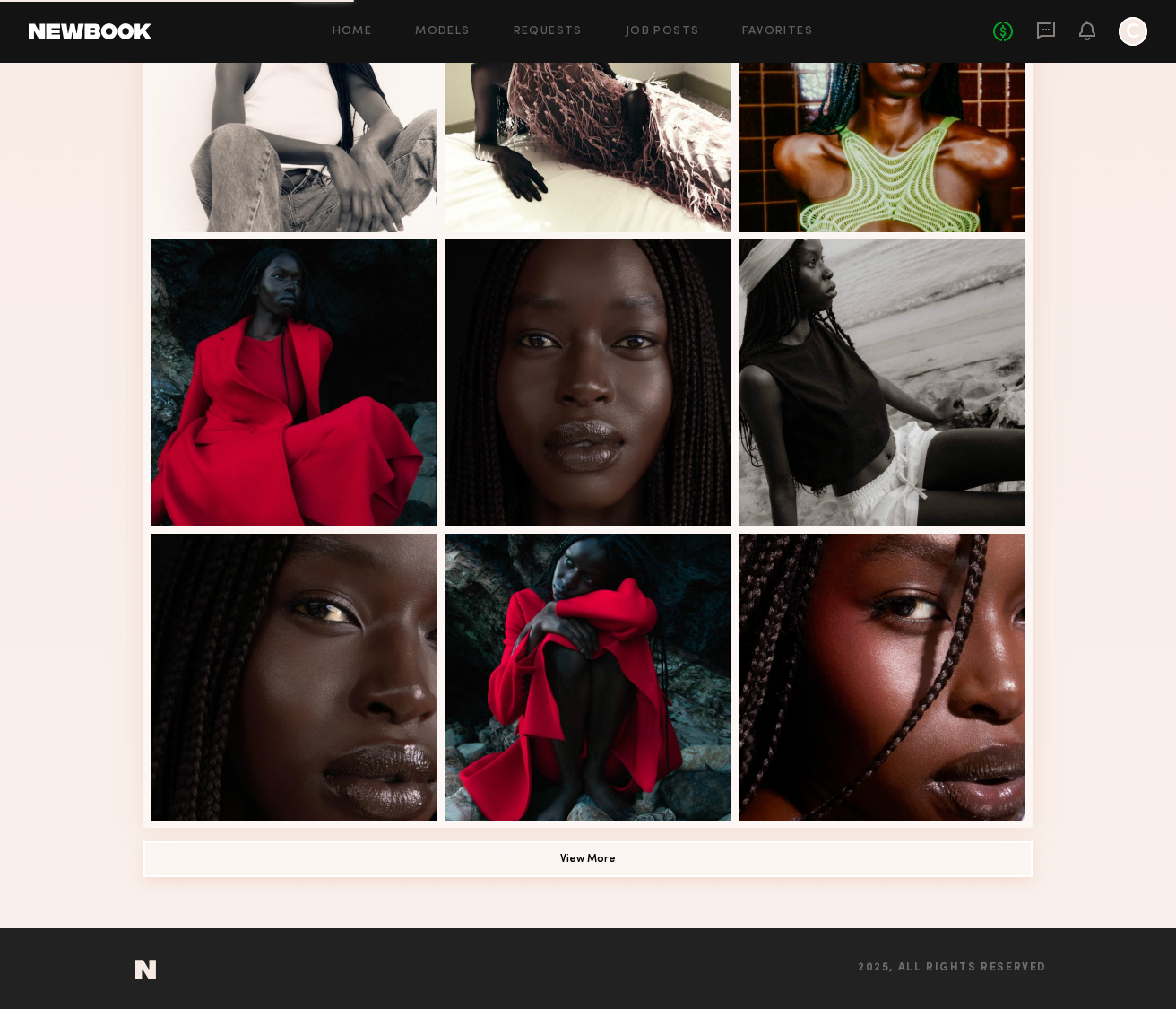
click at [610, 854] on button "View More" at bounding box center [588, 858] width 889 height 35
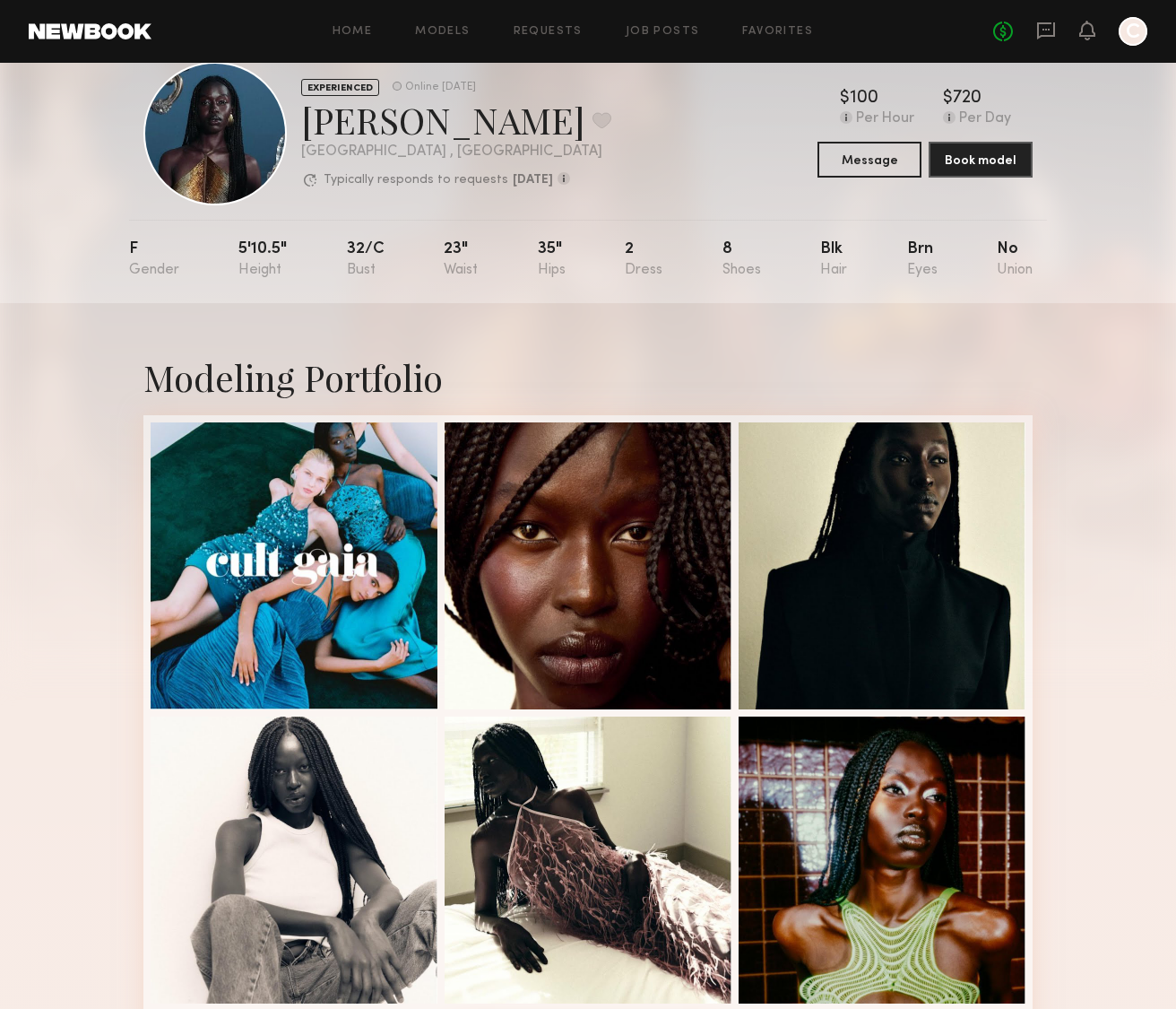
scroll to position [0, 0]
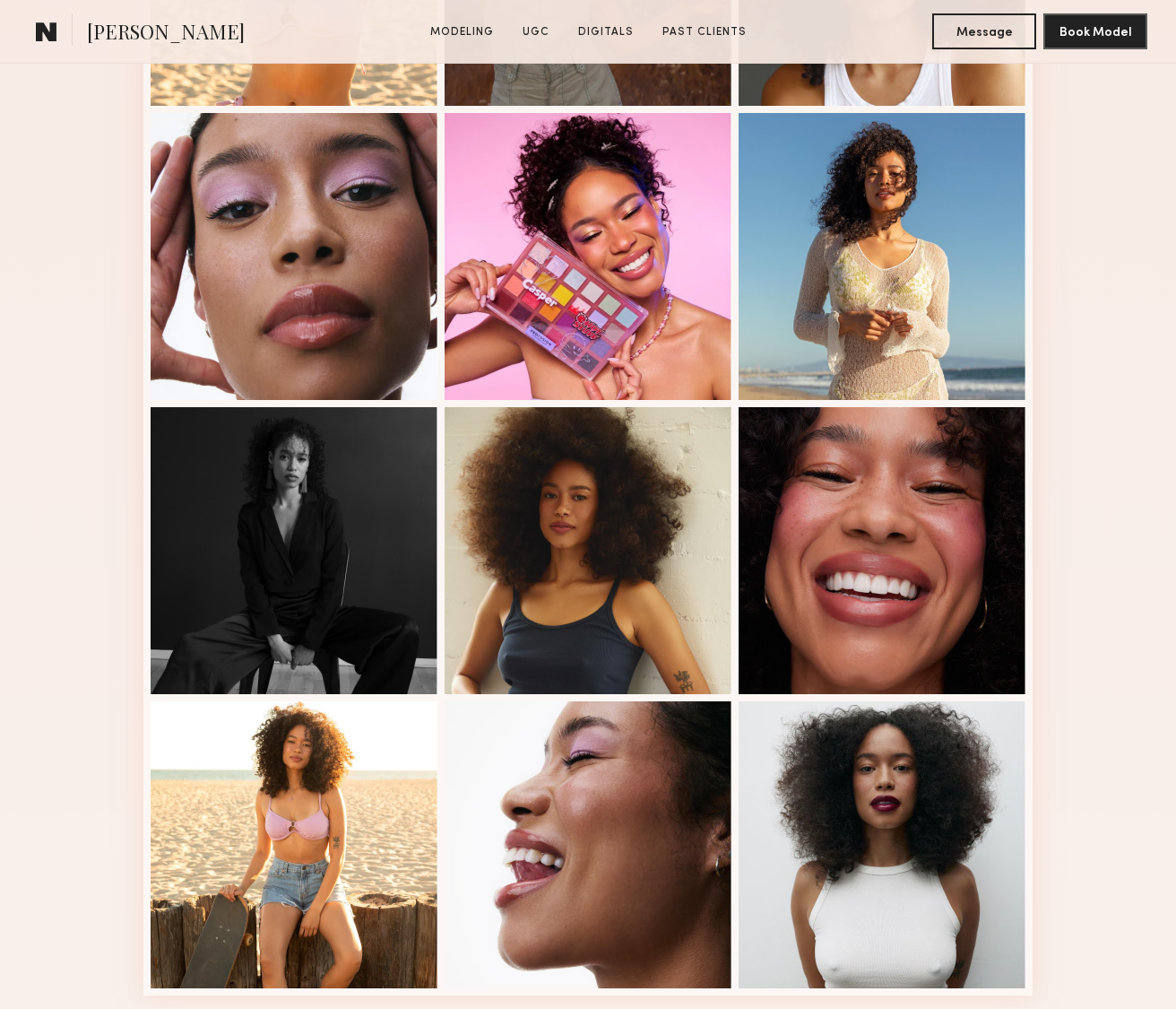
scroll to position [889, 0]
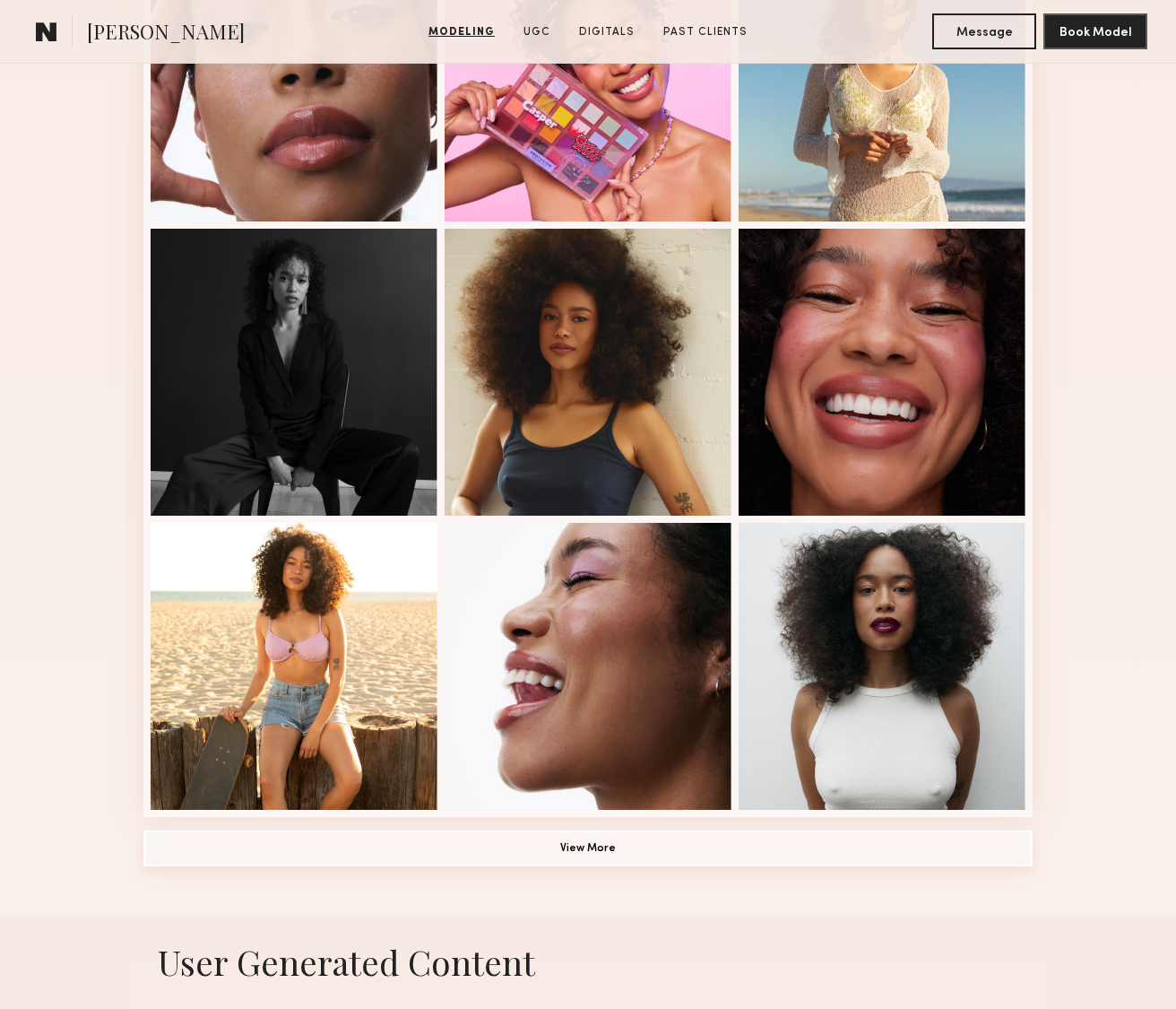
click at [596, 856] on button "View More" at bounding box center [588, 847] width 889 height 35
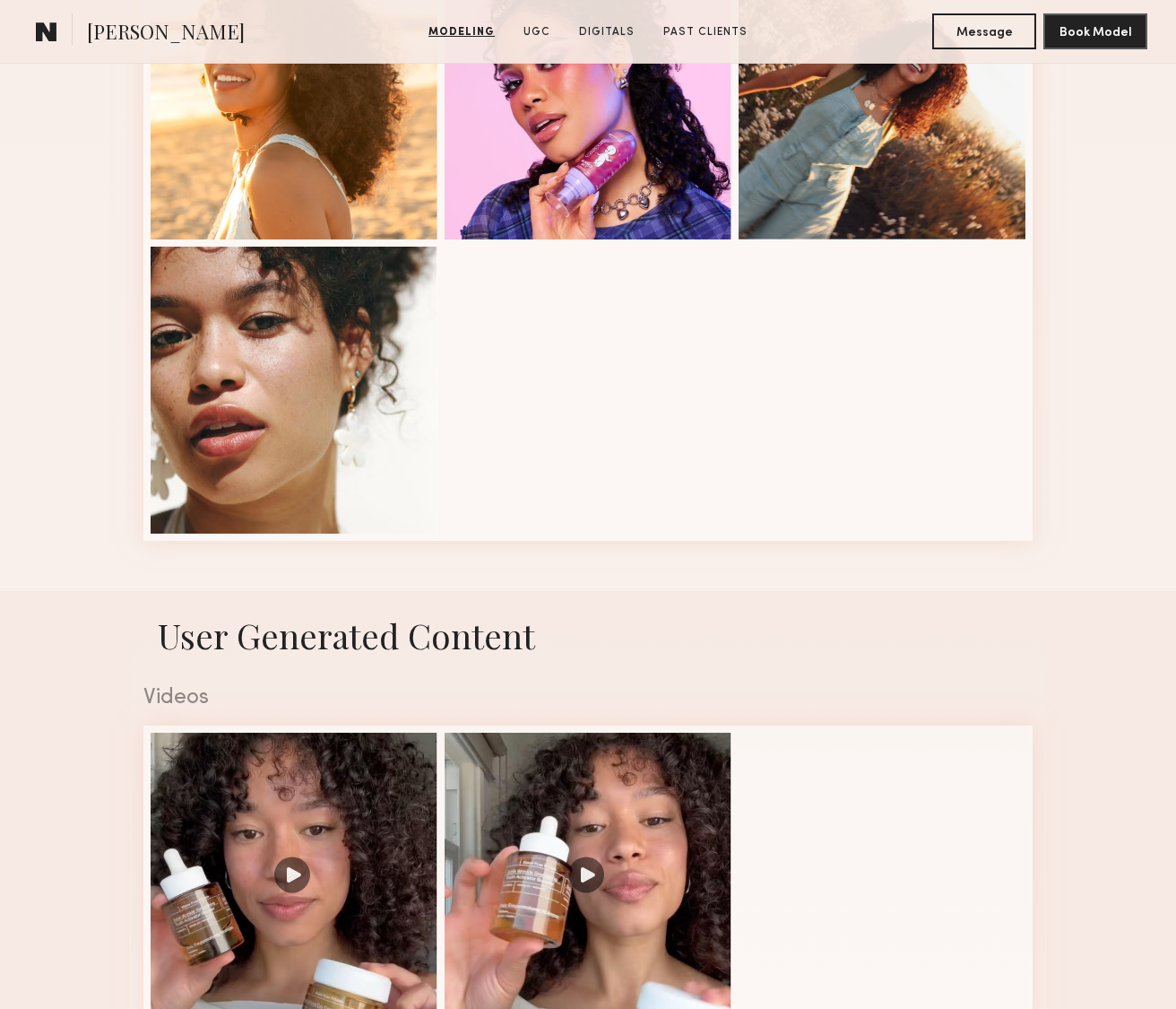
scroll to position [2192, 0]
